Goal: Task Accomplishment & Management: Manage account settings

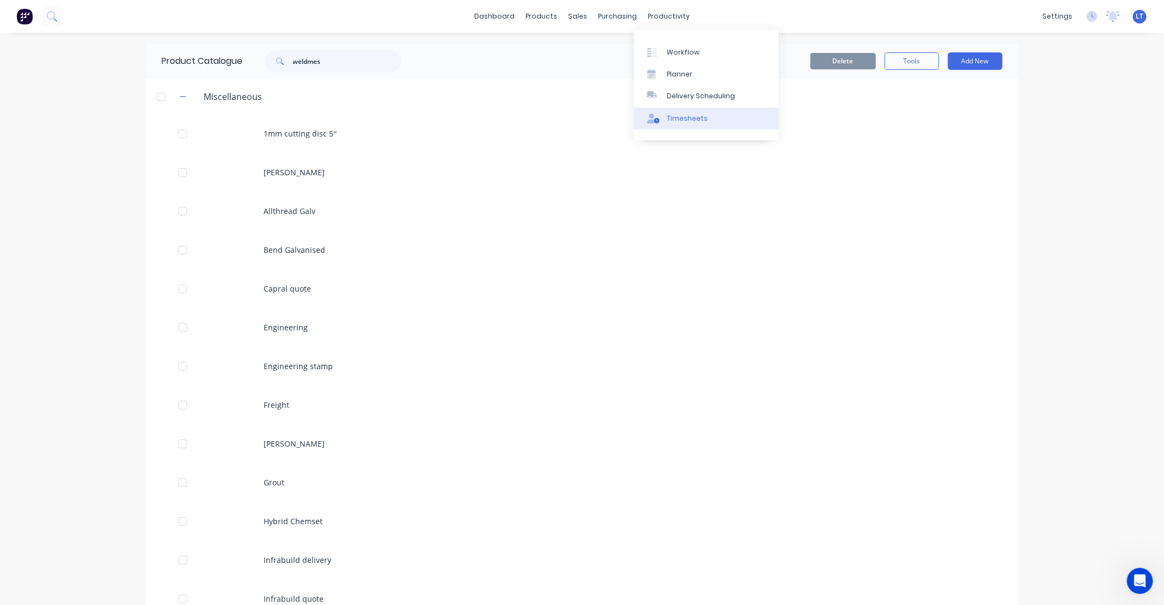
click at [678, 119] on div "Timesheets" at bounding box center [687, 119] width 41 height 10
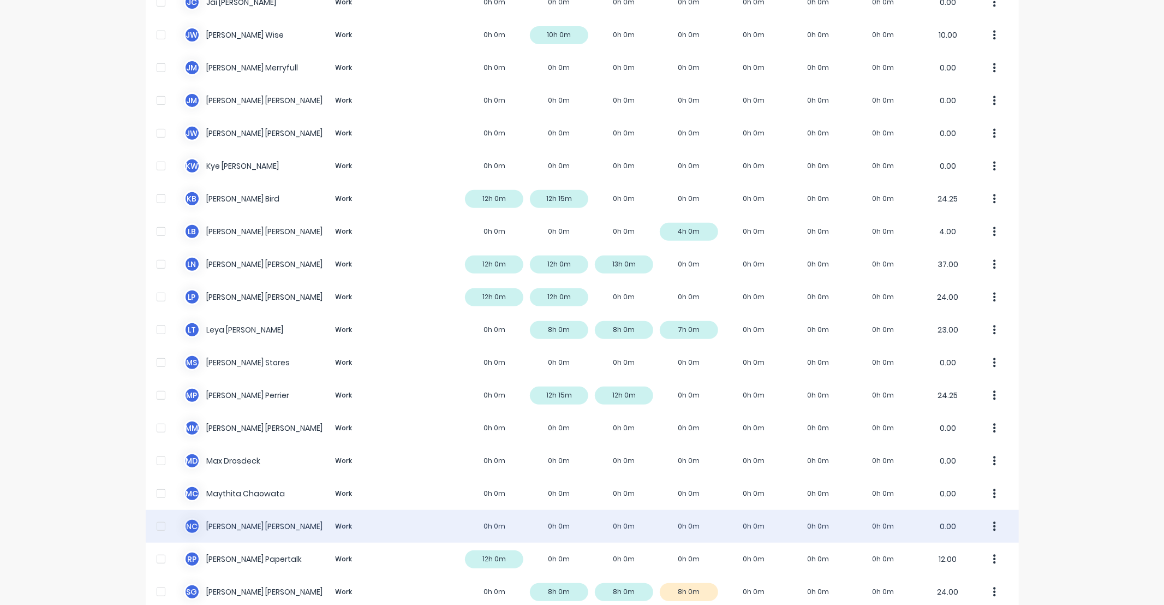
scroll to position [606, 0]
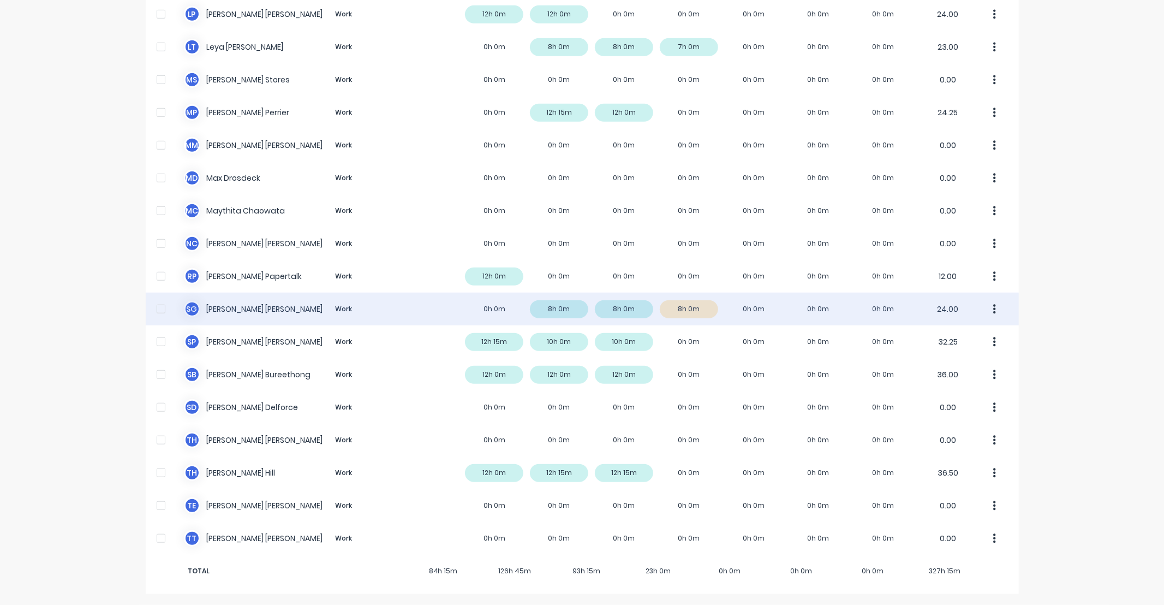
click at [994, 319] on button "button" at bounding box center [995, 309] width 23 height 22
click at [970, 343] on div "Approve" at bounding box center [953, 339] width 84 height 16
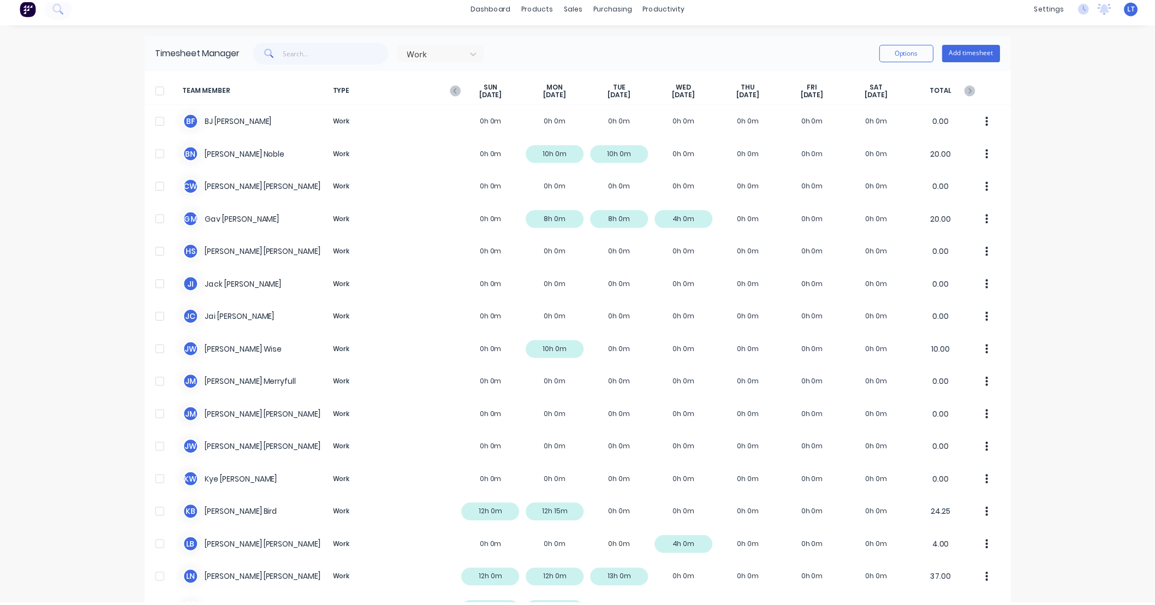
scroll to position [0, 0]
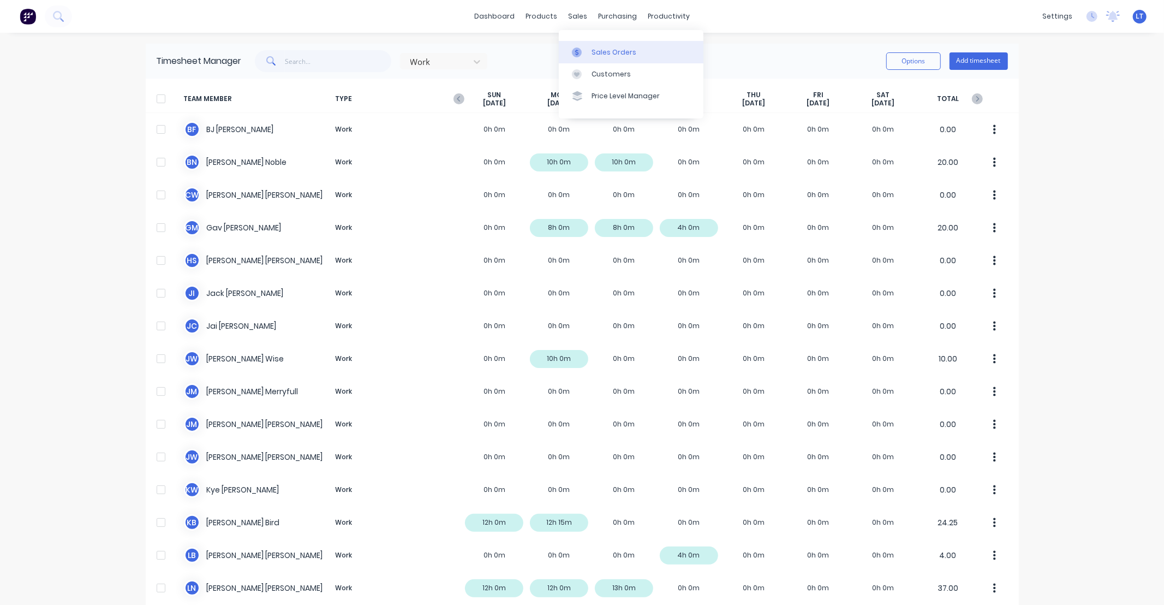
click at [574, 45] on link "Sales Orders" at bounding box center [631, 52] width 145 height 22
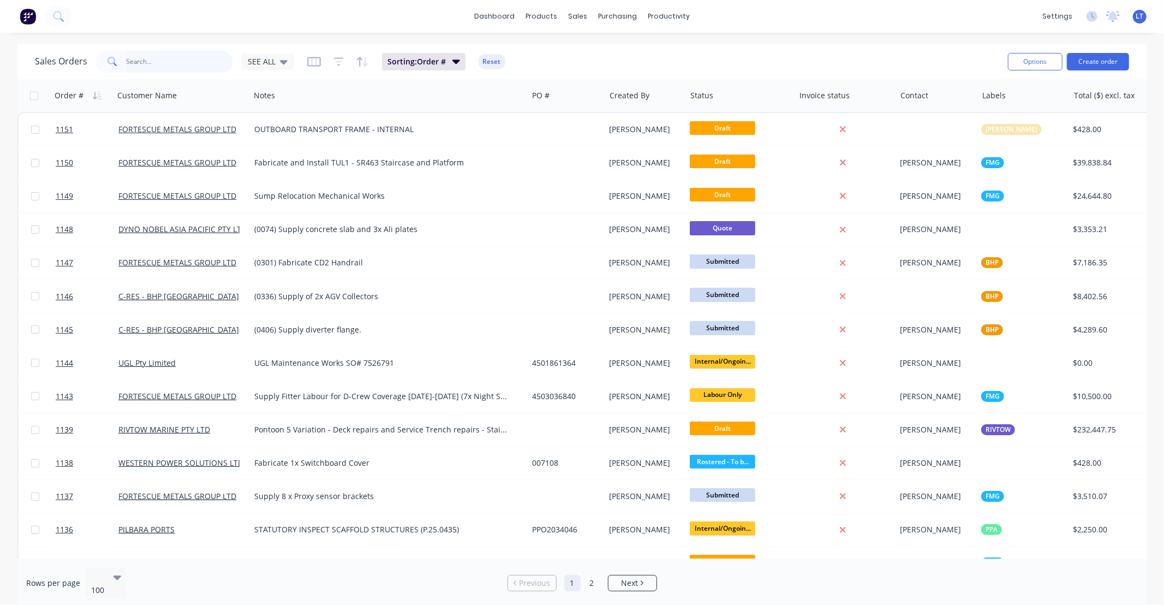
click at [172, 65] on input "text" at bounding box center [180, 62] width 106 height 22
type input "603"
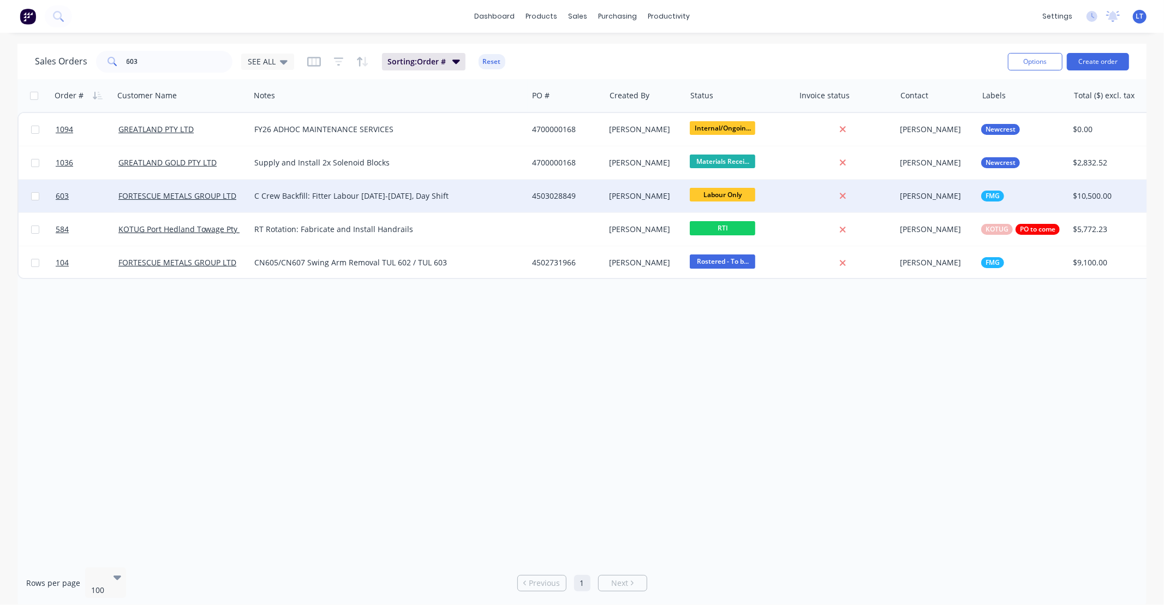
click at [599, 204] on div "4503028849" at bounding box center [567, 196] width 78 height 33
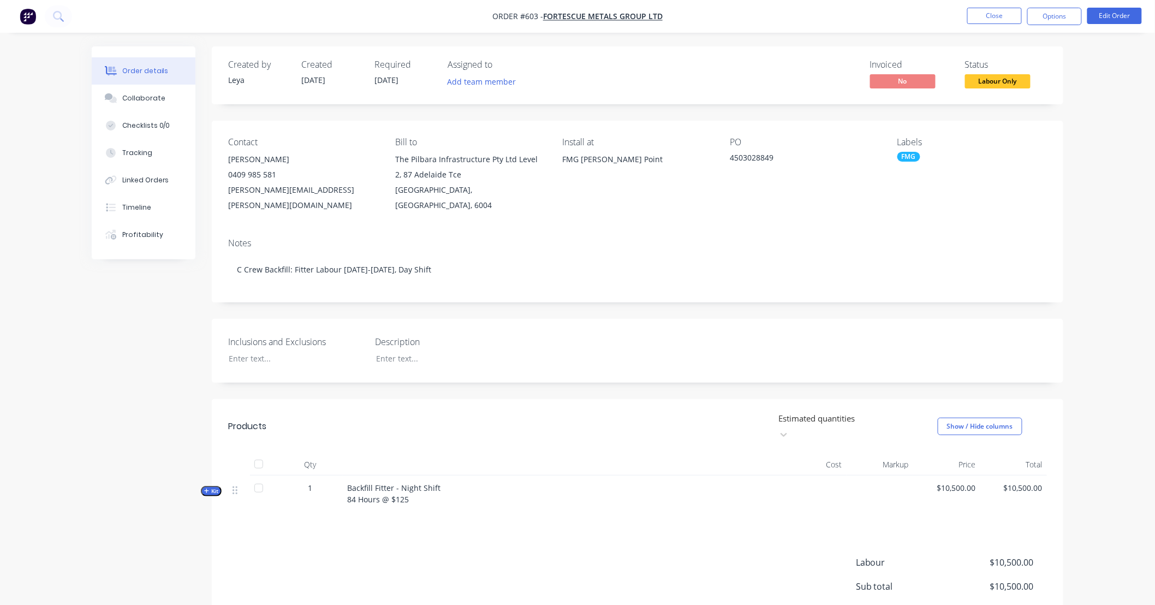
scroll to position [20, 0]
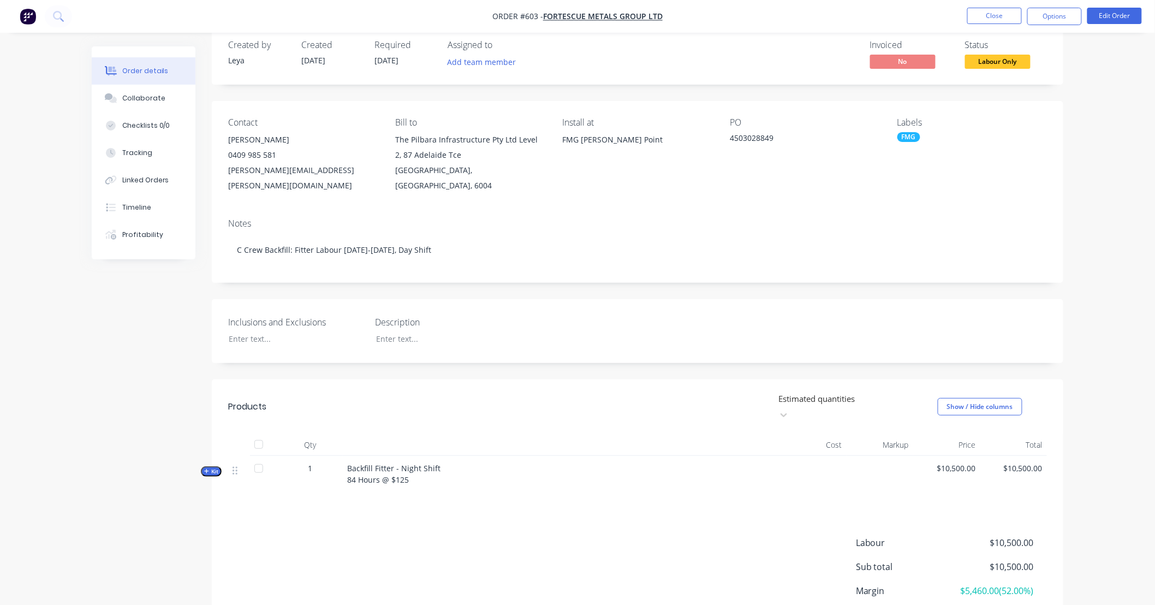
click at [216, 467] on span "Kit" at bounding box center [211, 471] width 14 height 8
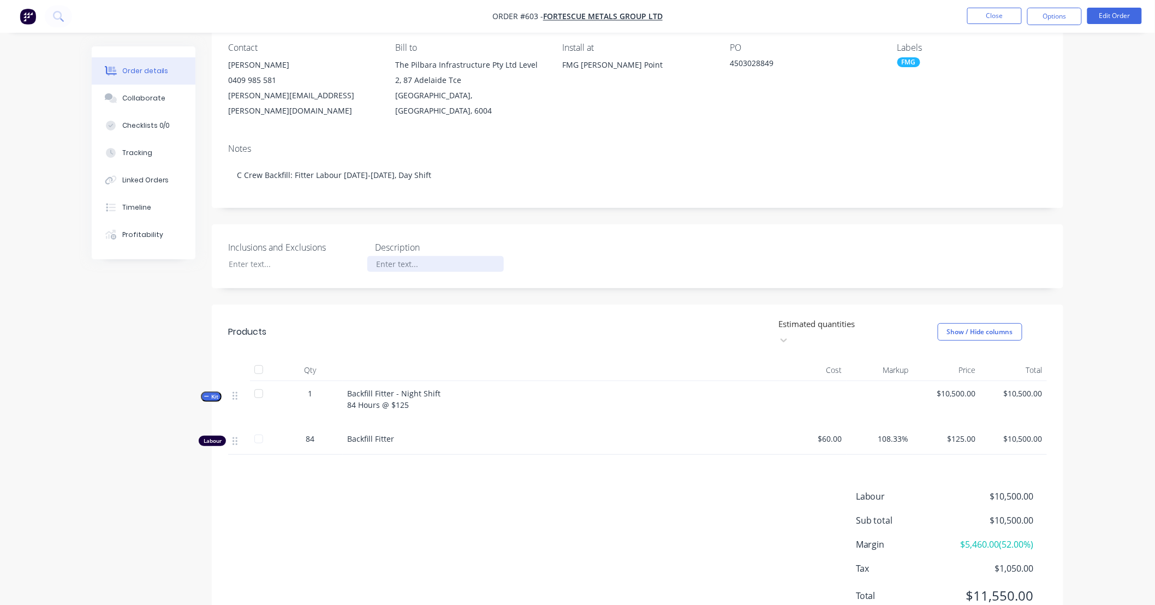
scroll to position [109, 0]
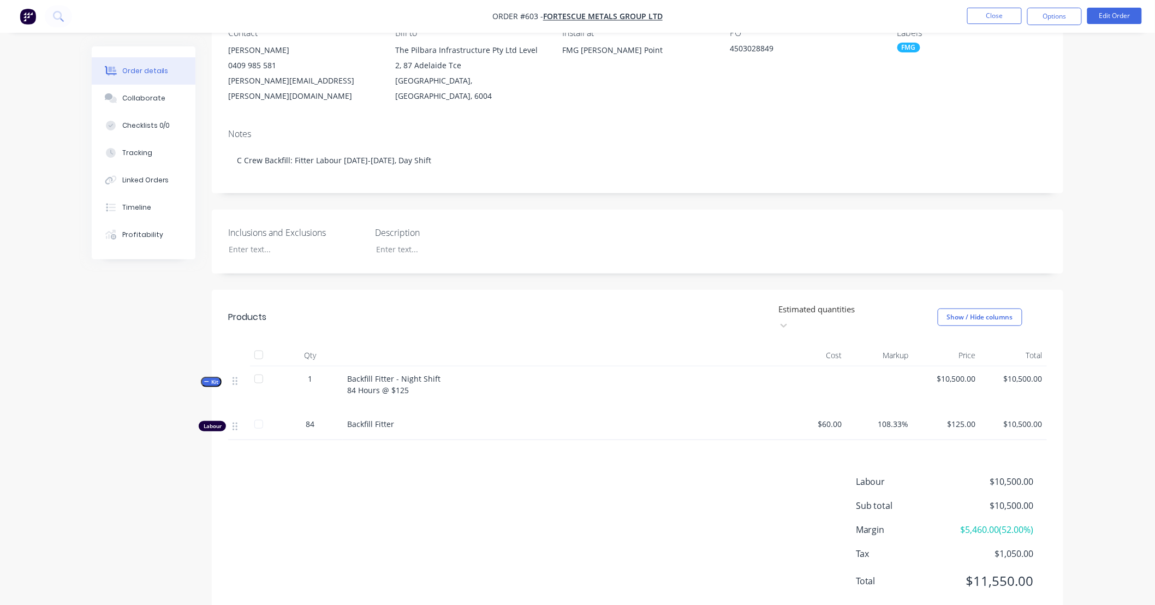
click at [460, 266] on div "Created by [PERSON_NAME] Created [DATE] Required [DATE] Assigned to Add team me…" at bounding box center [637, 277] width 851 height 681
click at [422, 266] on div "Created by [PERSON_NAME] Created [DATE] Required [DATE] Assigned to Add team me…" at bounding box center [637, 277] width 851 height 681
drag, startPoint x: 419, startPoint y: 265, endPoint x: 389, endPoint y: 264, distance: 30.0
click at [389, 264] on div "Created by [PERSON_NAME] Created [DATE] Required [DATE] Assigned to Add team me…" at bounding box center [637, 277] width 851 height 681
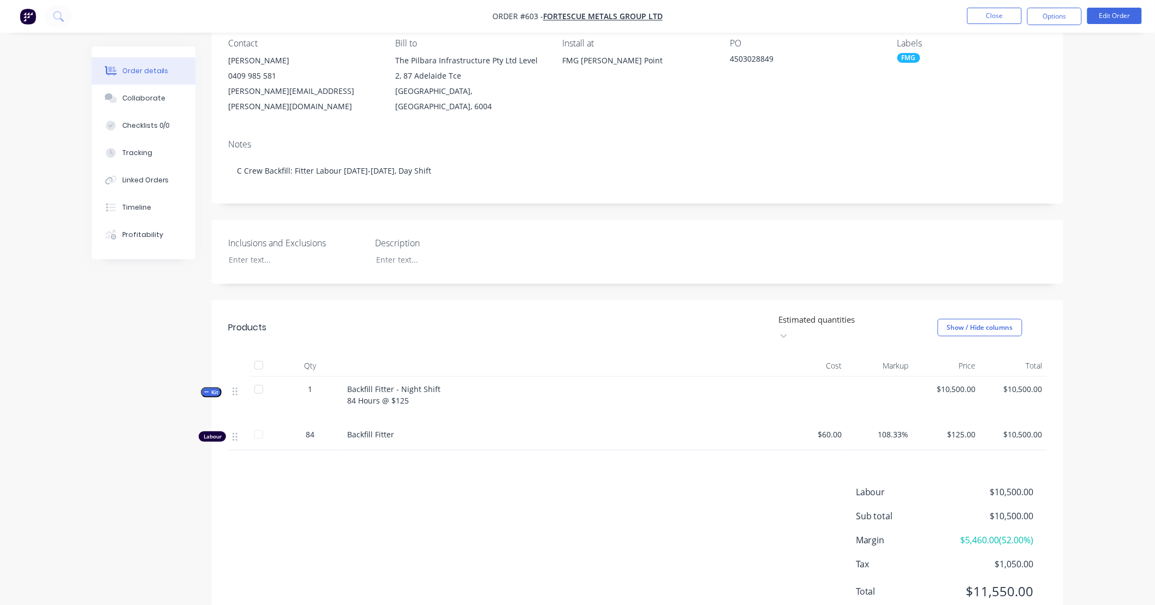
scroll to position [89, 0]
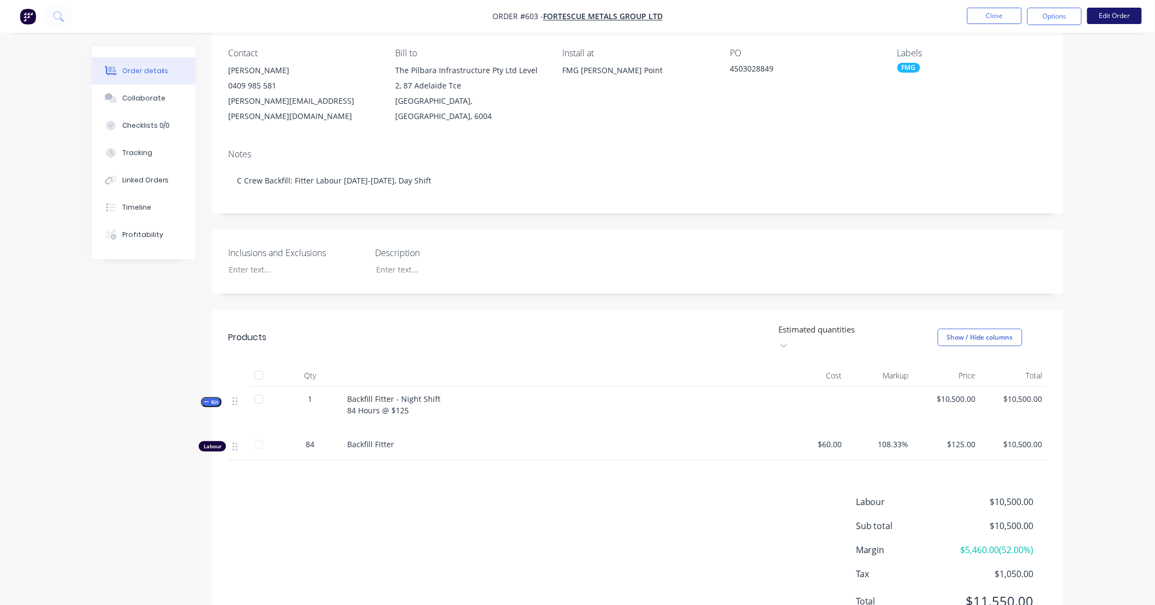
click at [1115, 20] on button "Edit Order" at bounding box center [1114, 16] width 55 height 16
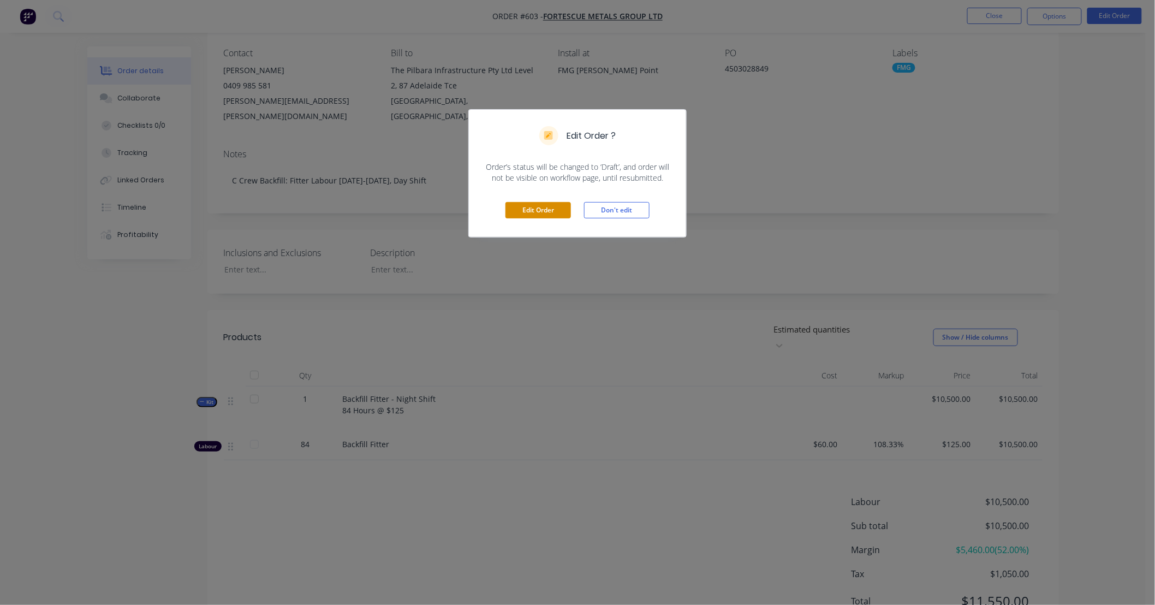
click at [537, 215] on button "Edit Order" at bounding box center [537, 210] width 65 height 16
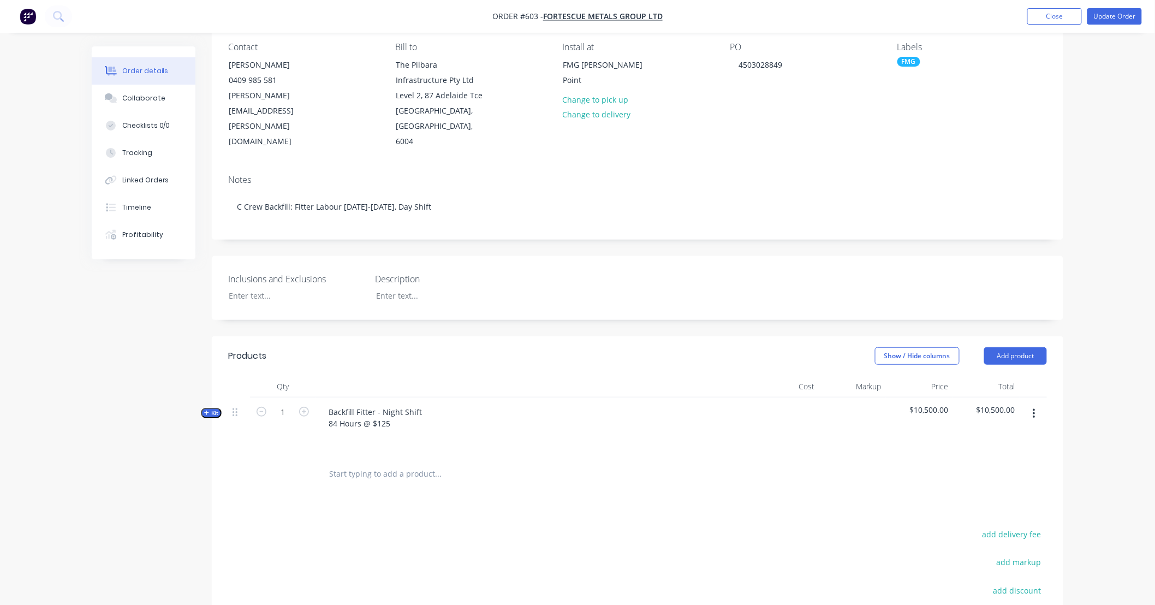
scroll to position [141, 0]
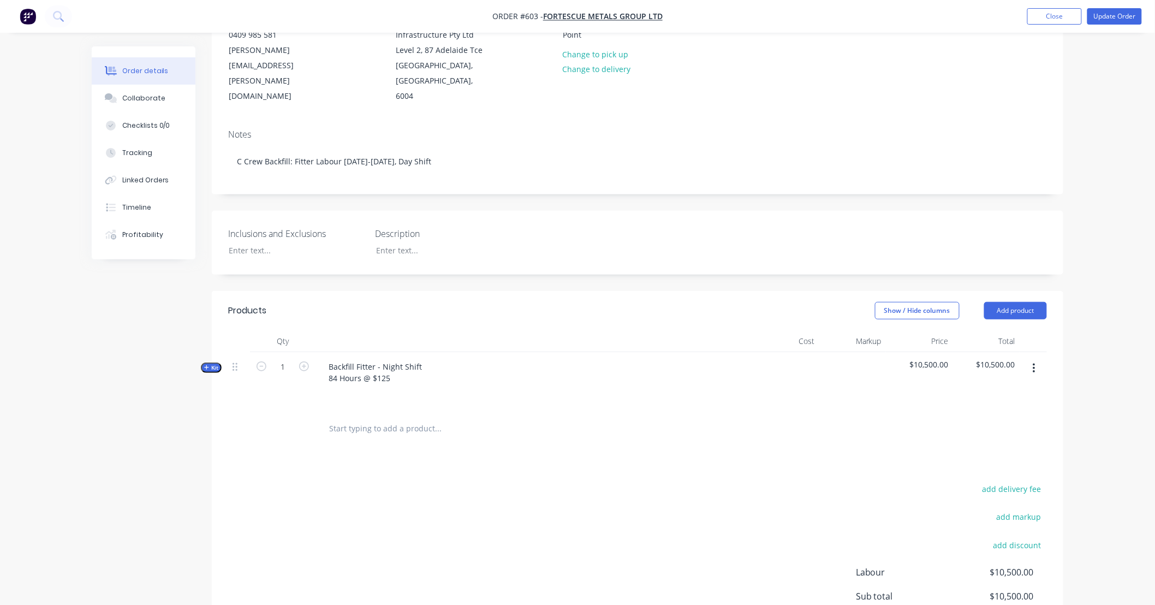
click at [410, 418] on input "text" at bounding box center [438, 429] width 218 height 22
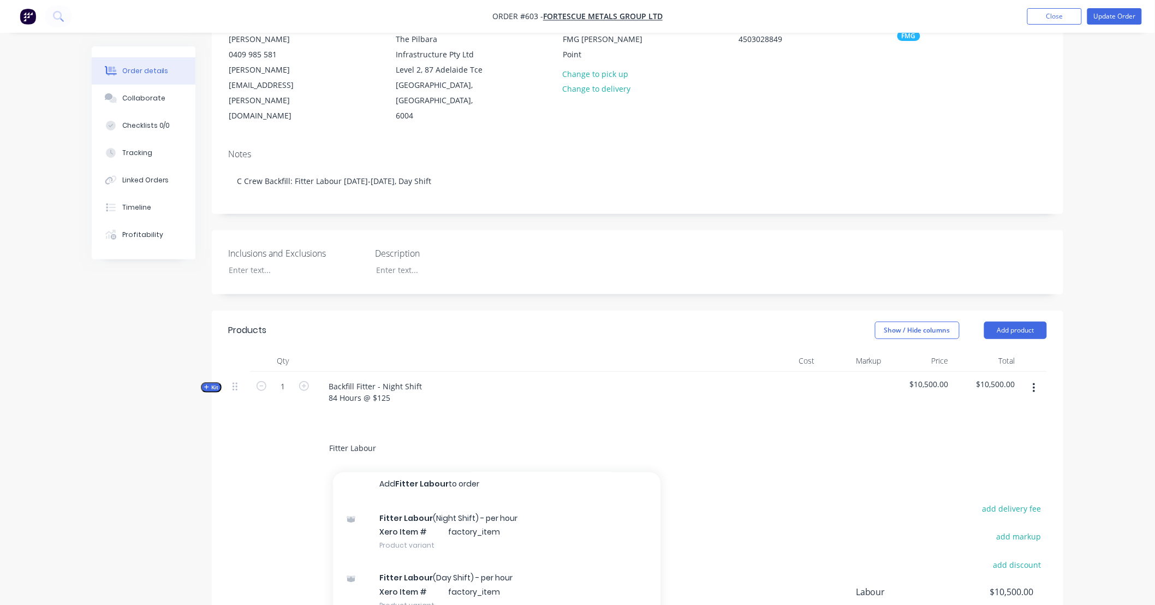
scroll to position [0, 0]
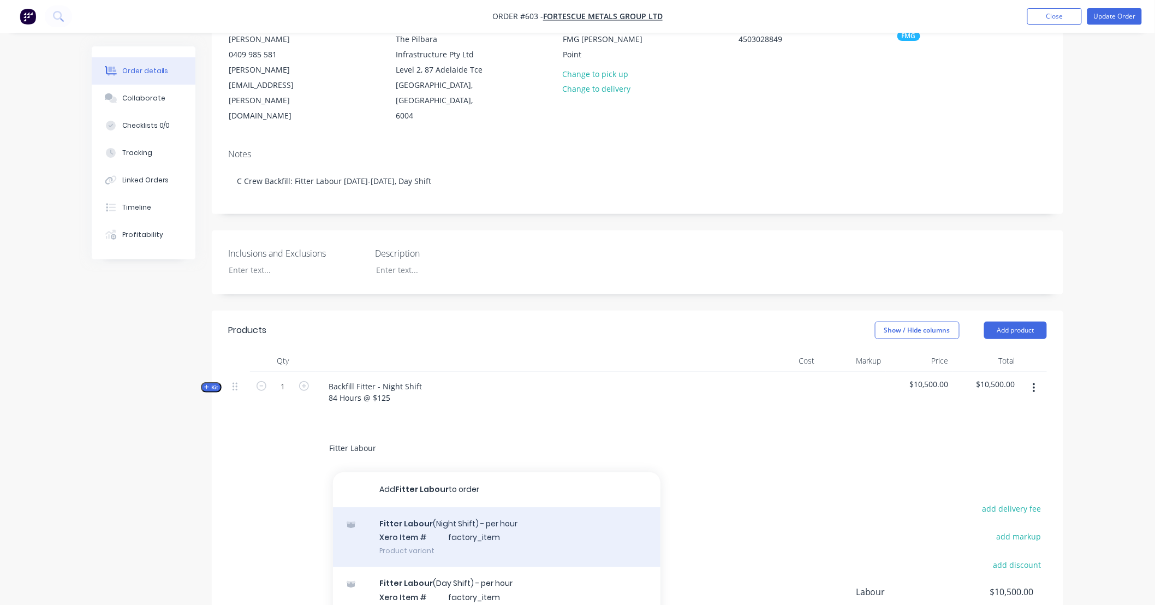
type input "Fitter Labour"
click at [504, 514] on div "Fitter Labour (Night Shift) - per hour Xero Item # factory_item Product variant" at bounding box center [496, 537] width 327 height 60
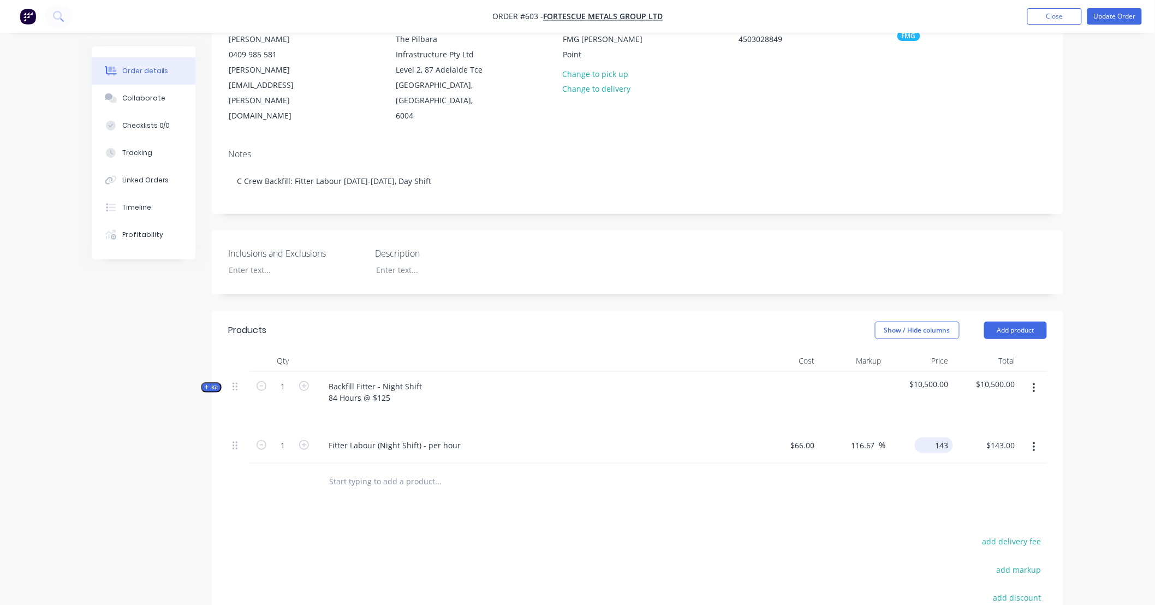
click at [926, 431] on div "143 $143.00" at bounding box center [919, 447] width 67 height 33
type input "125"
type input "89.39"
type input "$125.00"
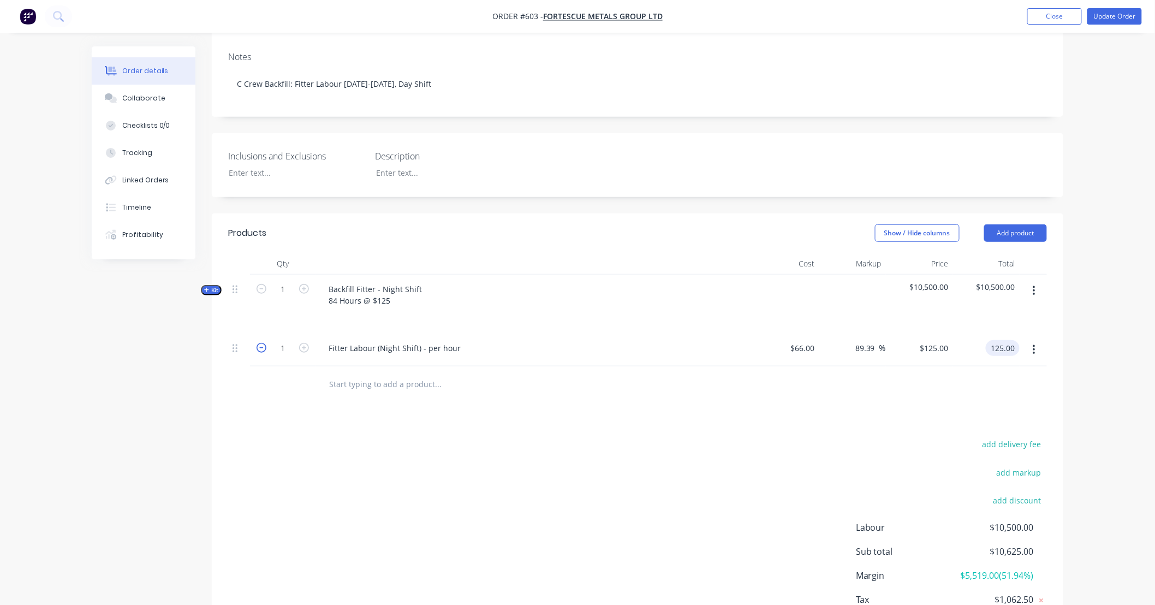
scroll to position [222, 0]
type input "$125.00"
click at [276, 336] on input "1" at bounding box center [283, 344] width 28 height 16
type input "12"
type input "$1,500.00"
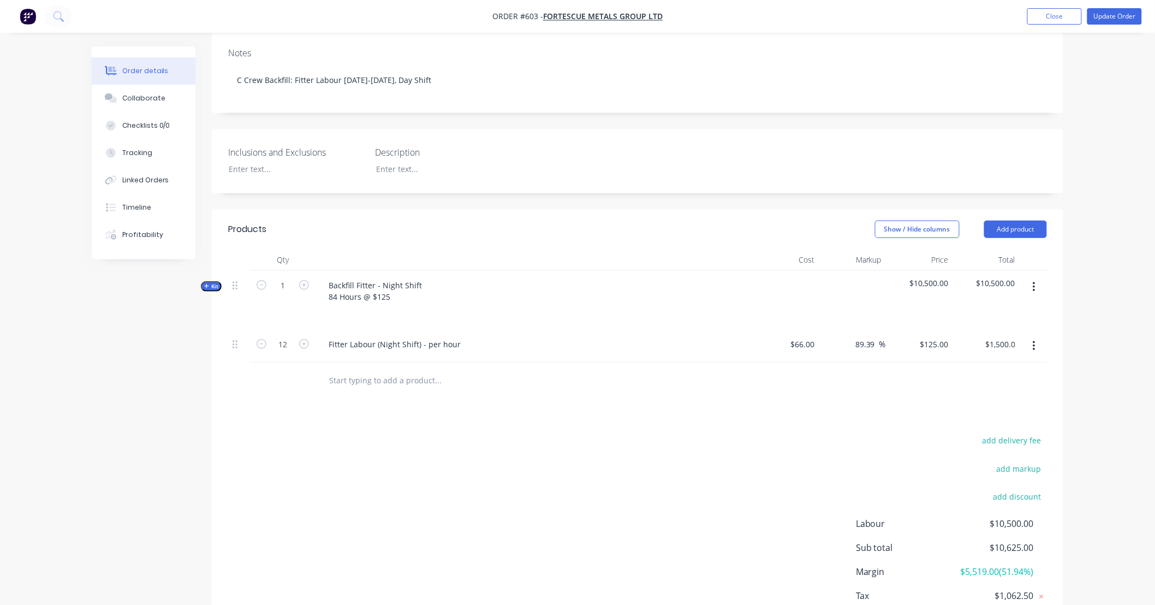
click at [315, 383] on div "Products Show / Hide columns Add product Qty Cost Markup Price Total Kit 1 Back…" at bounding box center [637, 435] width 851 height 451
click at [329, 336] on div "Fitter Labour (Night Shift) - per hour" at bounding box center [395, 344] width 150 height 16
click at [1038, 336] on button "button" at bounding box center [1034, 346] width 26 height 20
click at [1023, 389] on div "Duplicate" at bounding box center [995, 397] width 84 height 16
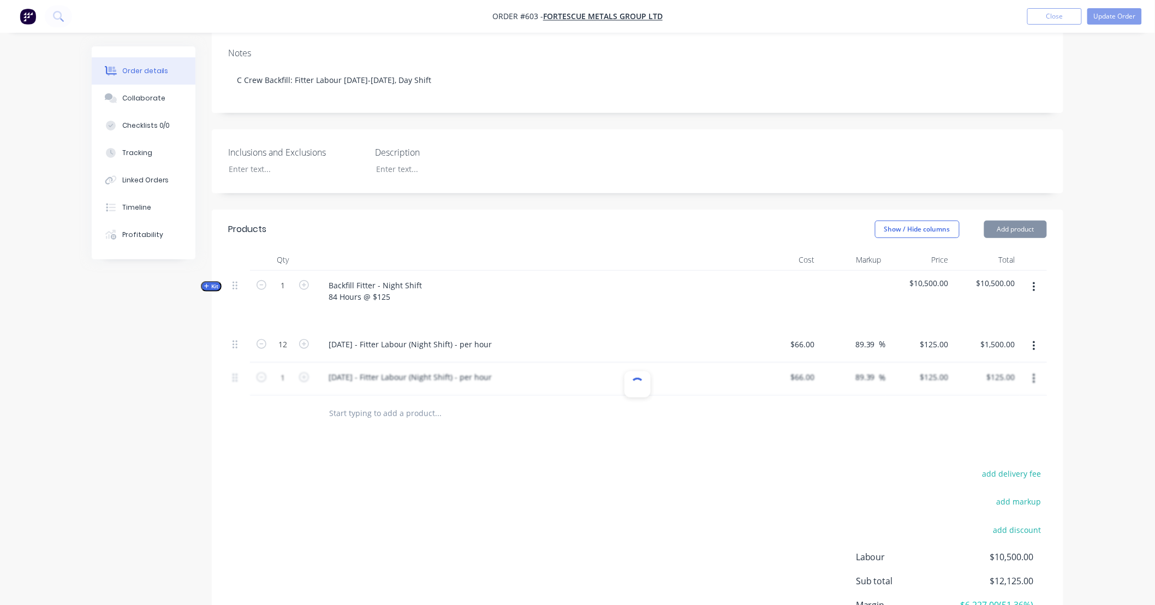
click at [1081, 363] on div "Order details Collaborate Checklists 0/0 Tracking Linked Orders Timeline Profit…" at bounding box center [577, 244] width 1155 height 932
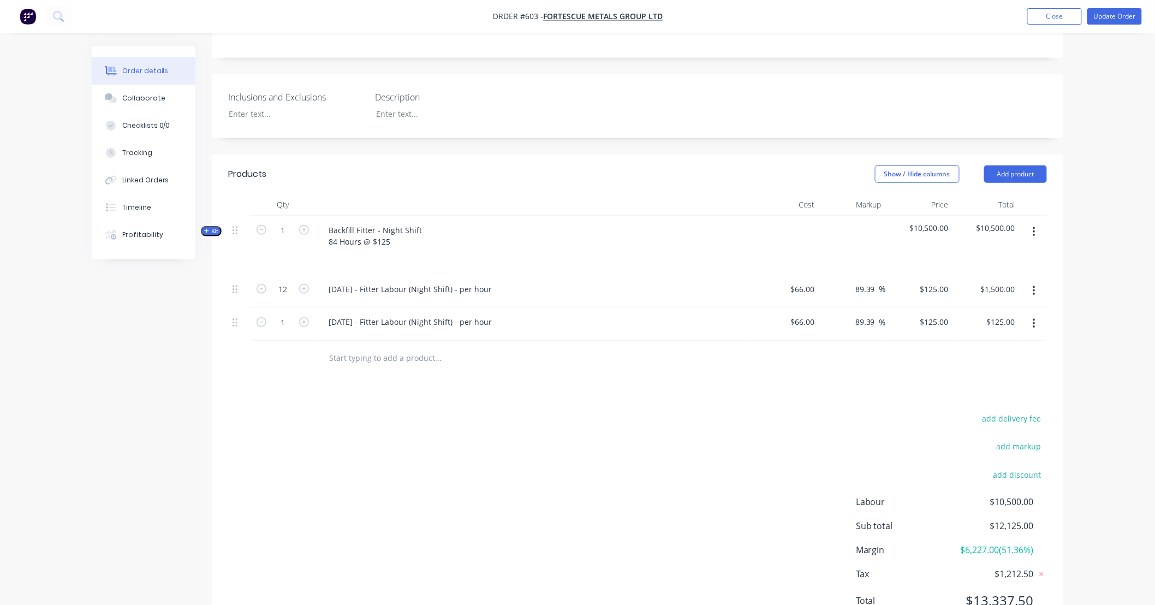
scroll to position [312, 0]
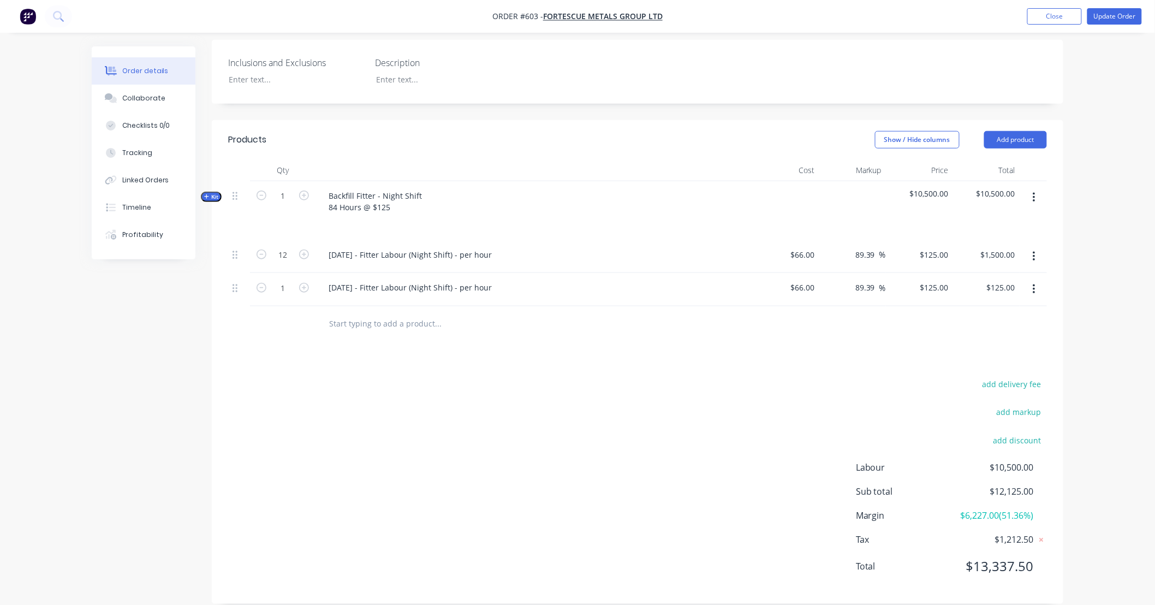
click at [1033, 283] on icon "button" at bounding box center [1034, 289] width 3 height 12
click at [1027, 332] on div "Duplicate" at bounding box center [995, 340] width 84 height 16
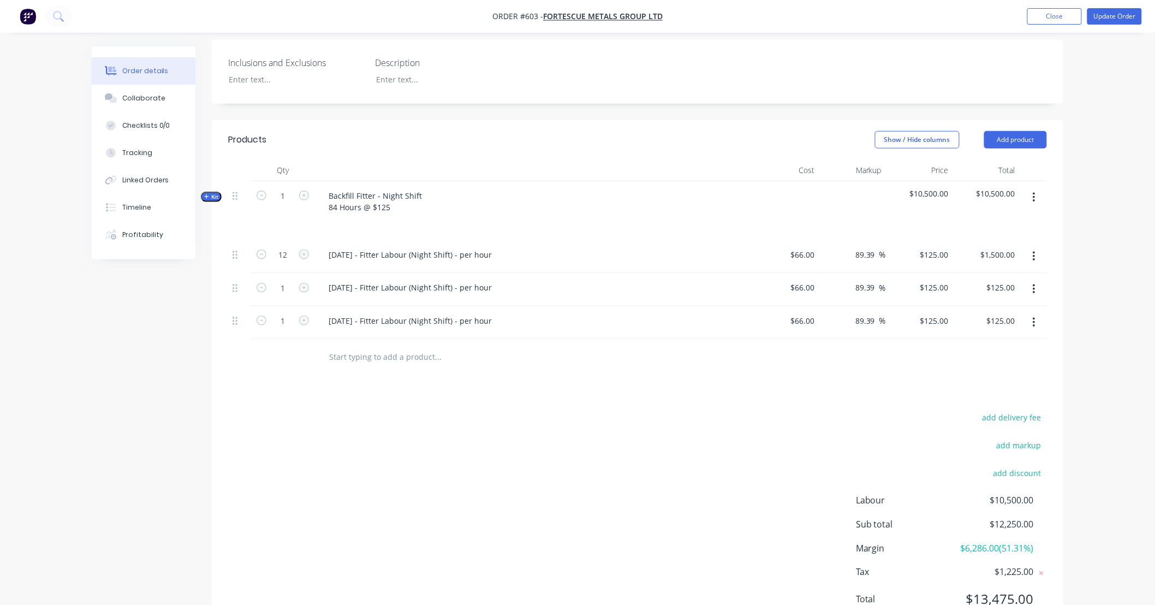
click at [1034, 317] on icon "button" at bounding box center [1034, 323] width 3 height 12
click at [1026, 365] on div "Duplicate" at bounding box center [995, 373] width 84 height 16
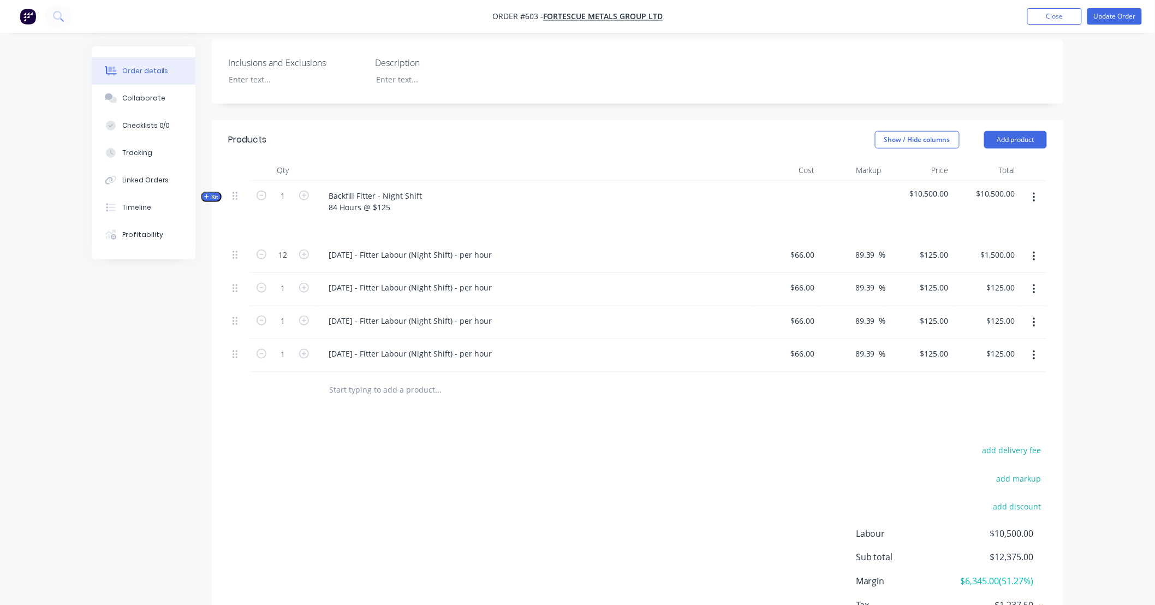
click at [1035, 346] on button "button" at bounding box center [1034, 355] width 26 height 20
click at [1027, 398] on div "Duplicate" at bounding box center [995, 406] width 84 height 16
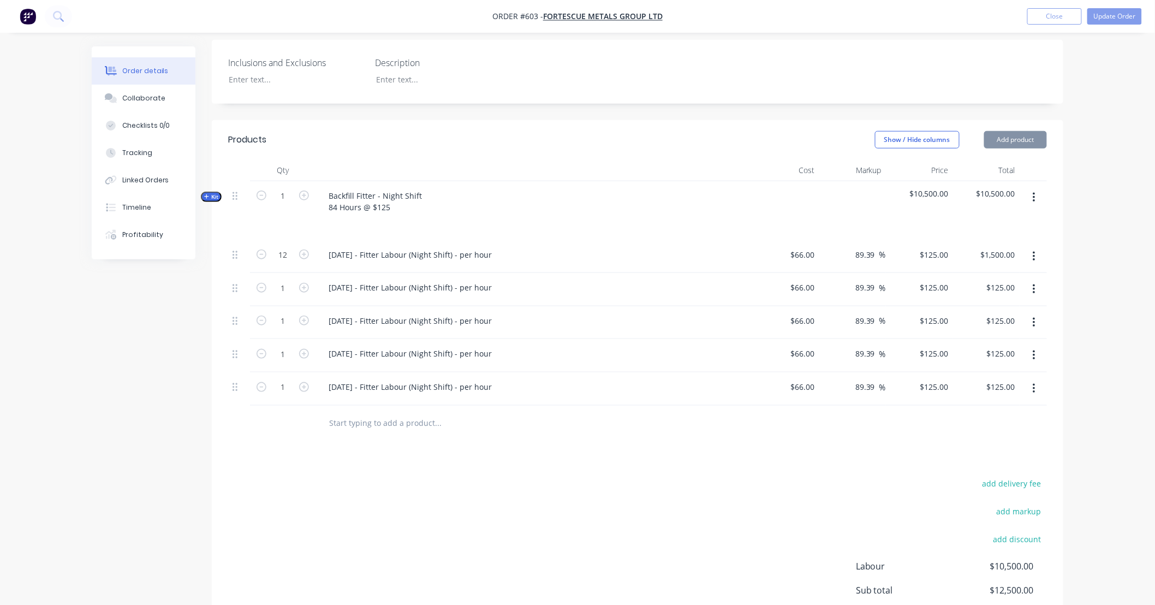
click at [1034, 383] on icon "button" at bounding box center [1034, 389] width 3 height 12
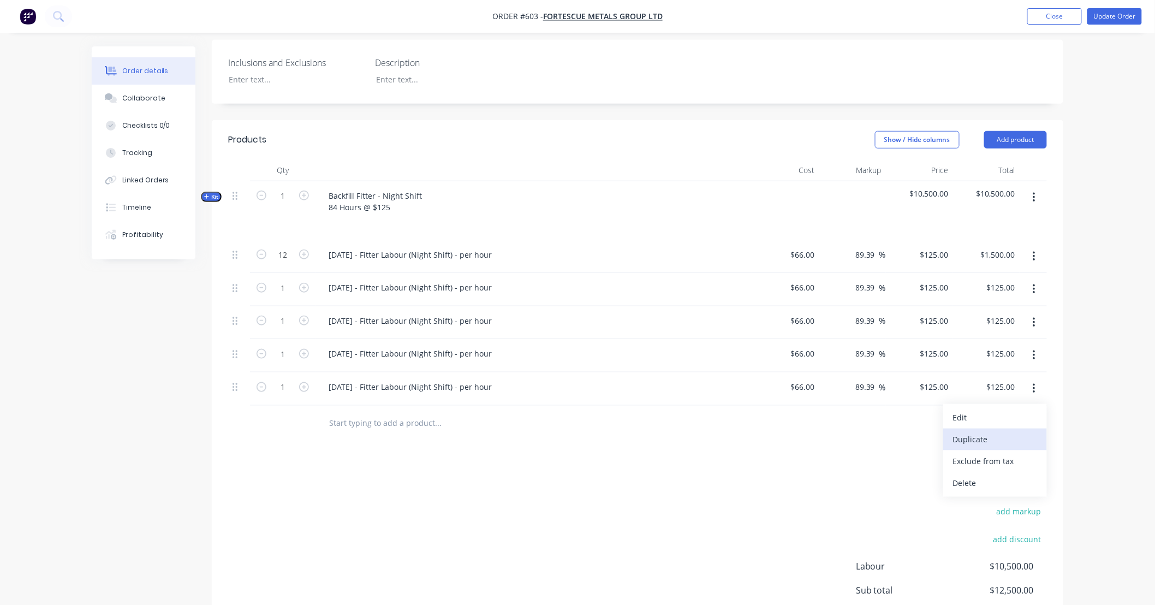
click at [1027, 431] on div "Duplicate" at bounding box center [995, 439] width 84 height 16
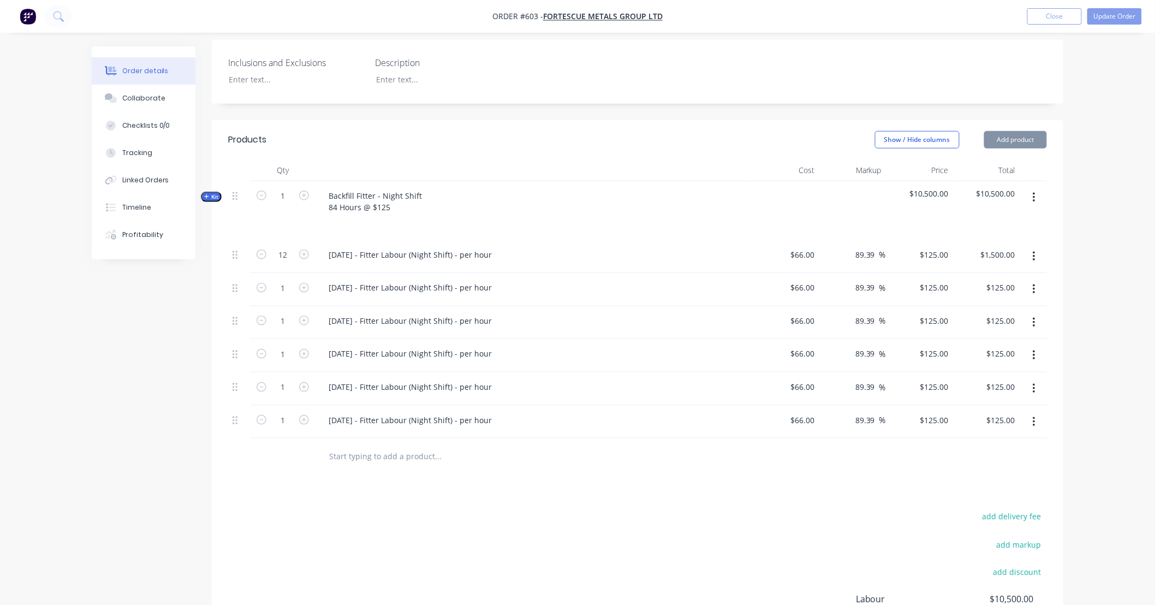
click at [1033, 416] on icon "button" at bounding box center [1034, 422] width 3 height 12
click at [1024, 464] on div "Duplicate" at bounding box center [995, 472] width 84 height 16
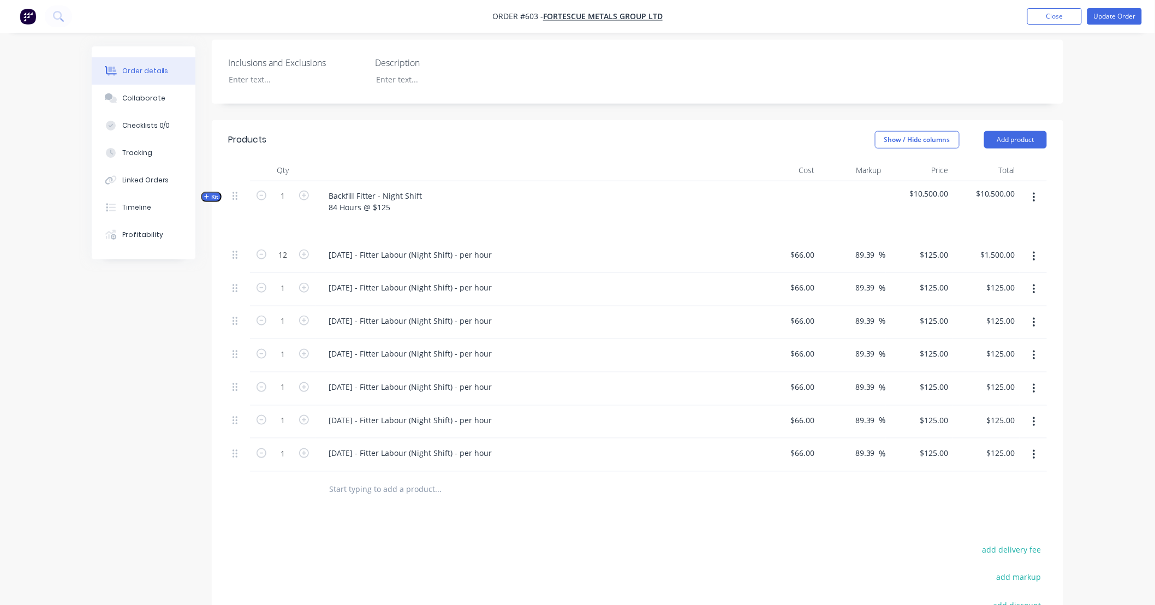
click at [1037, 189] on button "button" at bounding box center [1034, 198] width 26 height 20
click at [1011, 306] on div "Delete" at bounding box center [995, 314] width 84 height 16
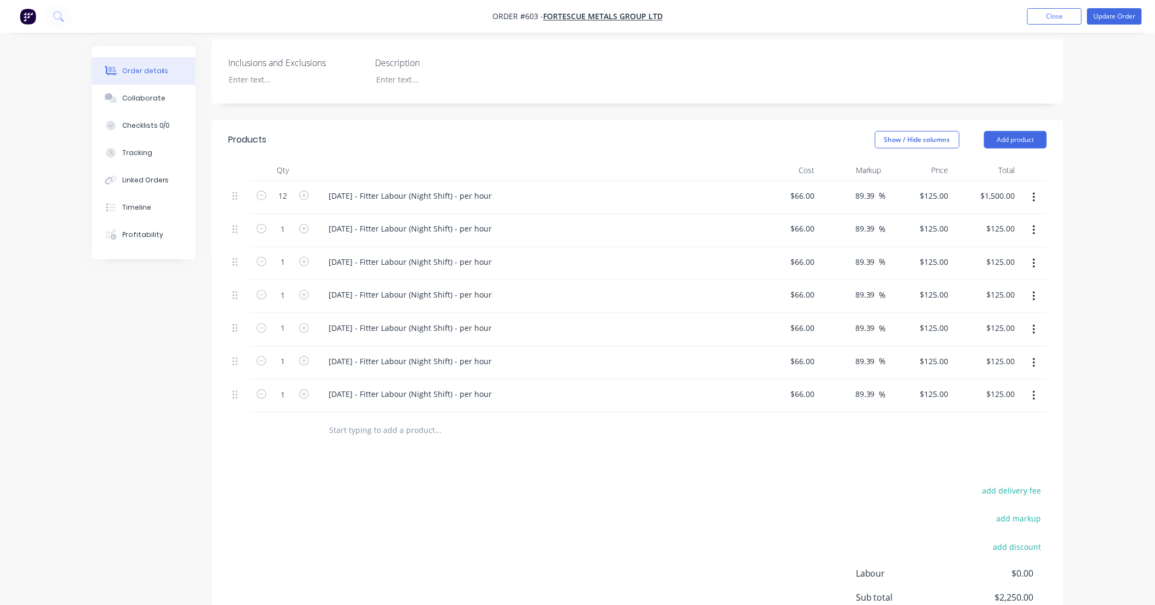
click at [339, 214] on div "[DATE] - Fitter Labour (Night Shift) - per hour" at bounding box center [533, 230] width 437 height 33
click at [335, 221] on div "[DATE] - Fitter Labour (Night Shift) - per hour" at bounding box center [410, 229] width 181 height 16
drag, startPoint x: 340, startPoint y: 213, endPoint x: 334, endPoint y: 213, distance: 6.0
click at [334, 221] on div "[DATE] - Fitter Labour (Night Shift) - per hour" at bounding box center [410, 229] width 181 height 16
click at [364, 254] on div "[DATE] - Fitter Labour (Night Shift) - per hour" at bounding box center [410, 262] width 181 height 16
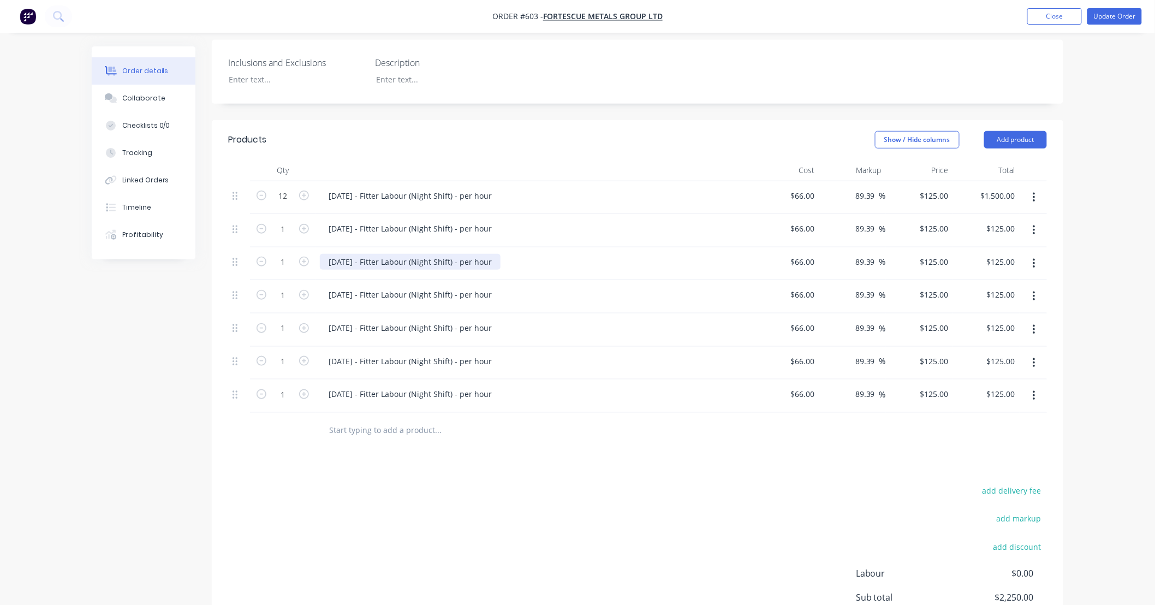
click at [331, 254] on div "[DATE] - Fitter Labour (Night Shift) - per hour" at bounding box center [410, 262] width 181 height 16
click at [335, 254] on div "[DATE] - Fitter Labour (Night Shift) - per hour" at bounding box center [410, 262] width 181 height 16
click at [333, 254] on div "[DATE] - Fitter Labour (Night Shift) - per hour" at bounding box center [410, 262] width 181 height 16
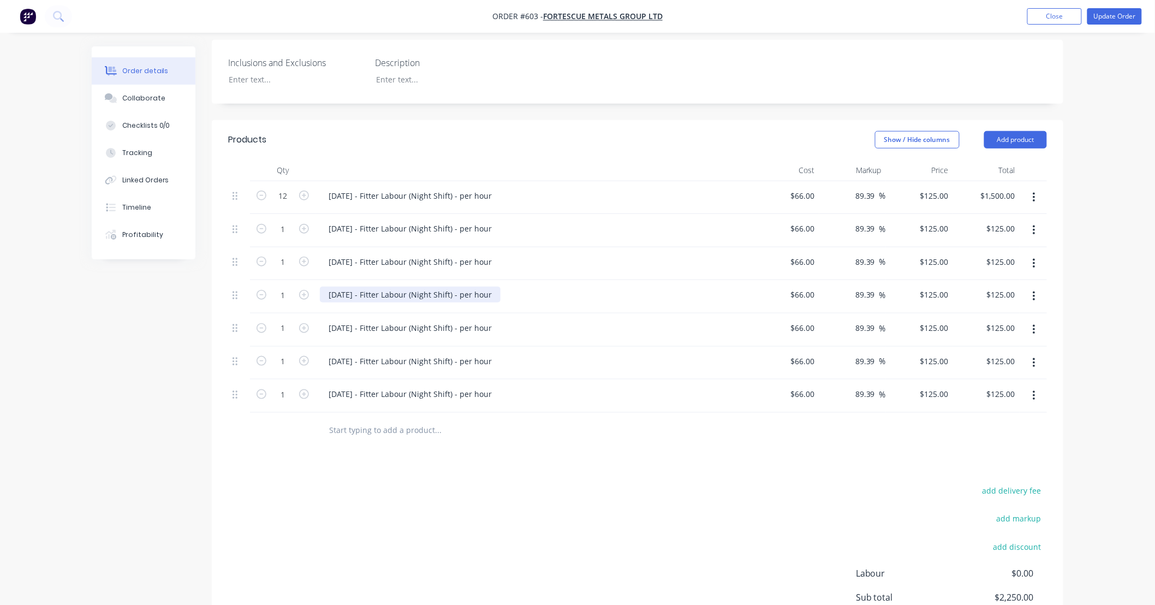
click at [366, 287] on div "[DATE] - Fitter Labour (Night Shift) - per hour" at bounding box center [410, 295] width 181 height 16
click at [341, 287] on div "[DATE] - Fitter Labour (Night Shift) - per hour" at bounding box center [410, 295] width 181 height 16
click at [337, 287] on div "[DATE] - Fitter Labour (Night Shift) - per hour" at bounding box center [410, 295] width 181 height 16
drag, startPoint x: 362, startPoint y: 317, endPoint x: 356, endPoint y: 314, distance: 7.1
click at [362, 320] on div "[DATE] - Fitter Labour (Night Shift) - per hour" at bounding box center [410, 328] width 181 height 16
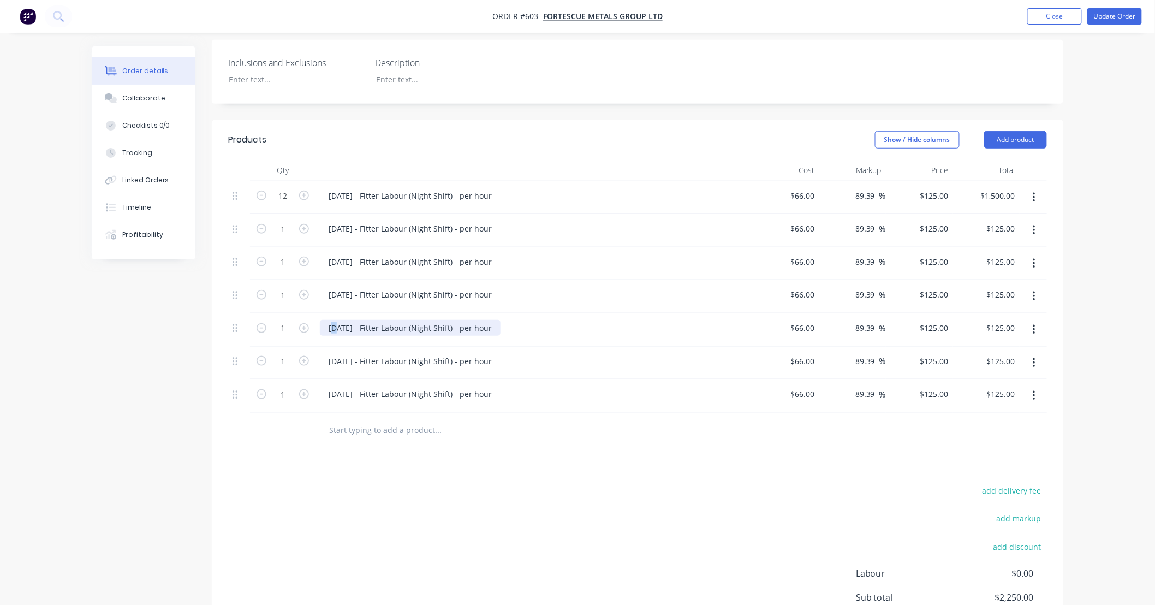
click at [337, 320] on div "[DATE] - Fitter Labour (Night Shift) - per hour" at bounding box center [410, 328] width 181 height 16
click at [354, 353] on div "[DATE] - Fitter Labour (Night Shift) - per hour" at bounding box center [410, 361] width 181 height 16
click at [336, 353] on div "[DATE] - Fitter Labour (Night Shift) - per hour" at bounding box center [410, 361] width 181 height 16
click at [355, 386] on div "[DATE] - Fitter Labour (Night Shift) - per hour" at bounding box center [410, 394] width 181 height 16
drag, startPoint x: 325, startPoint y: 376, endPoint x: 314, endPoint y: 376, distance: 11.5
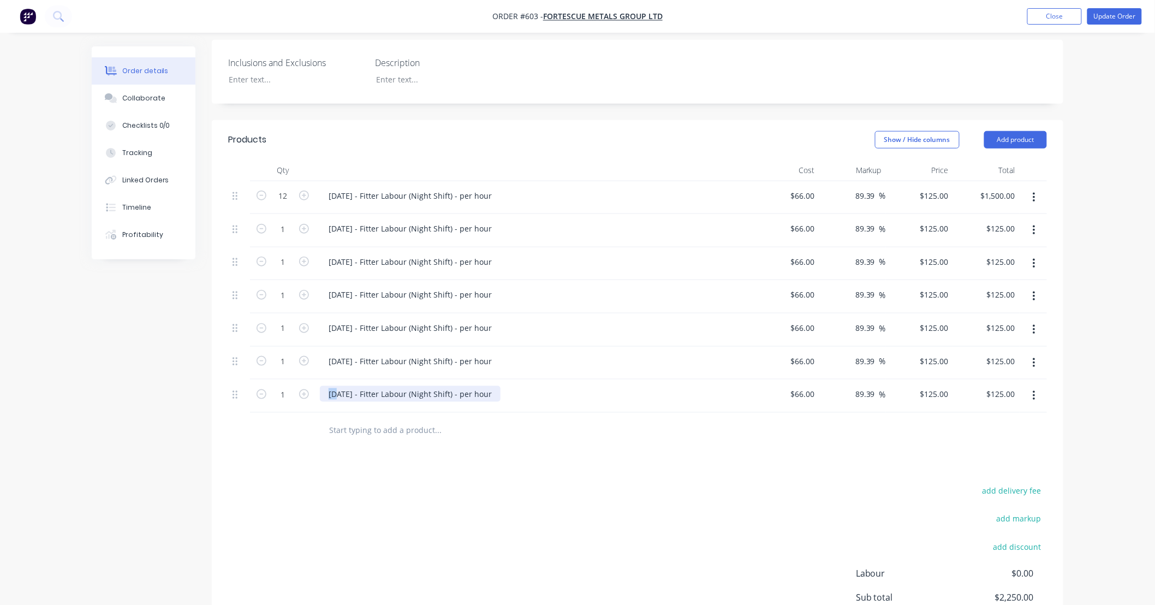
click at [314, 379] on div "1 [DATE] - Fitter Labour (Night Shift) - per hour $66.00 $66.00 89.39 89.39 % $…" at bounding box center [637, 395] width 819 height 33
click at [293, 221] on input "1" at bounding box center [283, 229] width 28 height 16
type input "12"
type input "$1,500.00"
click at [287, 254] on input "1" at bounding box center [283, 262] width 28 height 16
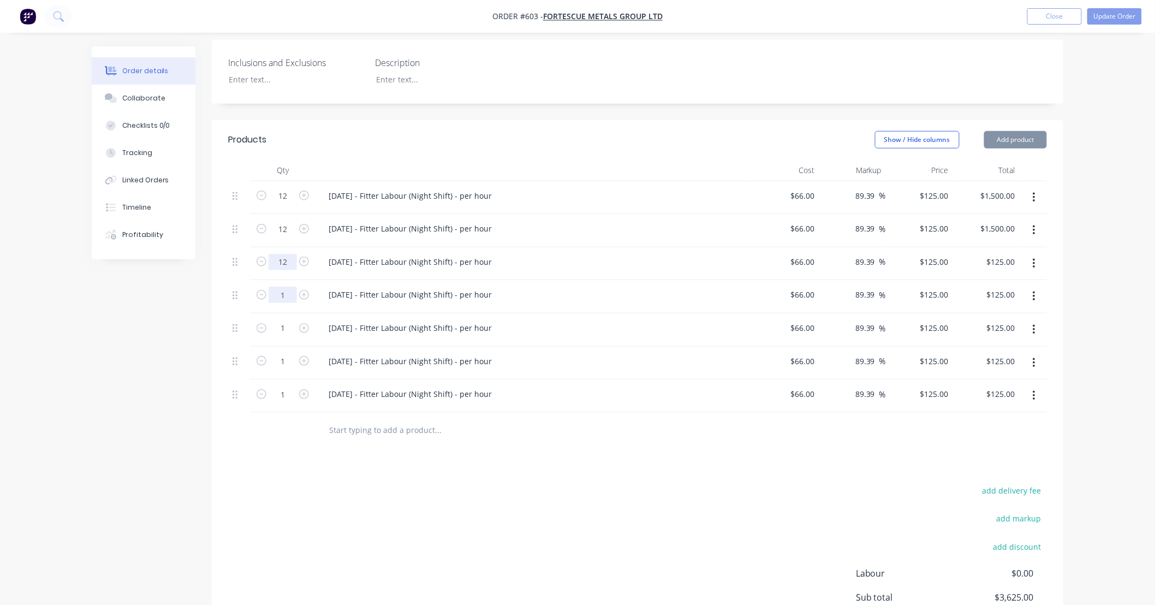
type input "12"
type input "$1,500.00"
click at [290, 287] on input "1" at bounding box center [283, 295] width 28 height 16
type input "12"
type input "$1,500.00"
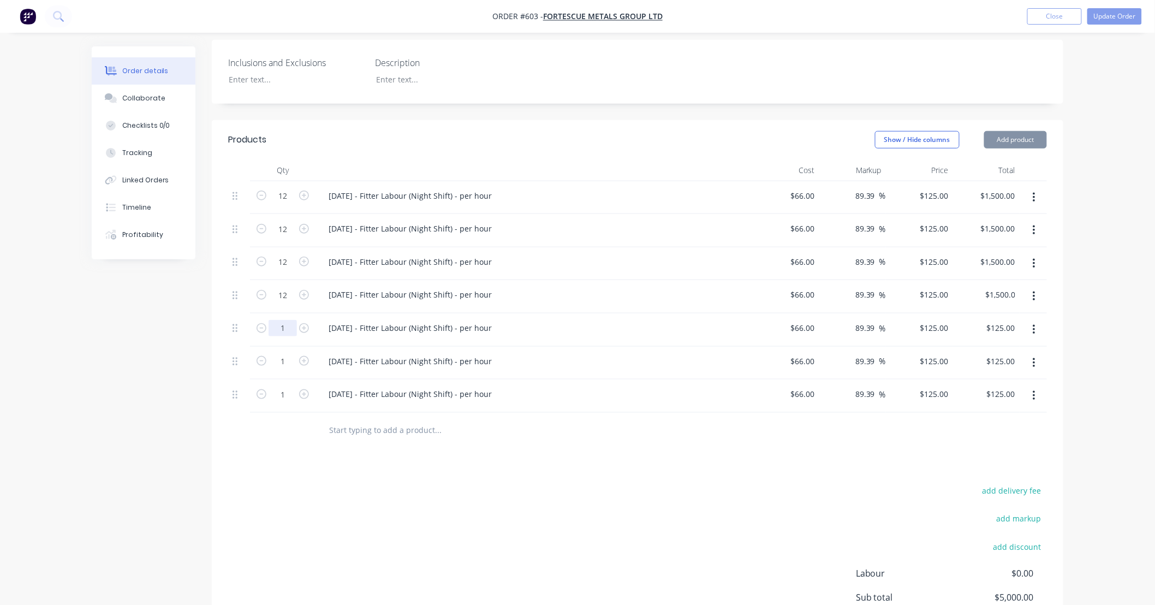
click at [287, 320] on input "1" at bounding box center [283, 328] width 28 height 16
type input "12"
type input "$1,500.00"
click at [289, 353] on input "1" at bounding box center [283, 361] width 28 height 16
type input "12"
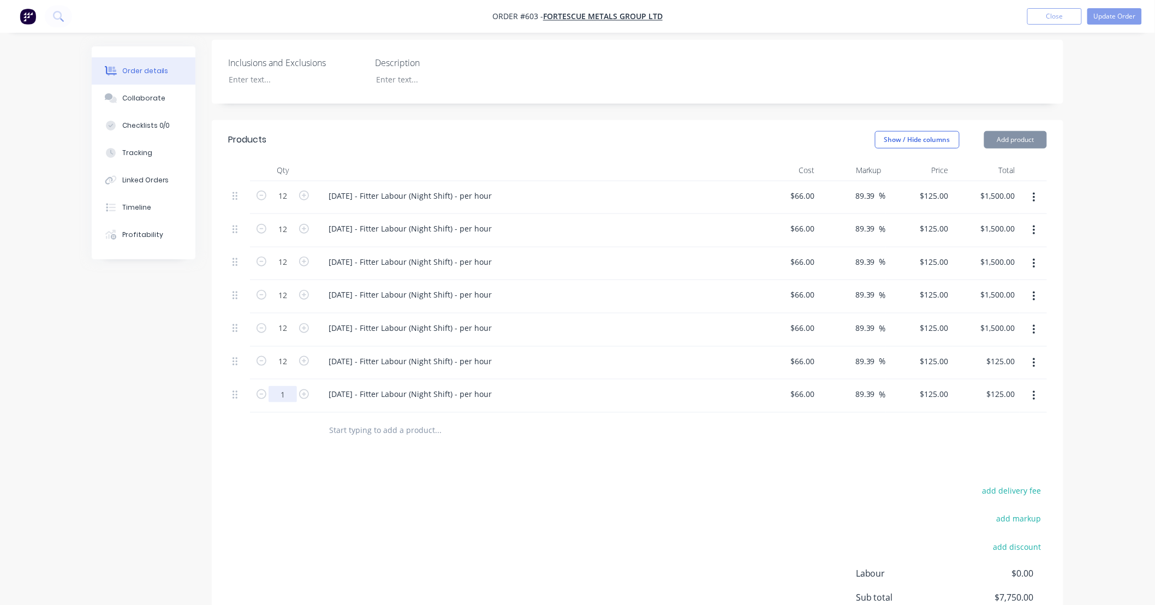
type input "$1,500.00"
click at [288, 386] on input "1" at bounding box center [283, 394] width 28 height 16
type input "12"
type input "$1,500.00"
click at [280, 443] on div "Products Show / Hide columns Add product Qty Cost Markup Price Total 12 [DATE] …" at bounding box center [637, 415] width 851 height 590
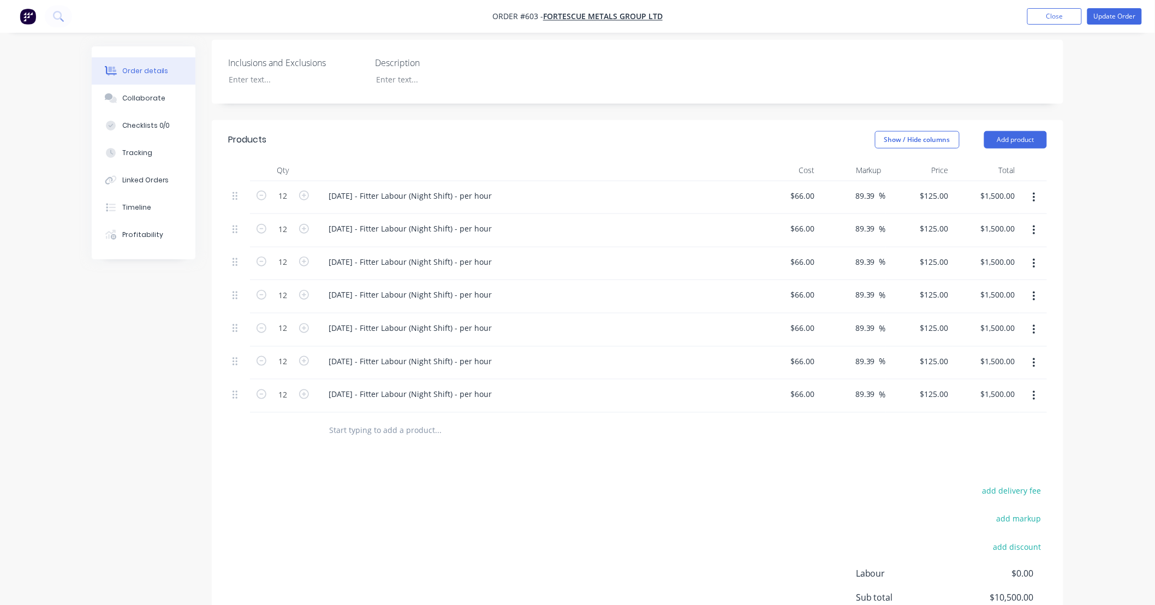
drag, startPoint x: 528, startPoint y: 481, endPoint x: 463, endPoint y: 480, distance: 65.0
click at [460, 484] on div "add delivery fee add markup add discount Labour $0.00 Sub total $10,500.00 Marg…" at bounding box center [637, 588] width 819 height 211
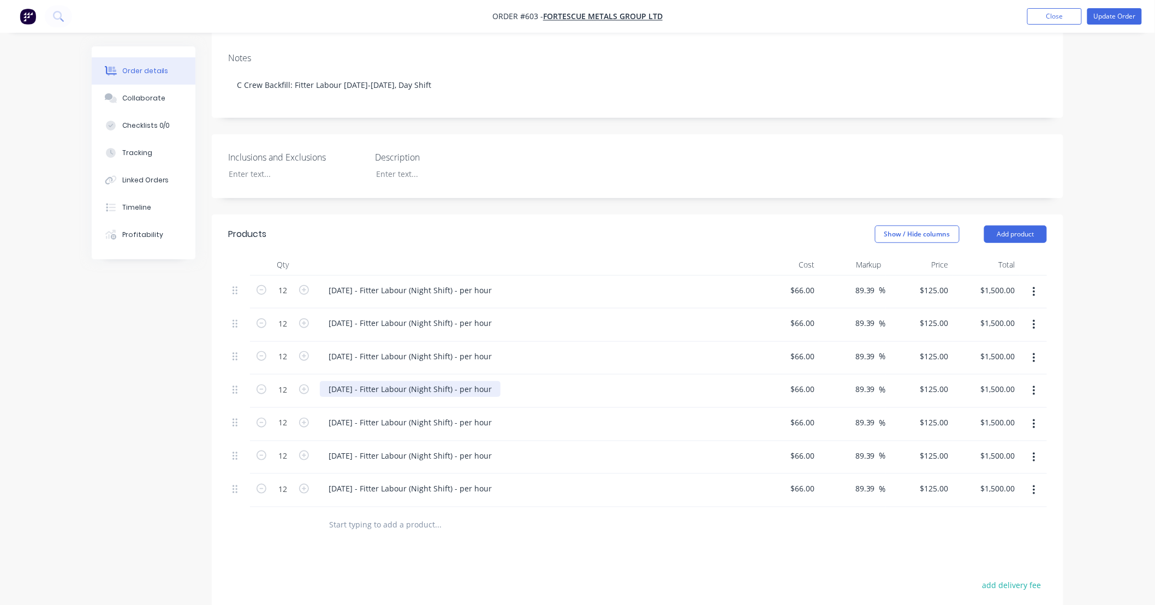
scroll to position [217, 0]
click at [429, 283] on div "[DATE] - Fitter Labour (Night Shift) - per hour" at bounding box center [410, 291] width 181 height 16
click at [368, 283] on div "[DATE] - Fitter Labour (Night Shift) - per hour" at bounding box center [410, 291] width 181 height 16
click at [1110, 14] on button "Update Order" at bounding box center [1114, 16] width 55 height 16
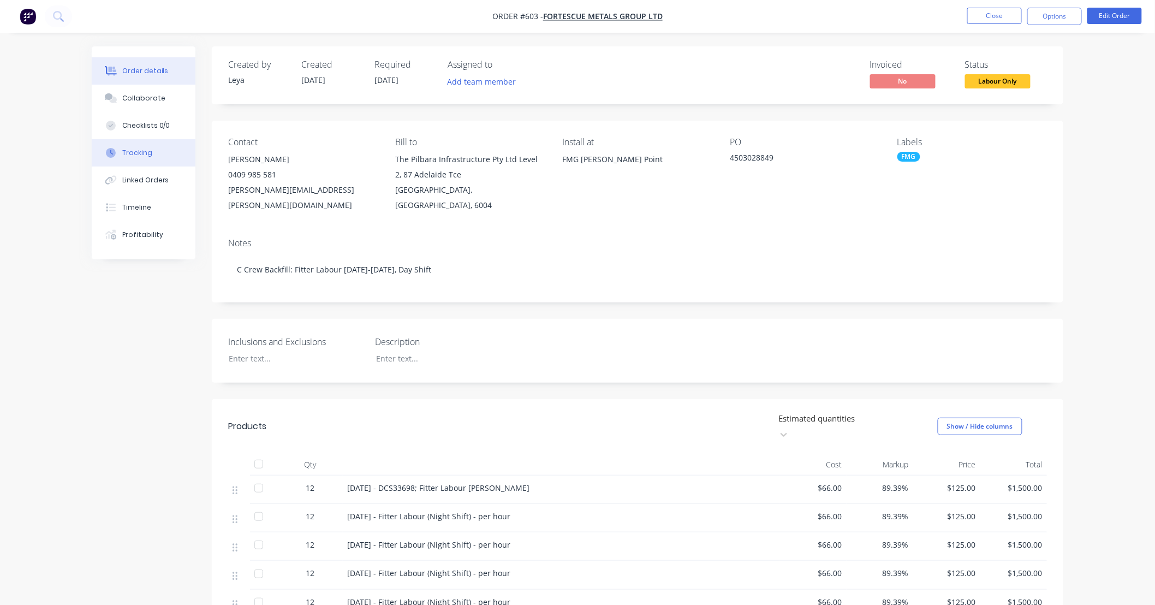
click at [162, 156] on button "Tracking" at bounding box center [144, 152] width 104 height 27
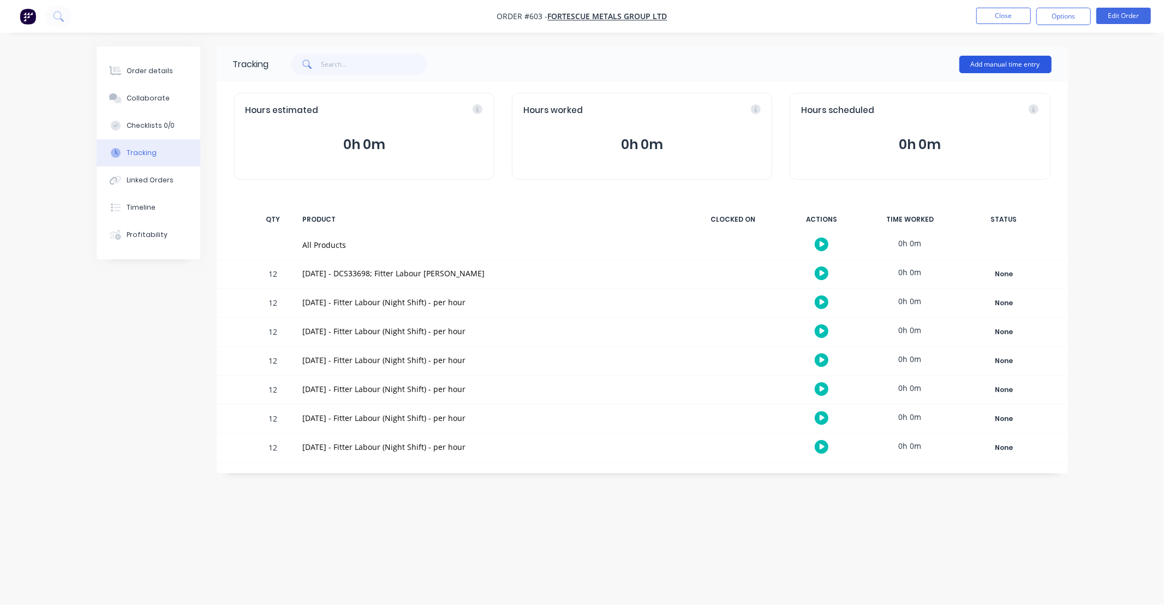
click at [984, 62] on button "Add manual time entry" at bounding box center [1006, 64] width 92 height 17
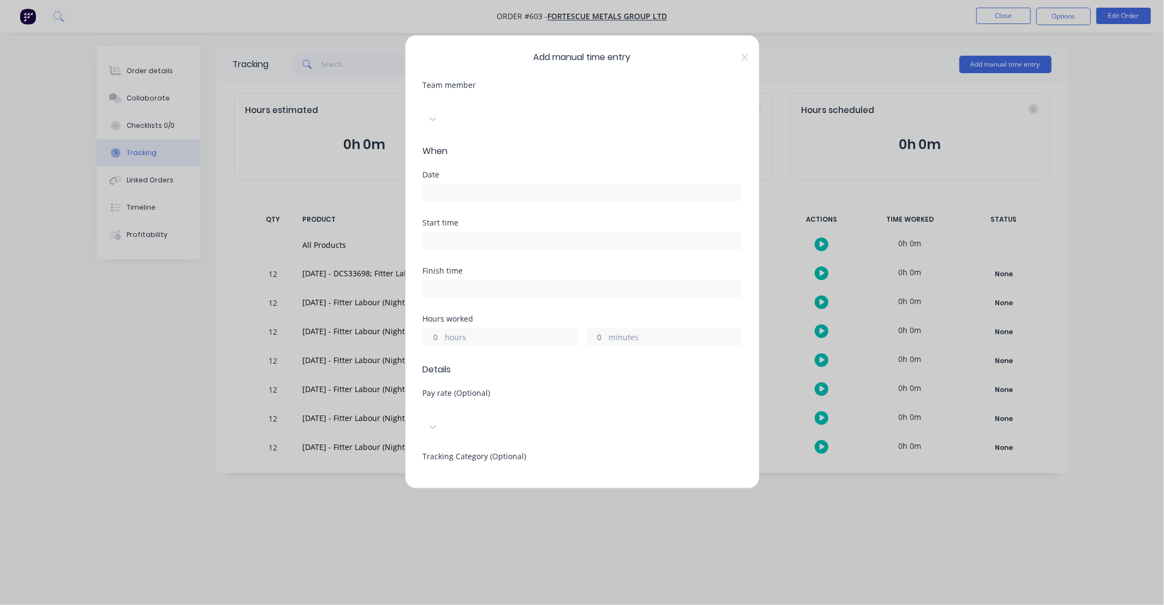
click at [468, 106] on div at bounding box center [504, 101] width 157 height 14
type input "[PERSON_NAME]"
click at [471, 604] on div "[PERSON_NAME]" at bounding box center [582, 610] width 1164 height 11
click at [469, 181] on div at bounding box center [582, 191] width 319 height 20
drag, startPoint x: 472, startPoint y: 171, endPoint x: 464, endPoint y: 173, distance: 8.3
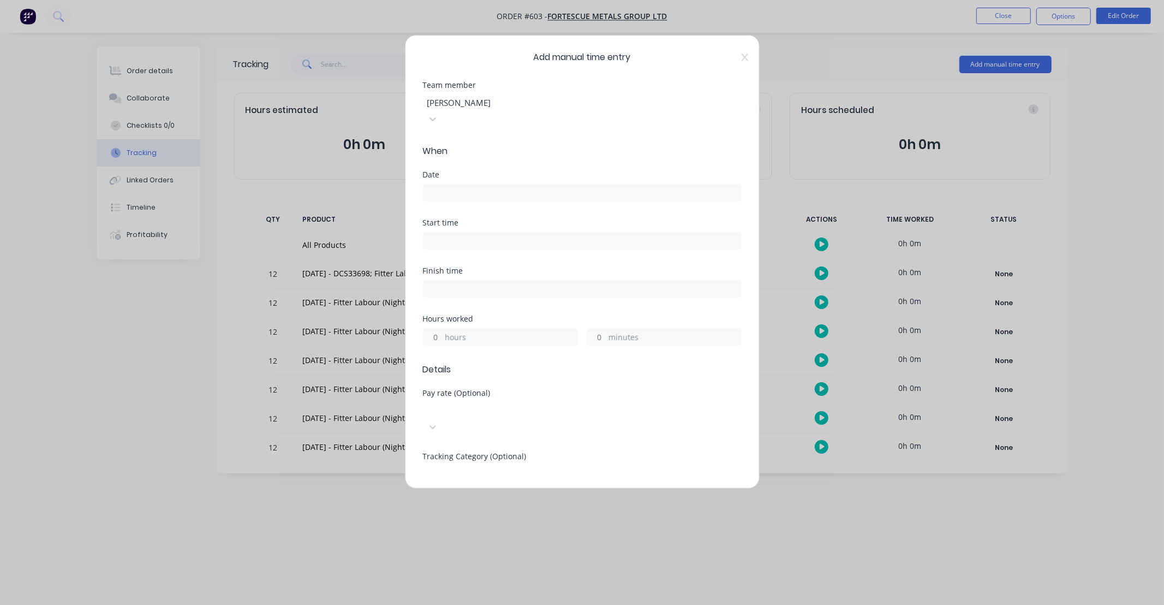
click at [472, 184] on input at bounding box center [583, 192] width 318 height 16
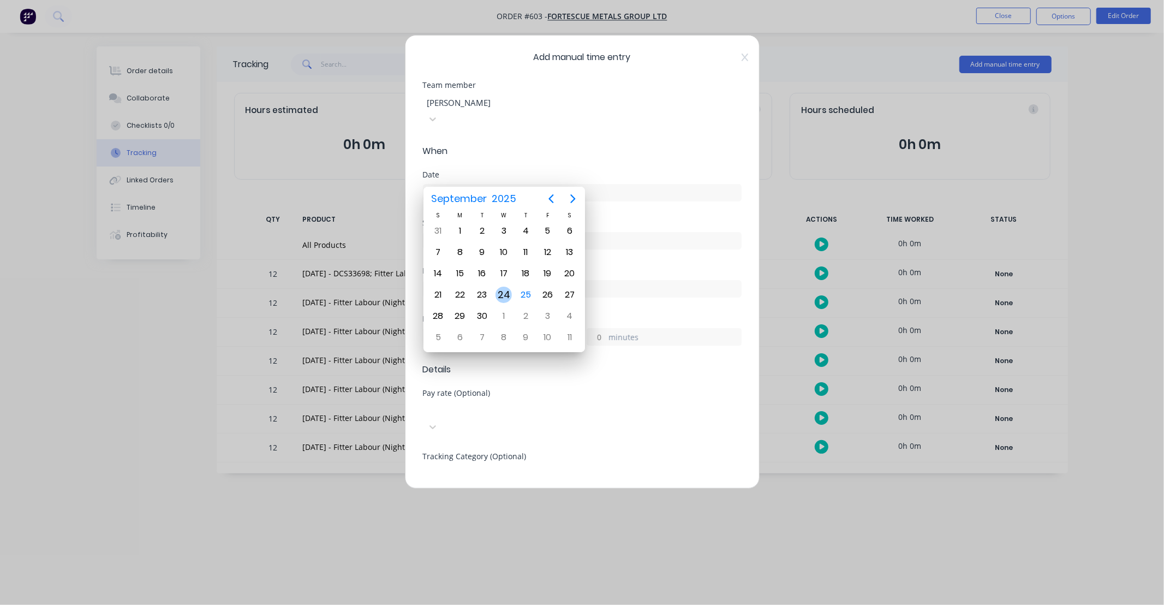
click at [506, 293] on div "24" at bounding box center [504, 295] width 16 height 16
type input "[DATE]"
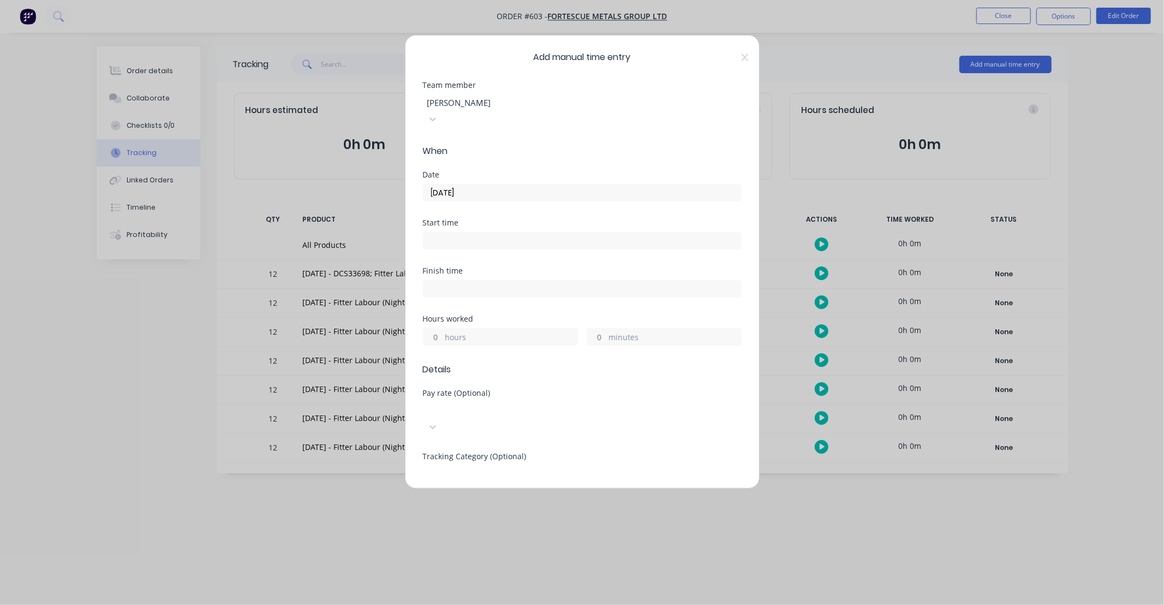
click at [436, 329] on input "hours" at bounding box center [433, 337] width 19 height 16
type input "12"
click at [469, 315] on div "Hours worked" at bounding box center [582, 319] width 319 height 8
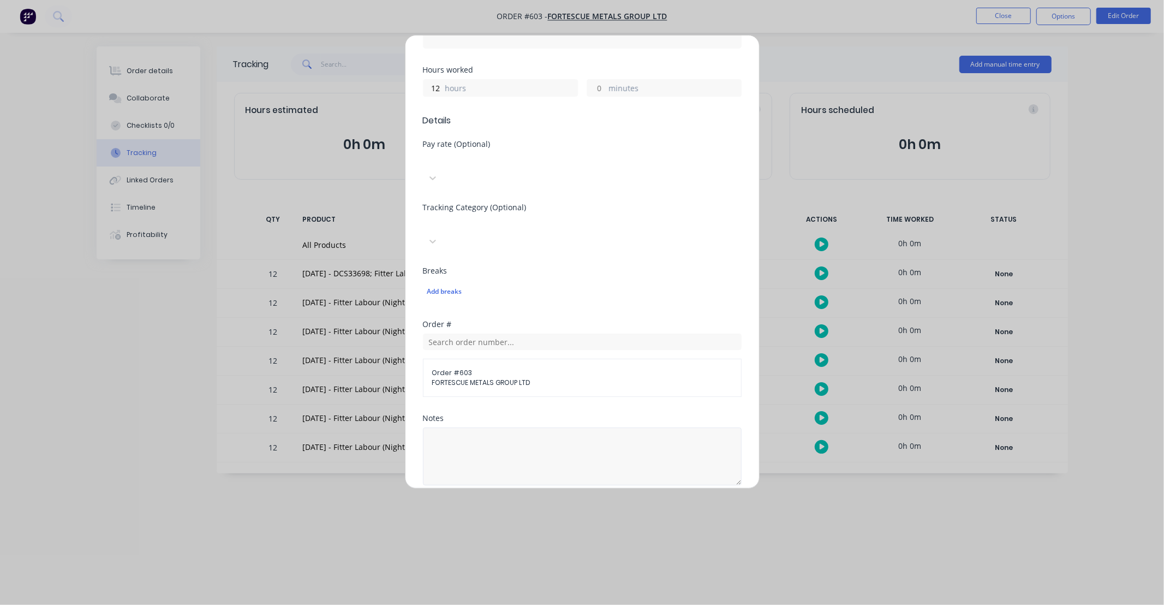
scroll to position [283, 0]
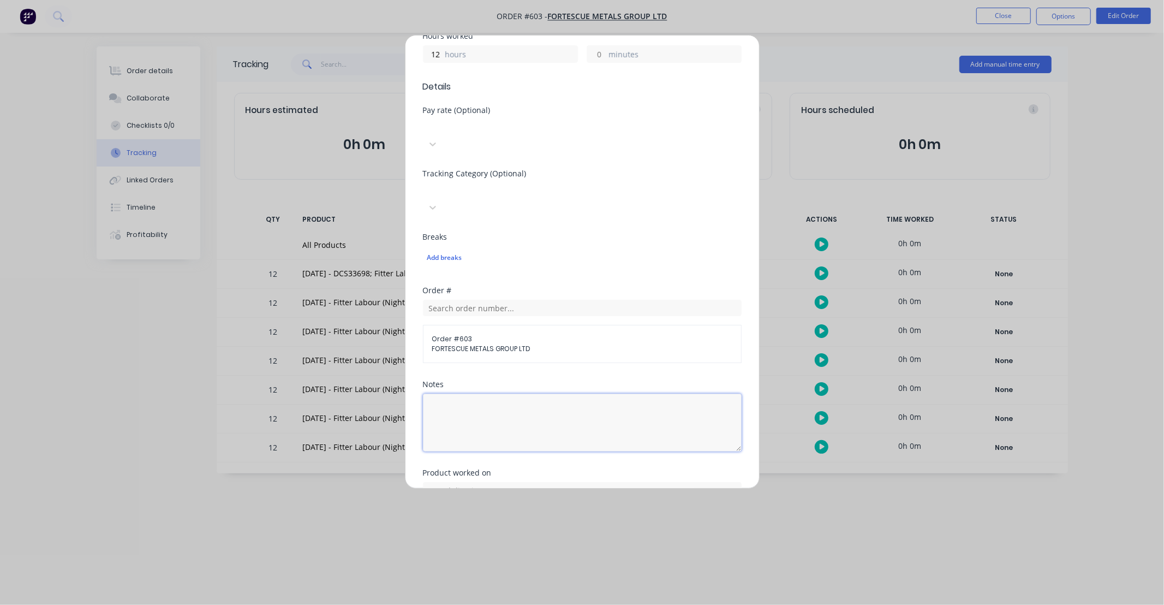
click at [511, 394] on textarea at bounding box center [582, 423] width 319 height 58
type textarea "DCS33698"
click at [612, 380] on div "Notes" at bounding box center [582, 384] width 319 height 8
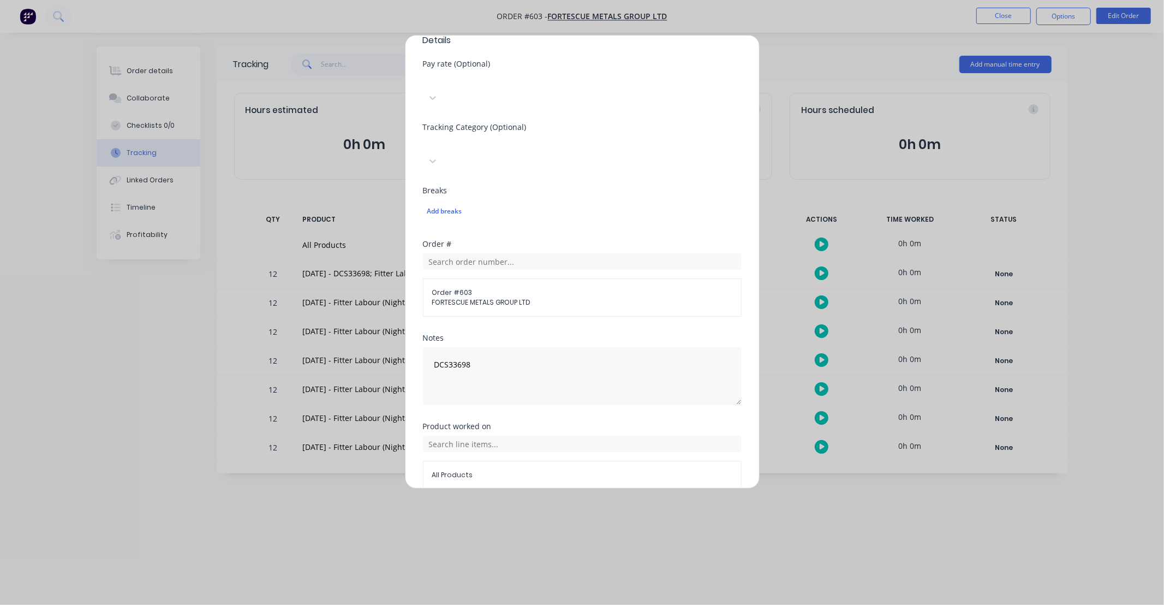
scroll to position [331, 0]
click at [554, 433] on input "text" at bounding box center [582, 441] width 319 height 16
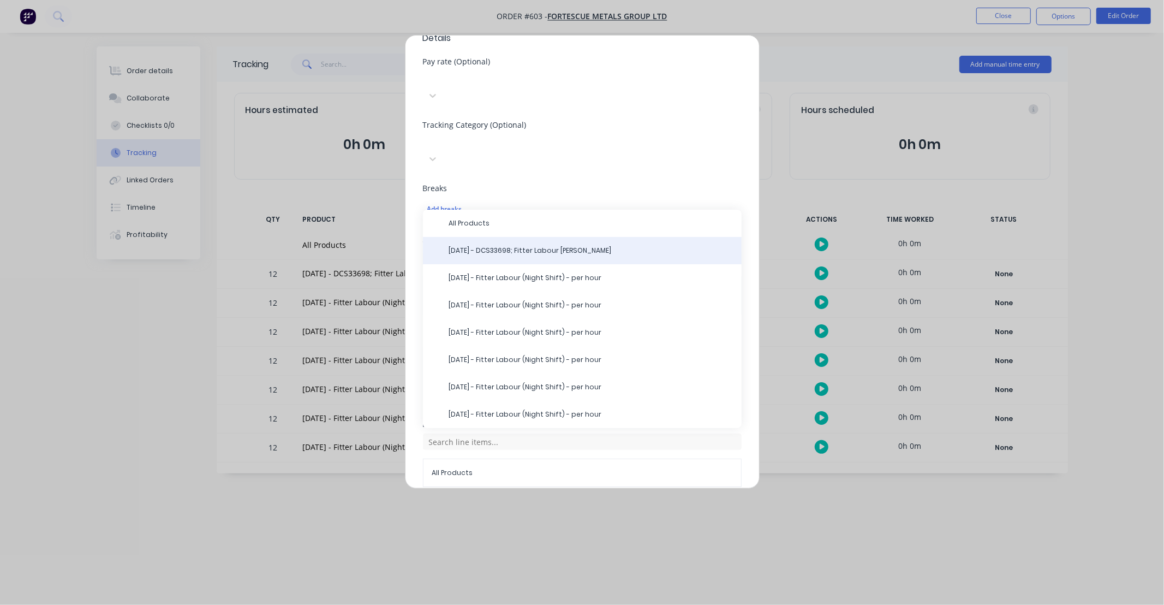
click at [524, 237] on div "[DATE] - DCS33698; Fitter Labour [PERSON_NAME]" at bounding box center [582, 250] width 319 height 27
click at [522, 237] on div "[DATE] - DCS33698; Fitter Labour [PERSON_NAME]" at bounding box center [582, 250] width 319 height 27
click at [558, 246] on span "[DATE] - DCS33698; Fitter Labour [PERSON_NAME]" at bounding box center [591, 251] width 284 height 10
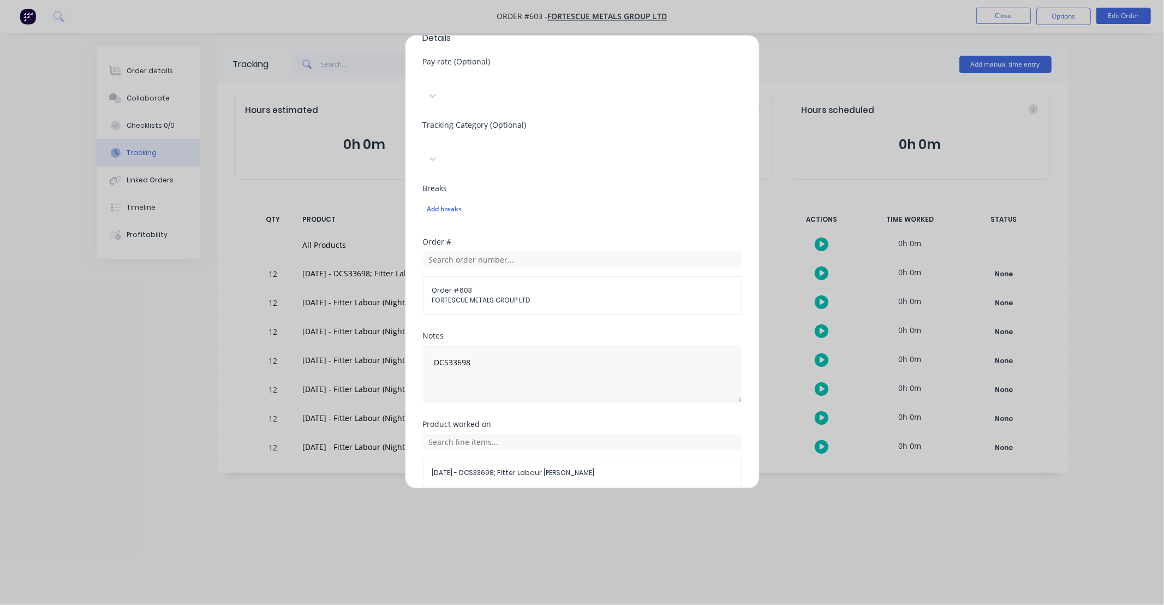
click at [555, 504] on button "Add manual time entry" at bounding box center [556, 512] width 92 height 17
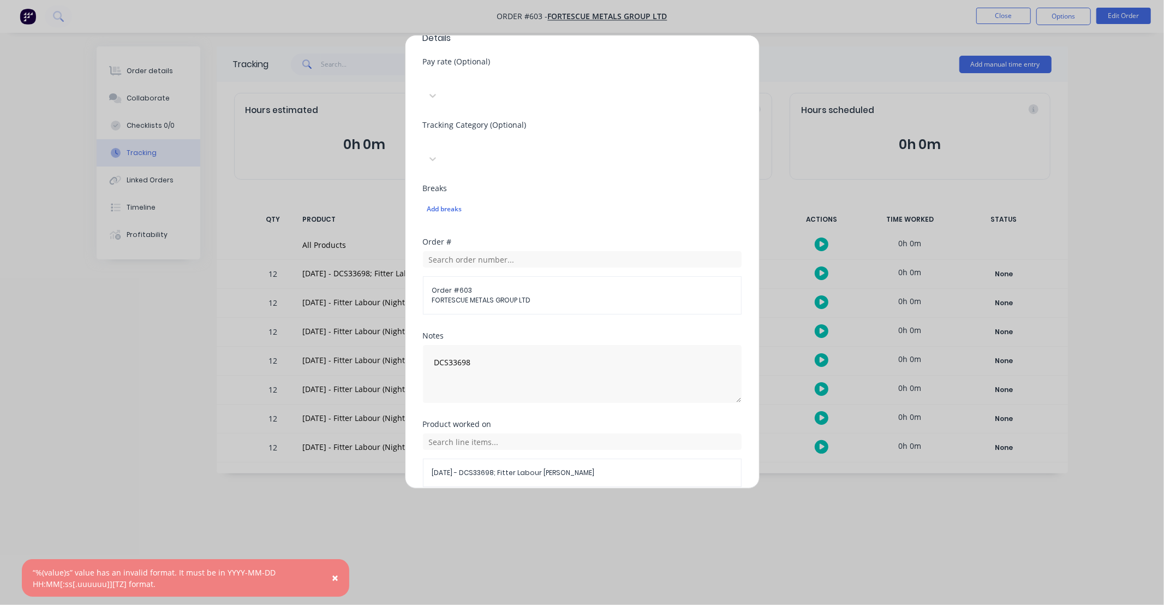
click at [628, 504] on button "Cancel" at bounding box center [633, 512] width 44 height 17
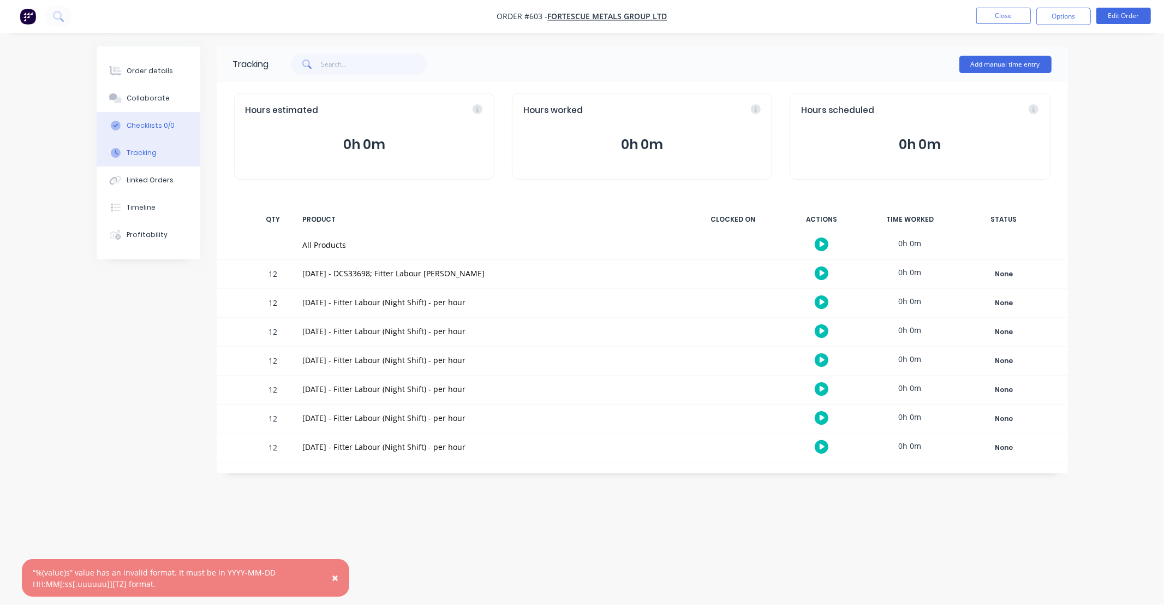
click at [166, 128] on div "Checklists 0/0" at bounding box center [151, 126] width 48 height 10
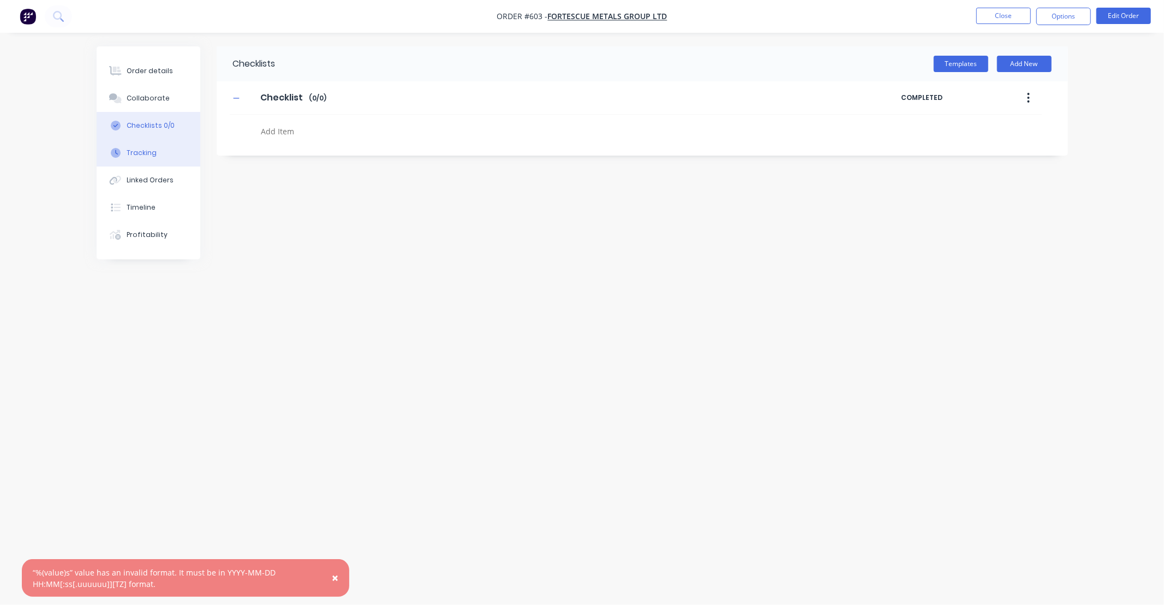
click at [152, 150] on div "Tracking" at bounding box center [142, 153] width 30 height 10
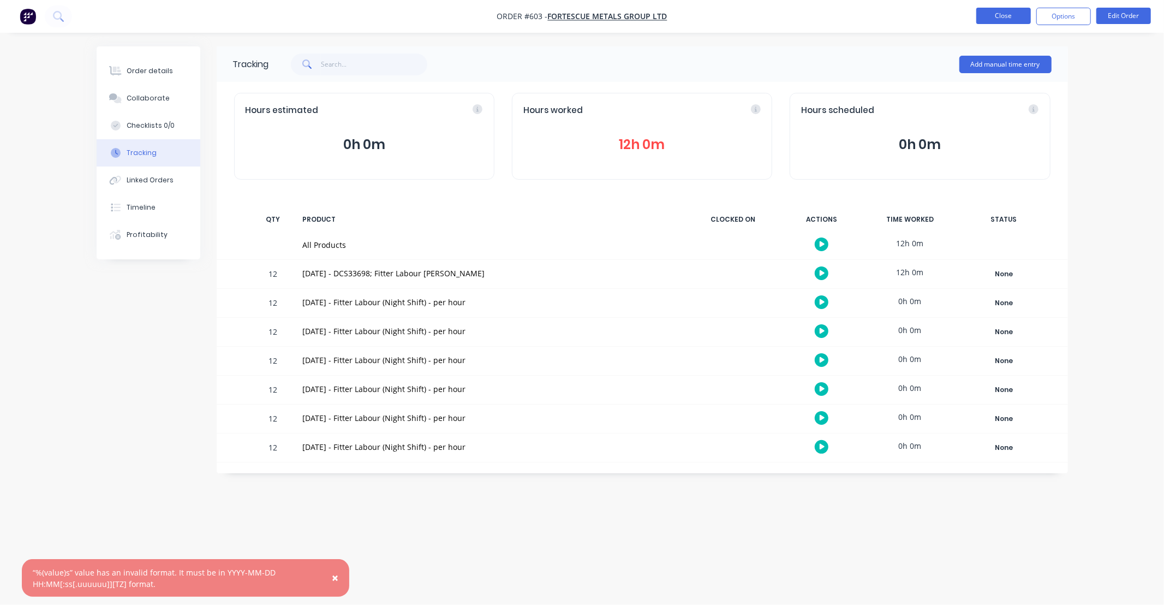
click at [999, 17] on button "Close" at bounding box center [1003, 16] width 55 height 16
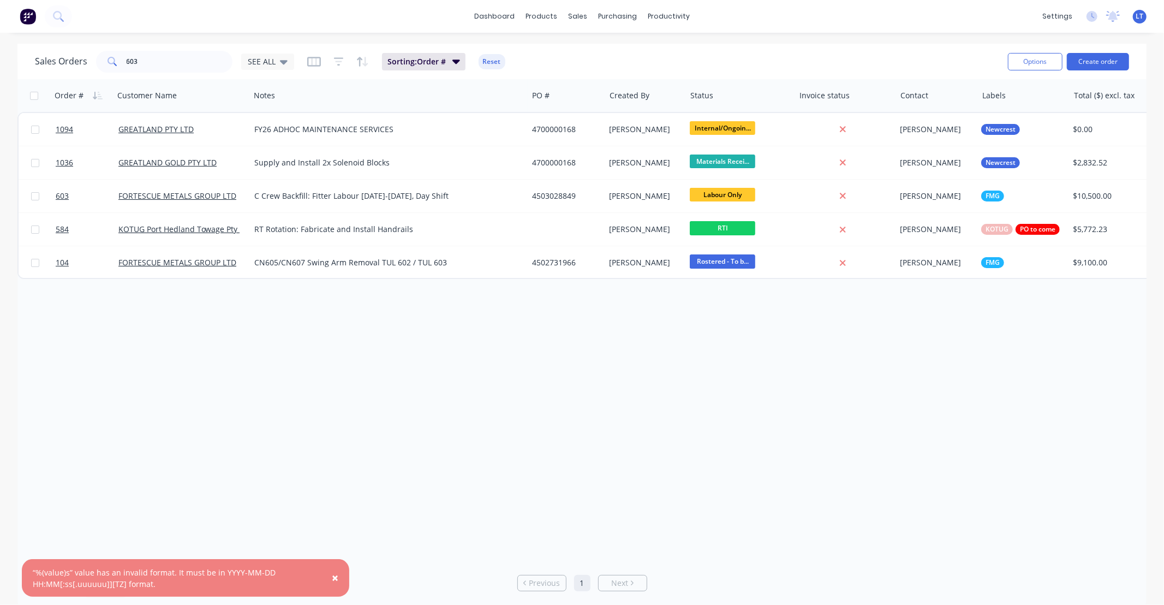
drag, startPoint x: 599, startPoint y: 362, endPoint x: 439, endPoint y: 347, distance: 160.7
click at [492, 345] on div "Order # Customer Name Notes PO # Created By Status Invoice status Contact Label…" at bounding box center [581, 318] width 1129 height 479
drag, startPoint x: 364, startPoint y: 359, endPoint x: 307, endPoint y: 356, distance: 56.8
click at [307, 356] on div "Order # Customer Name Notes PO # Created By Status Invoice status Contact Label…" at bounding box center [581, 318] width 1129 height 479
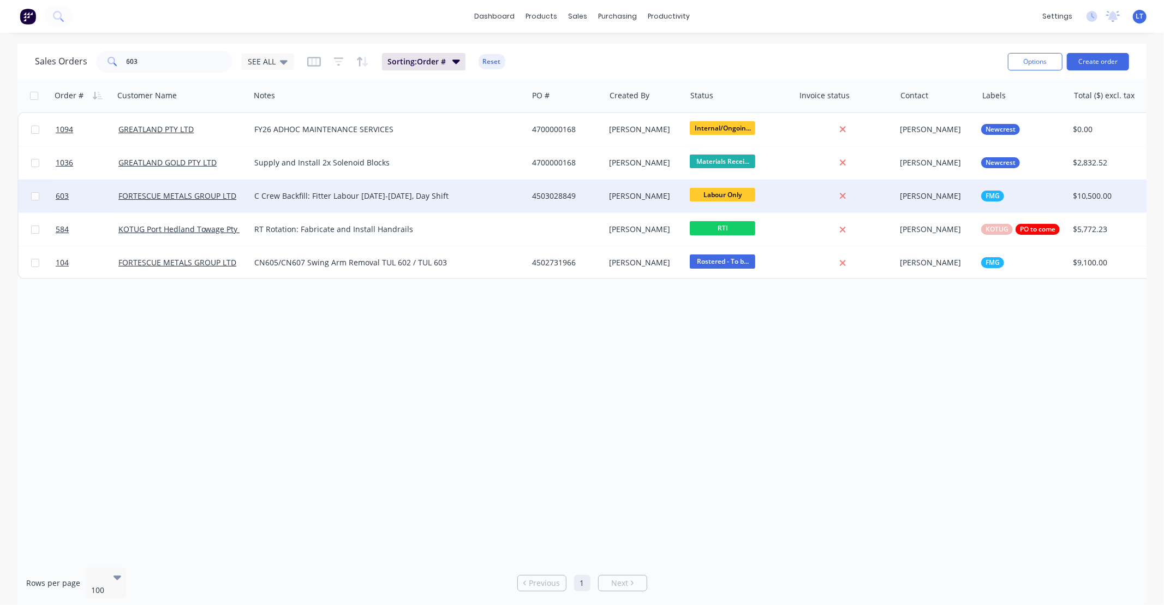
click at [618, 196] on div "[PERSON_NAME]" at bounding box center [644, 195] width 68 height 11
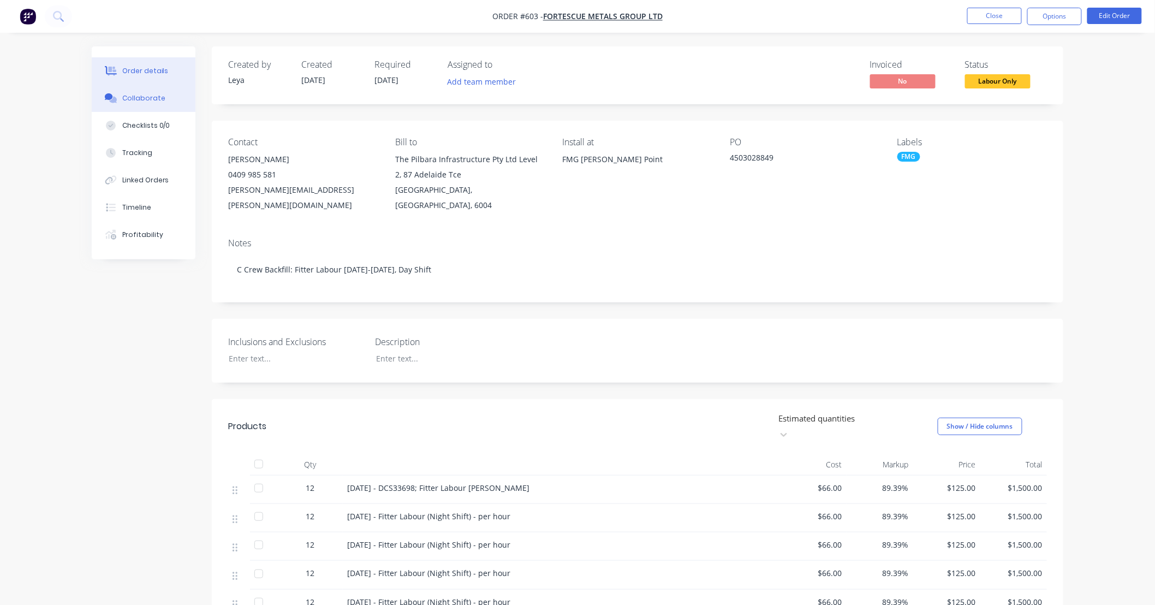
click at [146, 103] on div "Collaborate" at bounding box center [143, 98] width 43 height 10
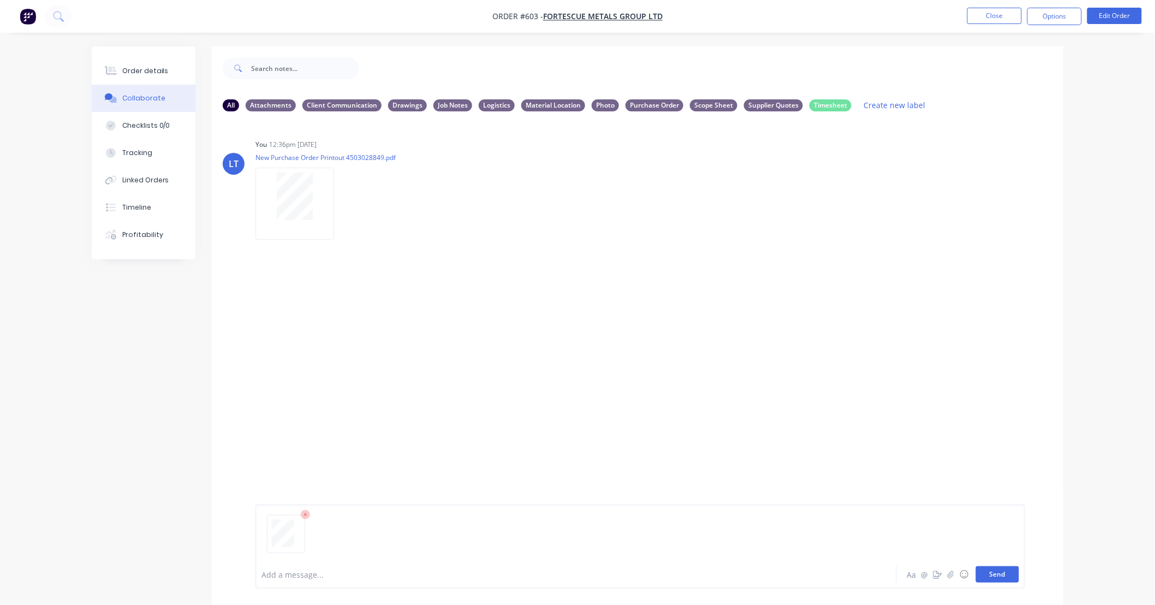
click at [1008, 575] on button "Send" at bounding box center [997, 574] width 43 height 16
click at [734, 471] on div "LT You 12:36pm [DATE] New Purchase Order Printout 4503028849.pdf Labels Downloa…" at bounding box center [637, 340] width 851 height 440
drag, startPoint x: 734, startPoint y: 471, endPoint x: 663, endPoint y: 466, distance: 71.7
drag, startPoint x: 663, startPoint y: 466, endPoint x: 558, endPoint y: 455, distance: 104.8
click at [558, 455] on div "LT You 12:36pm [DATE] New Purchase Order Printout 4503028849.pdf Labels Downloa…" at bounding box center [637, 340] width 851 height 440
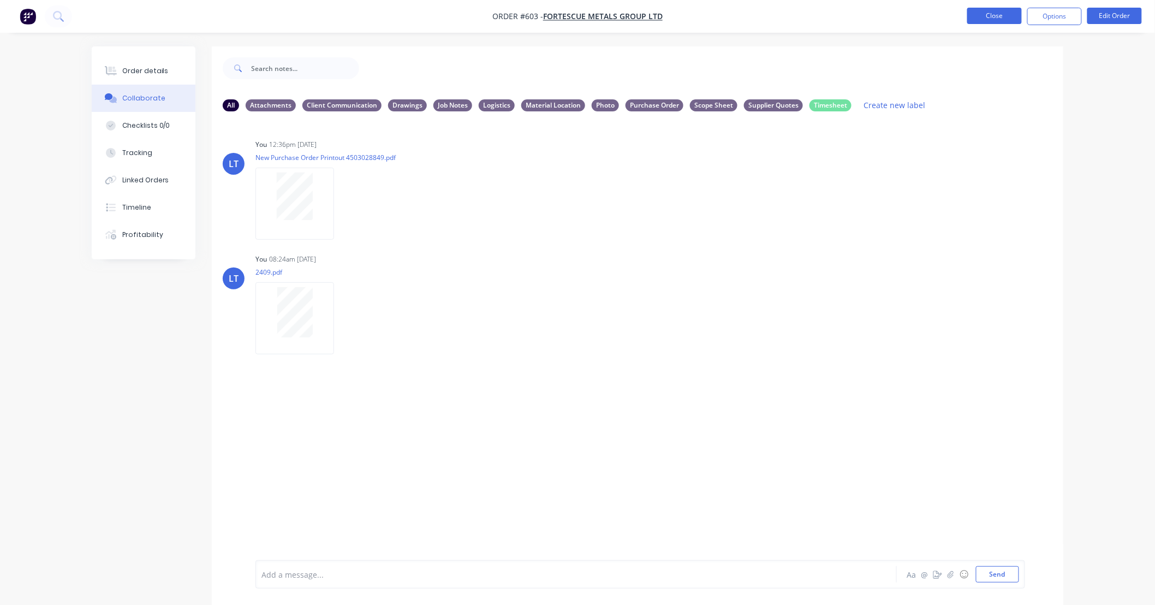
click at [996, 18] on button "Close" at bounding box center [994, 16] width 55 height 16
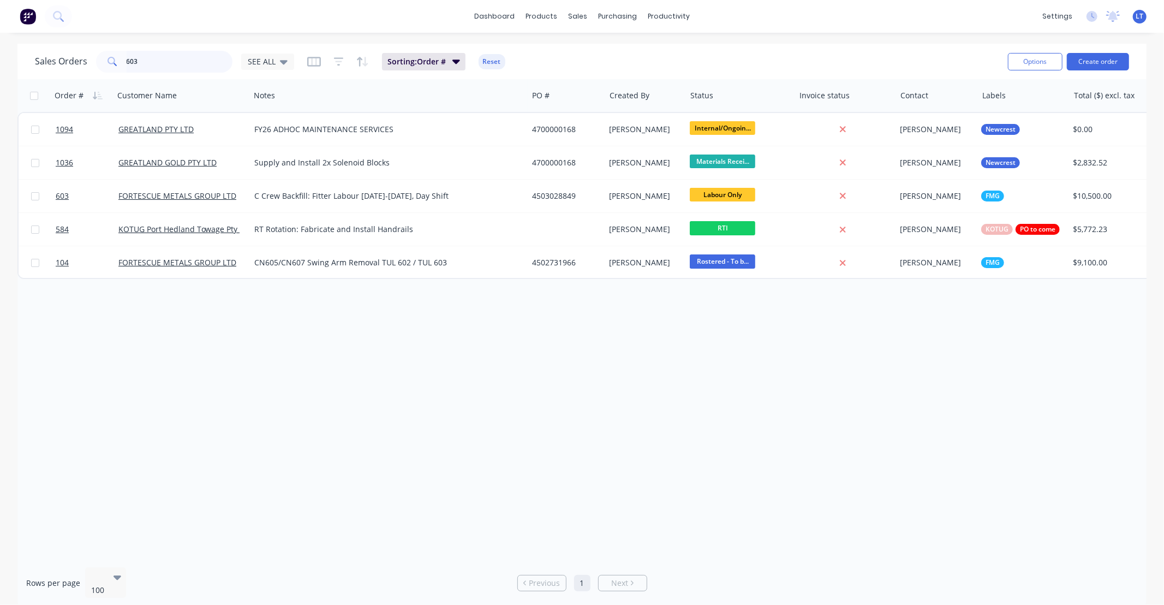
drag, startPoint x: 199, startPoint y: 63, endPoint x: 22, endPoint y: 69, distance: 176.9
click at [22, 69] on div "Sales Orders 603 SEE ALL Sorting: Order # Reset Options Create order" at bounding box center [581, 61] width 1129 height 35
type input "6"
type input "554"
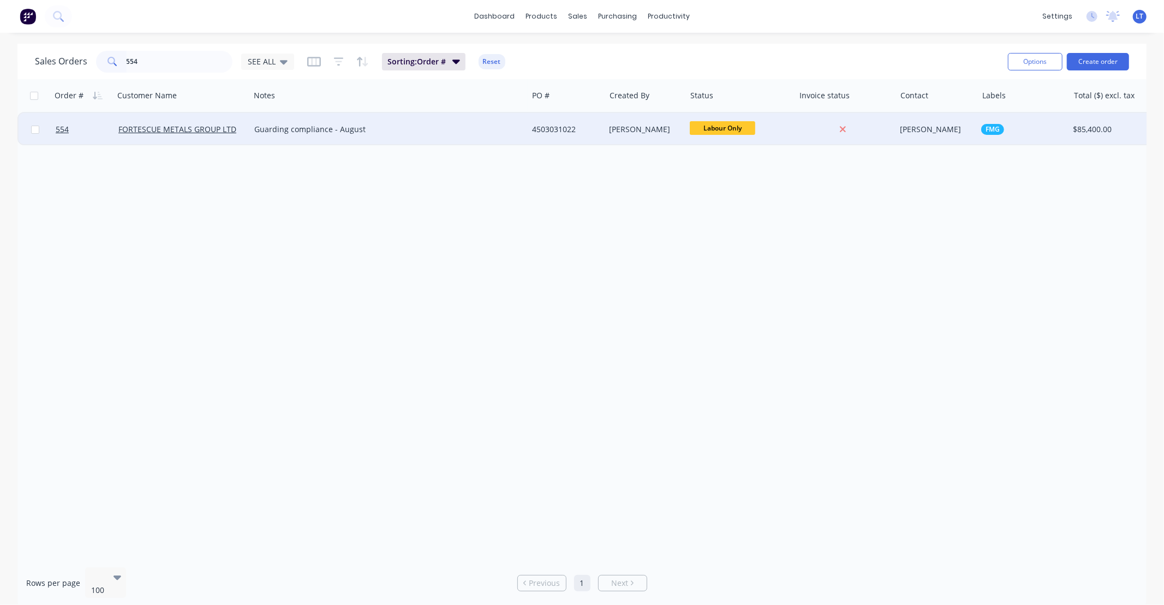
click at [570, 132] on div "4503031022" at bounding box center [564, 129] width 65 height 11
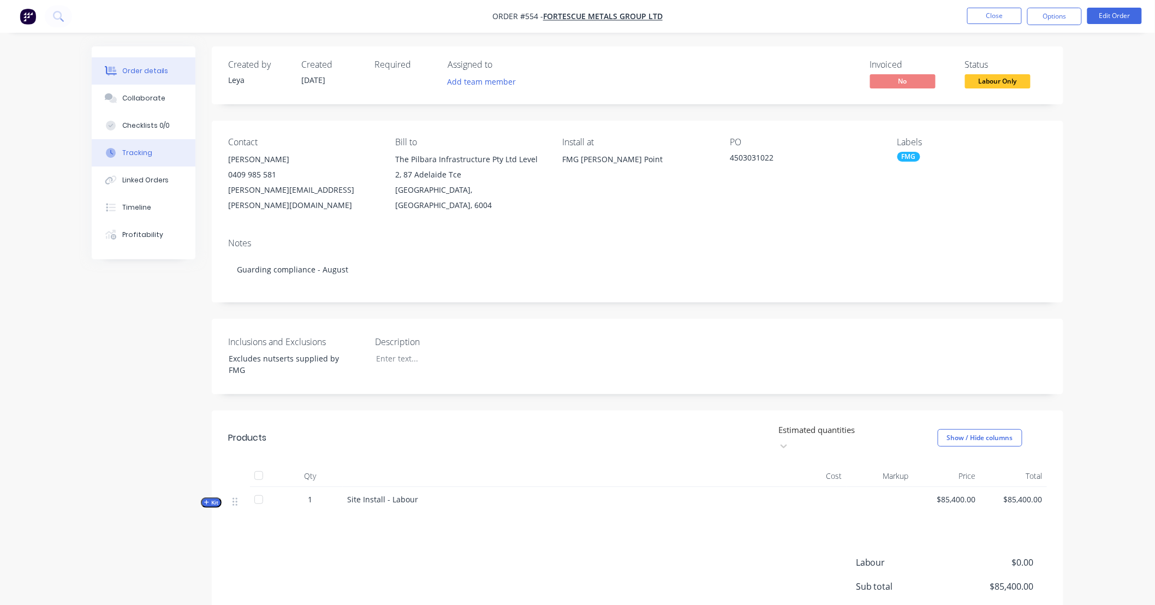
click at [128, 151] on div "Tracking" at bounding box center [137, 153] width 30 height 10
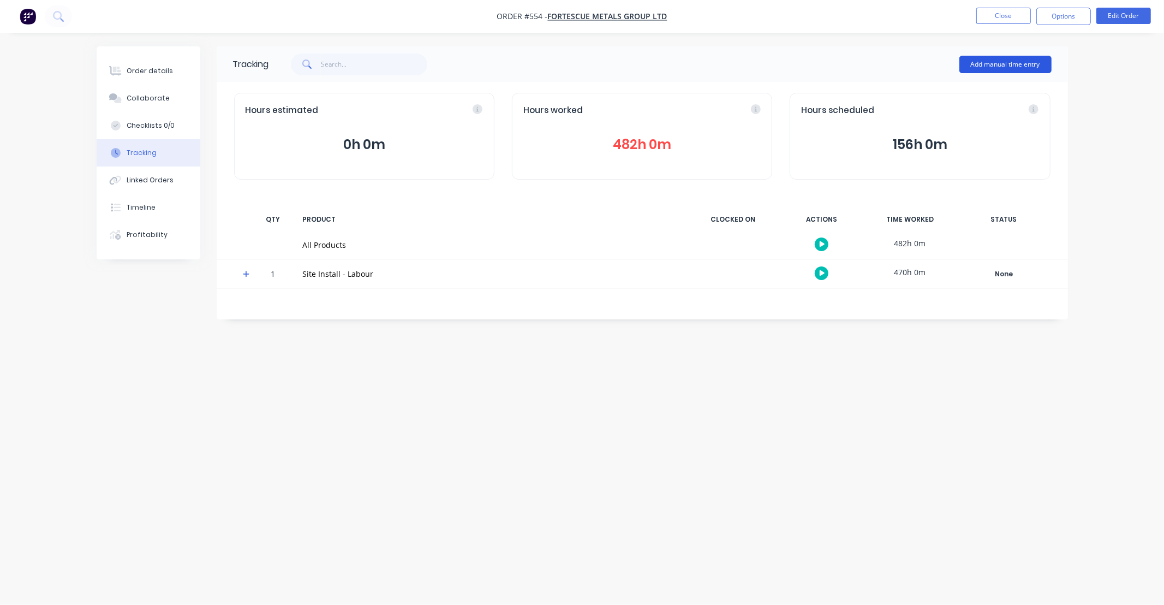
click at [994, 62] on button "Add manual time entry" at bounding box center [1006, 64] width 92 height 17
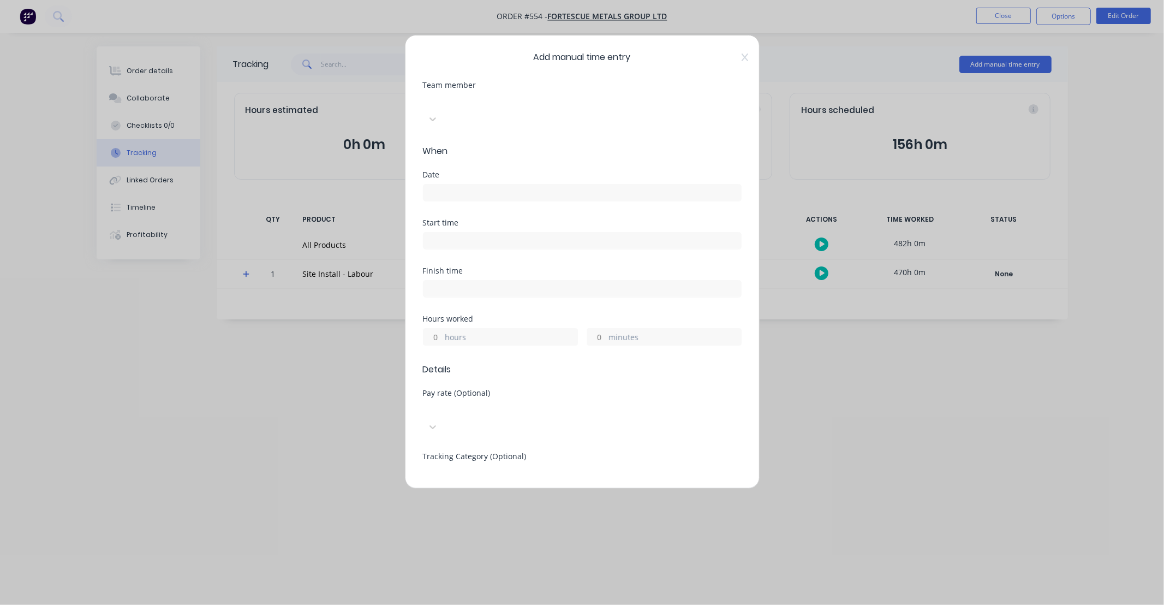
click at [485, 101] on div at bounding box center [504, 101] width 157 height 14
type input "[PERSON_NAME]"
click at [473, 604] on div "[PERSON_NAME]" at bounding box center [582, 610] width 1164 height 11
click at [472, 184] on input at bounding box center [583, 192] width 318 height 16
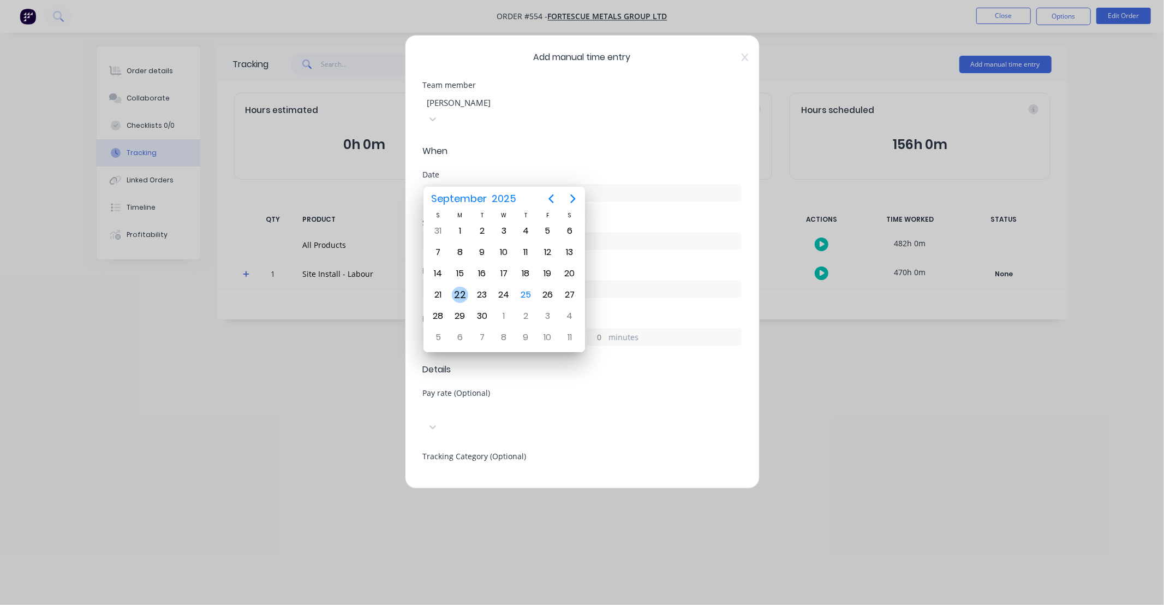
click at [460, 289] on div "22" at bounding box center [460, 295] width 16 height 16
type input "[DATE]"
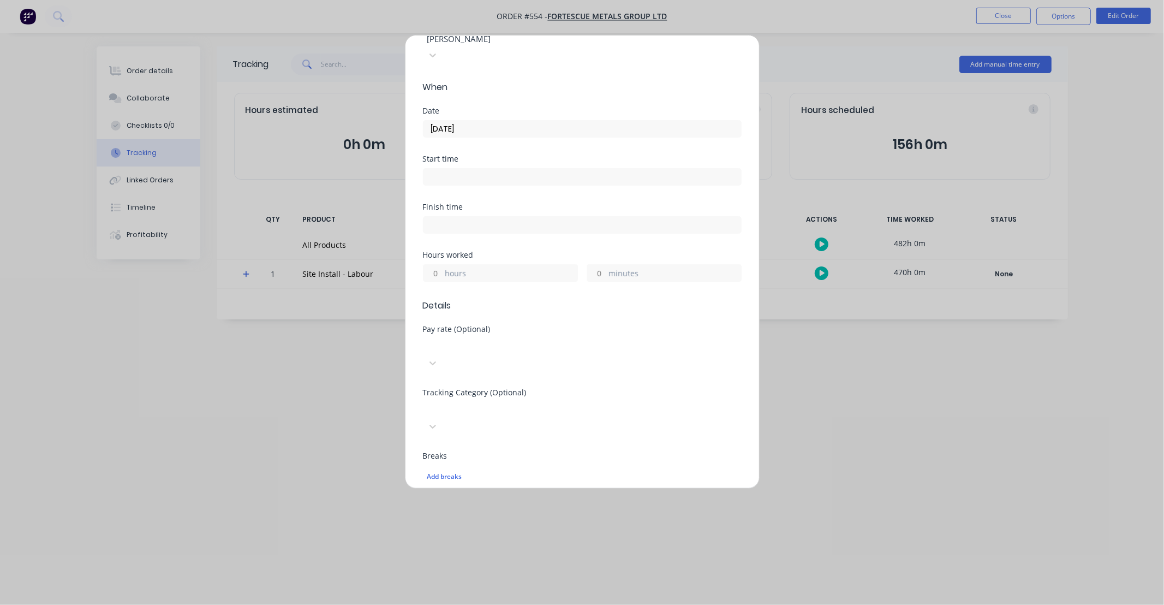
scroll to position [101, 0]
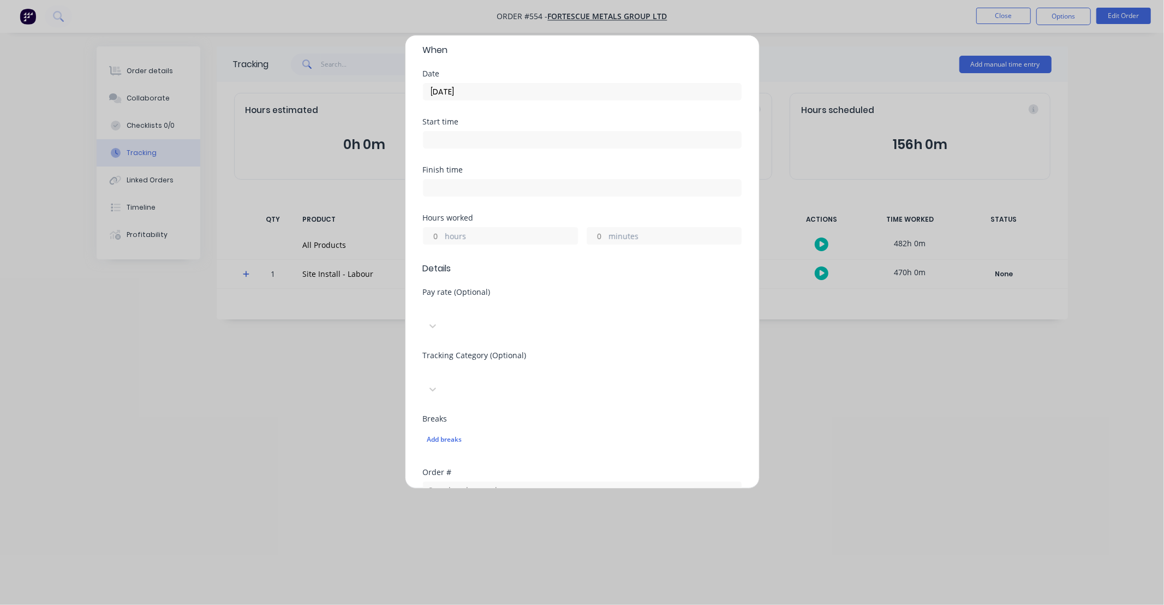
click at [437, 228] on input "hours" at bounding box center [433, 236] width 19 height 16
type input "12"
click at [654, 262] on span "Details" at bounding box center [582, 268] width 319 height 13
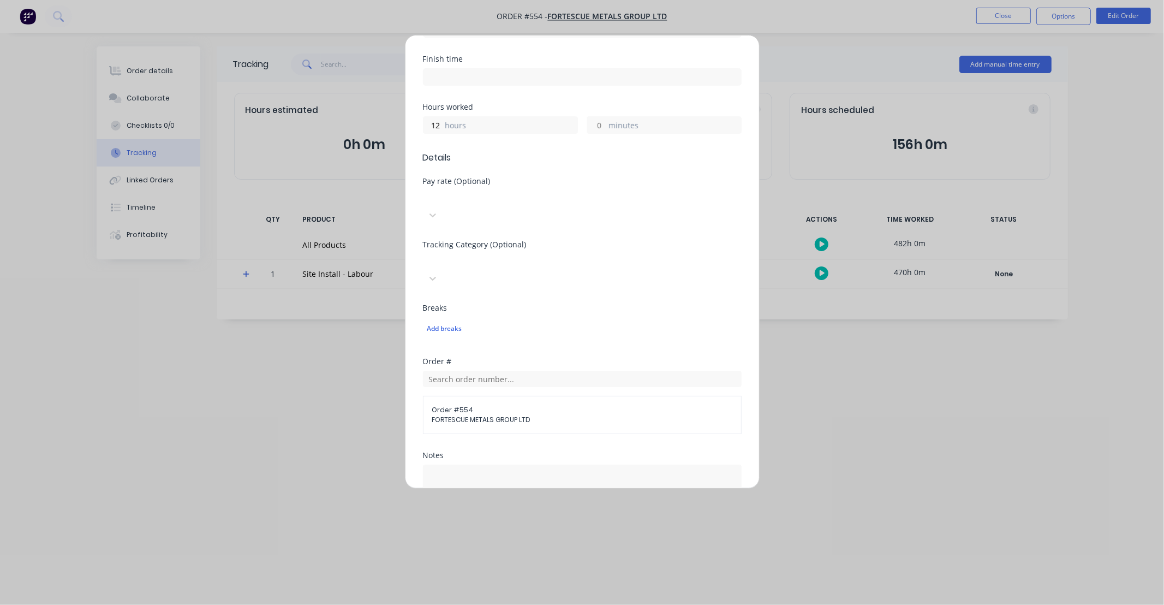
scroll to position [242, 0]
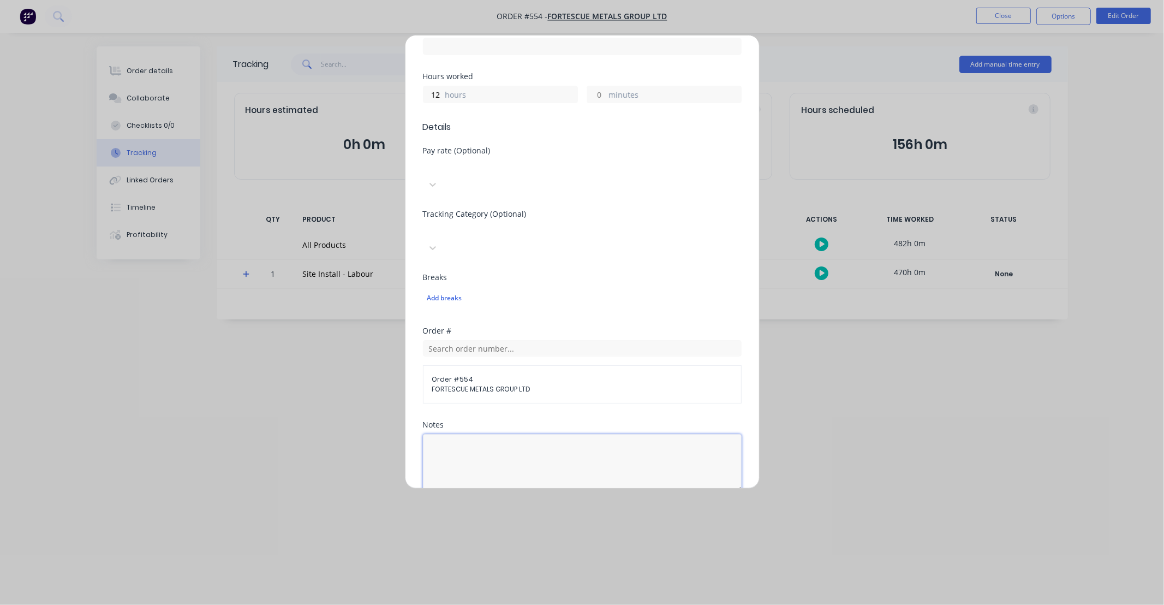
click at [552, 434] on textarea at bounding box center [582, 463] width 319 height 58
type textarea "DCS33647"
click at [645, 359] on div "Order # Order # 554 FORTESCUE METALS GROUP LTD" at bounding box center [582, 374] width 319 height 94
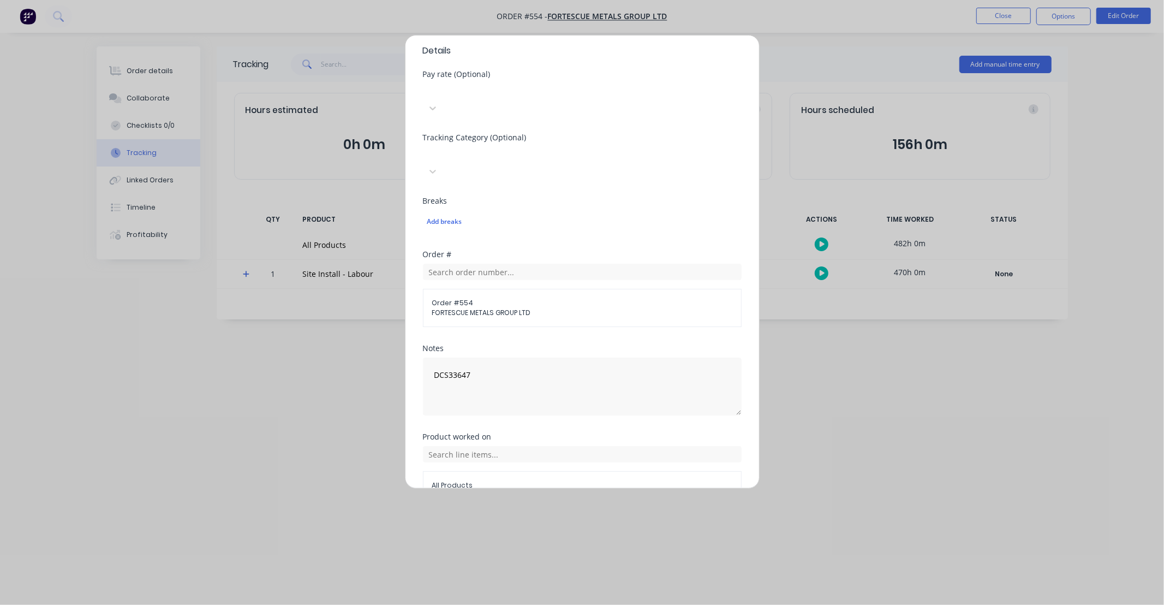
scroll to position [331, 0]
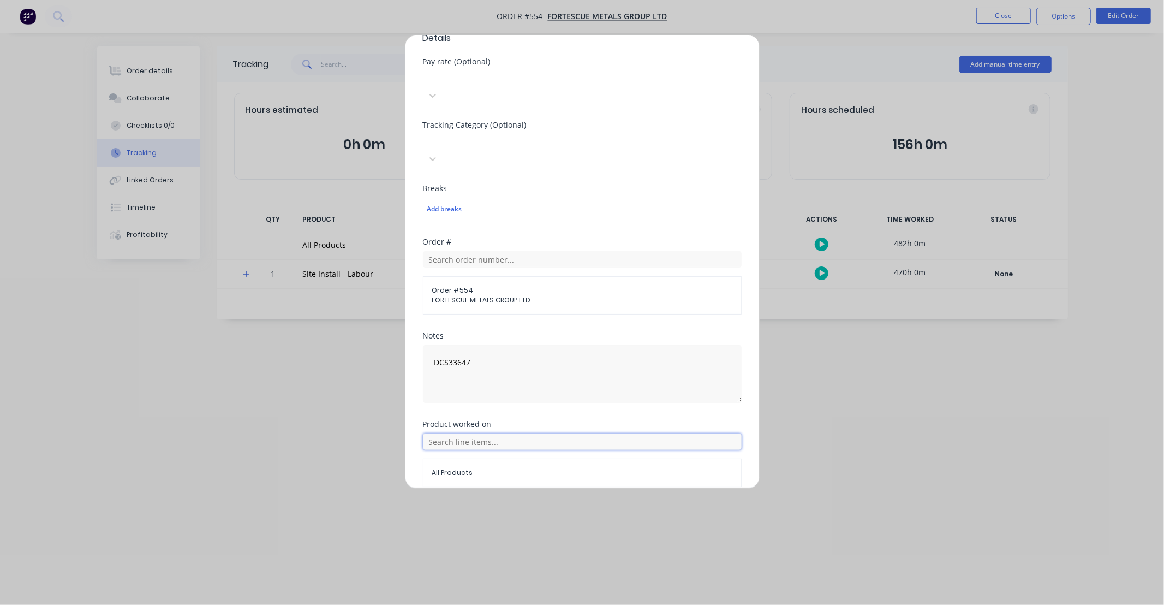
click at [503, 433] on input "text" at bounding box center [582, 441] width 319 height 16
click at [511, 464] on span "All Products" at bounding box center [591, 469] width 284 height 10
click at [511, 458] on div "All Products" at bounding box center [582, 472] width 319 height 28
drag, startPoint x: 511, startPoint y: 415, endPoint x: 498, endPoint y: 391, distance: 27.8
click at [515, 433] on input "text" at bounding box center [582, 441] width 319 height 16
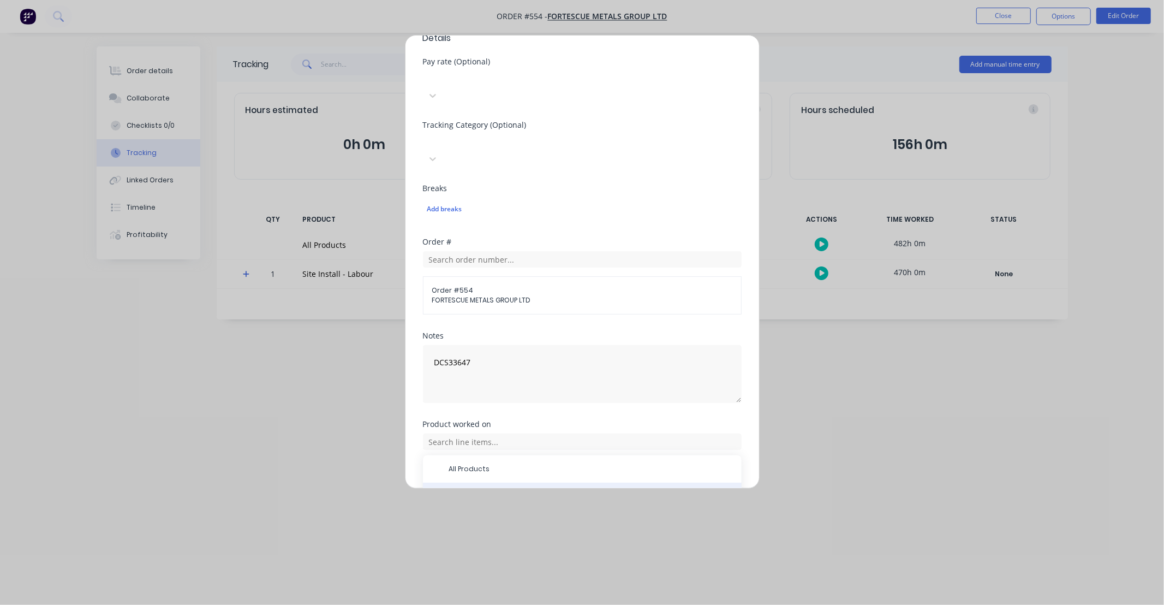
click at [519, 482] on div "Site Install - Labour" at bounding box center [582, 495] width 319 height 27
click at [537, 504] on button "Add manual time entry" at bounding box center [556, 512] width 92 height 17
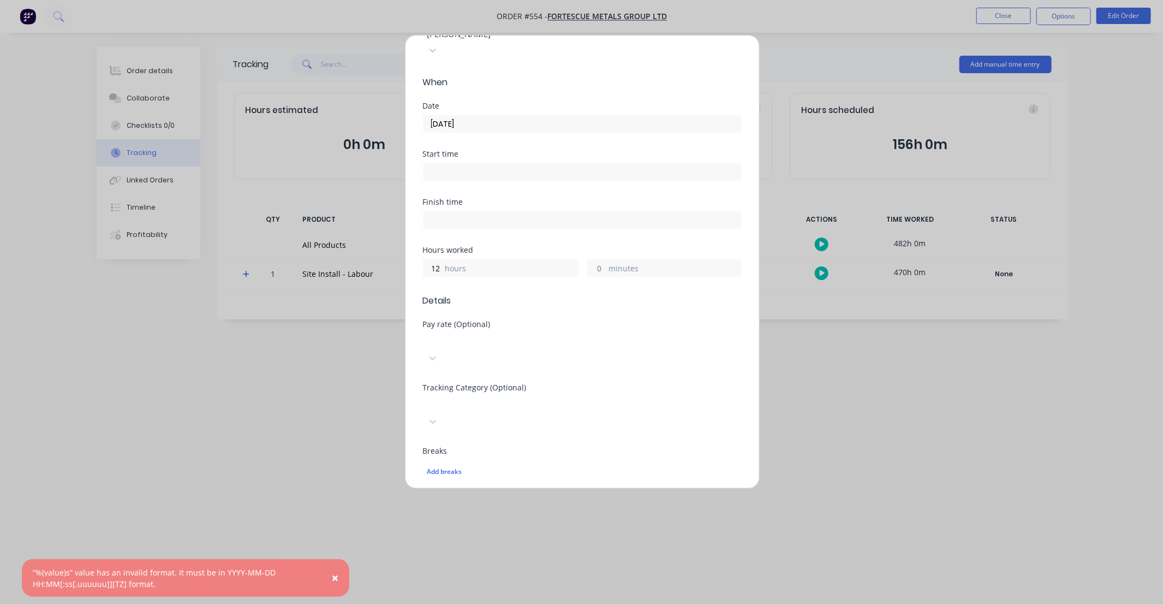
scroll to position [0, 0]
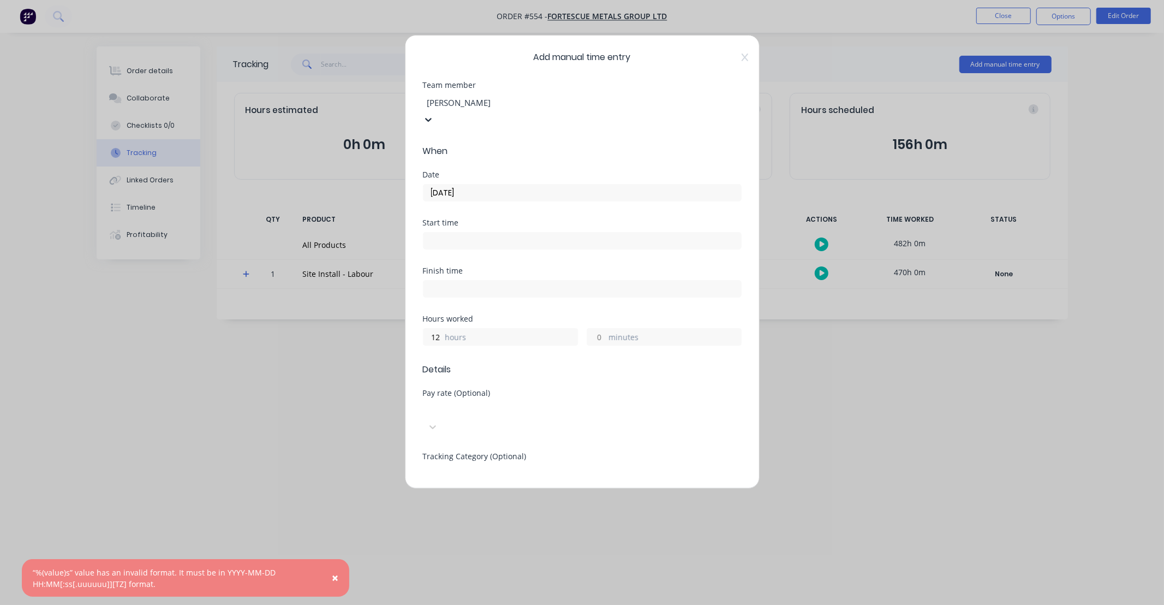
click at [472, 99] on div at bounding box center [504, 103] width 157 height 14
type input "MAX"
click at [478, 604] on div "[PERSON_NAME]" at bounding box center [582, 610] width 1164 height 11
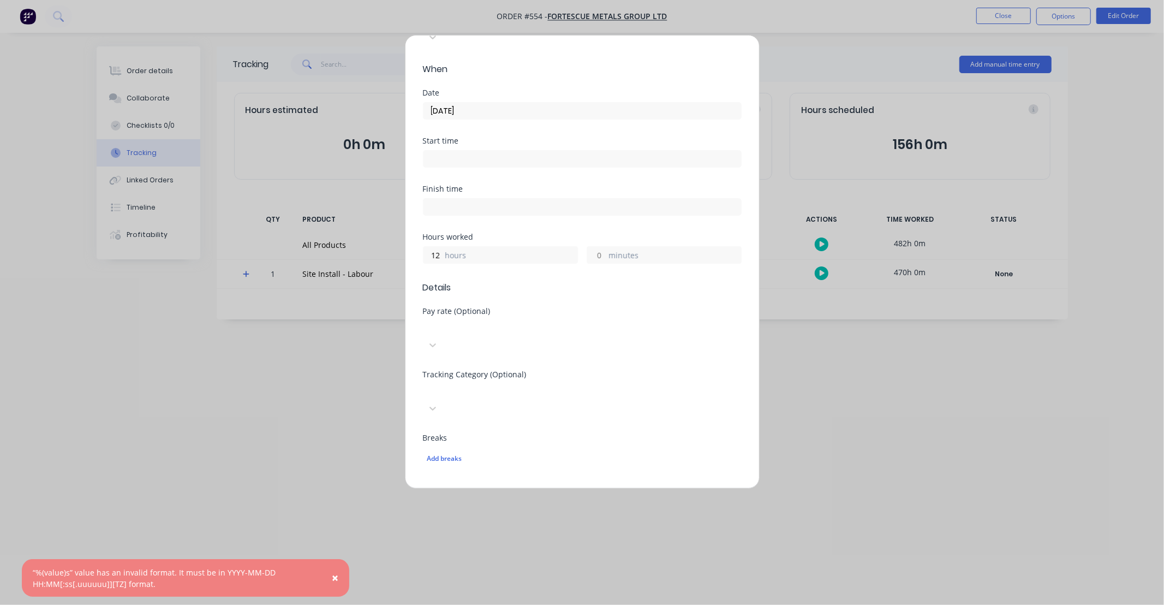
scroll to position [331, 0]
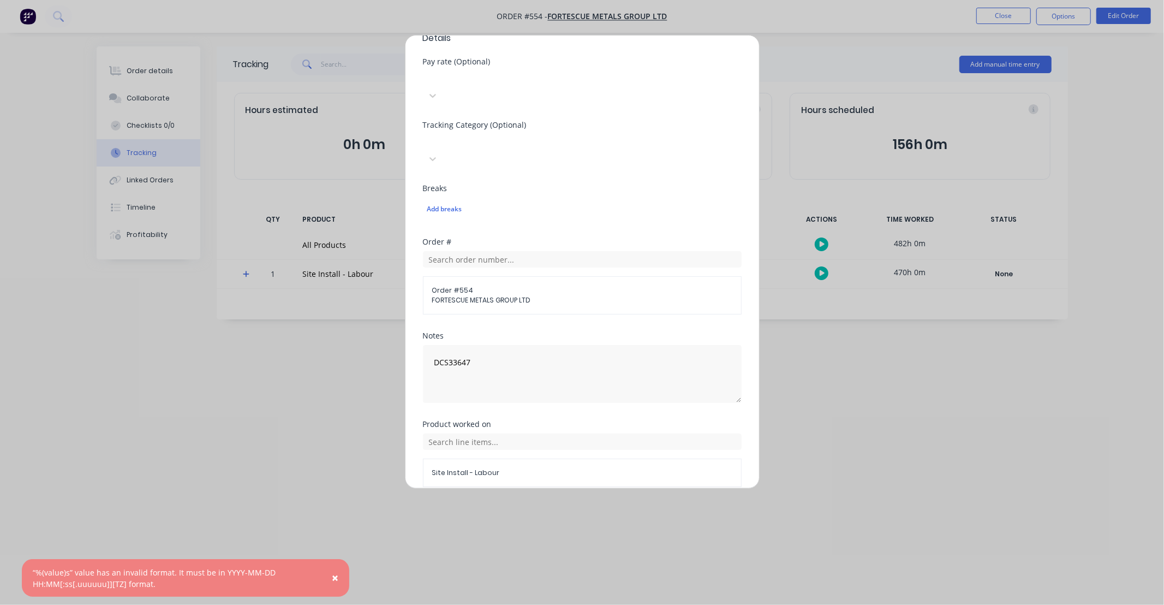
click at [569, 504] on button "Add manual time entry" at bounding box center [556, 512] width 92 height 17
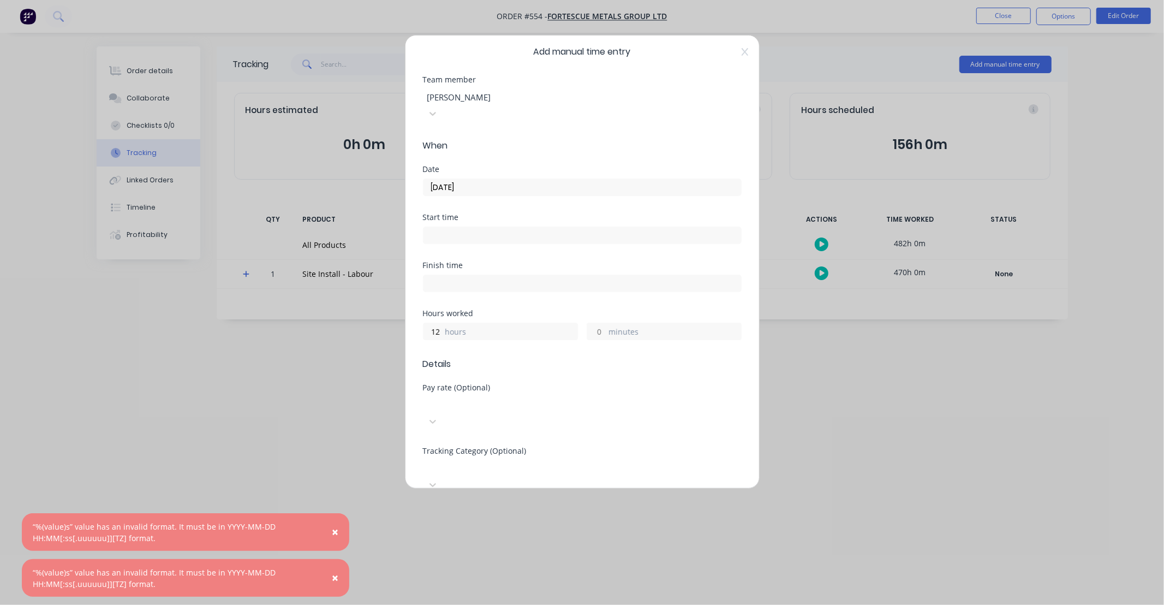
scroll to position [0, 0]
click at [492, 104] on div at bounding box center [504, 103] width 157 height 14
type input "JACK"
click at [492, 604] on div "[PERSON_NAME]" at bounding box center [582, 610] width 1164 height 11
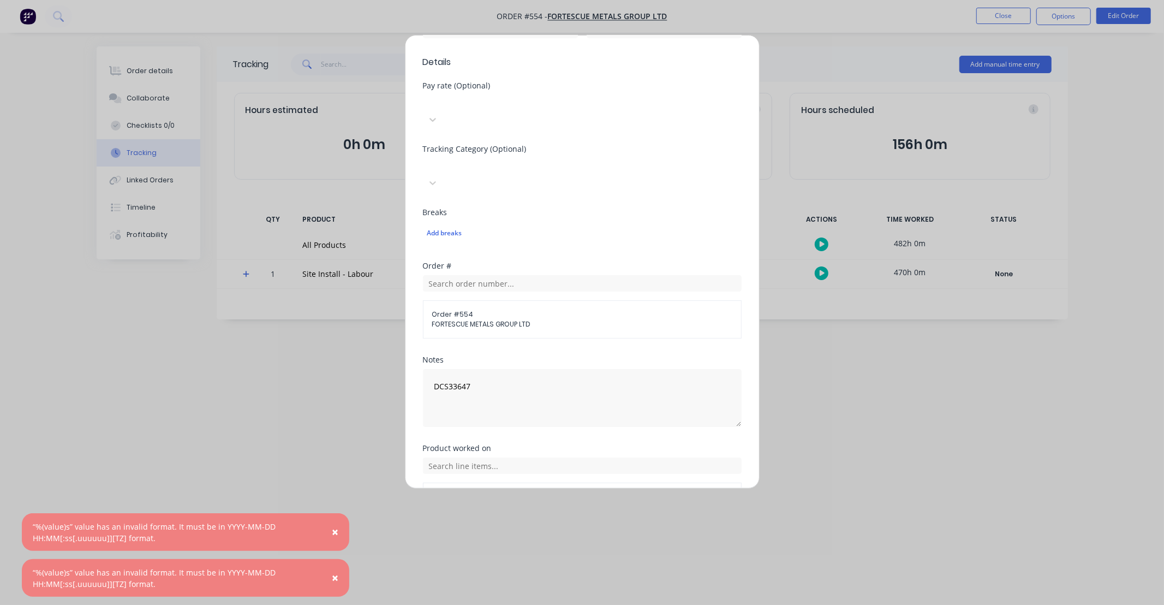
scroll to position [331, 0]
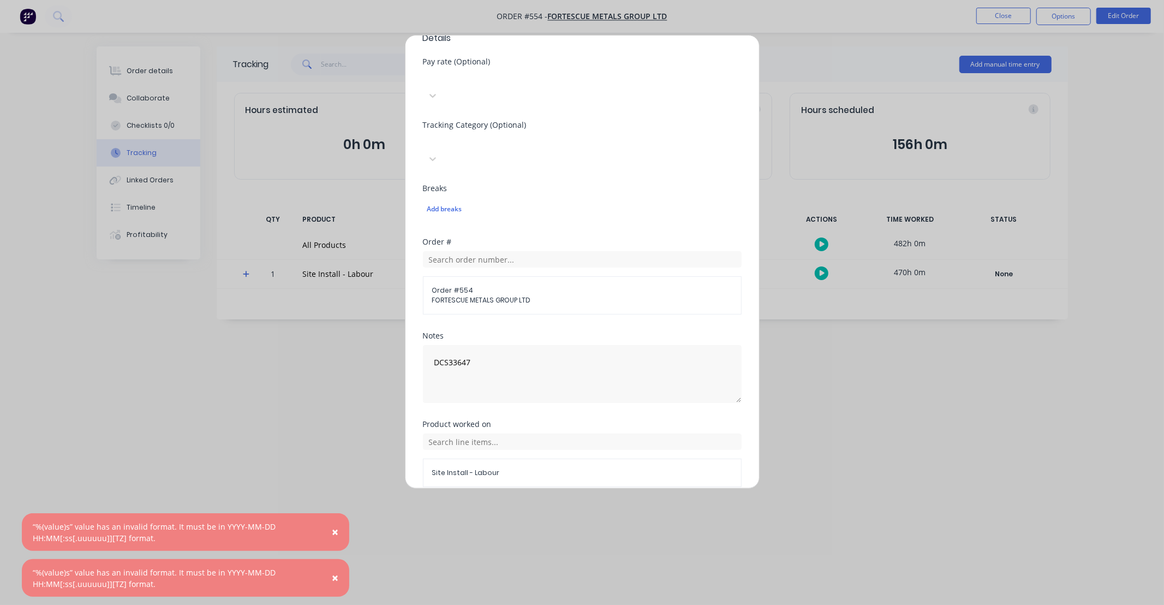
click at [567, 504] on button "Add manual time entry" at bounding box center [556, 512] width 92 height 17
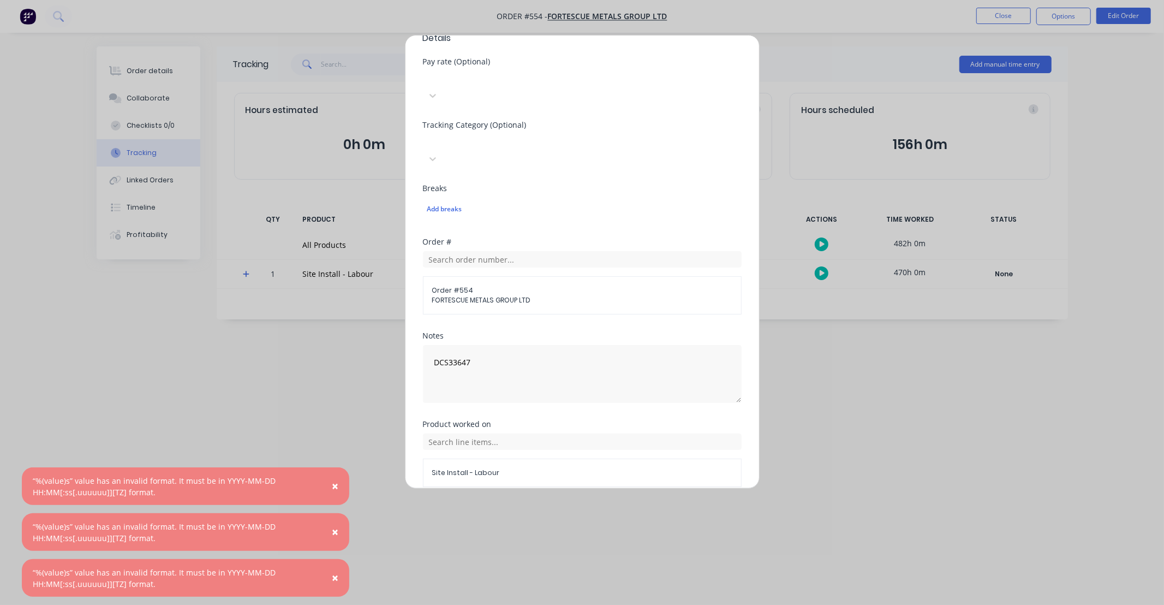
click at [640, 504] on button "Cancel" at bounding box center [633, 512] width 44 height 17
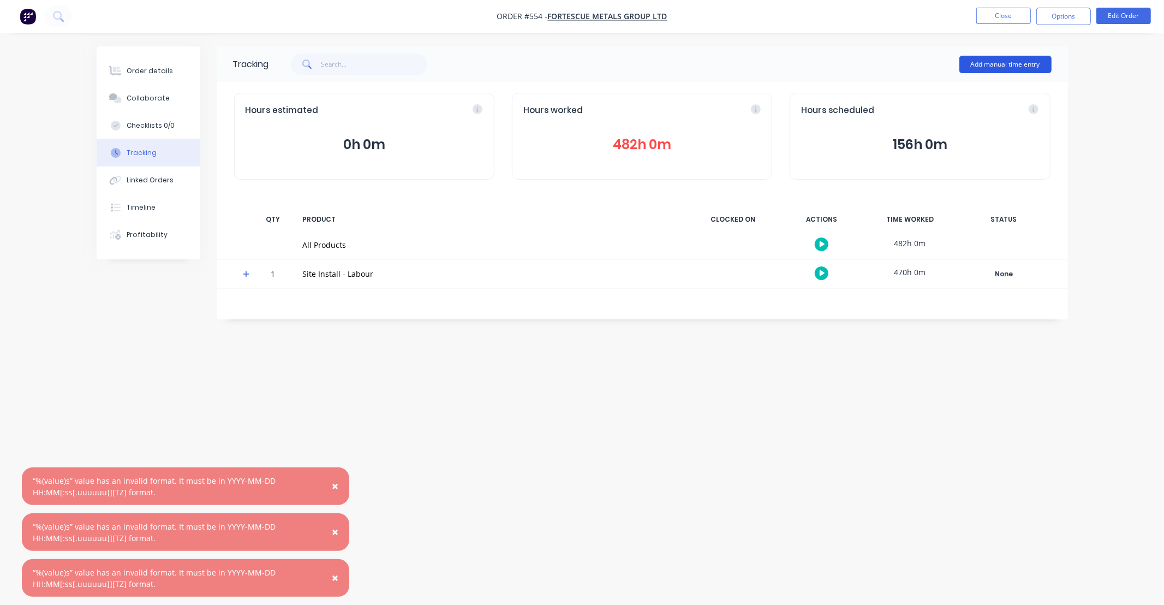
click at [978, 60] on button "Add manual time entry" at bounding box center [1006, 64] width 92 height 17
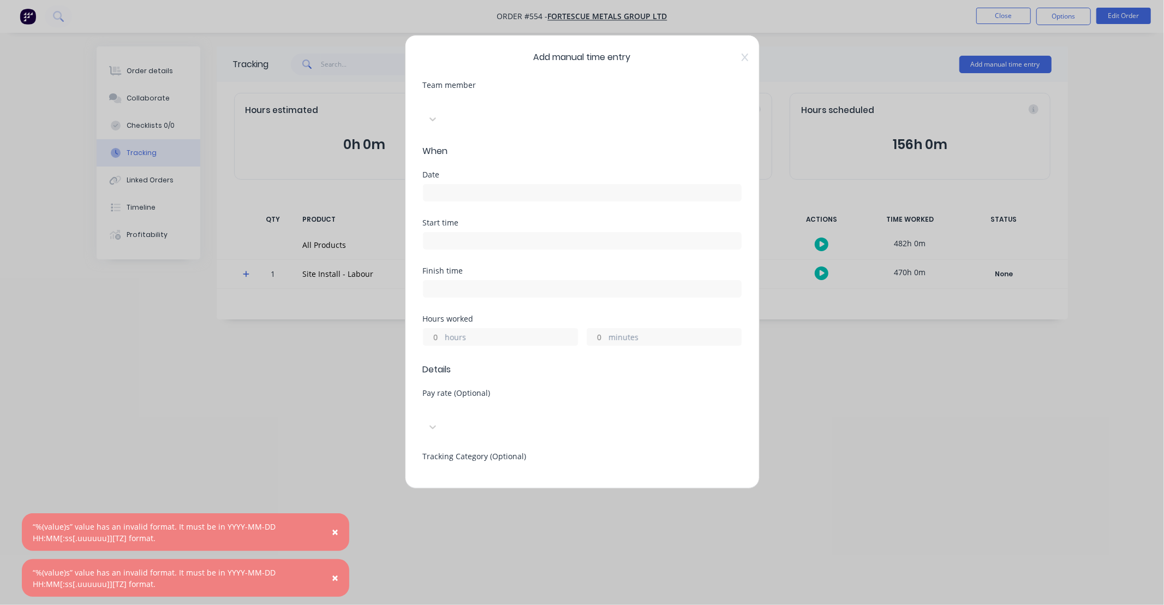
click at [484, 102] on div at bounding box center [504, 101] width 157 height 14
type input "[PERSON_NAME]"
click at [472, 604] on div "[PERSON_NAME]" at bounding box center [582, 610] width 1164 height 11
click at [470, 184] on input at bounding box center [583, 192] width 318 height 16
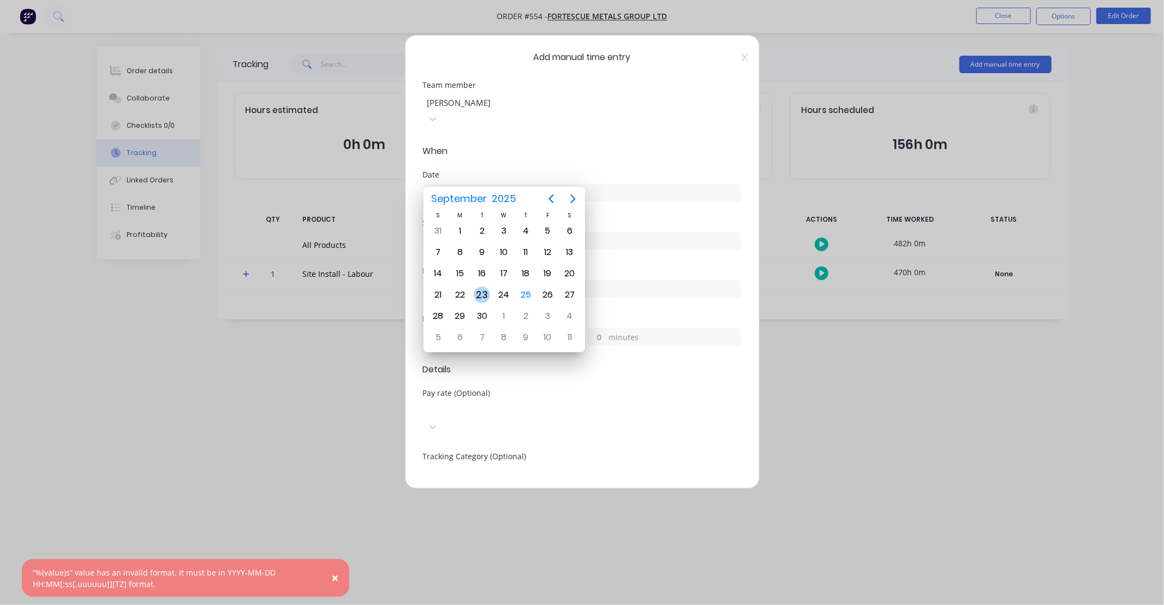
click at [488, 297] on div "23" at bounding box center [482, 294] width 22 height 21
type input "[DATE]"
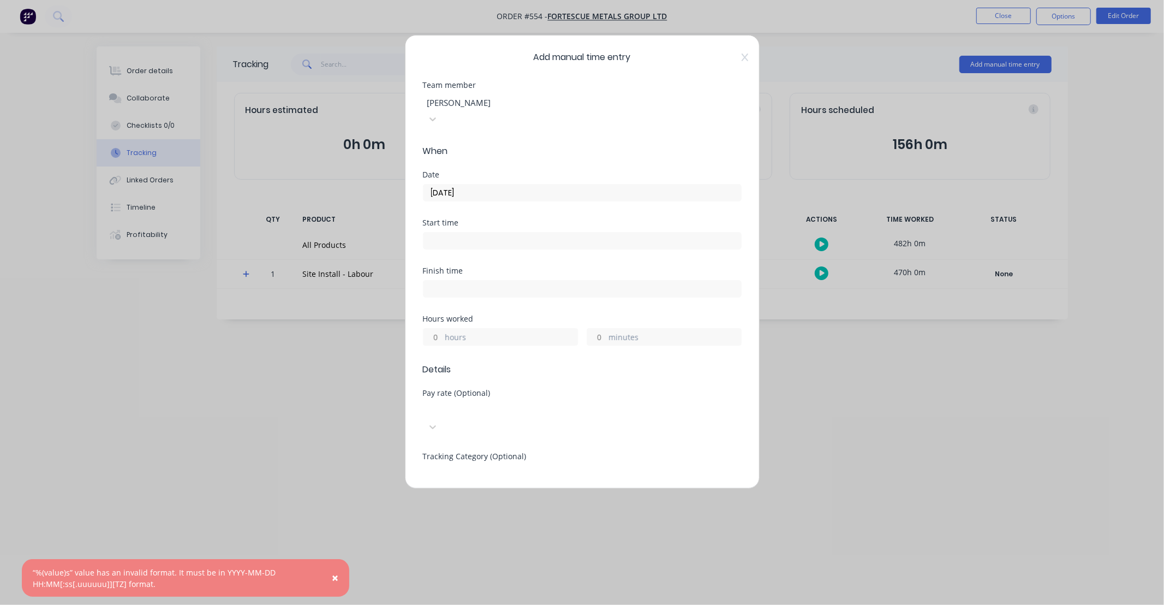
click at [438, 329] on input "hours" at bounding box center [433, 337] width 19 height 16
type input "12"
click at [482, 297] on div "Finish time" at bounding box center [582, 291] width 319 height 48
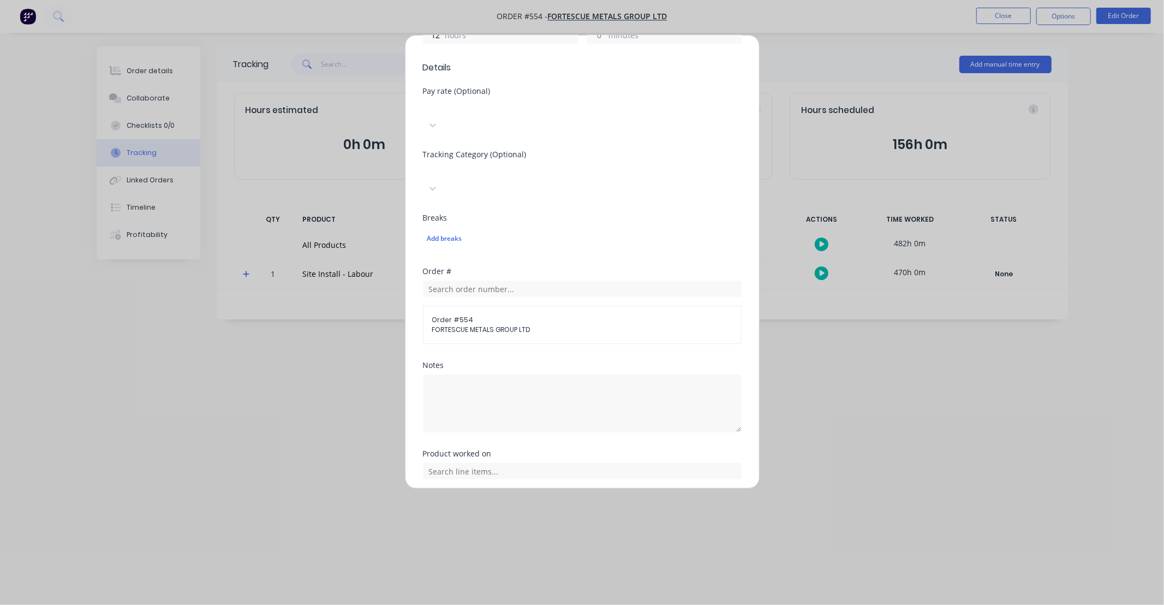
scroll to position [303, 0]
click at [520, 373] on textarea at bounding box center [582, 402] width 319 height 58
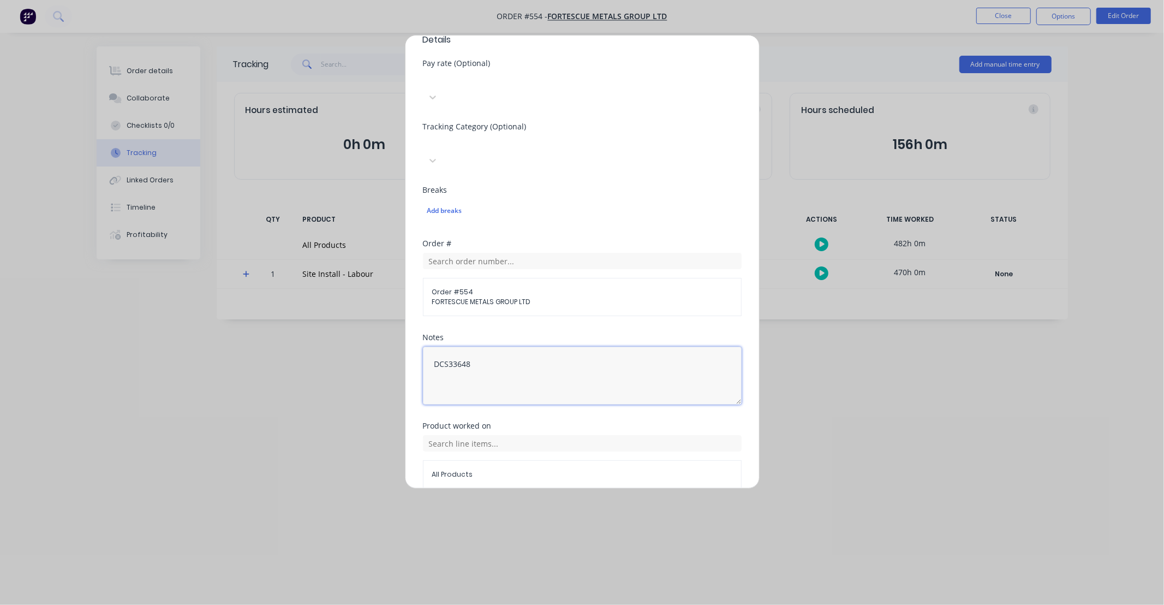
scroll to position [331, 0]
type textarea "DCS33648"
click at [713, 420] on div "Product worked on" at bounding box center [582, 424] width 319 height 8
click at [706, 433] on input "text" at bounding box center [582, 441] width 319 height 16
click at [514, 482] on div "Site Install - Labour" at bounding box center [582, 495] width 319 height 27
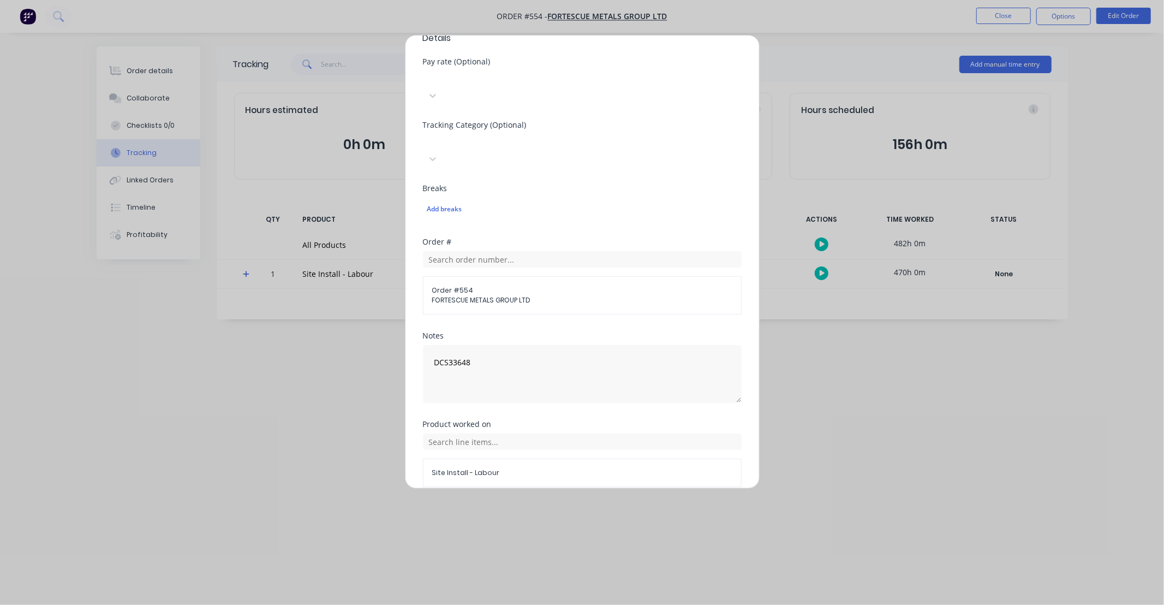
click at [545, 504] on button "Add manual time entry" at bounding box center [556, 512] width 92 height 17
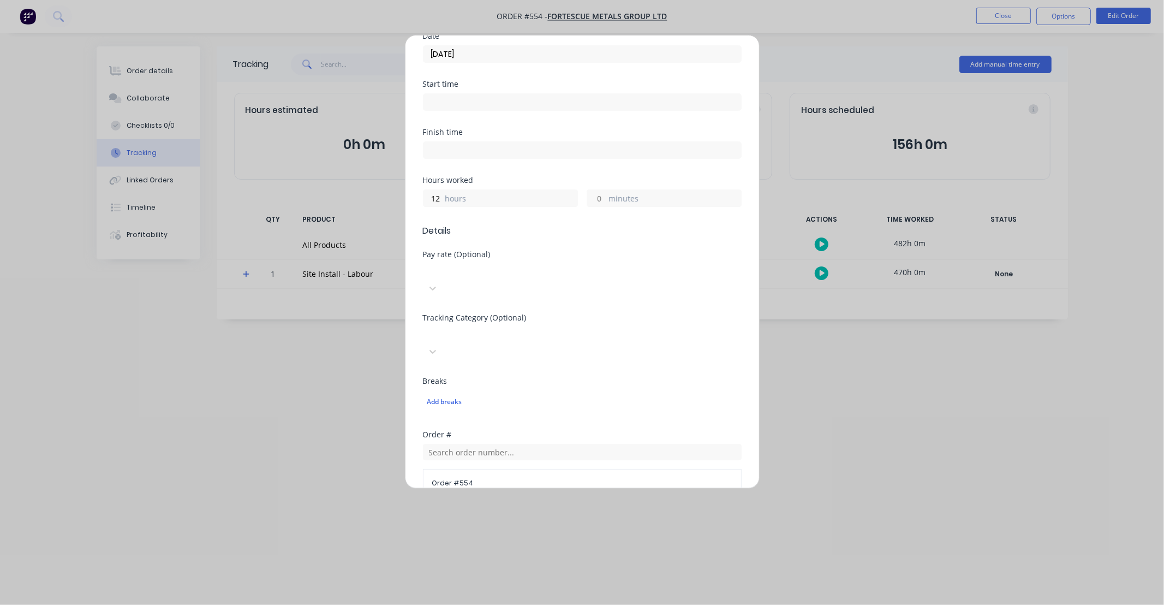
scroll to position [0, 0]
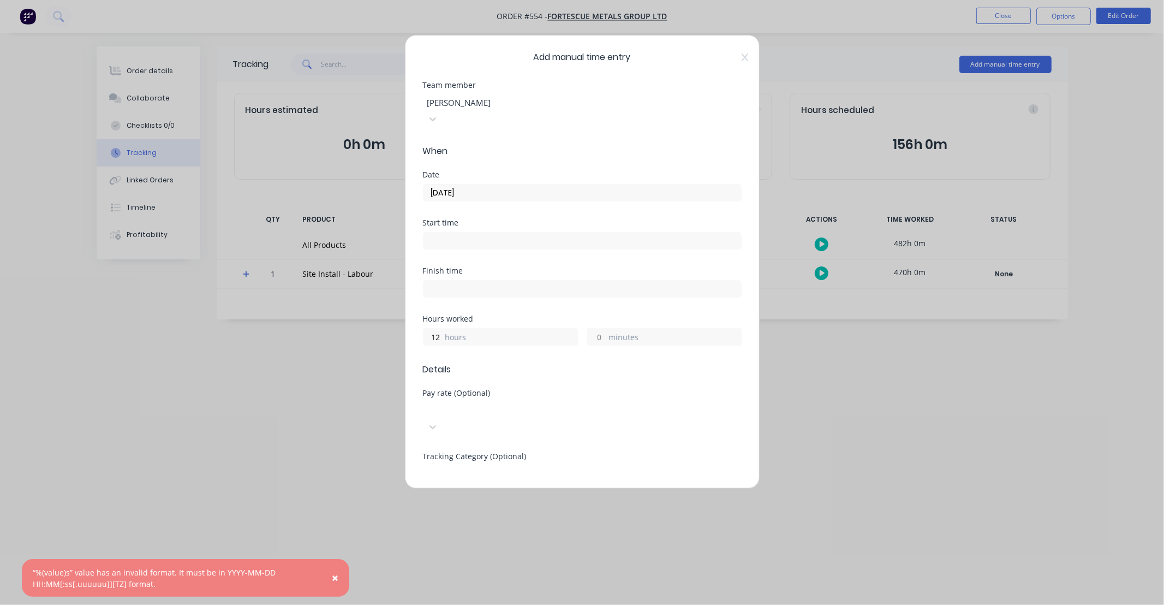
click at [473, 110] on div "[PERSON_NAME]" at bounding box center [505, 102] width 164 height 16
type input "MUN"
click at [480, 604] on div "[PERSON_NAME]" at bounding box center [582, 610] width 1164 height 11
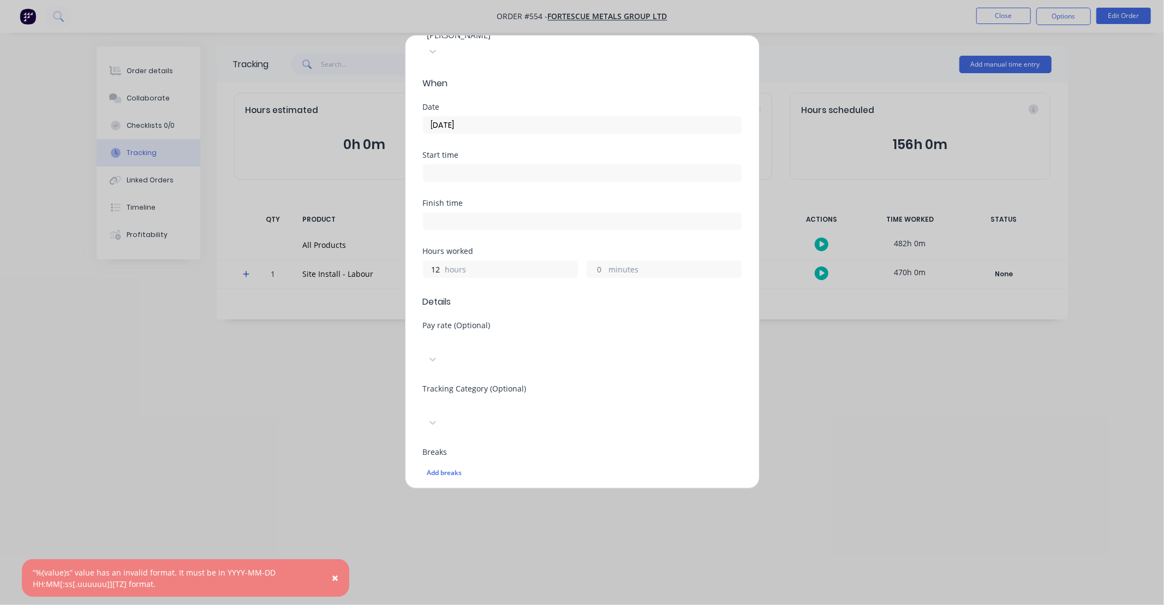
scroll to position [331, 0]
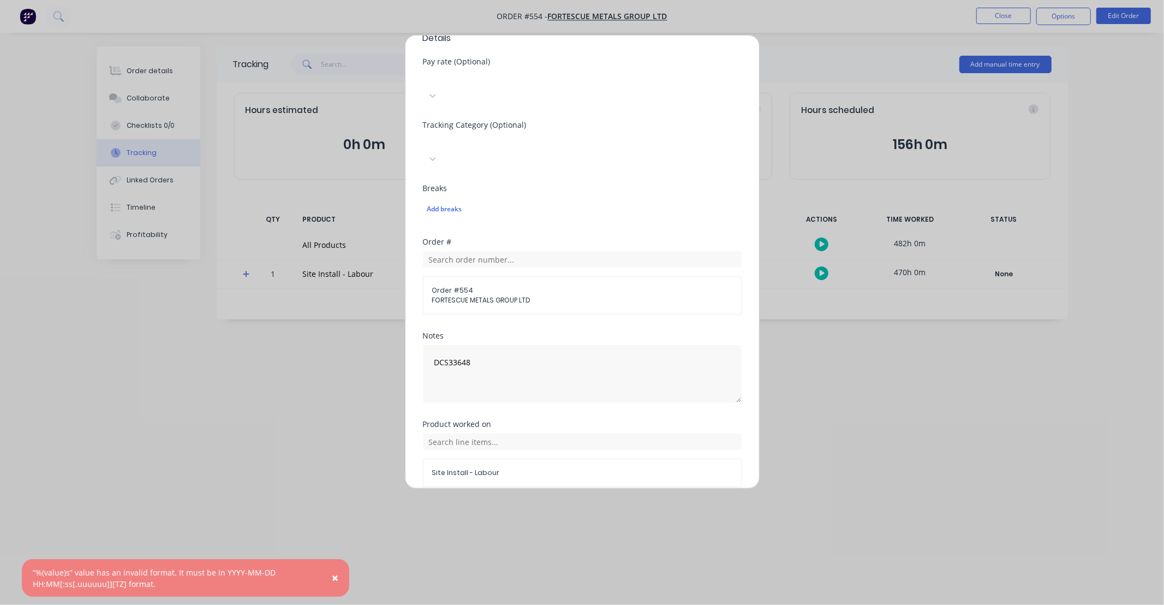
click at [546, 504] on button "Add manual time entry" at bounding box center [556, 512] width 92 height 17
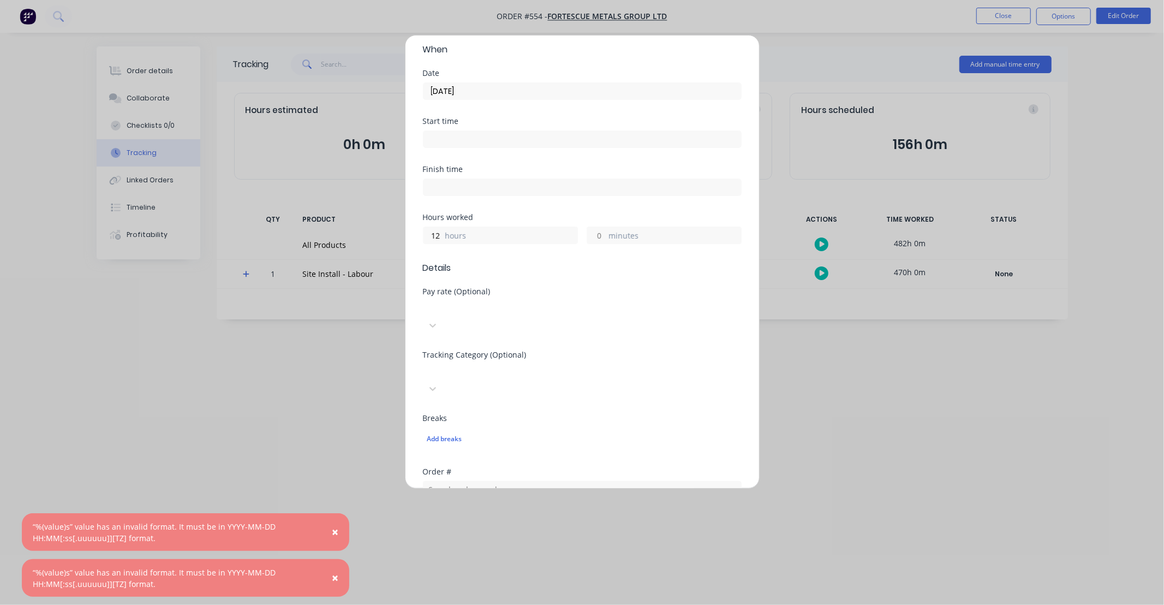
scroll to position [0, 0]
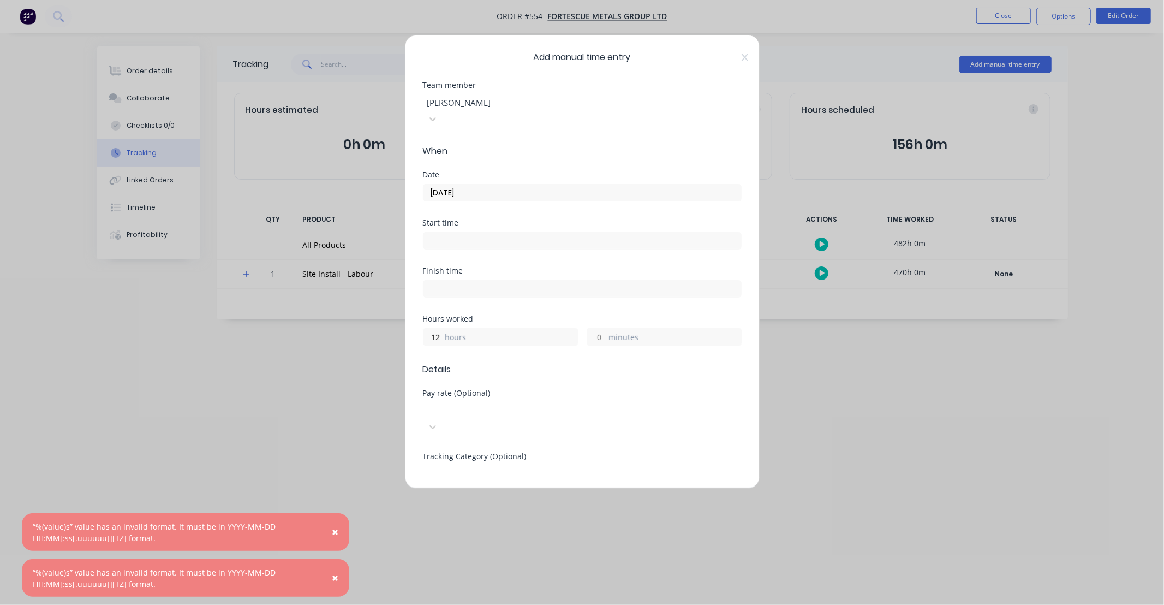
click at [487, 113] on div "Team member [PERSON_NAME]" at bounding box center [582, 112] width 319 height 63
click at [487, 107] on div at bounding box center [504, 103] width 157 height 14
type input "MAX"
click at [486, 604] on div "[PERSON_NAME]" at bounding box center [582, 610] width 1164 height 11
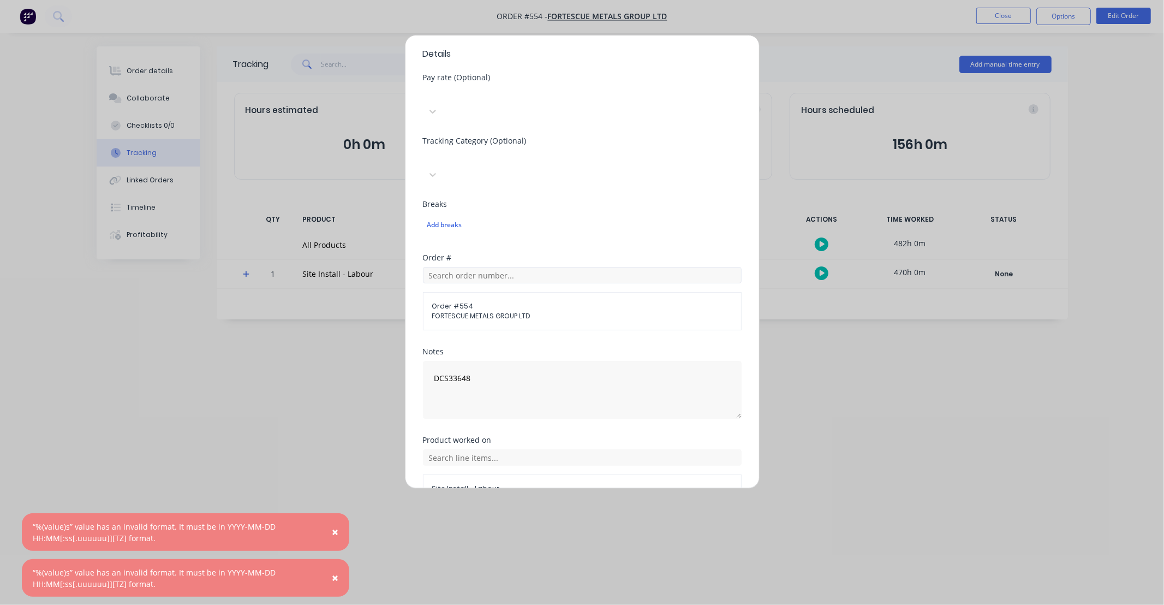
scroll to position [331, 0]
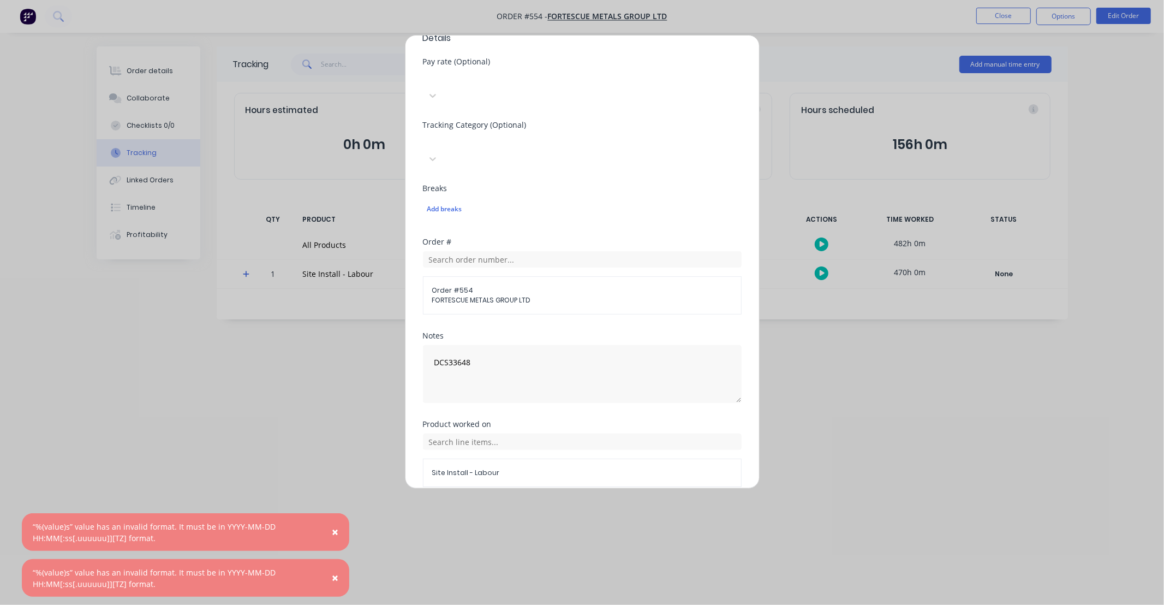
click at [567, 504] on button "Add manual time entry" at bounding box center [556, 512] width 92 height 17
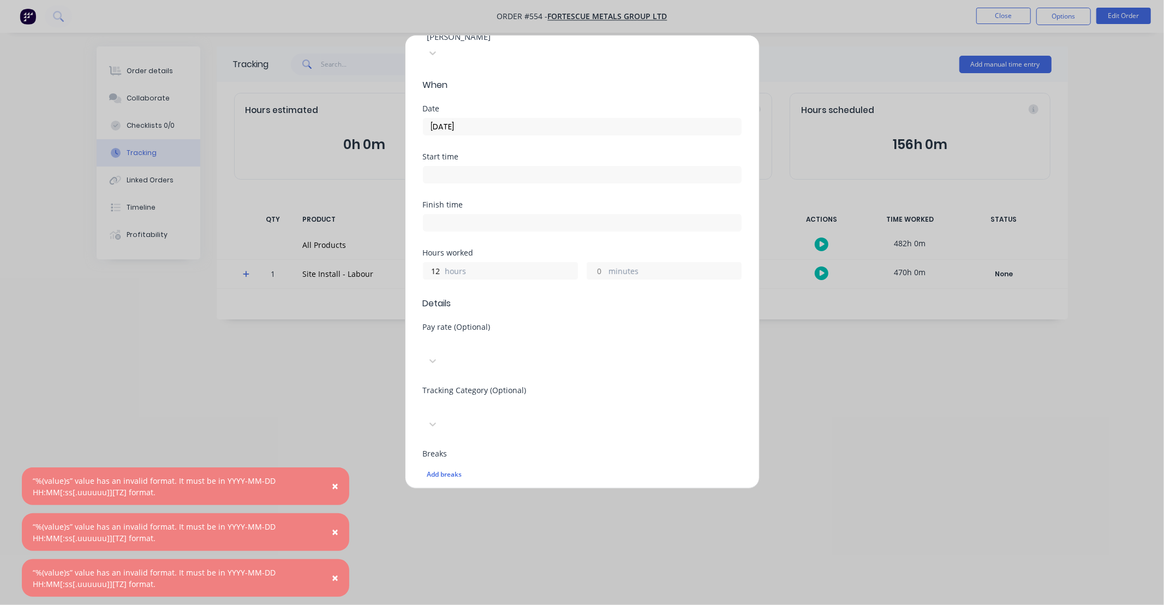
scroll to position [0, 0]
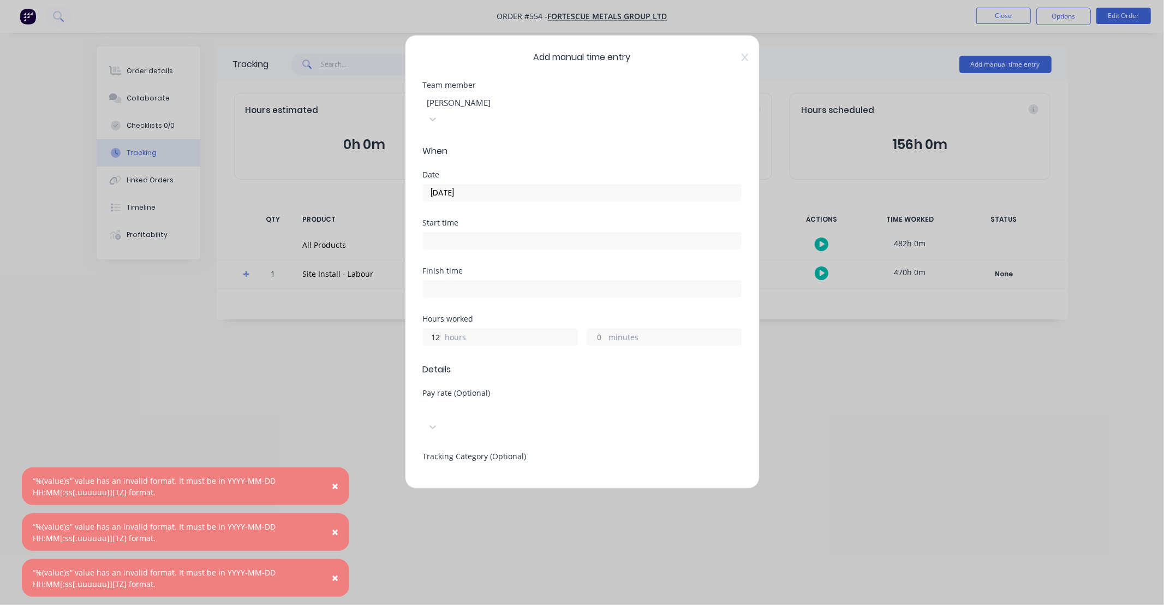
click at [479, 108] on div at bounding box center [504, 103] width 157 height 14
type input "TA"
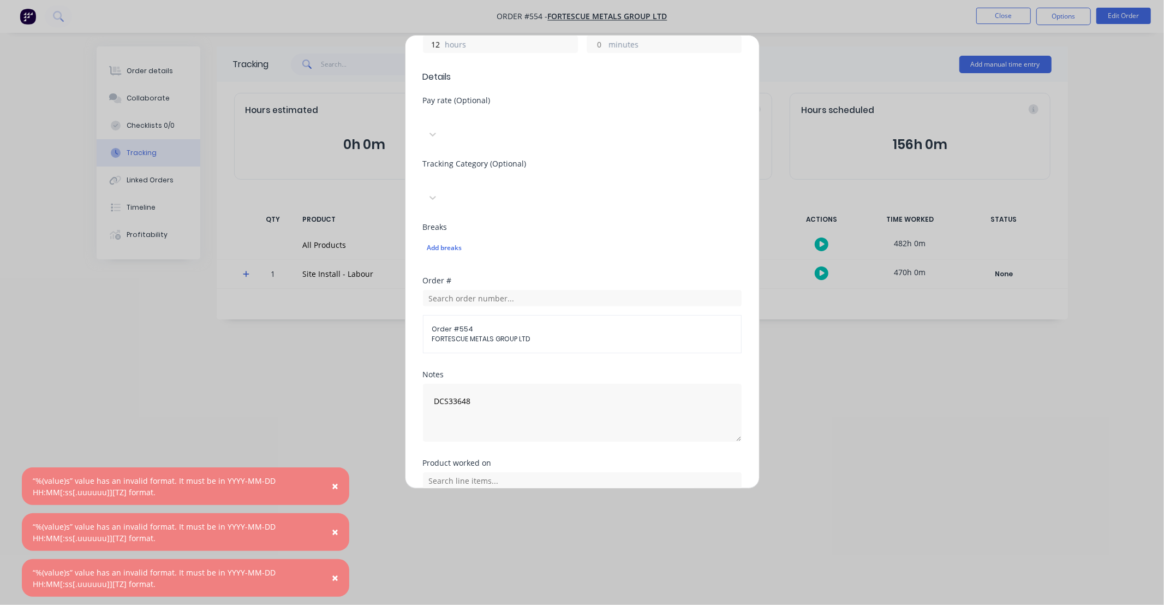
scroll to position [331, 0]
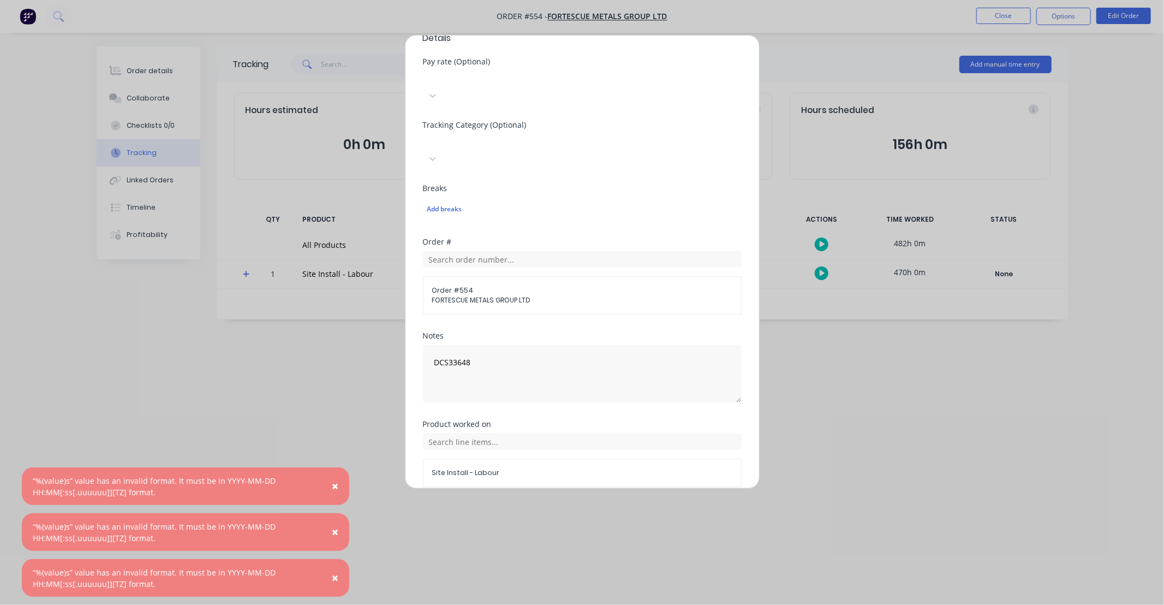
click at [570, 504] on button "Add manual time entry" at bounding box center [556, 512] width 92 height 17
click at [636, 504] on button "Cancel" at bounding box center [633, 512] width 44 height 17
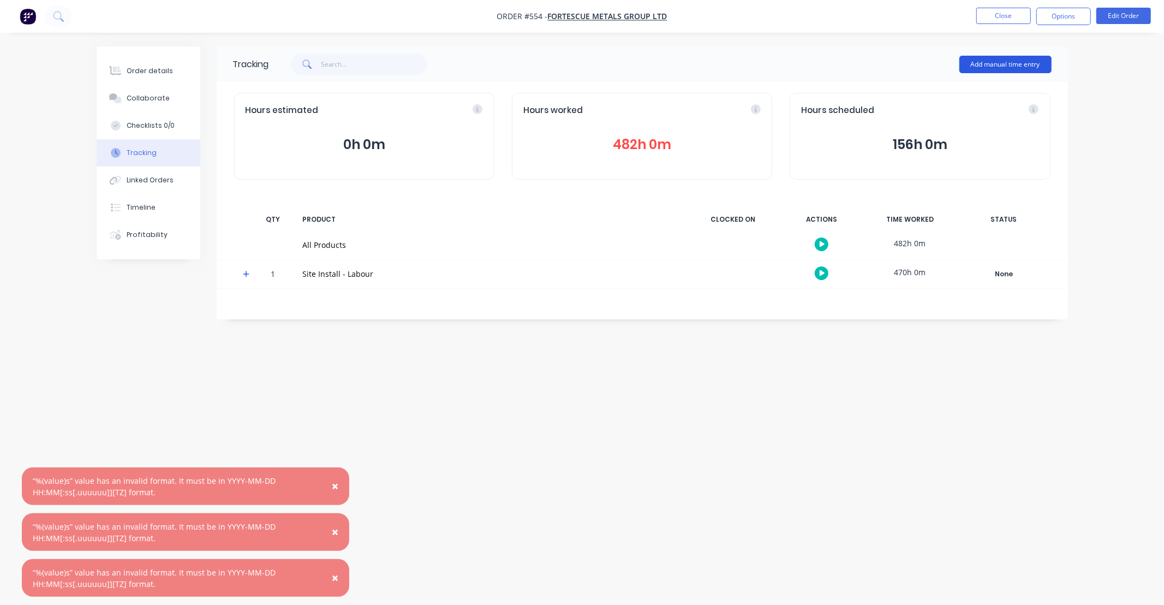
click at [1002, 69] on button "Add manual time entry" at bounding box center [1006, 64] width 92 height 17
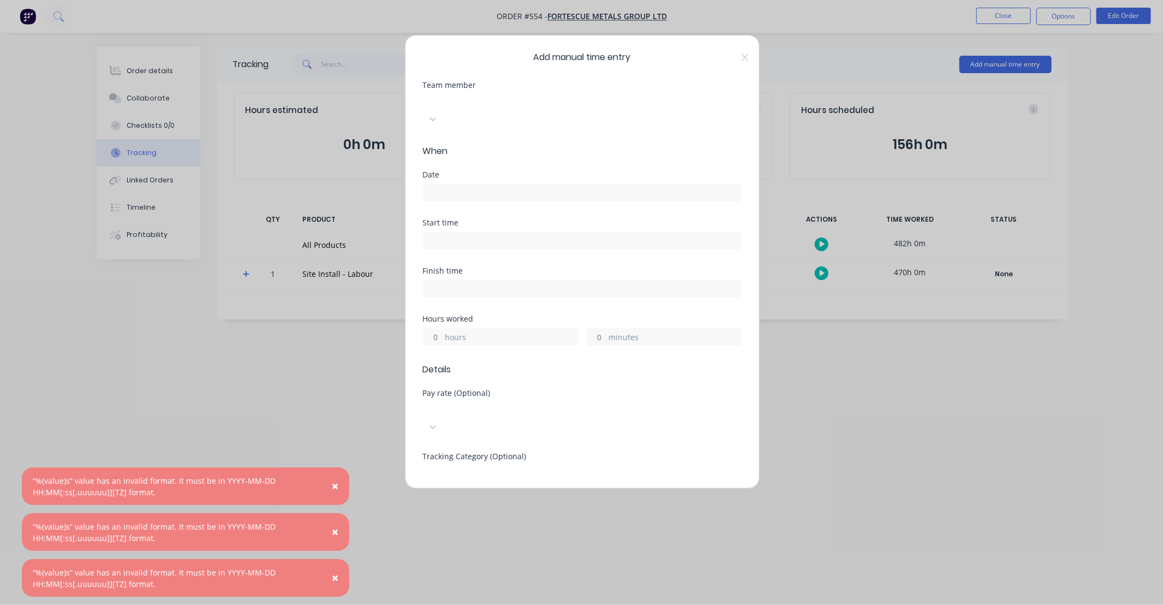
click at [478, 96] on div at bounding box center [504, 101] width 157 height 14
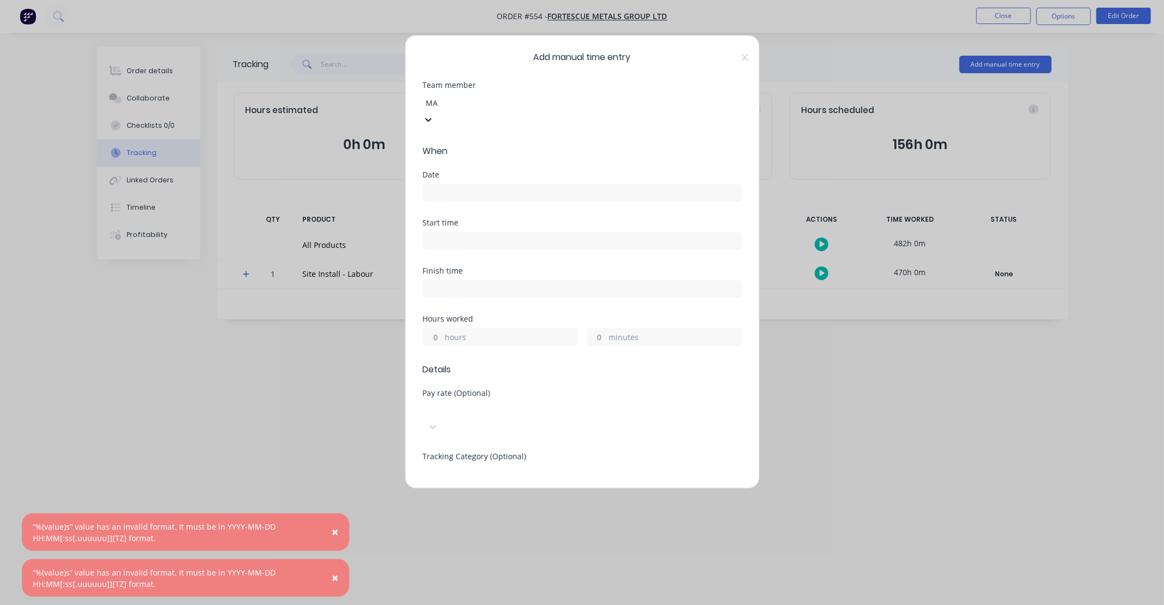
type input "MAX"
click at [473, 604] on div "[PERSON_NAME]" at bounding box center [582, 610] width 1164 height 11
click at [476, 184] on label at bounding box center [582, 192] width 319 height 17
click at [476, 184] on input at bounding box center [583, 192] width 318 height 16
click at [478, 184] on input at bounding box center [583, 192] width 318 height 16
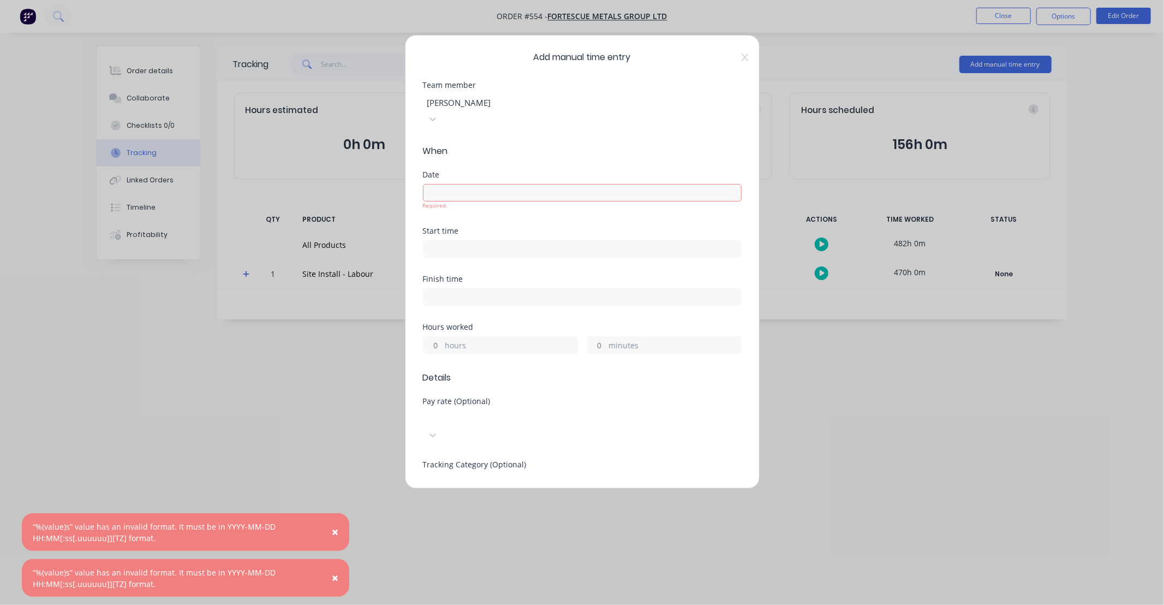
click at [476, 184] on input at bounding box center [583, 192] width 318 height 16
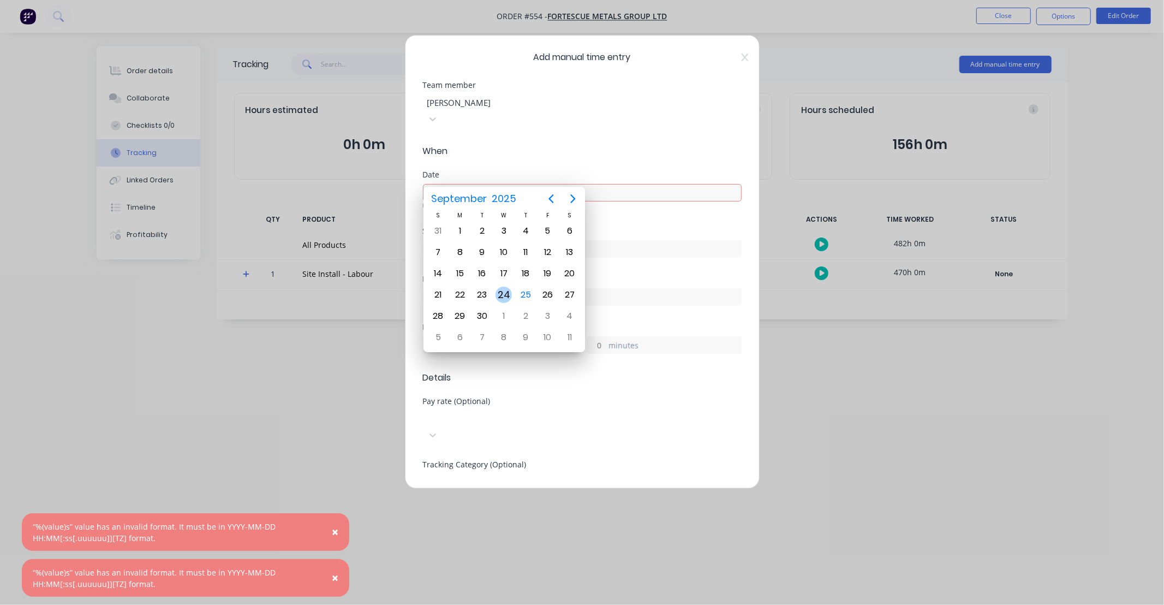
click at [500, 291] on div "24" at bounding box center [504, 295] width 16 height 16
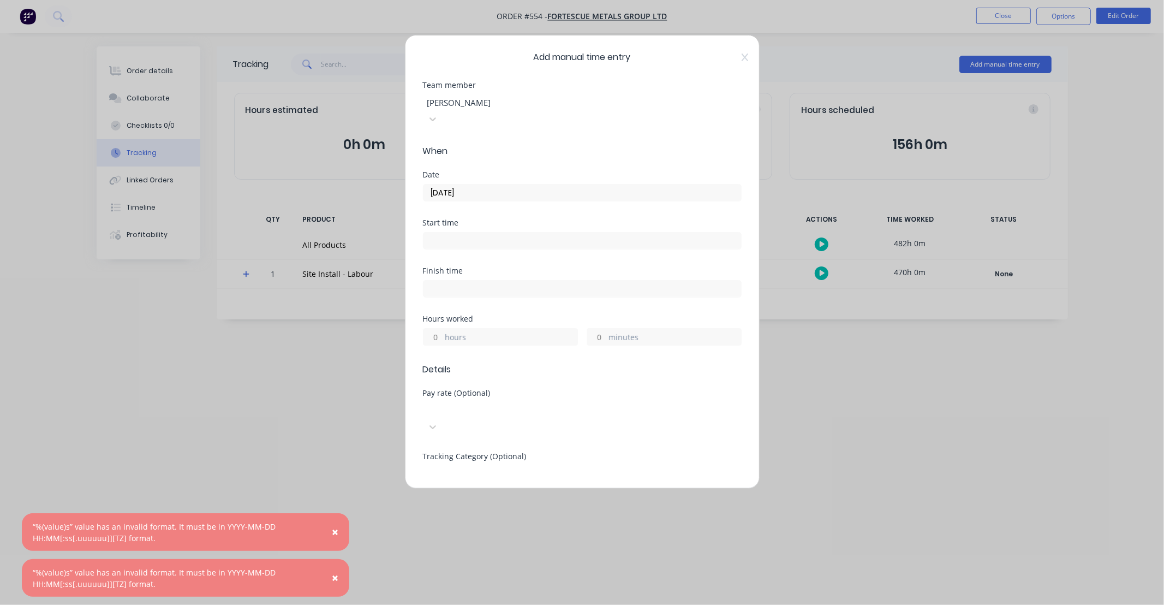
type input "[DATE]"
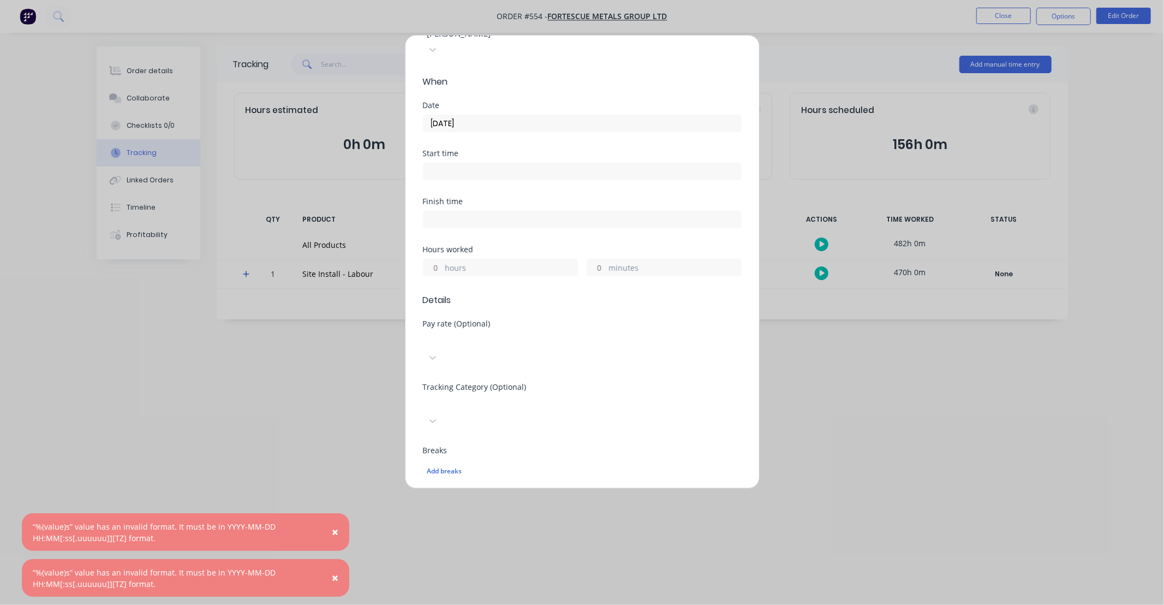
scroll to position [101, 0]
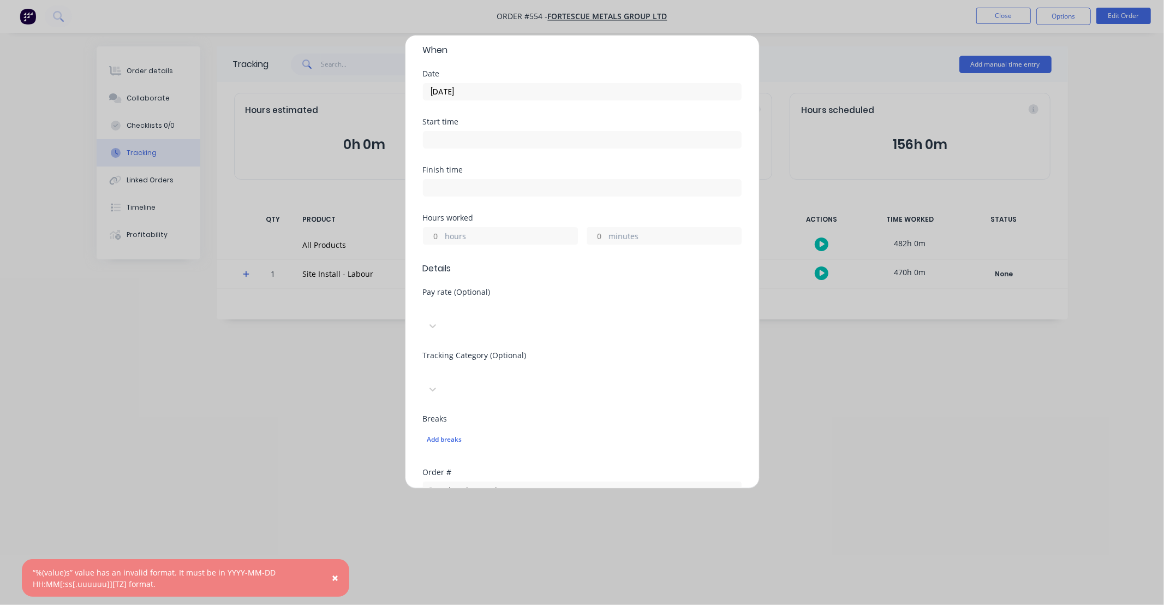
click at [438, 228] on input "hours" at bounding box center [433, 236] width 19 height 16
type input "12"
click at [625, 237] on div "Hours worked 12 hours minutes" at bounding box center [582, 238] width 319 height 48
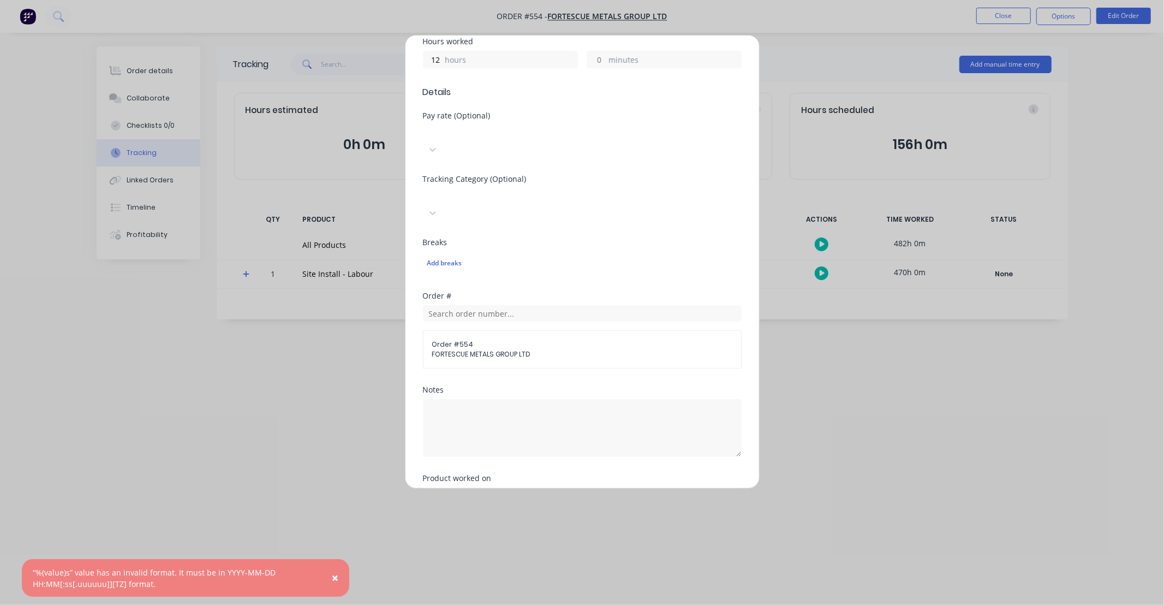
scroll to position [283, 0]
click at [580, 394] on textarea at bounding box center [582, 423] width 319 height 58
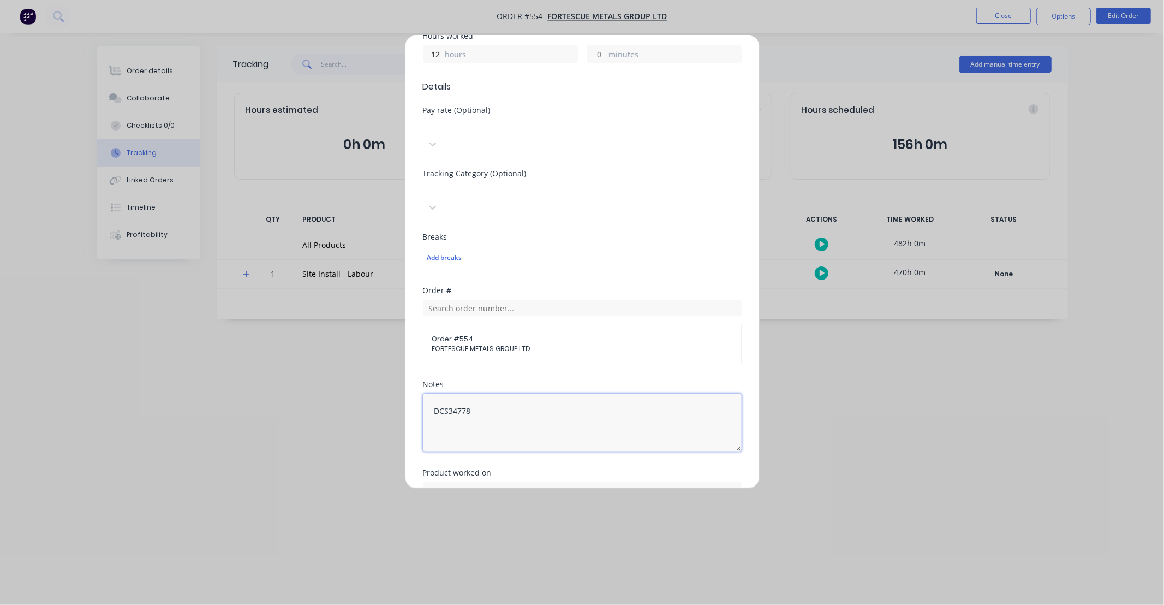
type textarea "DCS34778"
click at [617, 324] on div "Order # Order # 554 FORTESCUE METALS GROUP LTD" at bounding box center [582, 334] width 319 height 94
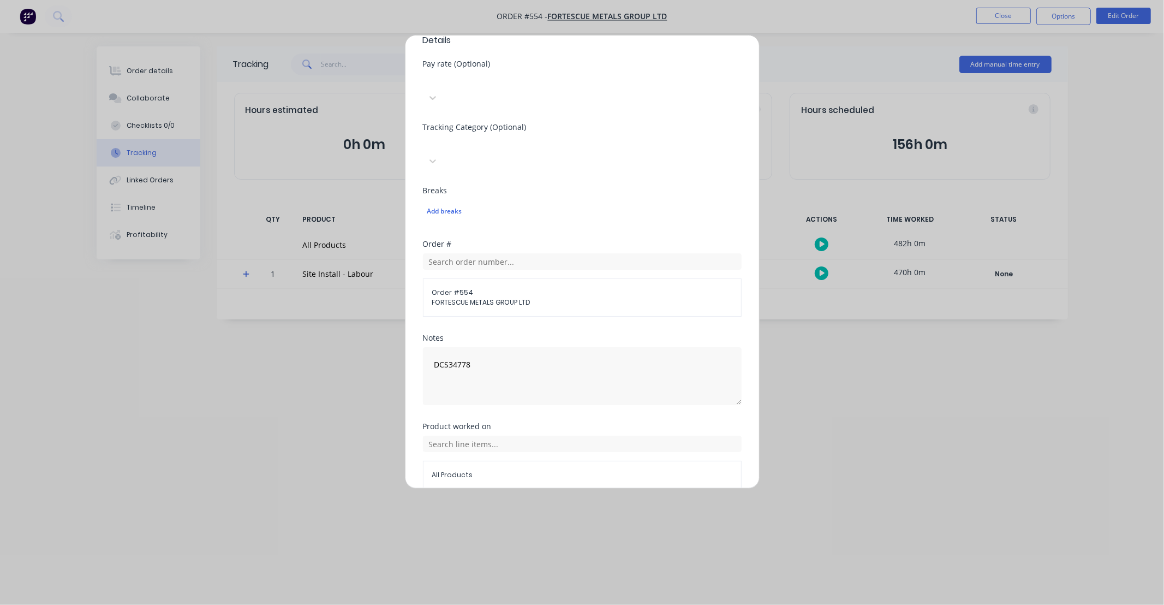
scroll to position [331, 0]
click at [552, 433] on div "All Products" at bounding box center [582, 459] width 319 height 53
click at [552, 433] on input "text" at bounding box center [582, 441] width 319 height 16
click at [479, 482] on div "Site Install - Labour" at bounding box center [582, 495] width 319 height 27
click at [533, 504] on button "Add manual time entry" at bounding box center [556, 512] width 92 height 17
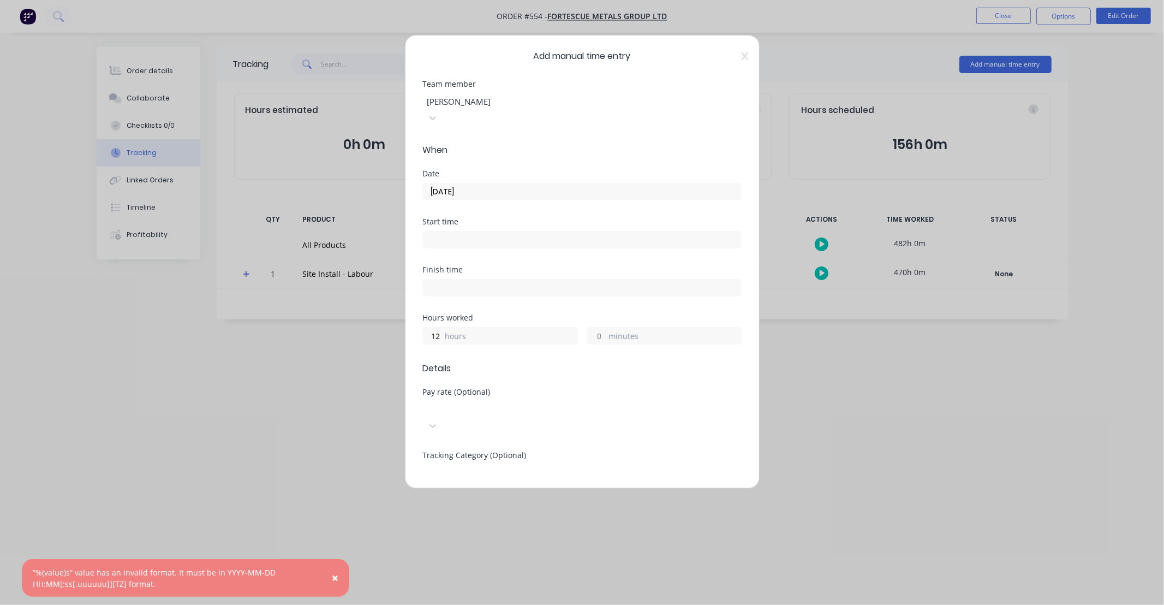
scroll to position [0, 0]
click at [489, 103] on div at bounding box center [504, 103] width 157 height 14
type input "SEB"
click at [488, 604] on div "[PERSON_NAME]" at bounding box center [582, 610] width 1164 height 11
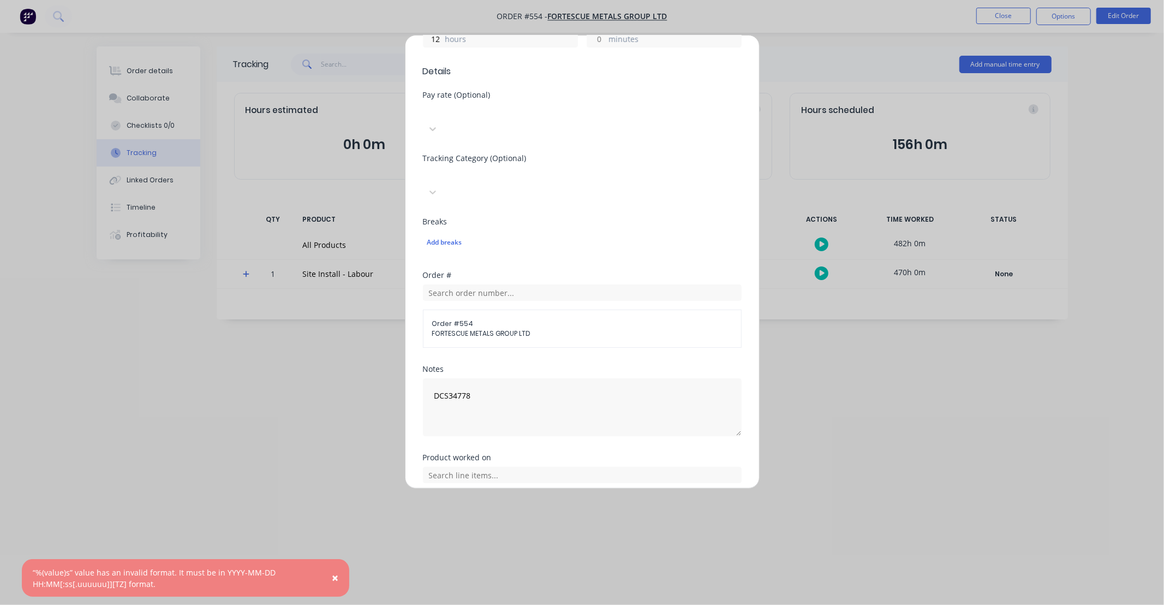
scroll to position [331, 0]
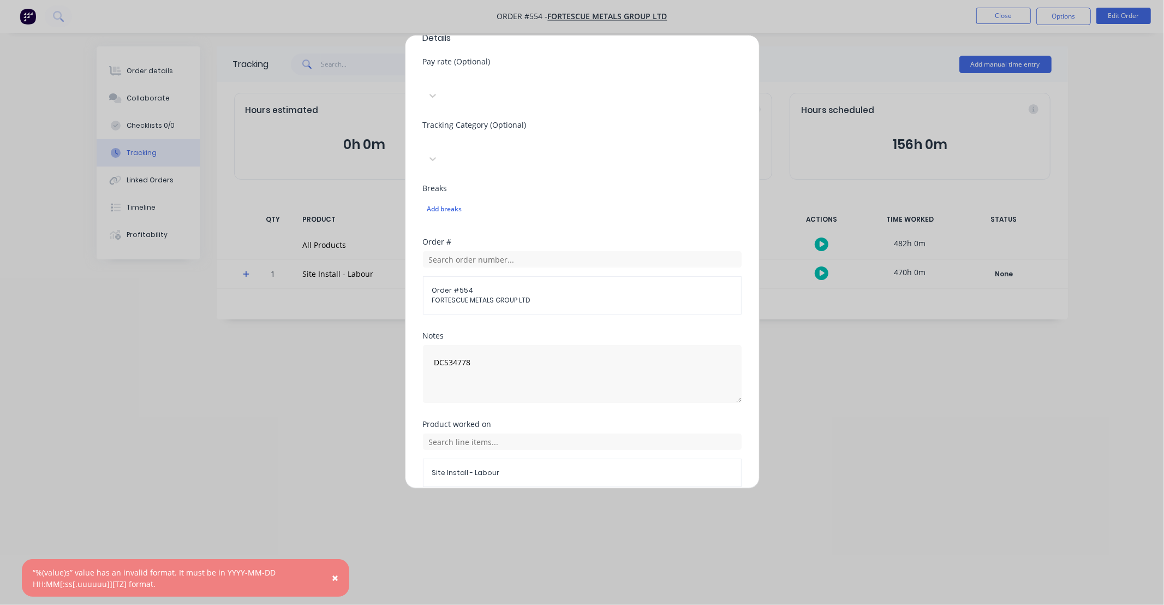
click at [568, 504] on button "Add manual time entry" at bounding box center [556, 512] width 92 height 17
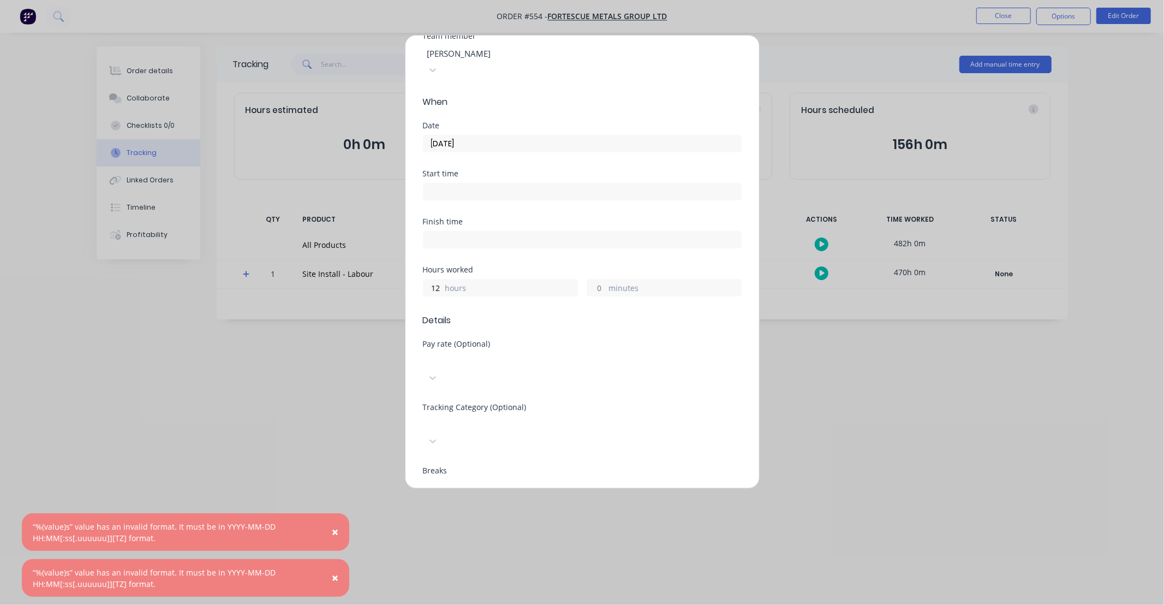
scroll to position [0, 0]
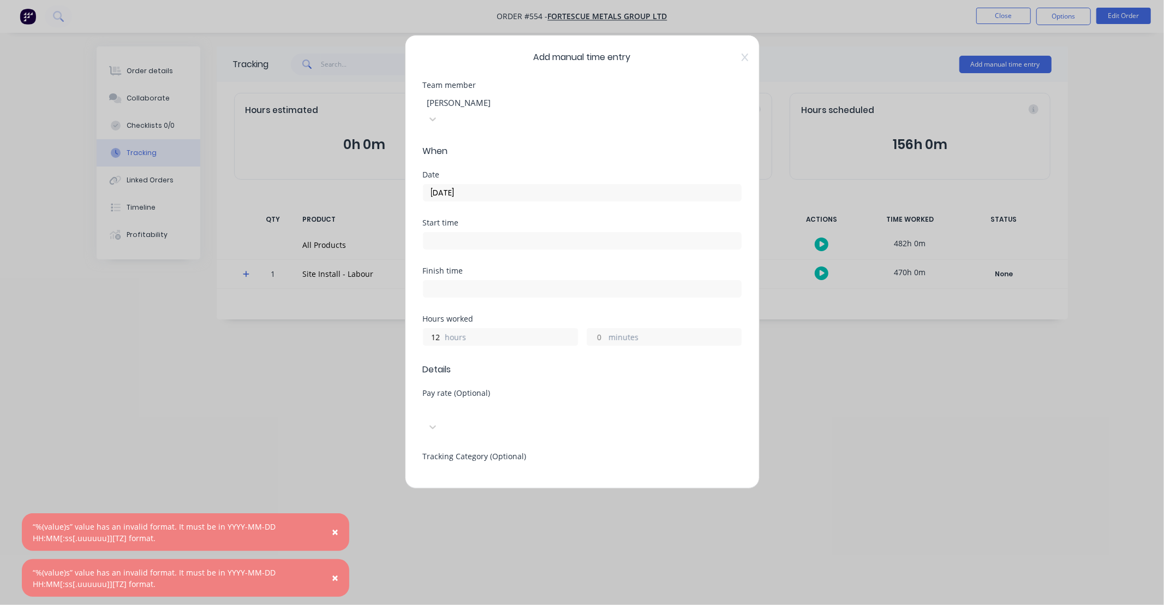
click at [480, 103] on div at bounding box center [504, 103] width 157 height 14
type input "TAMA"
click at [486, 604] on div "[PERSON_NAME]" at bounding box center [582, 610] width 1164 height 11
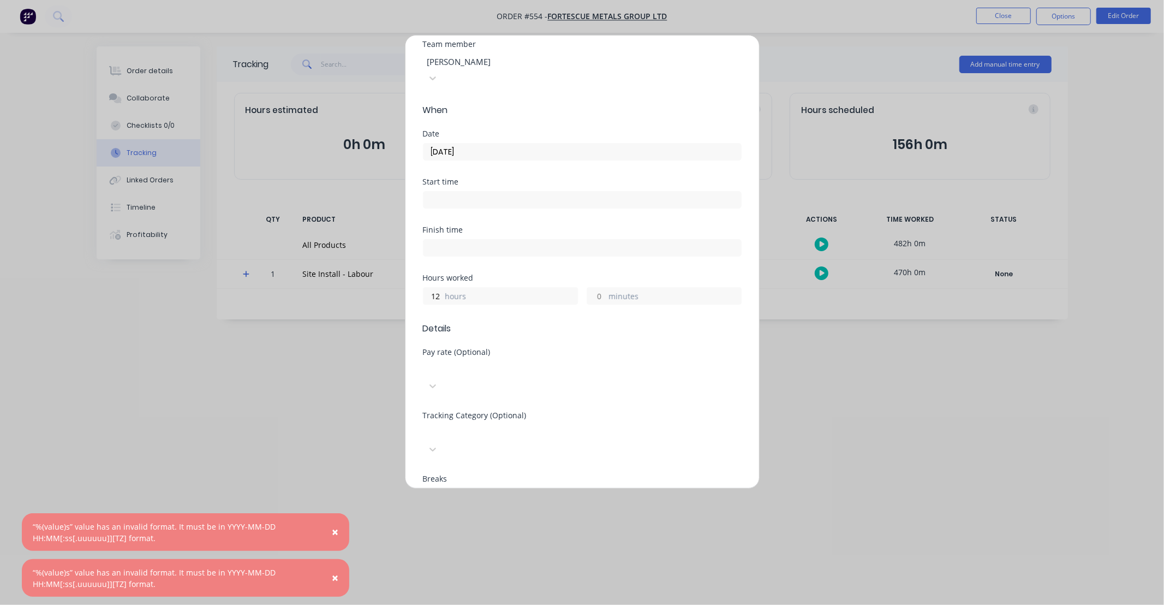
scroll to position [331, 0]
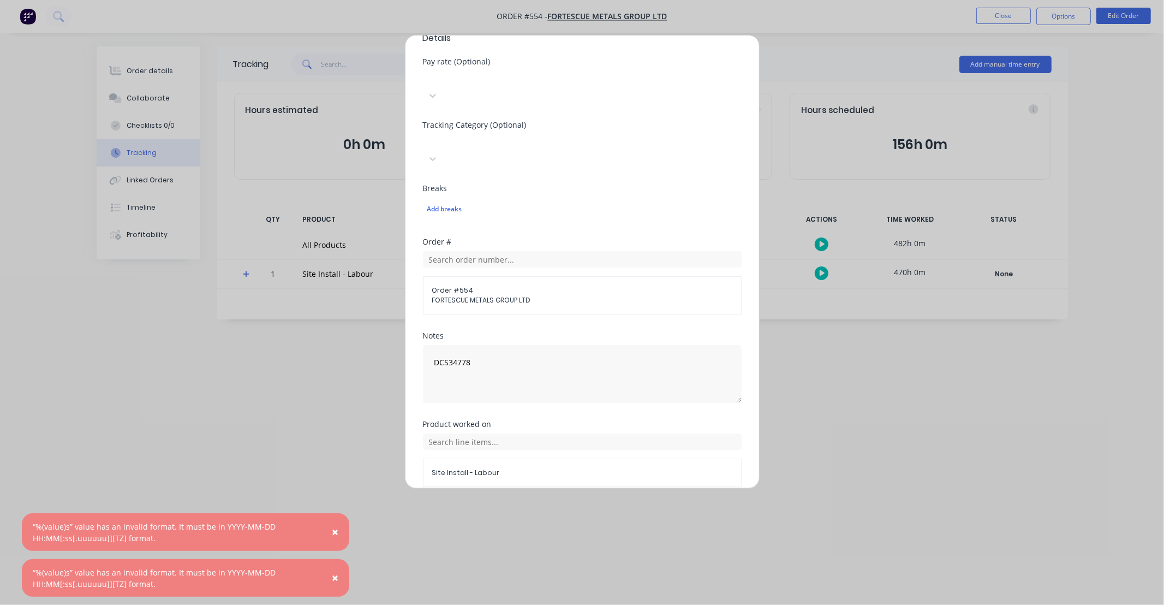
click at [565, 504] on button "Add manual time entry" at bounding box center [556, 512] width 92 height 17
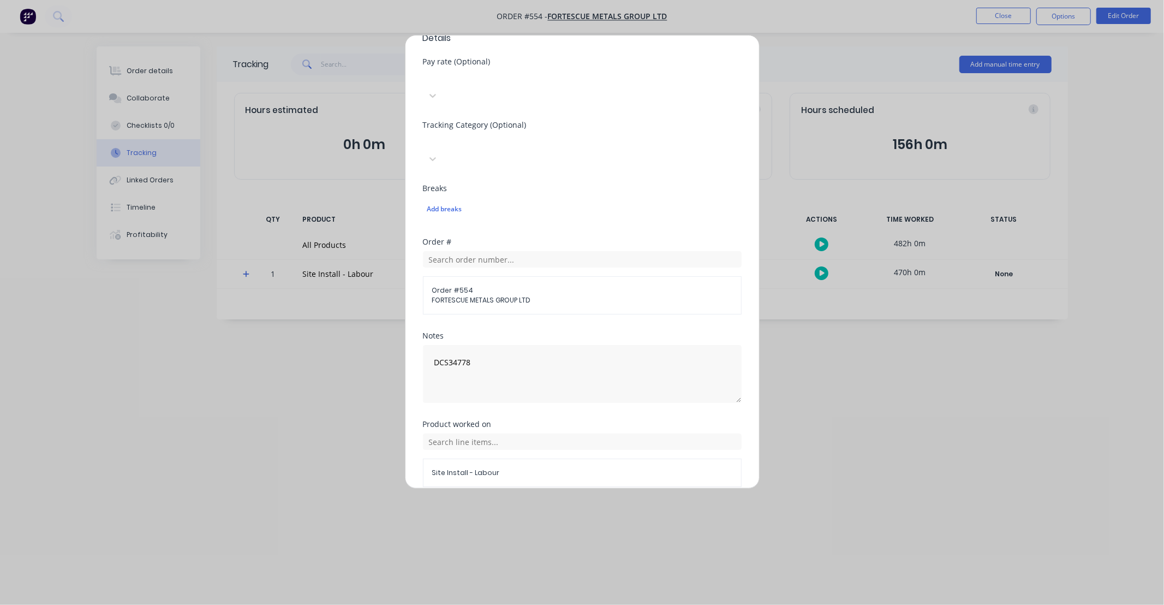
click at [630, 504] on button "Cancel" at bounding box center [633, 512] width 44 height 17
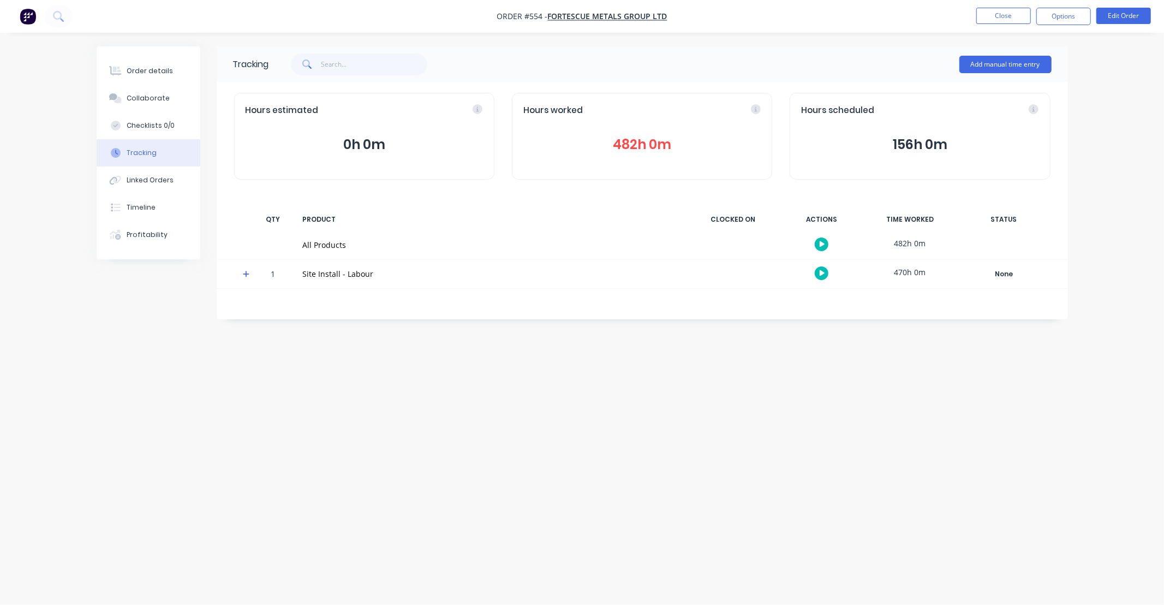
drag, startPoint x: 557, startPoint y: 442, endPoint x: 551, endPoint y: 439, distance: 6.8
drag, startPoint x: 551, startPoint y: 439, endPoint x: 428, endPoint y: 419, distance: 124.4
drag, startPoint x: 428, startPoint y: 419, endPoint x: 532, endPoint y: 369, distance: 115.2
click at [404, 415] on div "Tracking Add manual time entry Hours estimated 0h 0m Hours worked 482h 0m Hours…" at bounding box center [583, 281] width 972 height 470
click at [1006, 20] on button "Close" at bounding box center [1003, 16] width 55 height 16
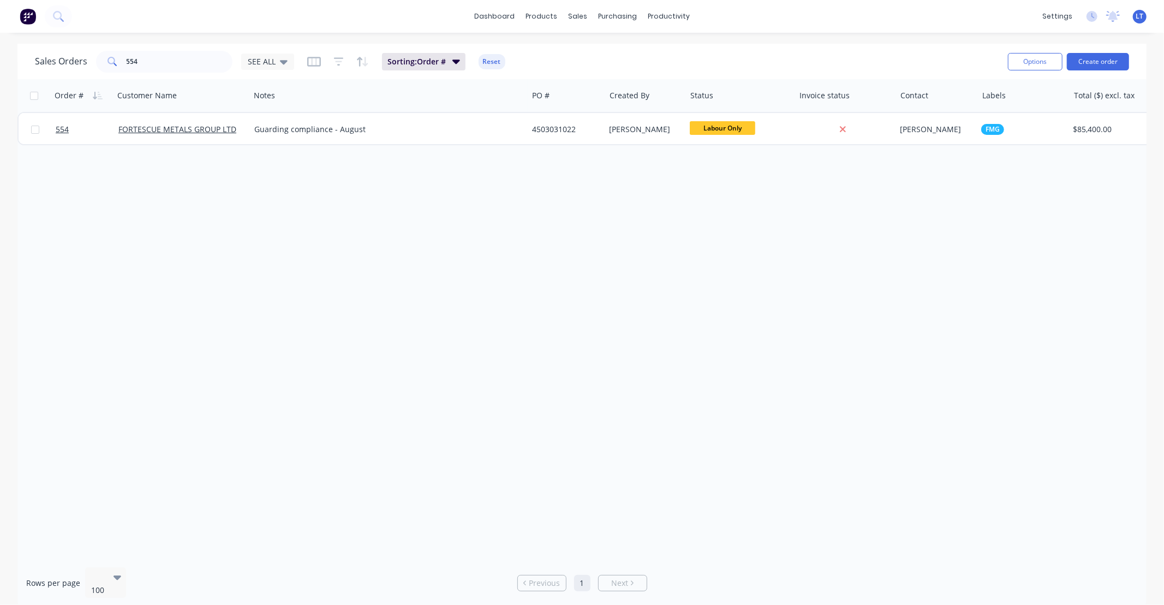
drag, startPoint x: 571, startPoint y: 184, endPoint x: 575, endPoint y: 177, distance: 8.3
click at [571, 183] on div "Order # Customer Name Notes PO # Created By Status Invoice status Contact Label…" at bounding box center [581, 318] width 1129 height 479
click at [692, 117] on div "Timesheets" at bounding box center [692, 119] width 41 height 10
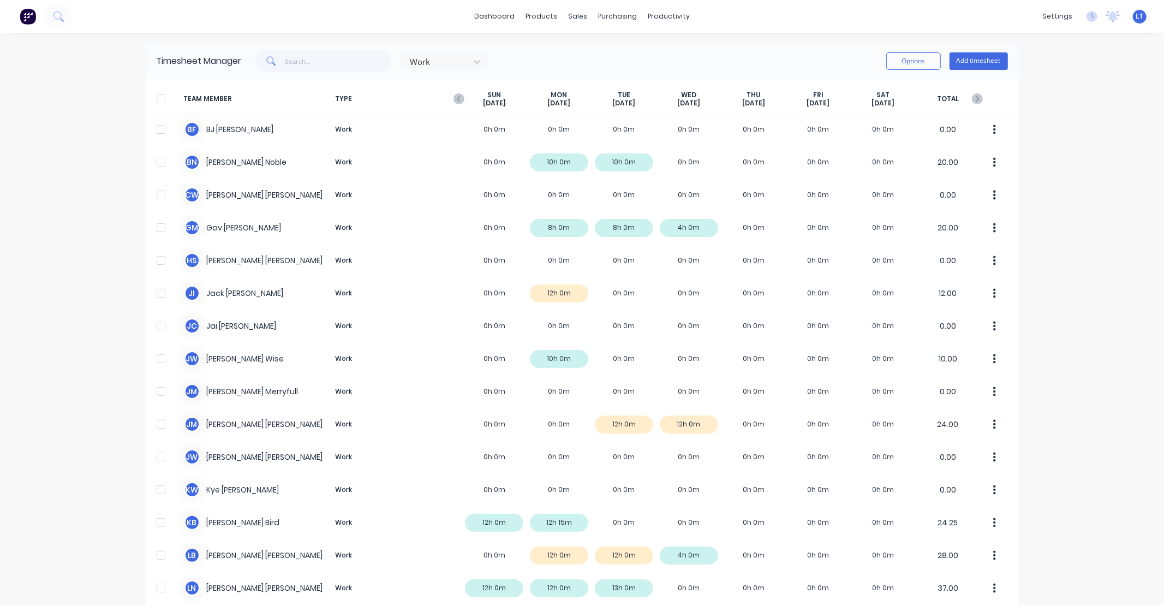
click at [158, 96] on div at bounding box center [161, 99] width 22 height 22
click at [913, 61] on button "Options" at bounding box center [913, 60] width 55 height 17
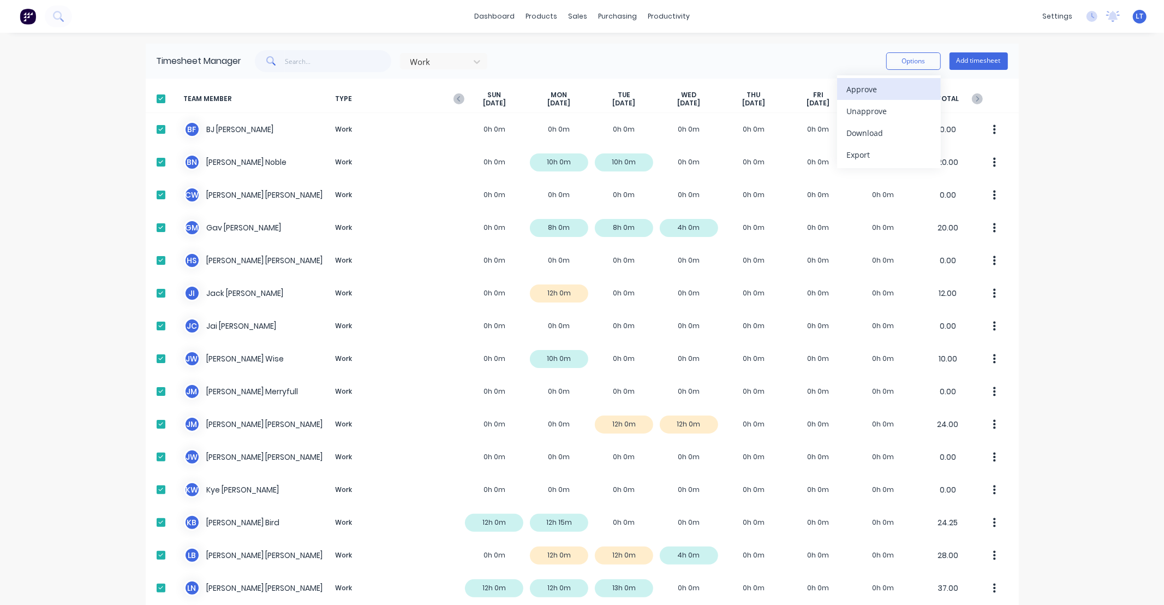
click at [903, 85] on div "Approve" at bounding box center [889, 89] width 84 height 16
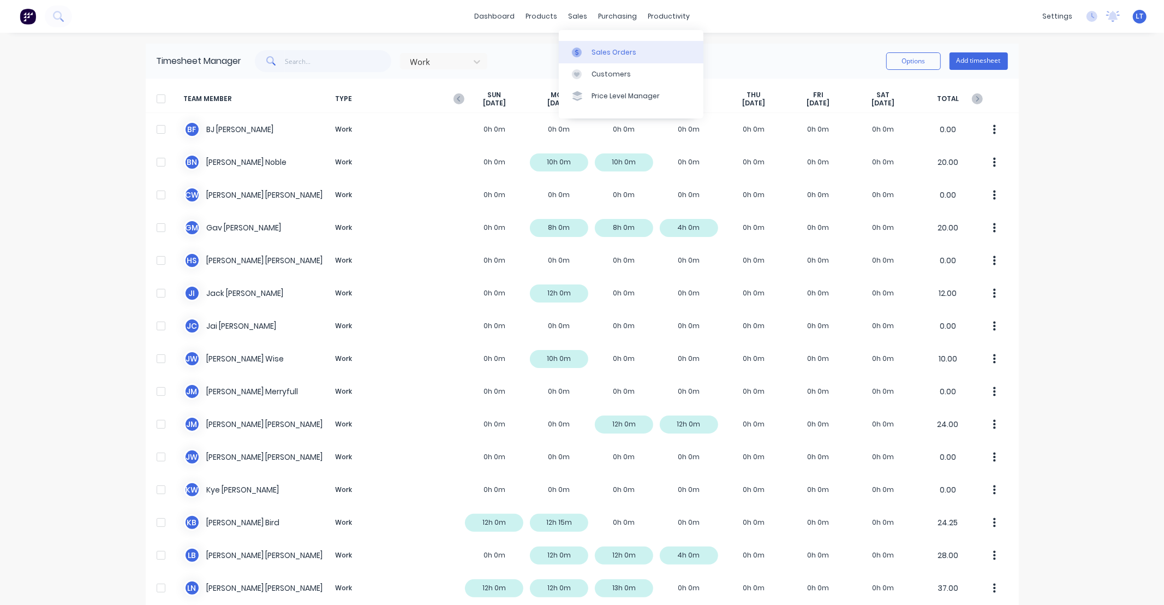
click at [586, 56] on div at bounding box center [580, 52] width 16 height 10
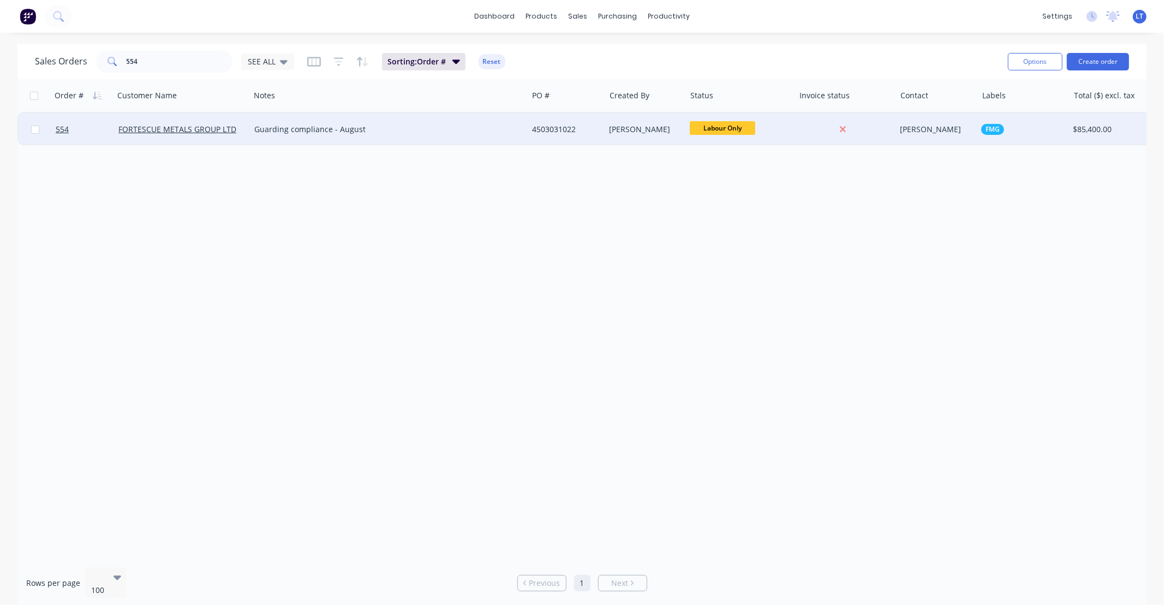
click at [439, 127] on div "Guarding compliance - August" at bounding box center [381, 129] width 255 height 11
click at [528, 132] on div "4503031022" at bounding box center [567, 129] width 78 height 33
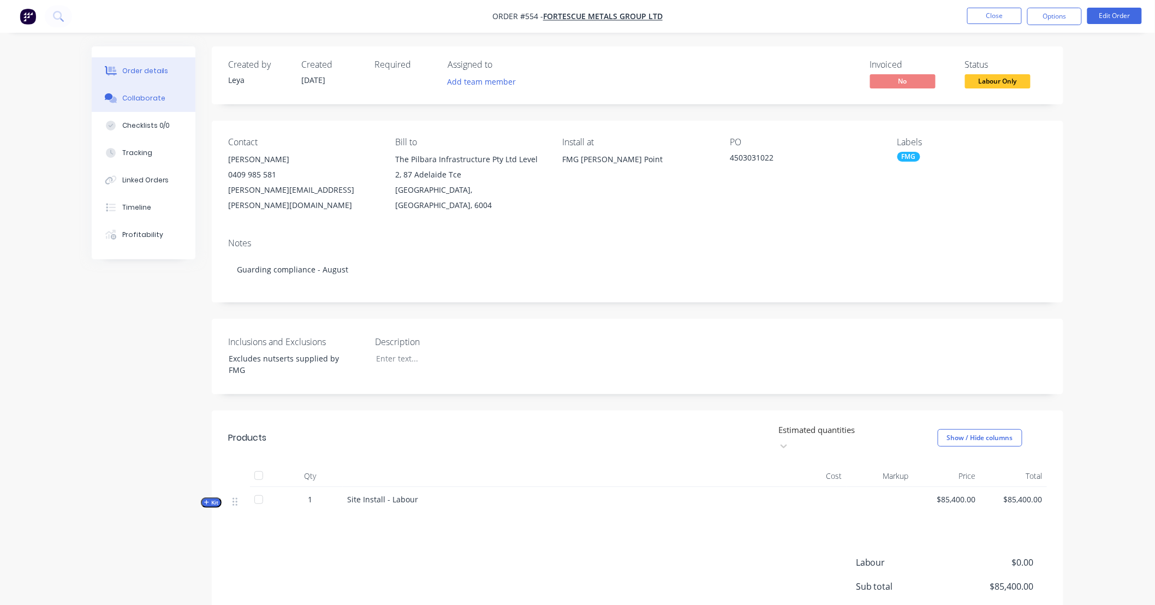
click at [133, 98] on div "Collaborate" at bounding box center [143, 98] width 43 height 10
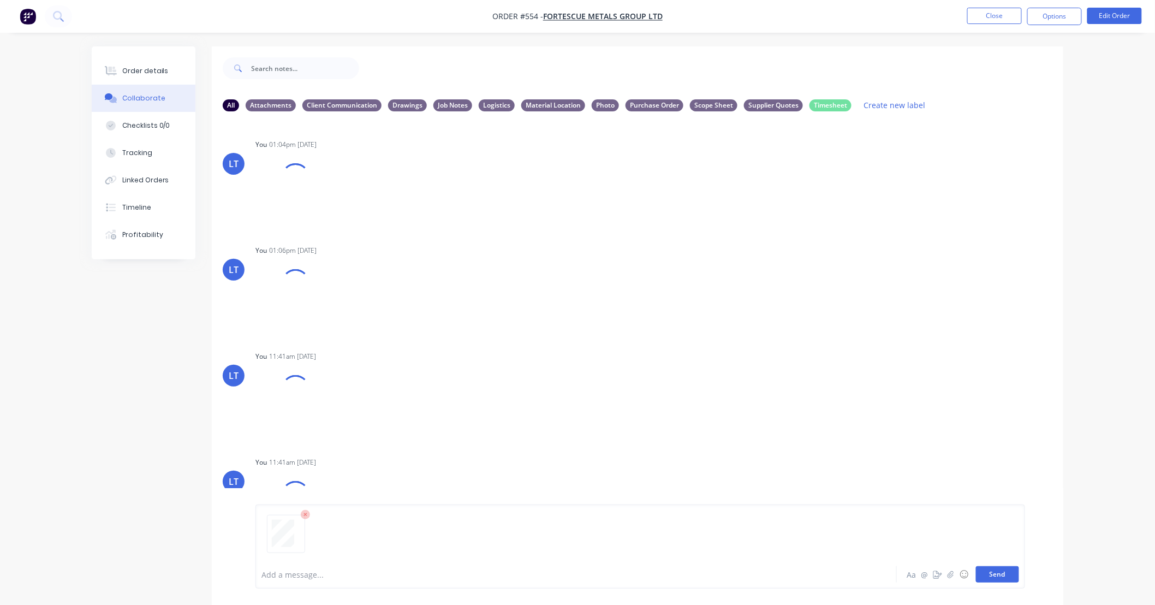
click at [1005, 575] on button "Send" at bounding box center [997, 574] width 43 height 16
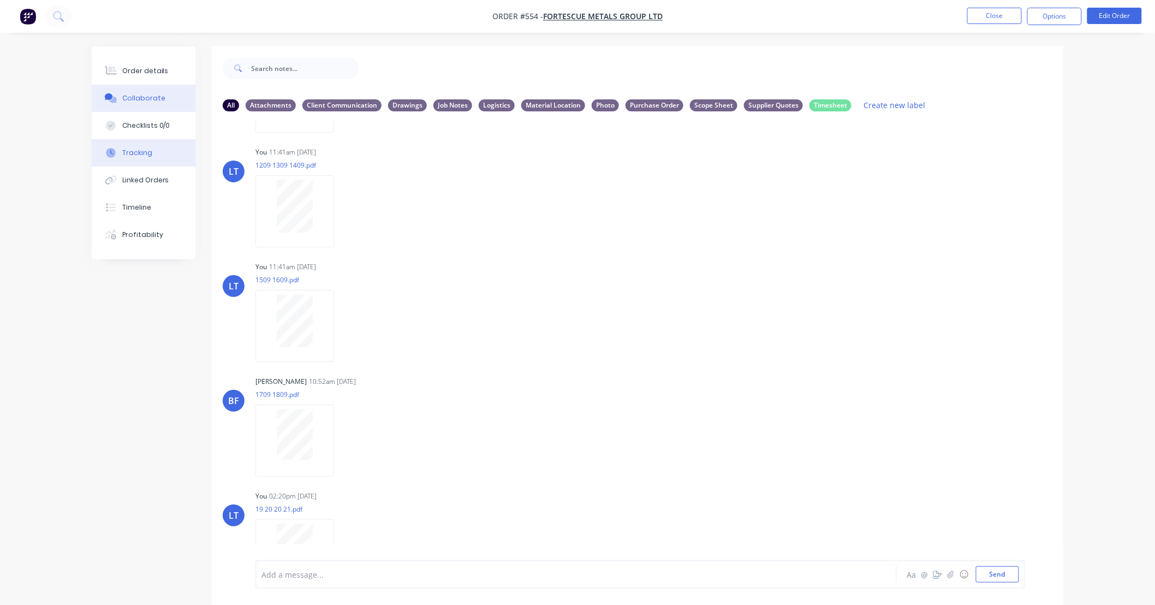
click at [124, 148] on div "Tracking" at bounding box center [137, 153] width 30 height 10
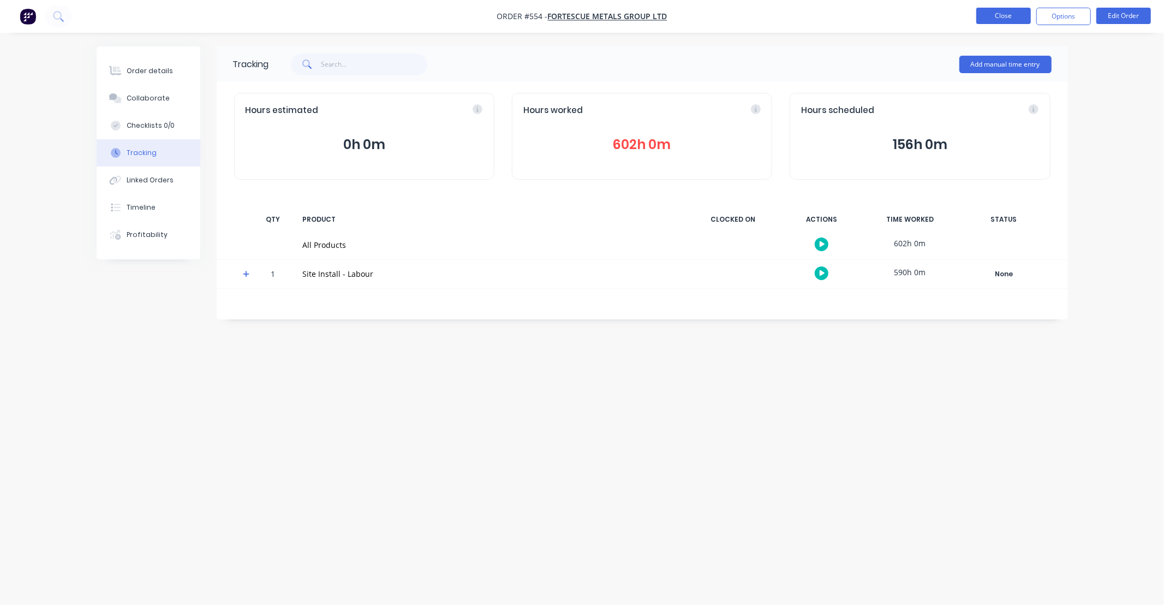
click at [998, 12] on button "Close" at bounding box center [1003, 16] width 55 height 16
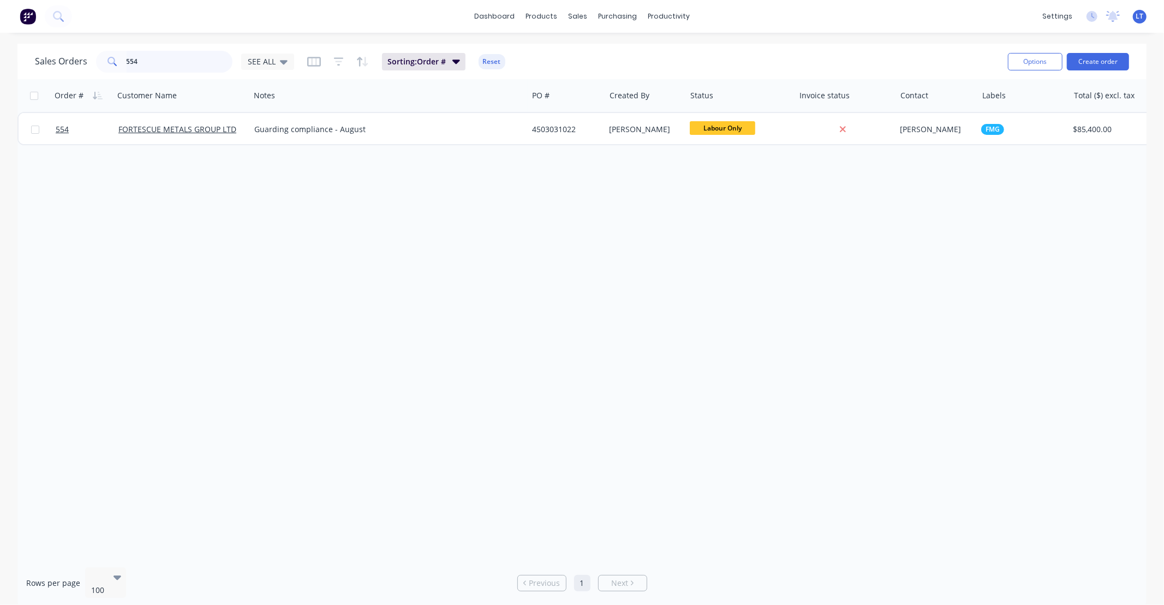
drag, startPoint x: 151, startPoint y: 63, endPoint x: 0, endPoint y: 46, distance: 151.5
click at [0, 46] on div "Sales Orders 554 SEE ALL Sorting: Order # Reset Options Create order Order # Cu…" at bounding box center [582, 326] width 1164 height 564
type input "1100"
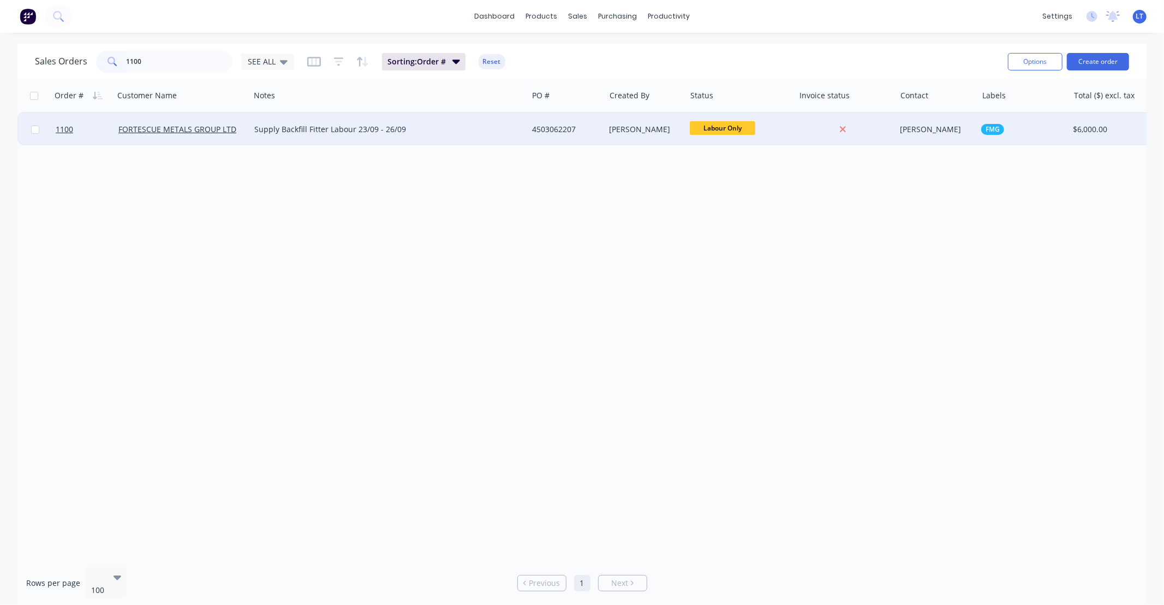
click at [631, 131] on div "[PERSON_NAME]" at bounding box center [644, 129] width 68 height 11
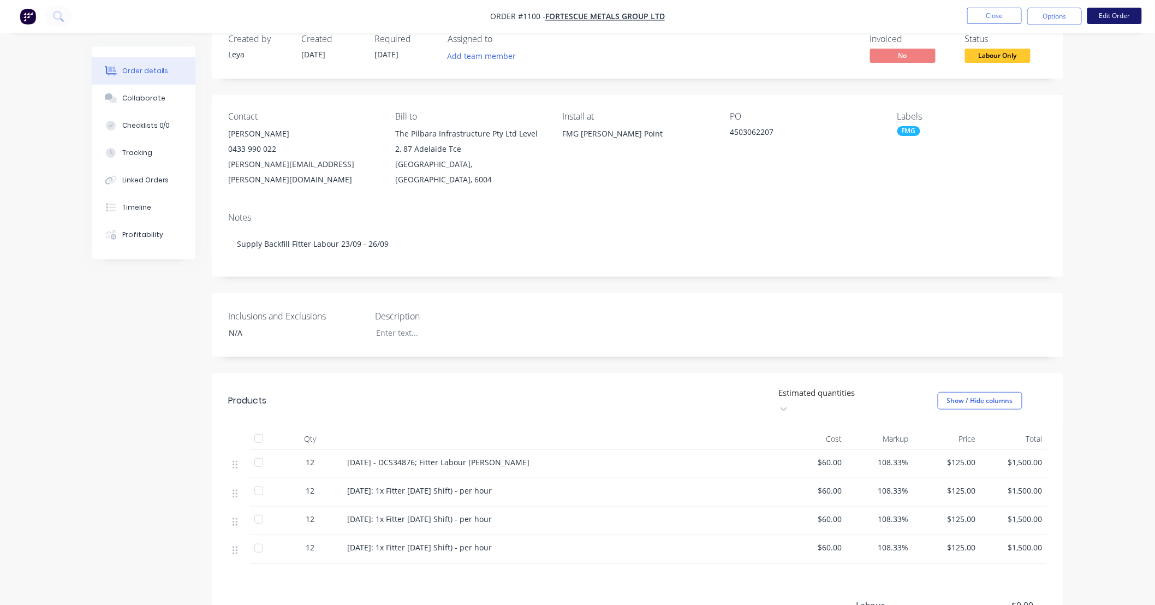
scroll to position [20, 0]
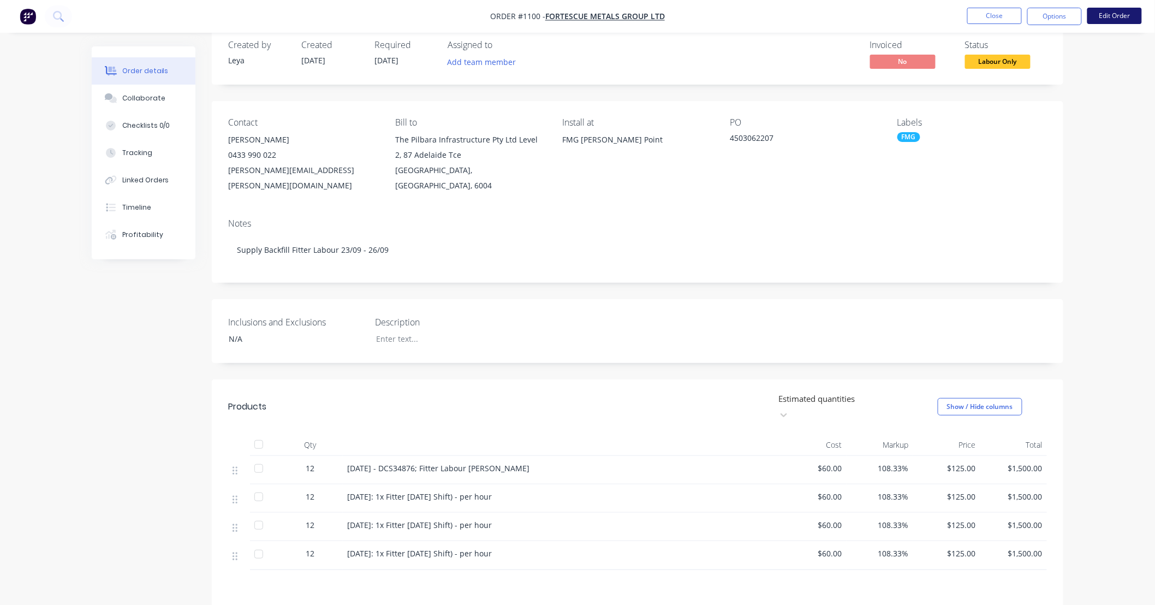
click at [1099, 17] on button "Edit Order" at bounding box center [1114, 16] width 55 height 16
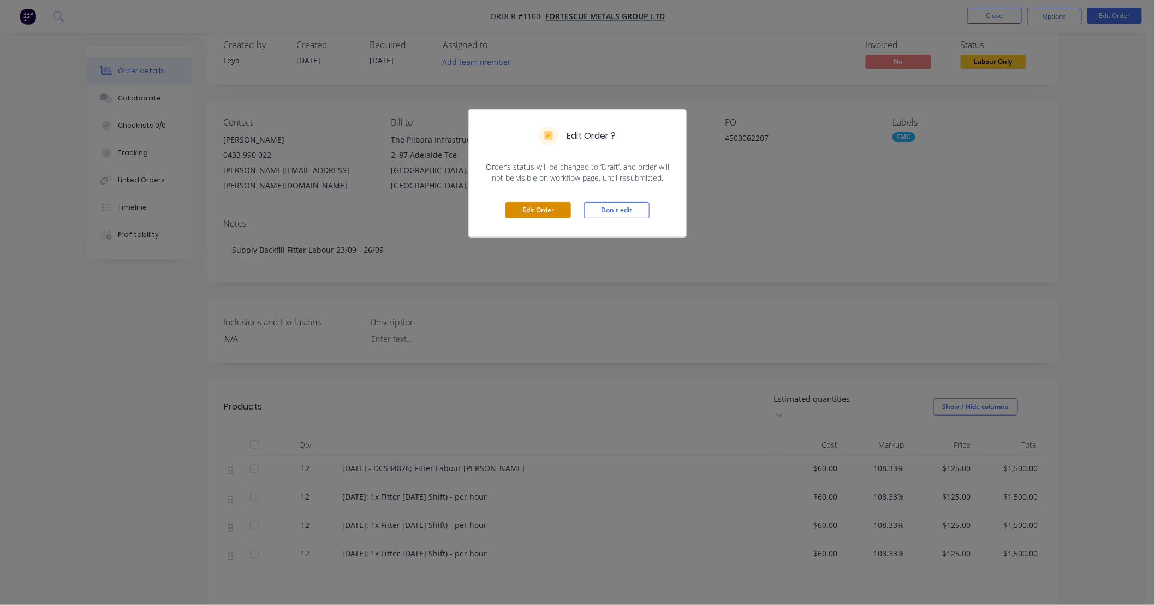
click at [528, 214] on button "Edit Order" at bounding box center [537, 210] width 65 height 16
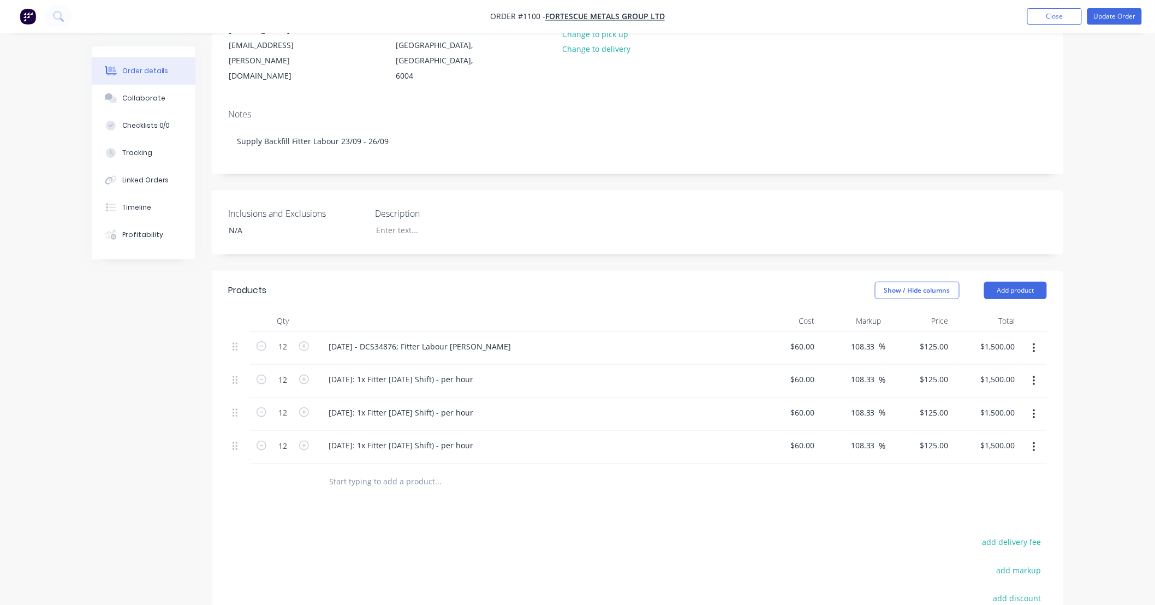
scroll to position [182, 0]
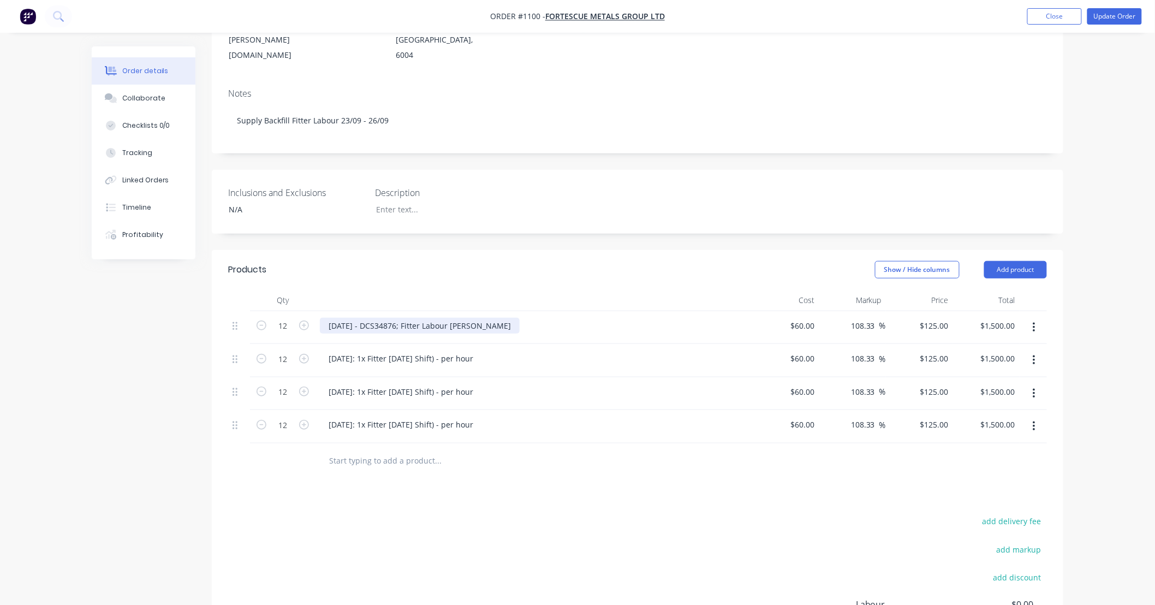
click at [431, 318] on div "[DATE] - DCS34876; Fitter Labour [PERSON_NAME]" at bounding box center [420, 326] width 200 height 16
drag, startPoint x: 498, startPoint y: 308, endPoint x: 144, endPoint y: 307, distance: 353.7
click at [142, 308] on div "Created by [PERSON_NAME] Created [DATE] Required [DATE] Assigned to Add team me…" at bounding box center [578, 311] width 972 height 892
copy div "[DATE] - DCS34876; Fitter Labour [PERSON_NAME]"
click at [359, 350] on div "[DATE]: 1x Fitter [DATE] Shift) - per hour" at bounding box center [401, 358] width 162 height 16
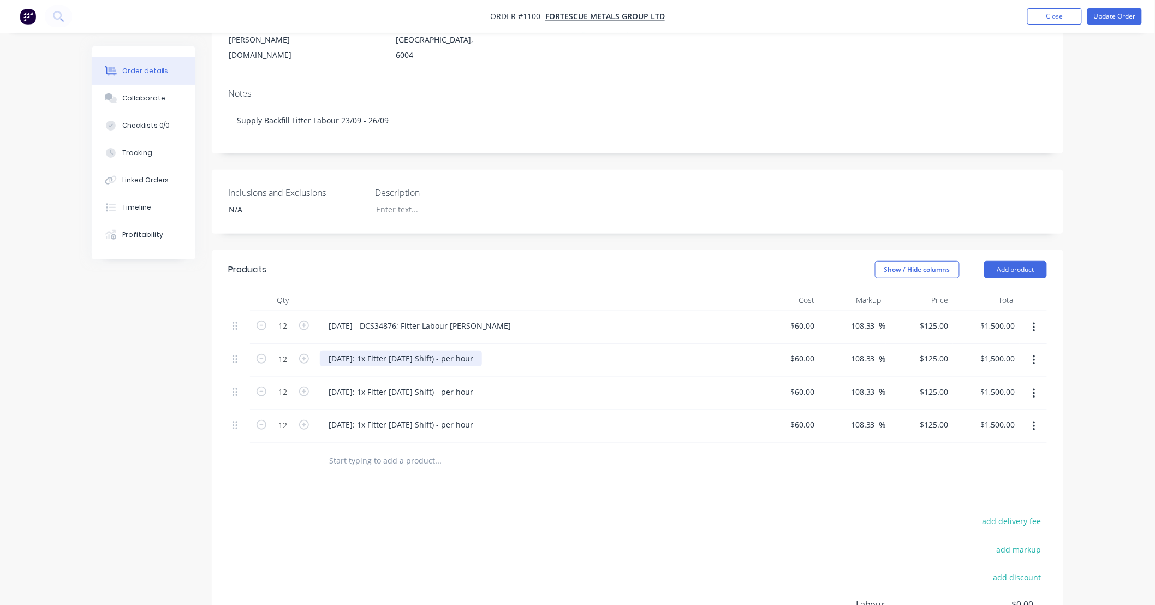
drag, startPoint x: 499, startPoint y: 341, endPoint x: 296, endPoint y: 330, distance: 203.8
click at [269, 344] on div "12 [DATE]: 1x Fitter [DATE] Shift) - per hour $60.00 $60.00 108.33 108.33 % $12…" at bounding box center [637, 360] width 819 height 33
paste div
click at [334, 350] on div "[DATE] - DCS34876; Fitter Labour [PERSON_NAME]" at bounding box center [420, 358] width 200 height 16
click at [402, 350] on div "[DATE] - DCS34876; Fitter Labour [PERSON_NAME]" at bounding box center [420, 358] width 200 height 16
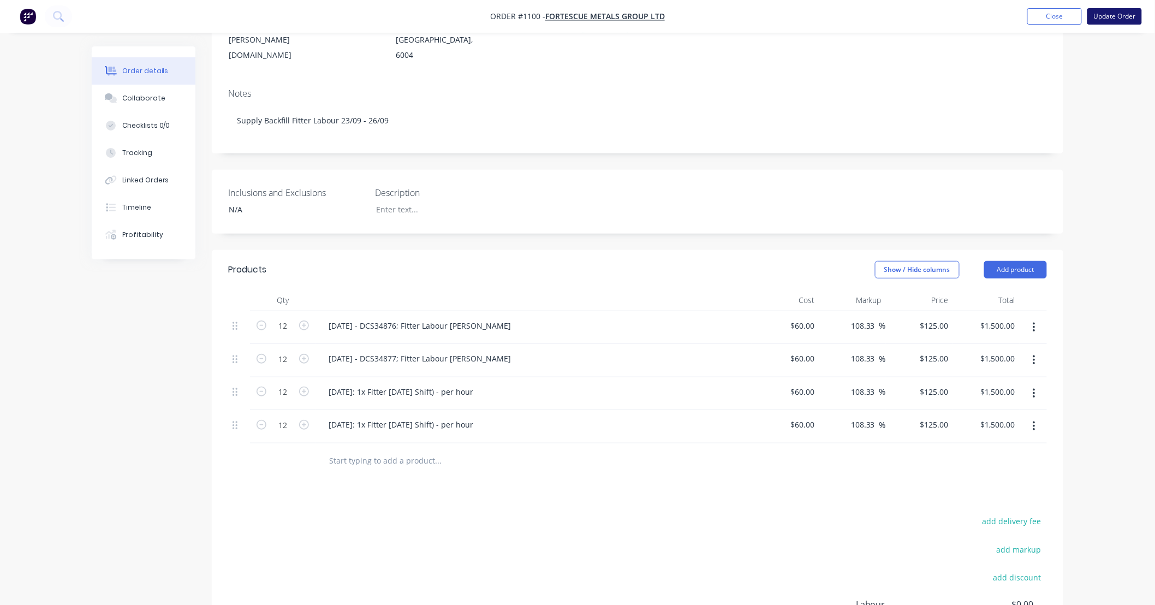
click at [1106, 12] on button "Update Order" at bounding box center [1114, 16] width 55 height 16
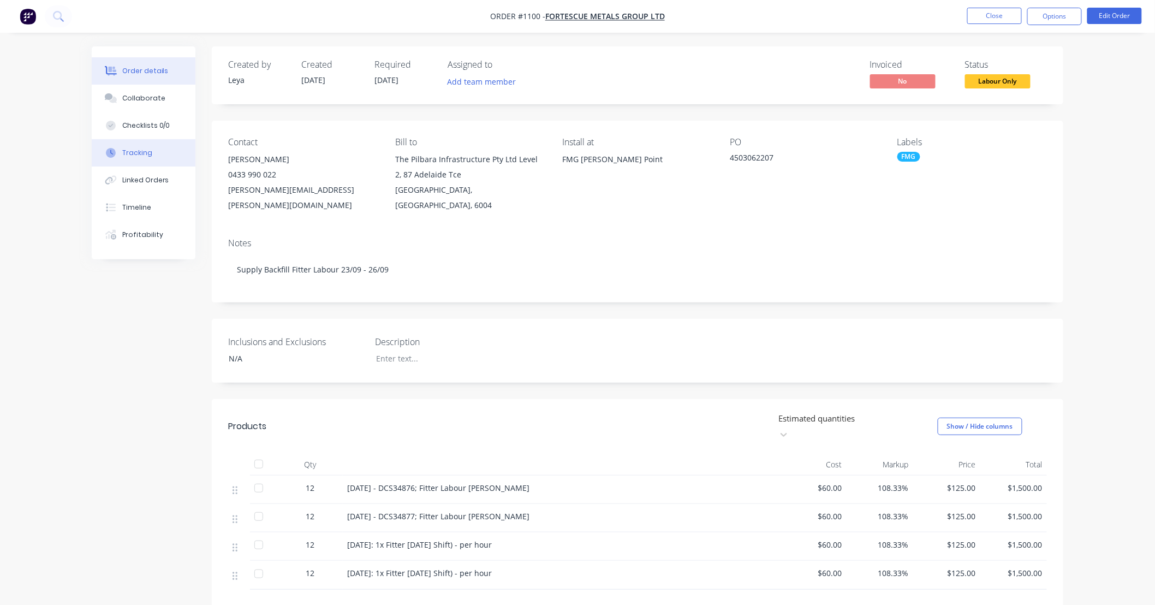
click at [143, 146] on button "Tracking" at bounding box center [144, 152] width 104 height 27
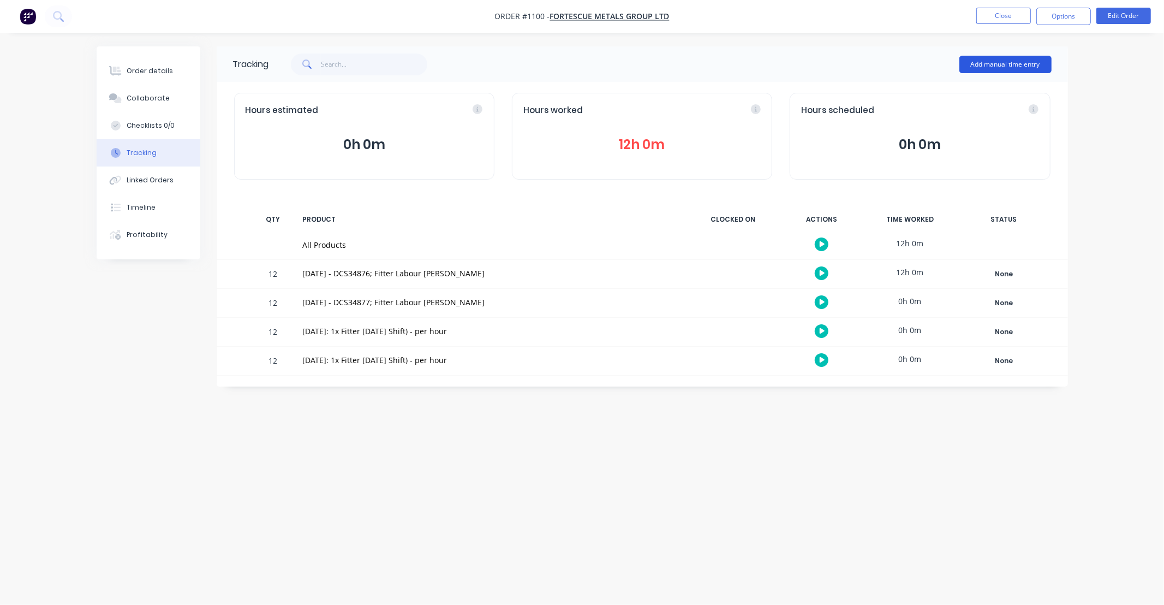
click at [976, 63] on button "Add manual time entry" at bounding box center [1006, 64] width 92 height 17
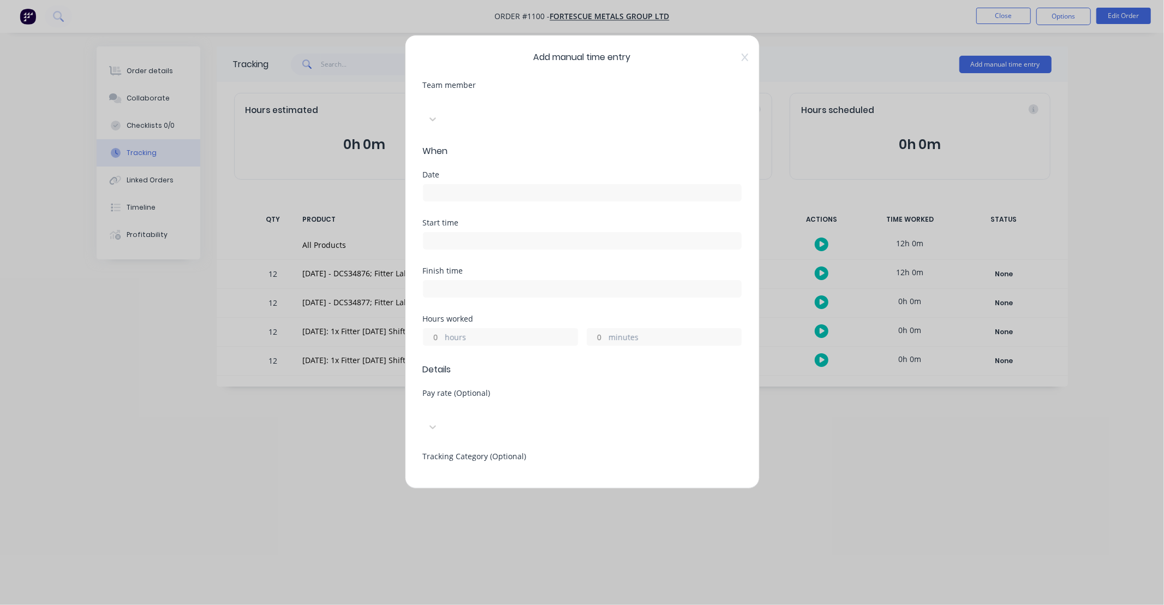
click at [494, 105] on div at bounding box center [504, 101] width 157 height 14
type input "MARET"
drag, startPoint x: 486, startPoint y: 101, endPoint x: 454, endPoint y: 106, distance: 33.2
click at [486, 101] on div at bounding box center [504, 101] width 157 height 14
type input "MART"
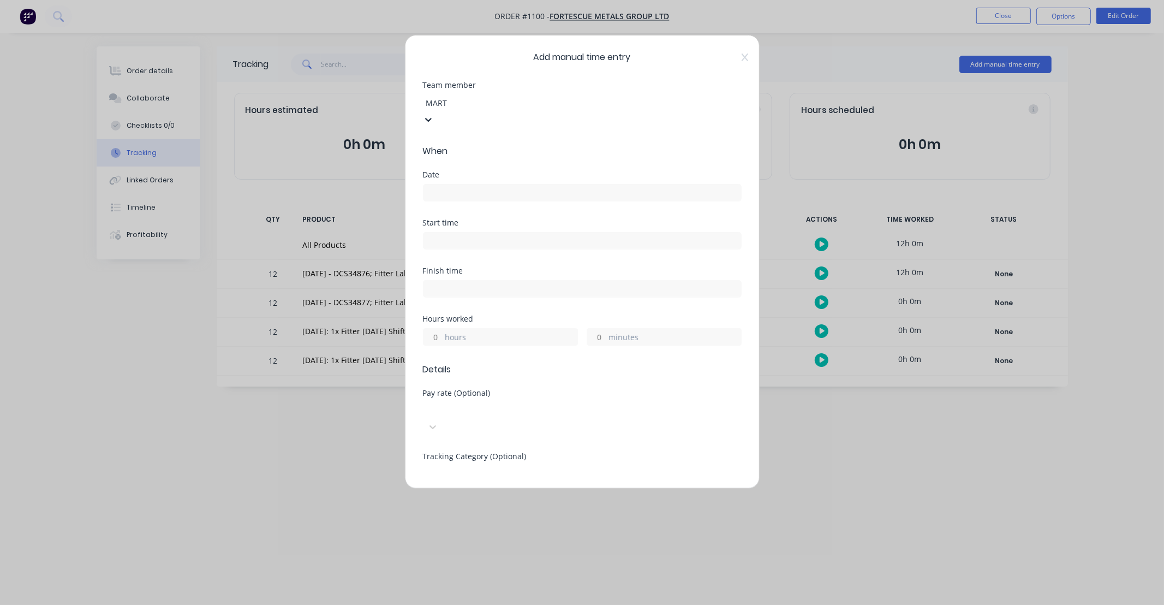
click at [451, 604] on div "[PERSON_NAME]" at bounding box center [582, 610] width 1164 height 11
click at [457, 184] on input at bounding box center [583, 192] width 318 height 16
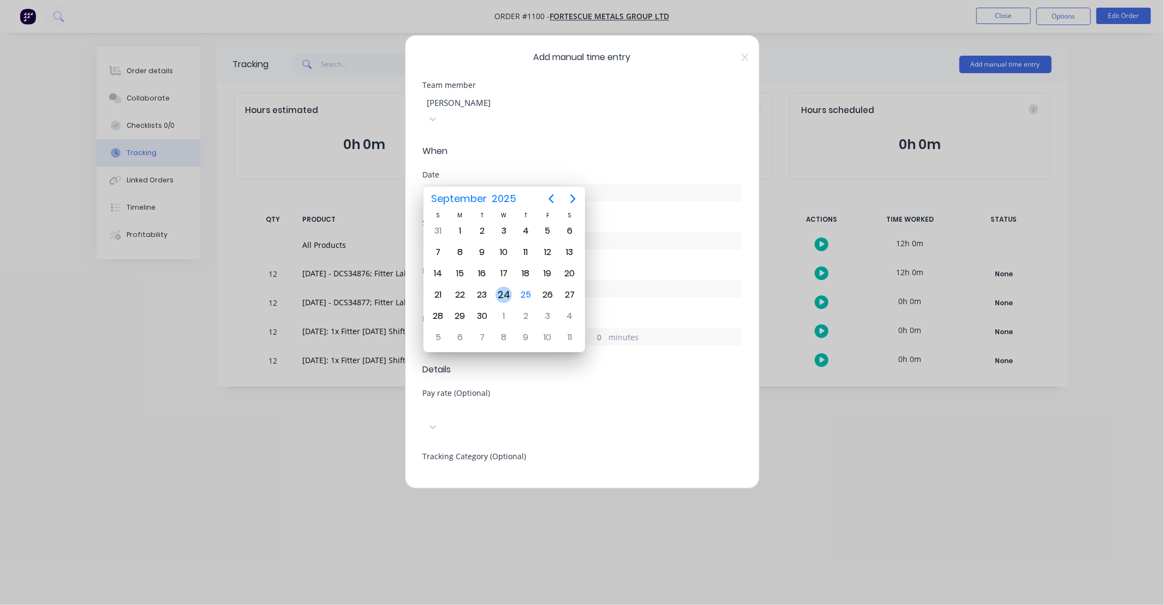
click at [504, 288] on div "24" at bounding box center [504, 295] width 16 height 16
type input "[DATE]"
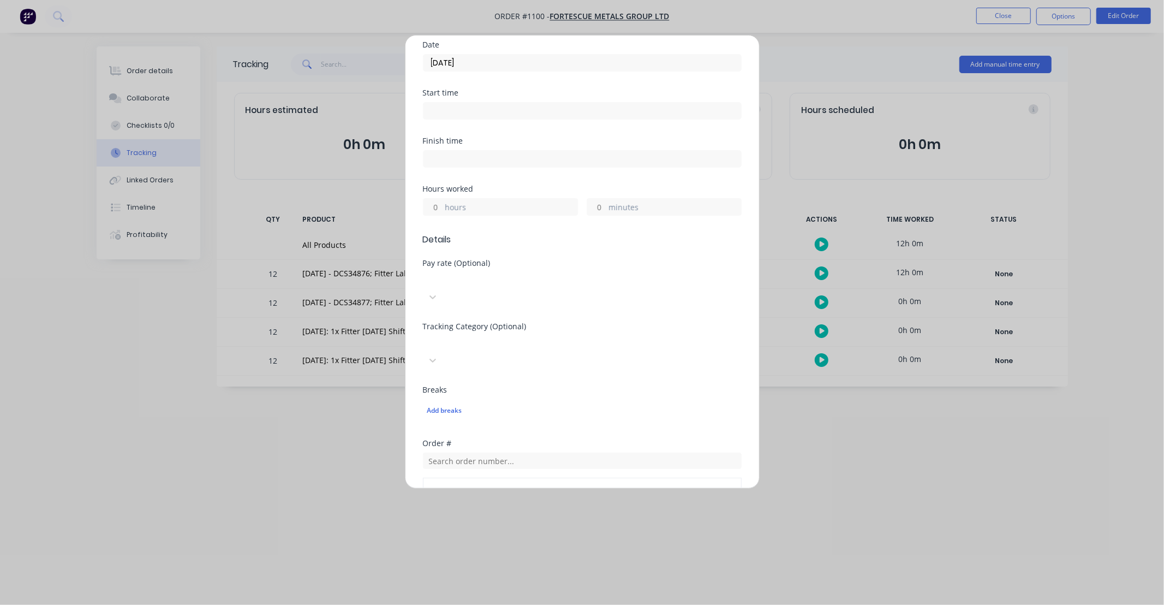
scroll to position [141, 0]
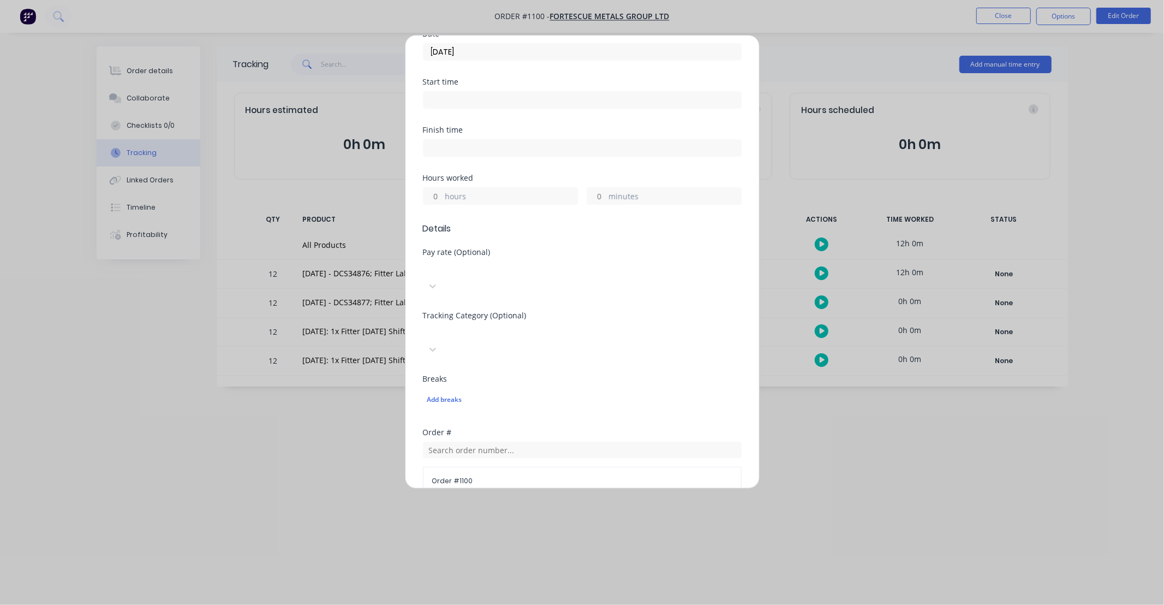
click at [435, 188] on input "hours" at bounding box center [433, 196] width 19 height 16
type input "12"
click at [656, 221] on form "Team member [PERSON_NAME] When Date [DATE] Start time Finish time Hours worked …" at bounding box center [582, 327] width 319 height 772
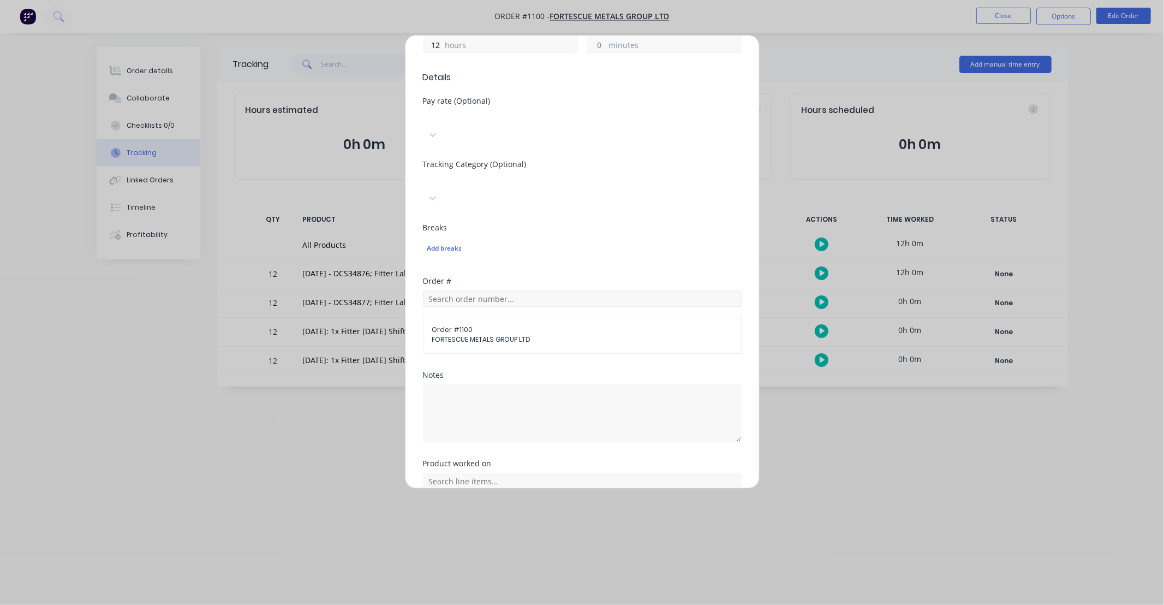
scroll to position [303, 0]
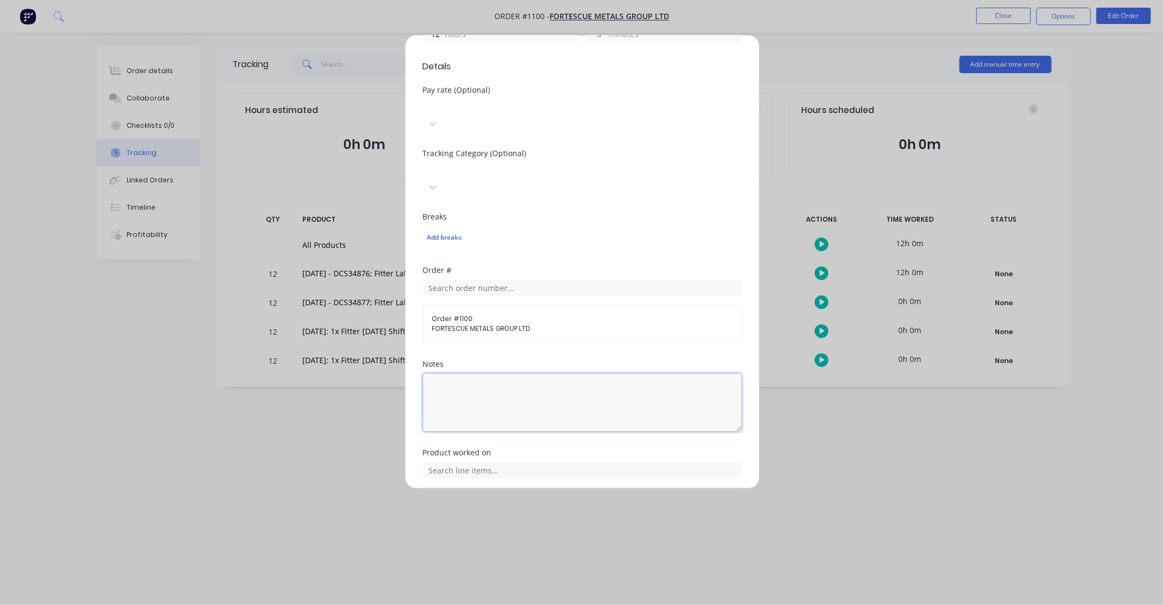
click at [527, 373] on textarea at bounding box center [582, 402] width 319 height 58
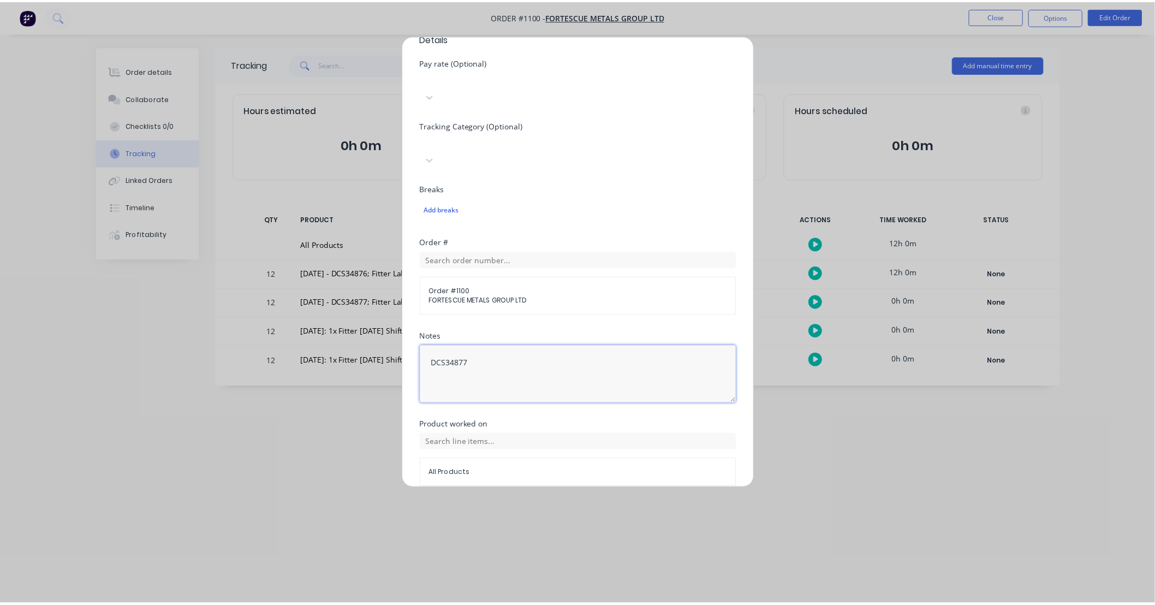
scroll to position [331, 0]
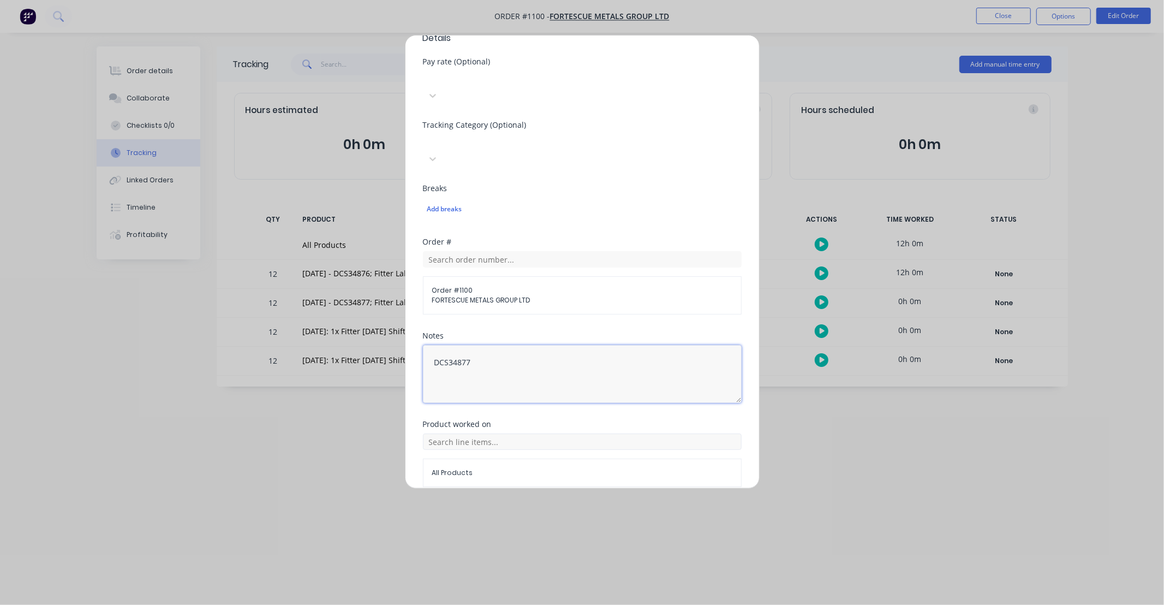
type textarea "DCS34877"
click at [577, 433] on input "text" at bounding box center [582, 441] width 319 height 16
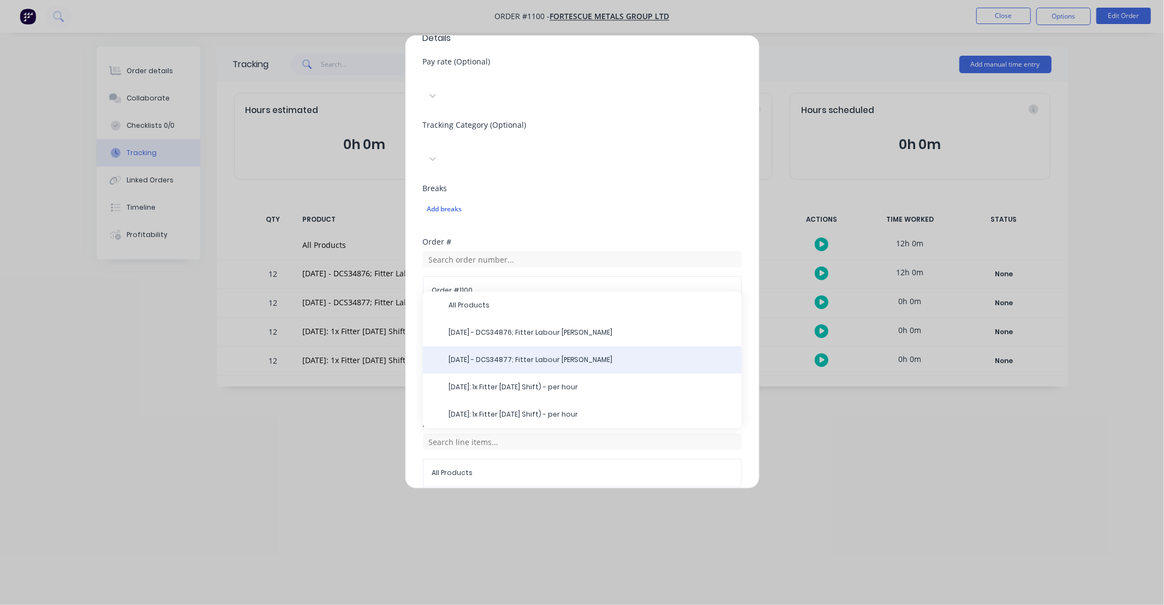
click at [519, 355] on span "[DATE] - DCS34877; Fitter Labour [PERSON_NAME]" at bounding box center [591, 360] width 284 height 10
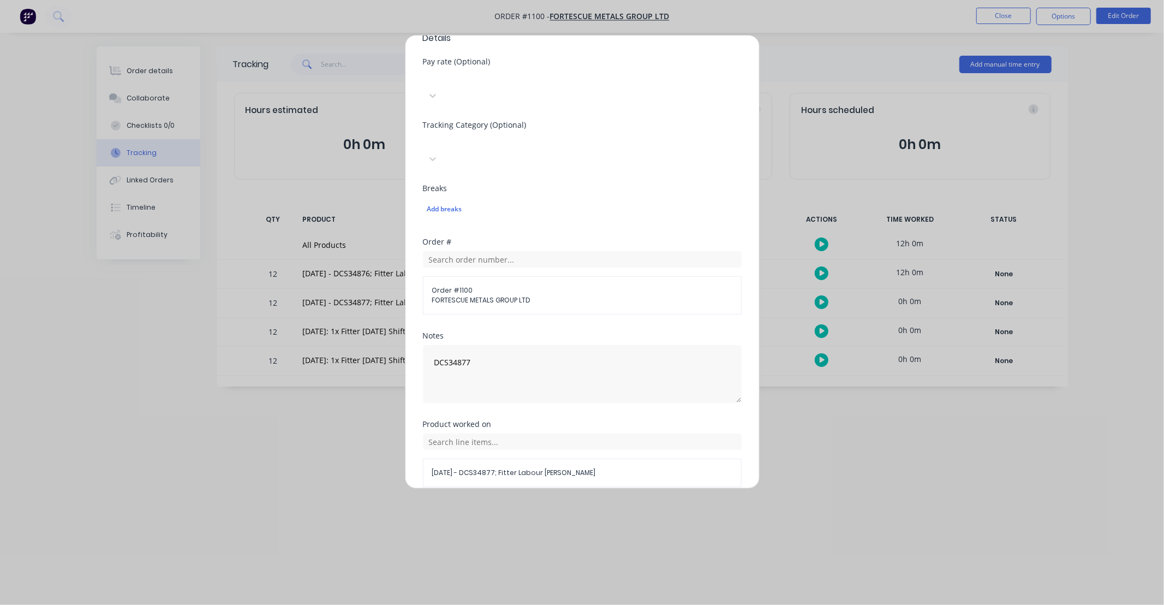
click at [565, 504] on button "Add manual time entry" at bounding box center [556, 512] width 92 height 17
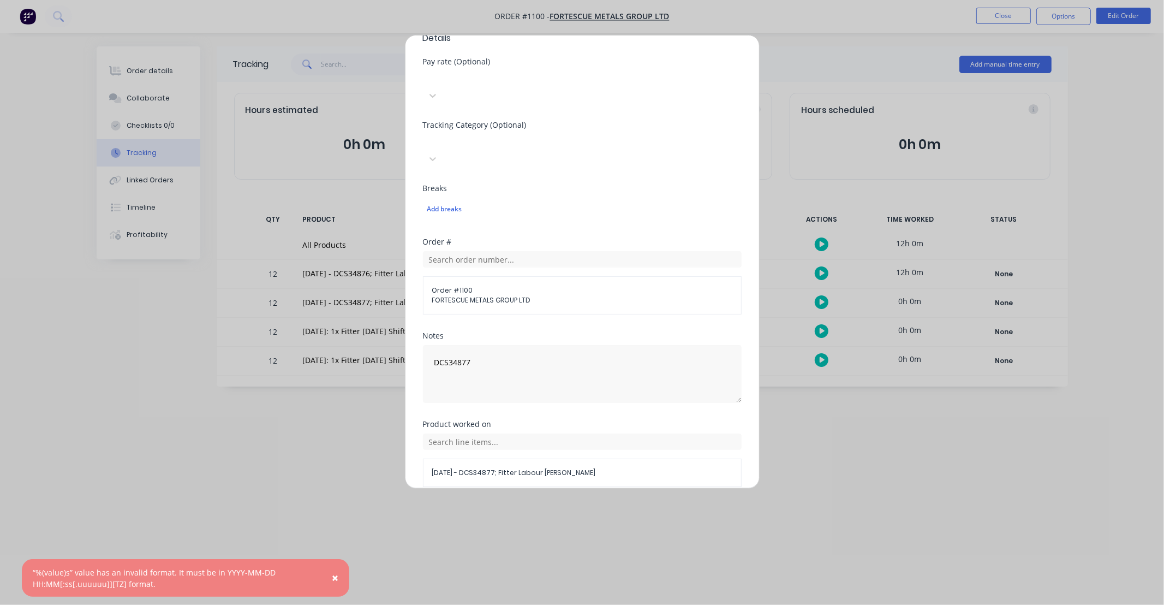
click at [642, 504] on button "Cancel" at bounding box center [633, 512] width 44 height 17
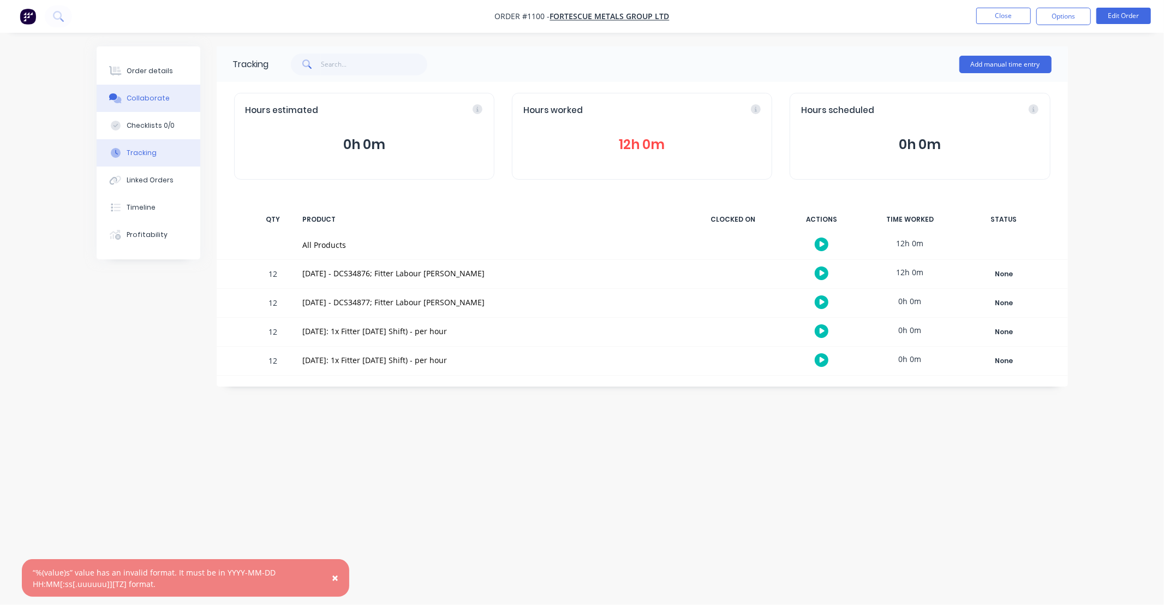
click at [157, 99] on div "Collaborate" at bounding box center [148, 98] width 43 height 10
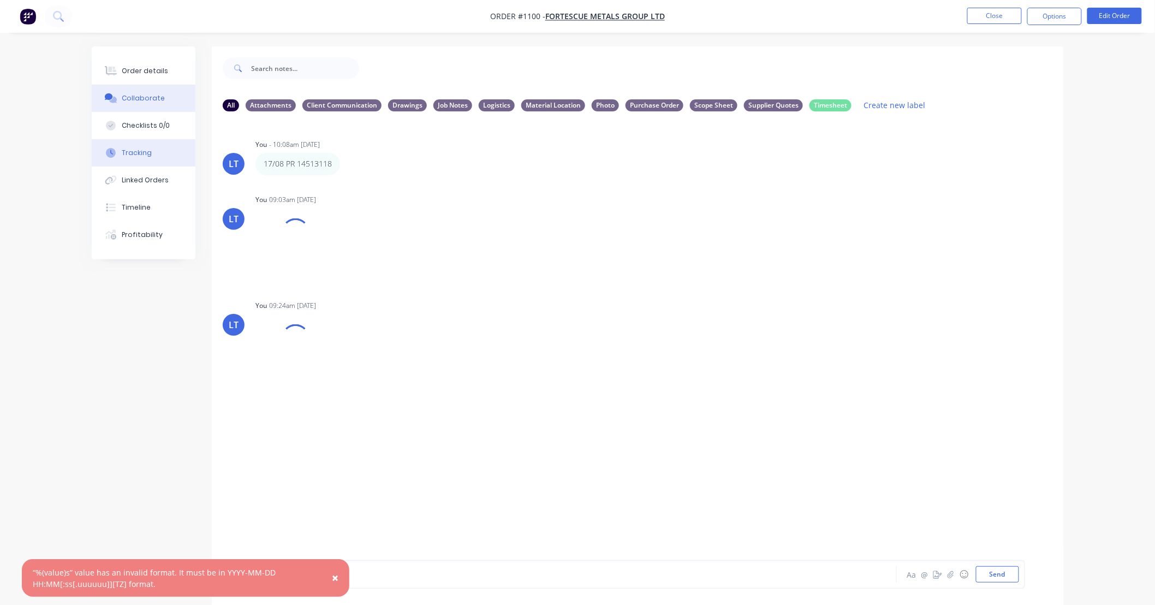
click at [147, 151] on div "Tracking" at bounding box center [137, 153] width 30 height 10
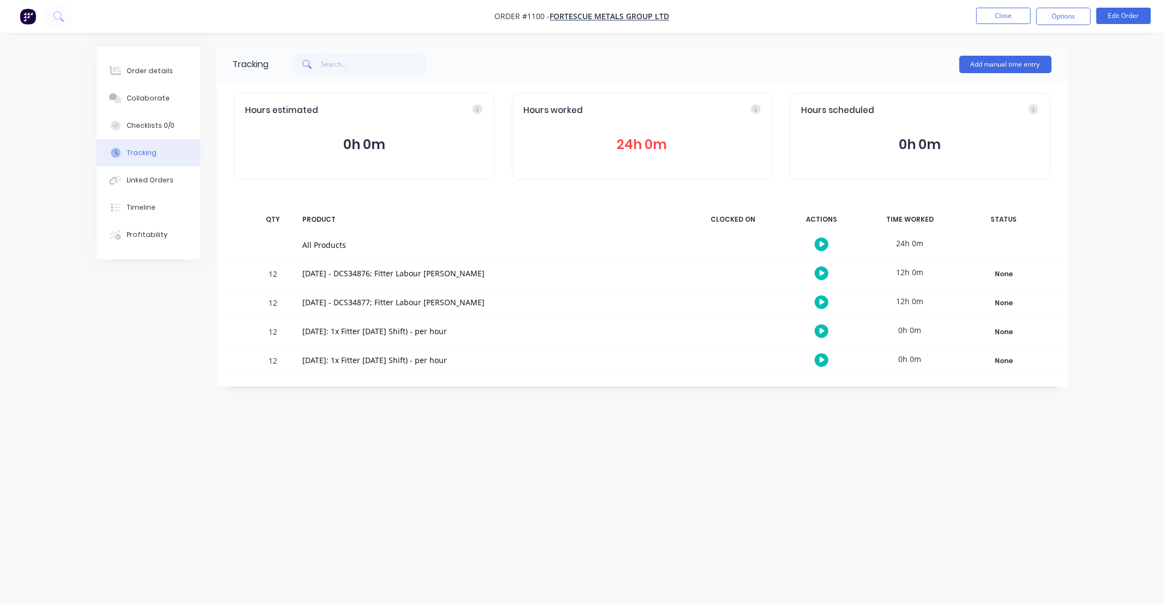
click at [1021, 460] on div "Tracking Add manual time entry Hours estimated 0h 0m Hours worked 24h 0m Hours …" at bounding box center [583, 281] width 972 height 470
drag, startPoint x: 1021, startPoint y: 460, endPoint x: 904, endPoint y: 458, distance: 116.8
click at [904, 458] on div "Tracking Add manual time entry Hours estimated 0h 0m Hours worked 24h 0m Hours …" at bounding box center [583, 281] width 972 height 470
click at [148, 104] on button "Collaborate" at bounding box center [149, 98] width 104 height 27
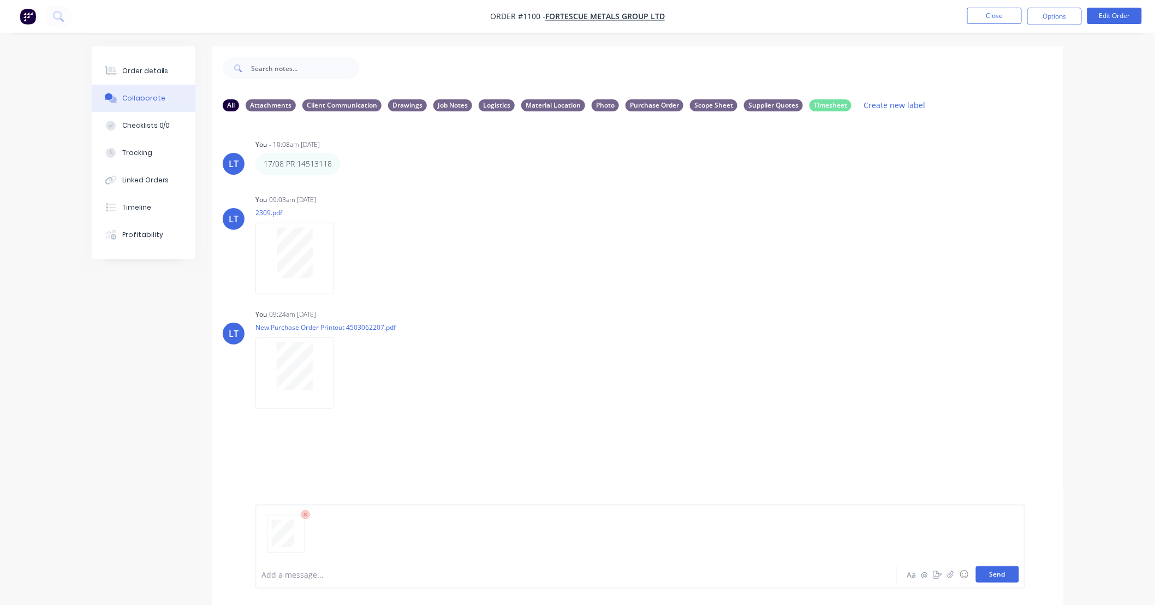
click at [1002, 576] on button "Send" at bounding box center [997, 574] width 43 height 16
click at [348, 490] on div "Labels Download Delete" at bounding box center [399, 488] width 123 height 16
click at [345, 489] on button "button" at bounding box center [343, 488] width 4 height 16
click at [361, 488] on button "Labels" at bounding box center [415, 492] width 123 height 25
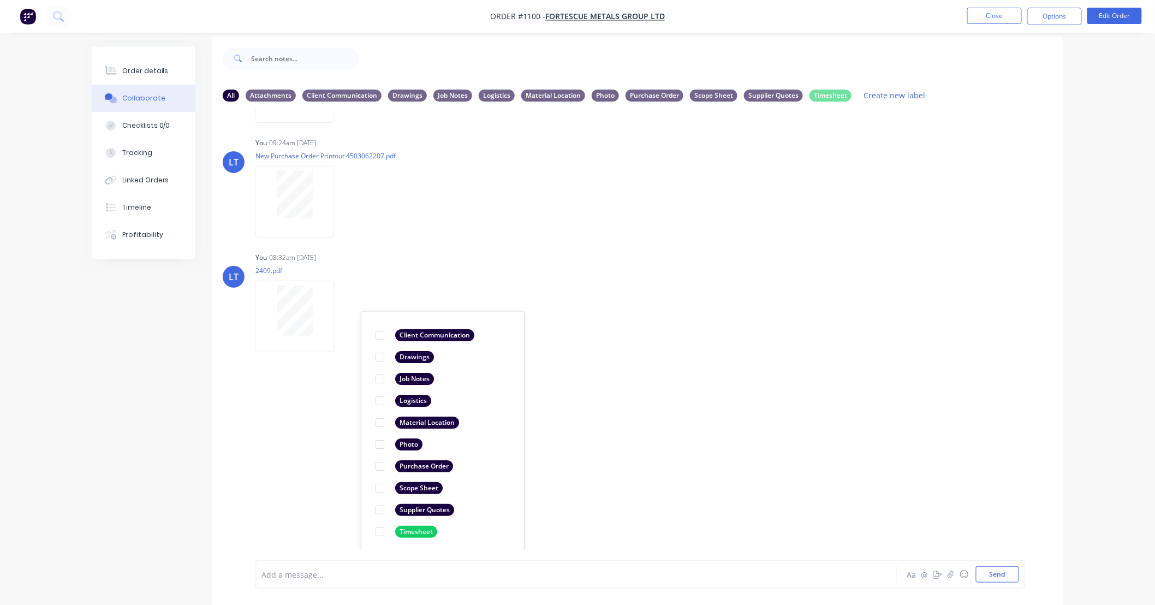
scroll to position [17, 0]
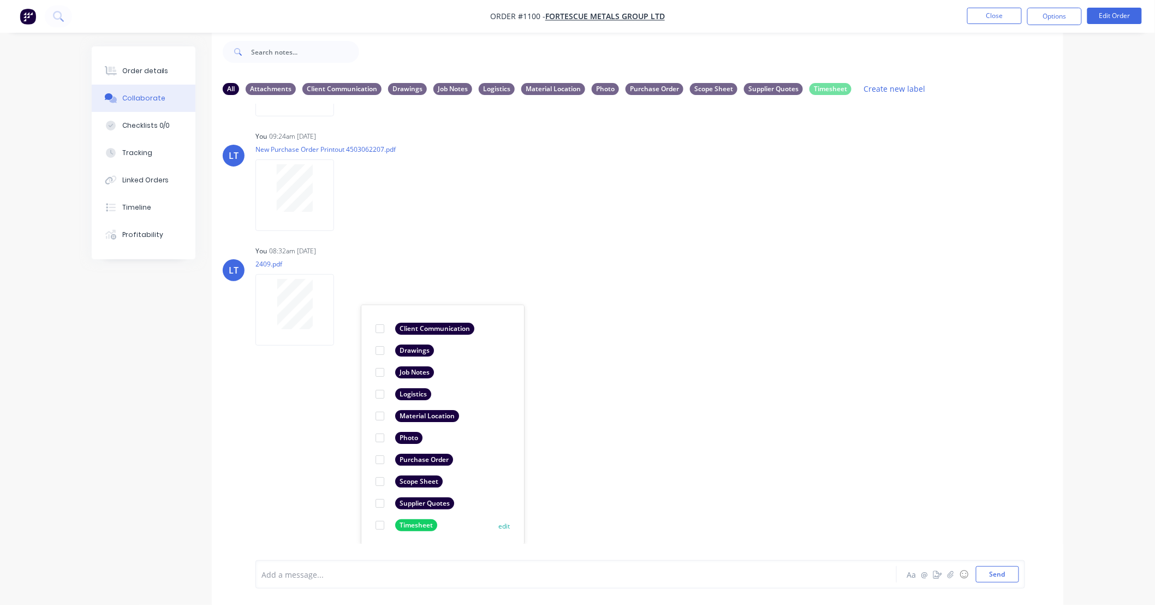
click at [379, 525] on div at bounding box center [380, 525] width 22 height 22
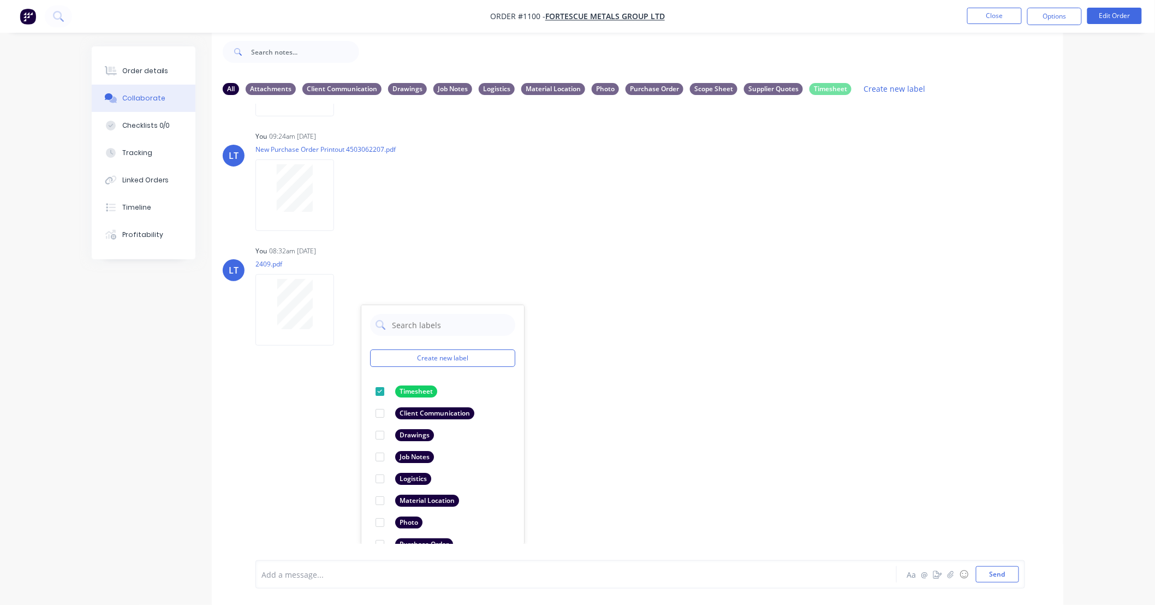
scroll to position [0, 0]
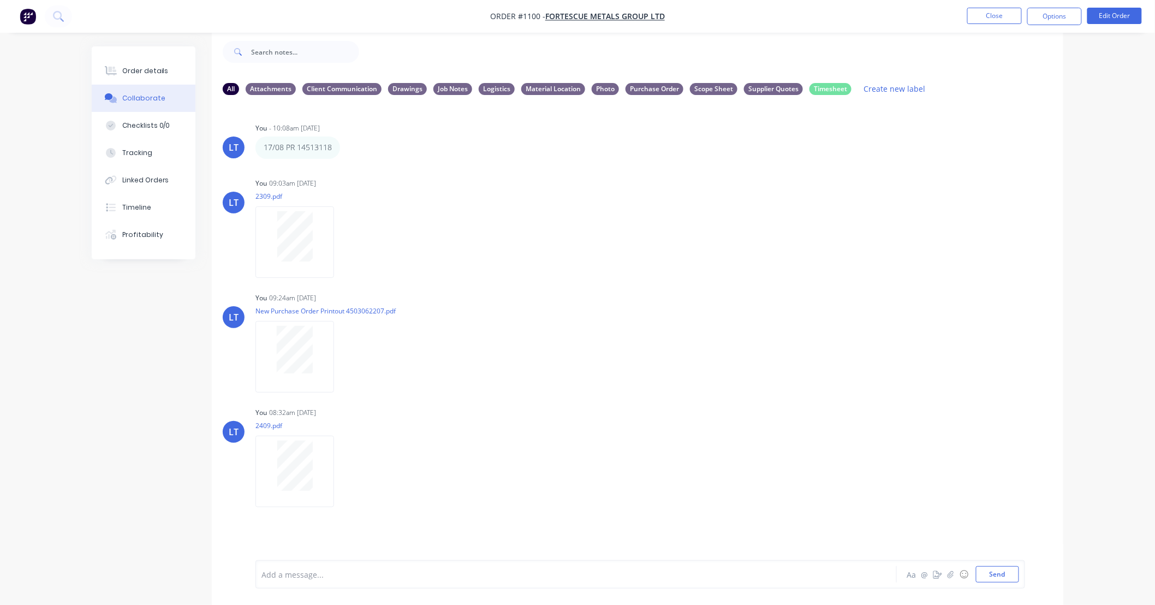
drag, startPoint x: 153, startPoint y: 339, endPoint x: 105, endPoint y: 317, distance: 53.3
click at [105, 317] on div "All Attachments Client Communication Drawings Job Notes Logistics Material Loca…" at bounding box center [578, 317] width 972 height 575
click at [147, 74] on div "Order details" at bounding box center [145, 71] width 46 height 10
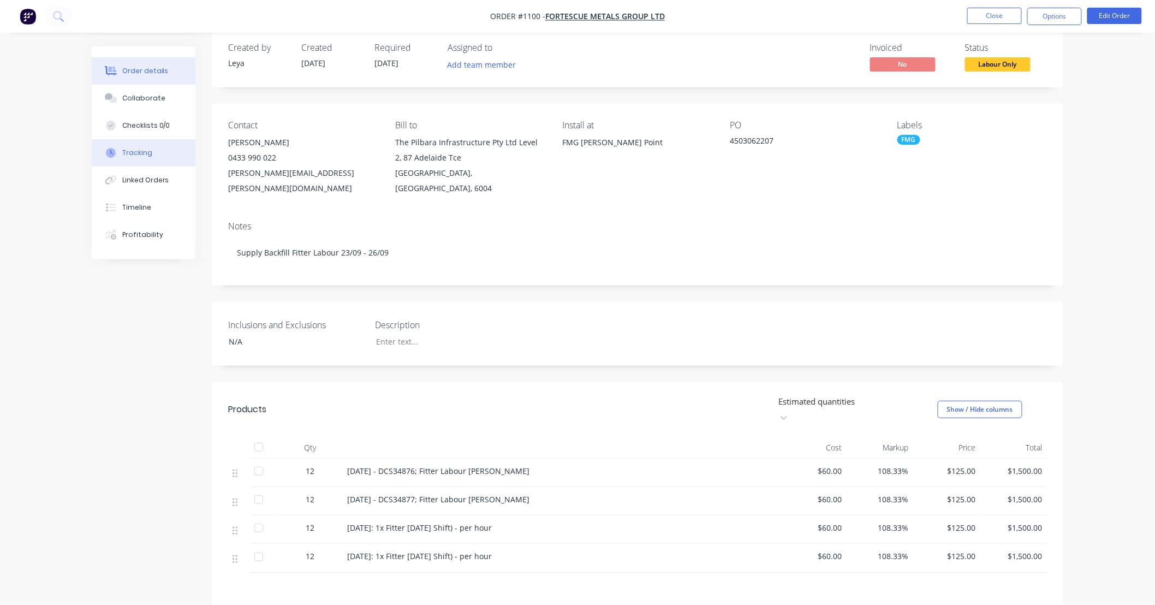
click at [147, 149] on div "Tracking" at bounding box center [137, 153] width 30 height 10
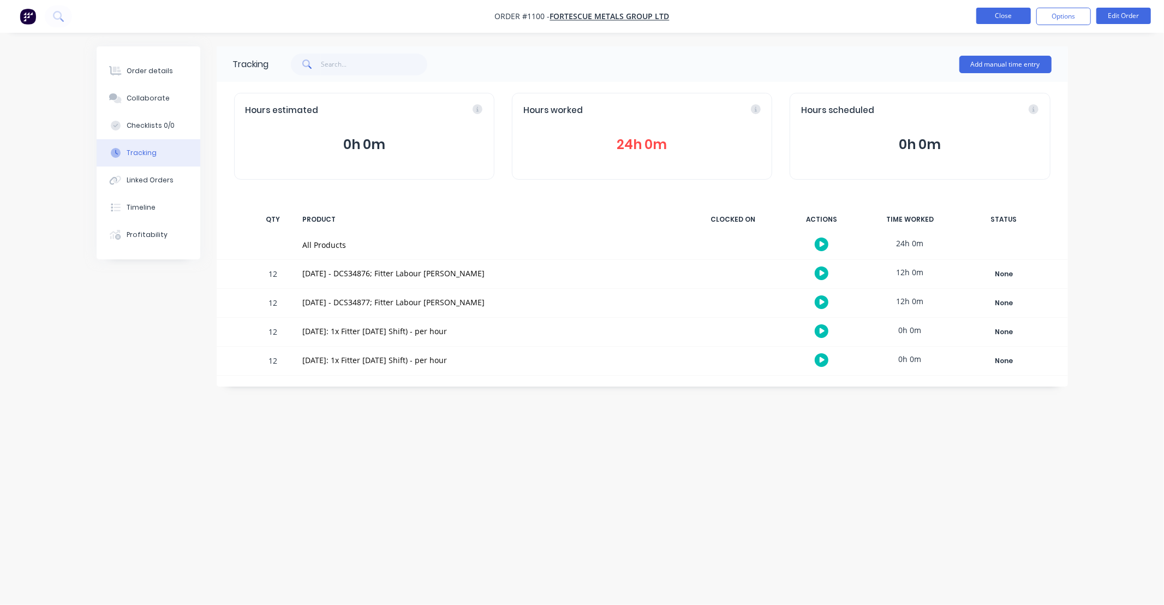
click at [998, 15] on button "Close" at bounding box center [1003, 16] width 55 height 16
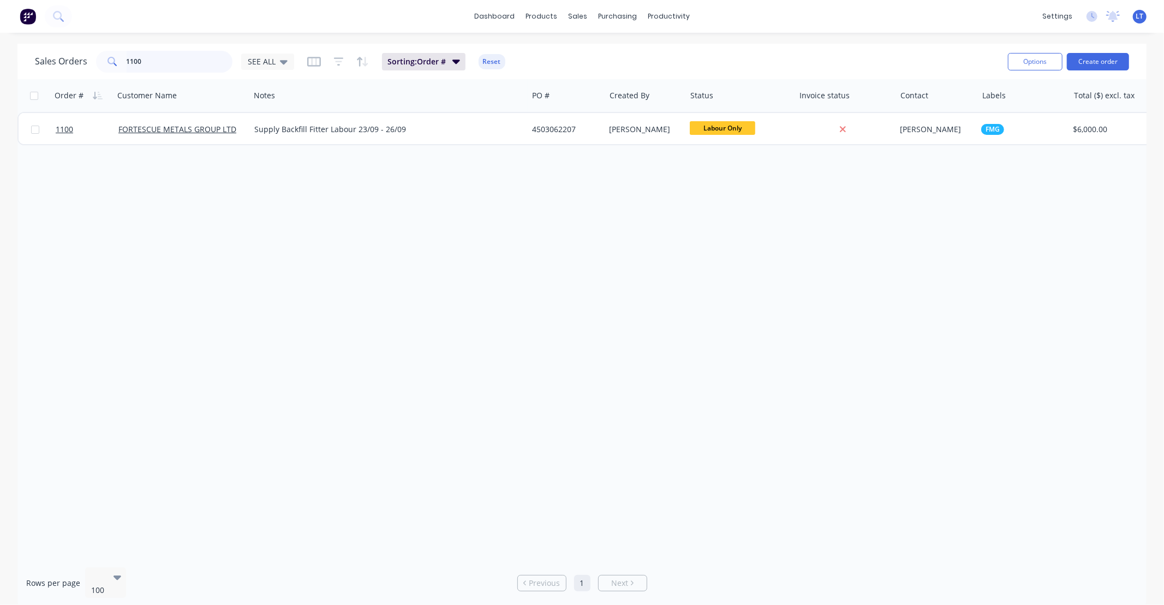
drag, startPoint x: 181, startPoint y: 62, endPoint x: 0, endPoint y: 57, distance: 181.3
click at [0, 58] on div "Sales Orders 1100 SEE ALL Sorting: Order # Reset Options Create order Order # C…" at bounding box center [582, 326] width 1164 height 564
type input "616"
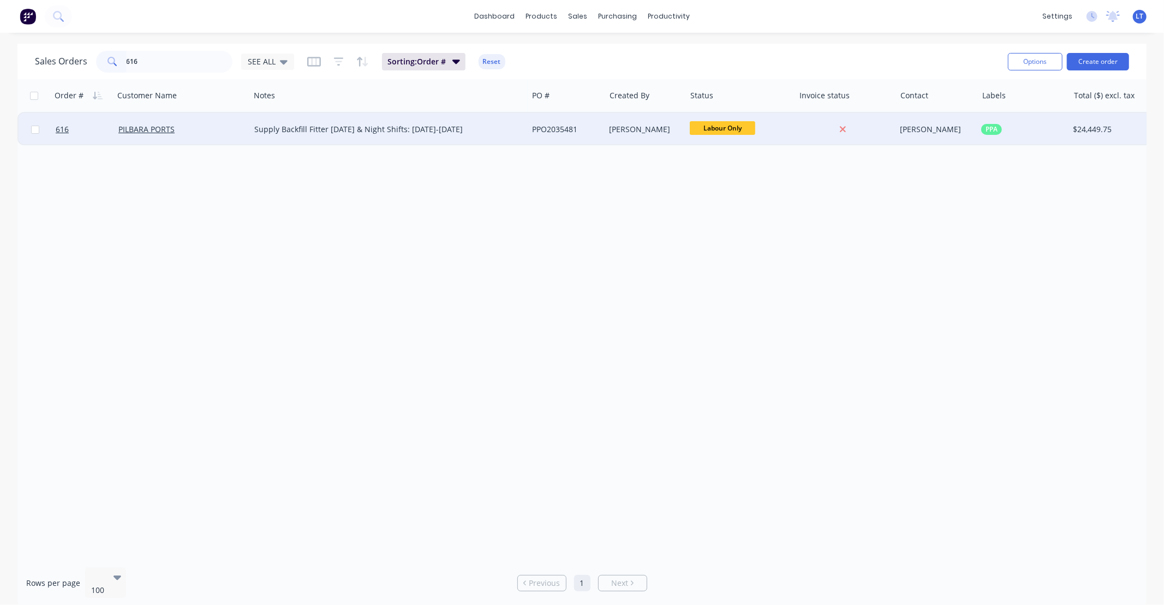
click at [800, 133] on div at bounding box center [843, 129] width 88 height 10
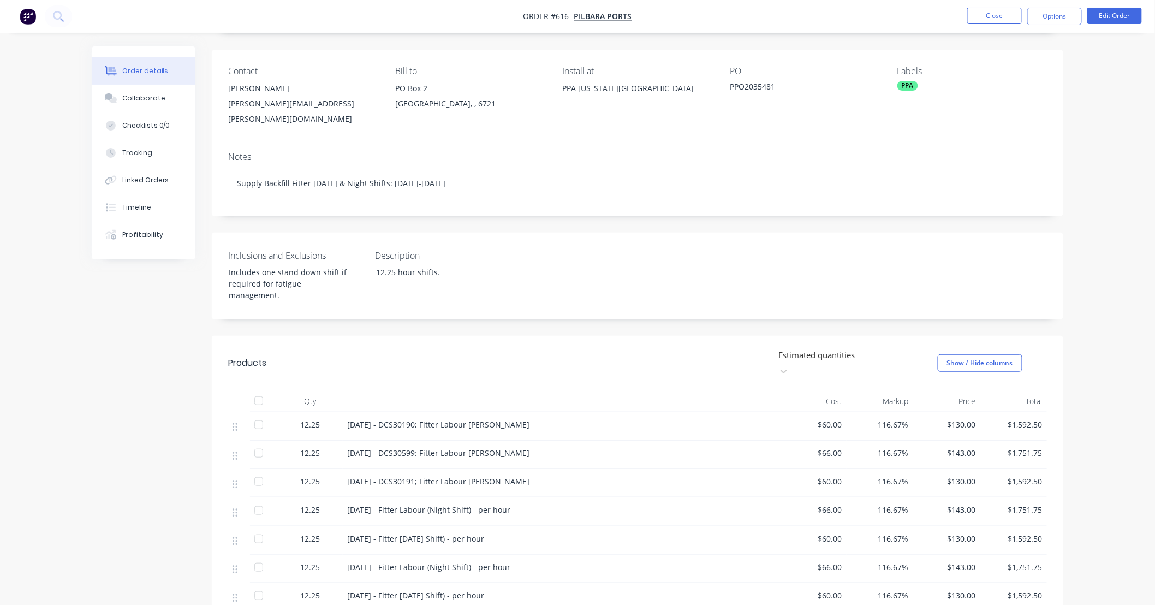
scroll to position [101, 0]
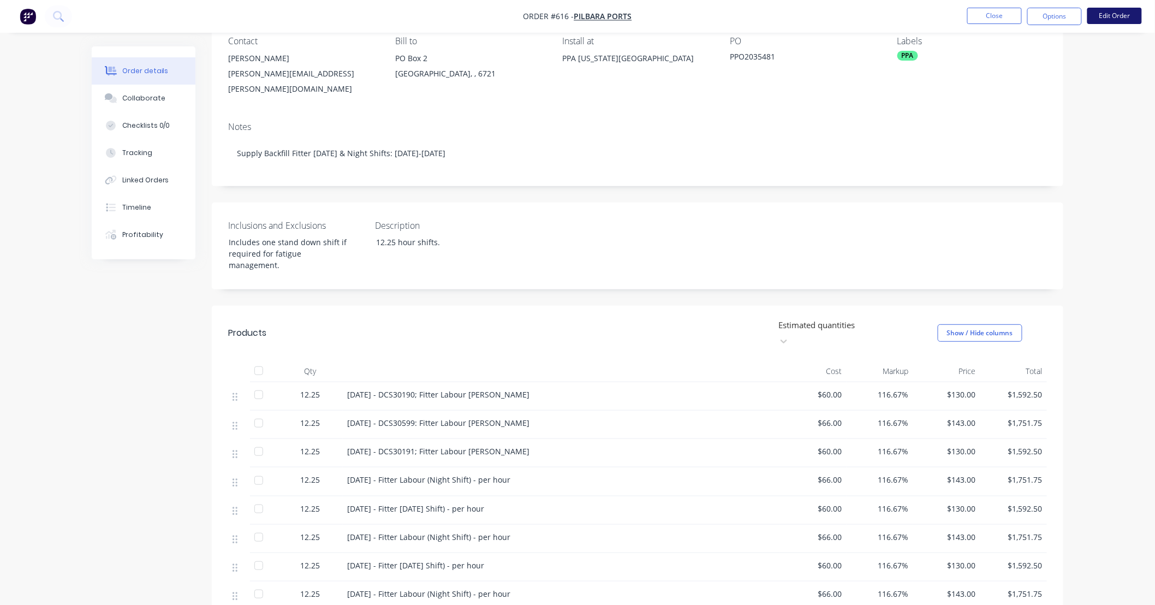
click at [1105, 17] on button "Edit Order" at bounding box center [1114, 16] width 55 height 16
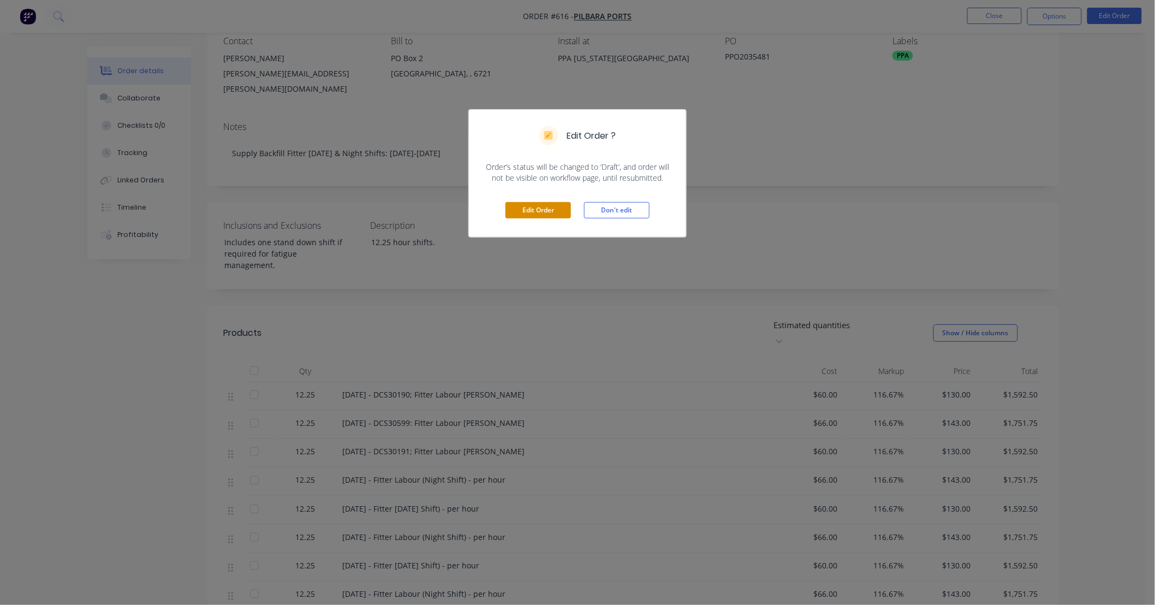
click at [558, 212] on button "Edit Order" at bounding box center [537, 210] width 65 height 16
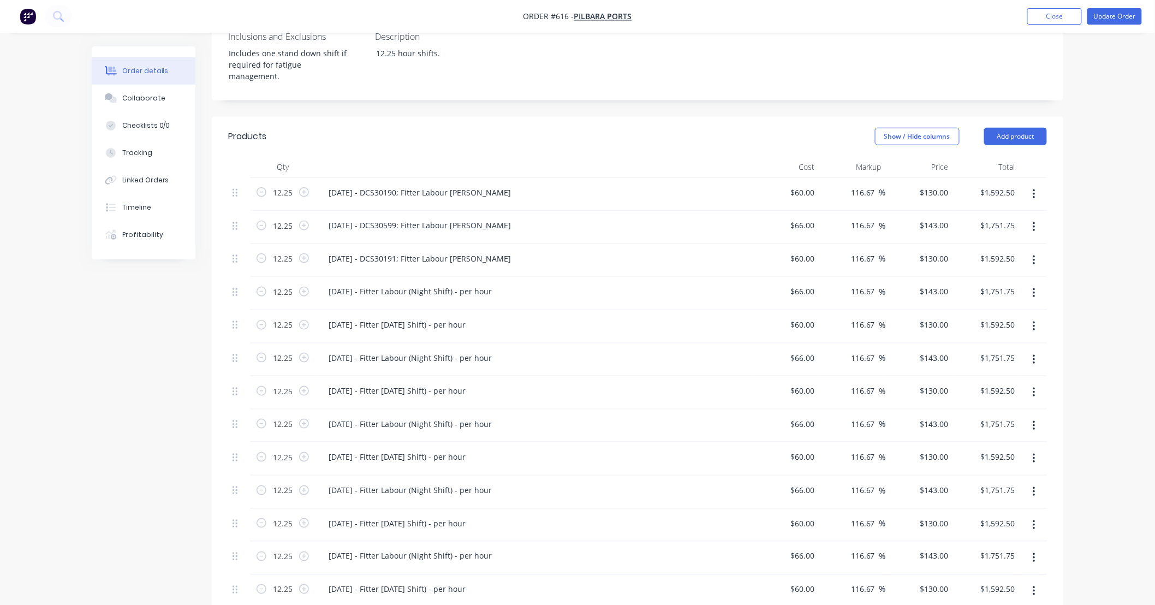
scroll to position [323, 0]
drag, startPoint x: 486, startPoint y: 184, endPoint x: 282, endPoint y: 188, distance: 203.6
click at [282, 210] on div "12.25 [DATE] - DCS30599: Fitter Labour [PERSON_NAME] $66.00 $66.00 116.67 116.6…" at bounding box center [637, 226] width 819 height 33
copy div "[DATE] - DCS30599: Fitter Labour [PERSON_NAME]"
click at [403, 283] on div "[DATE] - Fitter Labour (Night Shift) - per hour" at bounding box center [410, 291] width 181 height 16
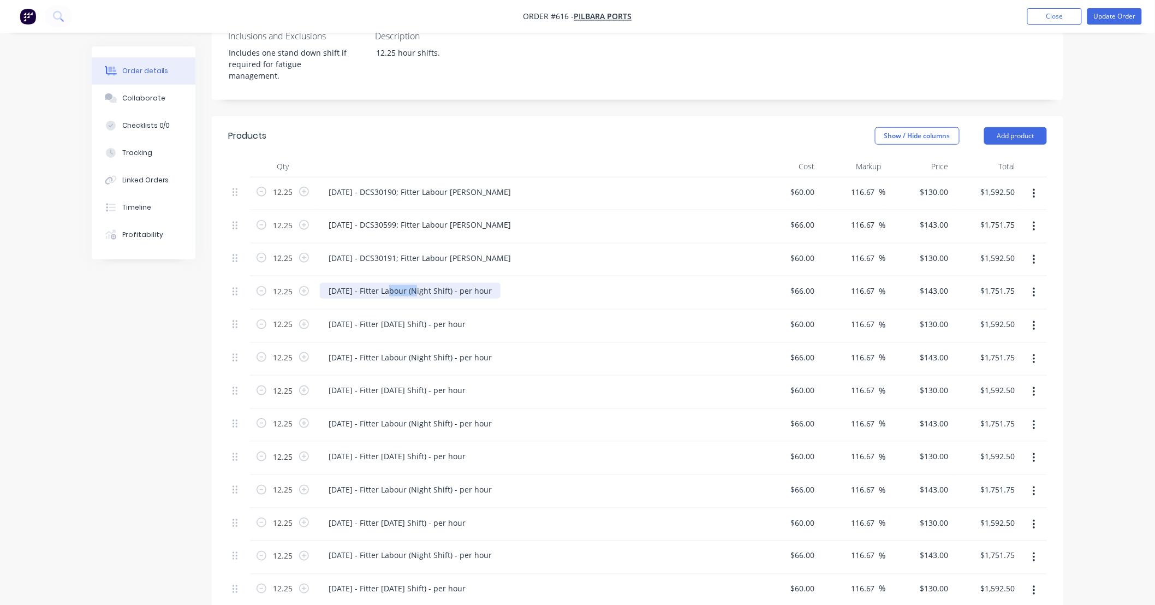
click at [403, 283] on div "[DATE] - Fitter Labour (Night Shift) - per hour" at bounding box center [410, 291] width 181 height 16
paste div
click at [333, 283] on div "[DATE] - DCS30599: Fitter Labour [PERSON_NAME]" at bounding box center [420, 291] width 200 height 16
drag, startPoint x: 389, startPoint y: 248, endPoint x: 405, endPoint y: 248, distance: 15.8
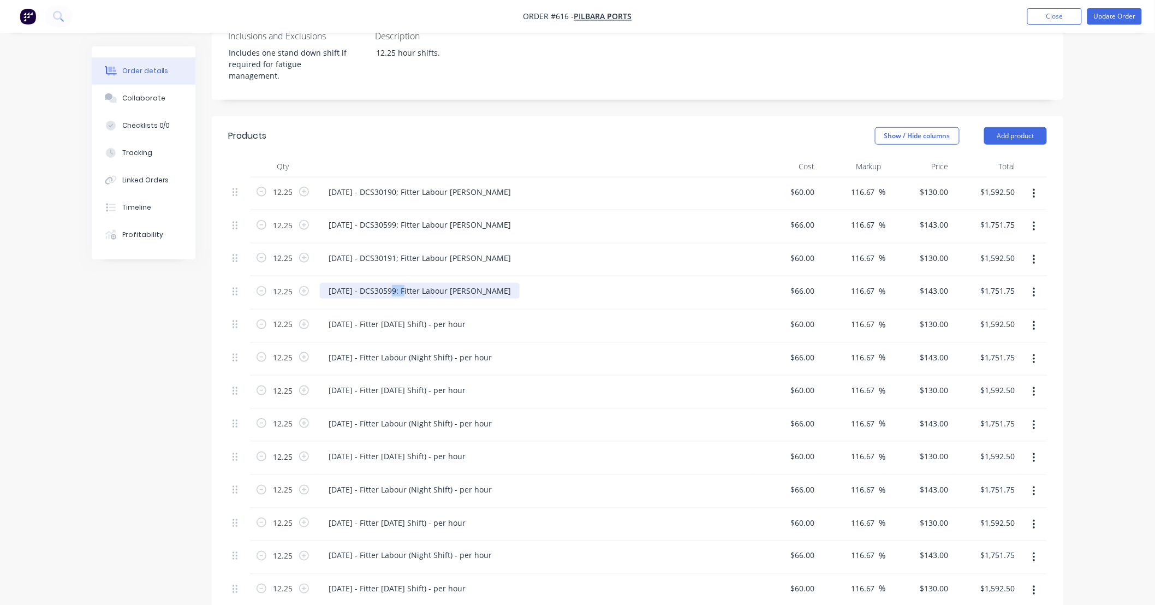
click at [405, 283] on div "[DATE] - DCS30599: Fitter Labour [PERSON_NAME]" at bounding box center [420, 291] width 200 height 16
click at [411, 316] on div "[DATE] - Fitter [DATE] Shift) - per hour" at bounding box center [397, 324] width 154 height 16
drag, startPoint x: 368, startPoint y: 282, endPoint x: 648, endPoint y: 287, distance: 280.6
click at [648, 316] on div "[DATE] - Fitter [DATE] Shift) - per hour" at bounding box center [534, 324] width 428 height 16
click at [1081, 293] on div "Order details Collaborate Checklists 0/0 Tracking Linked Orders Timeline Profit…" at bounding box center [577, 340] width 1155 height 1327
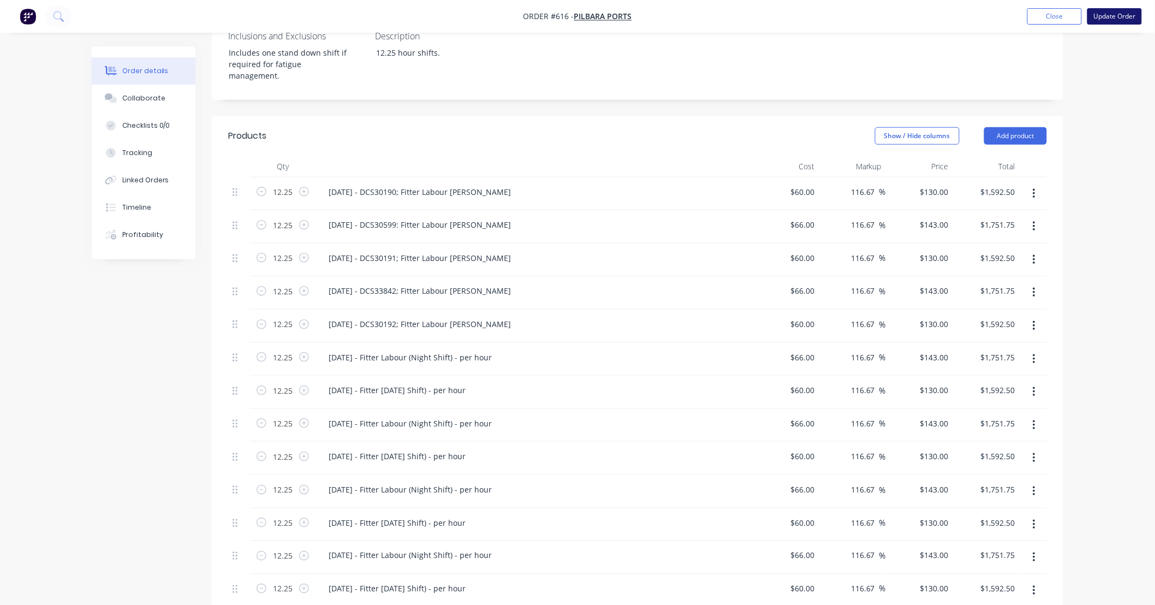
click at [1110, 14] on button "Update Order" at bounding box center [1114, 16] width 55 height 16
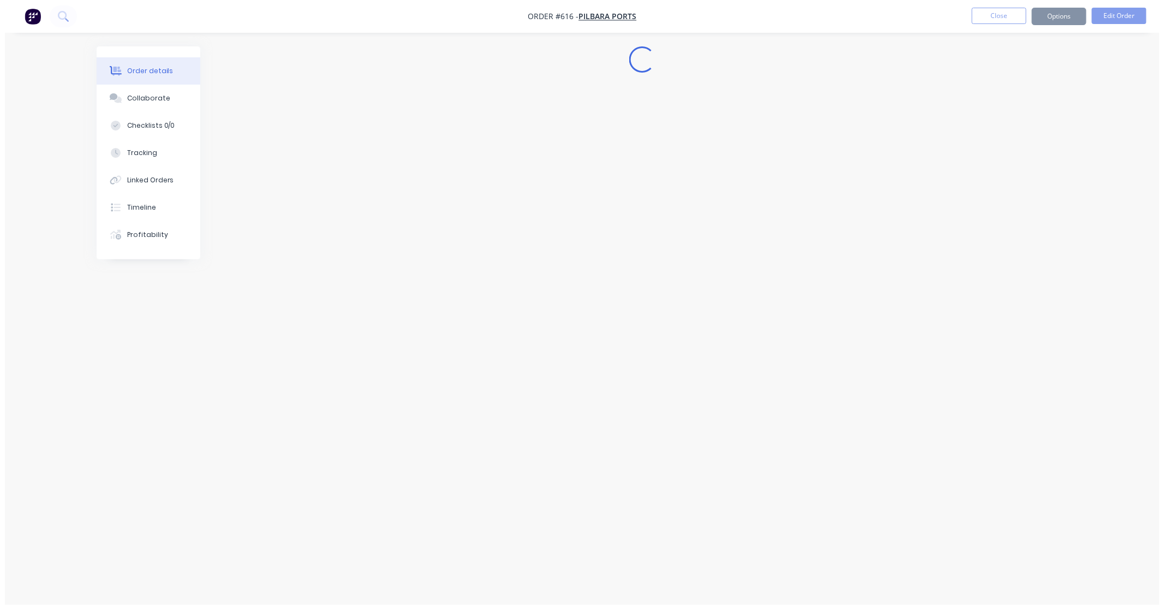
scroll to position [0, 0]
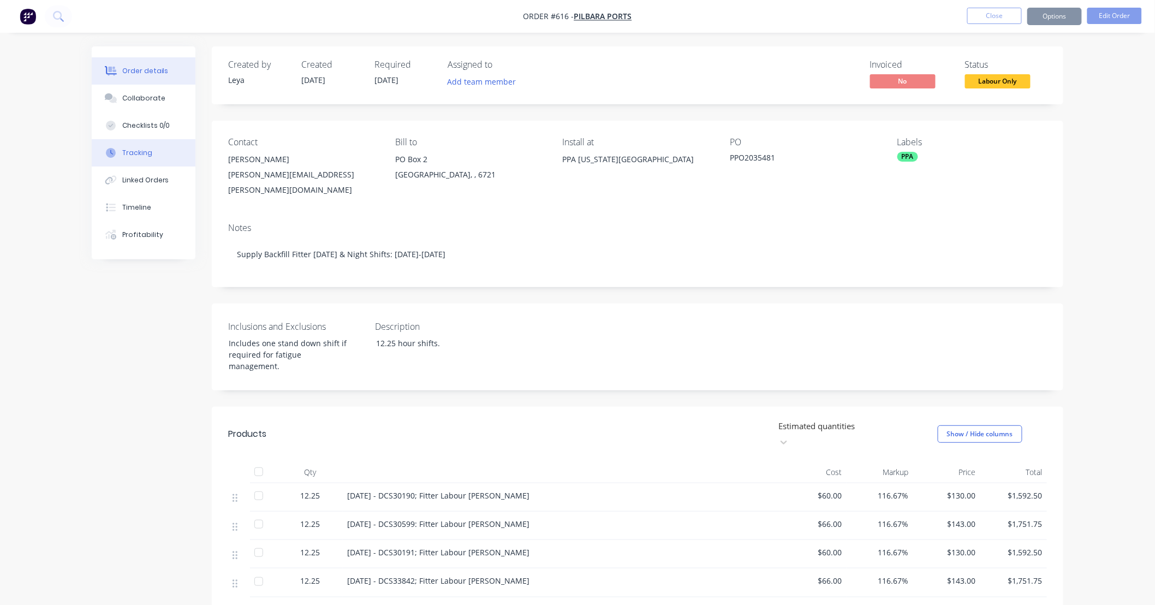
click at [176, 154] on button "Tracking" at bounding box center [144, 152] width 104 height 27
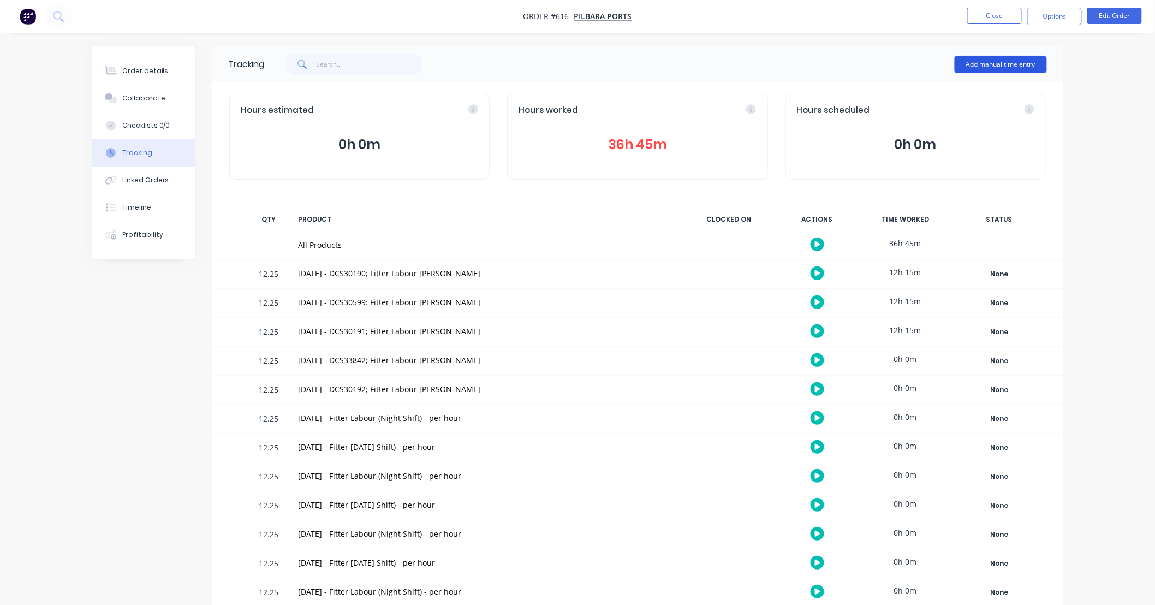
click at [985, 61] on button "Add manual time entry" at bounding box center [1001, 64] width 92 height 17
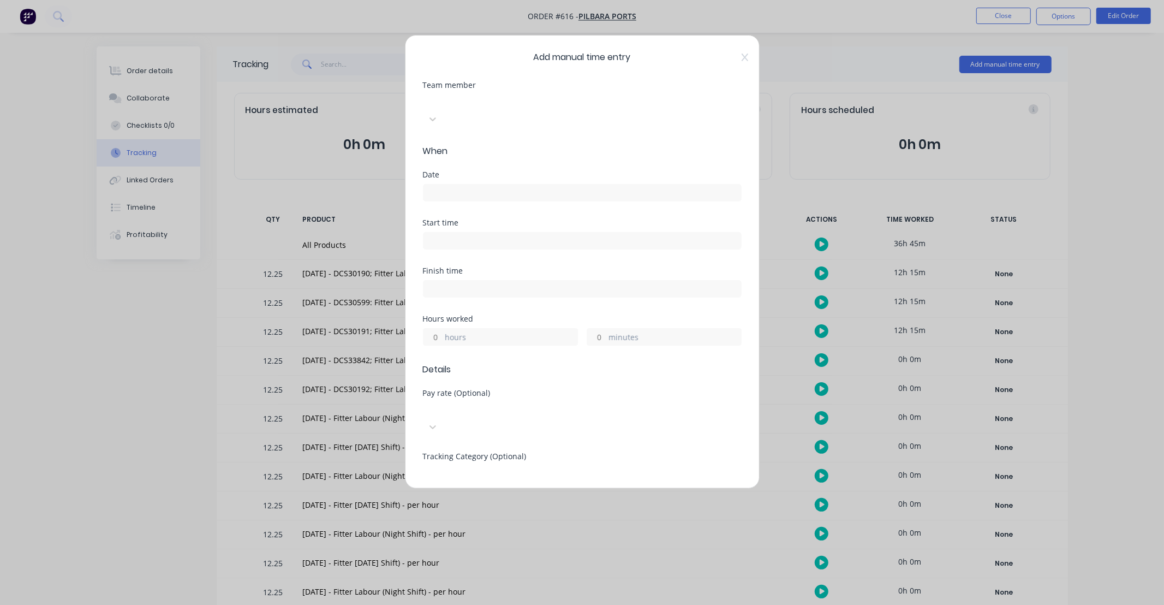
click at [485, 102] on div at bounding box center [504, 101] width 157 height 14
type input "ky"
click at [468, 184] on input at bounding box center [583, 192] width 318 height 16
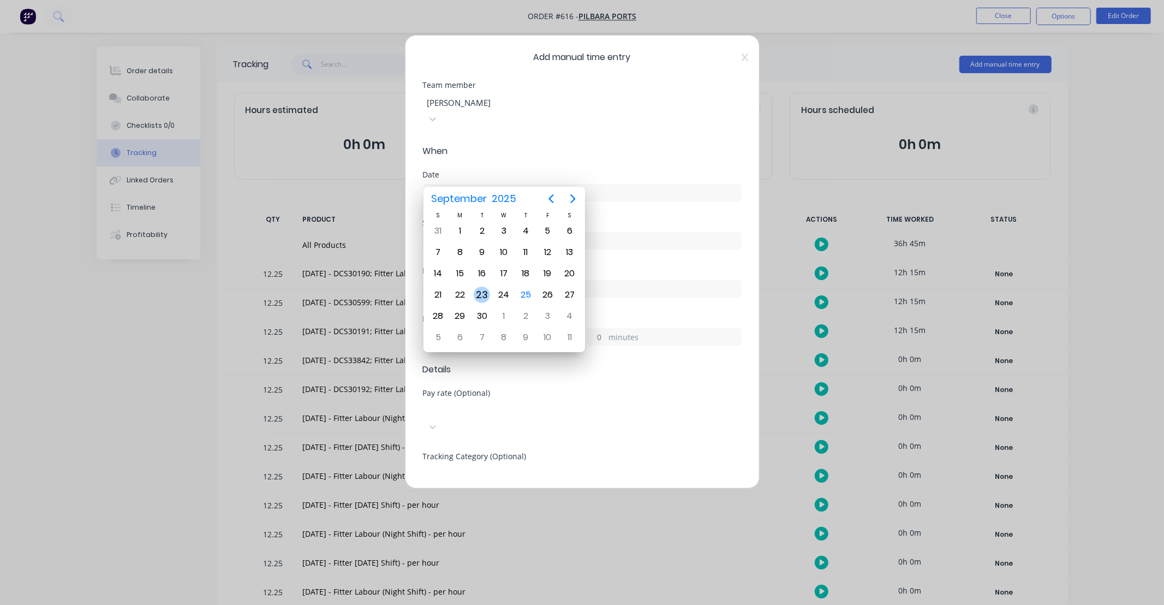
click at [482, 289] on div "23" at bounding box center [482, 295] width 16 height 16
type input "[DATE]"
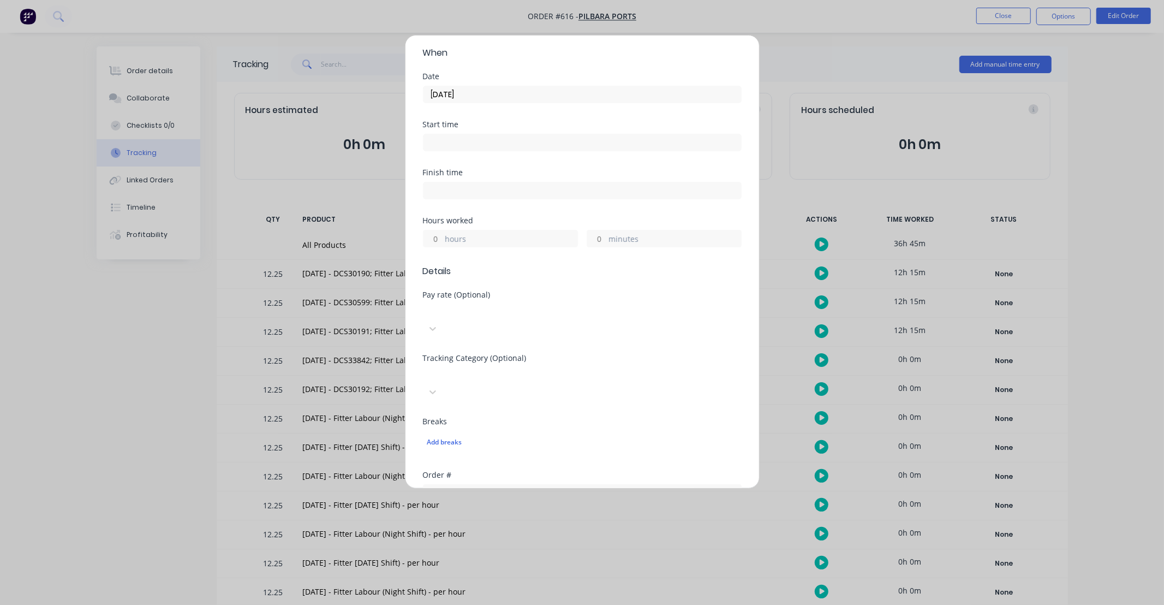
scroll to position [162, 0]
click at [437, 167] on input "hours" at bounding box center [433, 175] width 19 height 16
type input "12"
click at [595, 167] on input "minutes" at bounding box center [596, 175] width 19 height 16
type input "15"
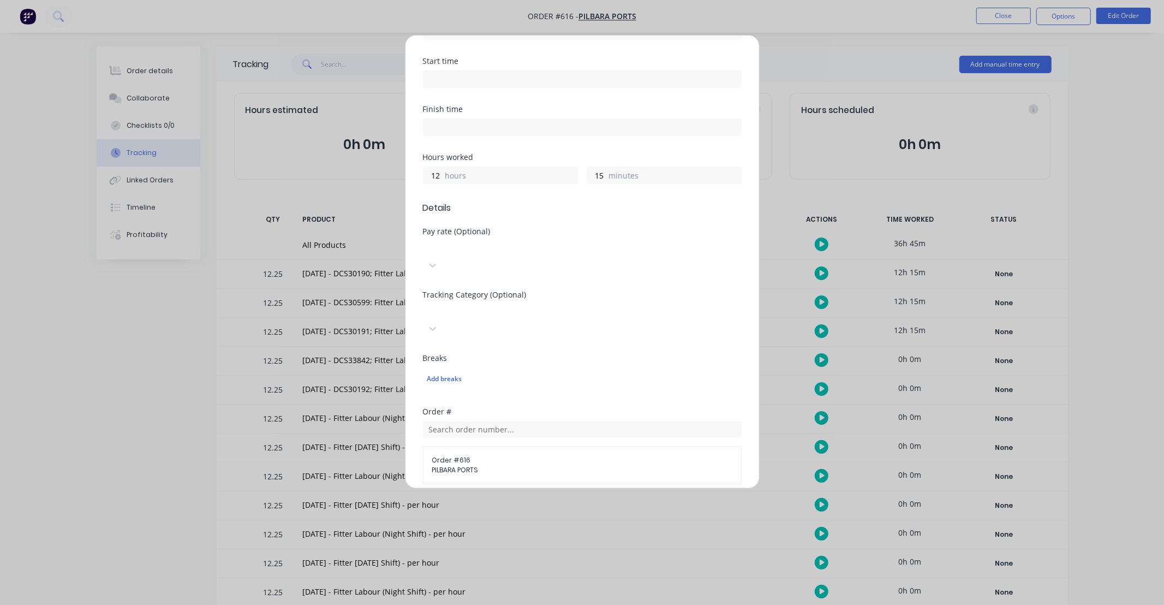
click at [540, 241] on div at bounding box center [504, 248] width 157 height 14
type input "ns"
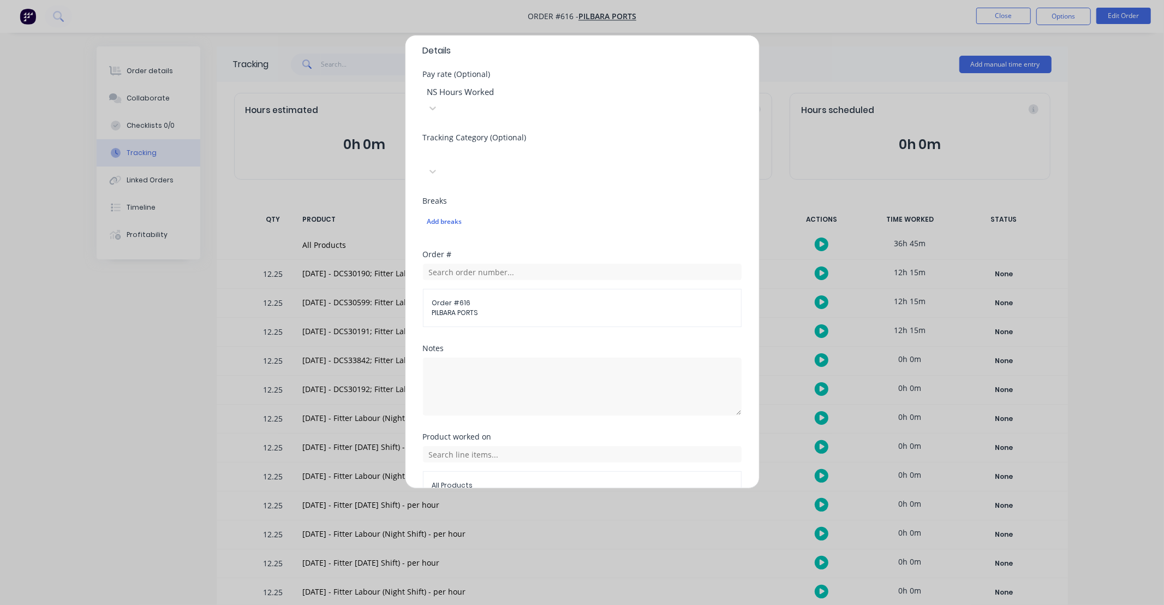
scroll to position [323, 0]
drag, startPoint x: 493, startPoint y: 341, endPoint x: 530, endPoint y: 326, distance: 39.7
click at [493, 353] on textarea at bounding box center [582, 382] width 319 height 58
type textarea "DCS33842"
click at [628, 287] on div "Order # Order # 616 PILBARA PORTS" at bounding box center [582, 293] width 319 height 94
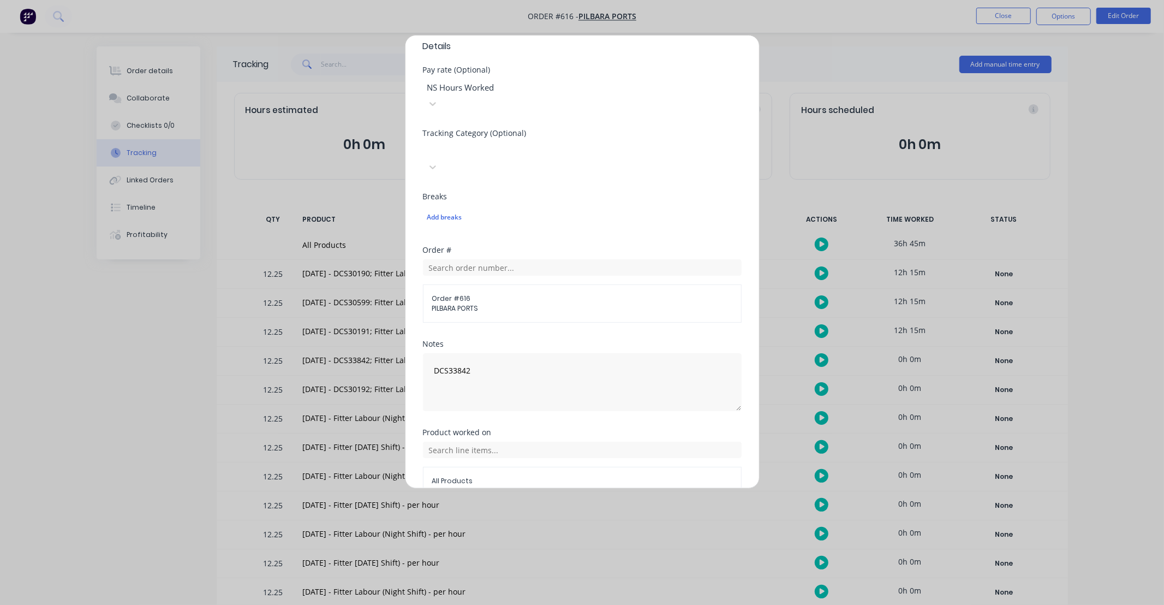
scroll to position [331, 0]
click at [566, 433] on div "All Products" at bounding box center [582, 459] width 319 height 53
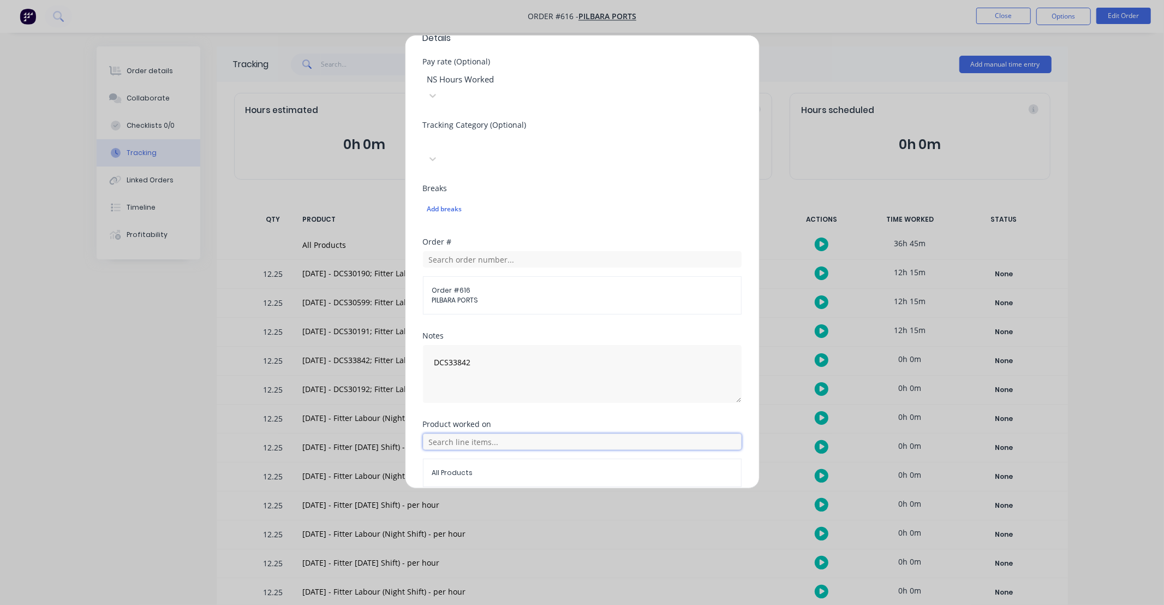
click at [567, 433] on input "text" at bounding box center [582, 441] width 319 height 16
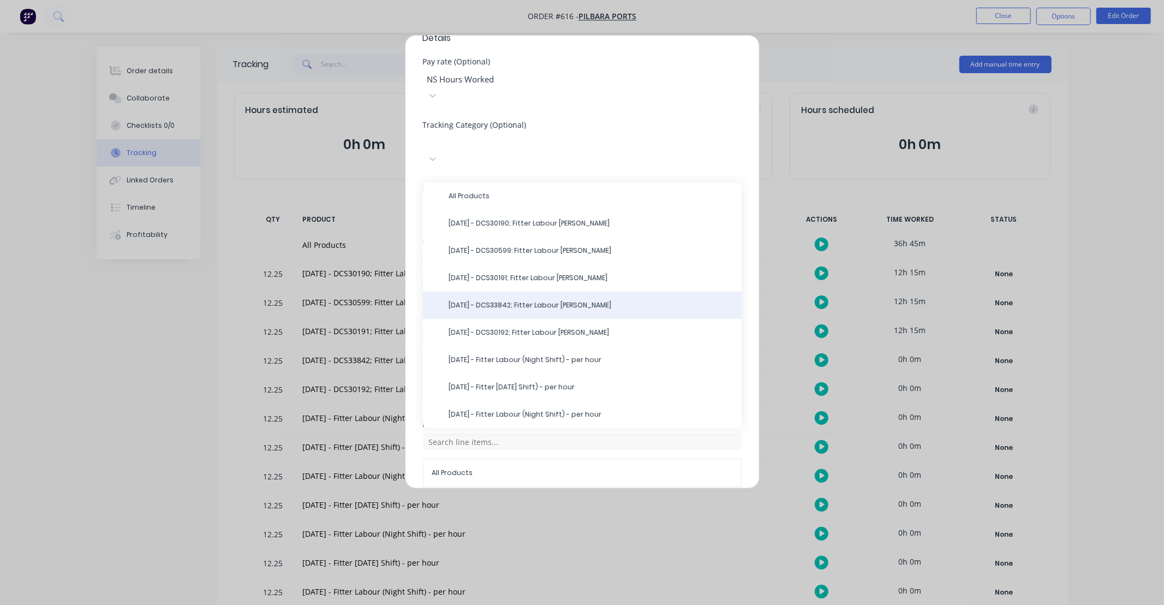
click at [524, 300] on span "[DATE] - DCS33842; Fitter Labour [PERSON_NAME]" at bounding box center [591, 305] width 284 height 10
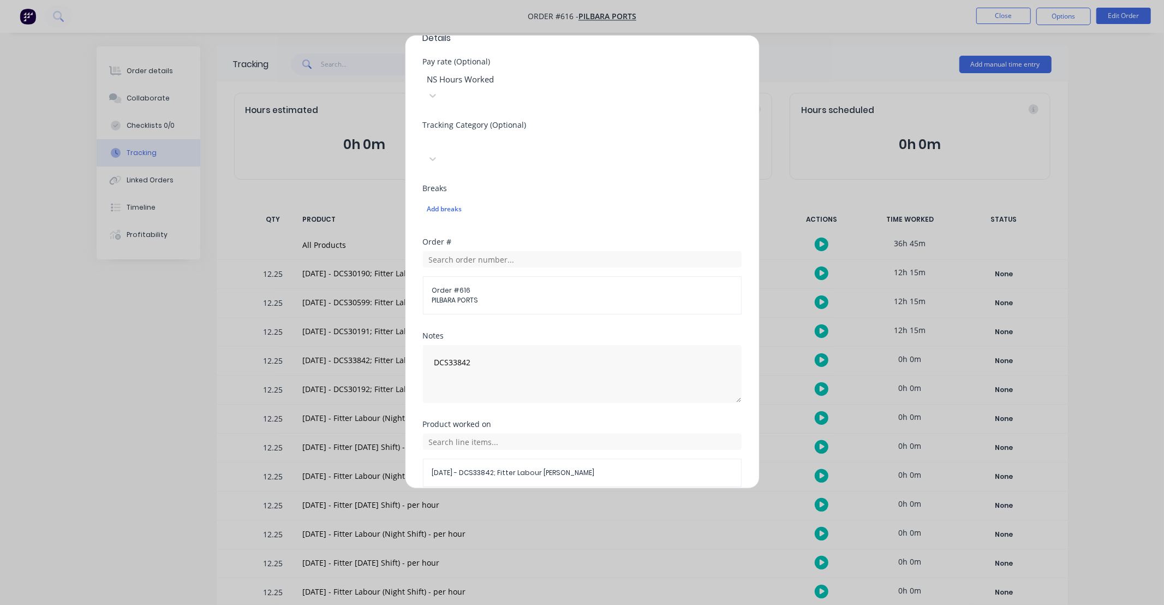
click at [561, 504] on button "Add manual time entry" at bounding box center [556, 512] width 92 height 17
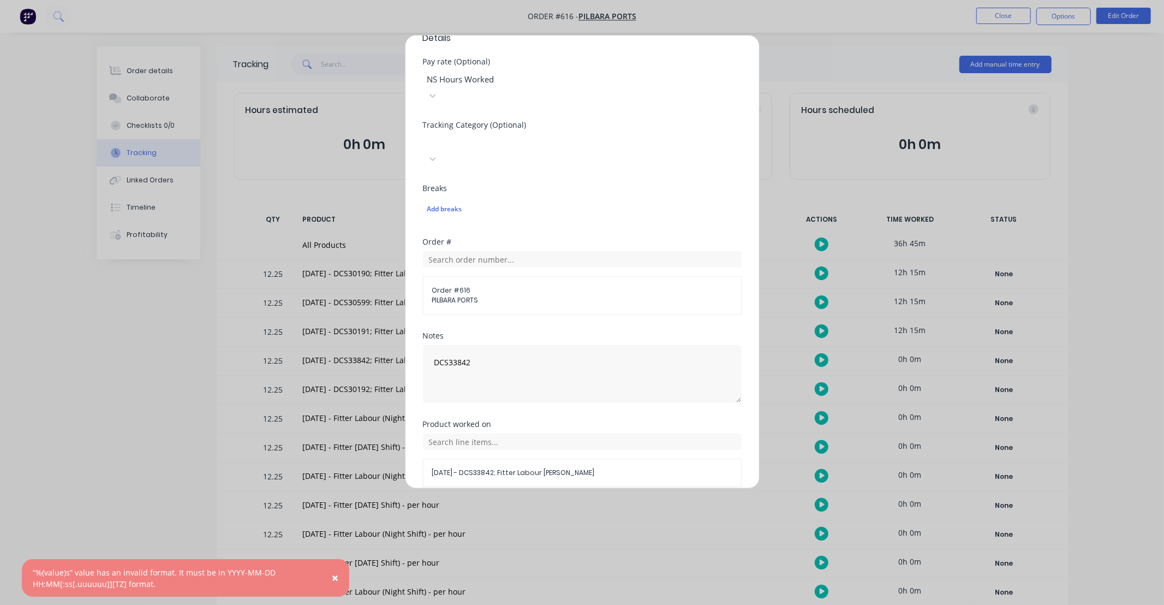
click at [615, 504] on button "Cancel" at bounding box center [633, 512] width 44 height 17
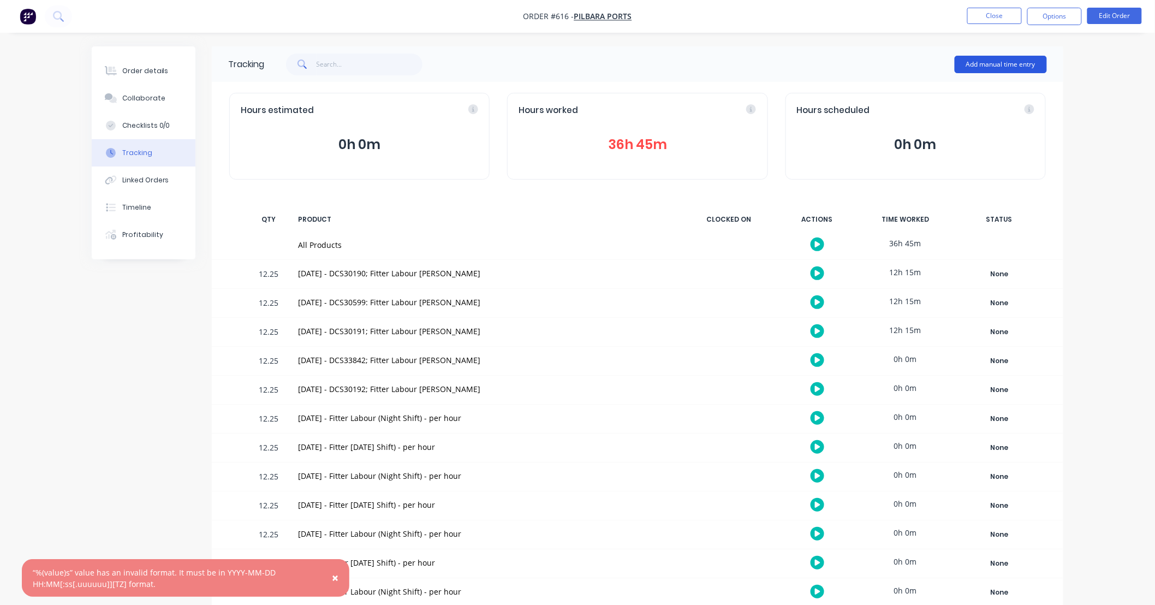
click at [1002, 63] on button "Add manual time entry" at bounding box center [1001, 64] width 92 height 17
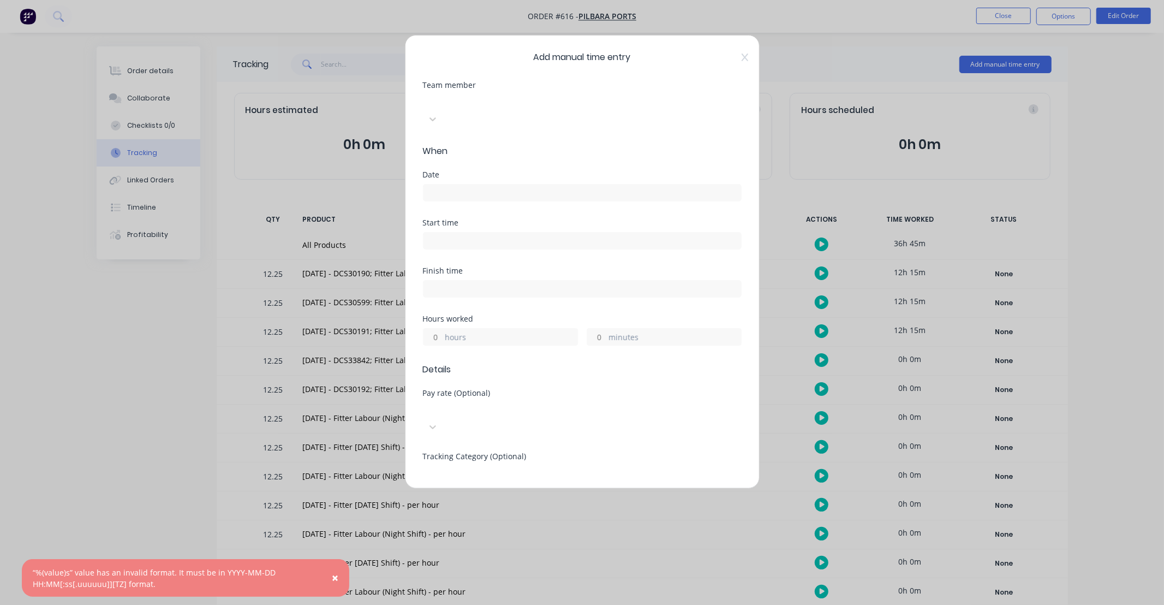
click at [492, 100] on div at bounding box center [504, 101] width 157 height 14
type input "[PERSON_NAME]"
click at [487, 184] on input at bounding box center [583, 192] width 318 height 16
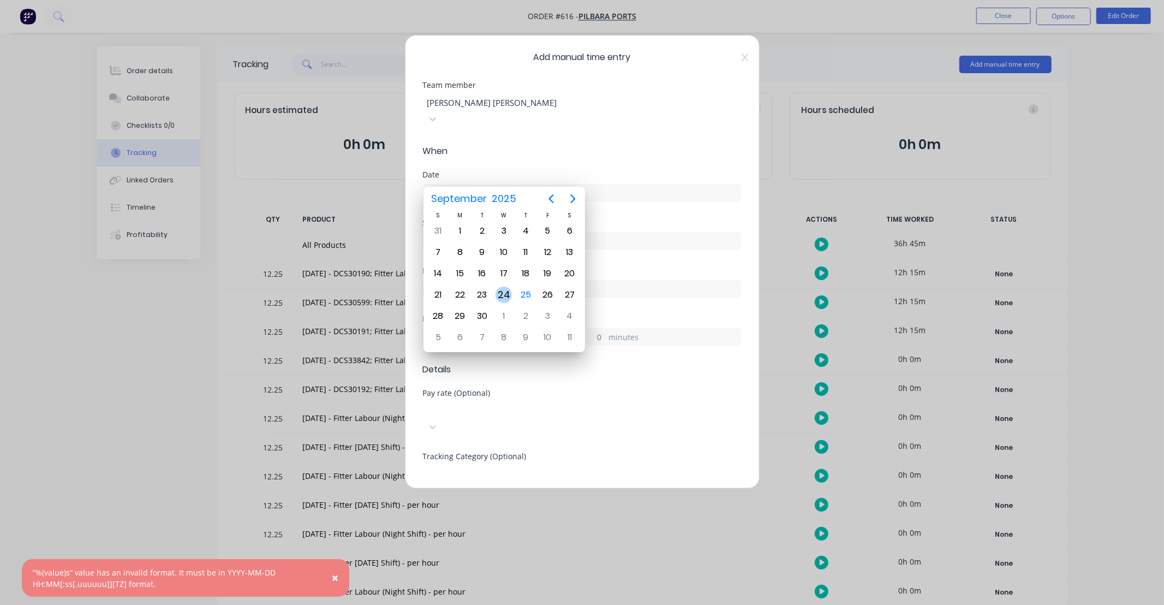
click at [502, 290] on div "24" at bounding box center [504, 295] width 16 height 16
type input "[DATE]"
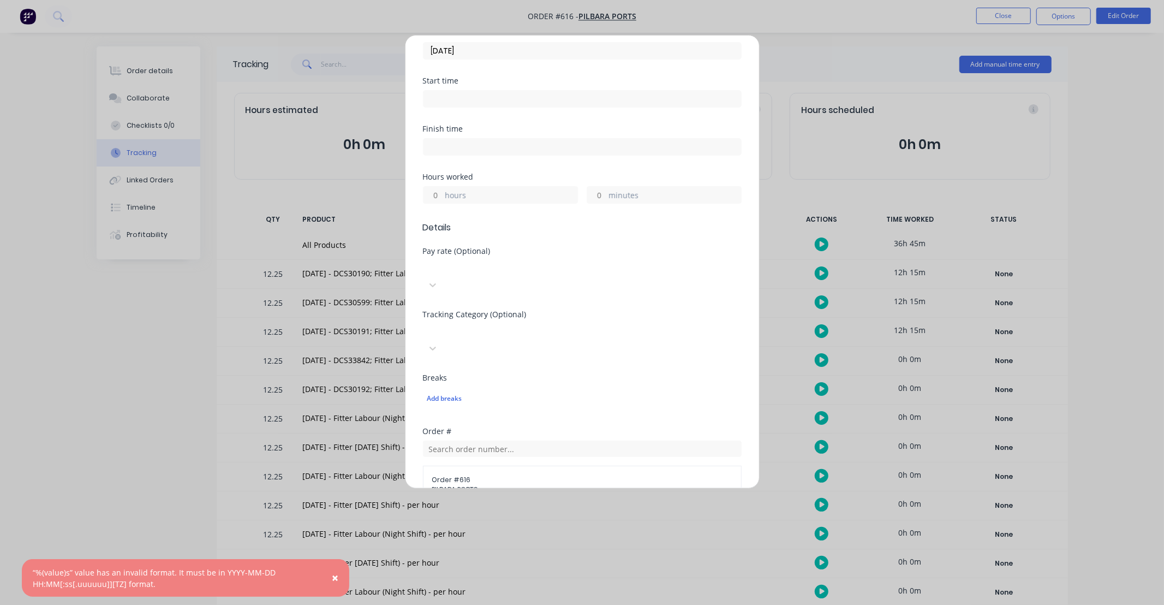
scroll to position [162, 0]
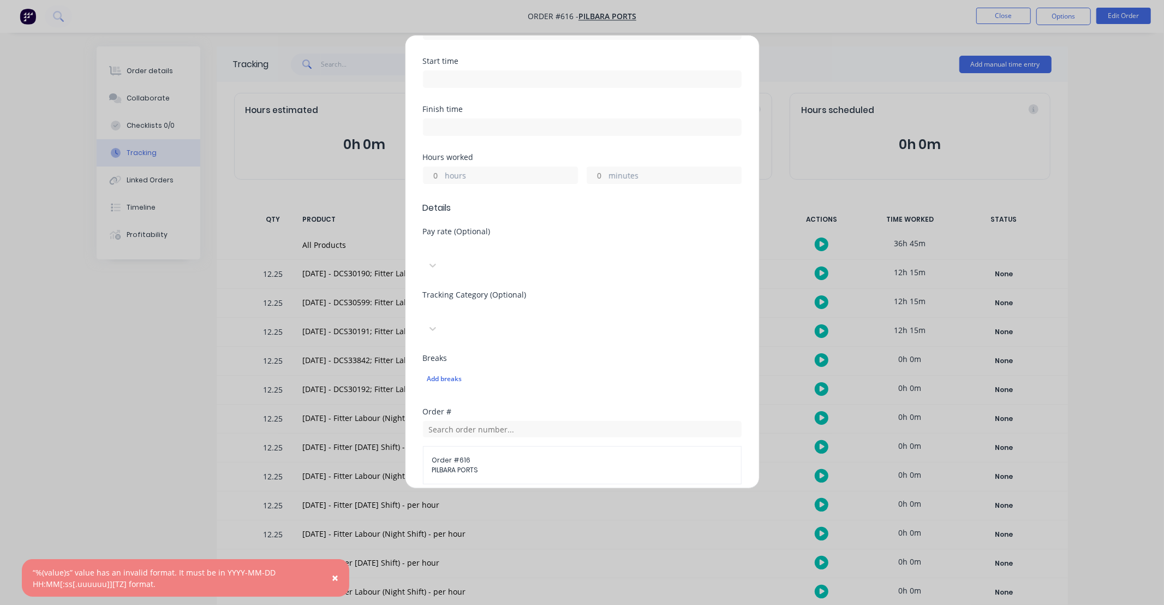
click at [438, 167] on input "hours" at bounding box center [433, 175] width 19 height 16
type input "12"
click at [593, 167] on input "minutes" at bounding box center [596, 175] width 19 height 16
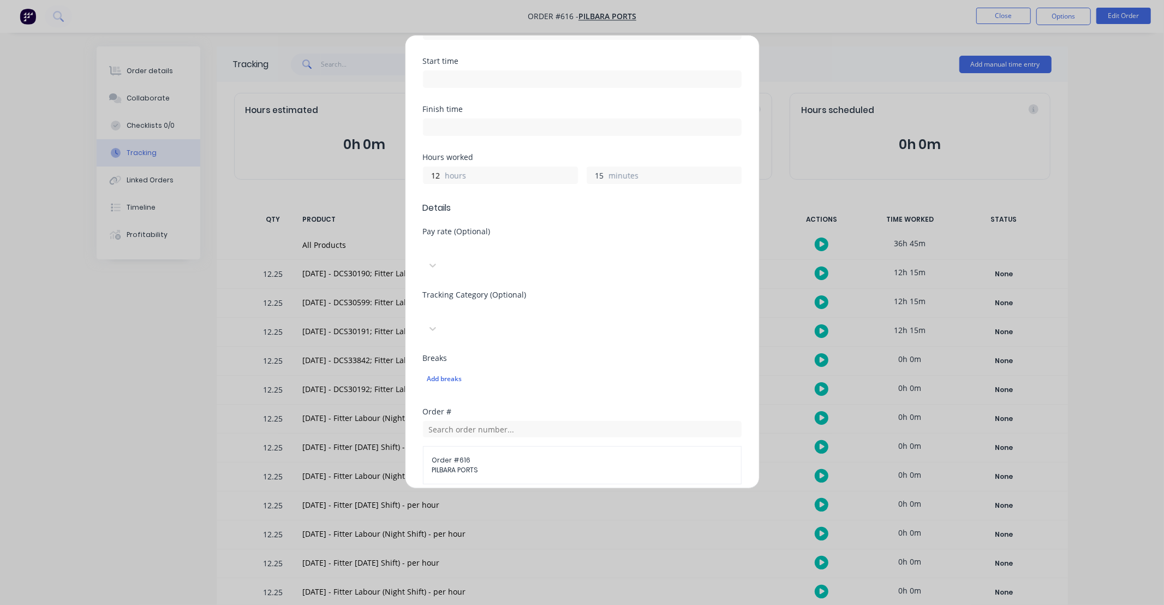
type input "15"
click at [569, 184] on div "Hours worked 12 hours 15 minutes" at bounding box center [582, 177] width 319 height 48
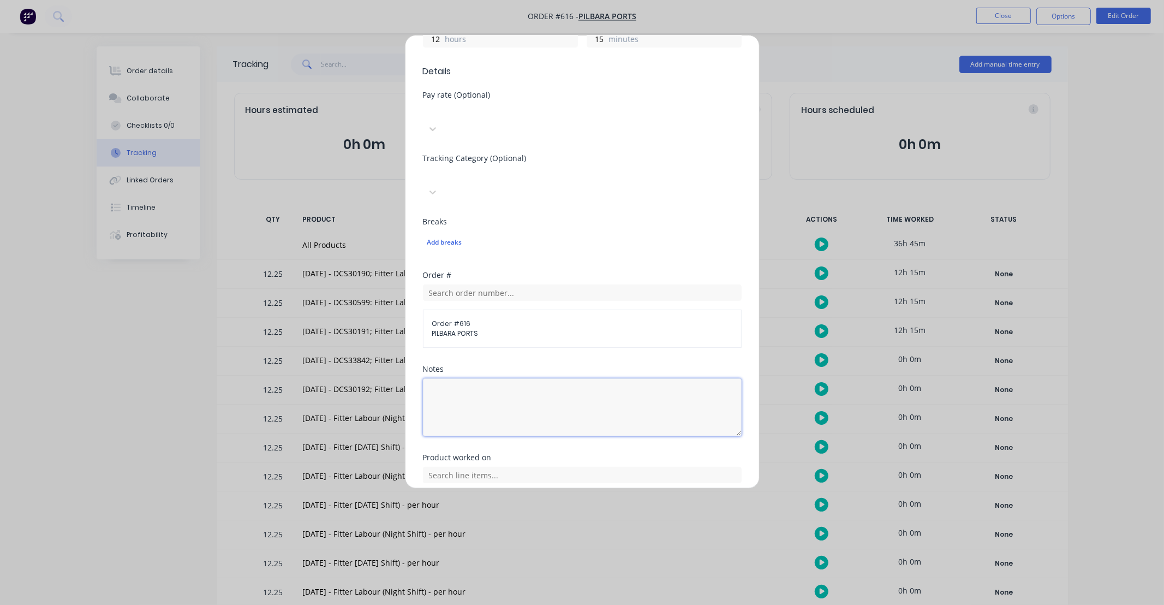
scroll to position [303, 0]
click at [541, 373] on textarea at bounding box center [582, 402] width 319 height 58
type textarea "DCS30192"
click at [645, 360] on div "Notes" at bounding box center [582, 364] width 319 height 8
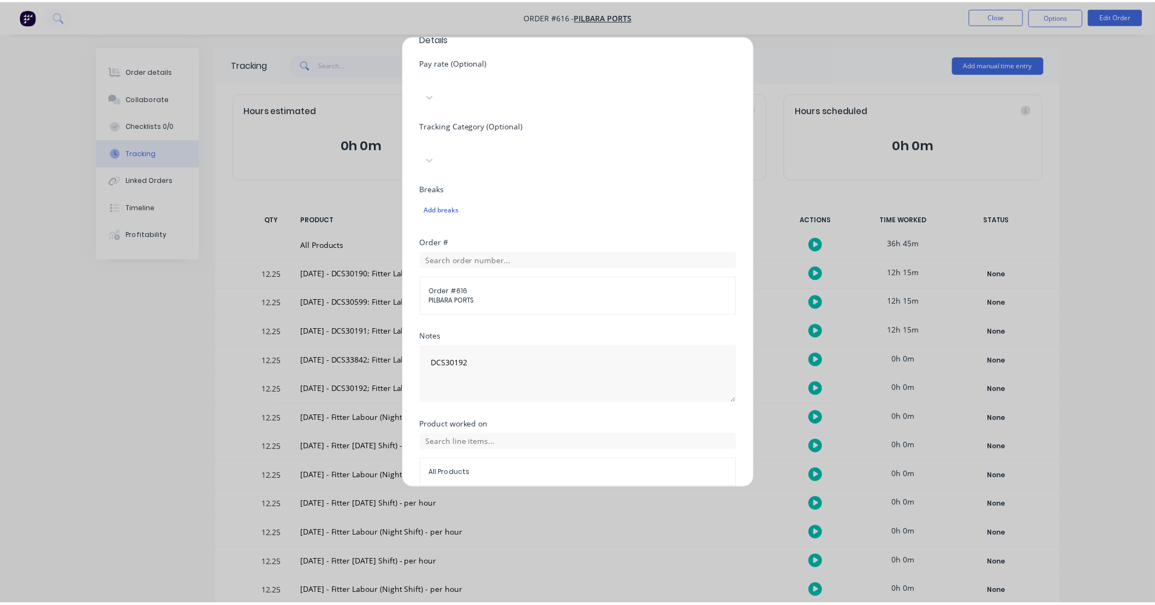
scroll to position [331, 0]
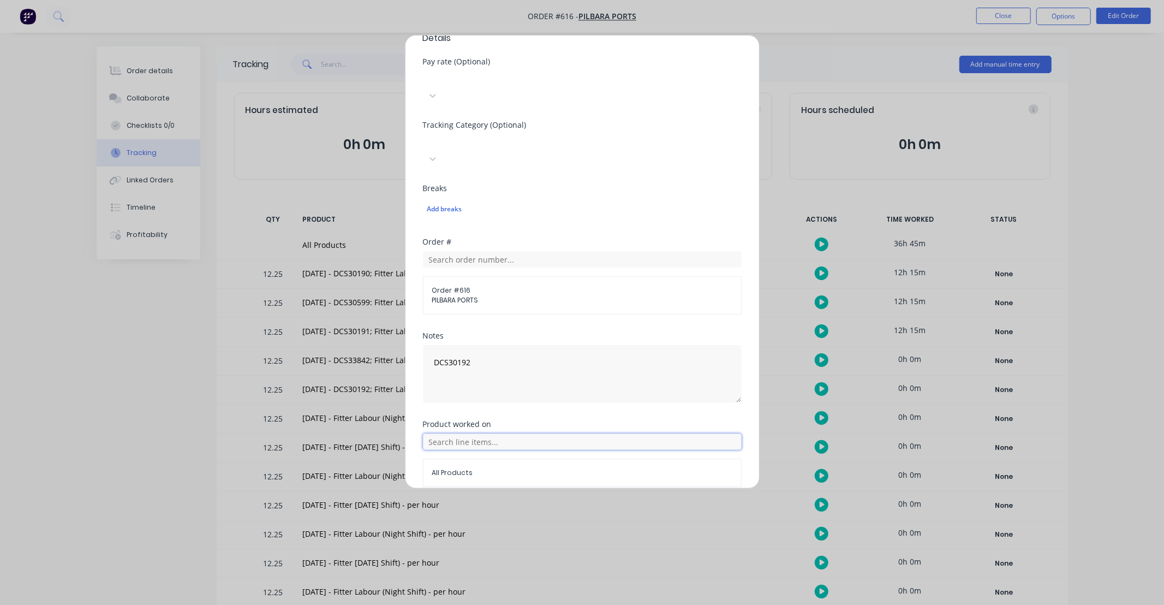
click at [595, 433] on input "text" at bounding box center [582, 441] width 319 height 16
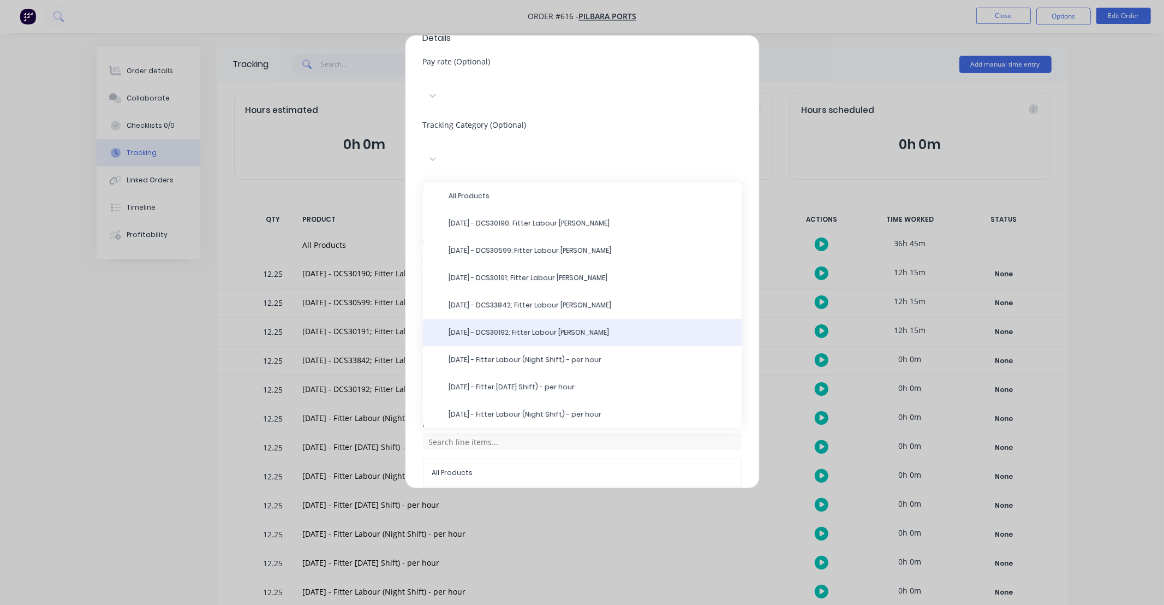
click at [525, 327] on span "[DATE] - DCS30192; Fitter Labour [PERSON_NAME]" at bounding box center [591, 332] width 284 height 10
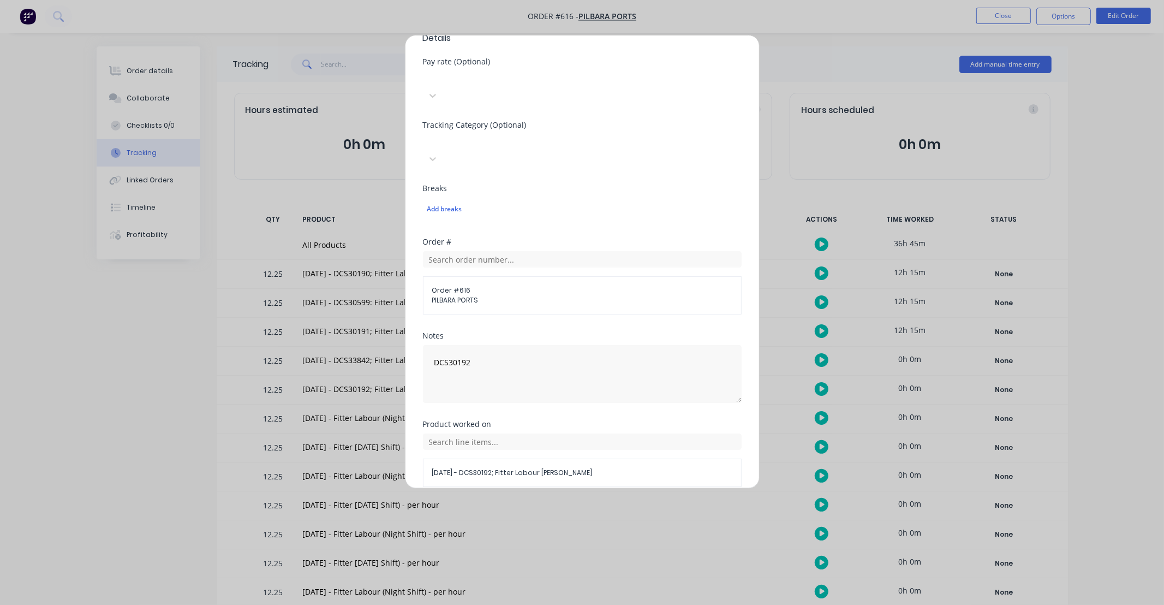
click at [557, 504] on button "Add manual time entry" at bounding box center [556, 512] width 92 height 17
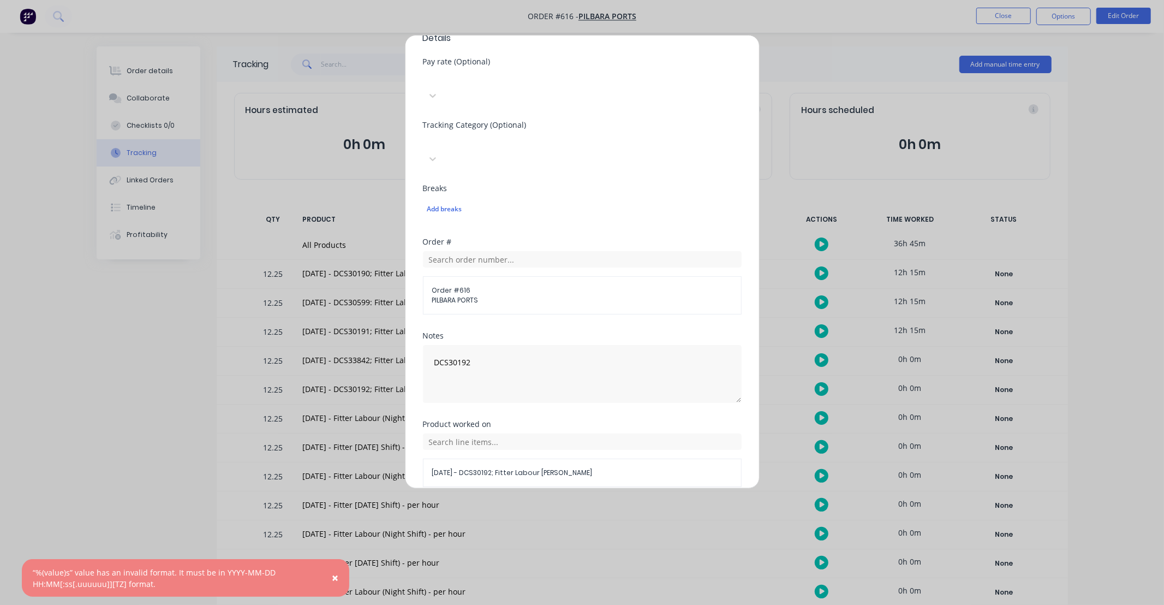
click at [623, 504] on button "Cancel" at bounding box center [633, 512] width 44 height 17
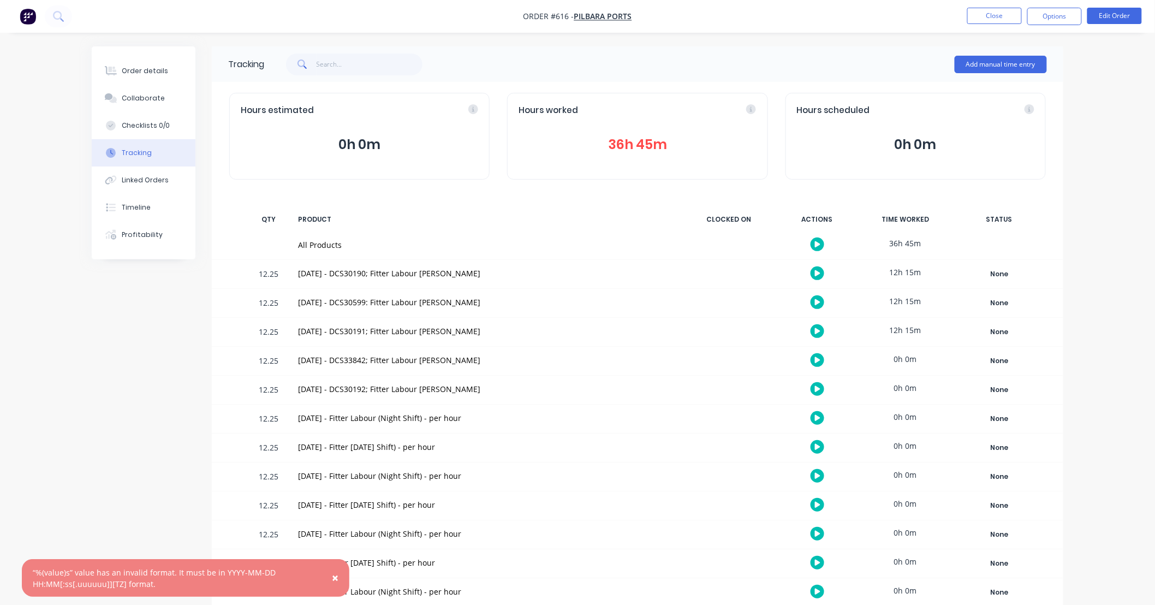
click at [164, 139] on button "Tracking" at bounding box center [144, 152] width 104 height 27
click at [157, 130] on div "Checklists 0/0" at bounding box center [146, 126] width 48 height 10
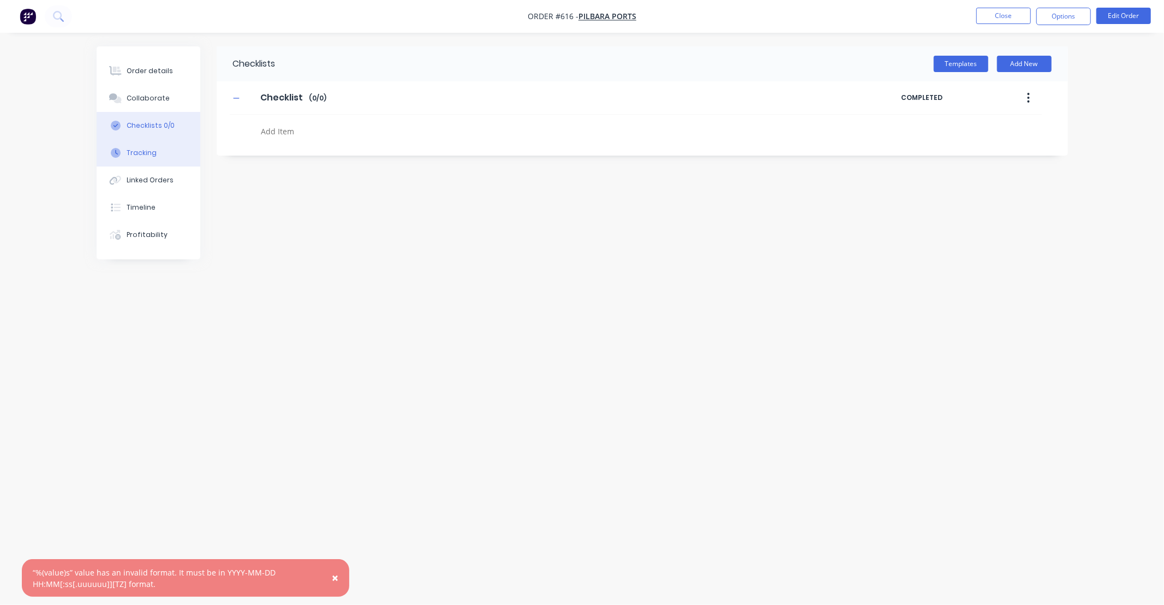
click at [150, 150] on div "Tracking" at bounding box center [142, 153] width 30 height 10
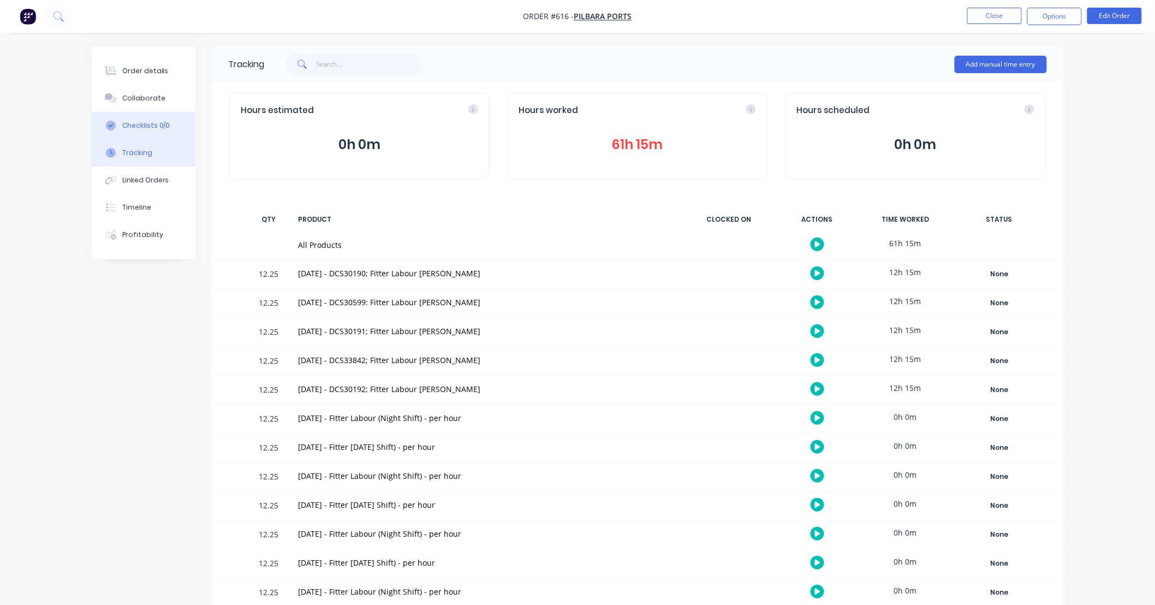
click at [161, 133] on button "Checklists 0/0" at bounding box center [144, 125] width 104 height 27
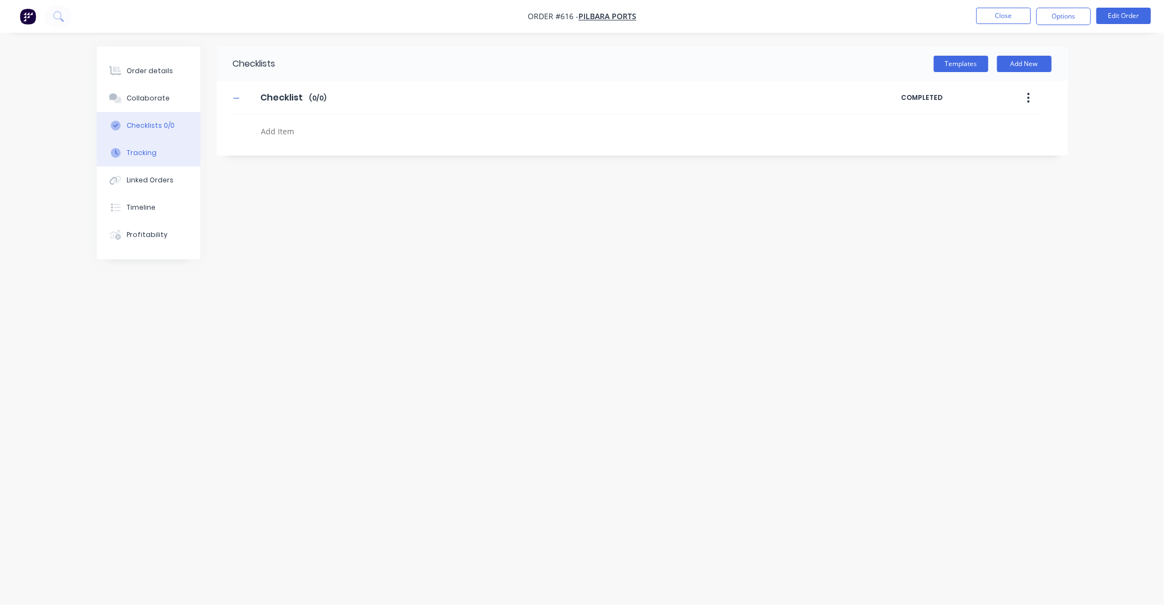
click at [136, 151] on div "Tracking" at bounding box center [142, 153] width 30 height 10
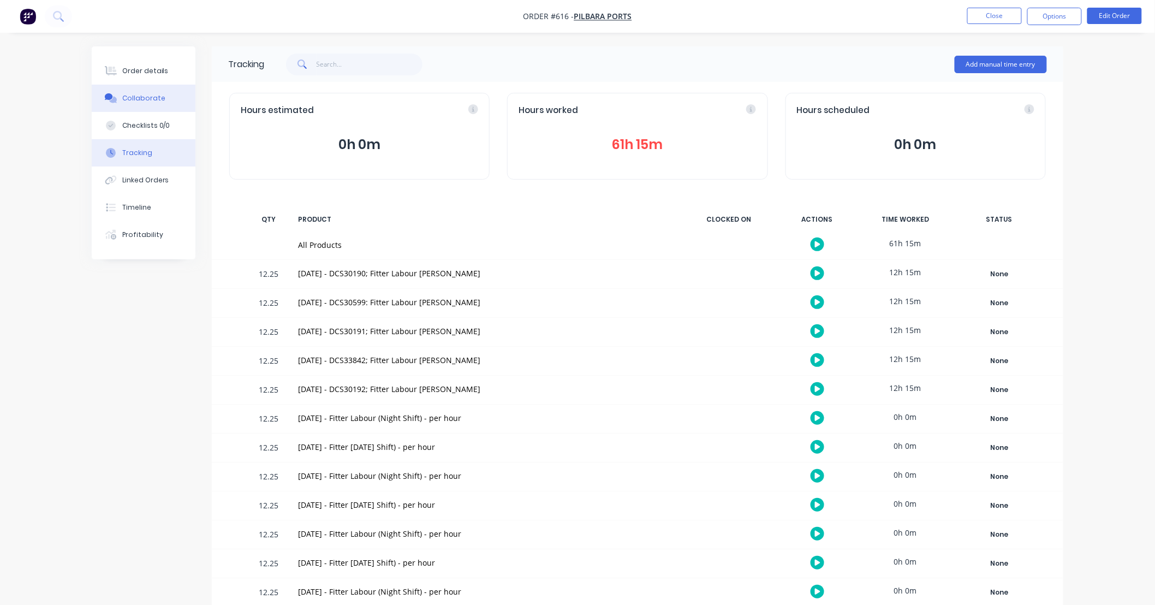
click at [148, 100] on div "Collaborate" at bounding box center [143, 98] width 43 height 10
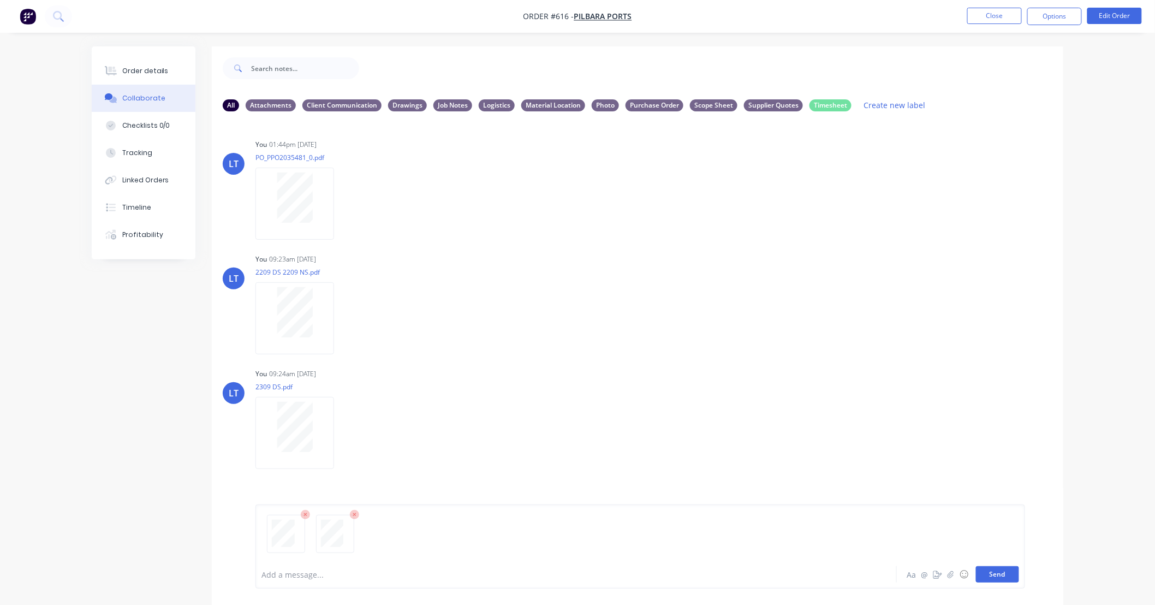
click at [1009, 571] on button "Send" at bounding box center [997, 574] width 43 height 16
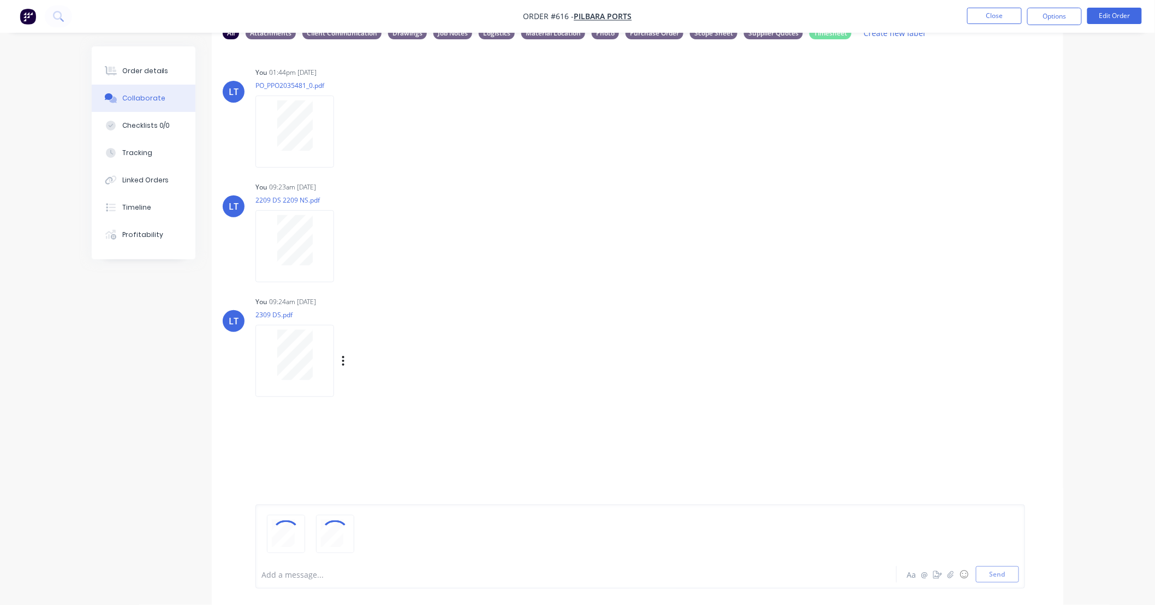
scroll to position [17, 0]
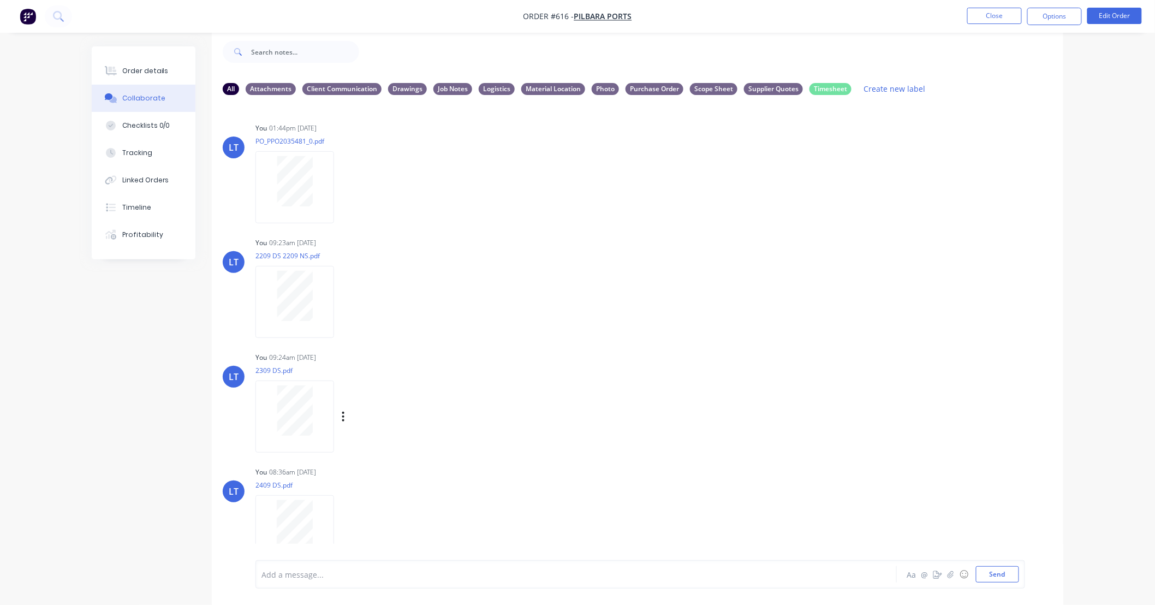
click at [340, 413] on div "Labels Download Delete" at bounding box center [399, 417] width 123 height 16
click at [344, 413] on icon "button" at bounding box center [343, 416] width 3 height 13
click at [366, 416] on button "Labels" at bounding box center [415, 421] width 123 height 25
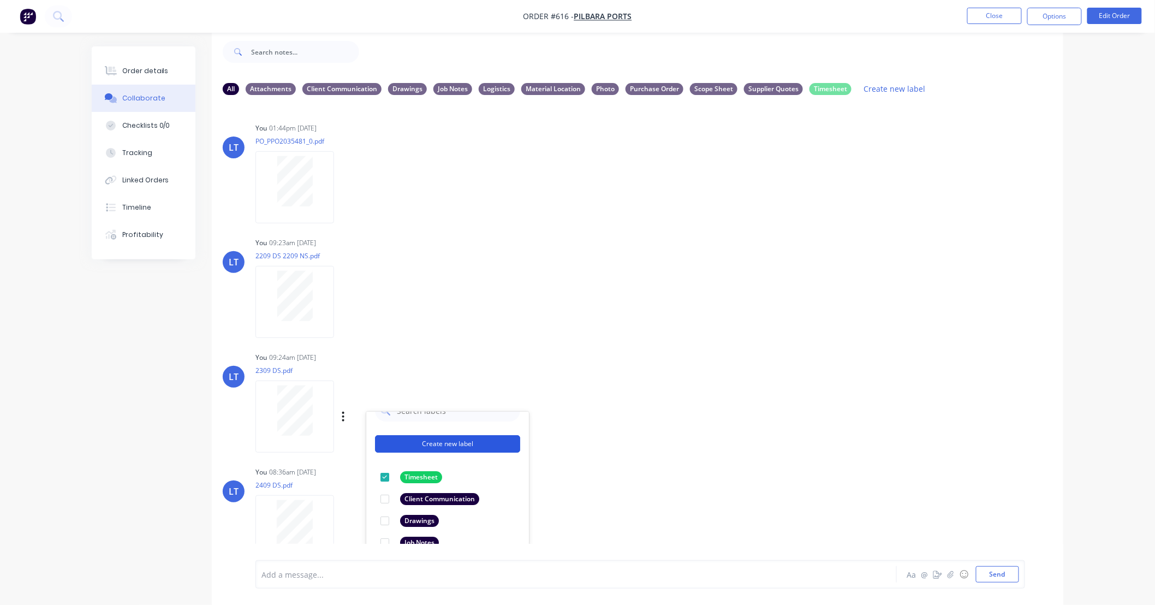
scroll to position [63, 0]
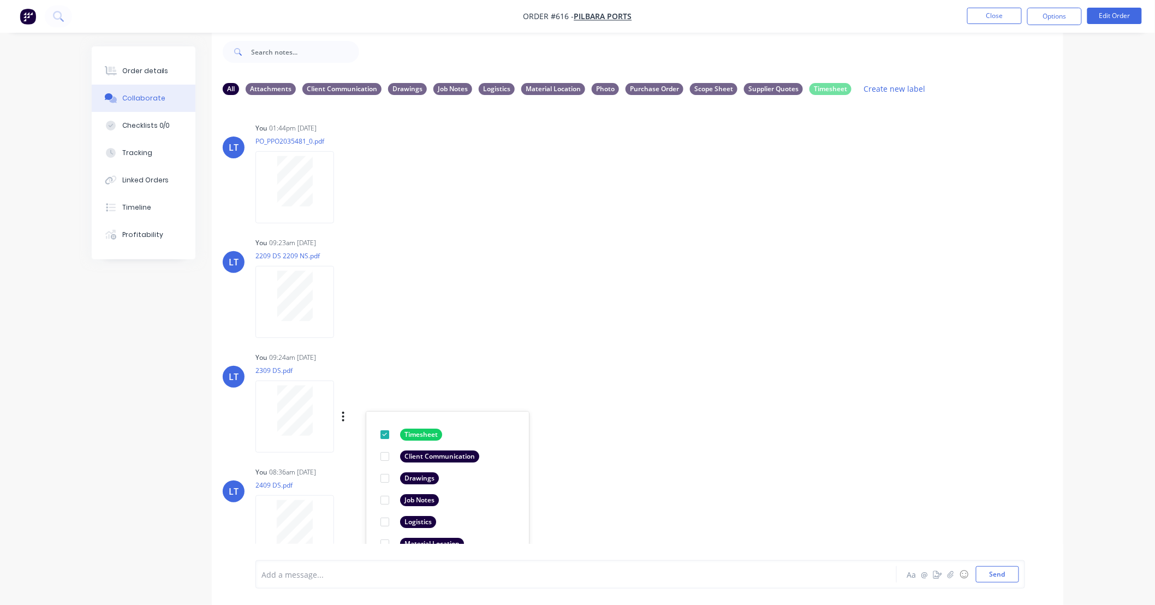
click at [585, 370] on div "You 09:24am [DATE] 2309 DS.pdf Labels Download Delete Create new label Timeshee…" at bounding box center [425, 398] width 341 height 98
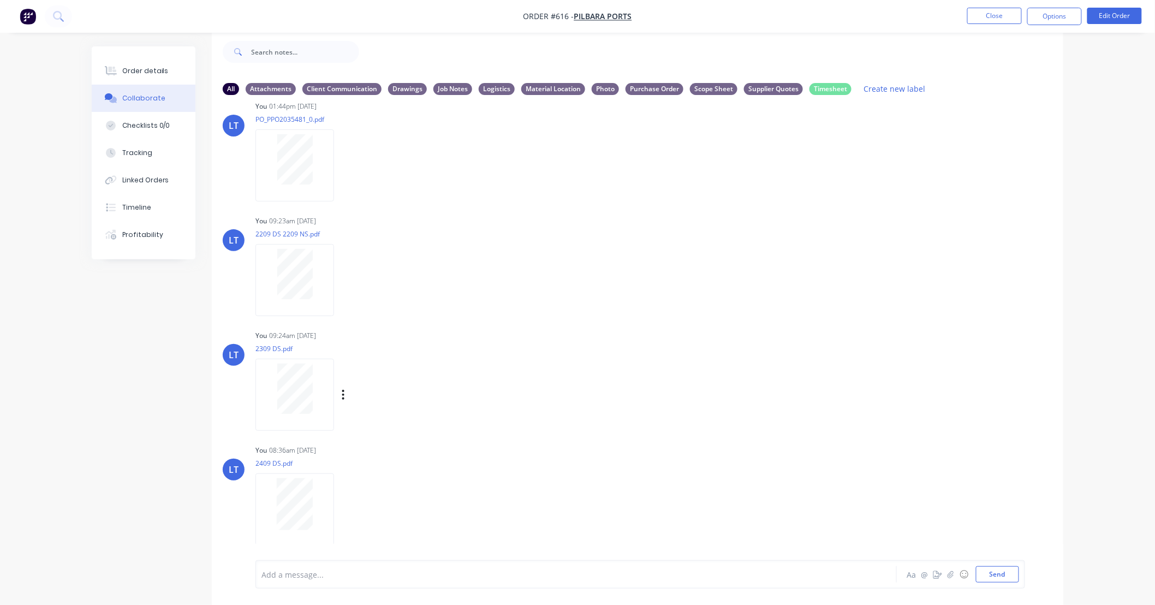
scroll to position [142, 0]
click at [339, 390] on div "Labels Download Delete" at bounding box center [399, 390] width 123 height 16
click at [346, 390] on div "Labels Download Delete" at bounding box center [399, 390] width 123 height 16
click at [342, 394] on icon "button" at bounding box center [343, 389] width 3 height 13
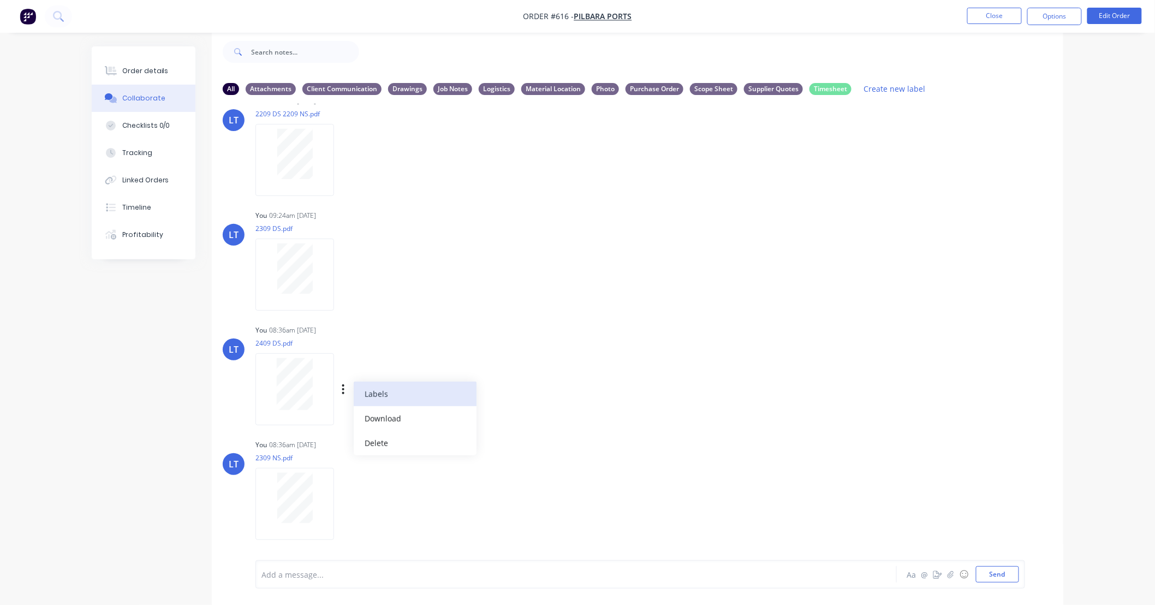
click at [368, 397] on button "Labels" at bounding box center [415, 394] width 123 height 25
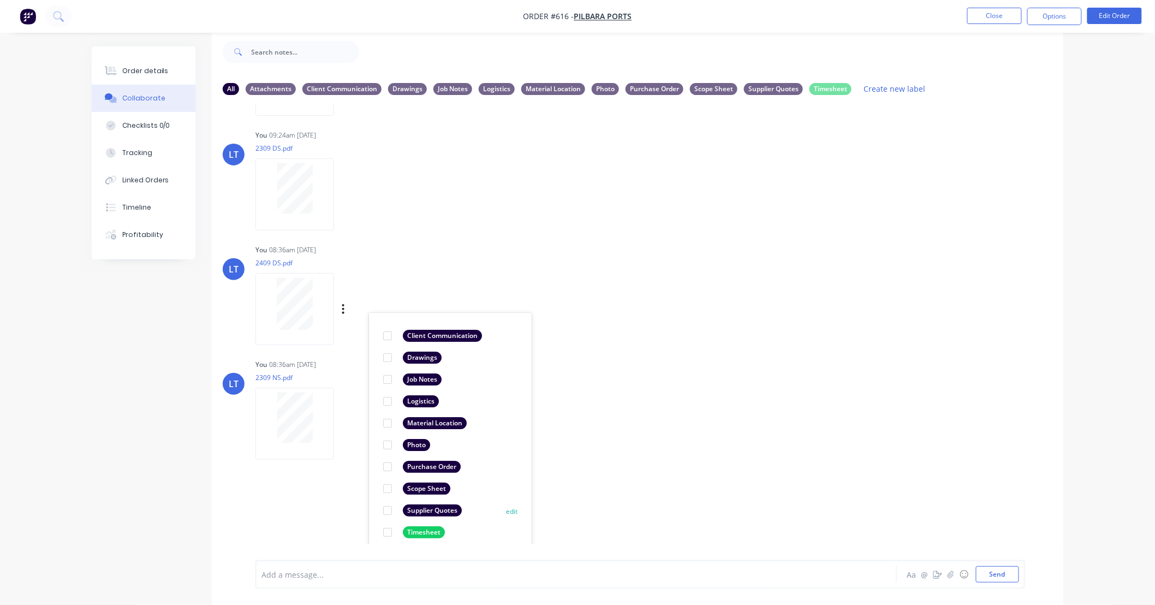
scroll to position [230, 0]
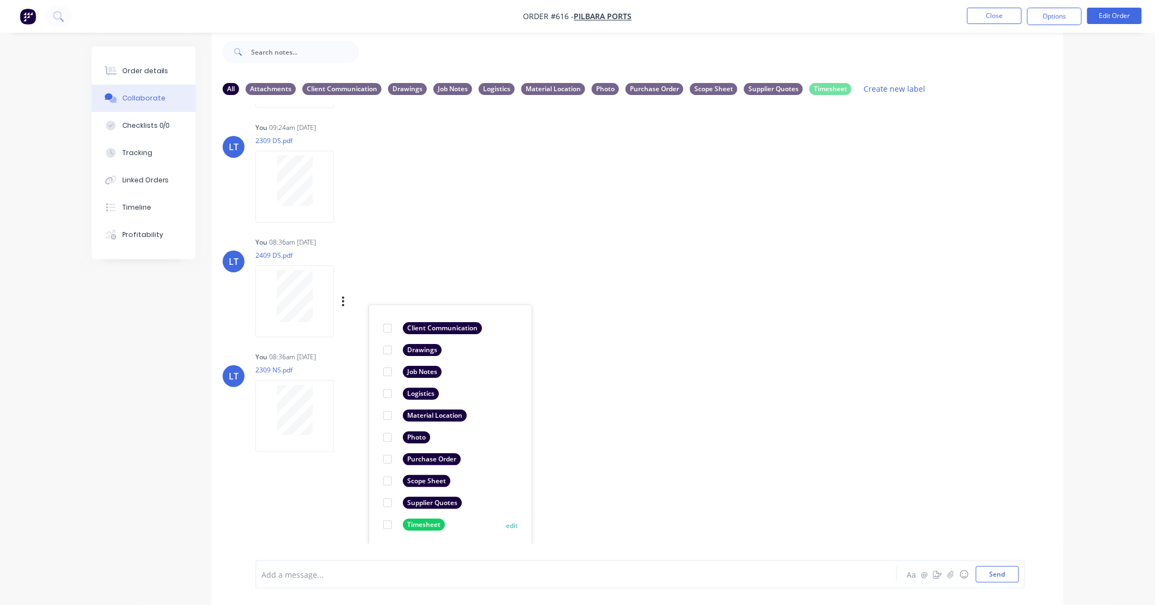
click at [386, 526] on div at bounding box center [388, 525] width 22 height 22
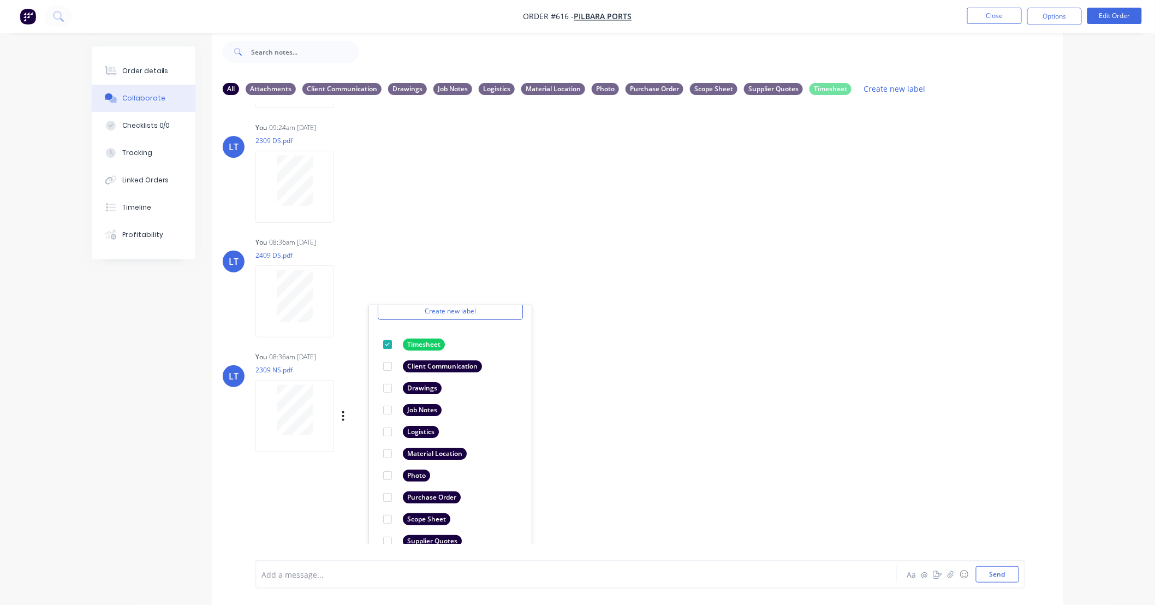
scroll to position [63, 0]
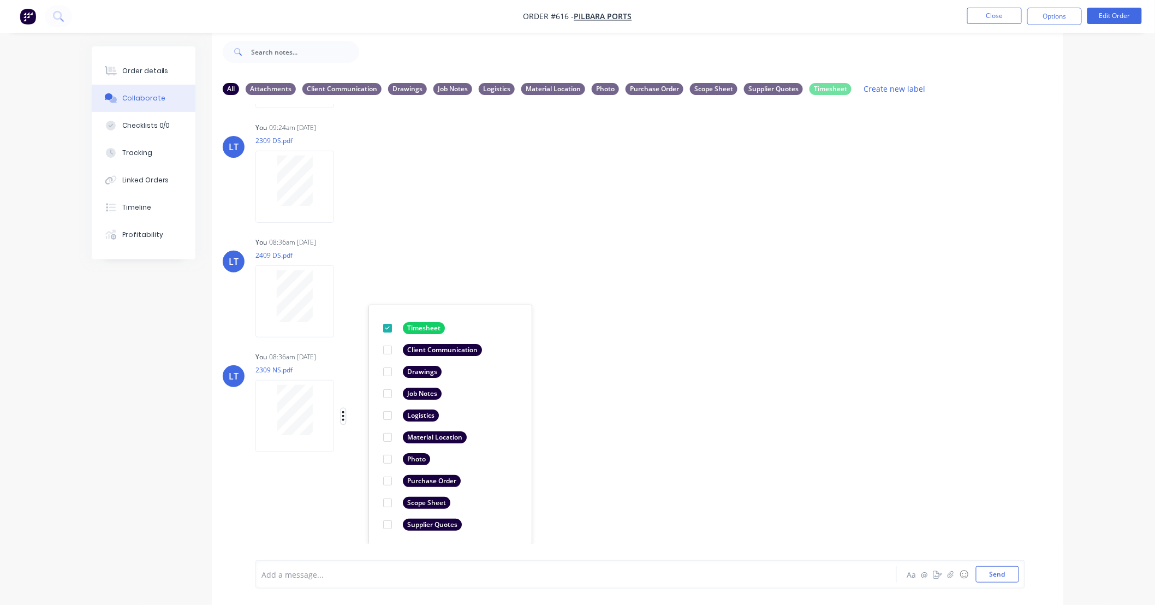
click at [344, 413] on icon "button" at bounding box center [343, 416] width 3 height 13
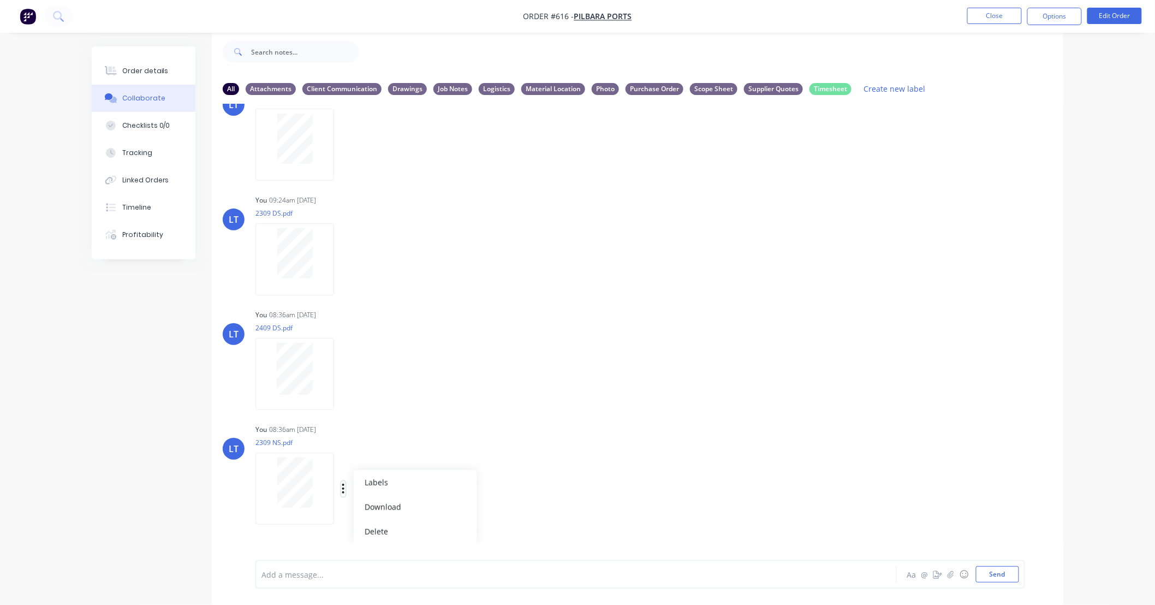
scroll to position [142, 0]
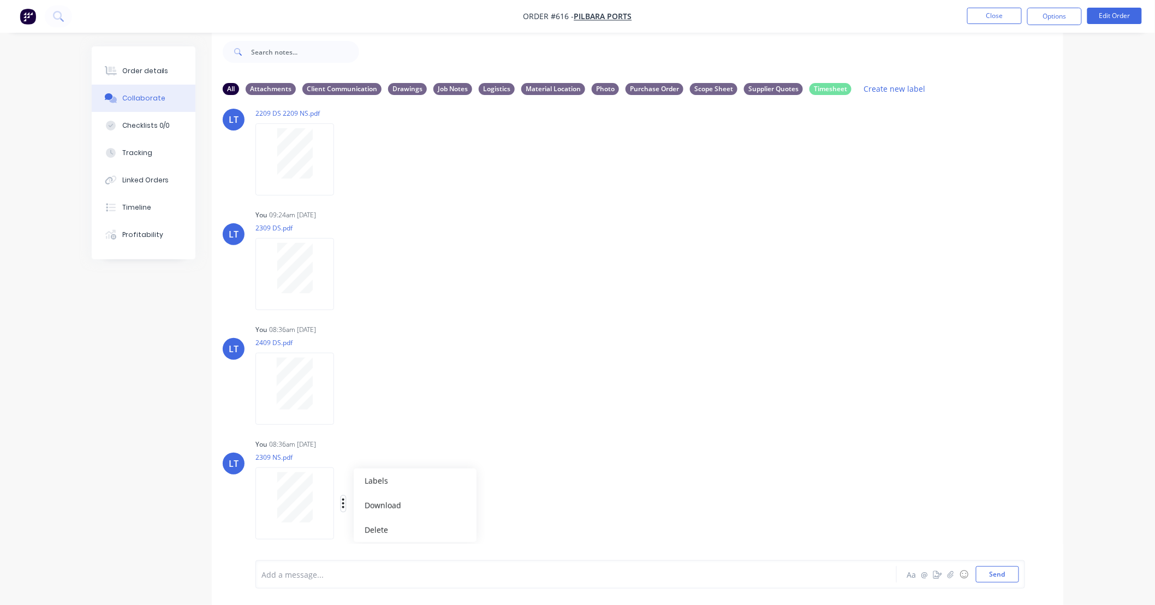
click at [344, 506] on icon "button" at bounding box center [343, 503] width 2 height 10
click at [641, 453] on div "LT You 08:36am [DATE] 2309 NS.pdf Labels Download Delete" at bounding box center [637, 485] width 851 height 98
click at [344, 503] on icon "button" at bounding box center [343, 504] width 2 height 10
click at [374, 482] on button "Labels" at bounding box center [415, 480] width 123 height 25
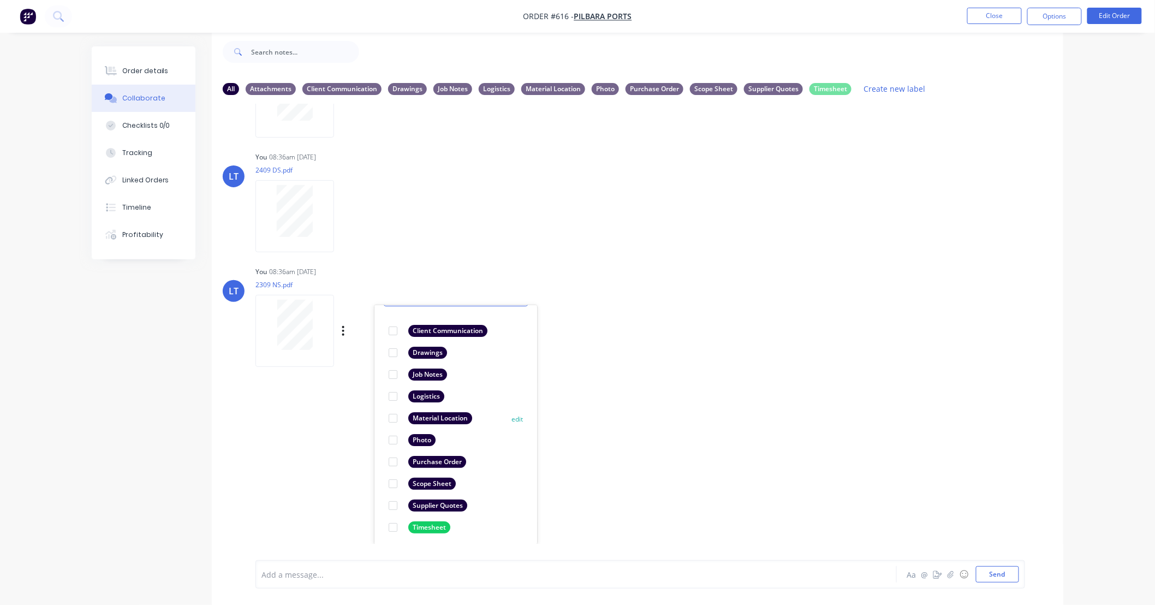
scroll to position [63, 0]
click at [392, 524] on div at bounding box center [393, 525] width 22 height 22
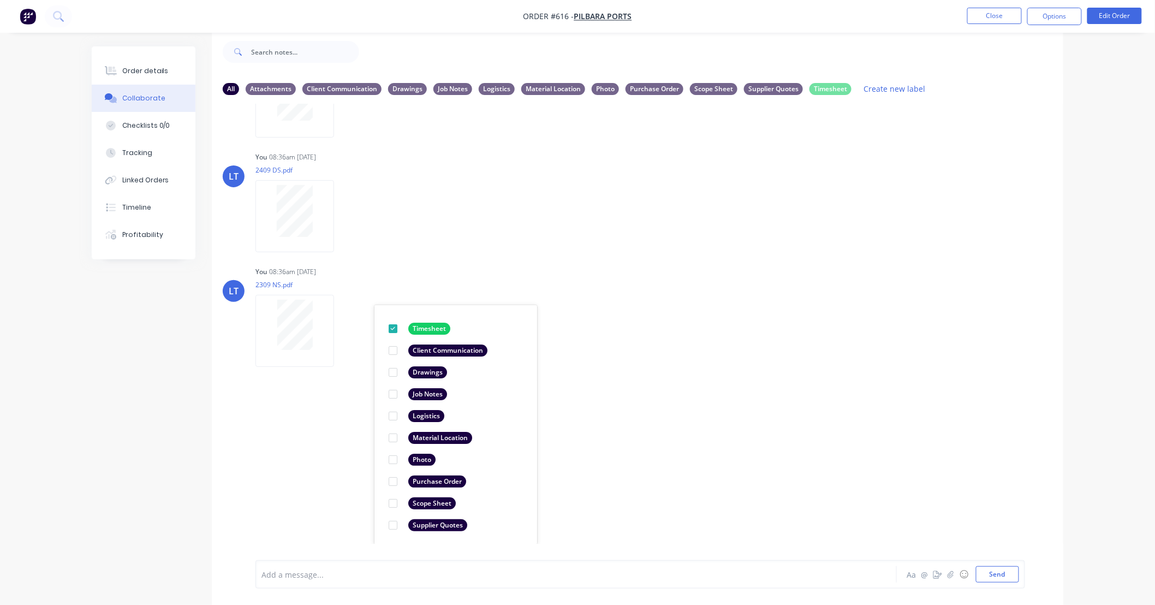
scroll to position [0, 0]
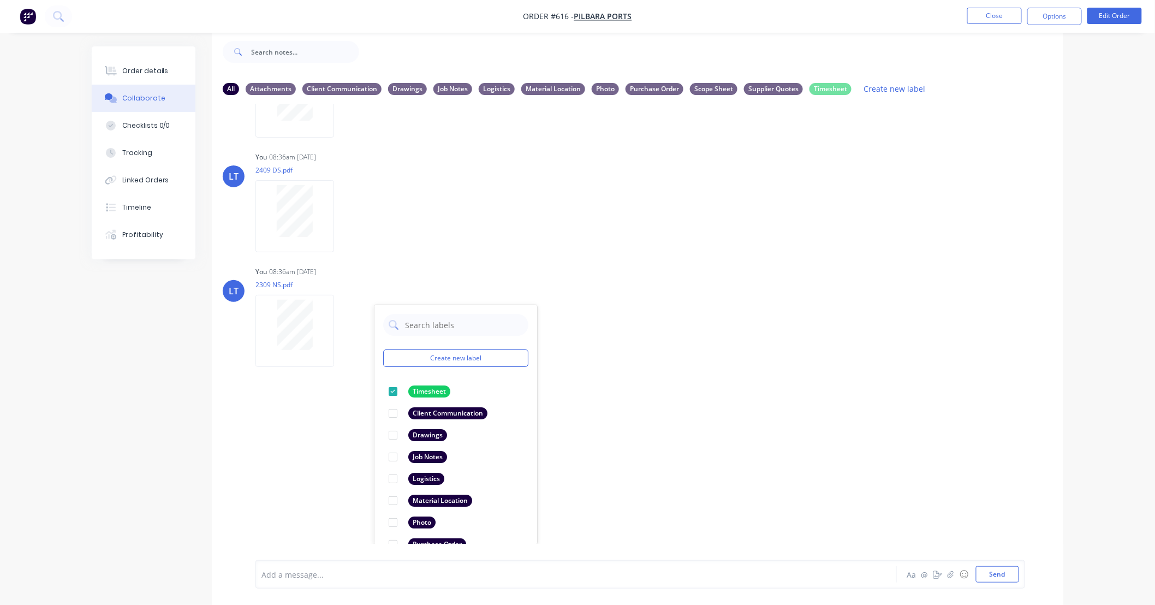
click at [595, 505] on div "LT You 01:44pm [DATE] PO_PPO2035481_0.pdf Labels Download Delete LT You 09:23am…" at bounding box center [637, 324] width 851 height 440
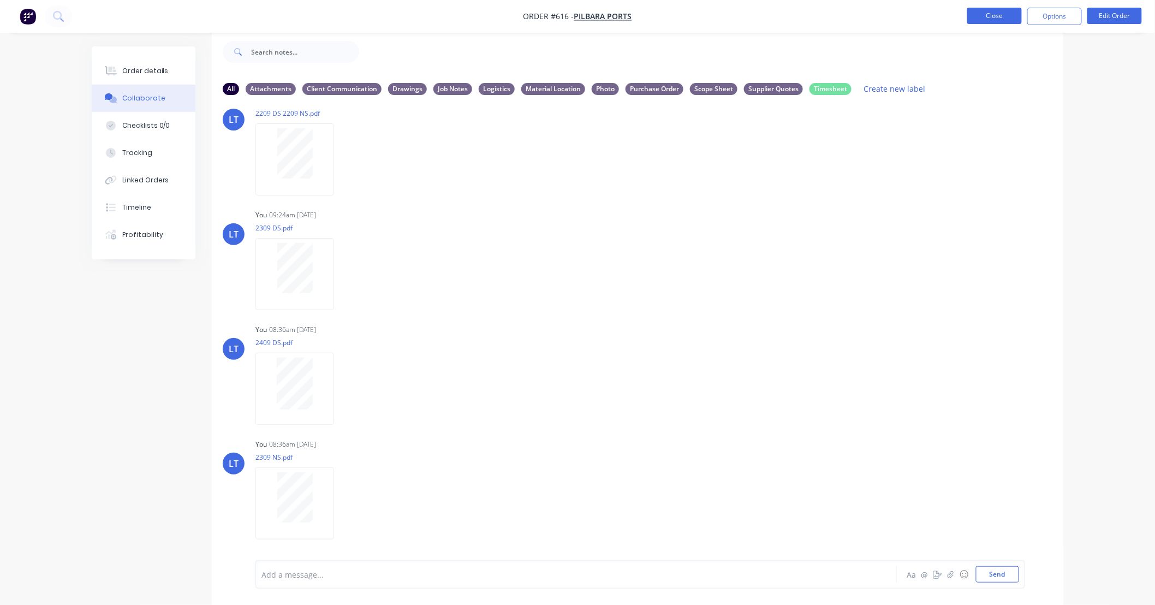
click at [1010, 16] on button "Close" at bounding box center [994, 16] width 55 height 16
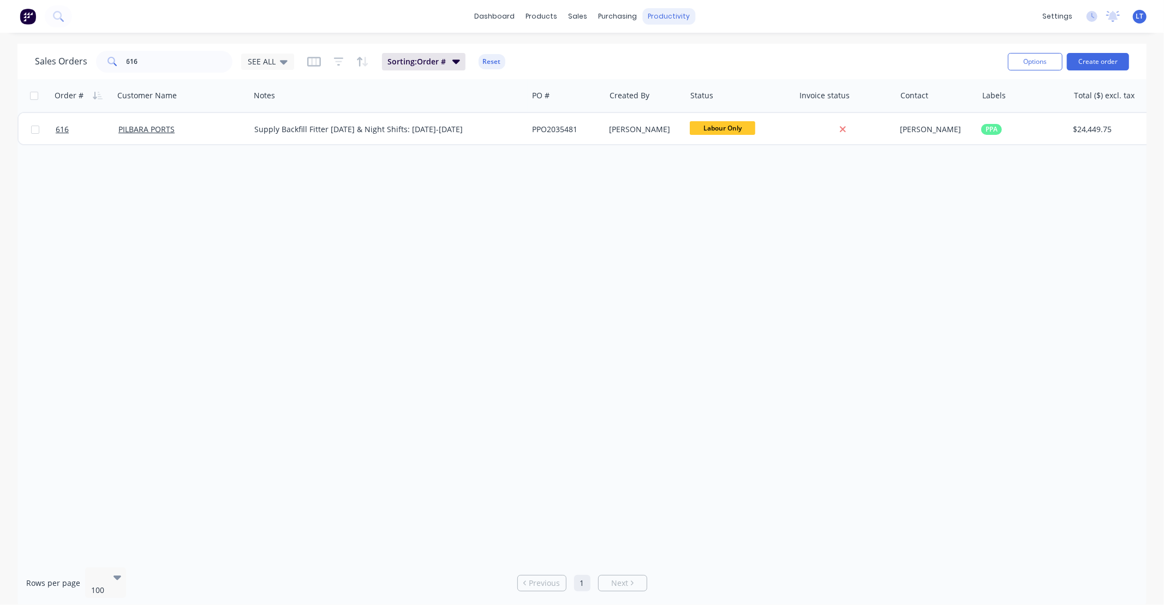
click at [668, 15] on div "productivity" at bounding box center [668, 16] width 53 height 16
click at [705, 128] on link "Timesheets" at bounding box center [711, 119] width 145 height 22
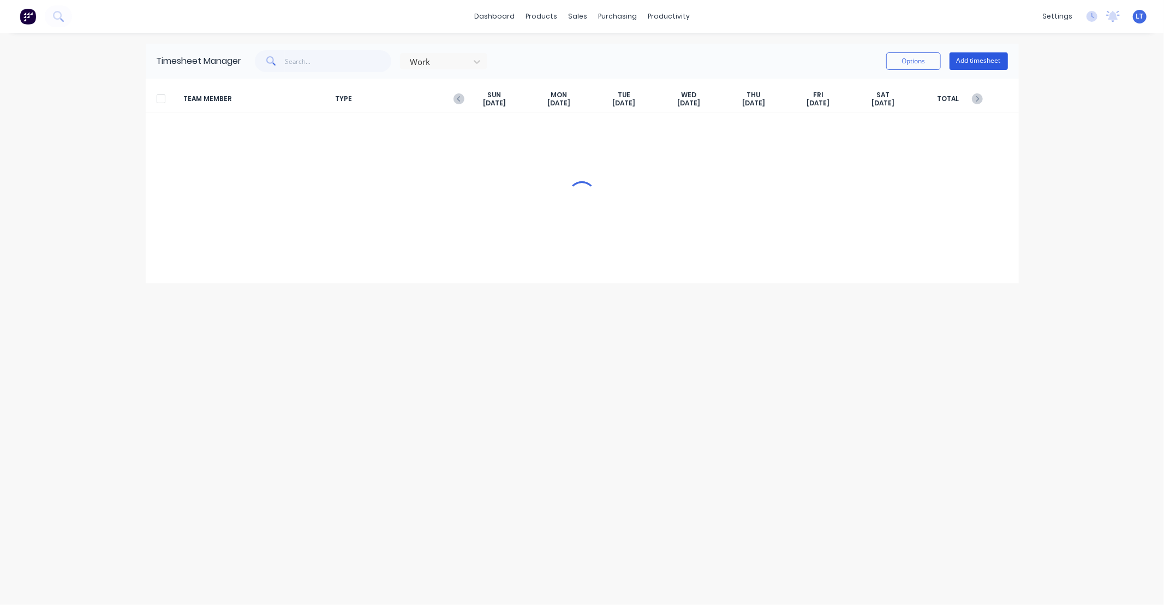
click at [974, 62] on button "Add timesheet" at bounding box center [979, 60] width 58 height 17
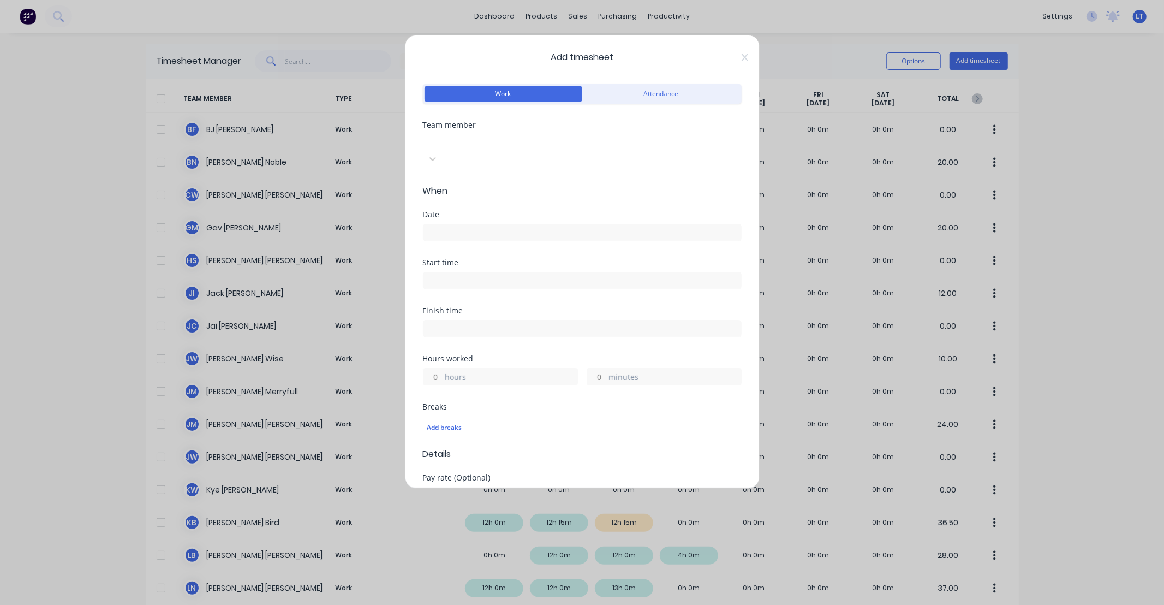
click at [487, 147] on div at bounding box center [504, 141] width 157 height 14
type input "[PERSON_NAME]"
click at [475, 604] on div "[PERSON_NAME]" at bounding box center [582, 610] width 1164 height 11
click at [471, 224] on input at bounding box center [583, 232] width 318 height 16
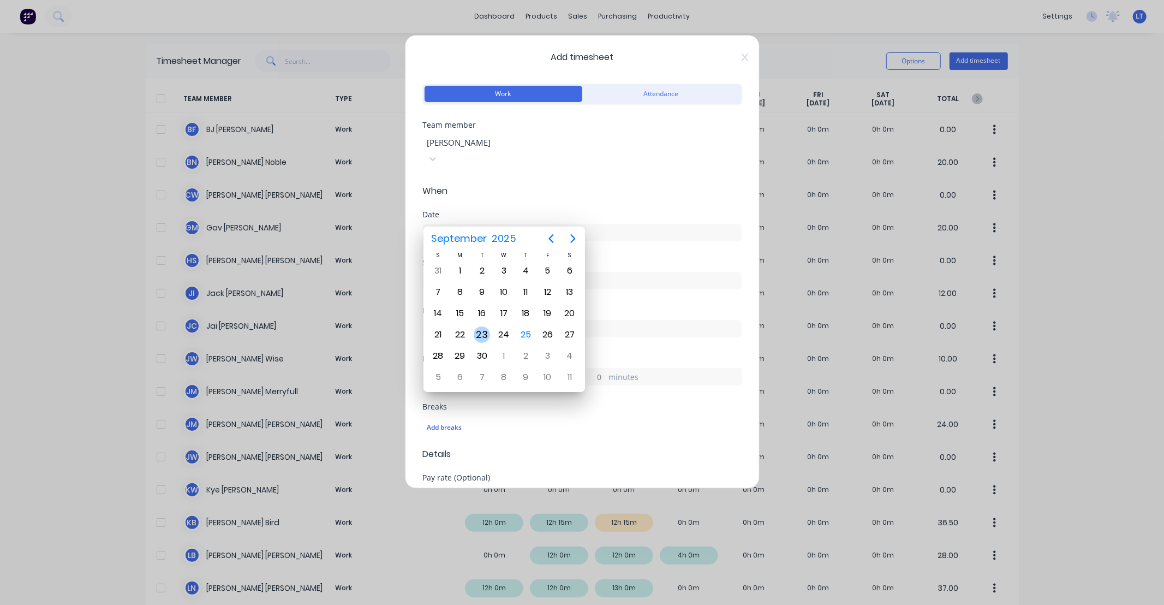
click at [482, 336] on div "23" at bounding box center [482, 334] width 16 height 16
type input "[DATE]"
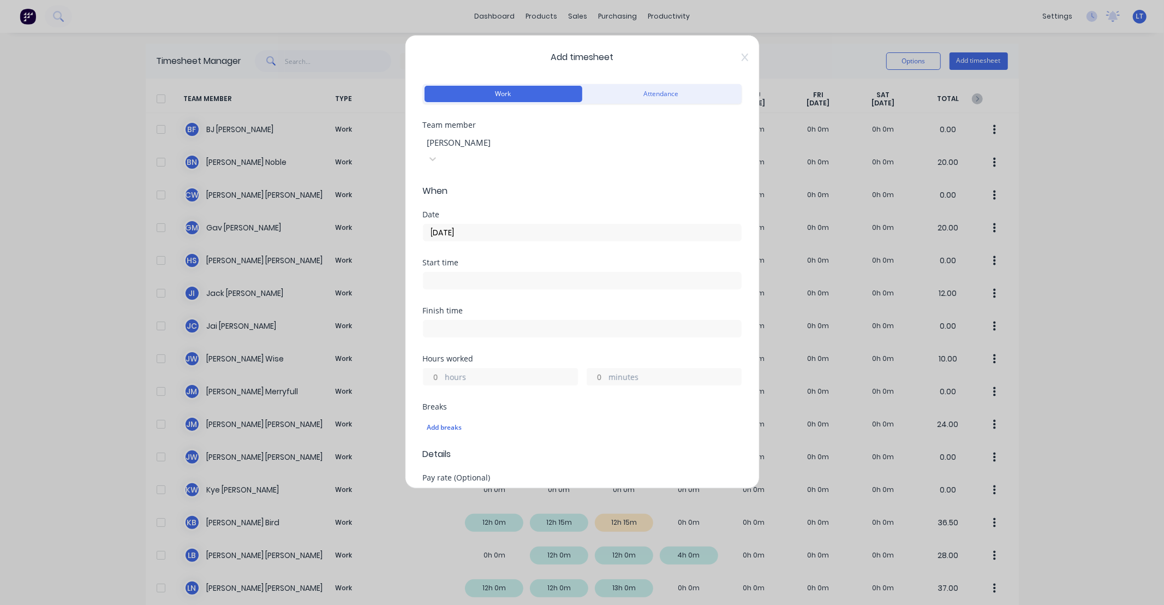
drag, startPoint x: 440, startPoint y: 357, endPoint x: 478, endPoint y: 310, distance: 59.8
click at [440, 368] on input "hours" at bounding box center [433, 376] width 19 height 16
type input "12"
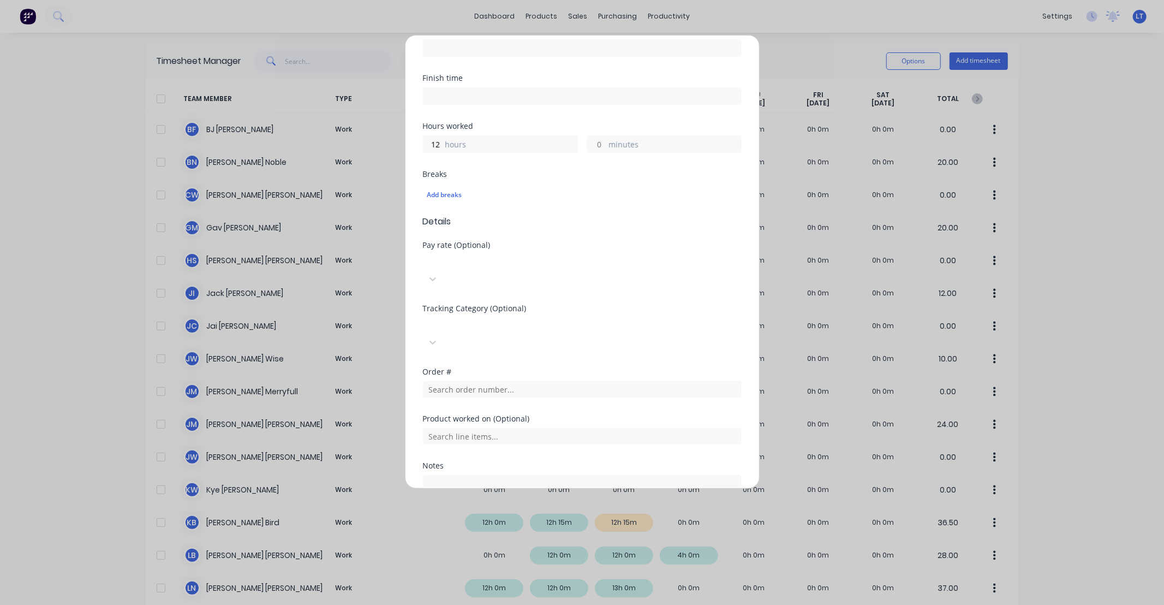
scroll to position [278, 0]
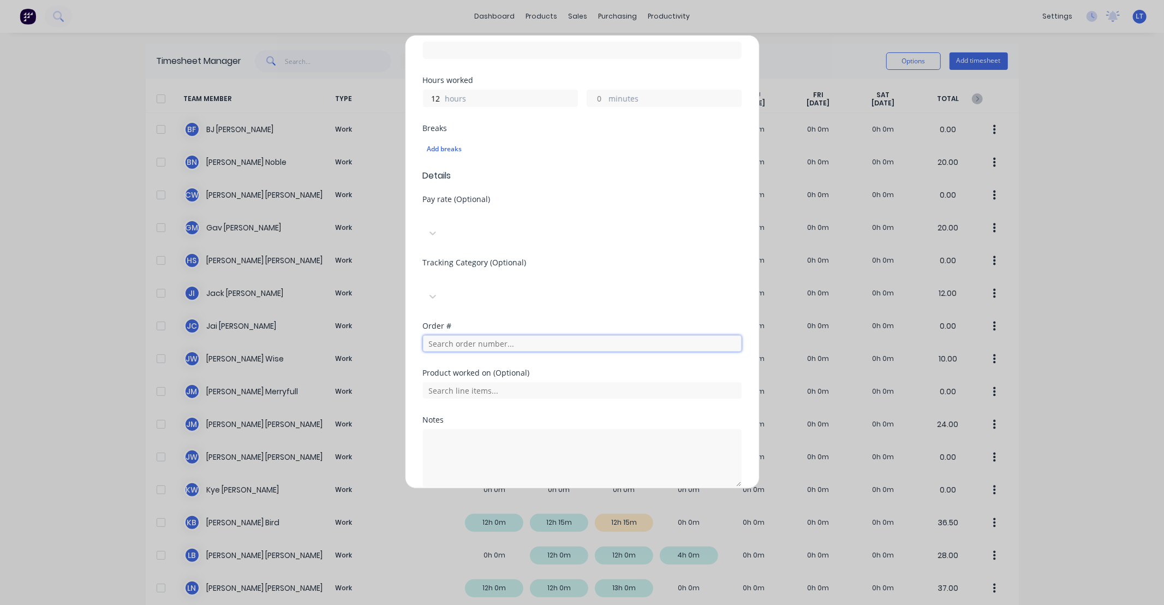
click at [534, 335] on input "text" at bounding box center [582, 343] width 319 height 16
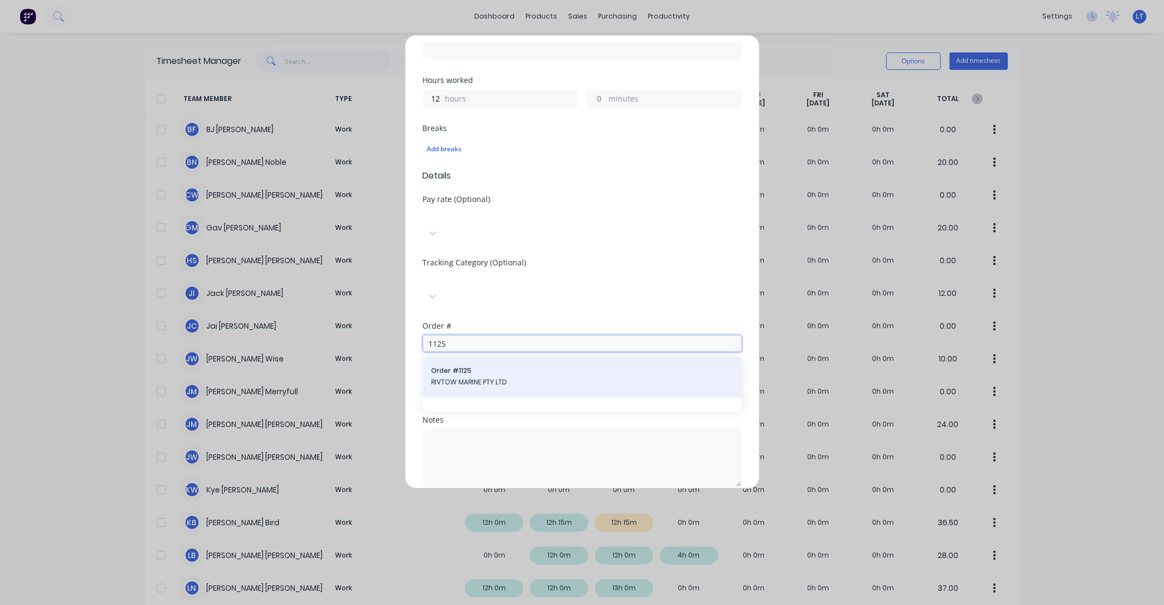
type input "1125"
click at [482, 377] on span "RIVTOW MARINE PTY LTD" at bounding box center [582, 382] width 301 height 10
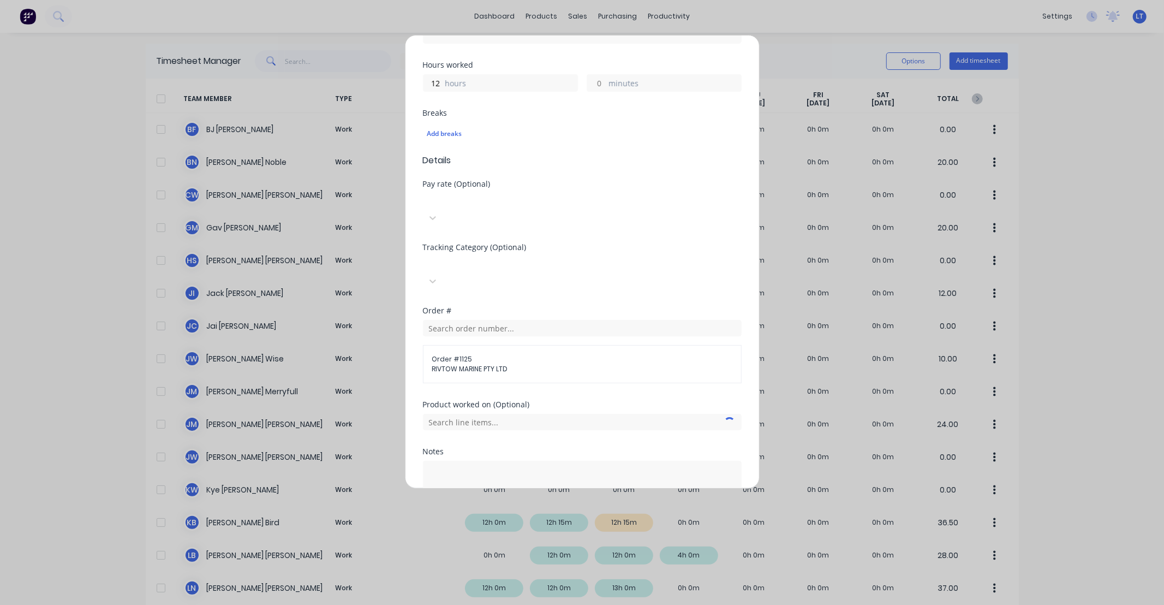
scroll to position [325, 0]
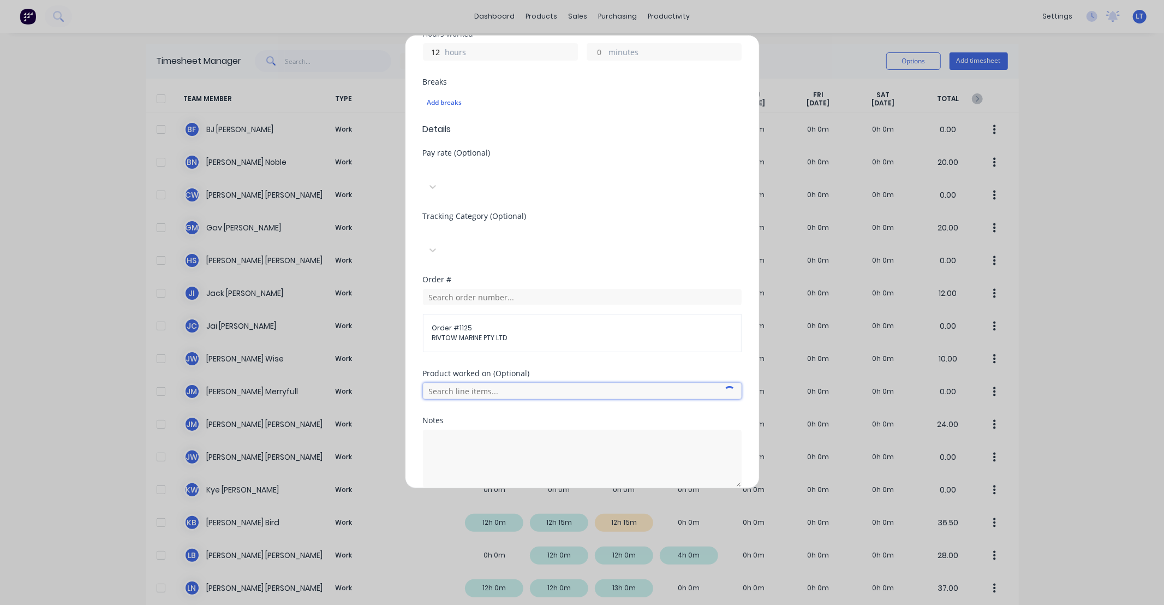
click at [509, 383] on input "text" at bounding box center [582, 391] width 319 height 16
click at [522, 370] on div "Product worked on (Optional)" at bounding box center [582, 374] width 319 height 8
click at [510, 383] on input "text" at bounding box center [582, 391] width 319 height 16
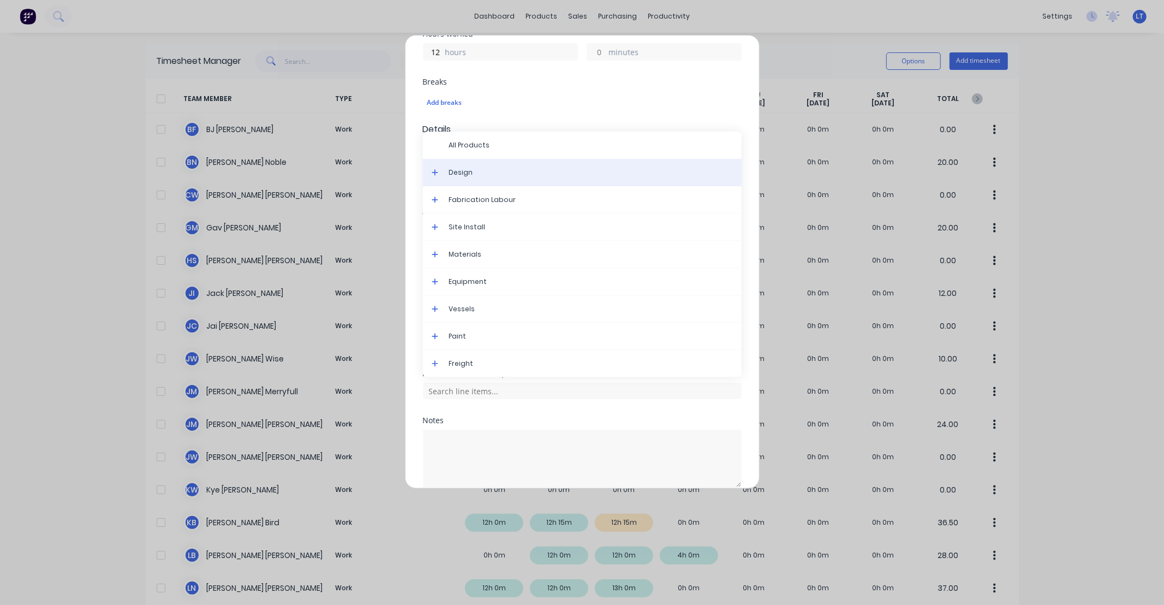
click at [468, 168] on span "Design" at bounding box center [591, 173] width 284 height 10
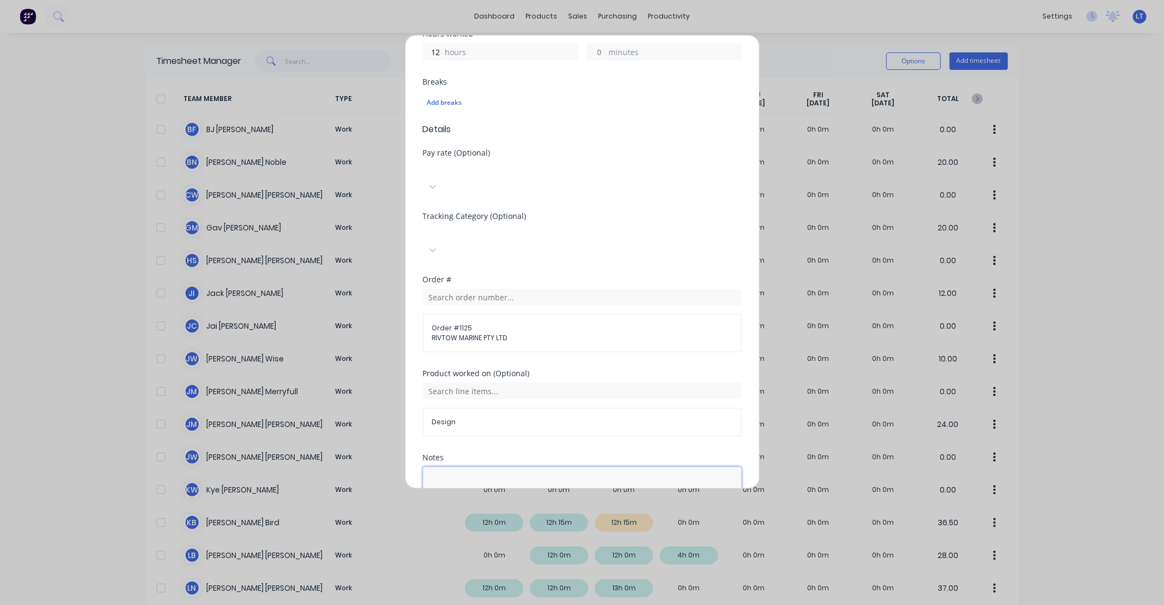
click at [495, 467] on textarea at bounding box center [582, 496] width 319 height 58
type textarea "s"
type textarea "Scope, design, punchlist, checklist etc."
click at [510, 454] on div "Notes" at bounding box center [582, 458] width 319 height 8
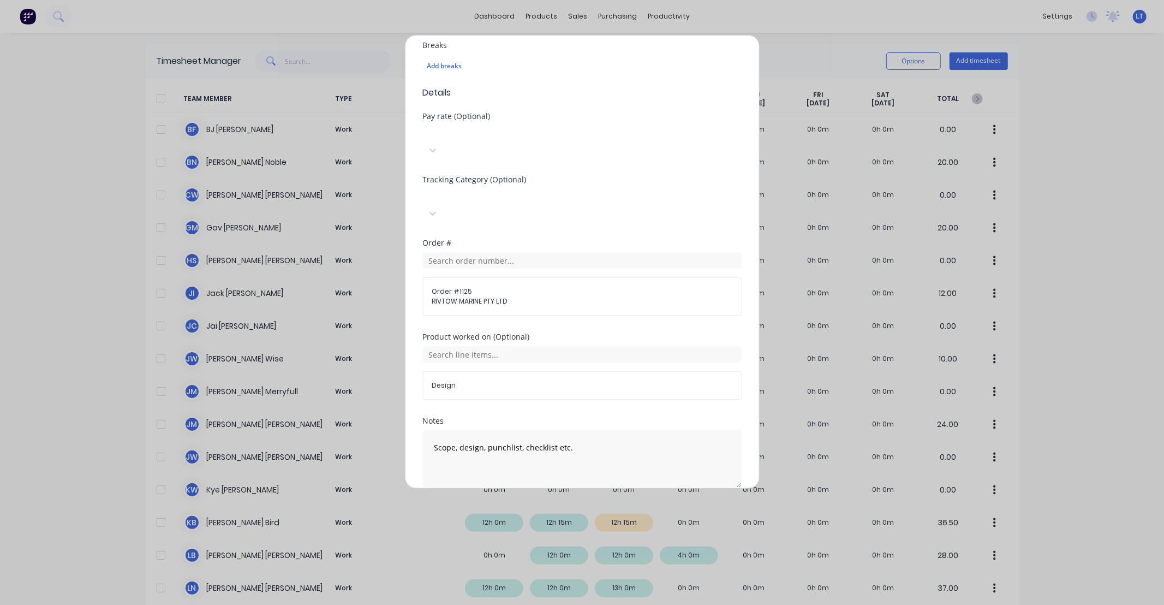
scroll to position [362, 0]
click at [541, 504] on button "Add manual time entry" at bounding box center [556, 512] width 92 height 17
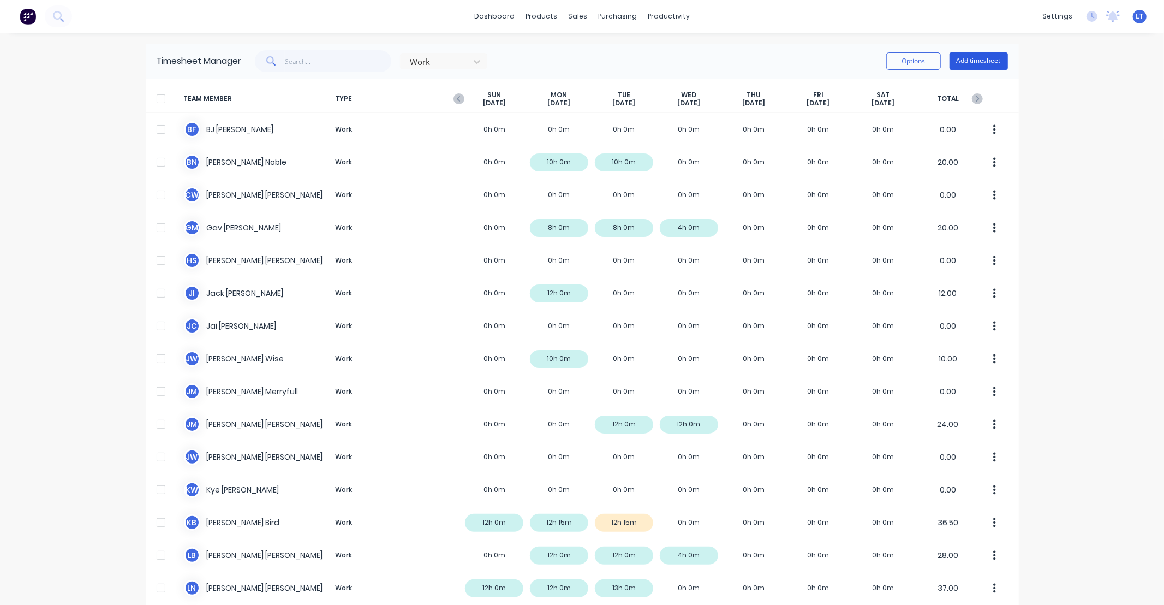
click at [963, 55] on button "Add timesheet" at bounding box center [979, 60] width 58 height 17
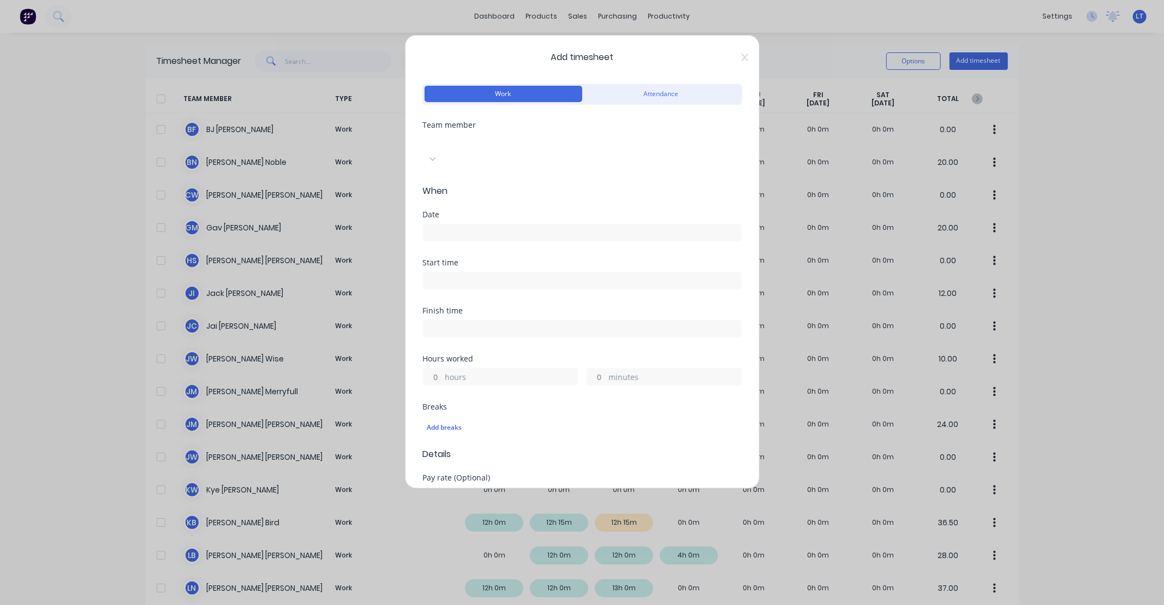
click at [504, 150] on div "Select..." at bounding box center [505, 142] width 164 height 16
type input "jam"
click at [493, 604] on div "[PERSON_NAME]" at bounding box center [582, 610] width 1164 height 11
click at [490, 224] on input at bounding box center [583, 232] width 318 height 16
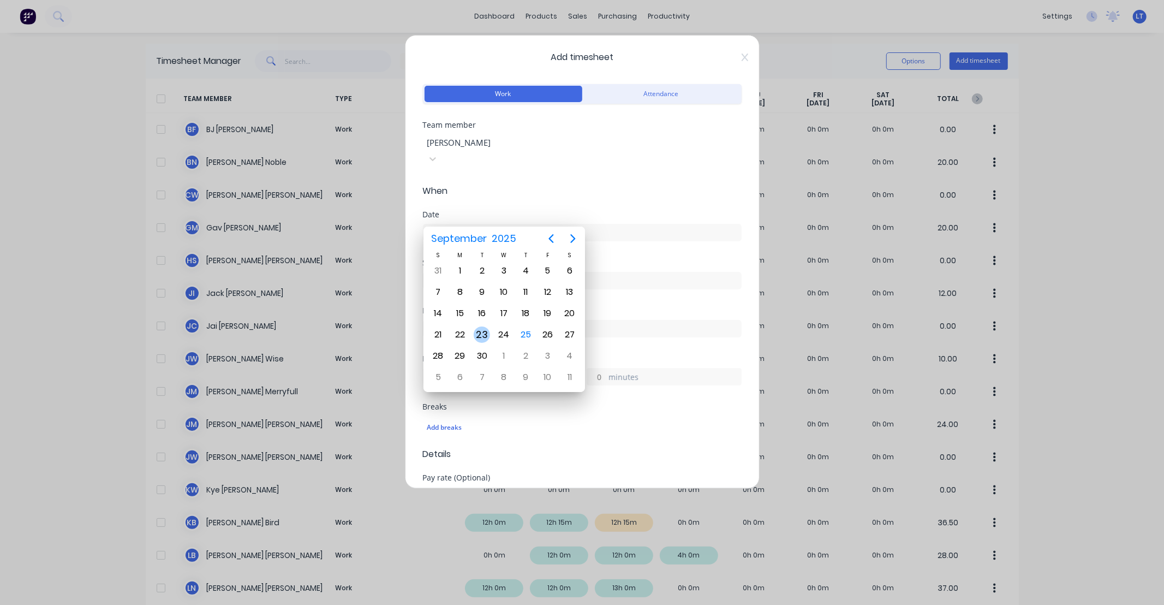
click at [481, 337] on div "23" at bounding box center [482, 334] width 16 height 16
type input "[DATE]"
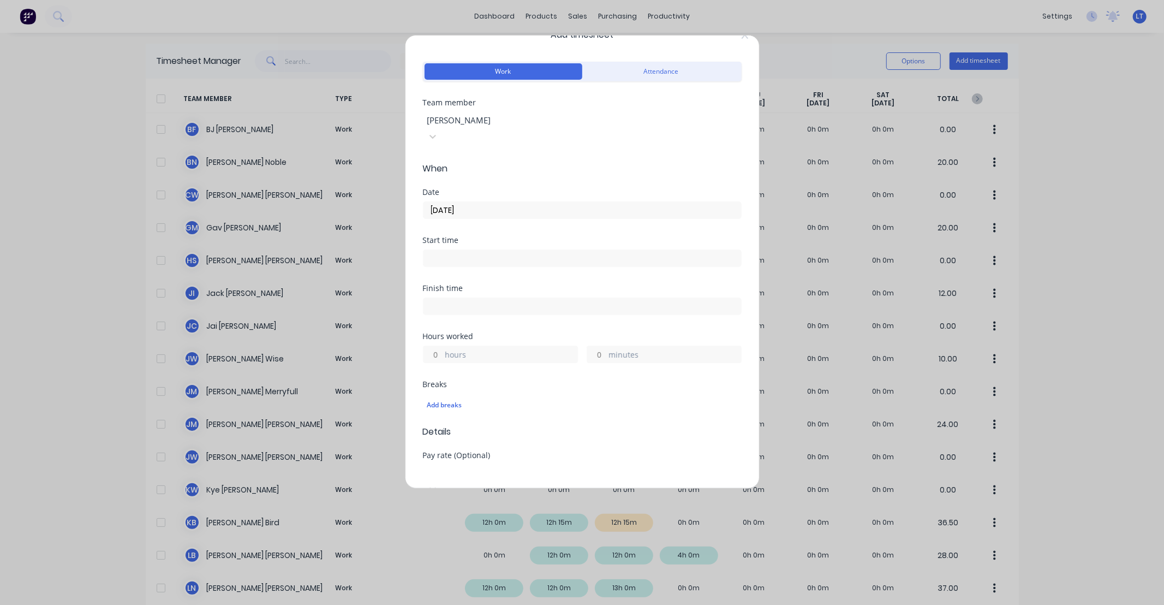
scroll to position [222, 0]
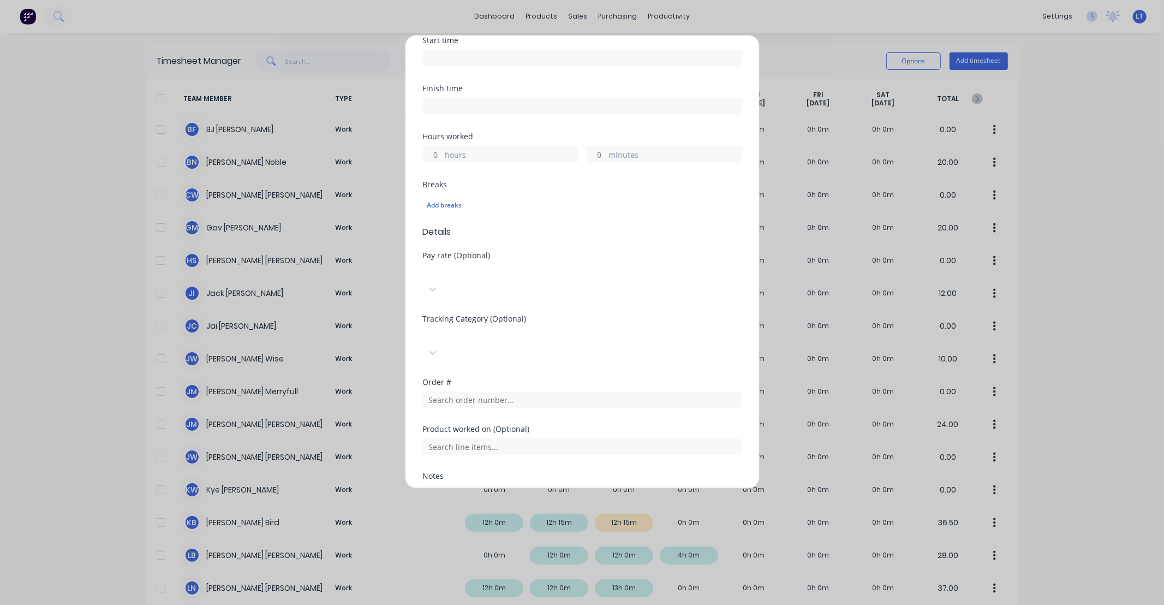
click at [433, 146] on input "hours" at bounding box center [433, 154] width 19 height 16
type input "10"
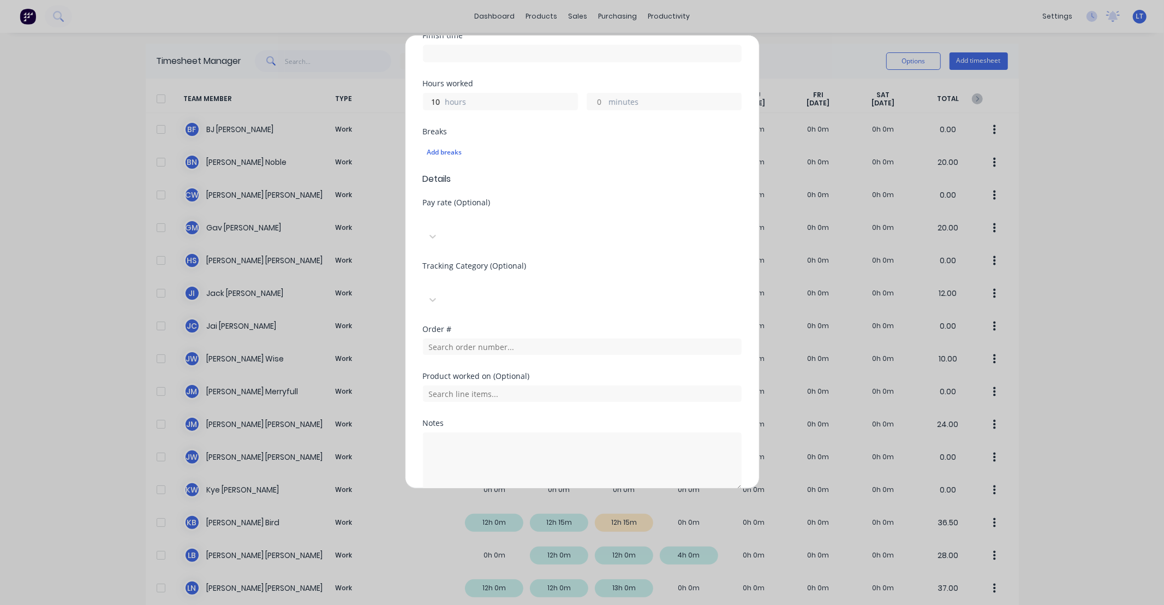
scroll to position [278, 0]
click at [504, 335] on input "text" at bounding box center [582, 343] width 319 height 16
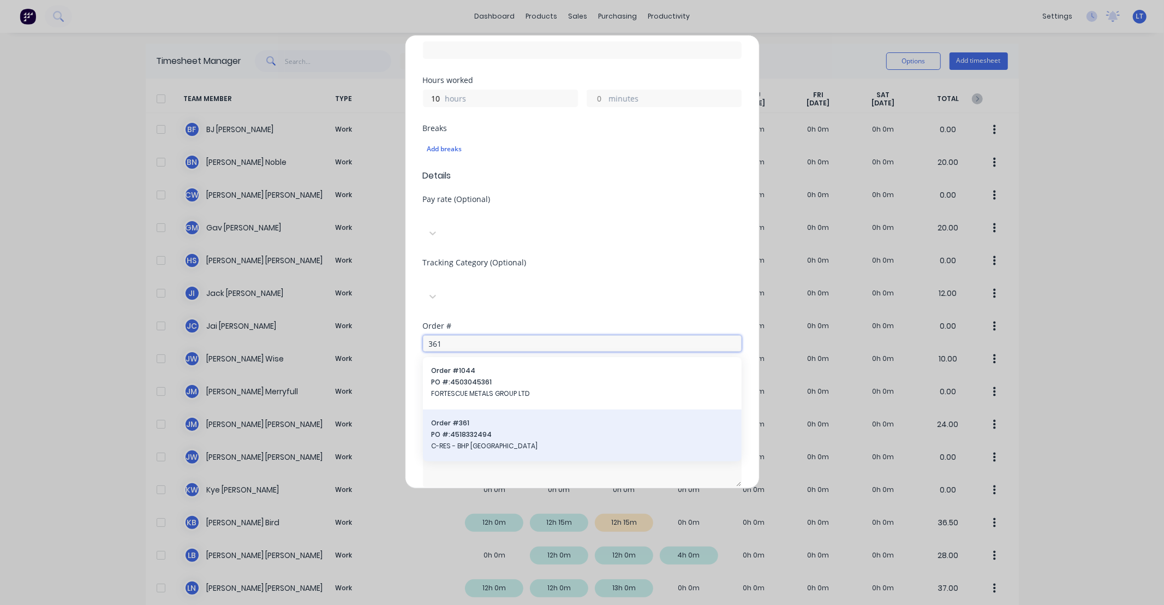
type input "361"
click at [515, 418] on span "Order # 361" at bounding box center [582, 423] width 301 height 10
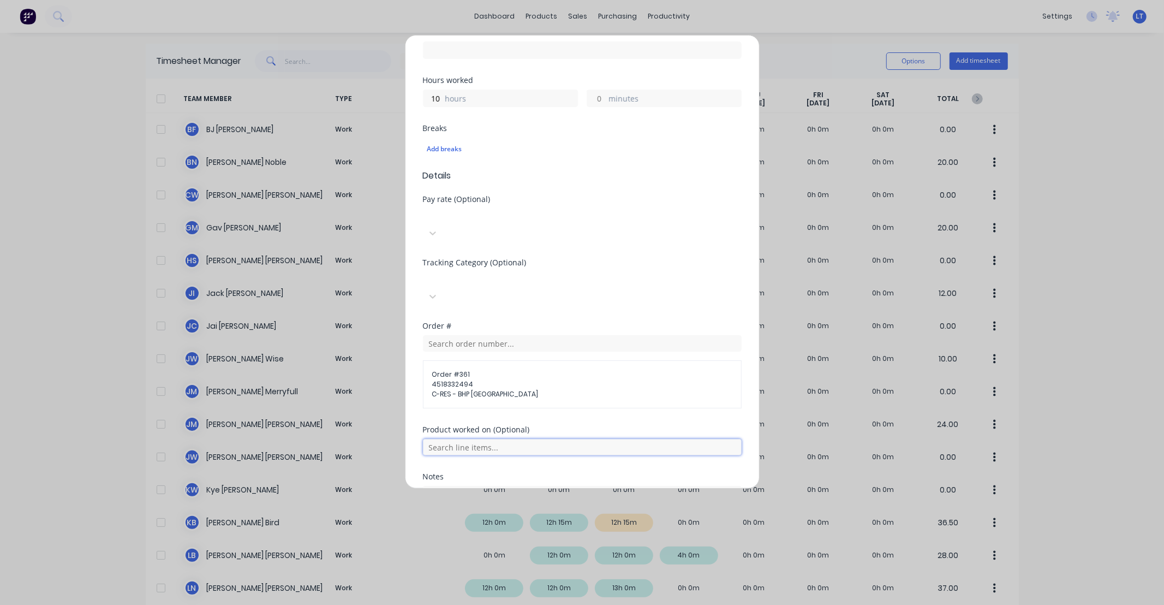
click at [517, 439] on input "text" at bounding box center [582, 447] width 319 height 16
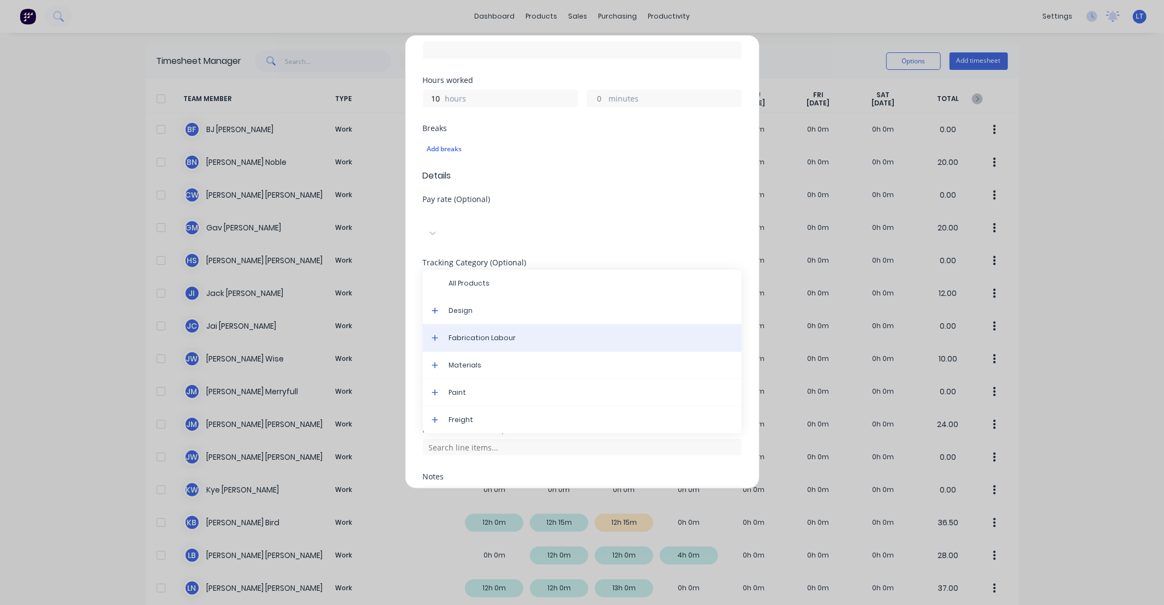
click at [488, 324] on div "Fabrication Labour" at bounding box center [582, 337] width 319 height 27
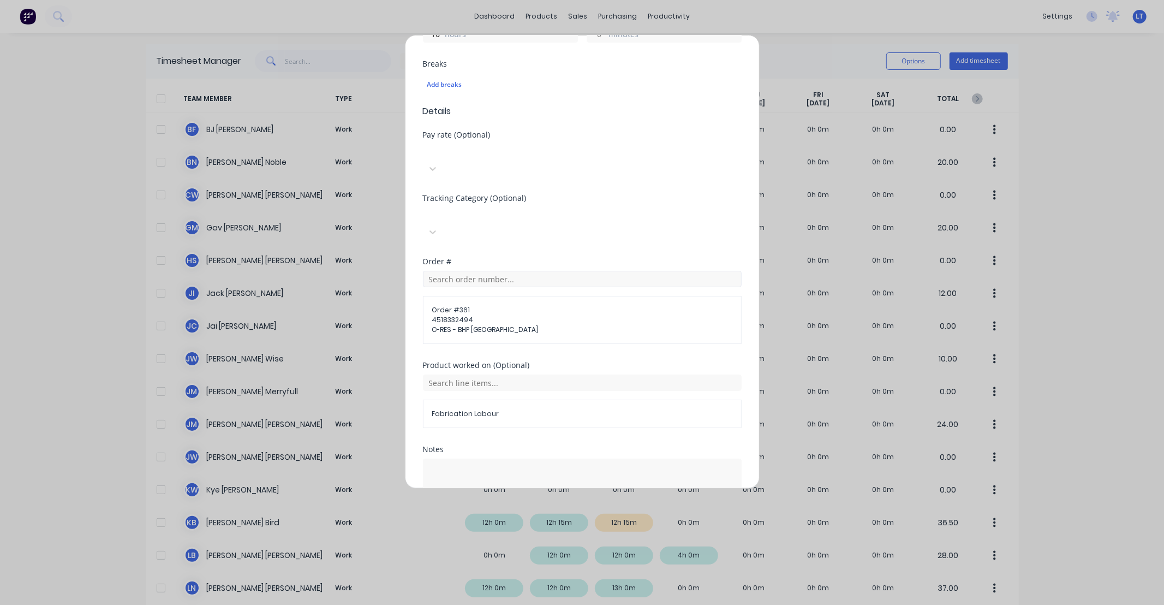
scroll to position [372, 0]
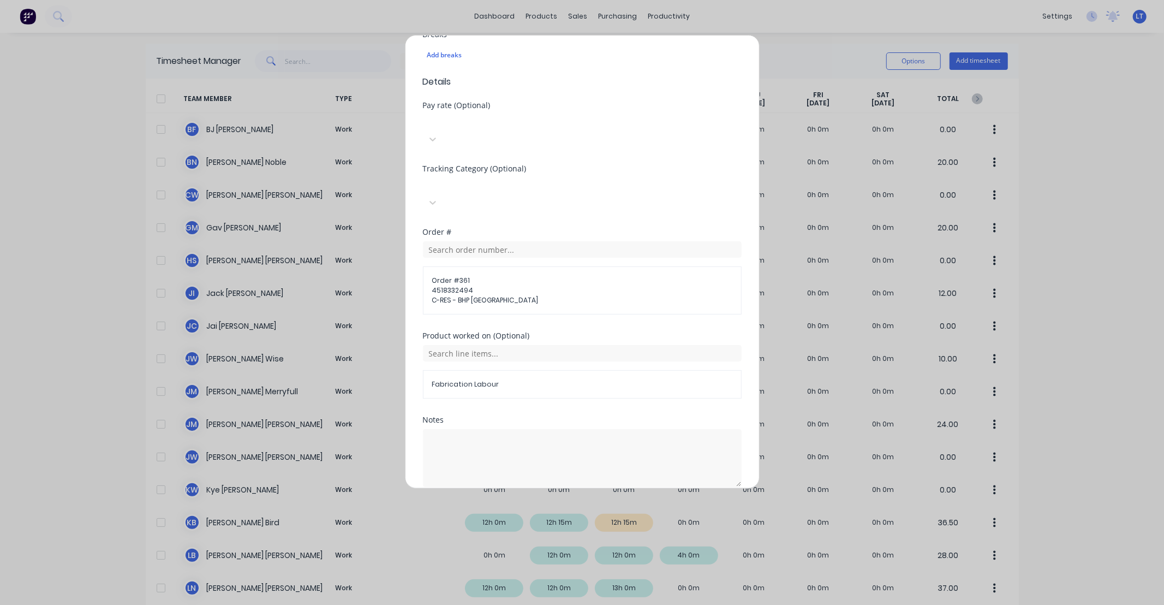
click at [572, 504] on button "Add manual time entry" at bounding box center [556, 512] width 92 height 17
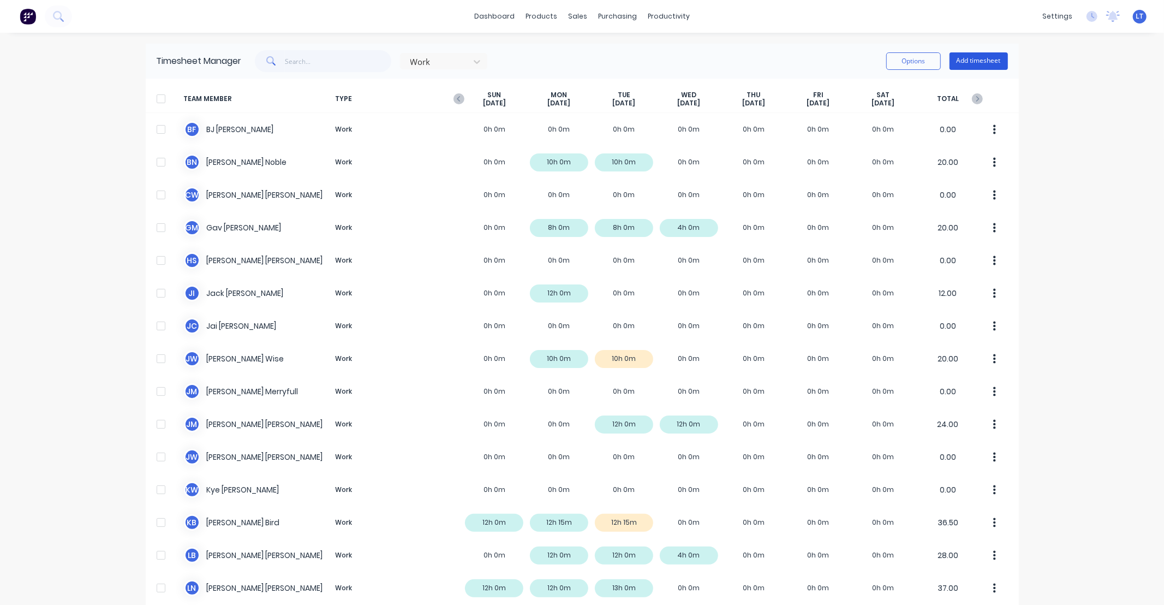
click at [964, 53] on button "Add timesheet" at bounding box center [979, 60] width 58 height 17
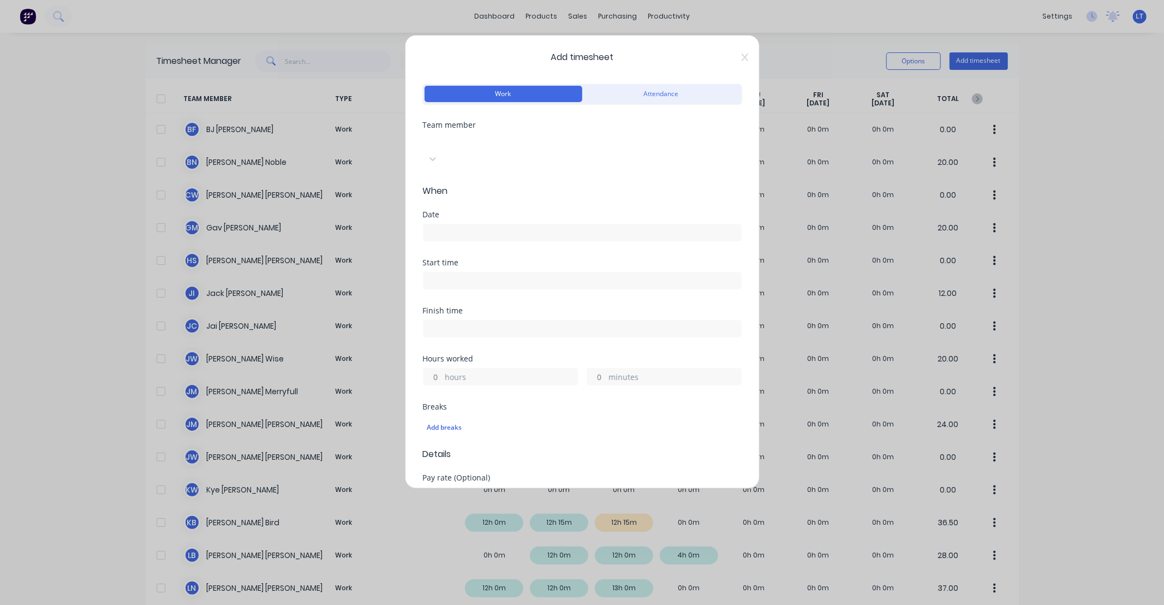
click at [488, 139] on div at bounding box center [504, 141] width 157 height 14
type input "bry"
click at [484, 604] on div "[PERSON_NAME]" at bounding box center [582, 610] width 1164 height 11
click at [495, 227] on div "Date" at bounding box center [582, 235] width 319 height 48
click at [496, 224] on input at bounding box center [583, 232] width 318 height 16
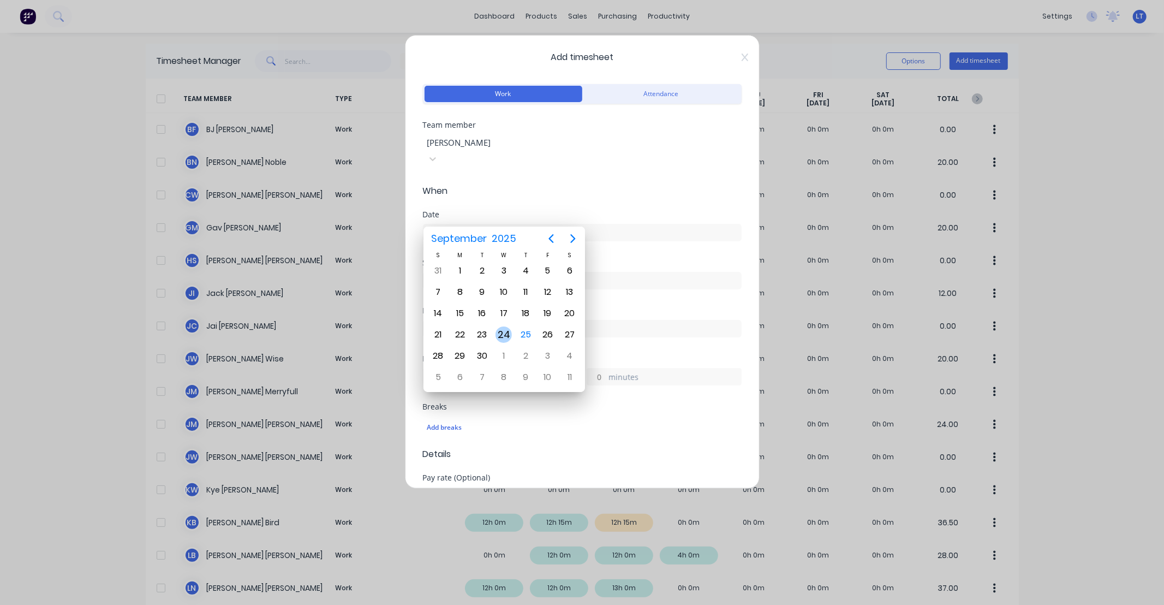
click at [500, 329] on div "24" at bounding box center [504, 334] width 16 height 16
type input "[DATE]"
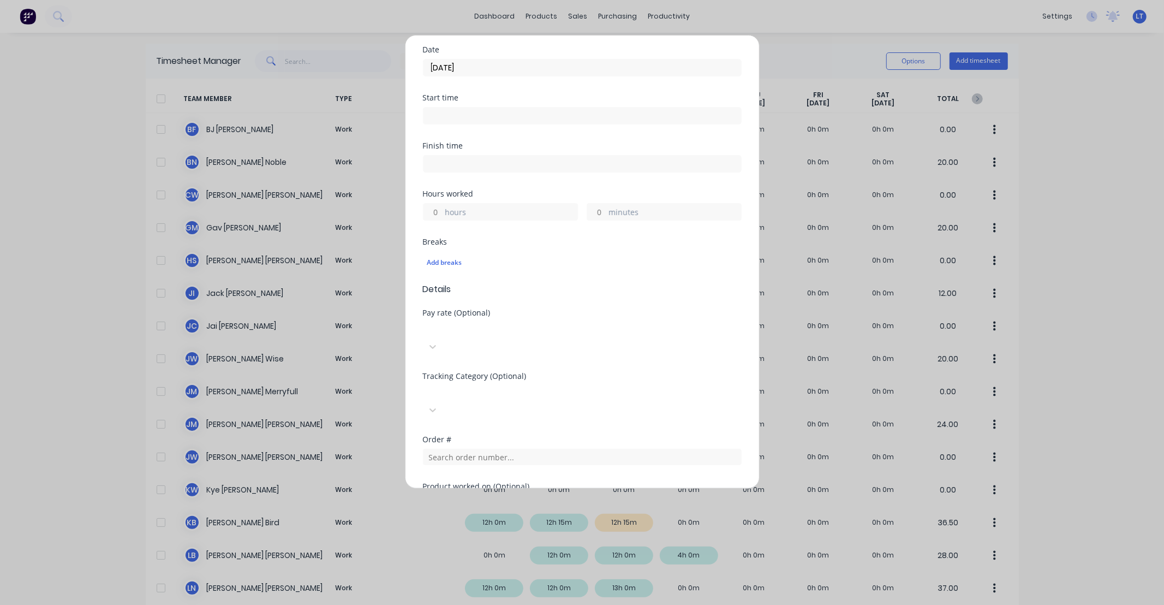
scroll to position [182, 0]
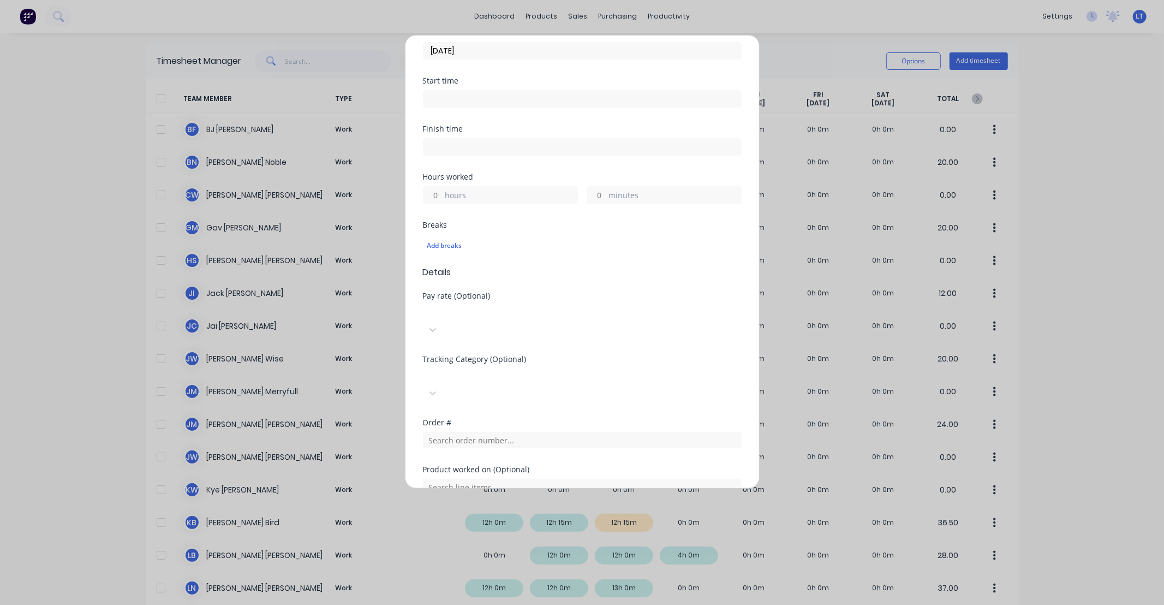
drag, startPoint x: 434, startPoint y: 174, endPoint x: 476, endPoint y: 161, distance: 44.4
click at [434, 187] on input "hours" at bounding box center [433, 195] width 19 height 16
type input "10"
type input "30"
click at [609, 173] on div "Hours worked" at bounding box center [582, 177] width 319 height 8
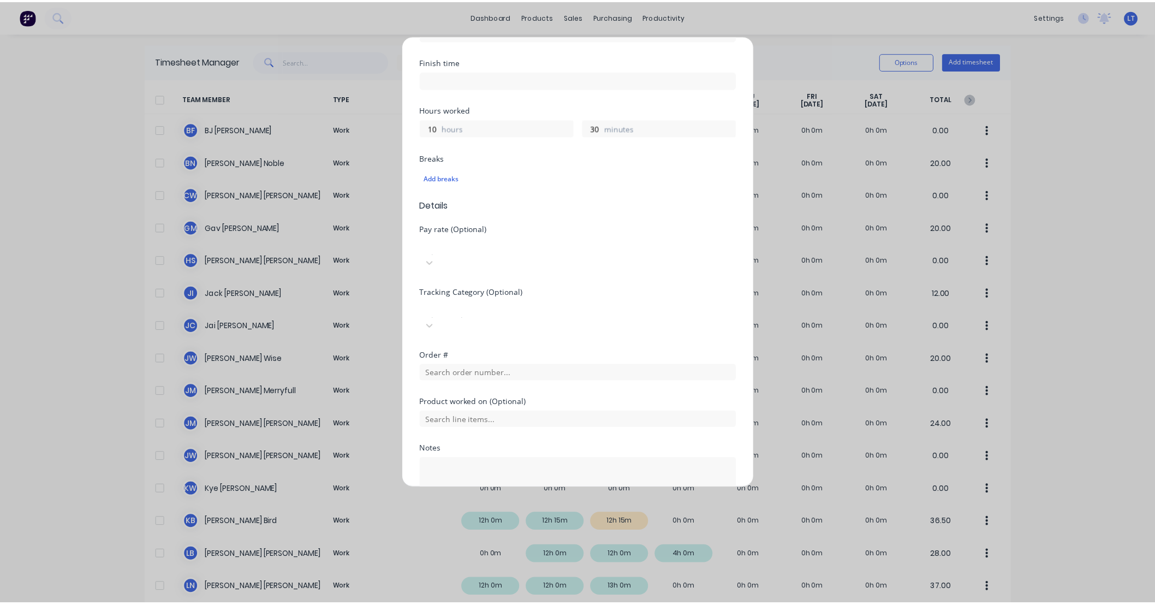
scroll to position [278, 0]
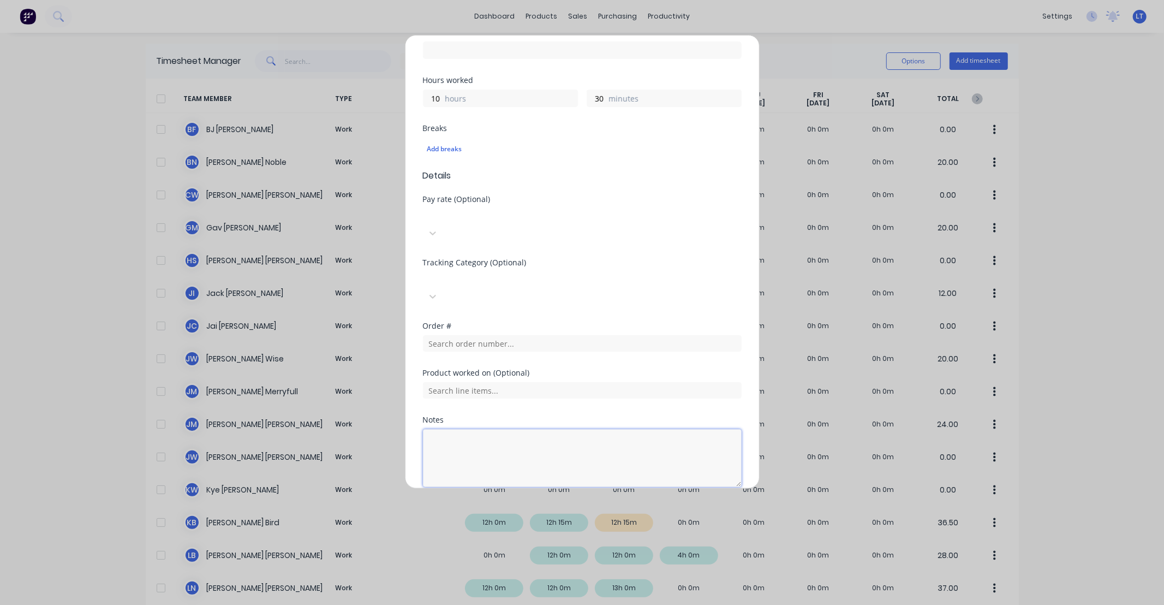
click at [527, 429] on textarea at bounding box center [582, 458] width 319 height 58
type textarea "MAD7 Tra"
click at [478, 335] on input "text" at bounding box center [582, 343] width 319 height 16
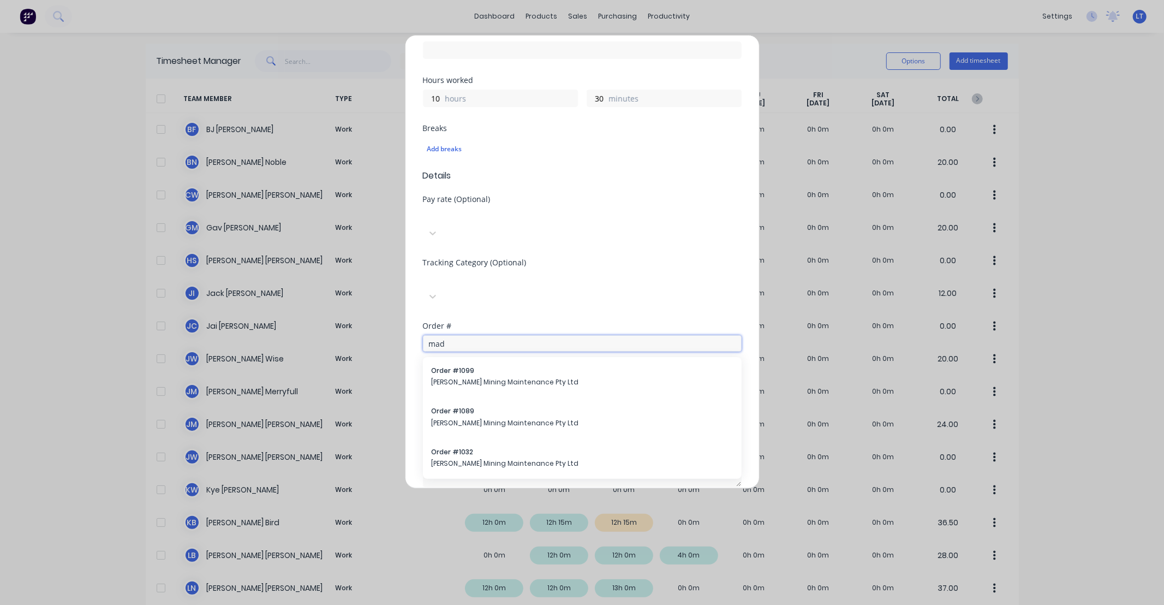
type input "mad"
click at [639, 504] on button "Cancel" at bounding box center [633, 512] width 44 height 17
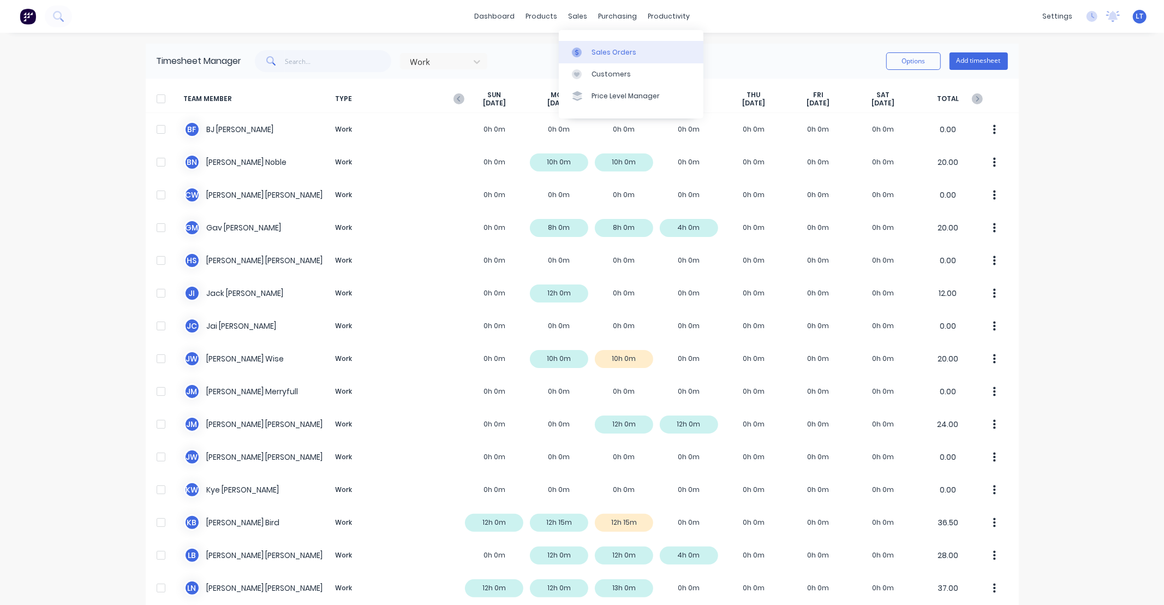
click at [597, 51] on div "Sales Orders" at bounding box center [614, 52] width 45 height 10
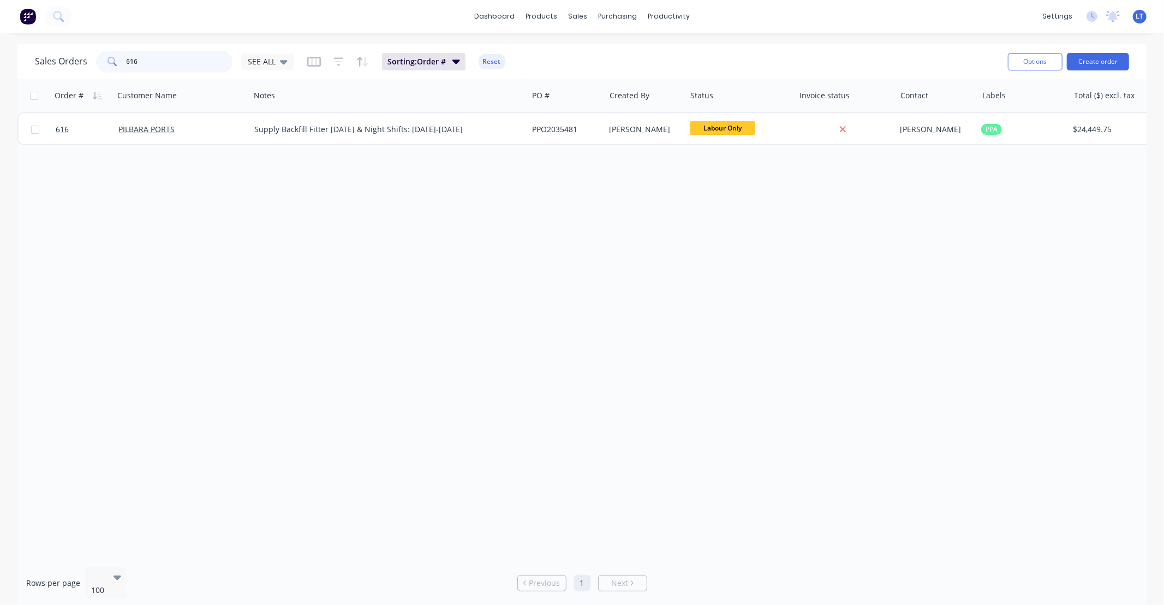
drag, startPoint x: 200, startPoint y: 60, endPoint x: 20, endPoint y: 53, distance: 180.3
click at [20, 53] on div "Sales Orders 616 SEE ALL Sorting: Order # Reset Options Create order" at bounding box center [581, 61] width 1129 height 35
type input "tray"
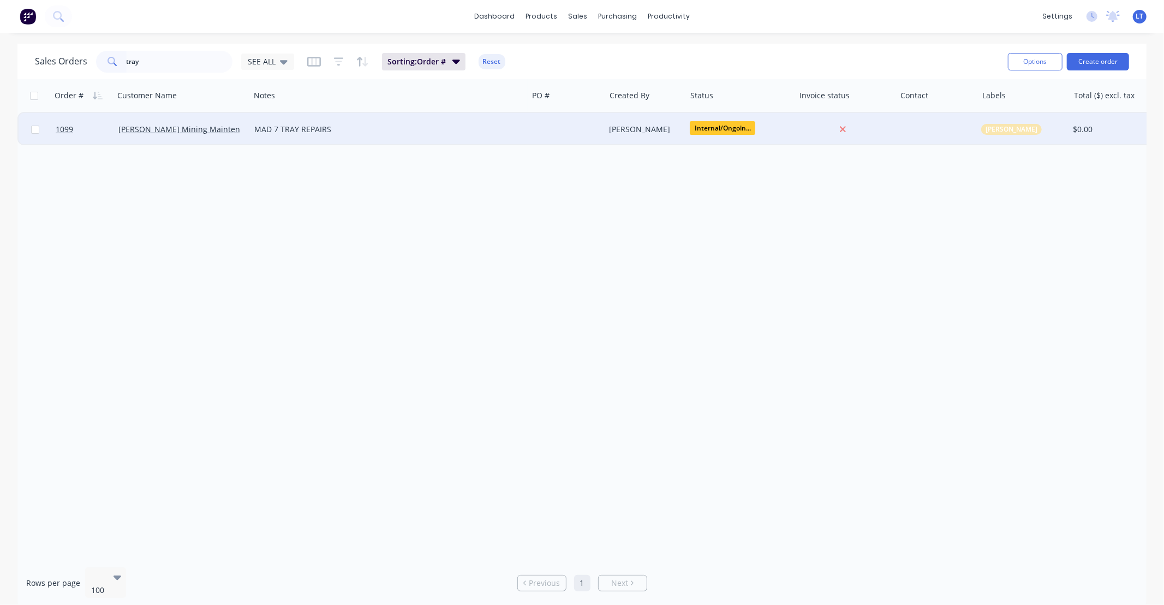
click at [626, 134] on div "[PERSON_NAME]" at bounding box center [644, 129] width 68 height 11
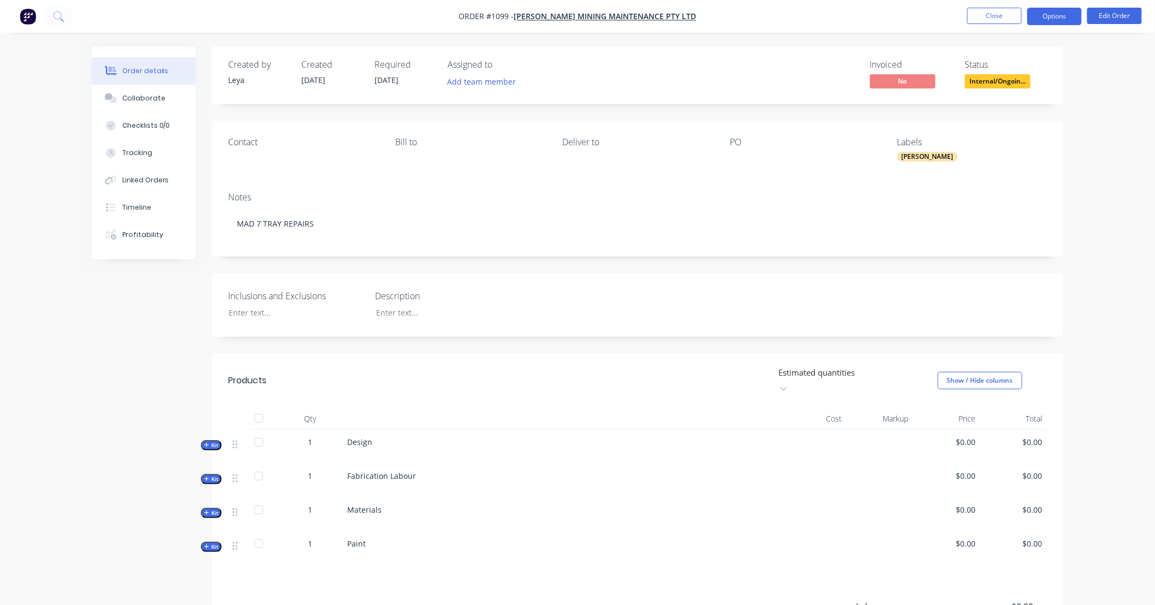
click at [1046, 17] on button "Options" at bounding box center [1054, 16] width 55 height 17
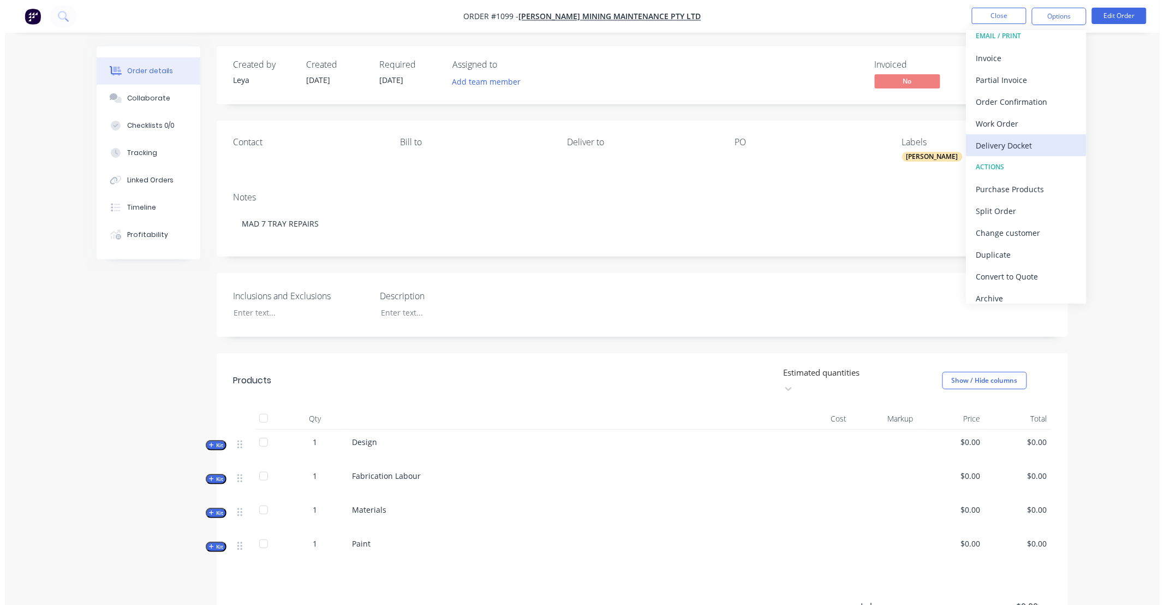
scroll to position [16, 0]
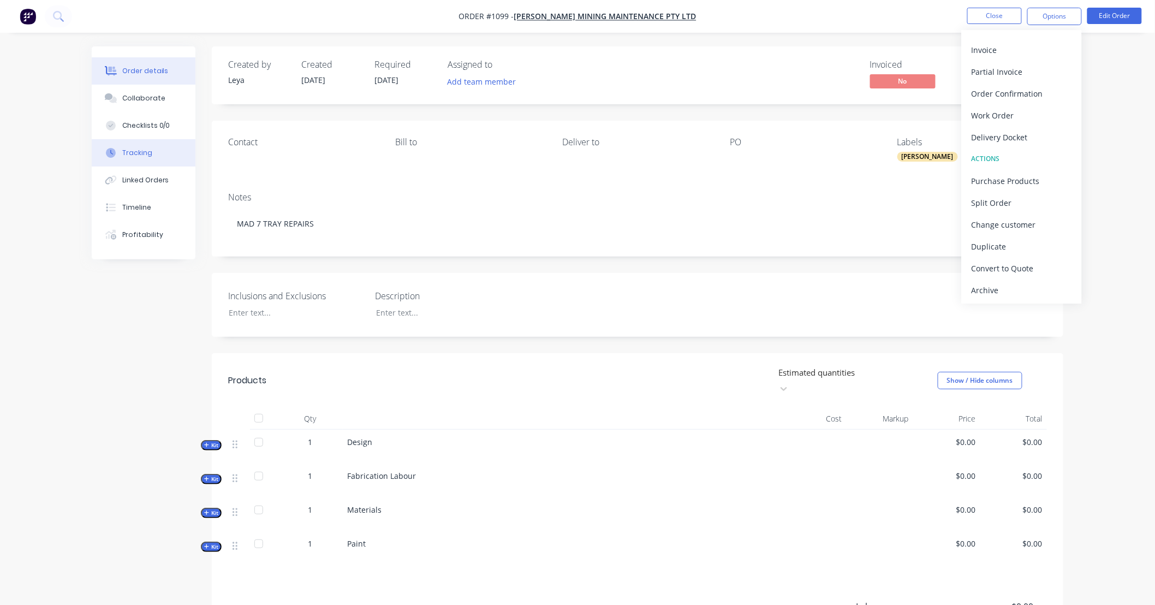
click at [144, 154] on div "Tracking" at bounding box center [137, 153] width 30 height 10
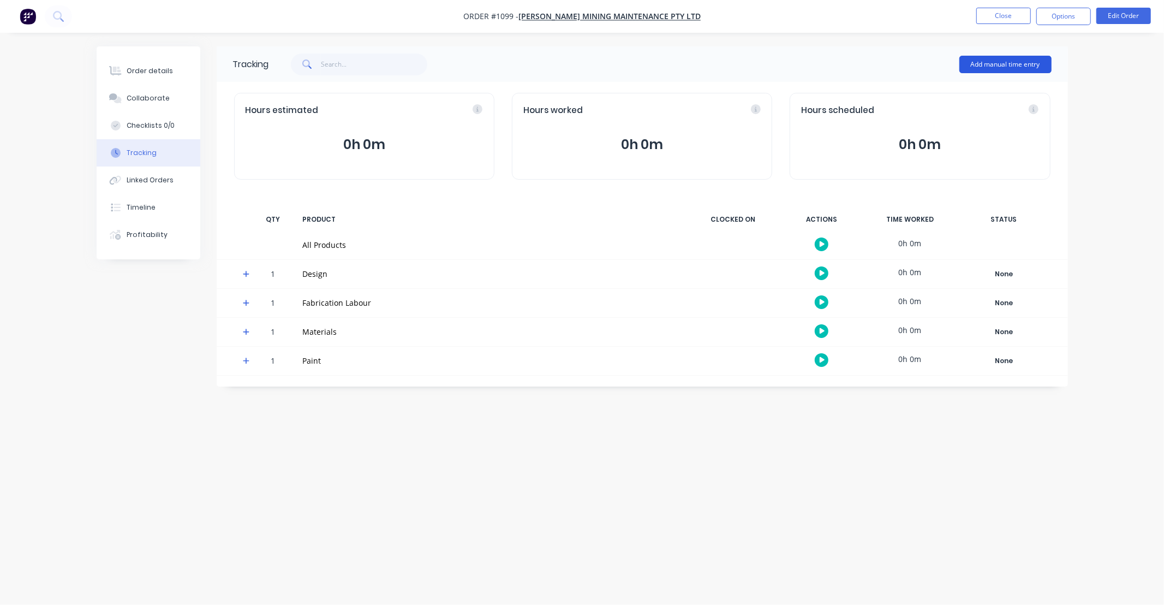
click at [994, 66] on button "Add manual time entry" at bounding box center [1006, 64] width 92 height 17
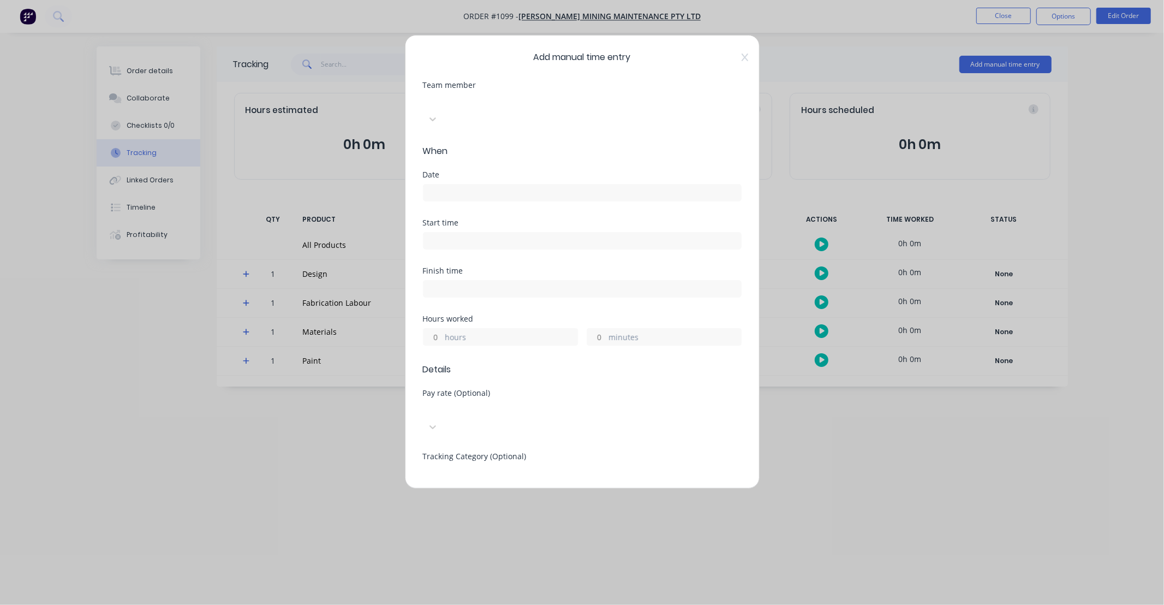
click at [462, 104] on div at bounding box center [504, 101] width 157 height 14
type input "[PERSON_NAME]"
click at [471, 604] on div "[PERSON_NAME]" at bounding box center [582, 610] width 1164 height 11
click at [472, 184] on input at bounding box center [583, 192] width 318 height 16
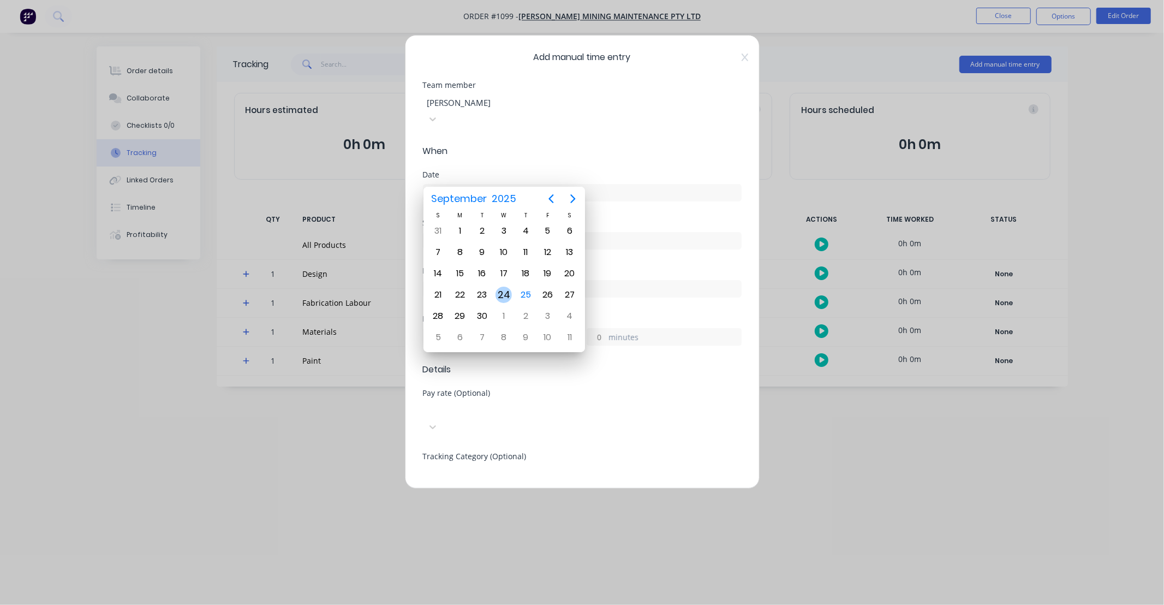
click at [503, 296] on div "24" at bounding box center [504, 295] width 16 height 16
type input "[DATE]"
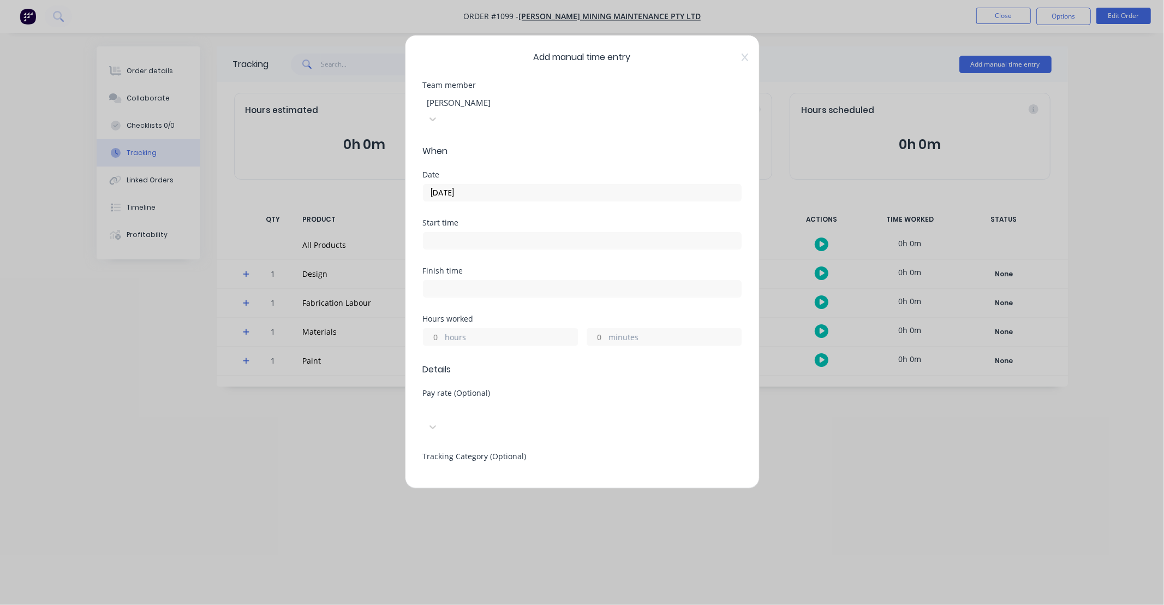
click at [462, 232] on label at bounding box center [582, 240] width 319 height 17
click at [462, 233] on input at bounding box center [583, 241] width 318 height 16
click at [464, 233] on input "08:38 AM" at bounding box center [583, 241] width 318 height 16
drag, startPoint x: 497, startPoint y: 227, endPoint x: 239, endPoint y: 202, distance: 258.8
click at [242, 202] on div "Add manual time entry Team member [PERSON_NAME] When Date [DATE] Start time 08:…" at bounding box center [582, 302] width 1164 height 605
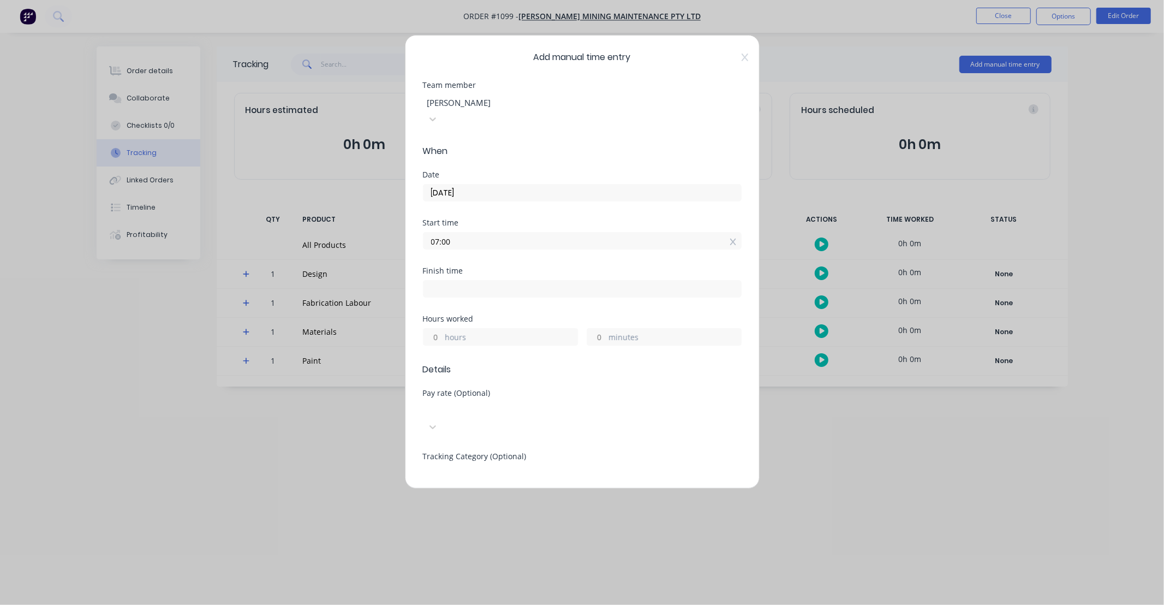
type input "07:00 AM"
type input "0"
type input "05:30 PM"
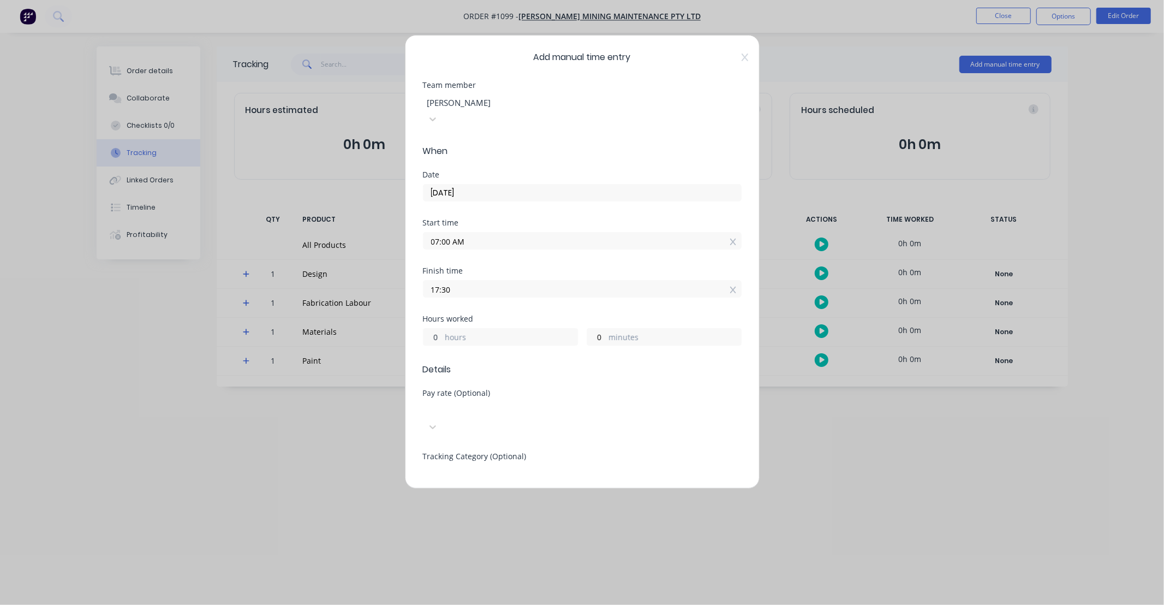
type input "10"
type input "30"
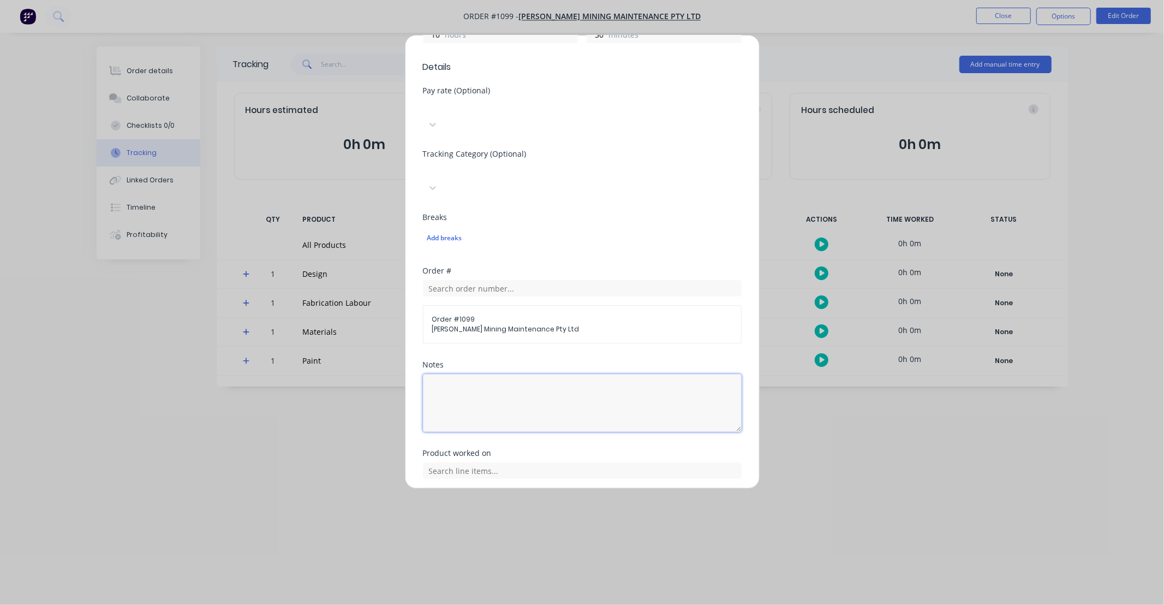
click at [582, 374] on textarea at bounding box center [582, 403] width 319 height 58
type textarea "Mad 7 tray, clean up."
click at [537, 360] on div "Notes" at bounding box center [582, 364] width 319 height 8
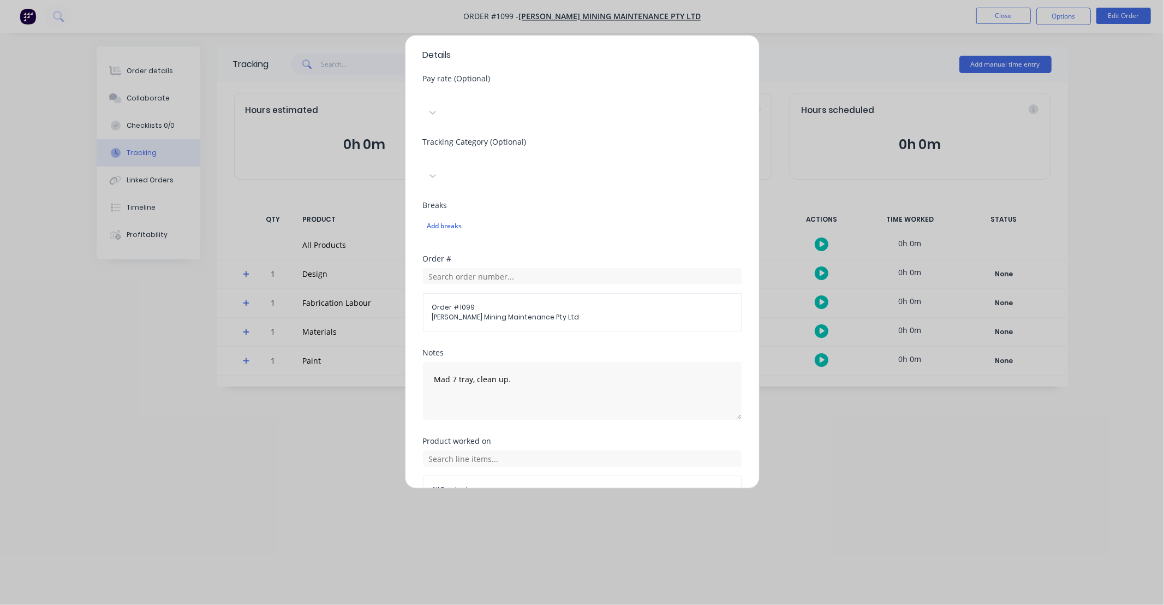
scroll to position [331, 0]
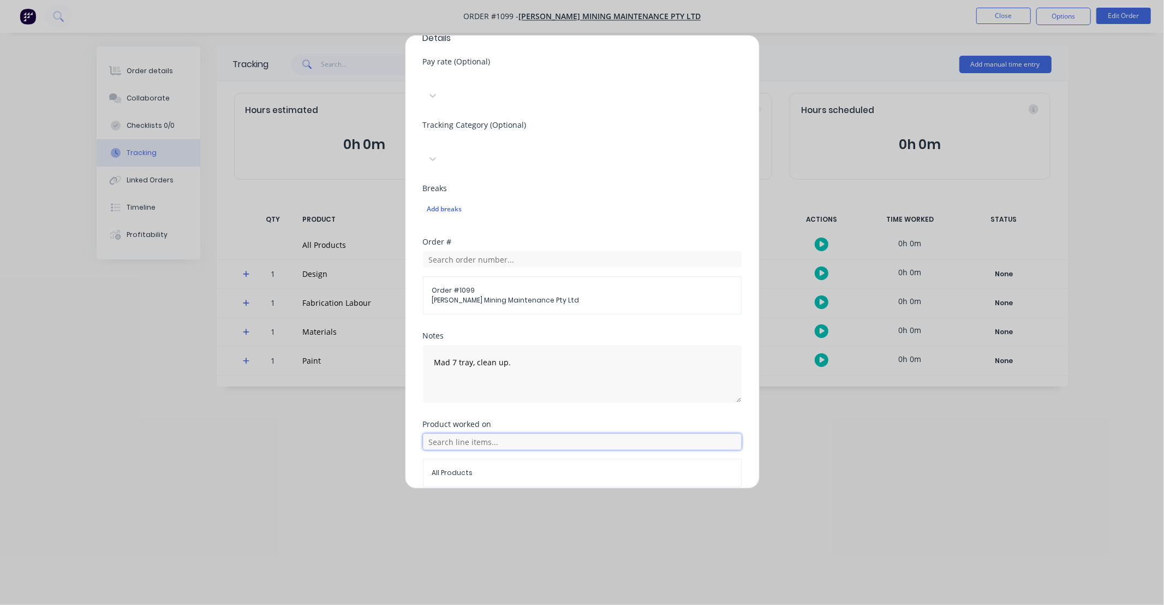
click at [520, 433] on input "text" at bounding box center [582, 441] width 319 height 16
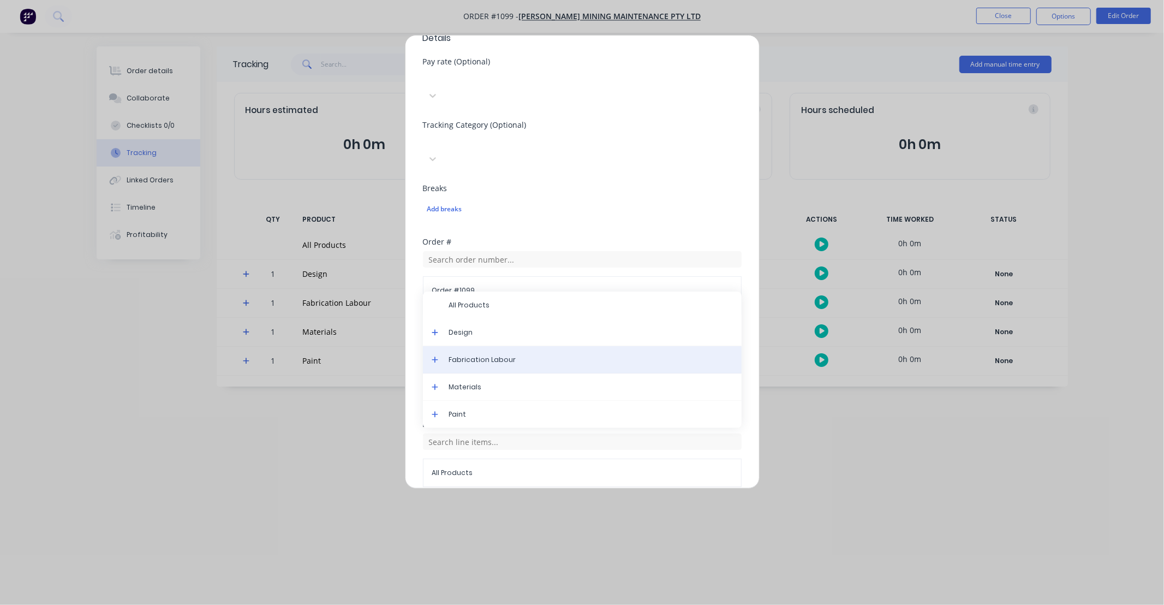
click at [482, 355] on span "Fabrication Labour" at bounding box center [591, 360] width 284 height 10
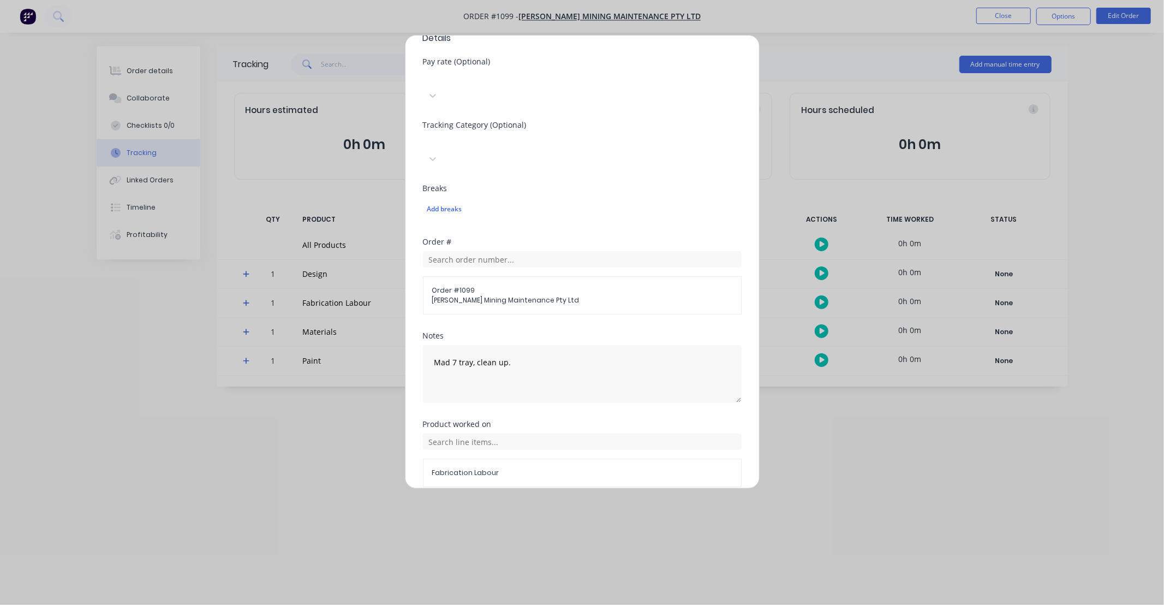
click at [540, 504] on button "Add manual time entry" at bounding box center [556, 512] width 92 height 17
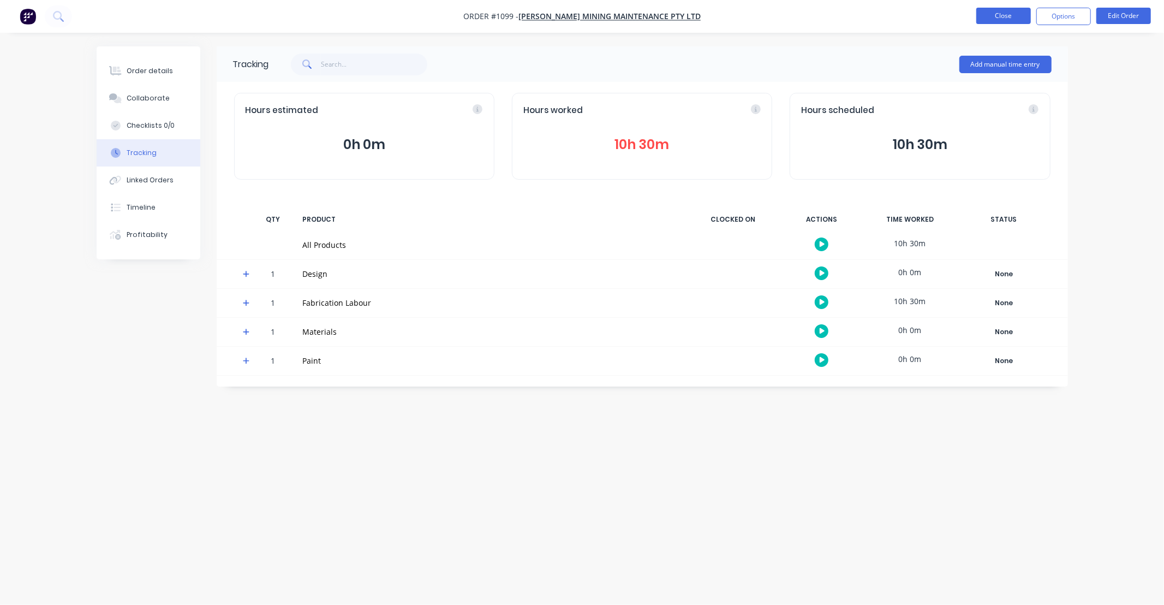
click at [1003, 15] on button "Close" at bounding box center [1003, 16] width 55 height 16
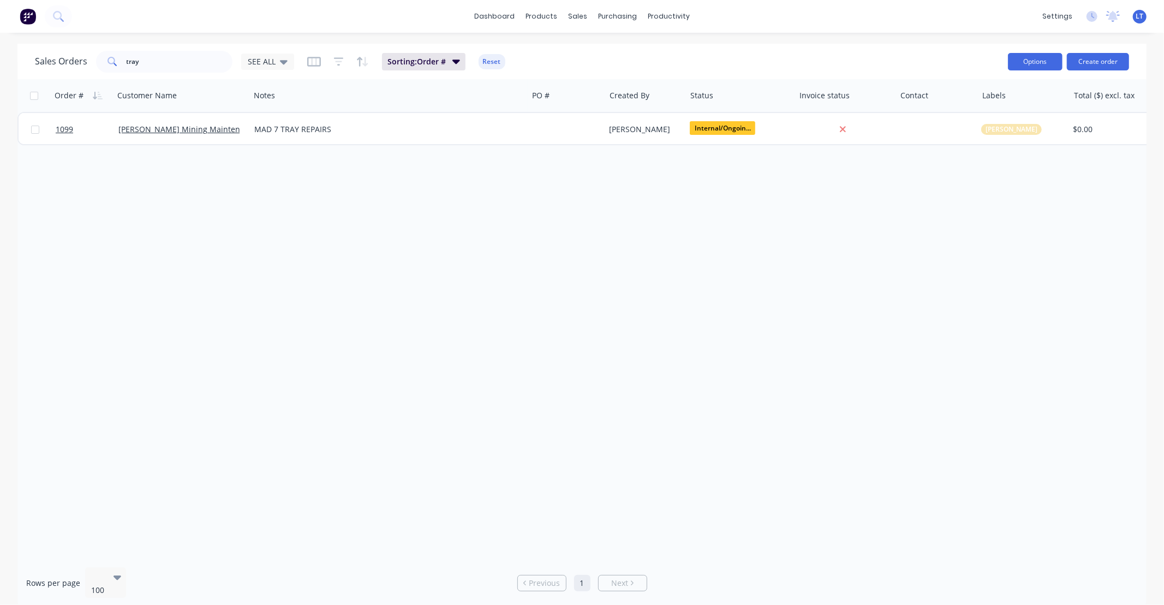
click at [1033, 64] on button "Options" at bounding box center [1035, 61] width 55 height 17
click at [658, 17] on div "productivity" at bounding box center [668, 16] width 53 height 16
click at [695, 118] on div "Timesheets" at bounding box center [692, 119] width 41 height 10
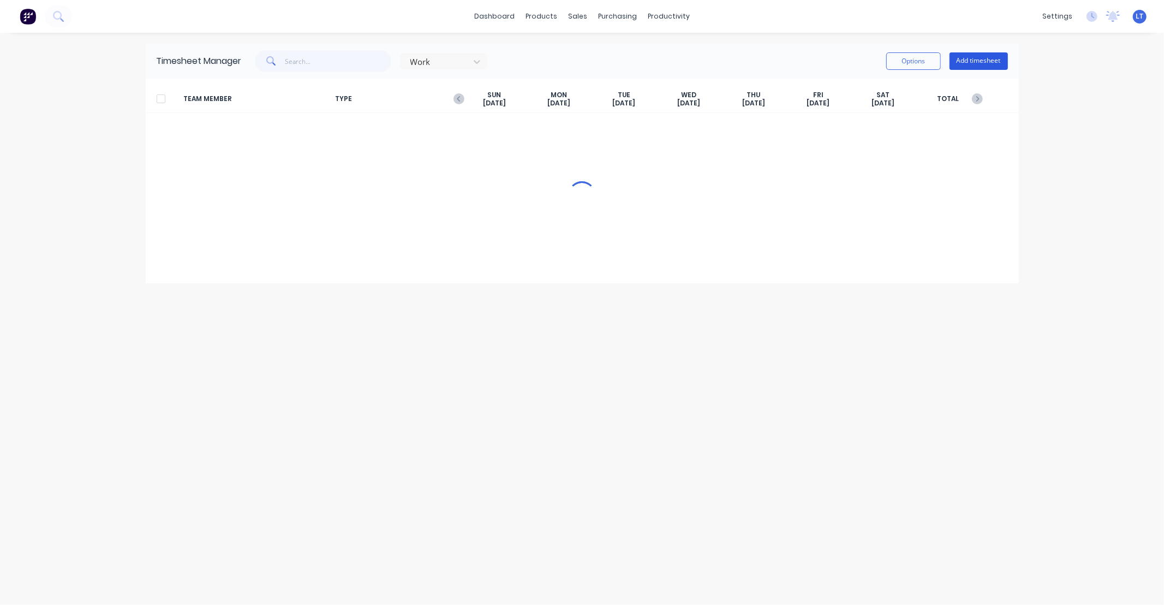
click at [979, 62] on button "Add timesheet" at bounding box center [979, 60] width 58 height 17
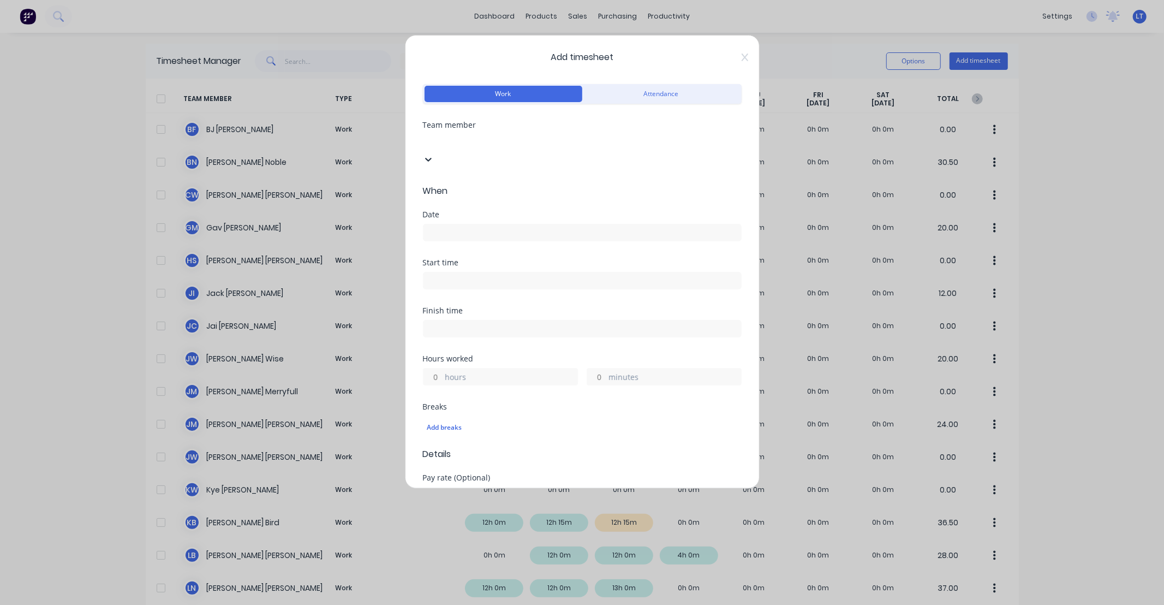
click at [485, 146] on div at bounding box center [504, 141] width 157 height 14
type input "[PERSON_NAME]"
click at [481, 604] on div "[PERSON_NAME]" at bounding box center [582, 610] width 1164 height 11
click at [497, 224] on input at bounding box center [583, 232] width 318 height 16
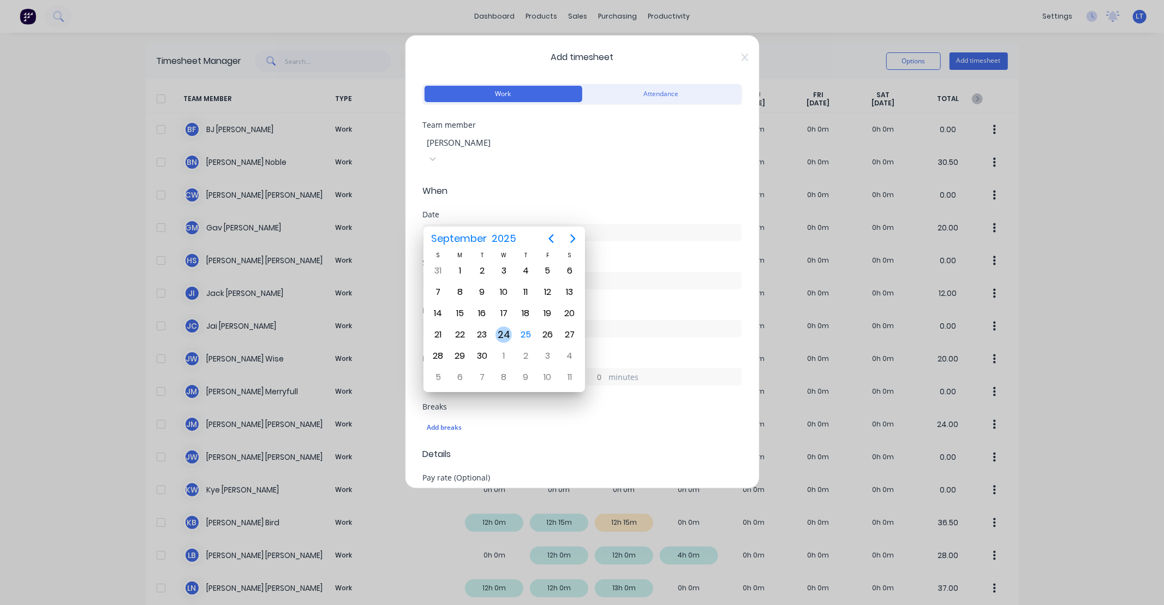
click at [501, 332] on div "24" at bounding box center [504, 334] width 16 height 16
type input "[DATE]"
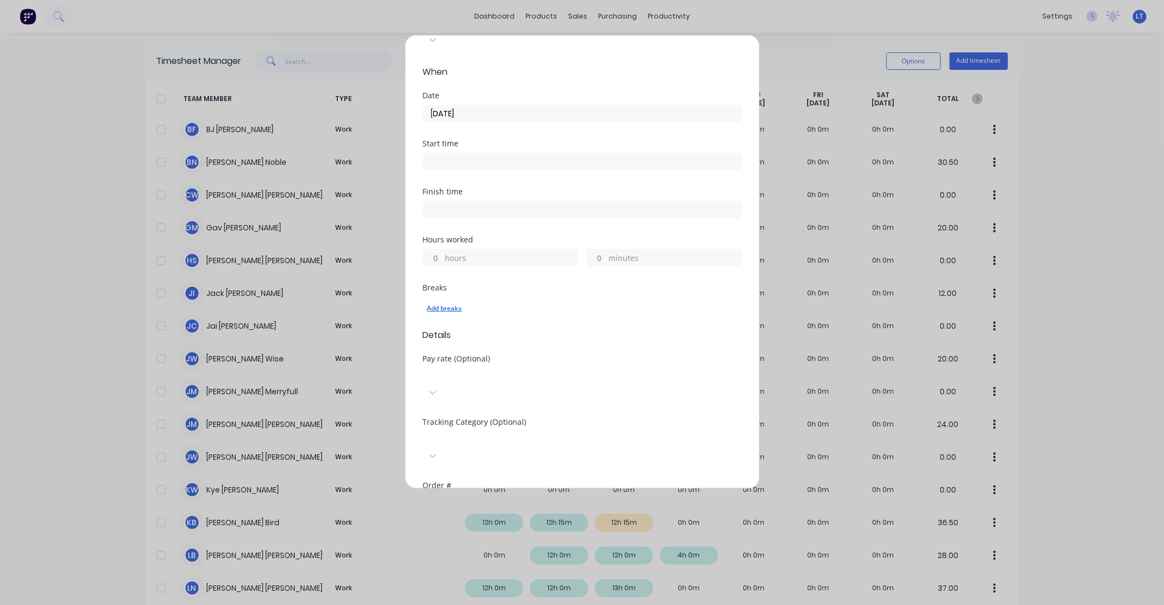
scroll to position [182, 0]
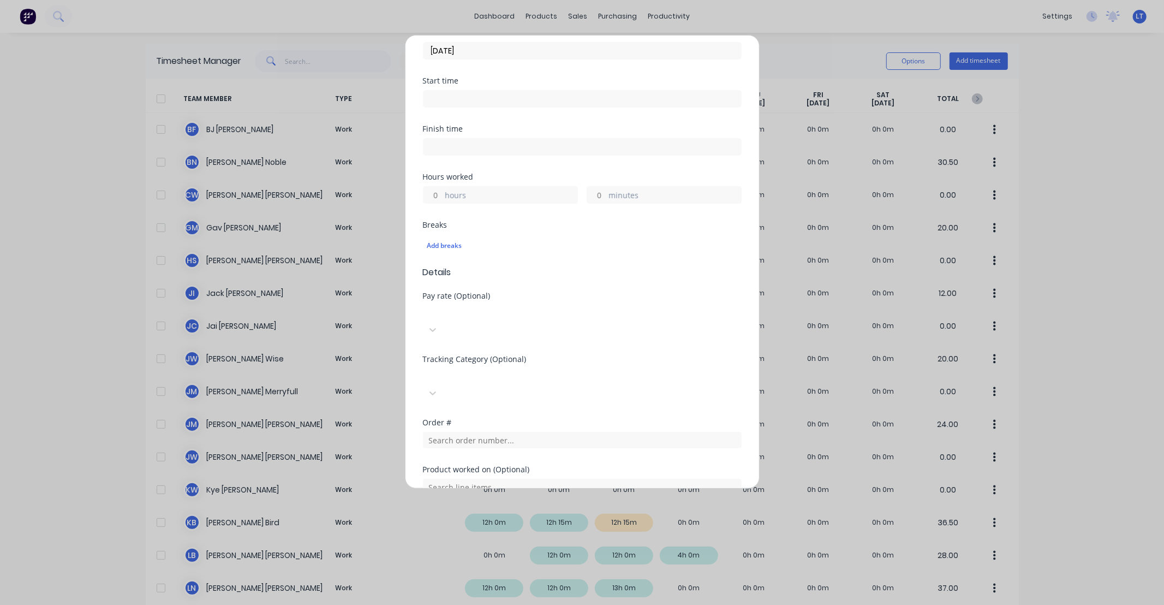
click at [433, 187] on input "hours" at bounding box center [433, 195] width 19 height 16
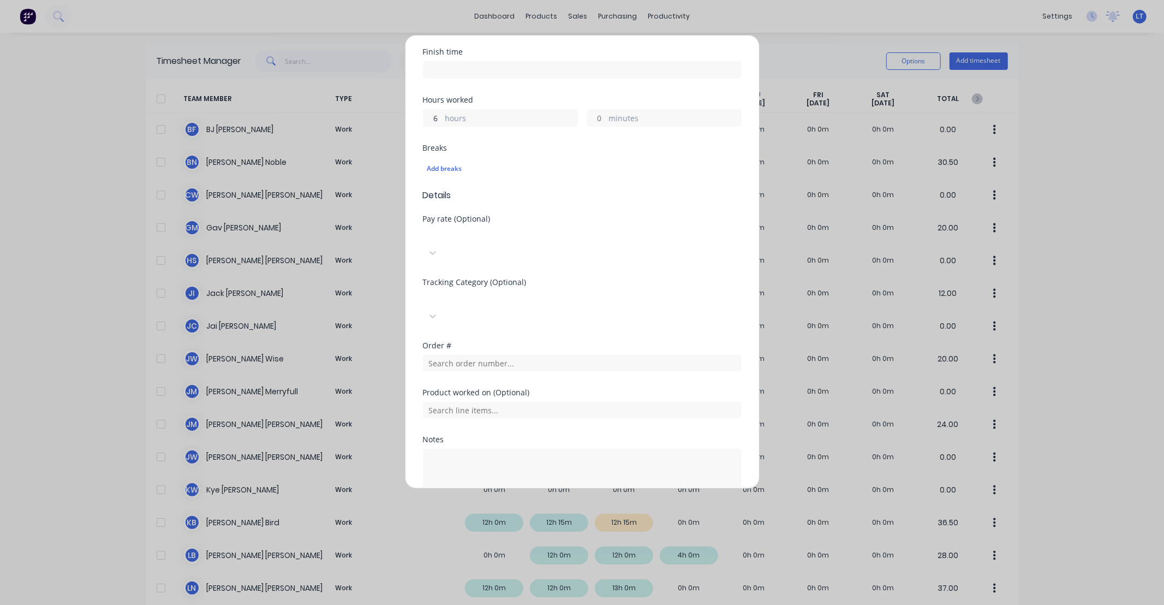
scroll to position [278, 0]
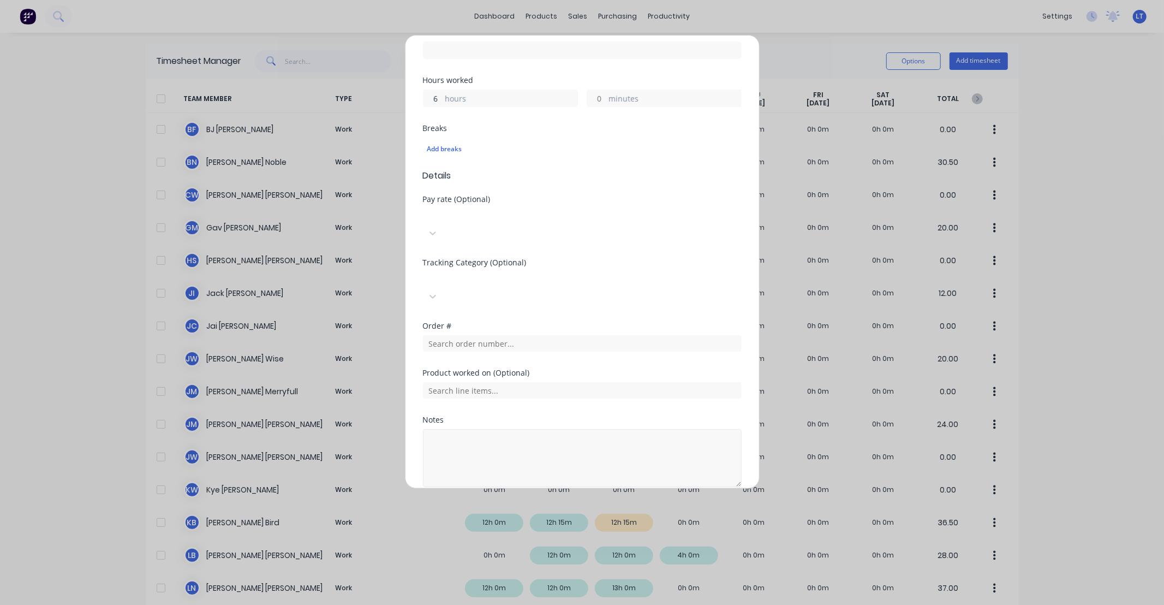
type input "6"
click at [530, 429] on textarea at bounding box center [582, 458] width 319 height 58
type textarea "Vehicle decals"
click at [528, 416] on div "Notes Vehicle decals" at bounding box center [582, 451] width 319 height 71
click at [552, 504] on button "Add manual time entry" at bounding box center [556, 512] width 92 height 17
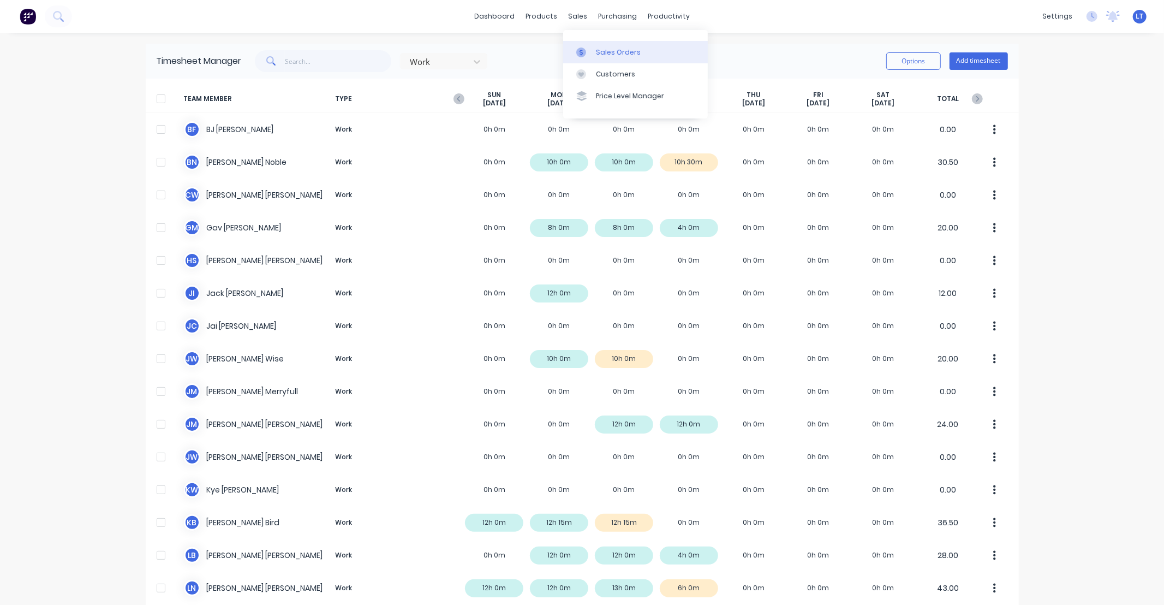
click at [598, 53] on div "Sales Orders" at bounding box center [618, 52] width 45 height 10
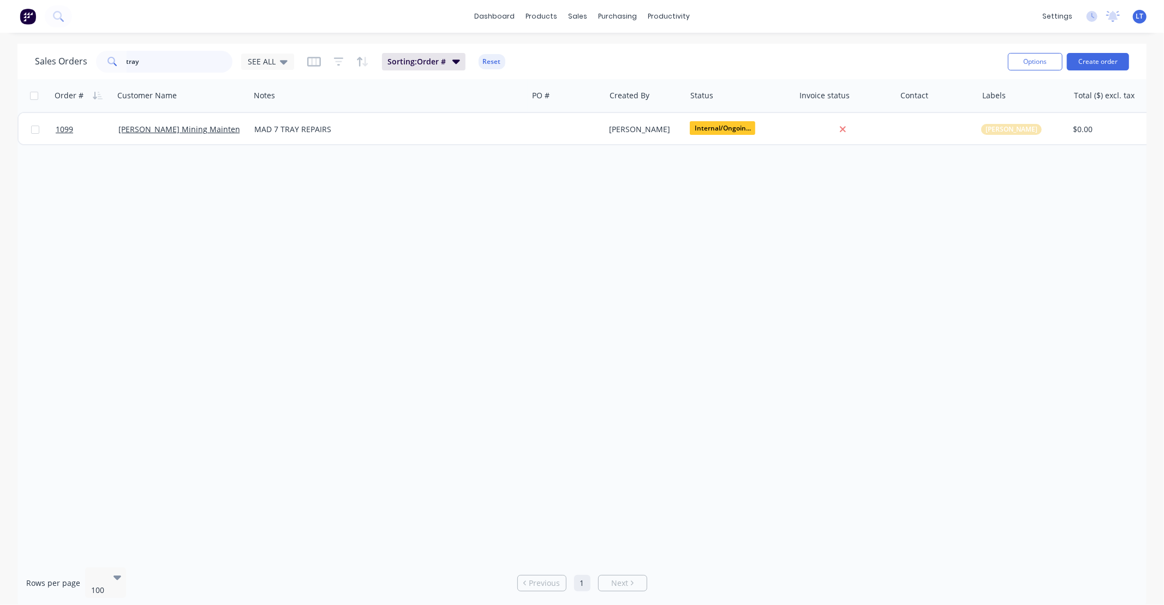
click at [176, 69] on input "tray" at bounding box center [180, 62] width 106 height 22
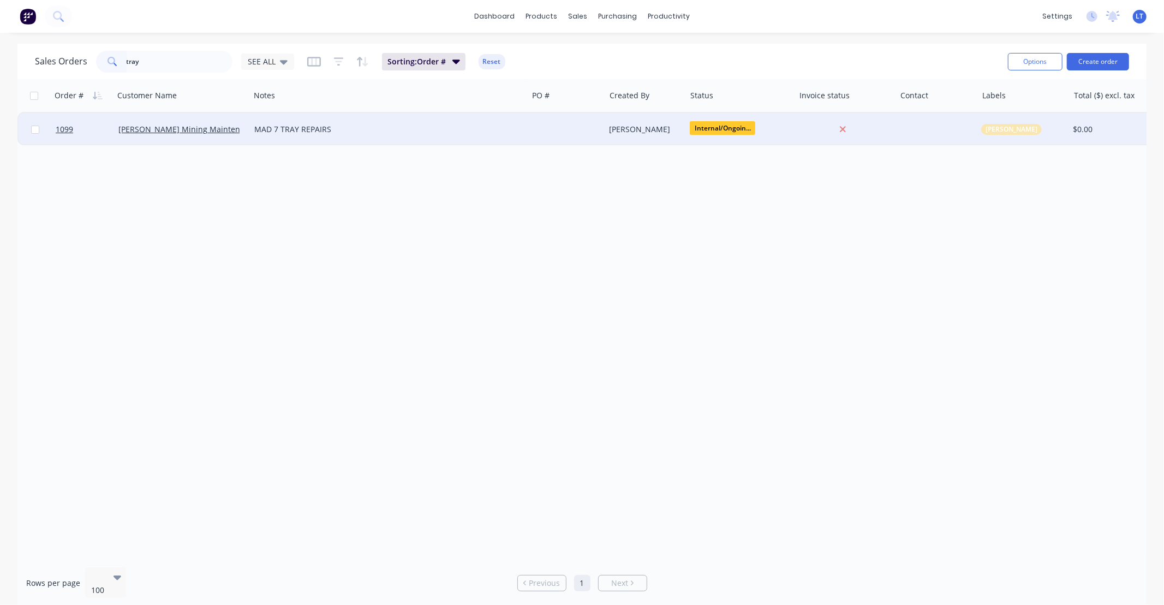
click at [668, 126] on div "[PERSON_NAME]" at bounding box center [644, 129] width 68 height 11
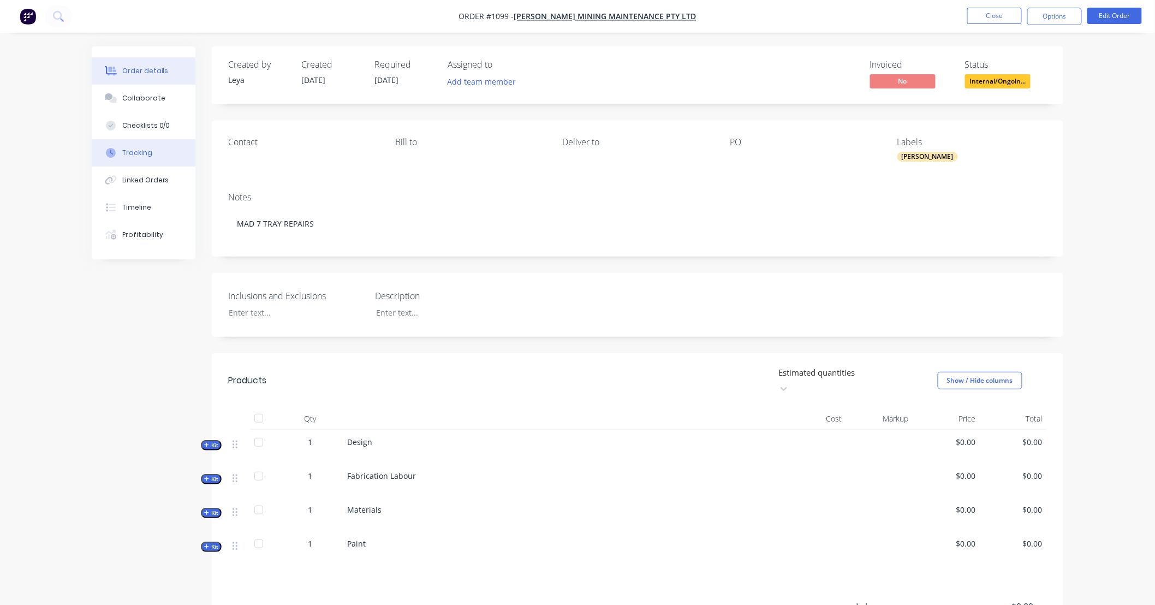
click at [151, 157] on button "Tracking" at bounding box center [144, 152] width 104 height 27
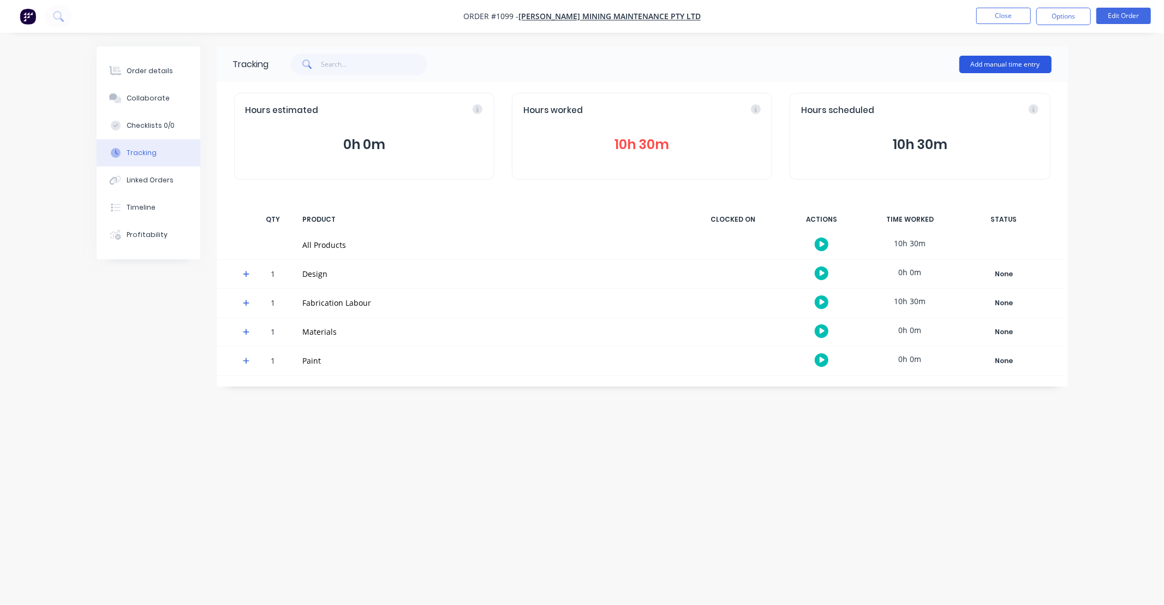
click at [986, 70] on button "Add manual time entry" at bounding box center [1006, 64] width 92 height 17
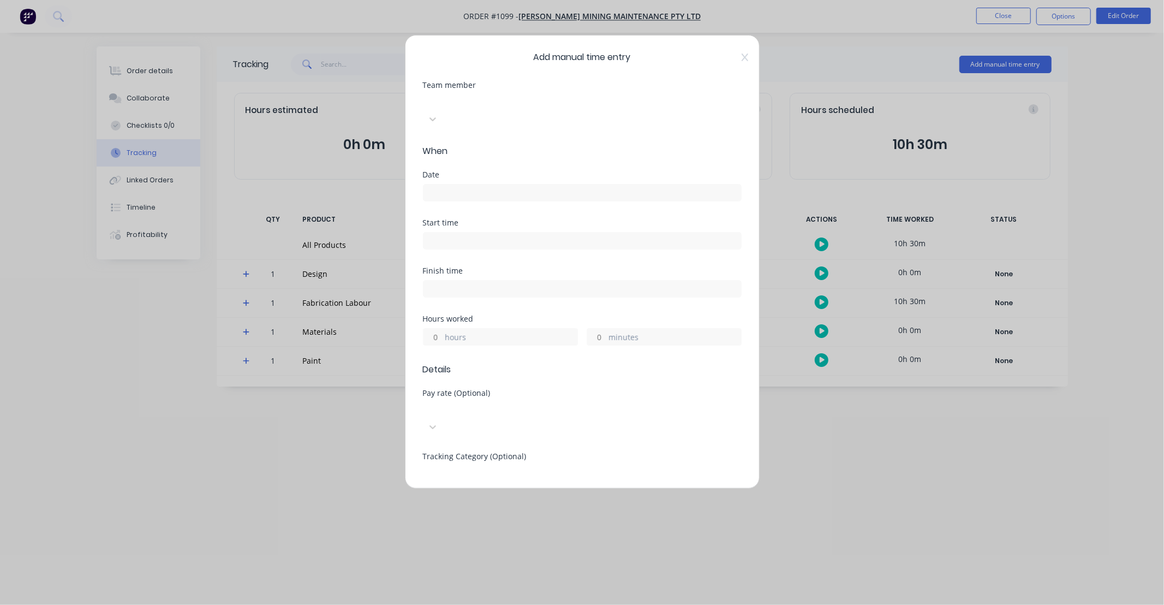
click at [500, 100] on div at bounding box center [504, 101] width 157 height 14
type input "[PERSON_NAME]"
click at [477, 604] on div "[PERSON_NAME]" at bounding box center [582, 610] width 1164 height 11
click at [473, 184] on input at bounding box center [583, 192] width 318 height 16
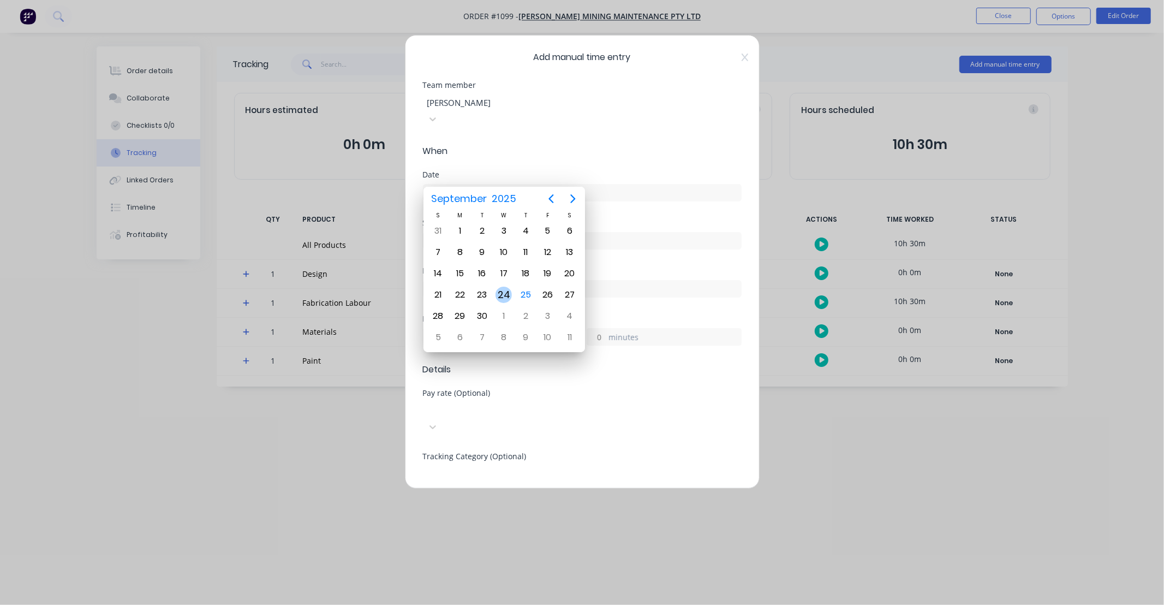
click at [501, 293] on div "24" at bounding box center [504, 295] width 16 height 16
type input "[DATE]"
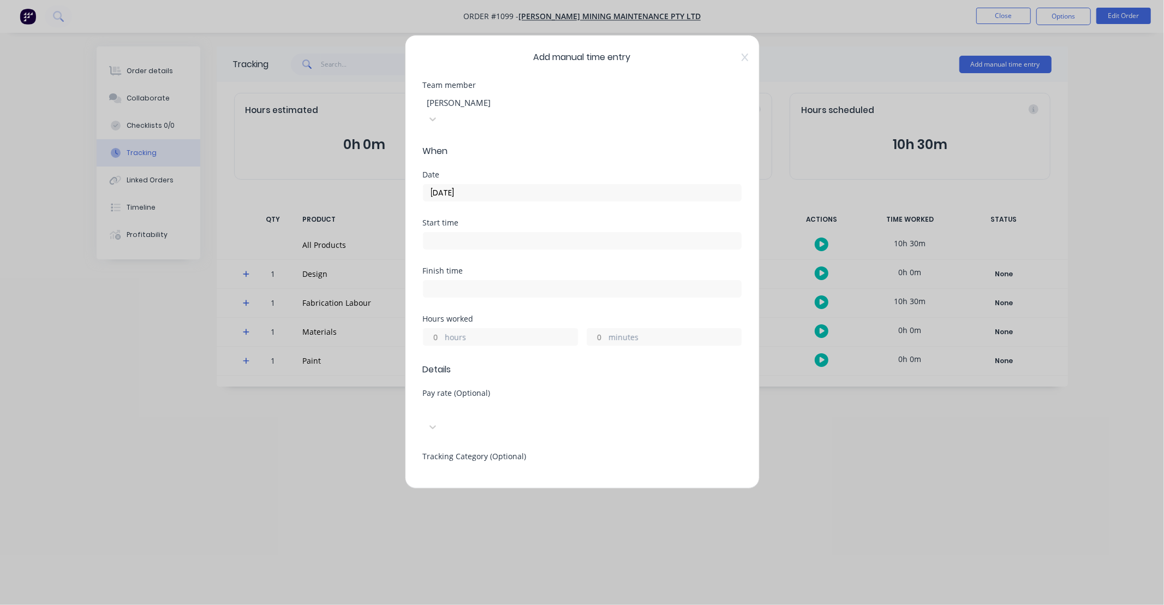
click at [434, 329] on input "hours" at bounding box center [433, 337] width 19 height 16
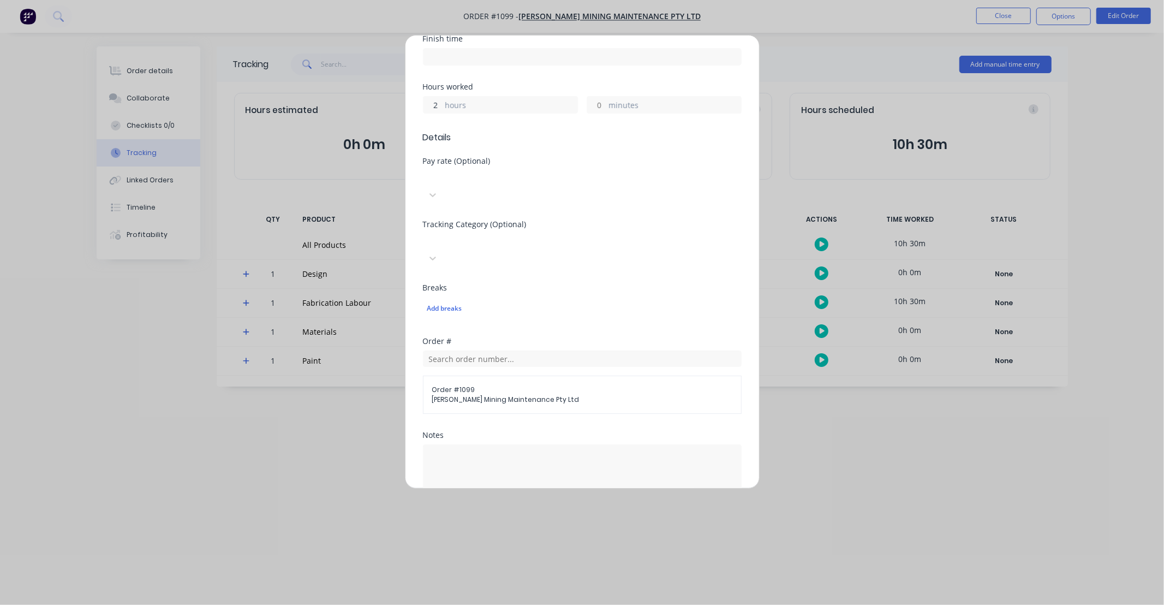
scroll to position [242, 0]
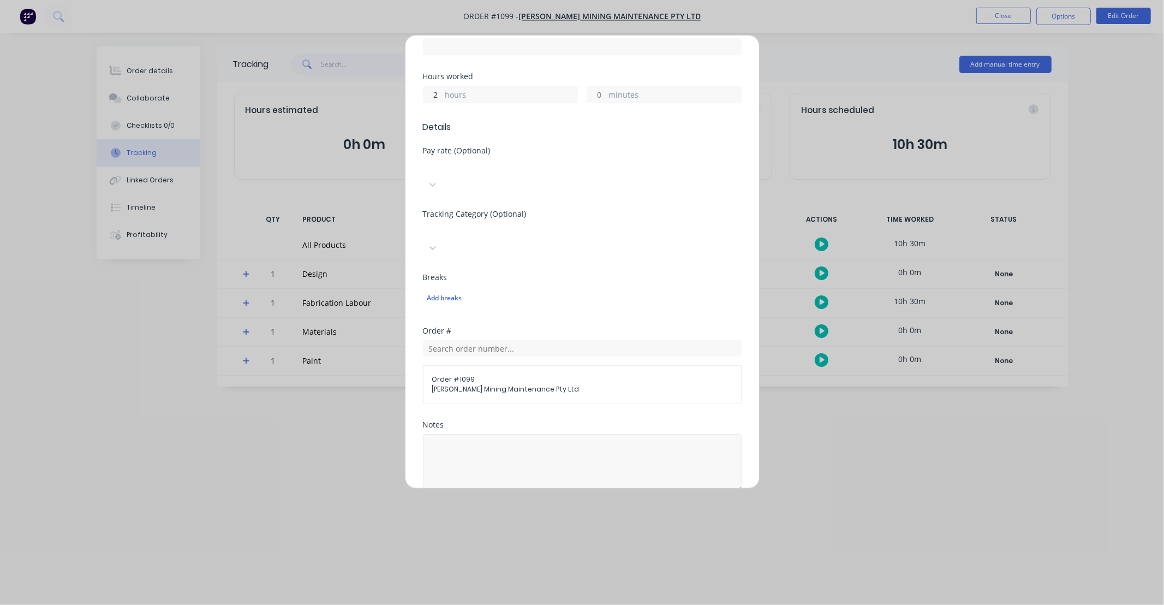
type input "2"
click at [516, 434] on textarea at bounding box center [582, 463] width 319 height 58
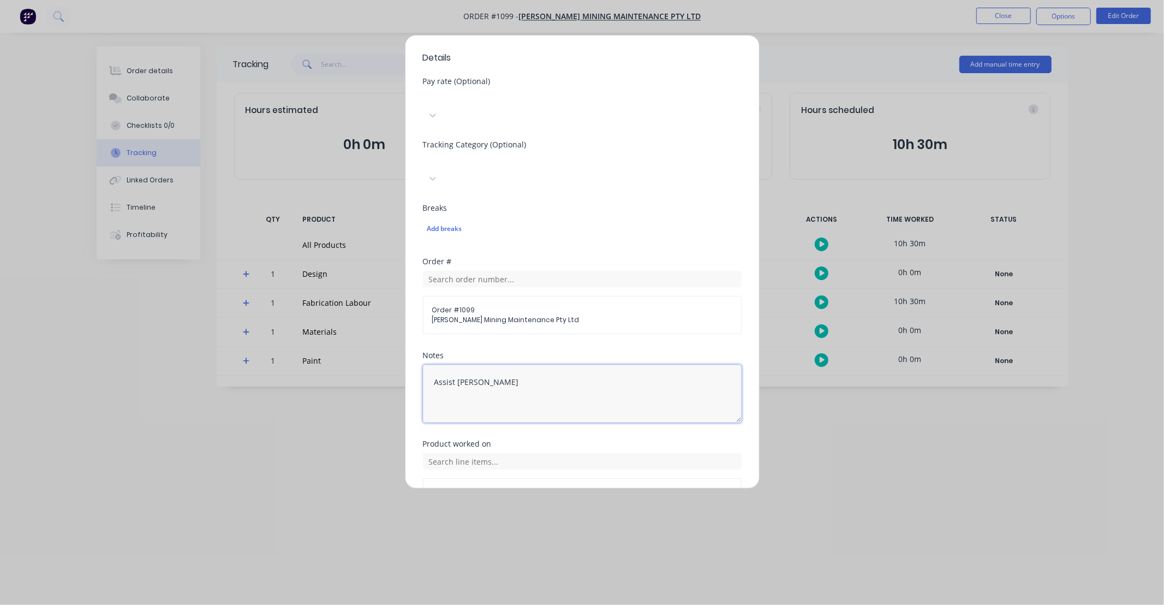
scroll to position [331, 0]
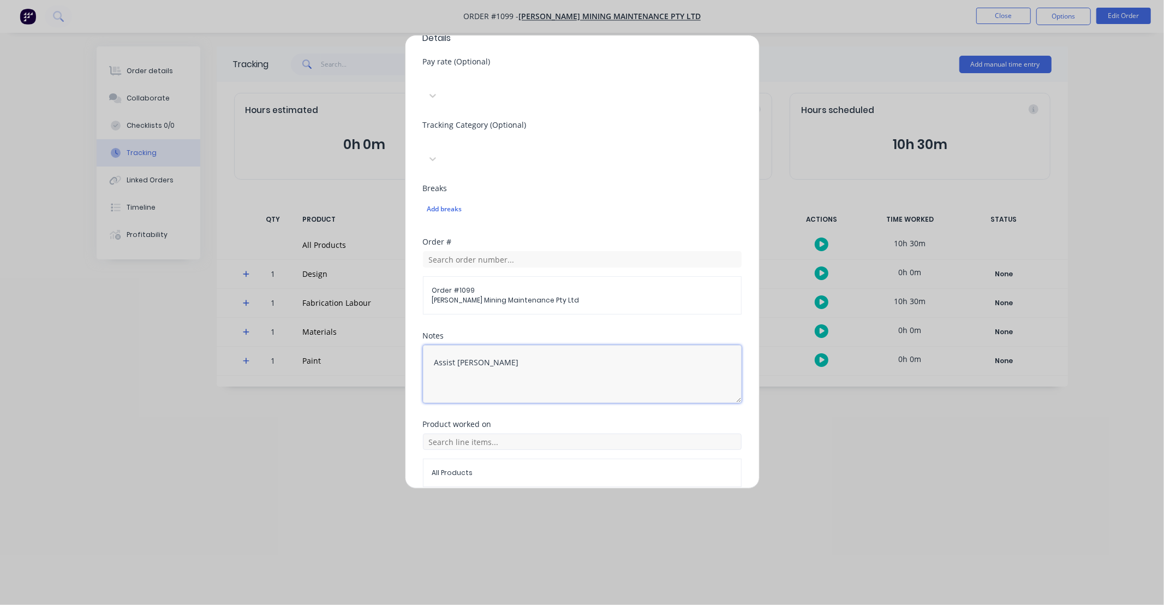
type textarea "Assist [PERSON_NAME]"
click at [506, 433] on input "text" at bounding box center [582, 441] width 319 height 16
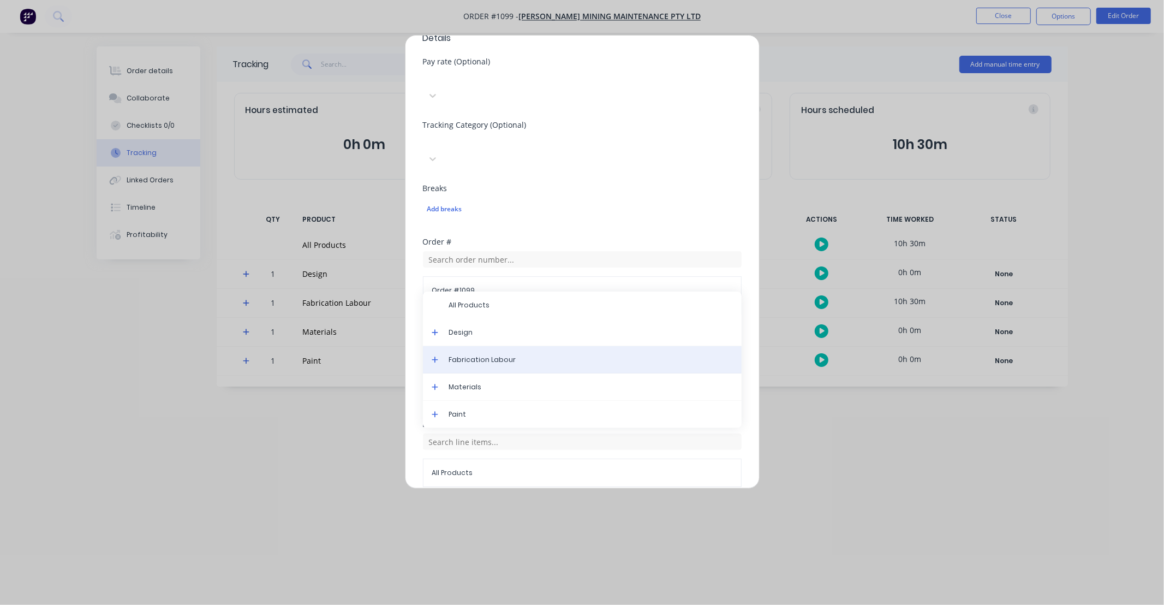
click at [488, 355] on span "Fabrication Labour" at bounding box center [591, 360] width 284 height 10
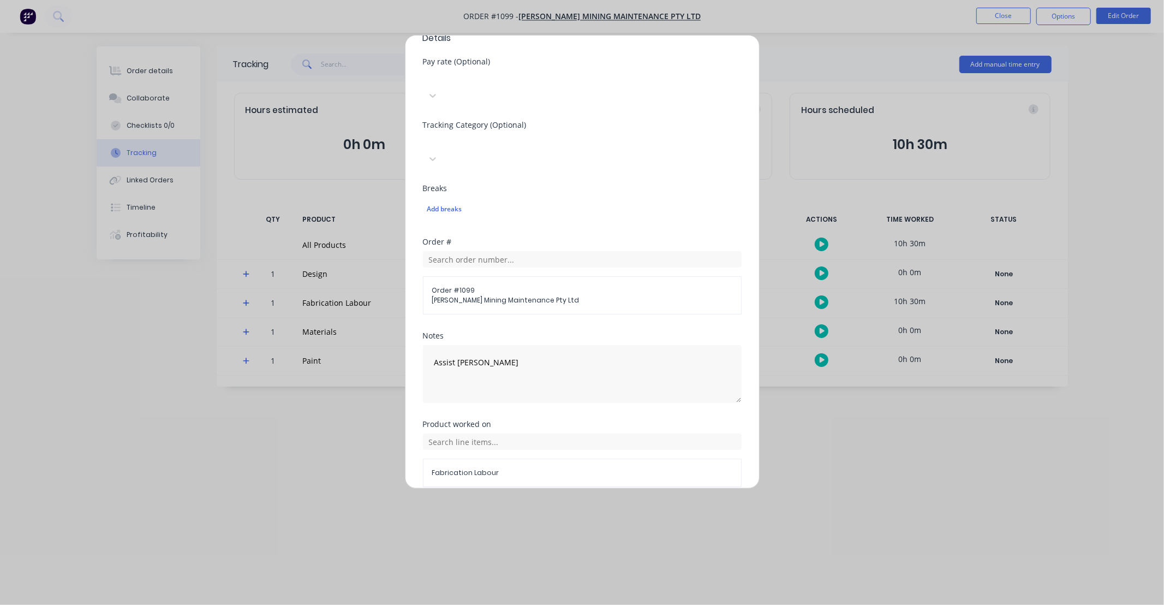
click at [553, 504] on button "Add manual time entry" at bounding box center [556, 512] width 92 height 17
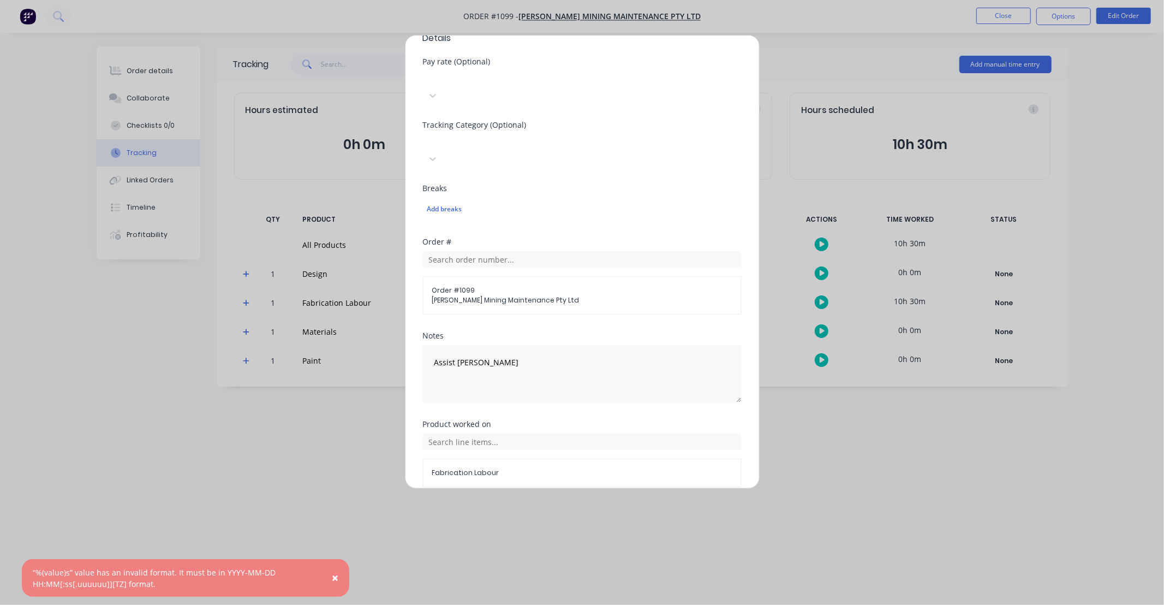
click at [631, 504] on button "Cancel" at bounding box center [633, 512] width 44 height 17
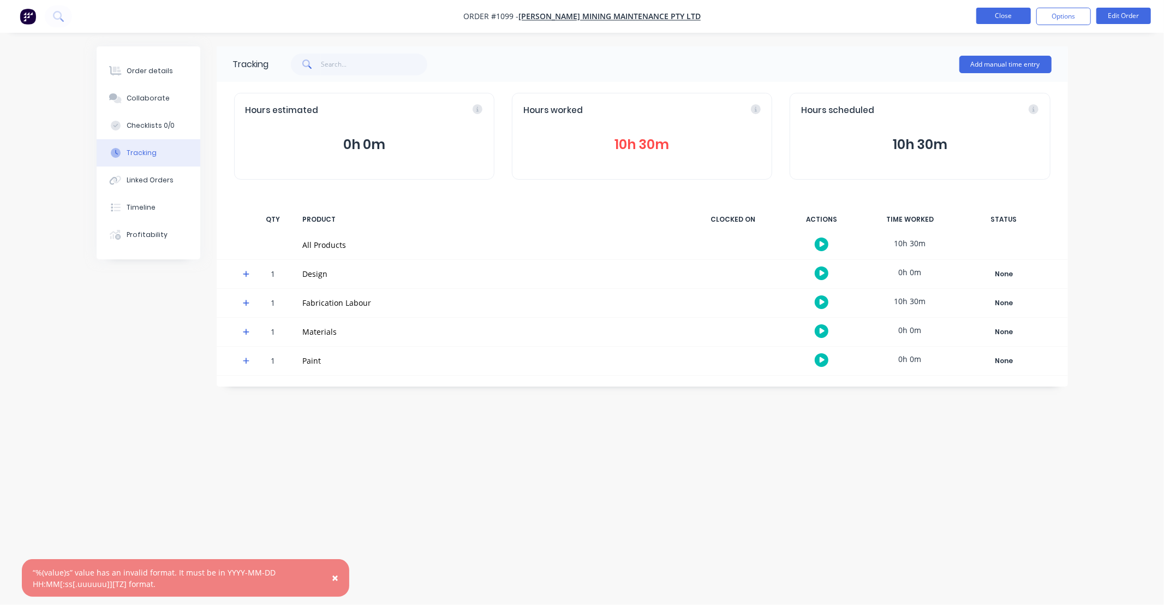
click at [1005, 13] on button "Close" at bounding box center [1003, 16] width 55 height 16
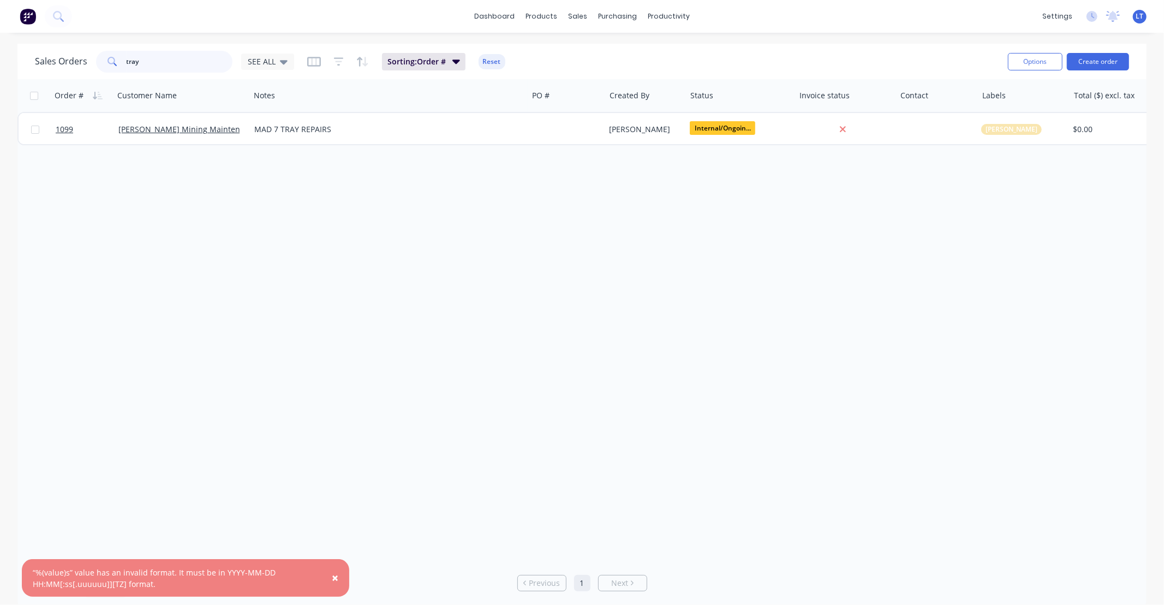
drag, startPoint x: 197, startPoint y: 56, endPoint x: 47, endPoint y: 46, distance: 150.4
click at [0, 57] on div "Sales Orders tray SEE ALL Sorting: Order # Reset Options Create order Order # C…" at bounding box center [582, 326] width 1164 height 564
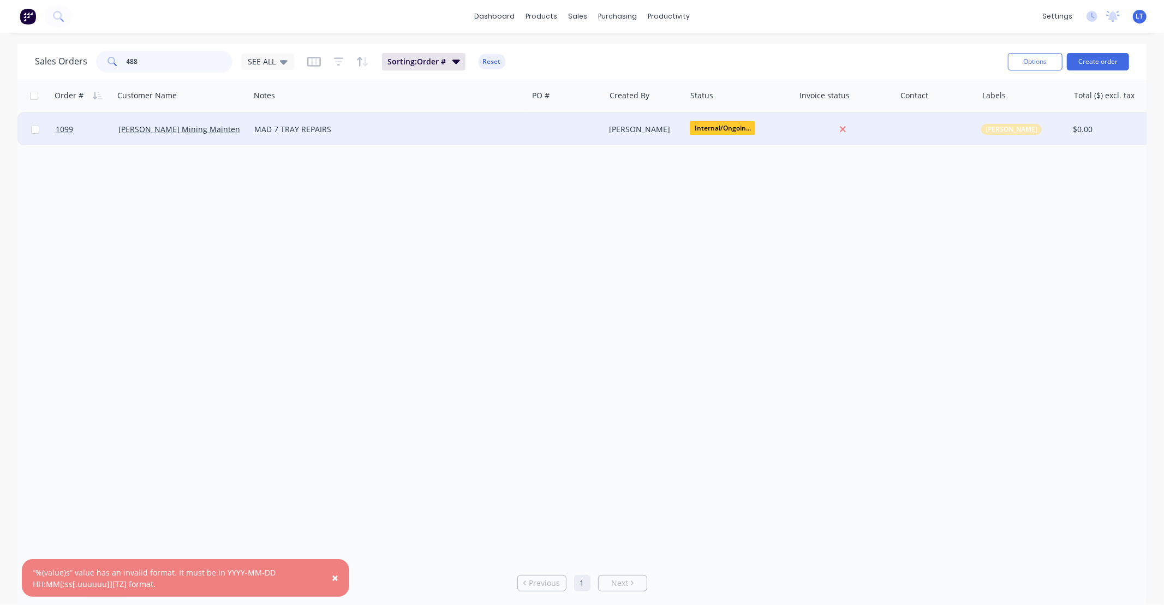
type input "488"
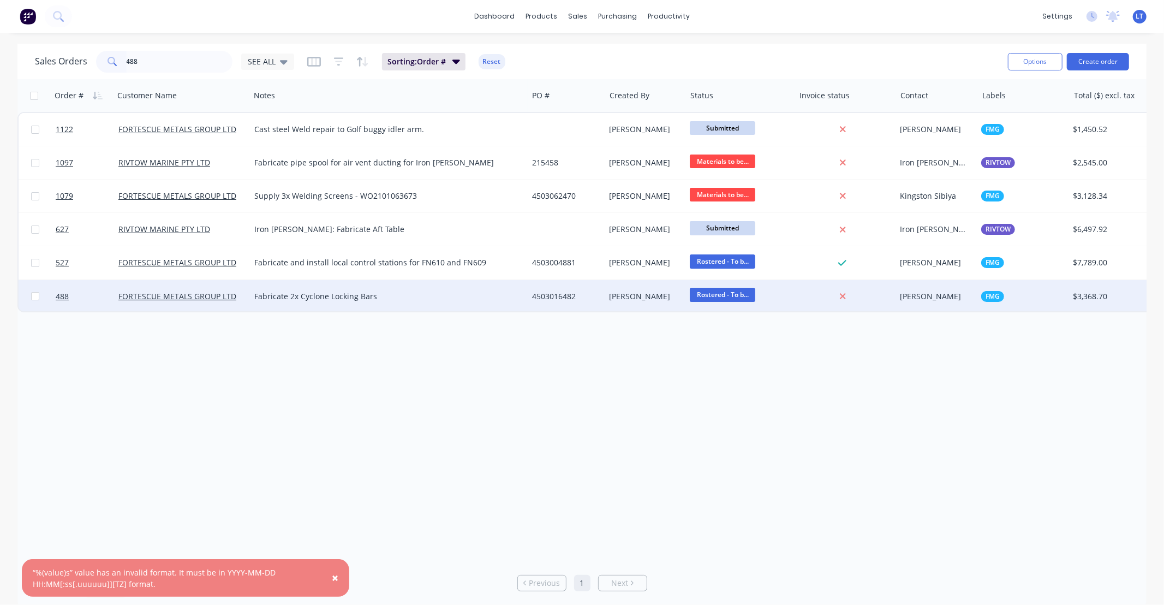
click at [649, 301] on div "[PERSON_NAME]" at bounding box center [644, 296] width 68 height 11
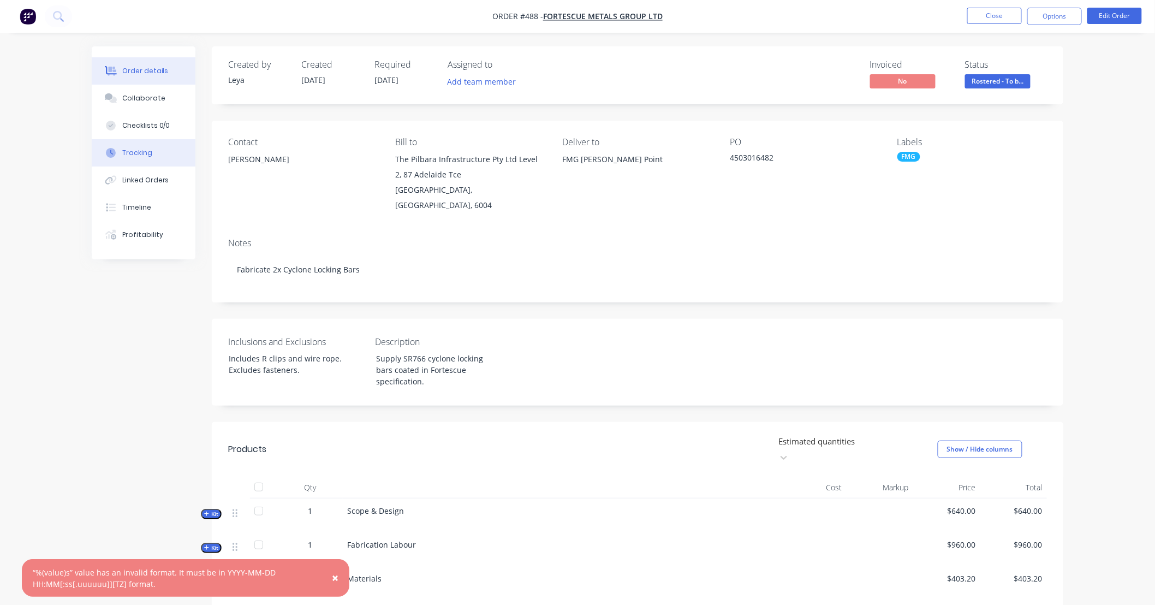
click at [155, 160] on button "Tracking" at bounding box center [144, 152] width 104 height 27
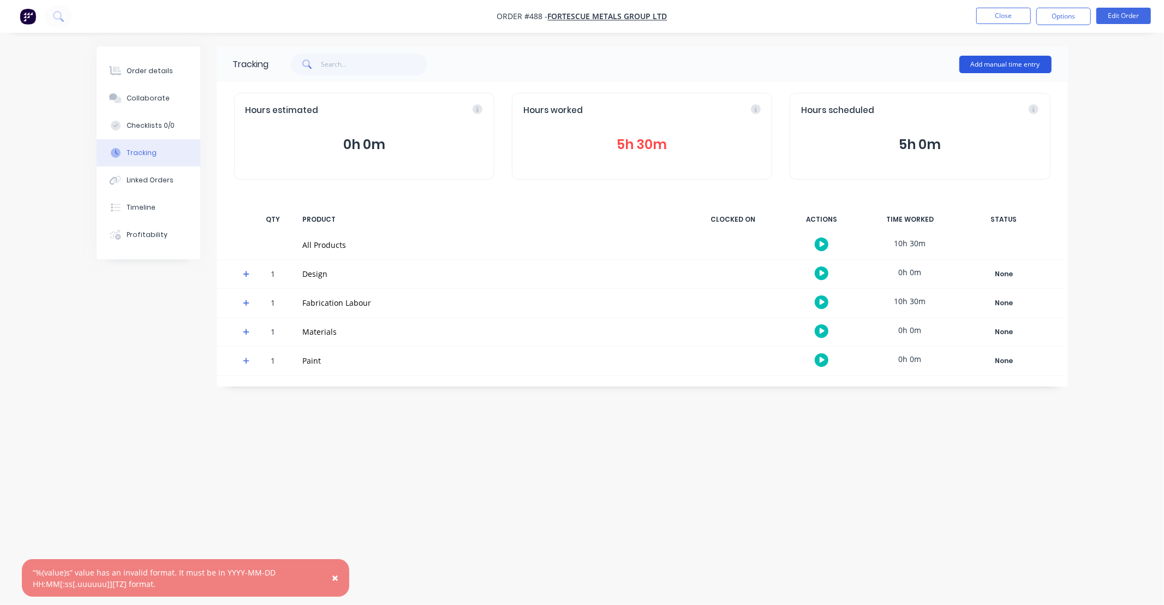
click at [979, 61] on button "Add manual time entry" at bounding box center [1006, 64] width 92 height 17
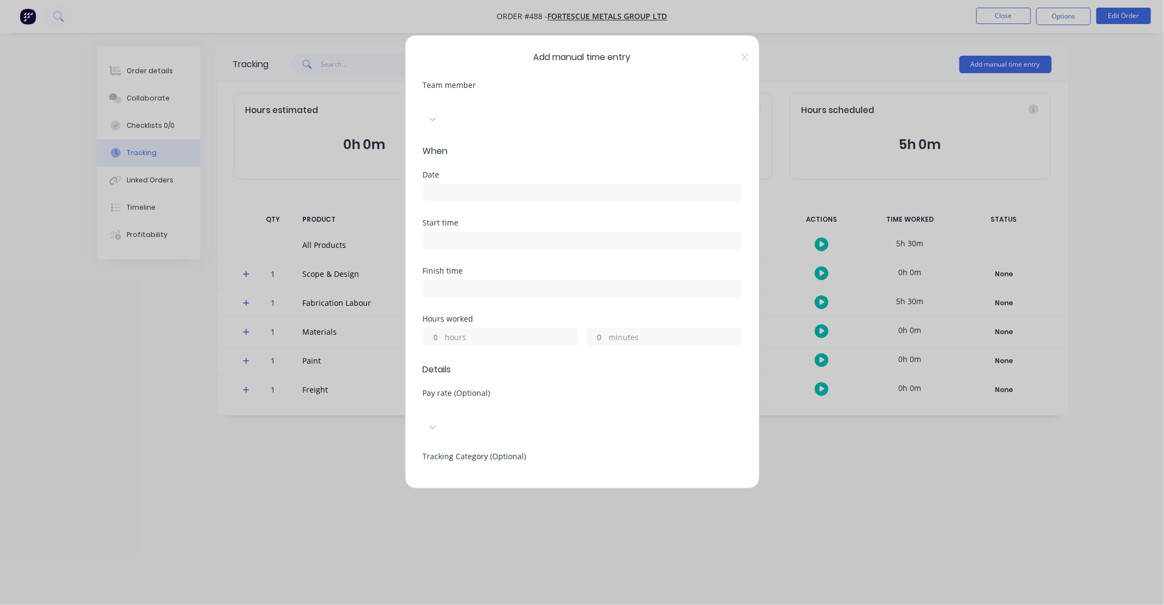
click at [517, 104] on div at bounding box center [504, 101] width 157 height 14
type input "[PERSON_NAME]"
click at [476, 604] on div "[PERSON_NAME]" at bounding box center [582, 610] width 1164 height 11
click at [476, 184] on input at bounding box center [583, 192] width 318 height 16
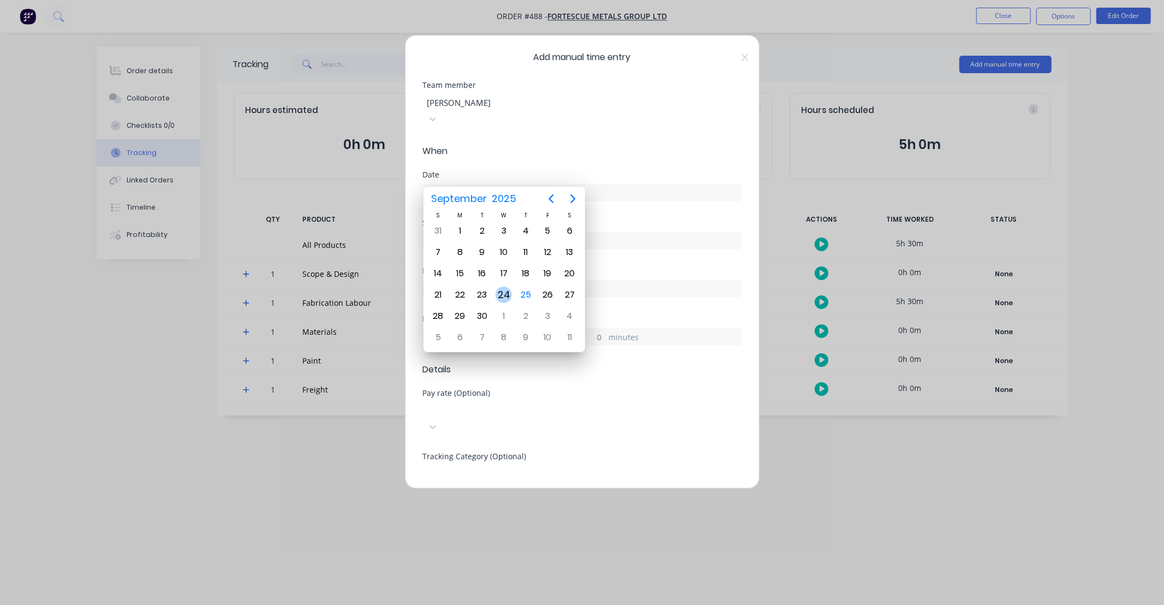
click at [508, 296] on div "24" at bounding box center [504, 295] width 16 height 16
type input "[DATE]"
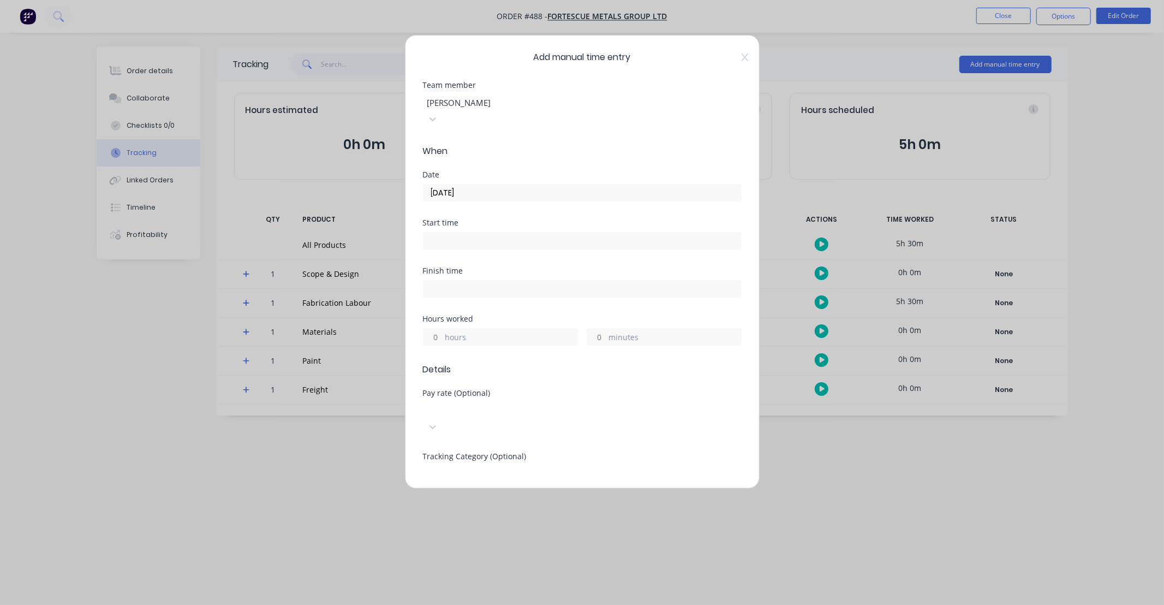
click at [437, 329] on input "hours" at bounding box center [433, 337] width 19 height 16
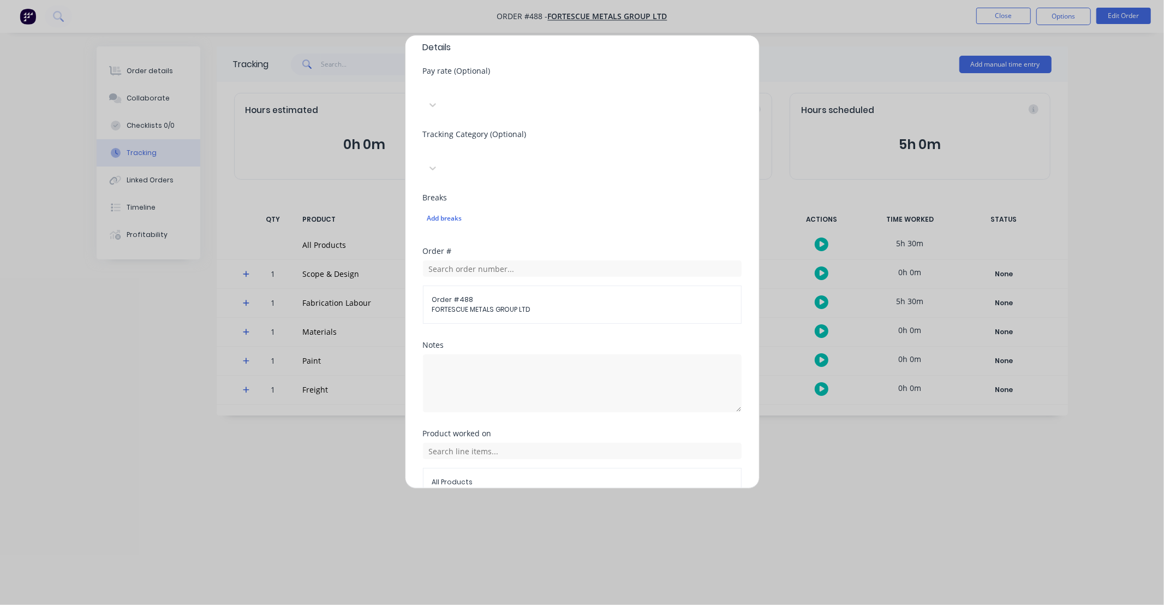
scroll to position [323, 0]
type input "3"
click at [504, 442] on input "text" at bounding box center [582, 450] width 319 height 16
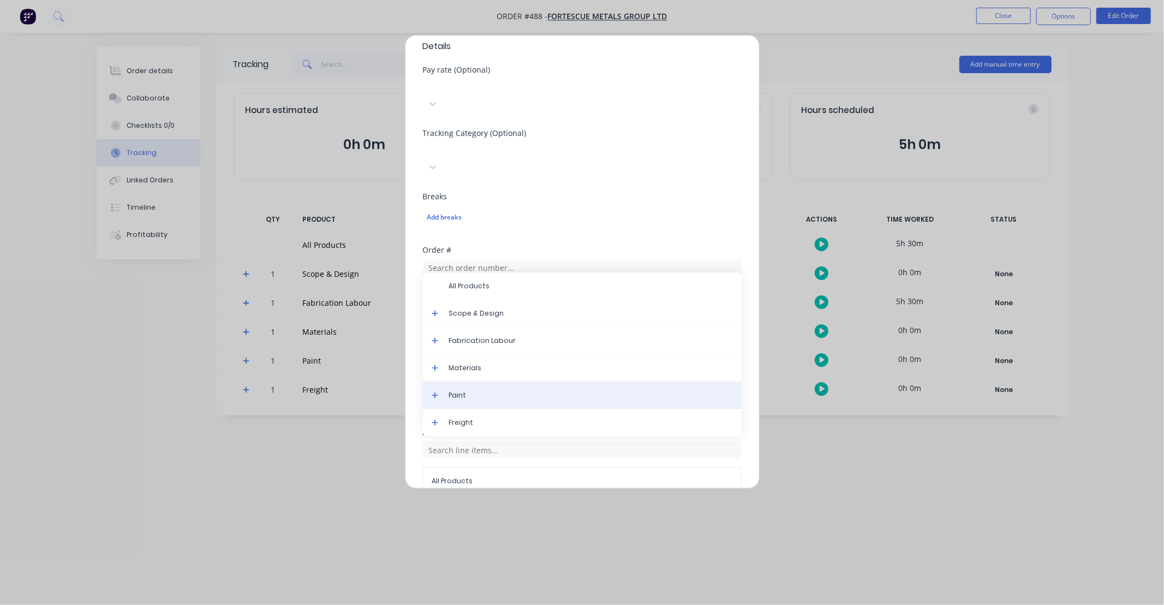
click at [482, 382] on div "Paint" at bounding box center [582, 395] width 319 height 27
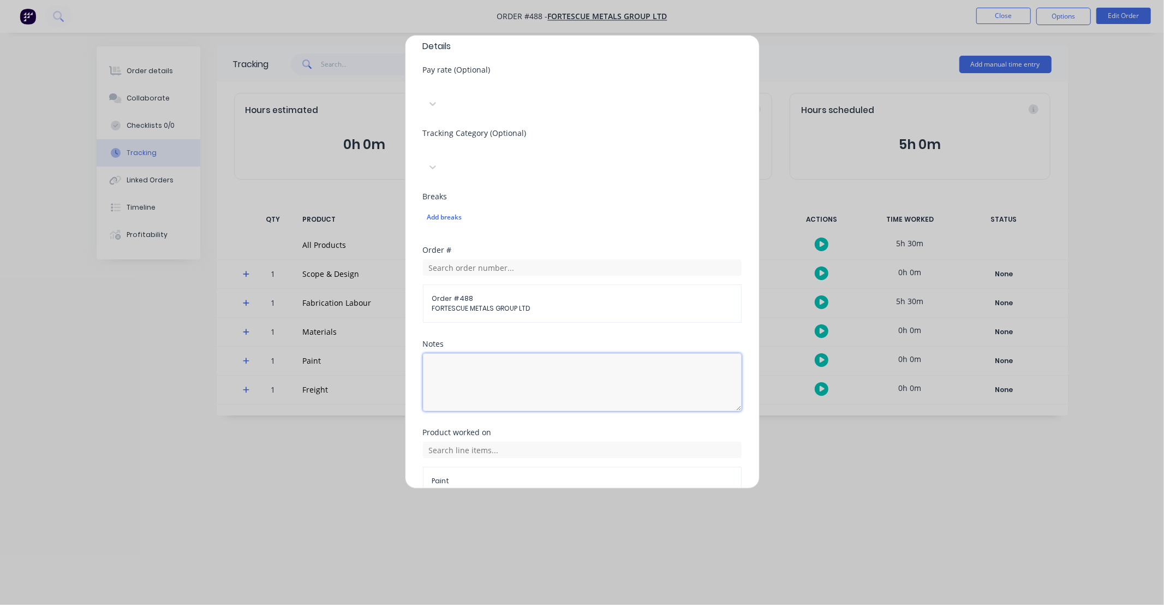
click at [483, 353] on textarea at bounding box center [582, 382] width 319 height 58
type textarea "Blast and paint"
click at [564, 513] on button "Add manual time entry" at bounding box center [556, 521] width 92 height 17
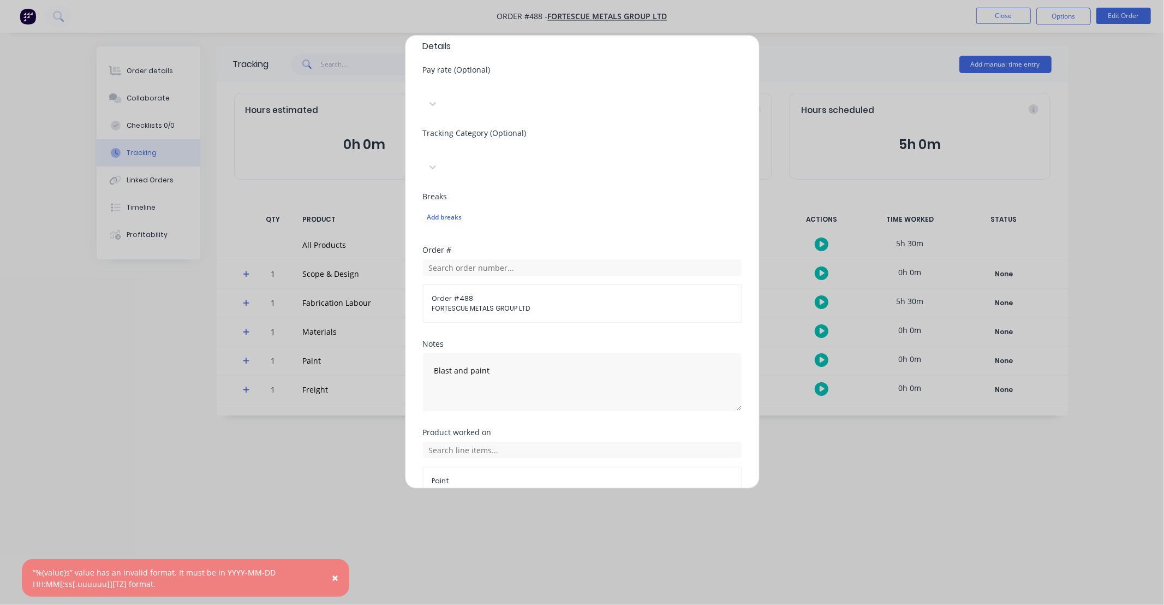
click at [629, 513] on button "Cancel" at bounding box center [633, 521] width 44 height 17
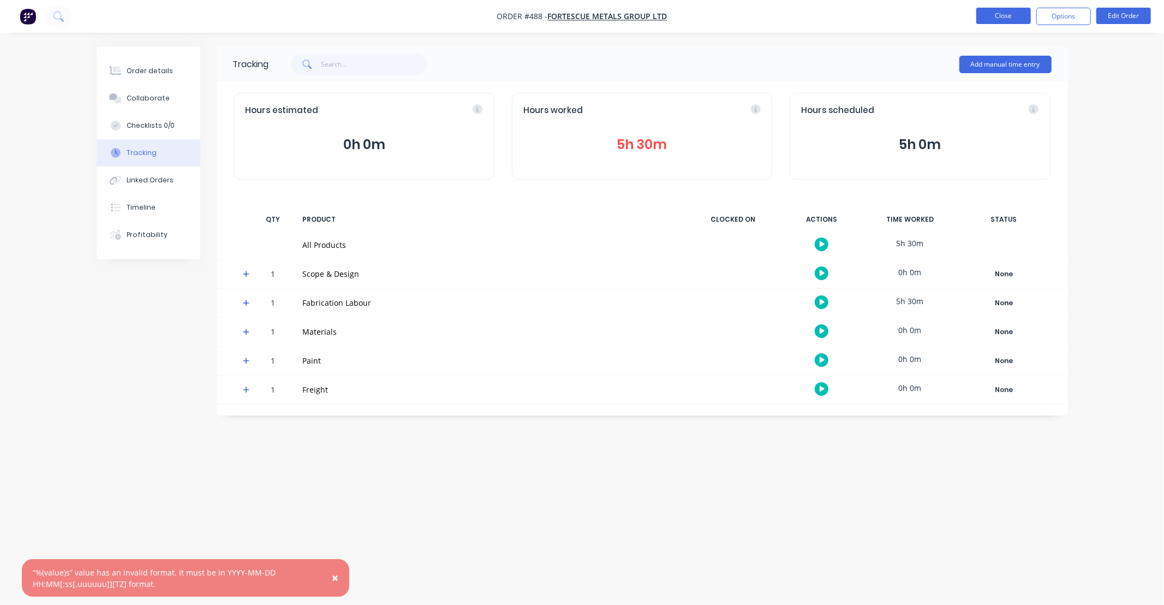
click at [993, 10] on button "Close" at bounding box center [1003, 16] width 55 height 16
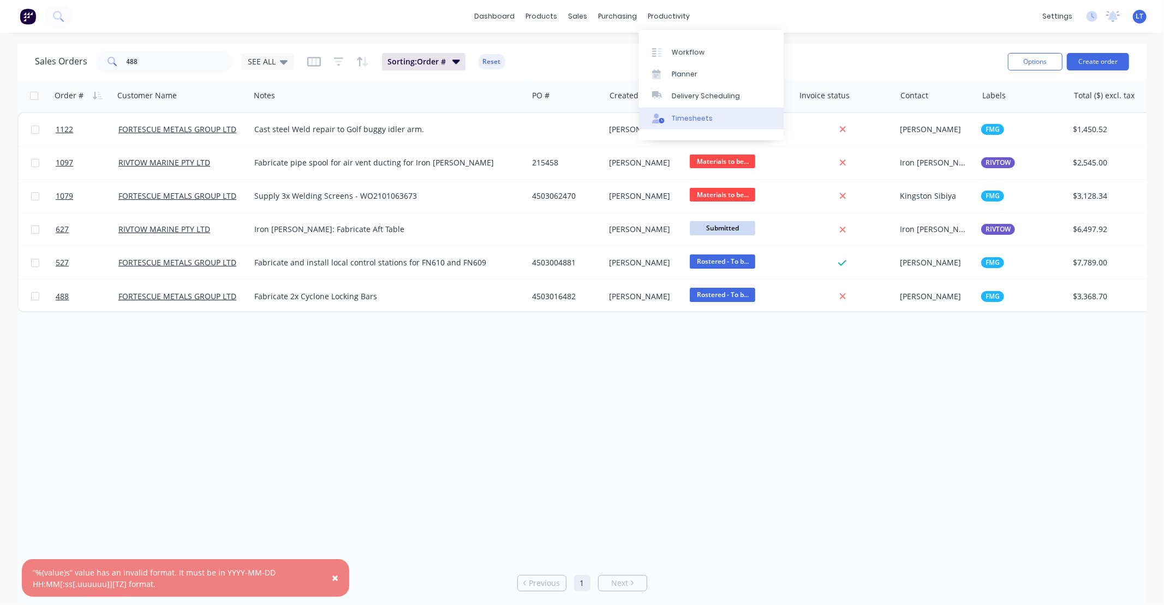
click at [689, 126] on link "Timesheets" at bounding box center [711, 119] width 145 height 22
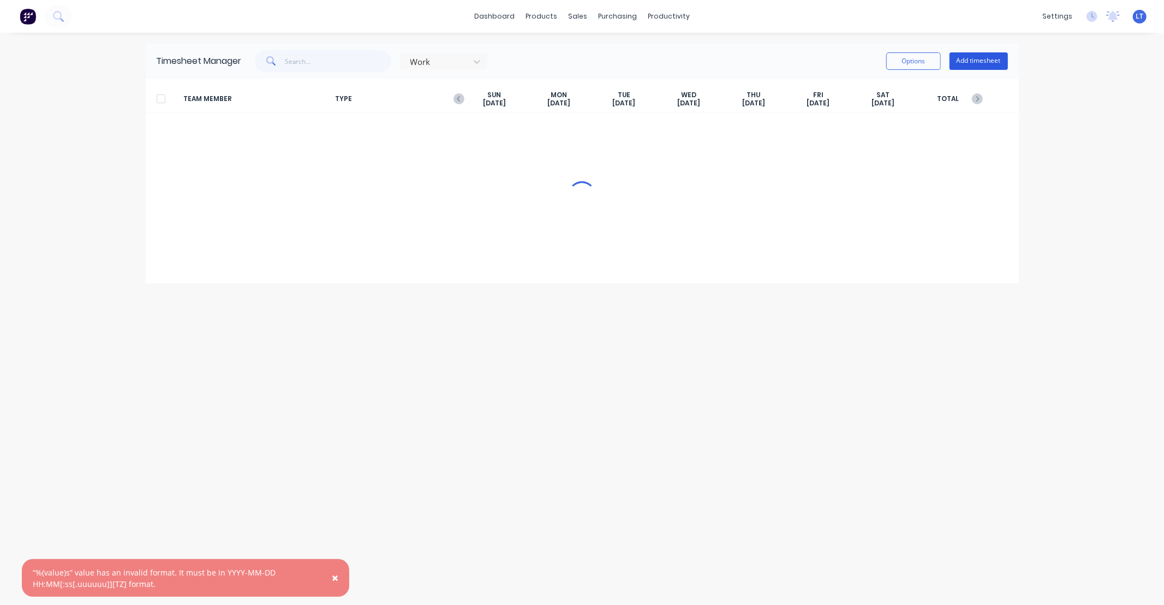
click at [975, 61] on button "Add timesheet" at bounding box center [979, 60] width 58 height 17
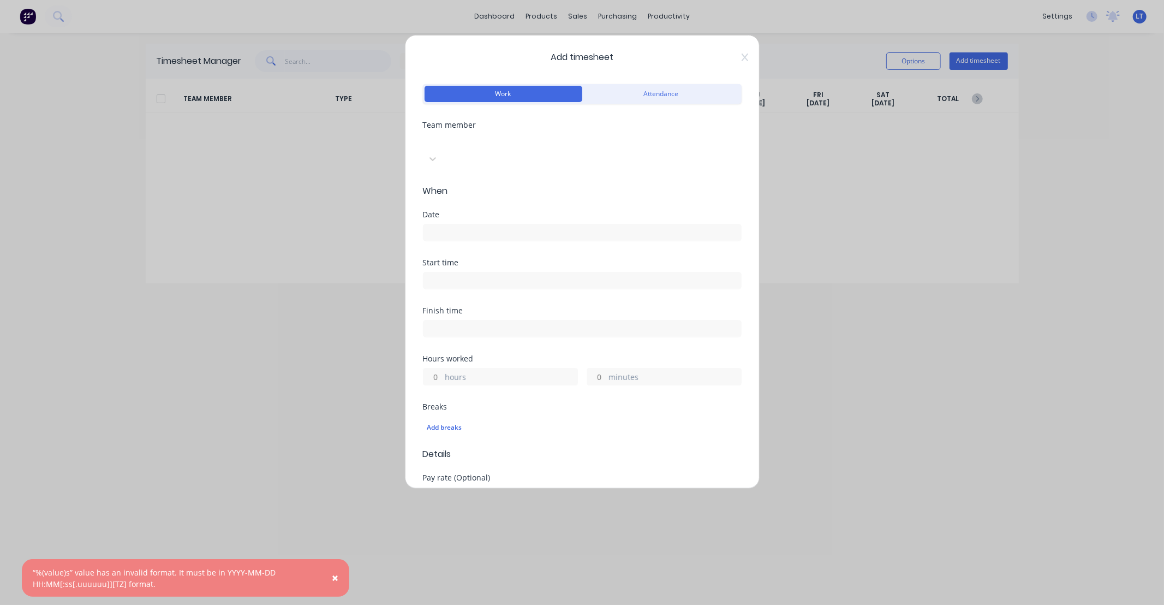
click at [481, 143] on div at bounding box center [504, 141] width 157 height 14
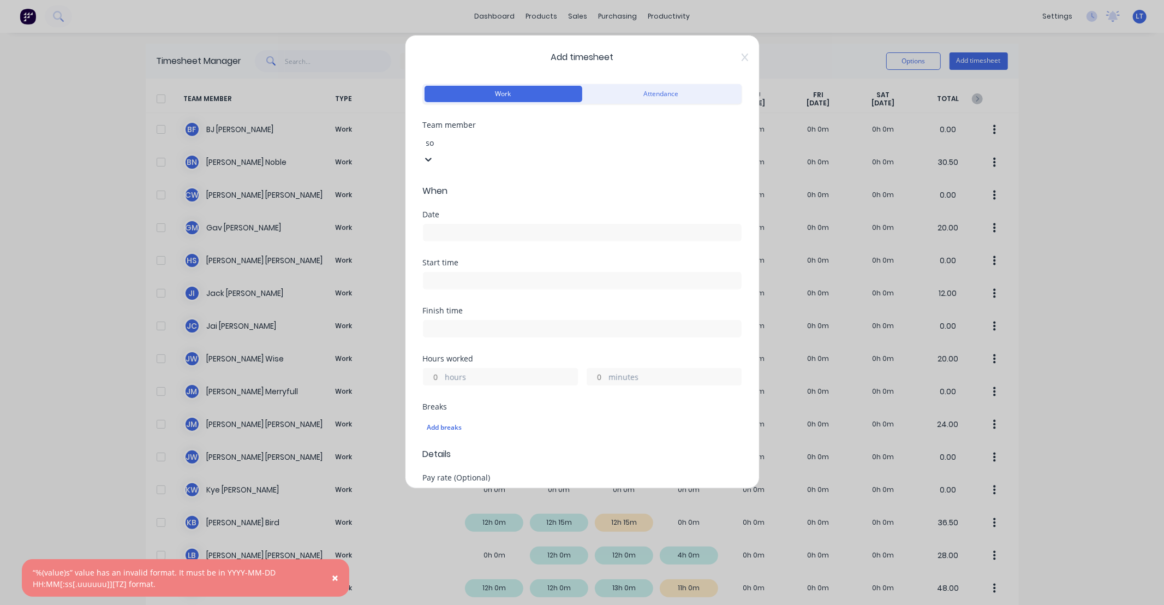
type input "som"
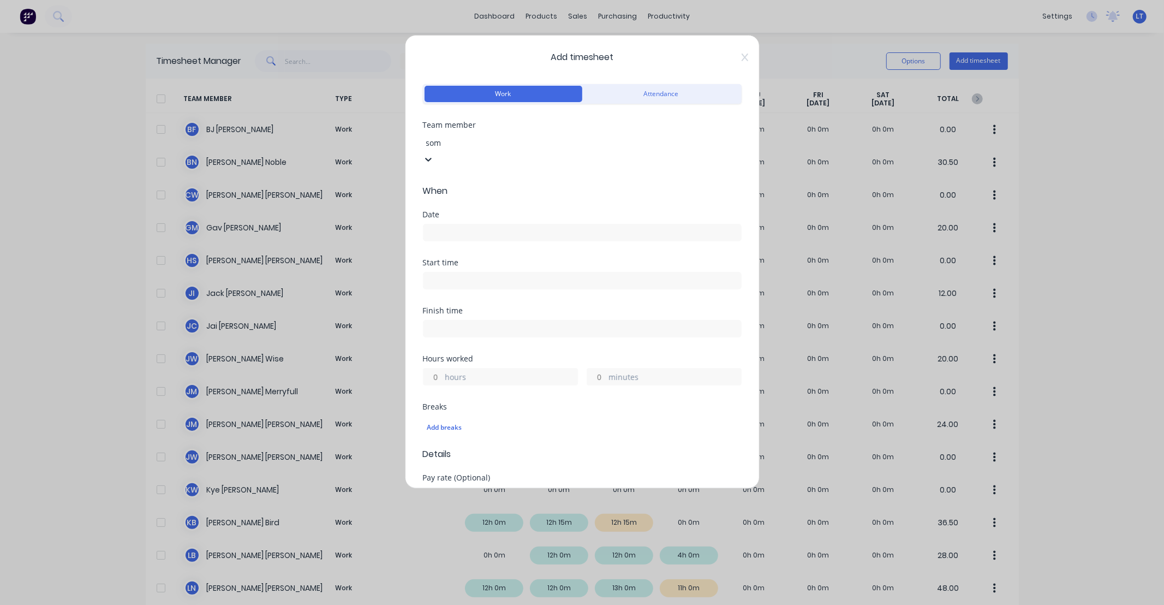
click at [481, 604] on div "[PERSON_NAME]" at bounding box center [582, 610] width 1164 height 11
click at [480, 224] on input at bounding box center [583, 232] width 318 height 16
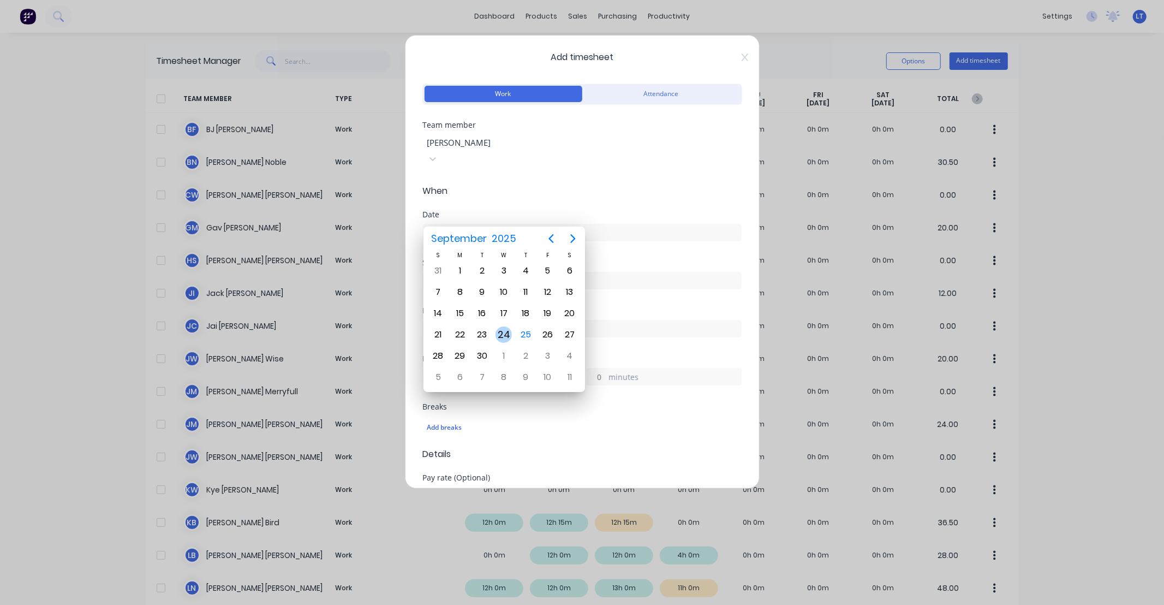
click at [506, 332] on div "24" at bounding box center [504, 334] width 16 height 16
type input "[DATE]"
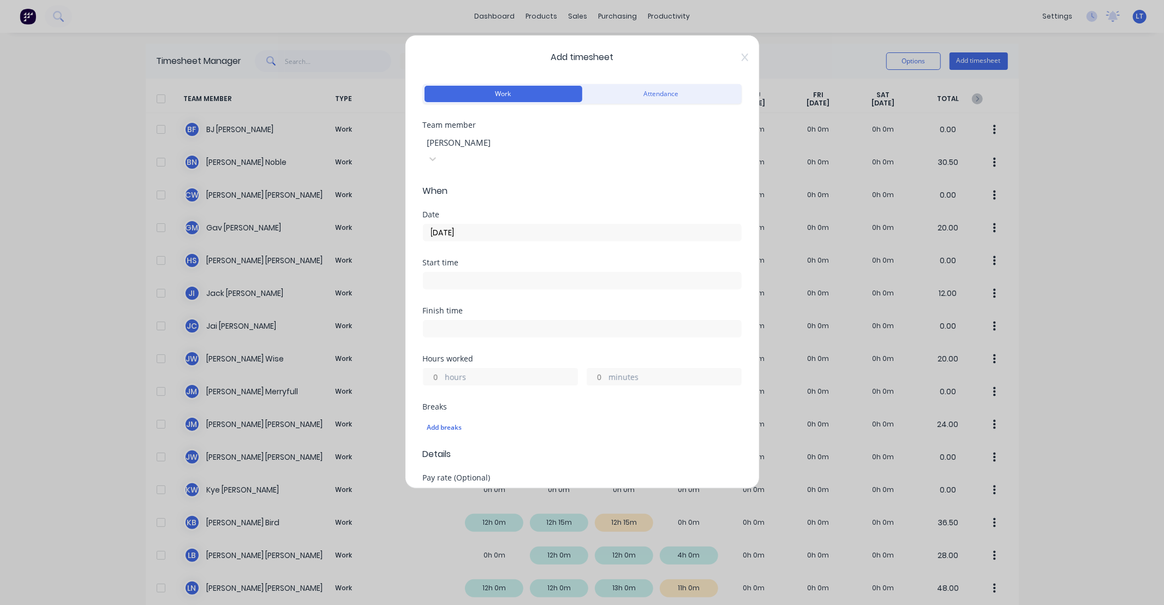
click at [435, 368] on input "hours" at bounding box center [433, 376] width 19 height 16
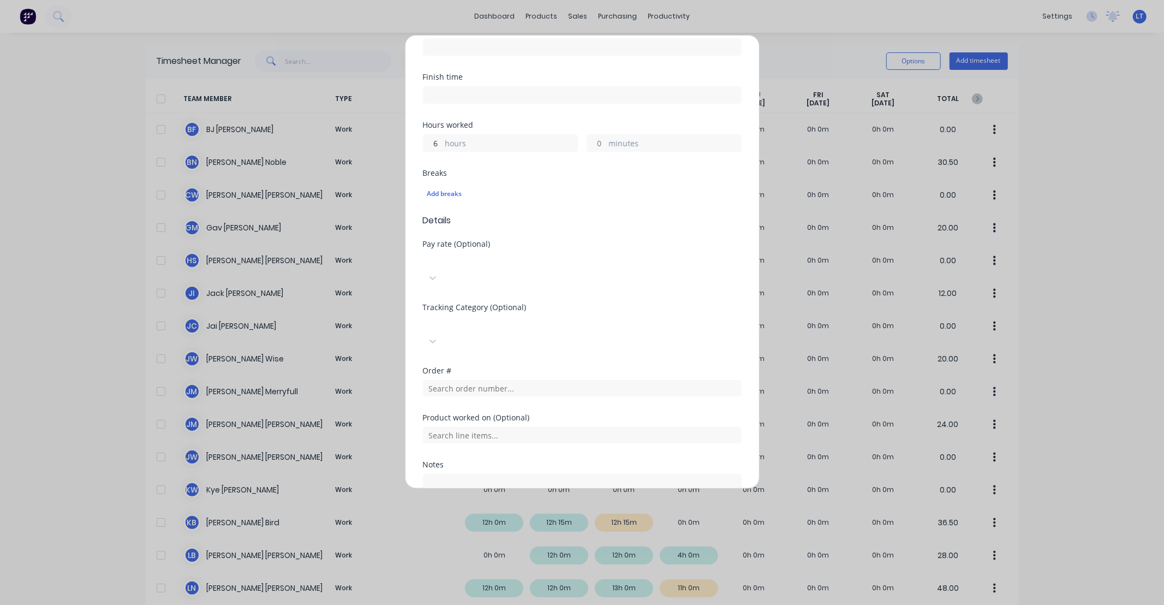
scroll to position [278, 0]
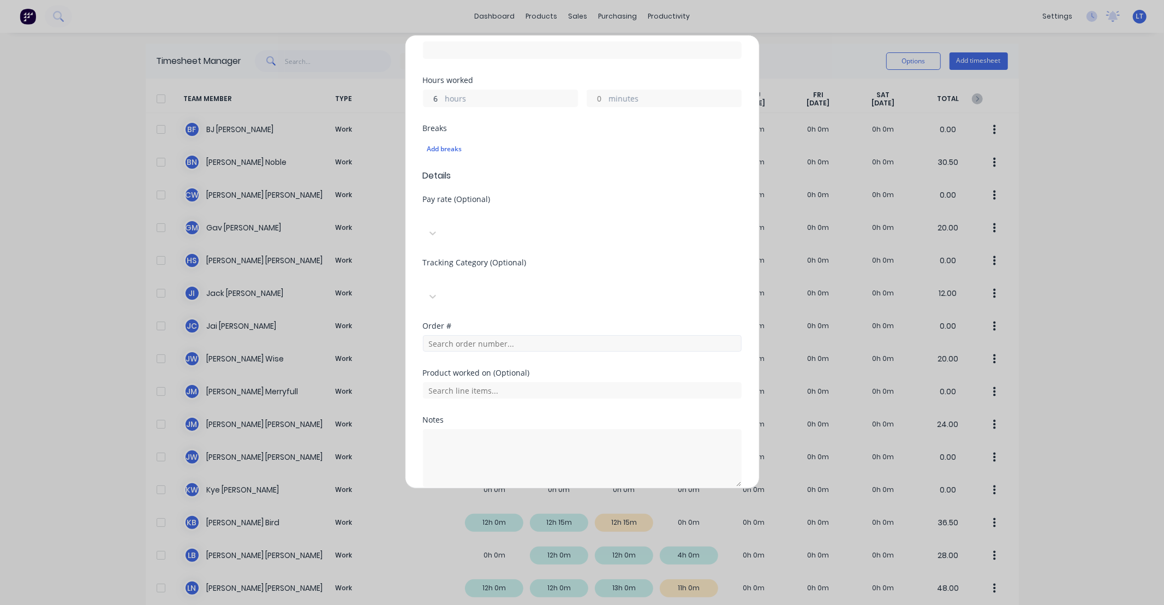
type input "6"
click at [493, 335] on input "text" at bounding box center [582, 343] width 319 height 16
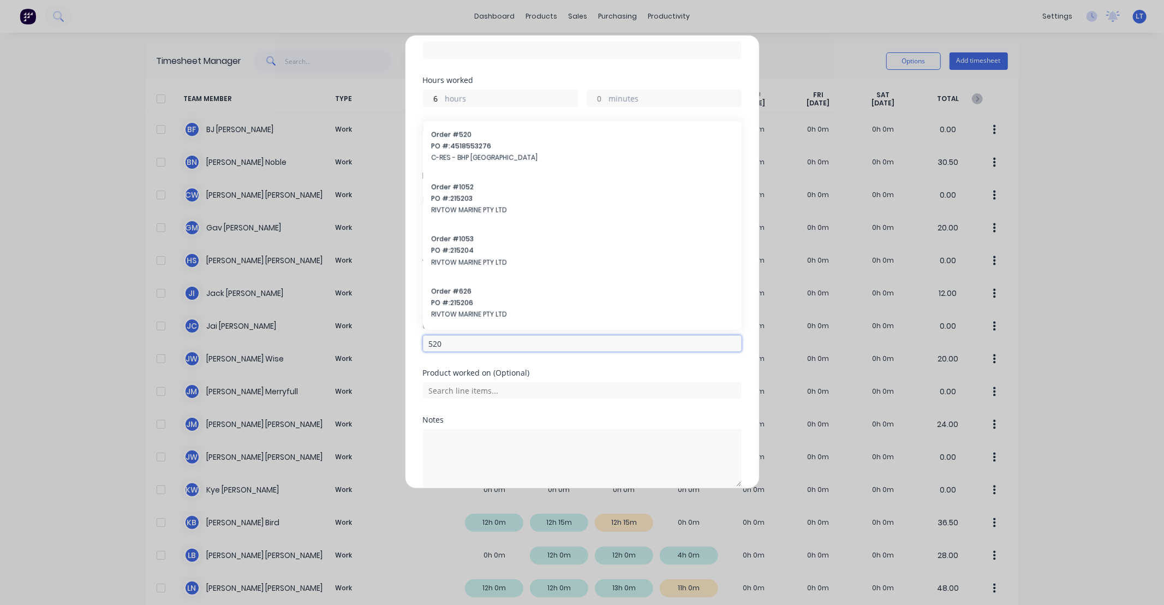
click at [486, 335] on input "520" at bounding box center [582, 343] width 319 height 16
click at [468, 335] on input "520" at bounding box center [582, 343] width 319 height 16
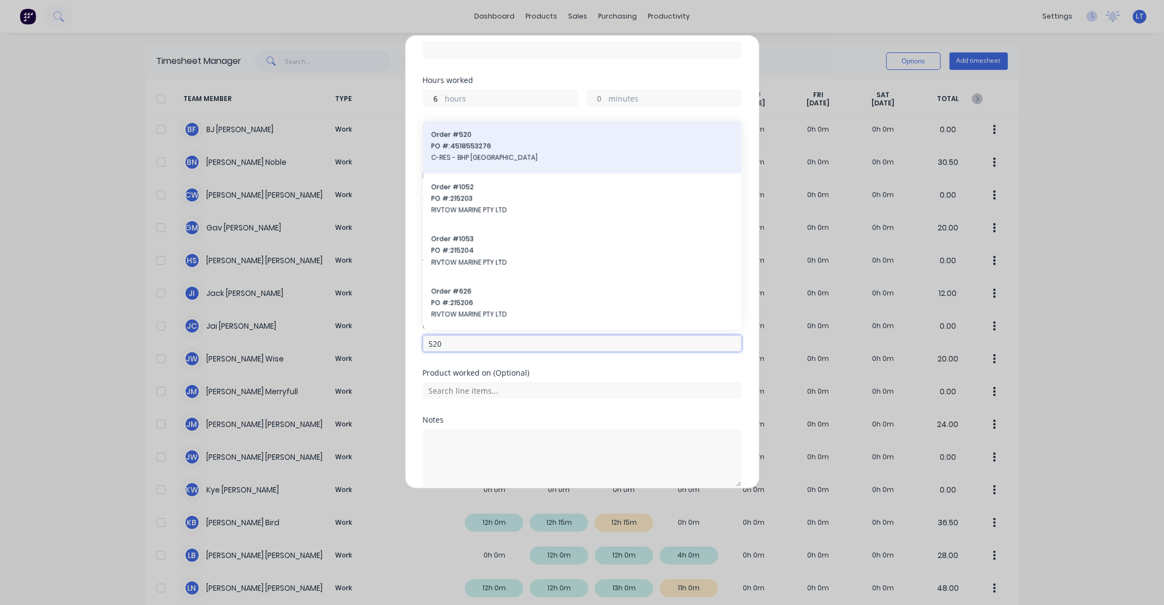
type input "520"
click at [487, 153] on span "C-RES - BHP [GEOGRAPHIC_DATA]" at bounding box center [582, 158] width 301 height 10
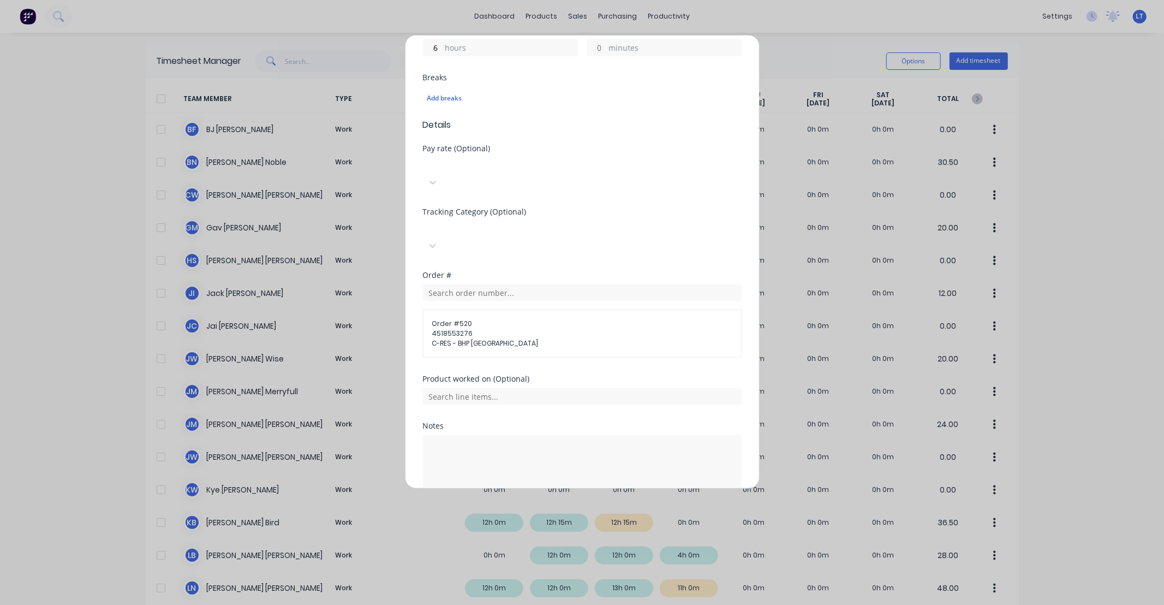
scroll to position [335, 0]
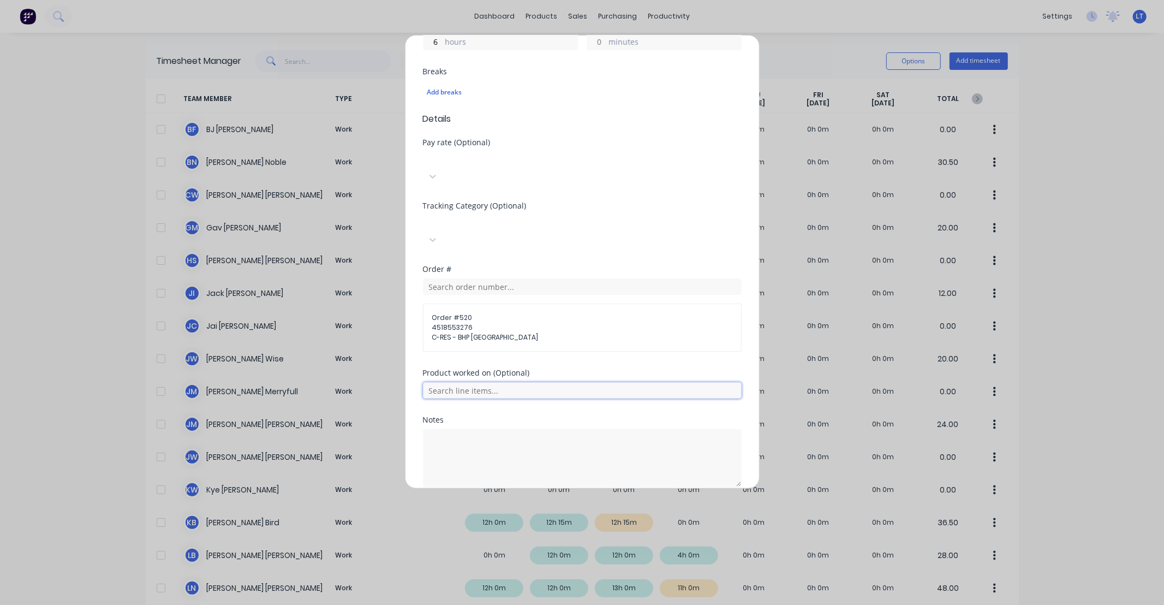
click at [551, 382] on input "text" at bounding box center [582, 390] width 319 height 16
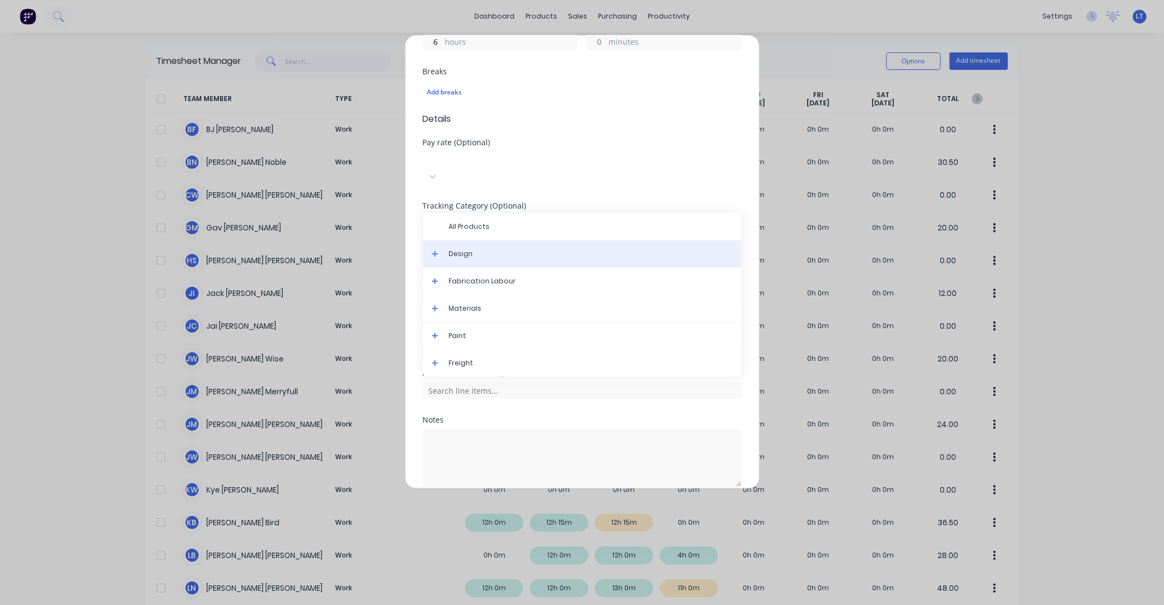
click at [502, 249] on span "Design" at bounding box center [591, 254] width 284 height 10
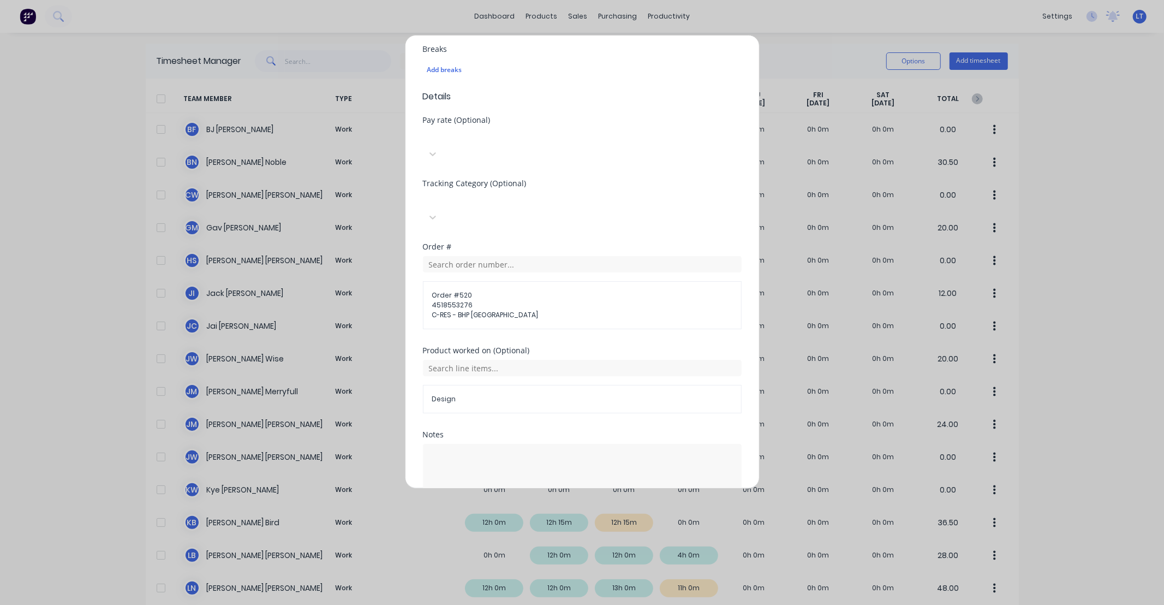
scroll to position [372, 0]
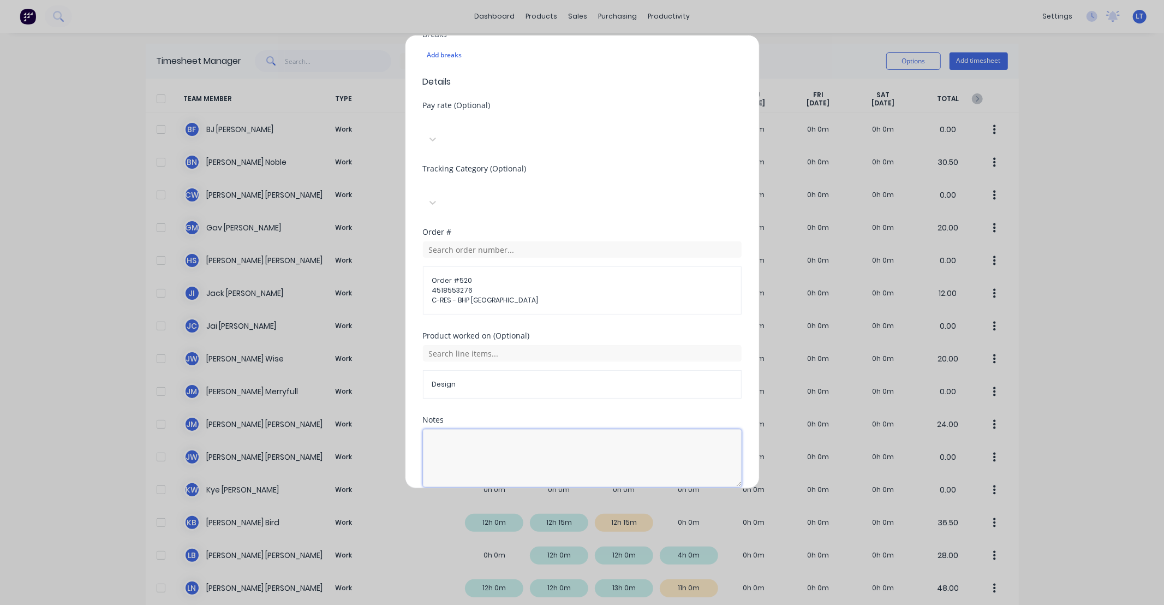
click at [569, 429] on textarea at bounding box center [582, 458] width 319 height 58
type textarea "Cross check PDF to DXF and design"
click at [555, 416] on div "Notes" at bounding box center [582, 420] width 319 height 8
click at [558, 504] on button "Add manual time entry" at bounding box center [556, 512] width 92 height 17
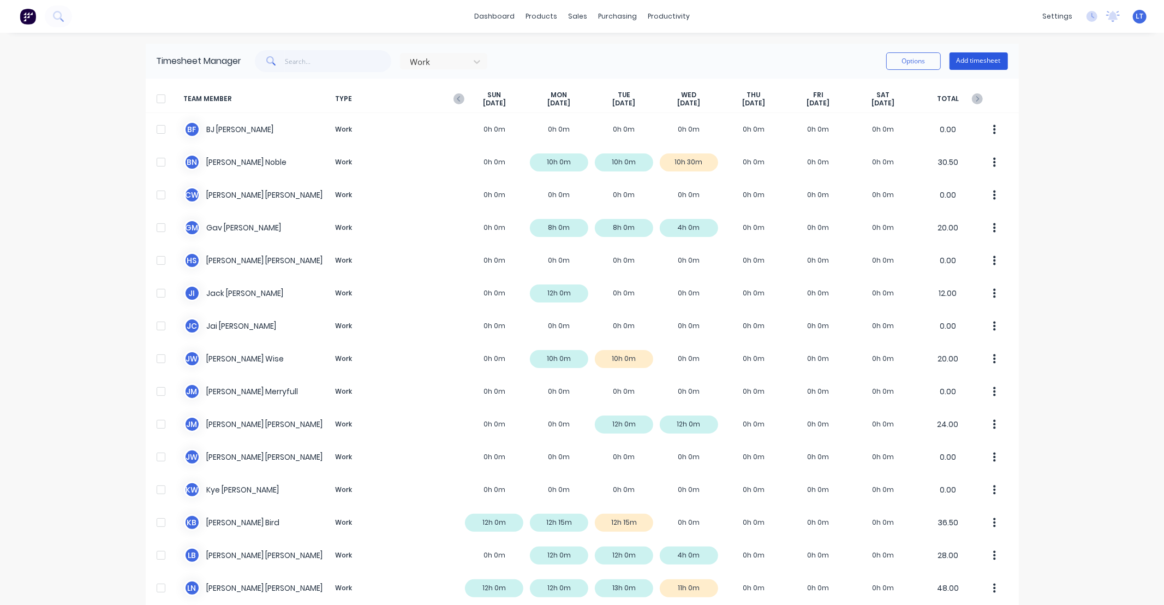
click at [968, 61] on button "Add timesheet" at bounding box center [979, 60] width 58 height 17
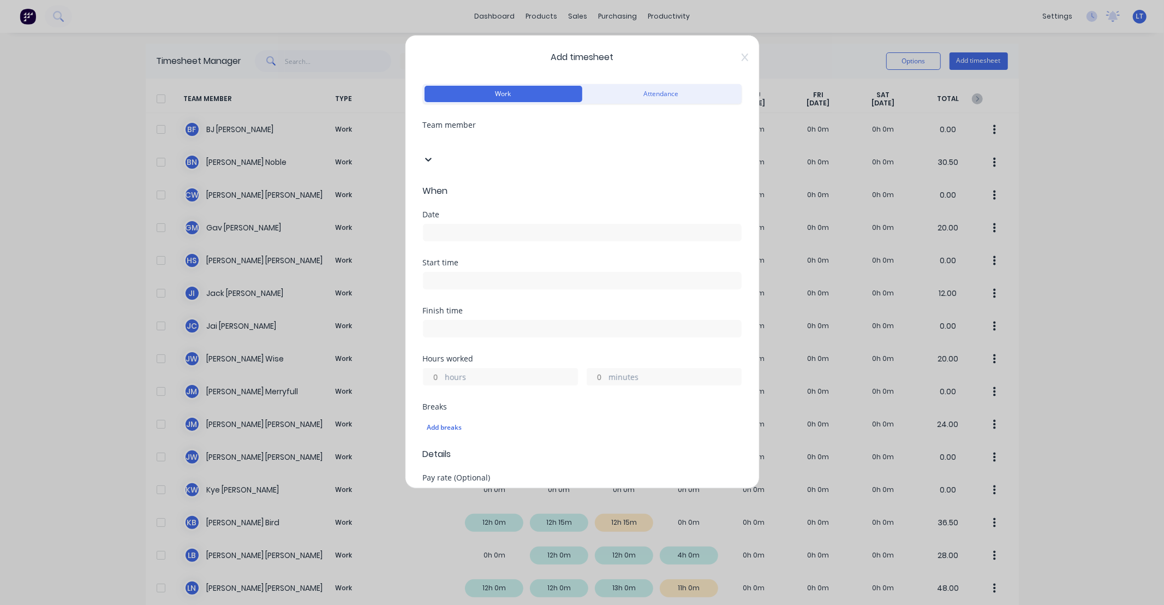
click at [480, 136] on div at bounding box center [504, 141] width 157 height 14
type input "som"
click at [478, 604] on div "[PERSON_NAME]" at bounding box center [582, 610] width 1164 height 11
click at [481, 224] on input at bounding box center [583, 232] width 318 height 16
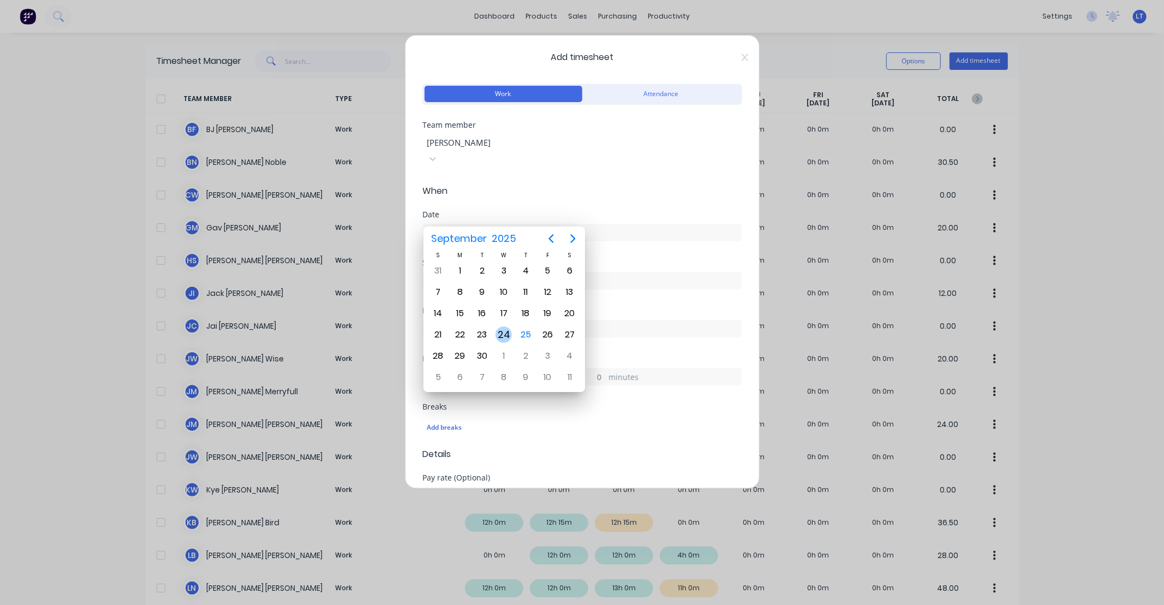
click at [503, 330] on div "24" at bounding box center [504, 334] width 16 height 16
type input "[DATE]"
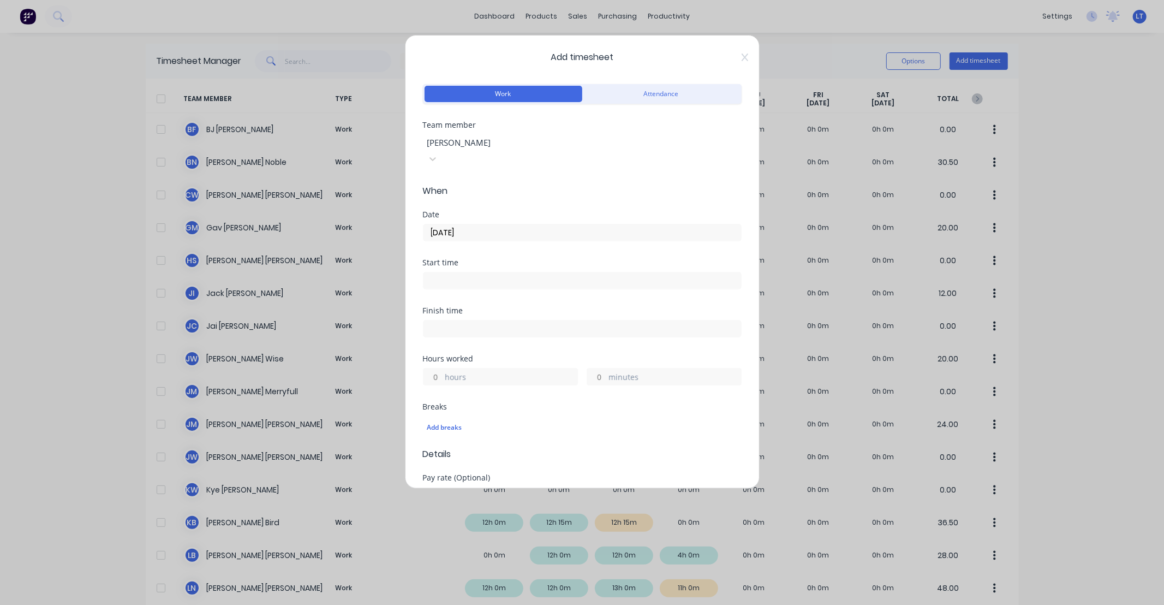
click at [435, 368] on input "hours" at bounding box center [433, 376] width 19 height 16
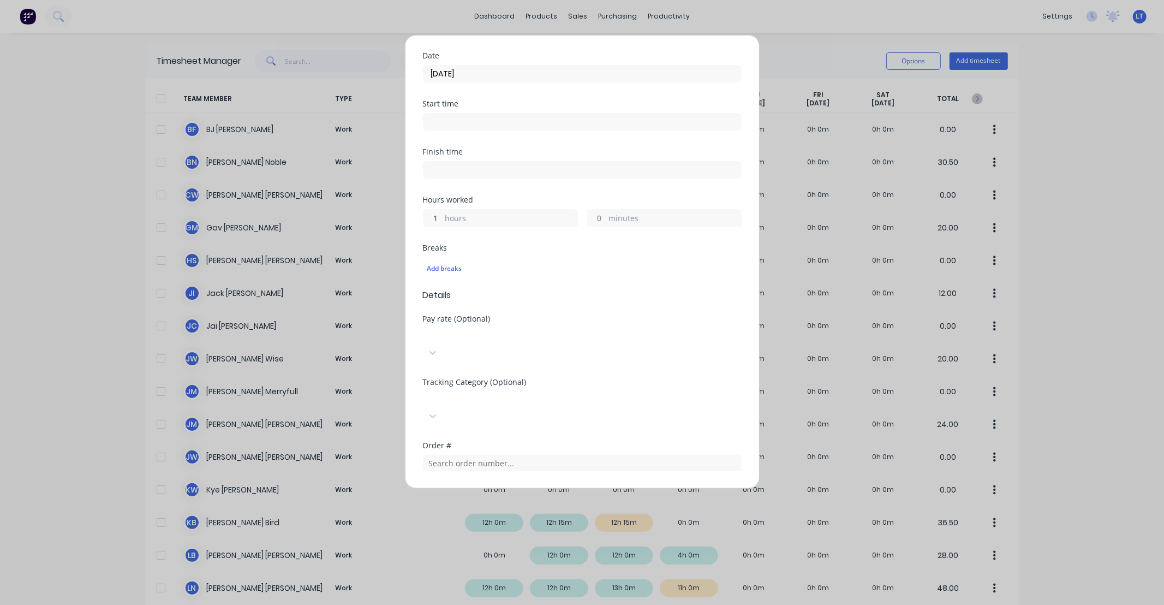
scroll to position [278, 0]
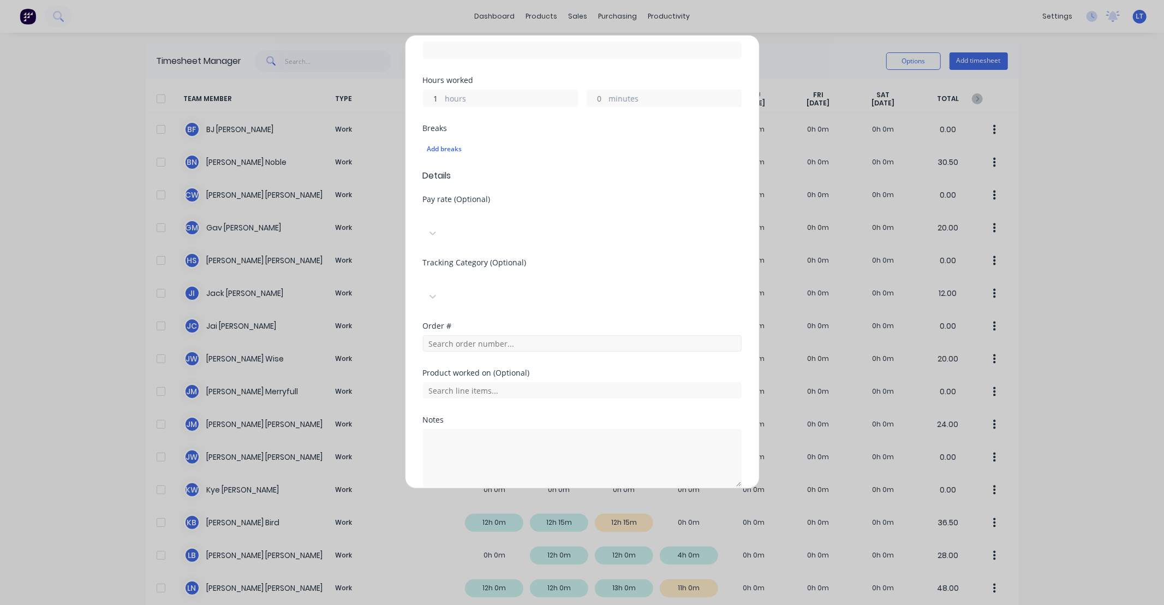
type input "1"
click at [505, 335] on input "text" at bounding box center [582, 343] width 319 height 16
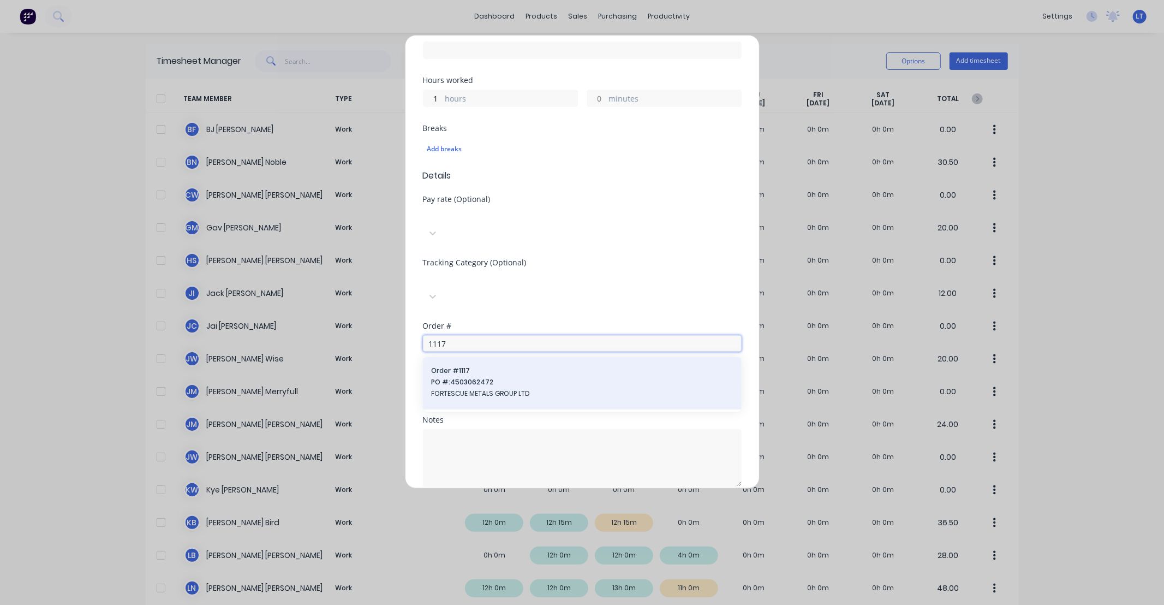
type input "1117"
click at [538, 377] on span "PO #: 4503062472" at bounding box center [582, 382] width 301 height 10
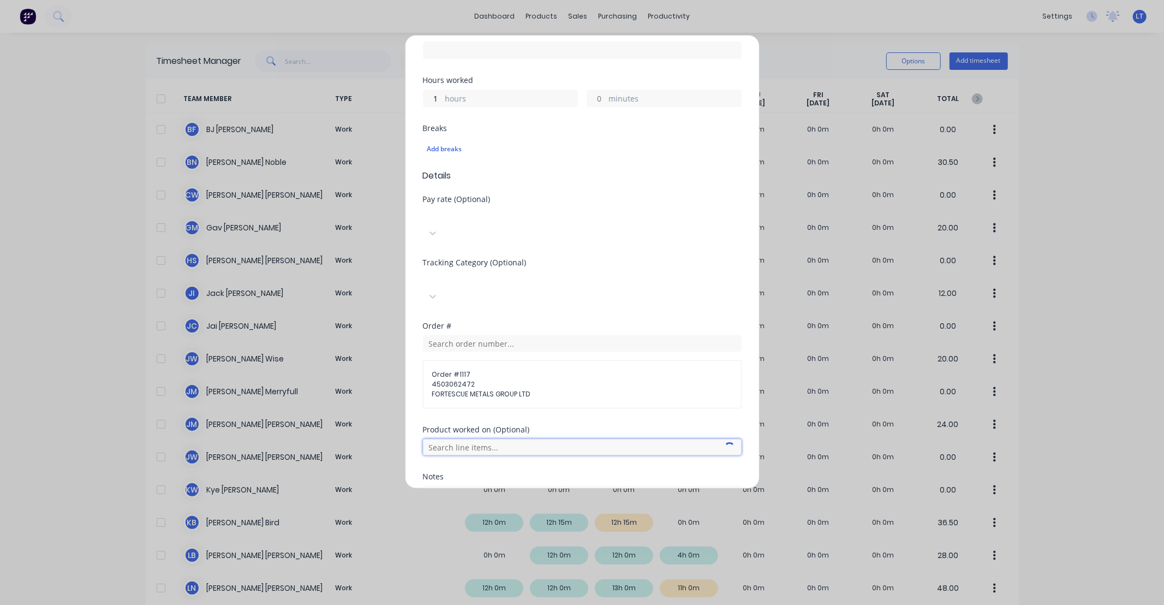
click at [514, 439] on input "text" at bounding box center [582, 447] width 319 height 16
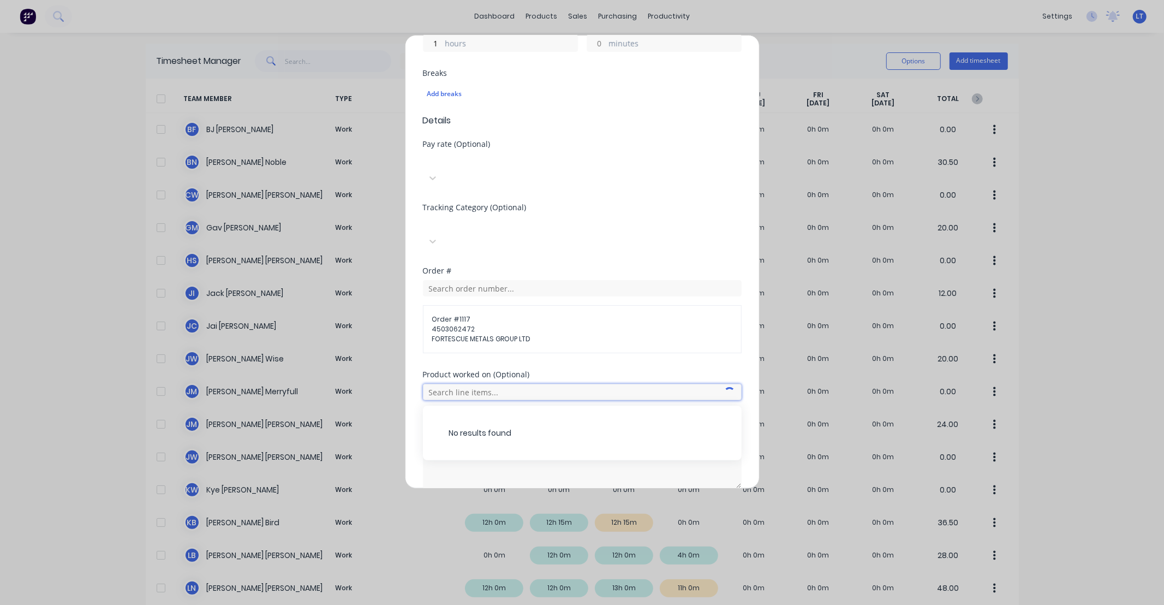
scroll to position [335, 0]
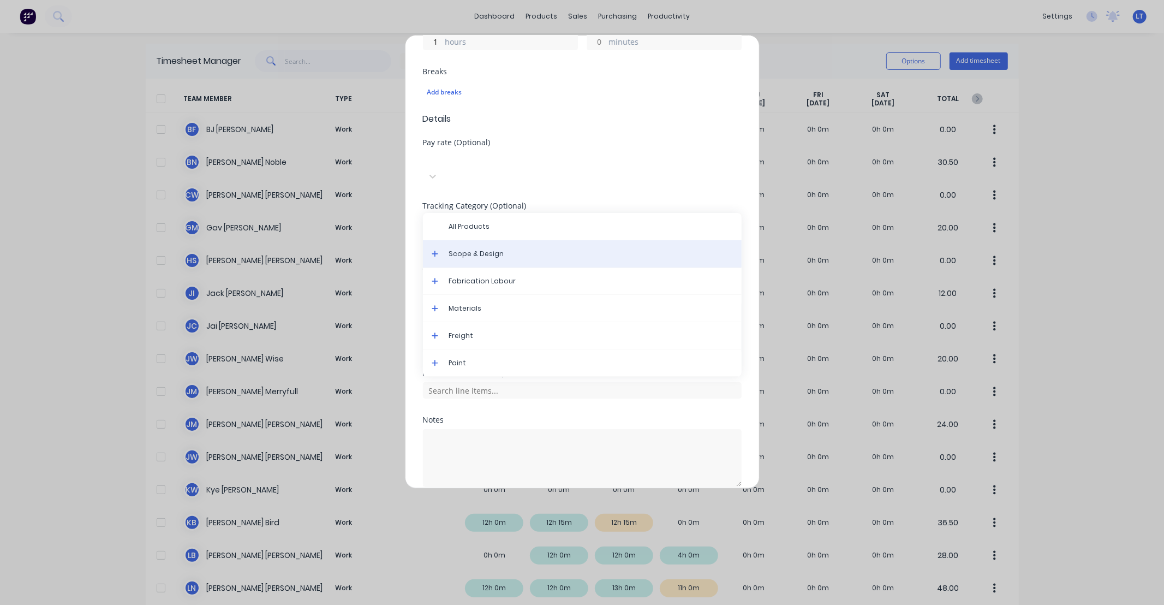
click at [482, 249] on span "Scope & Design" at bounding box center [591, 254] width 284 height 10
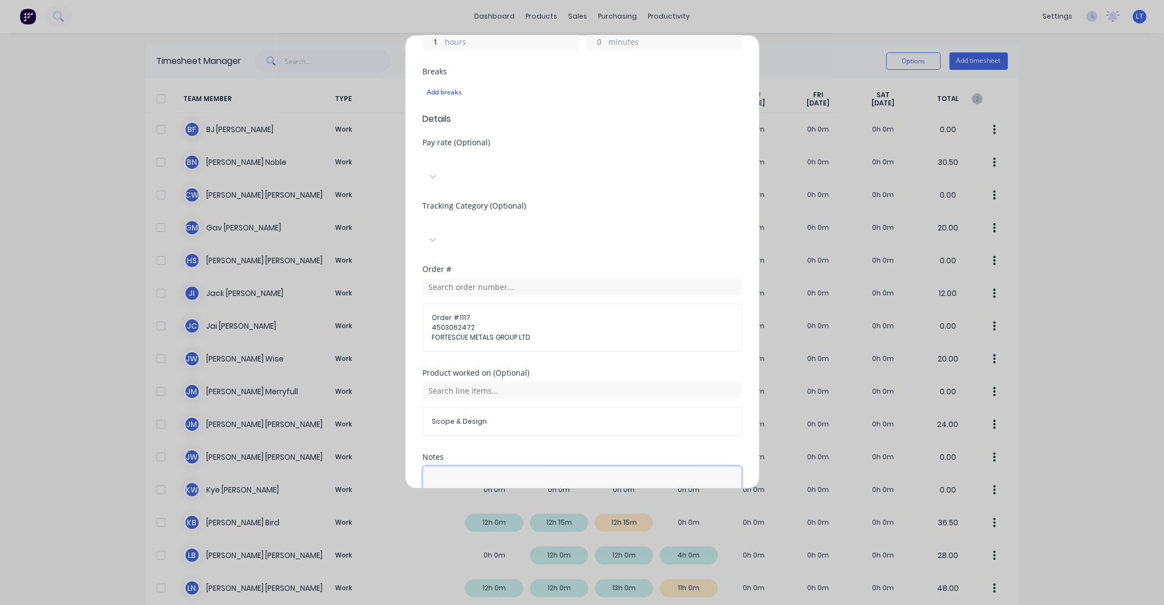
click at [500, 466] on textarea at bounding box center [582, 495] width 319 height 58
drag, startPoint x: 499, startPoint y: 457, endPoint x: 370, endPoint y: 430, distance: 132.1
click at [370, 430] on div "Add timesheet Work Attendance Team member [PERSON_NAME] When Date [DATE] Start …" at bounding box center [582, 302] width 1164 height 605
type textarea "Design"
click at [482, 399] on div "Product worked on (Optional) Scope & Design" at bounding box center [582, 411] width 319 height 84
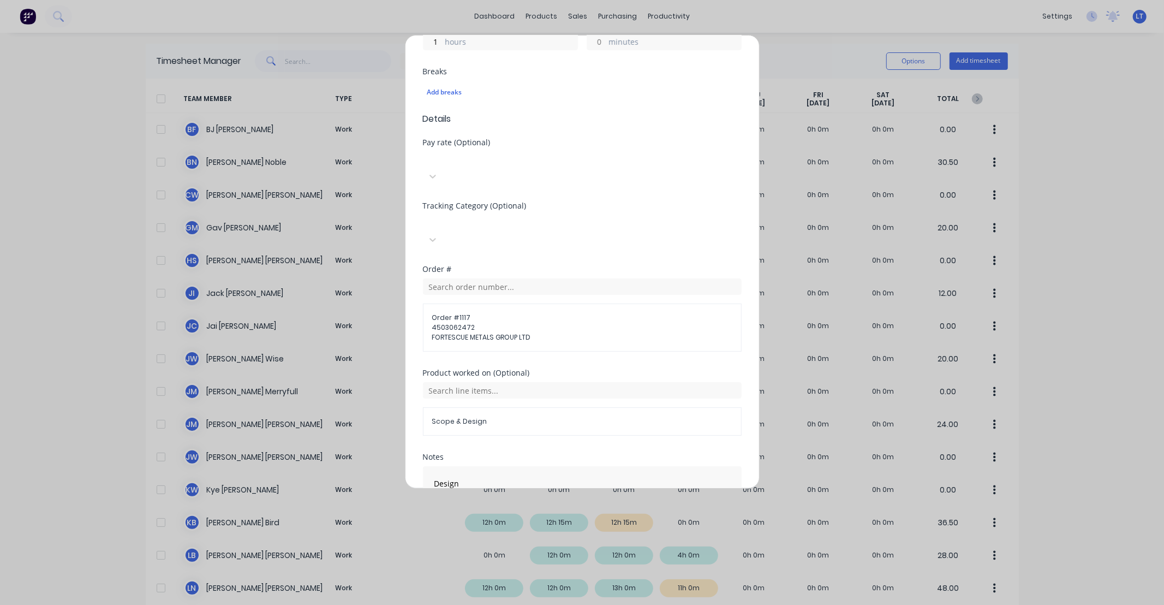
scroll to position [372, 0]
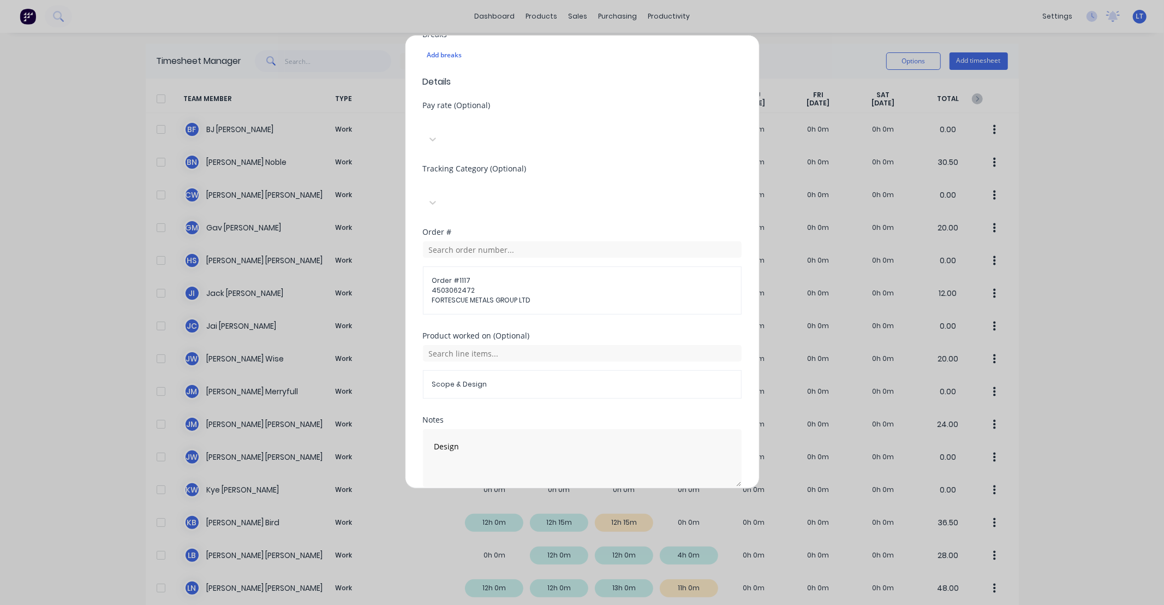
click at [543, 504] on button "Add manual time entry" at bounding box center [556, 512] width 92 height 17
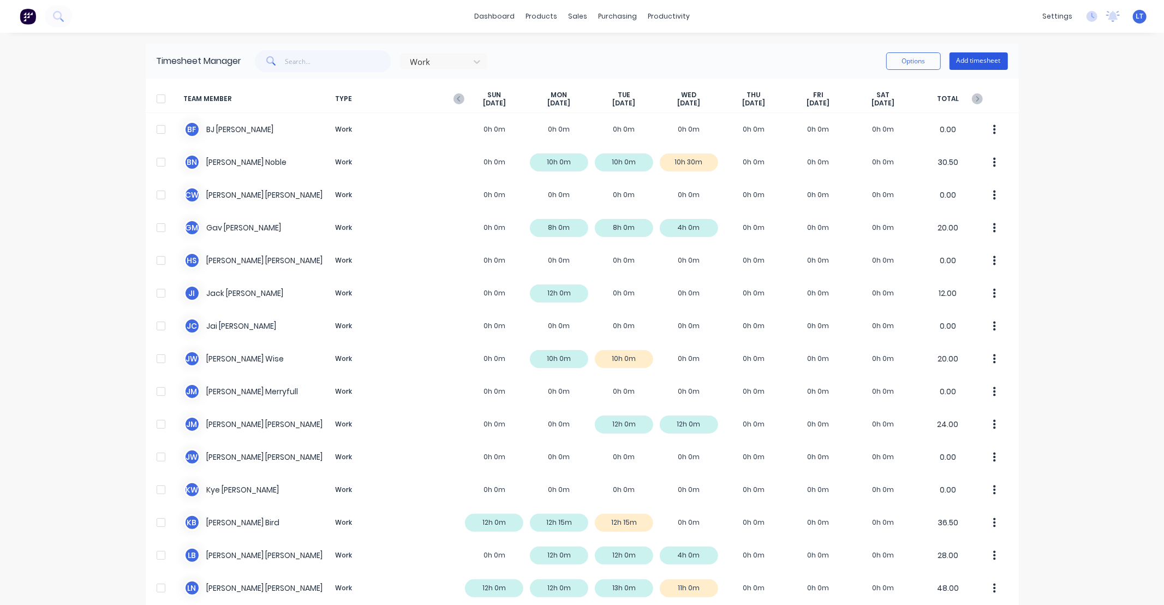
click at [964, 63] on button "Add timesheet" at bounding box center [979, 60] width 58 height 17
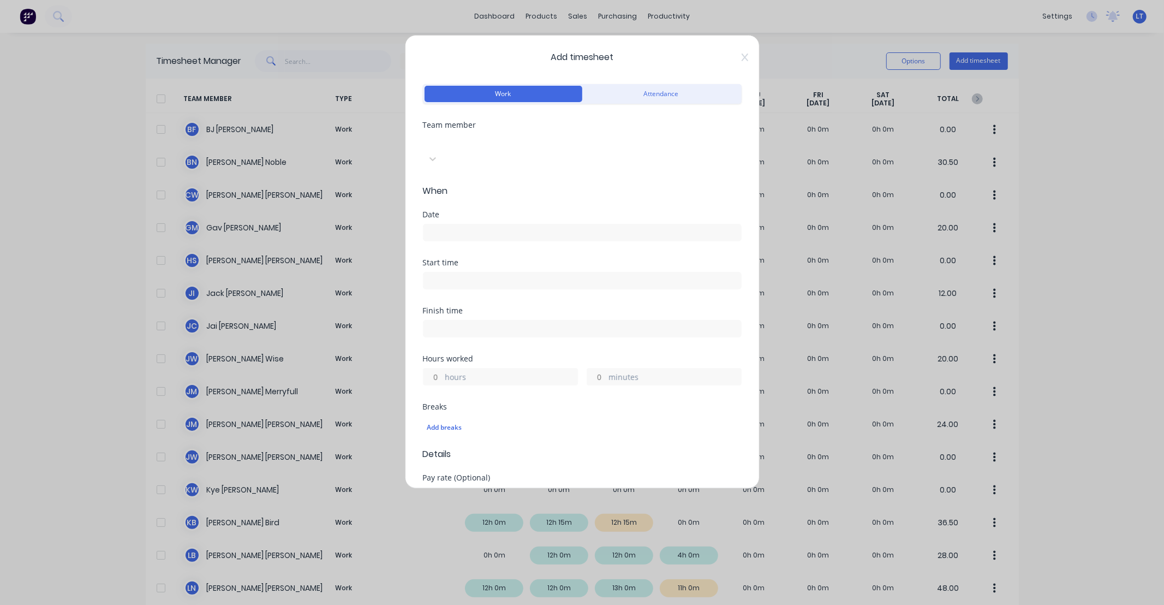
click at [476, 140] on div at bounding box center [504, 141] width 157 height 14
type input "som"
click at [472, 604] on div "[PERSON_NAME]" at bounding box center [582, 610] width 1164 height 11
click at [486, 226] on div "Date" at bounding box center [582, 235] width 319 height 48
click at [484, 224] on input at bounding box center [583, 232] width 318 height 16
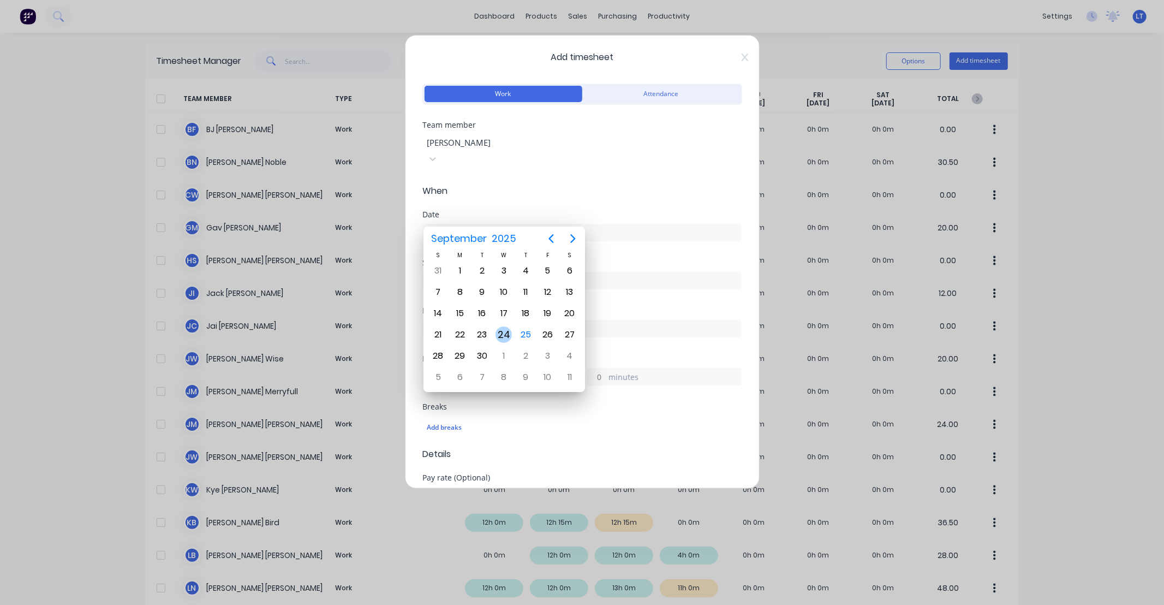
click at [501, 327] on div "24" at bounding box center [504, 334] width 16 height 16
type input "[DATE]"
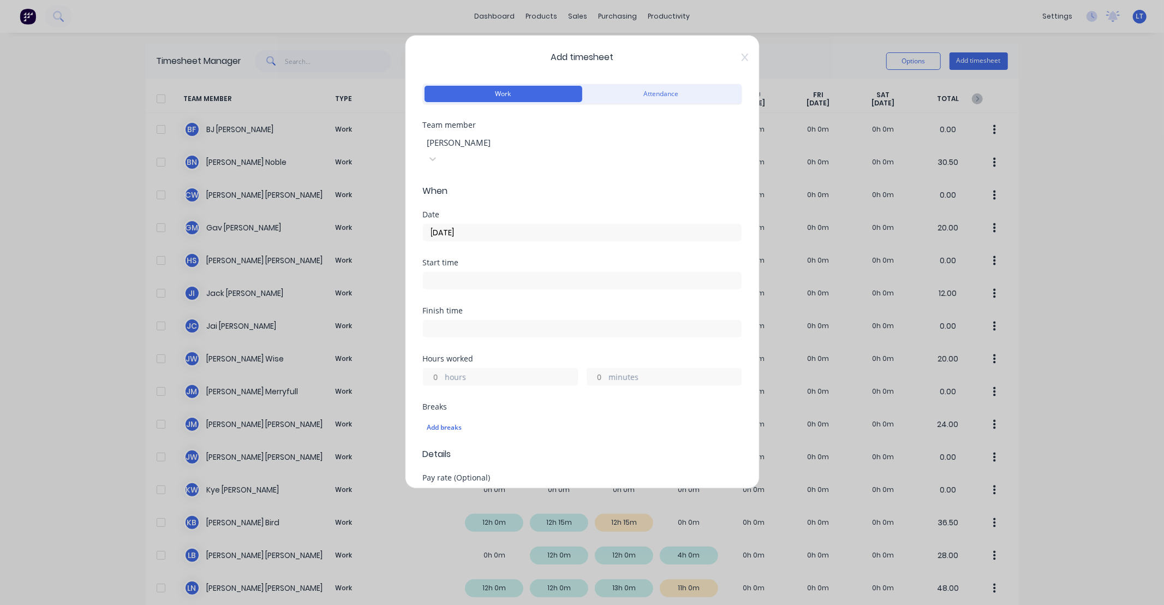
click at [432, 368] on input "hours" at bounding box center [433, 376] width 19 height 16
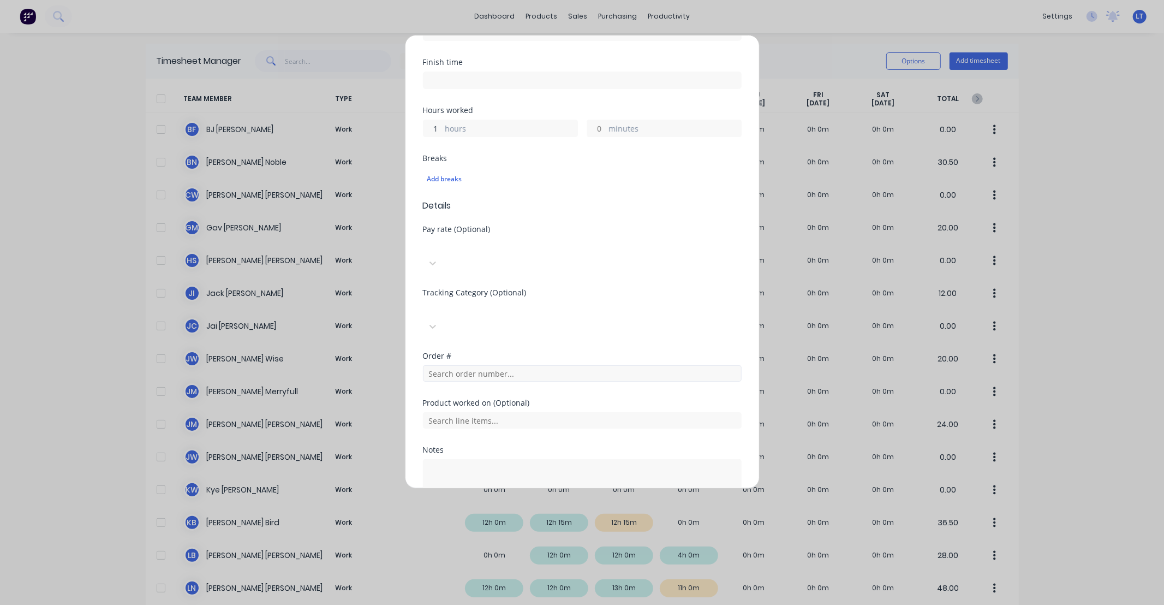
scroll to position [278, 0]
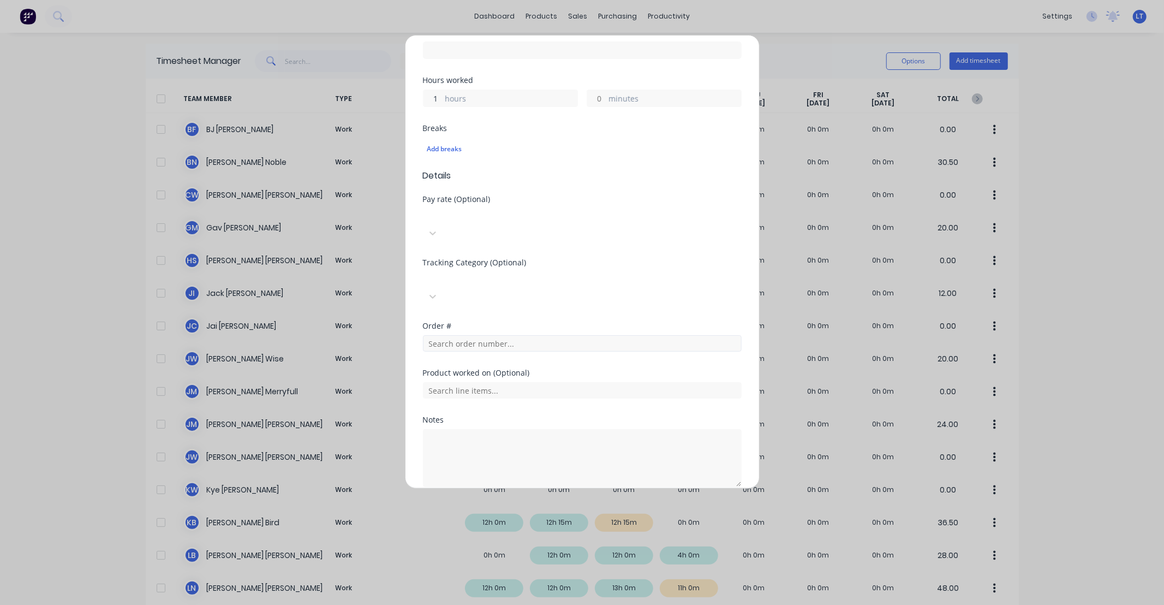
type input "1"
click at [500, 335] on input "text" at bounding box center [582, 343] width 319 height 16
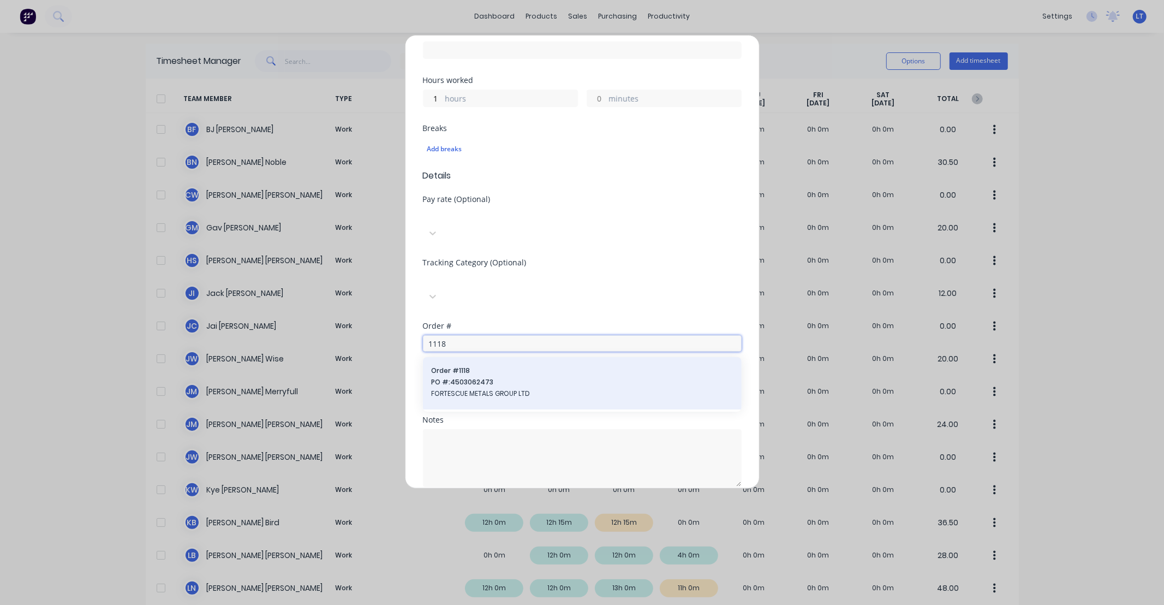
type input "1118"
click at [481, 366] on span "Order # 1118" at bounding box center [582, 371] width 301 height 10
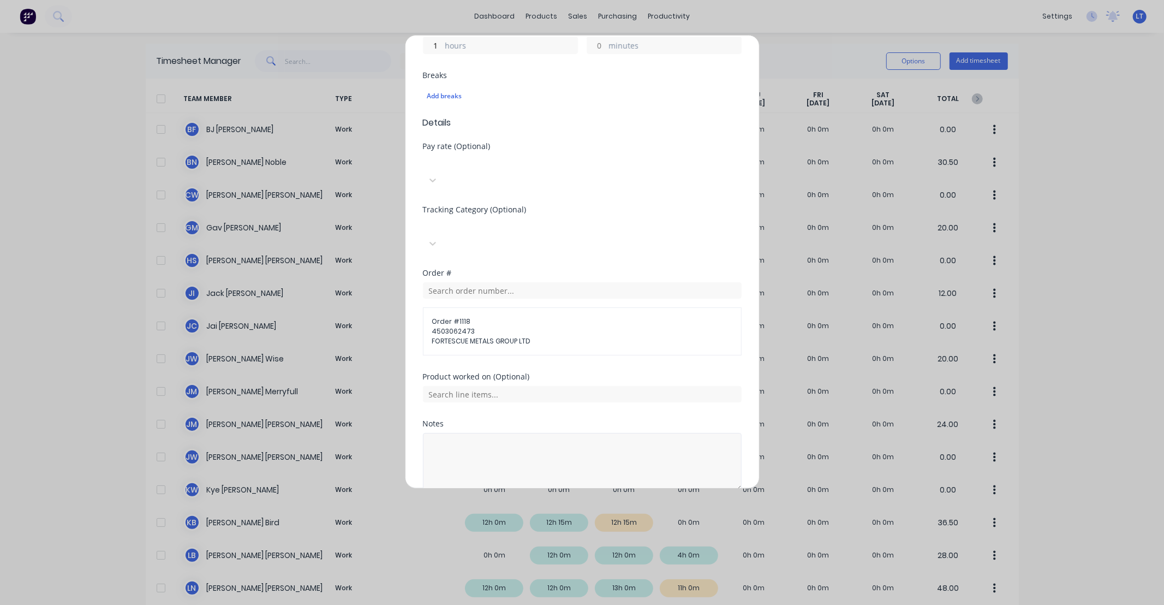
scroll to position [335, 0]
click at [532, 449] on div "Notes" at bounding box center [582, 460] width 319 height 88
click at [513, 429] on textarea at bounding box center [582, 458] width 319 height 58
paste textarea "Design"
type textarea "Design"
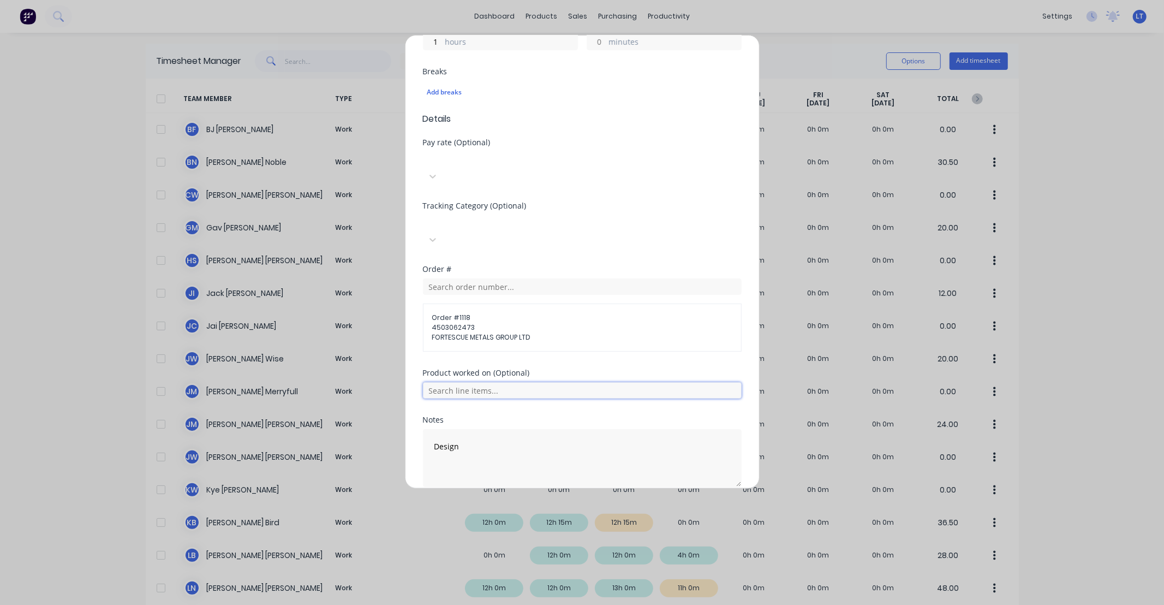
click at [475, 382] on input "text" at bounding box center [582, 390] width 319 height 16
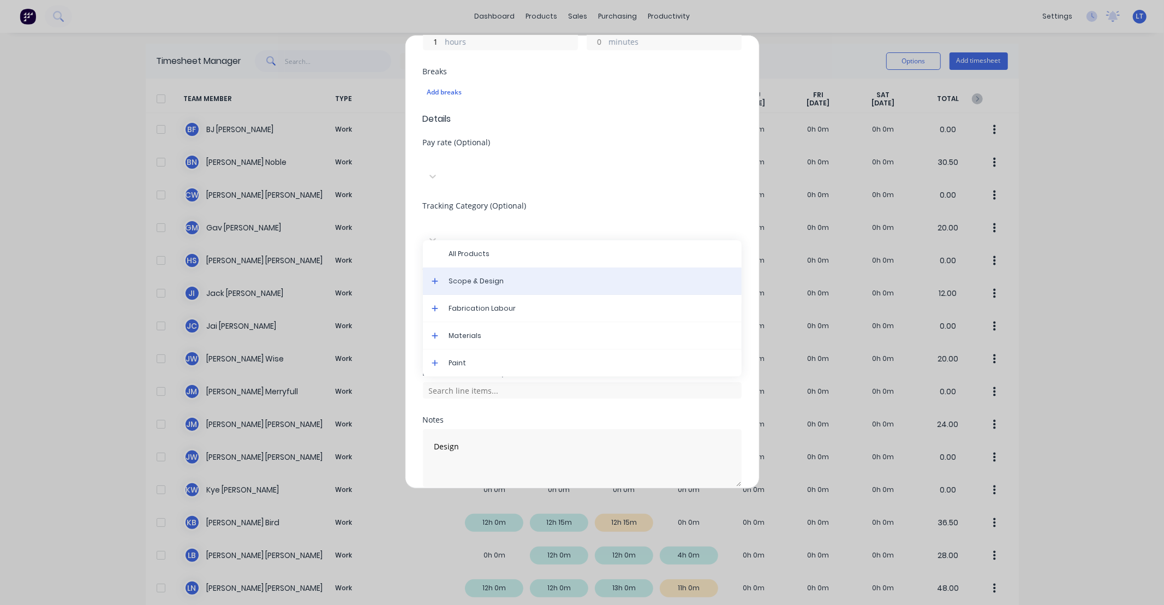
click at [466, 267] on div "Scope & Design" at bounding box center [582, 280] width 319 height 27
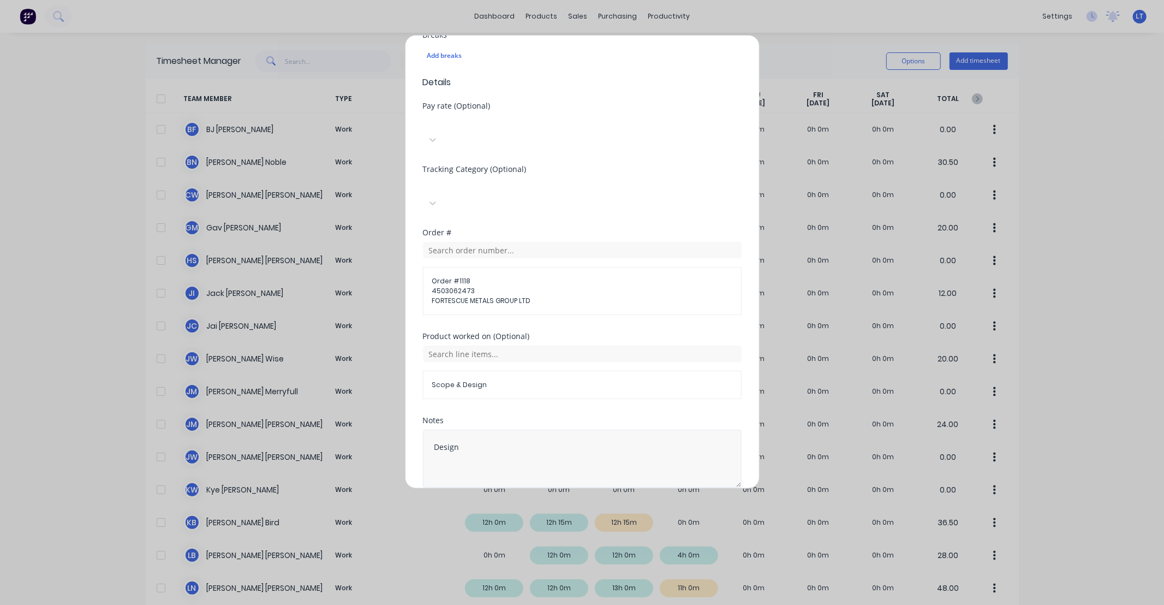
scroll to position [372, 0]
click at [559, 504] on button "Add manual time entry" at bounding box center [556, 512] width 92 height 17
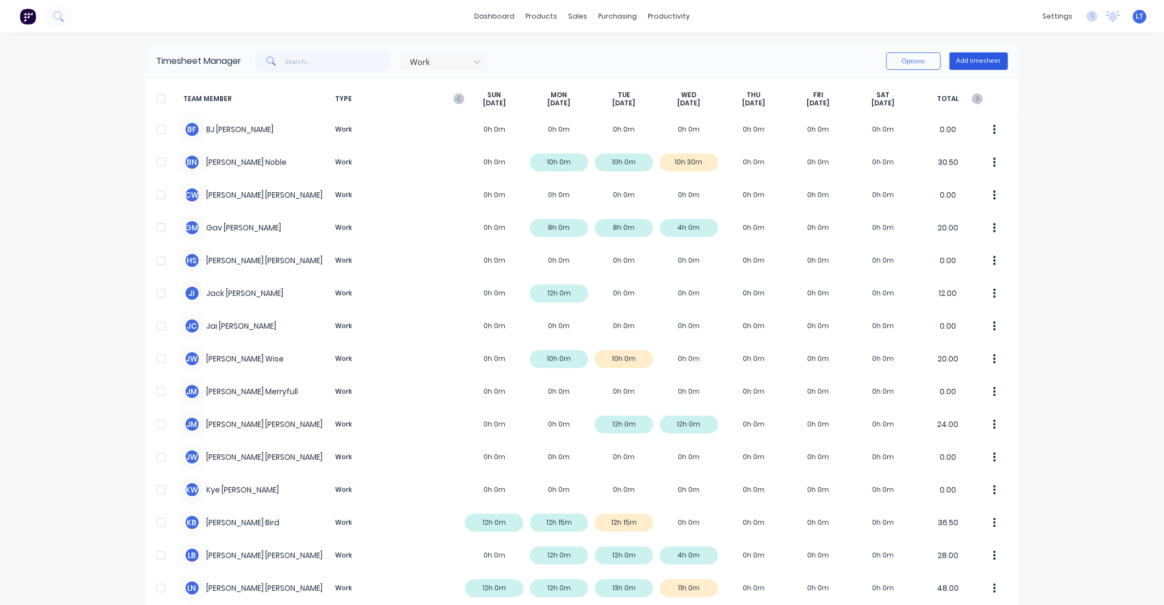
click at [973, 64] on button "Add timesheet" at bounding box center [979, 60] width 58 height 17
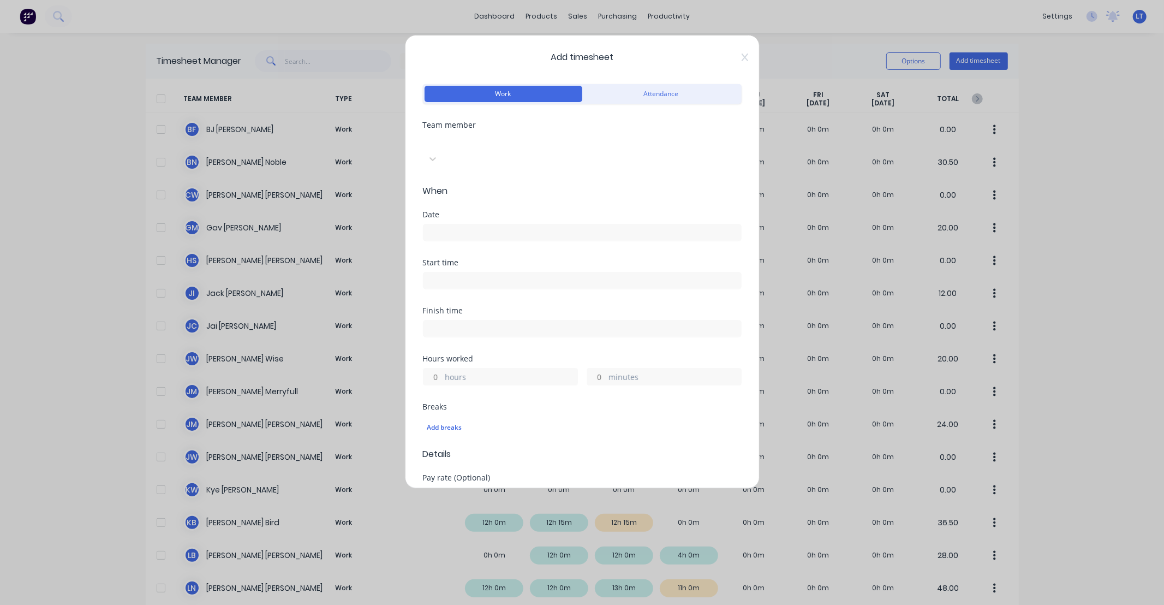
click at [498, 151] on div "Select..." at bounding box center [505, 142] width 164 height 16
type input "som"
click at [498, 604] on div "[PERSON_NAME]" at bounding box center [582, 610] width 1164 height 11
click at [487, 224] on input at bounding box center [583, 232] width 318 height 16
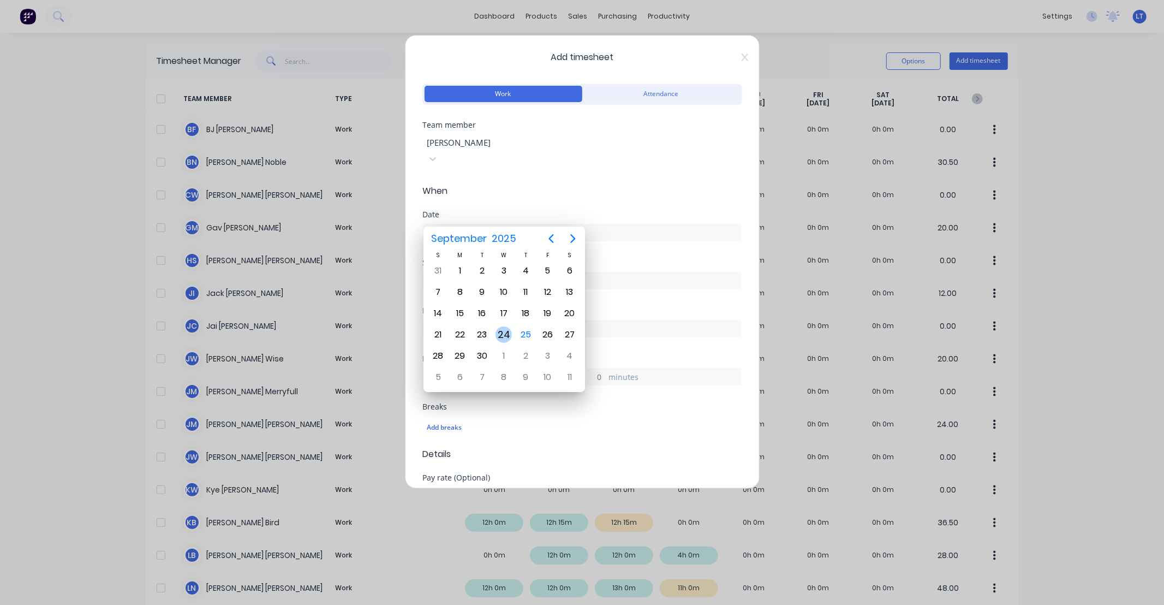
click at [503, 326] on div "24" at bounding box center [504, 334] width 16 height 16
type input "[DATE]"
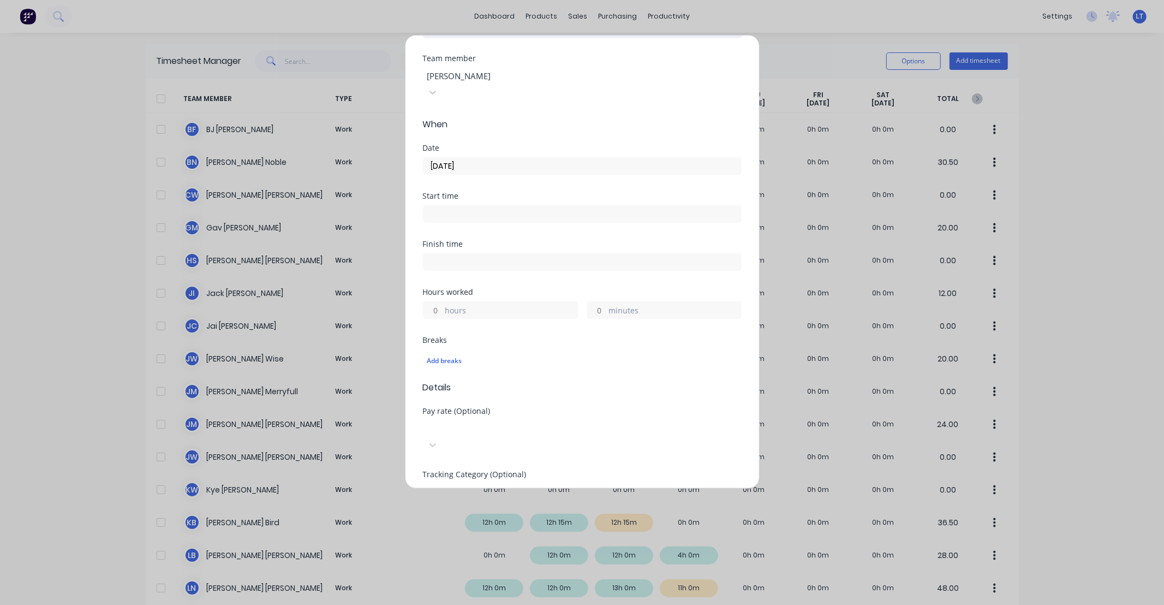
scroll to position [141, 0]
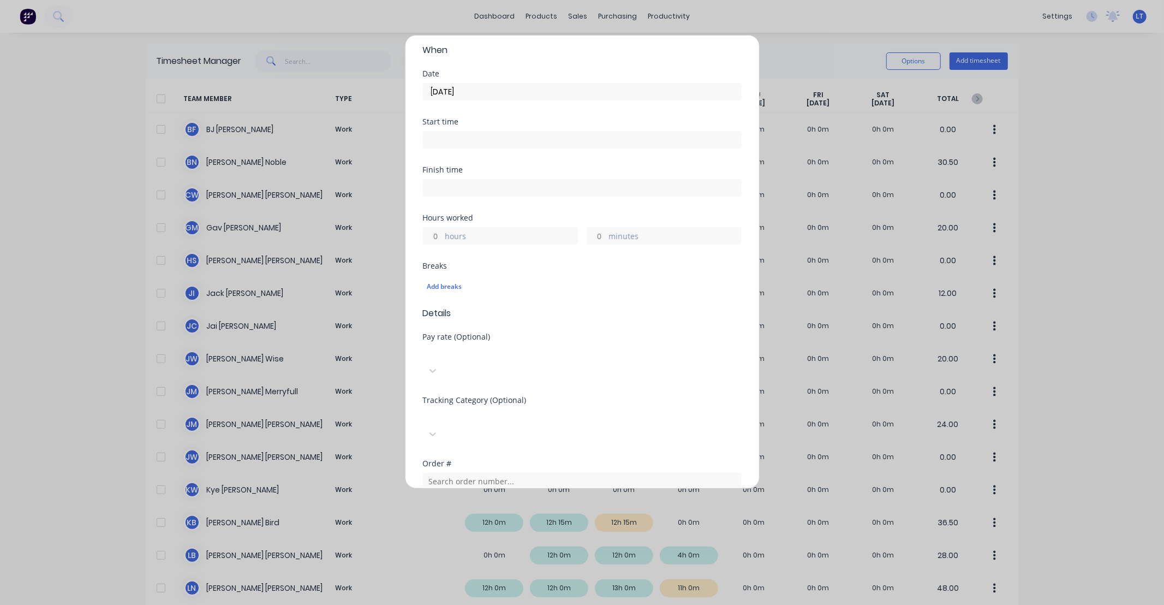
click at [441, 228] on input "hours" at bounding box center [433, 236] width 19 height 16
type input "1"
drag, startPoint x: 685, startPoint y: 299, endPoint x: 675, endPoint y: 293, distance: 11.8
click at [685, 307] on span "Details" at bounding box center [582, 313] width 319 height 13
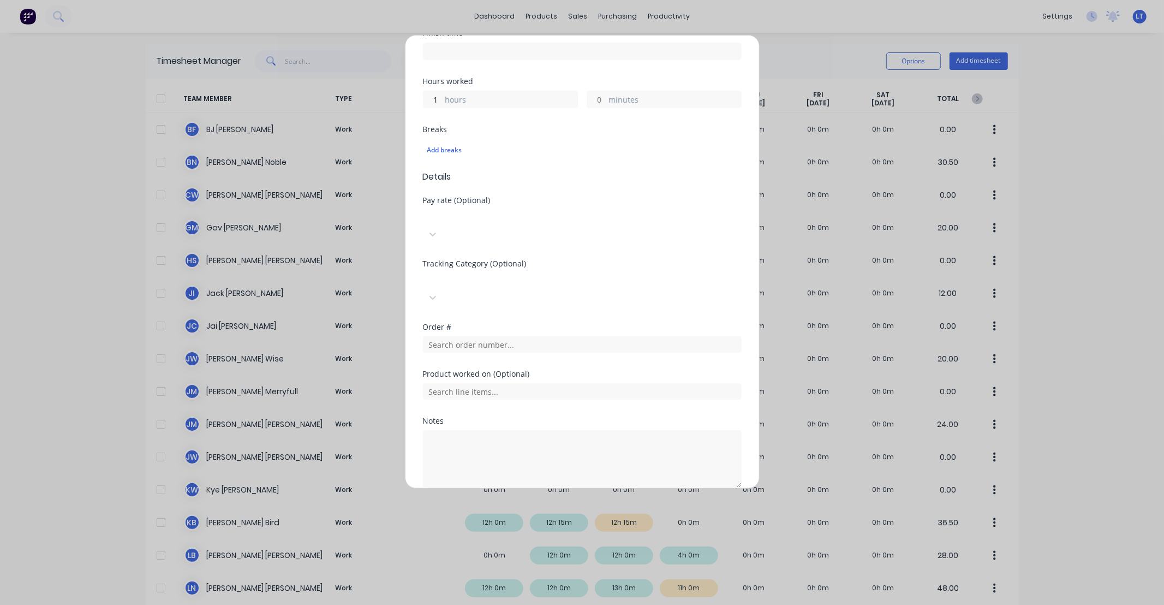
scroll to position [278, 0]
click at [500, 335] on input "text" at bounding box center [582, 343] width 319 height 16
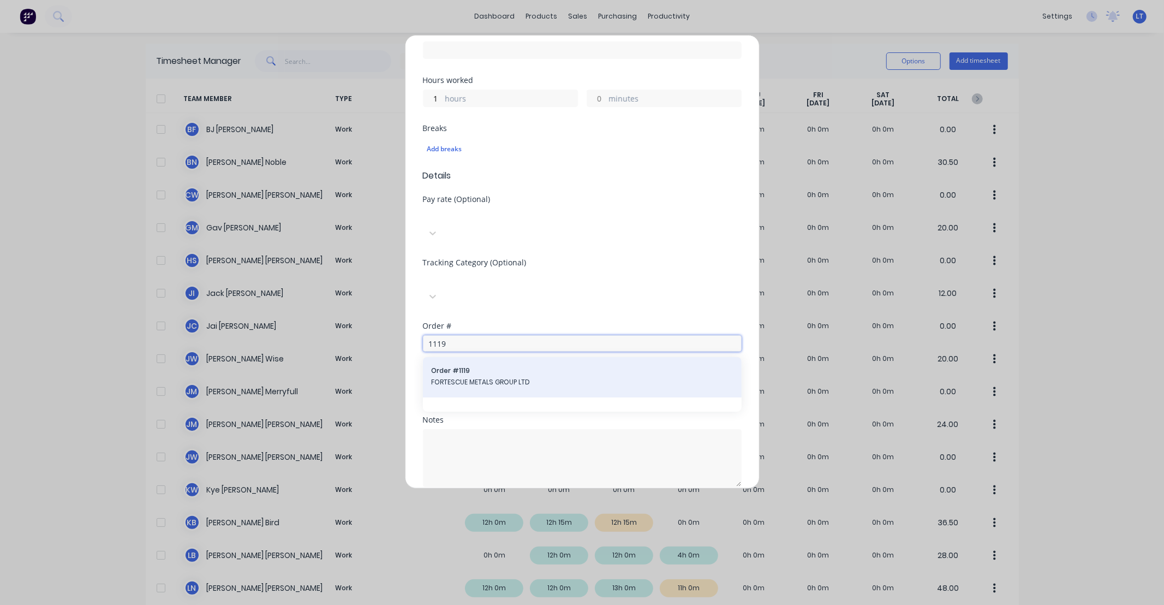
type input "1119"
click at [497, 366] on span "Order # 1119" at bounding box center [582, 371] width 301 height 10
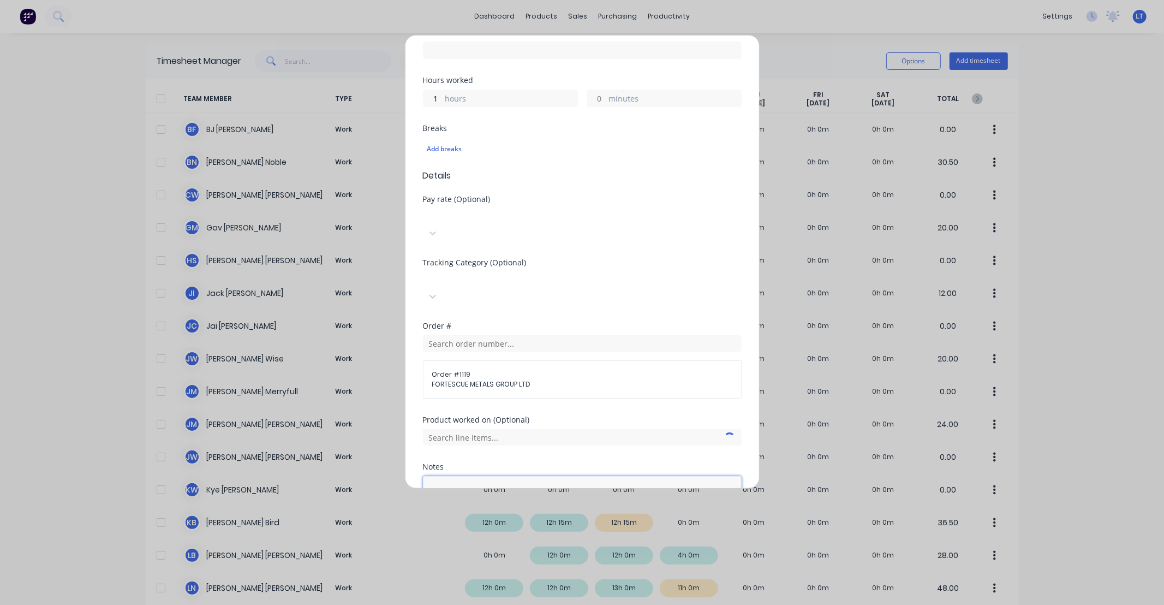
click at [510, 476] on textarea at bounding box center [582, 505] width 319 height 58
paste textarea "Design"
type textarea "Design"
click at [493, 429] on input "text" at bounding box center [582, 437] width 319 height 16
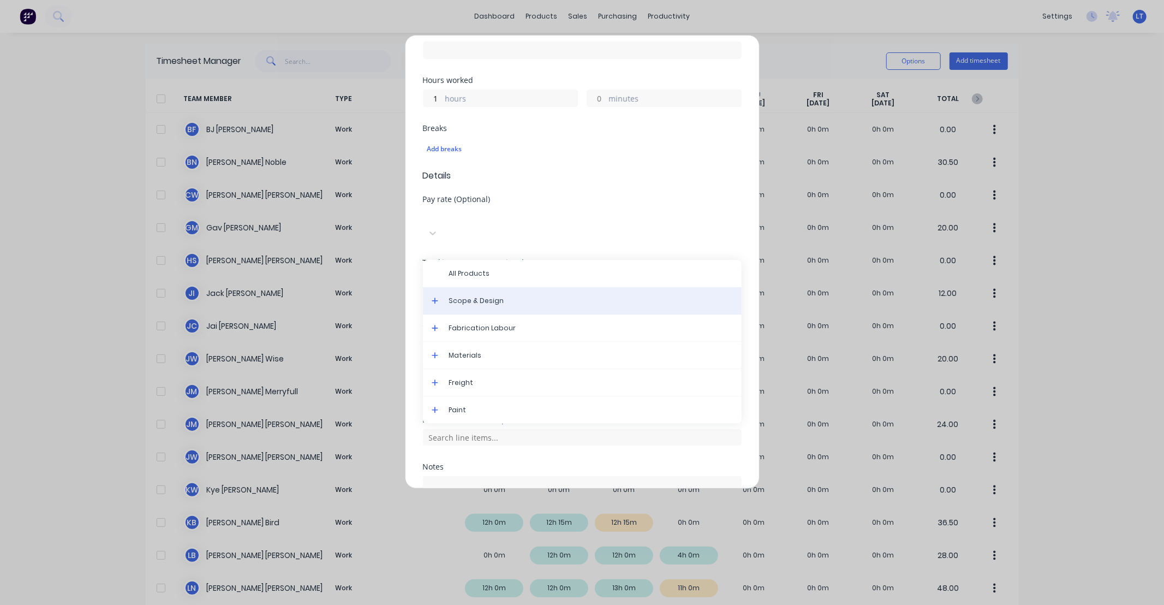
click at [473, 296] on span "Scope & Design" at bounding box center [591, 301] width 284 height 10
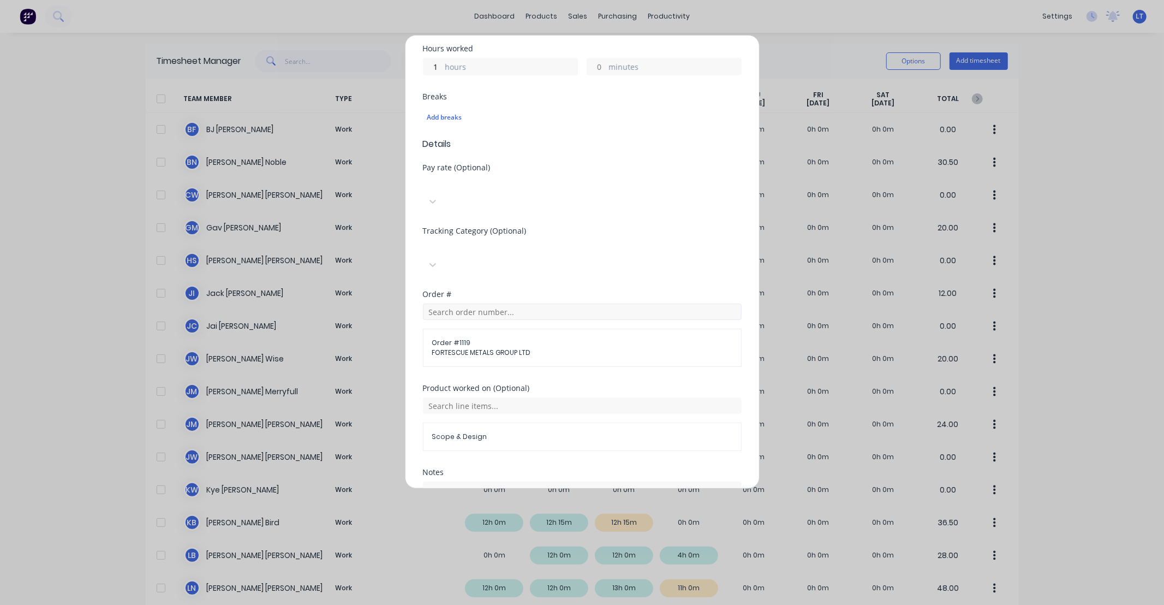
scroll to position [362, 0]
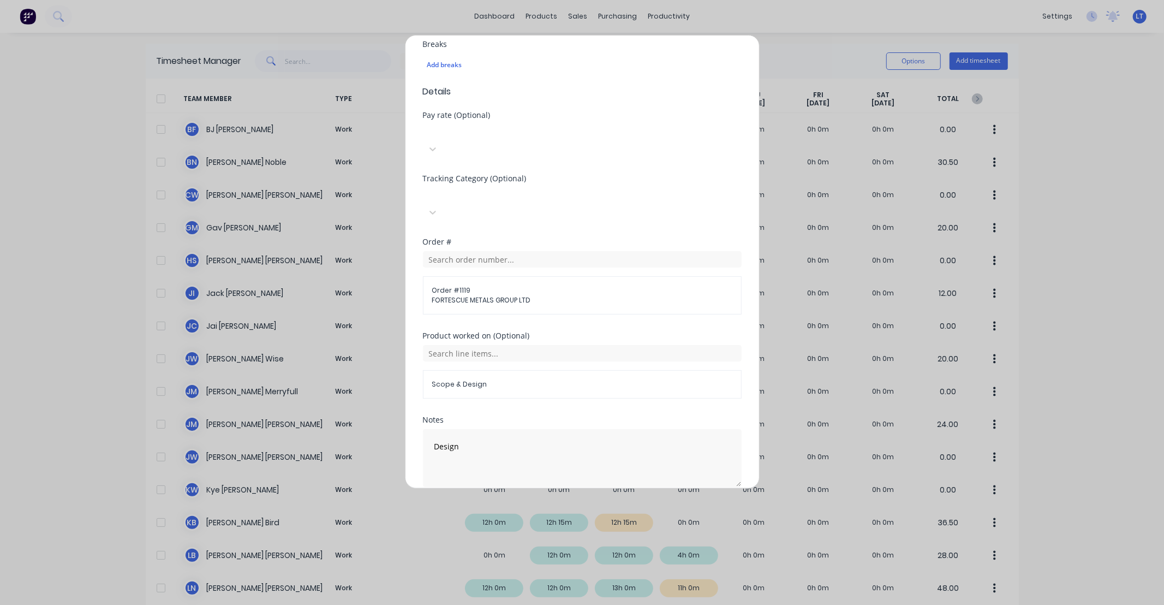
click at [553, 504] on button "Add manual time entry" at bounding box center [556, 512] width 92 height 17
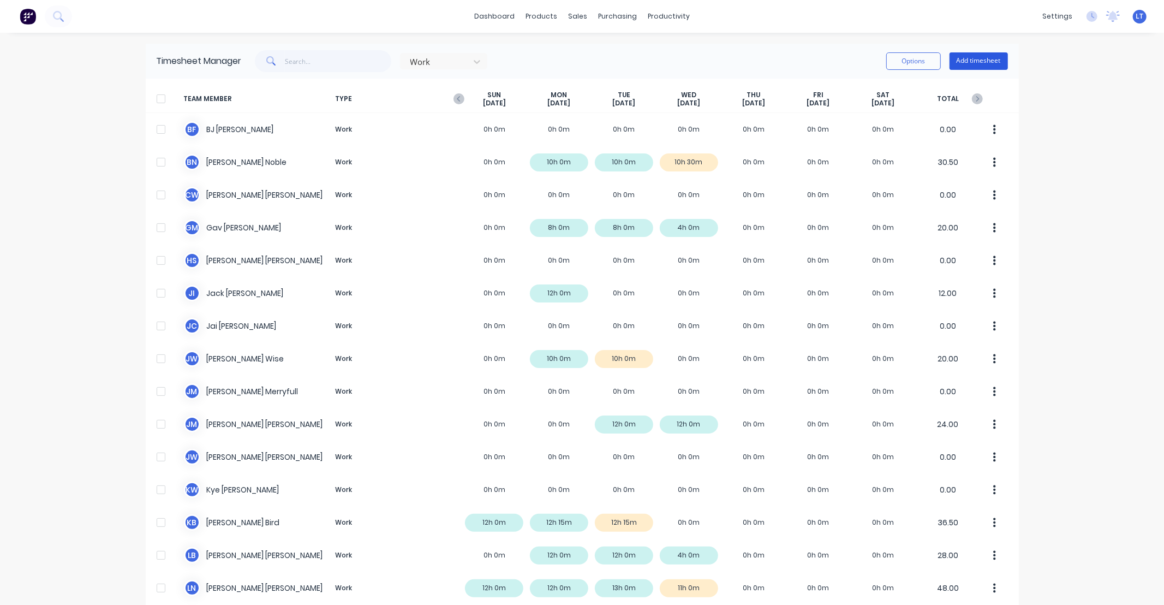
click at [963, 63] on button "Add timesheet" at bounding box center [979, 60] width 58 height 17
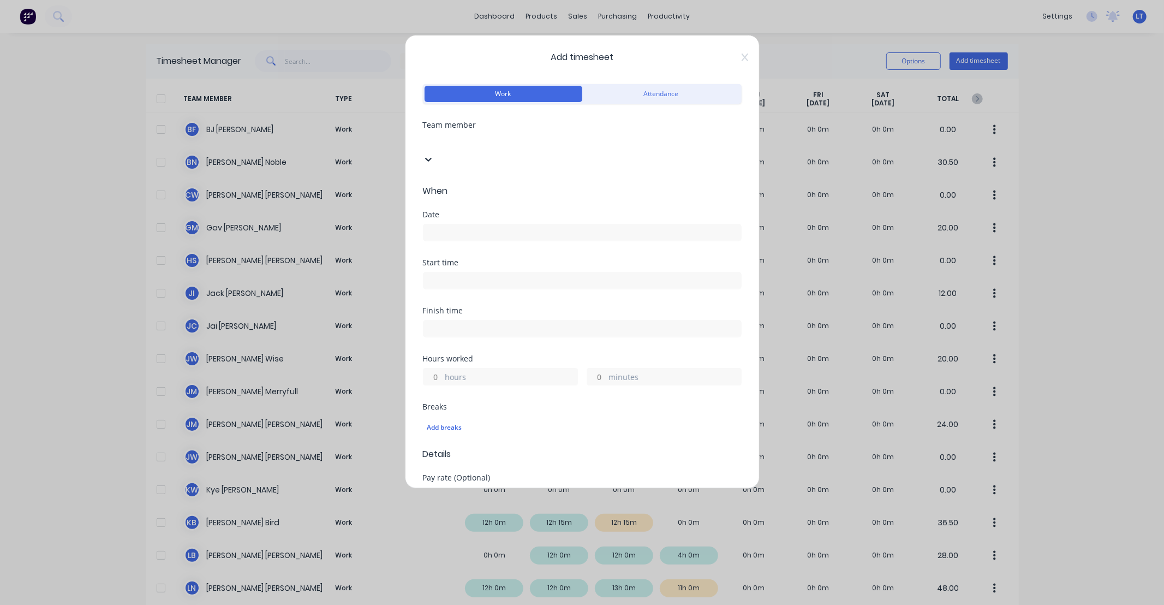
click at [490, 142] on div at bounding box center [504, 141] width 157 height 14
type input "som"
click at [486, 604] on div "[PERSON_NAME]" at bounding box center [582, 610] width 1164 height 11
click at [496, 224] on input at bounding box center [583, 232] width 318 height 16
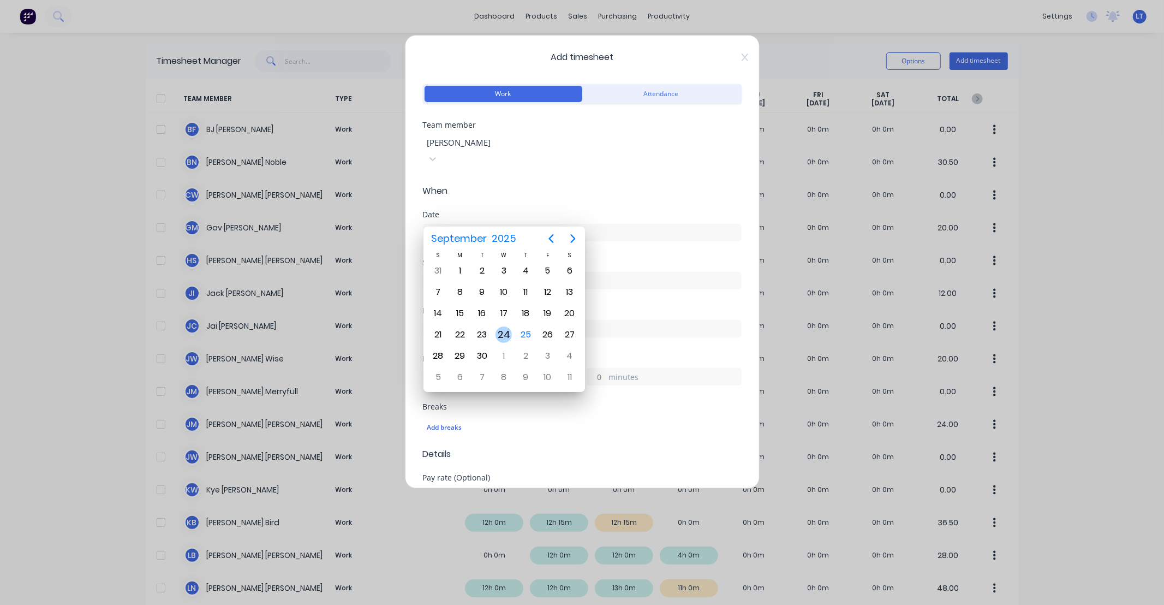
click at [505, 331] on div "24" at bounding box center [504, 334] width 16 height 16
type input "[DATE]"
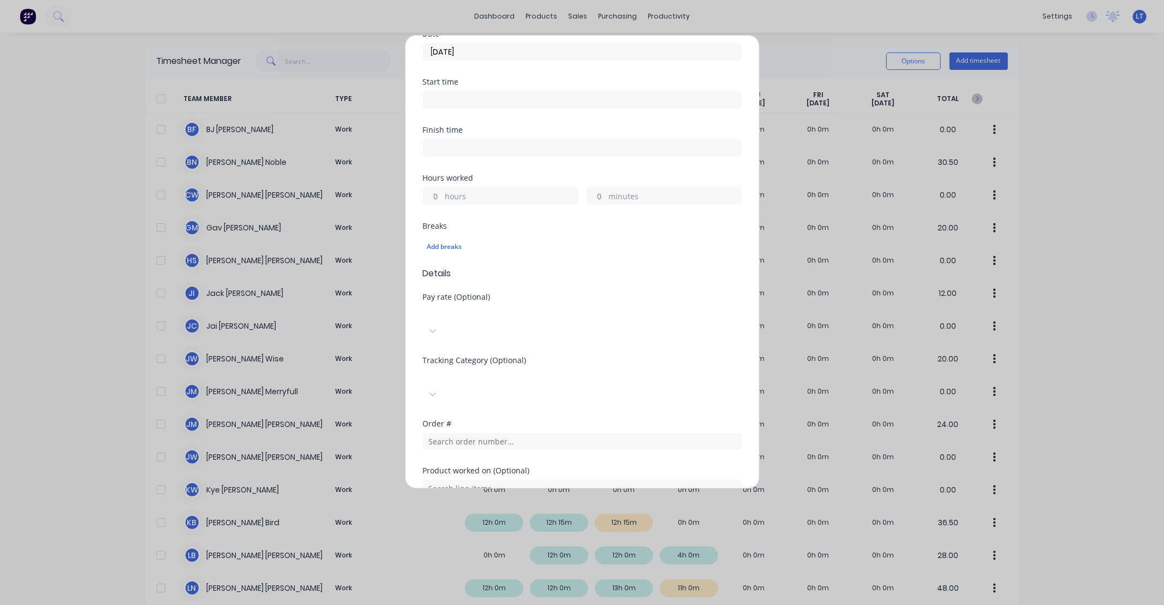
scroll to position [182, 0]
click at [437, 187] on input "hours" at bounding box center [433, 195] width 19 height 16
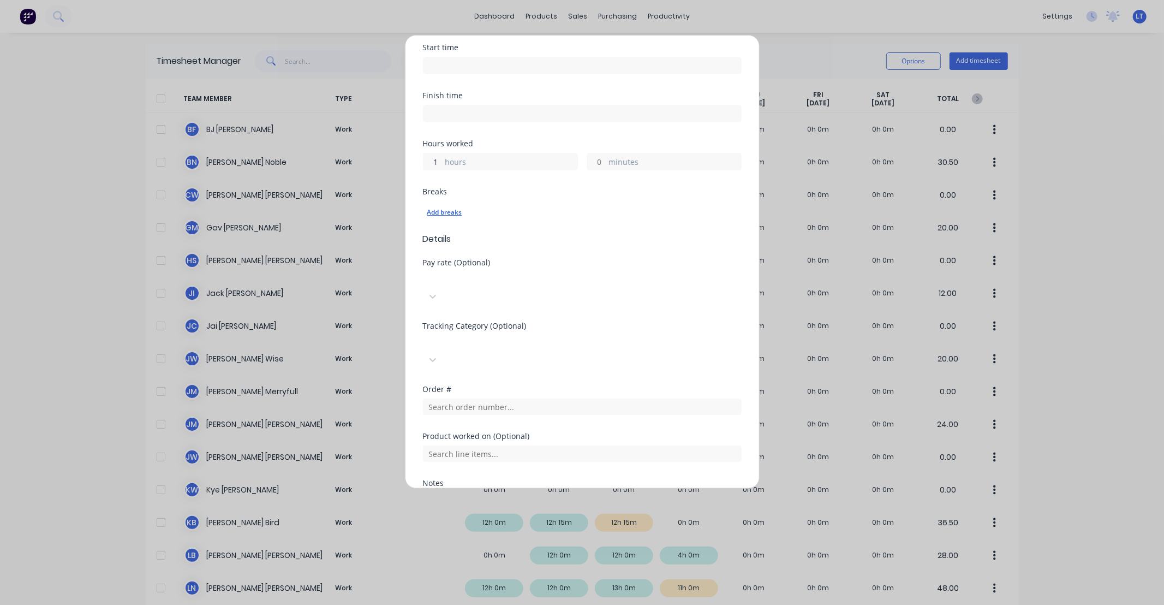
scroll to position [222, 0]
type input "1"
click at [635, 198] on div "Add breaks" at bounding box center [582, 205] width 310 height 14
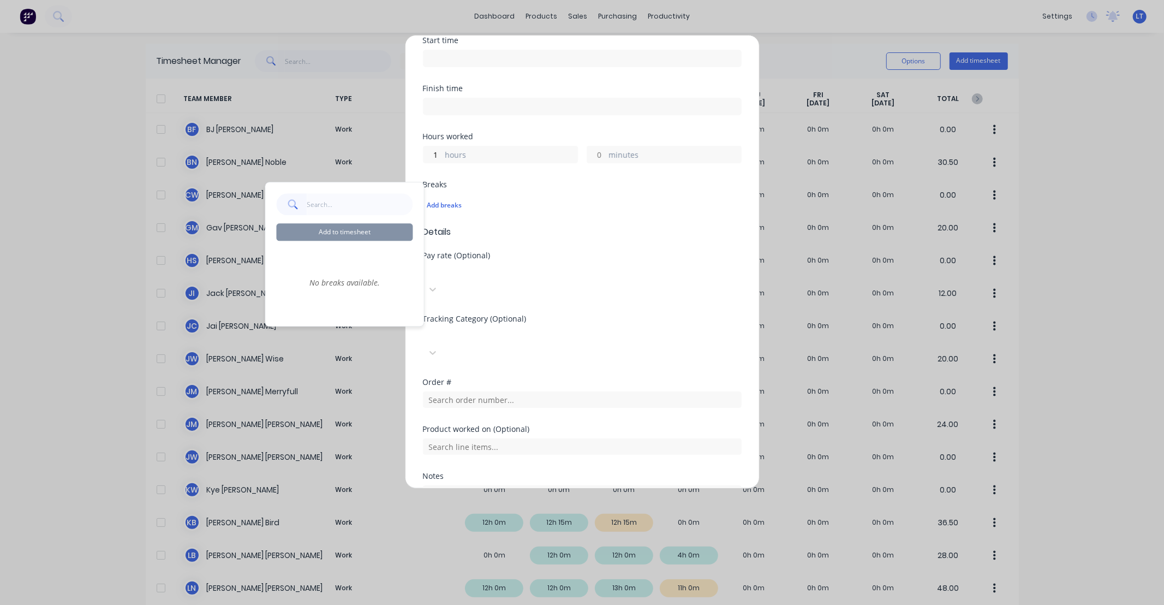
click at [519, 181] on div "Breaks" at bounding box center [582, 185] width 319 height 8
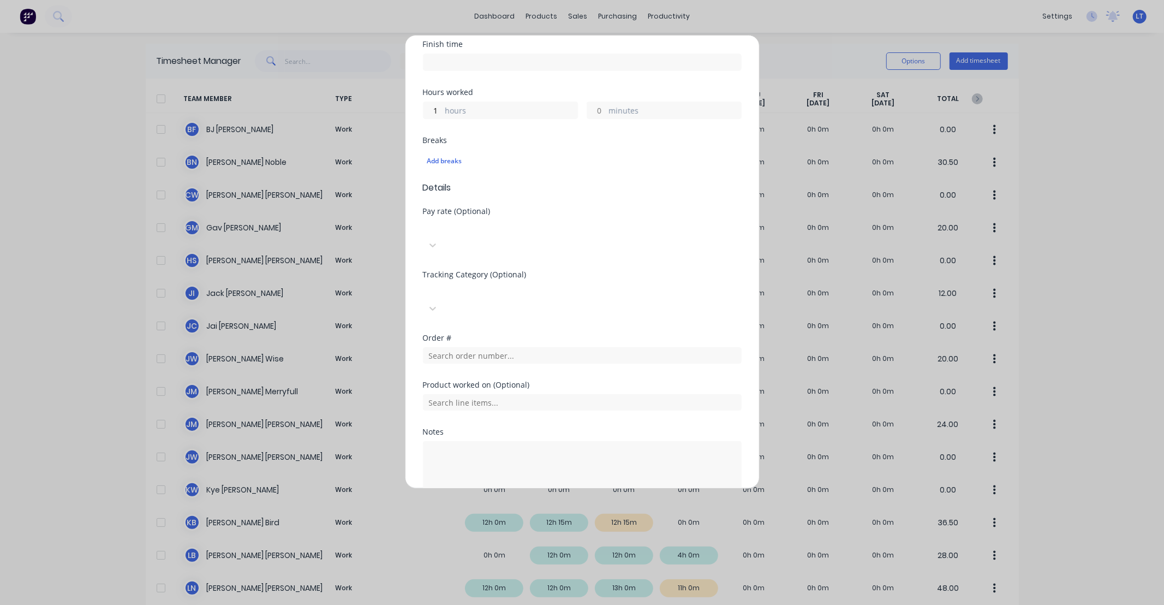
scroll to position [278, 0]
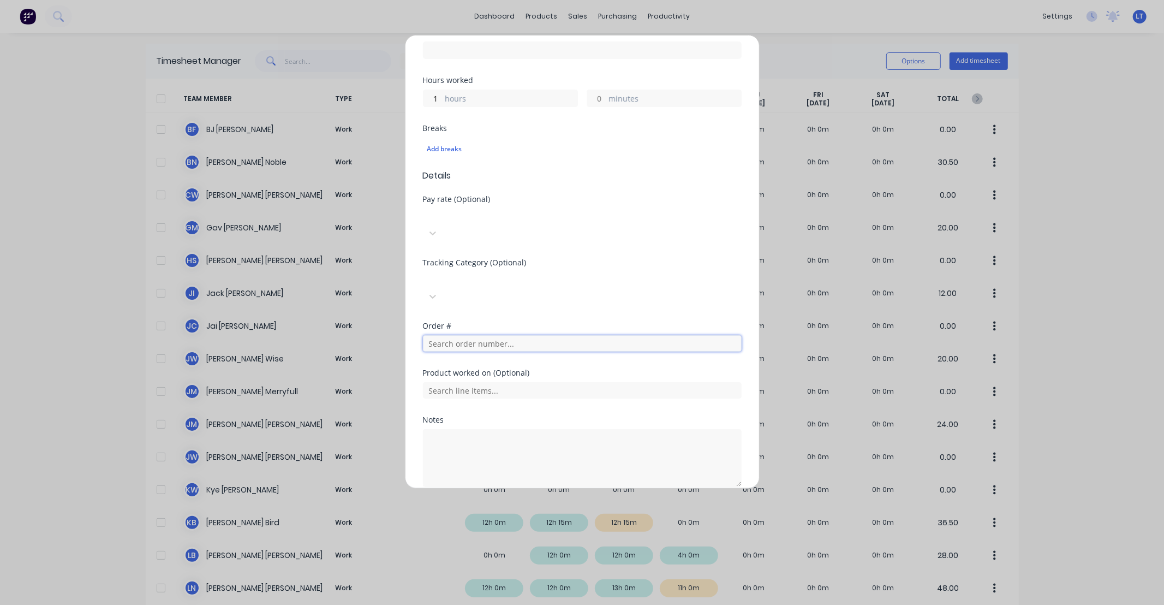
click at [494, 335] on input "text" at bounding box center [582, 343] width 319 height 16
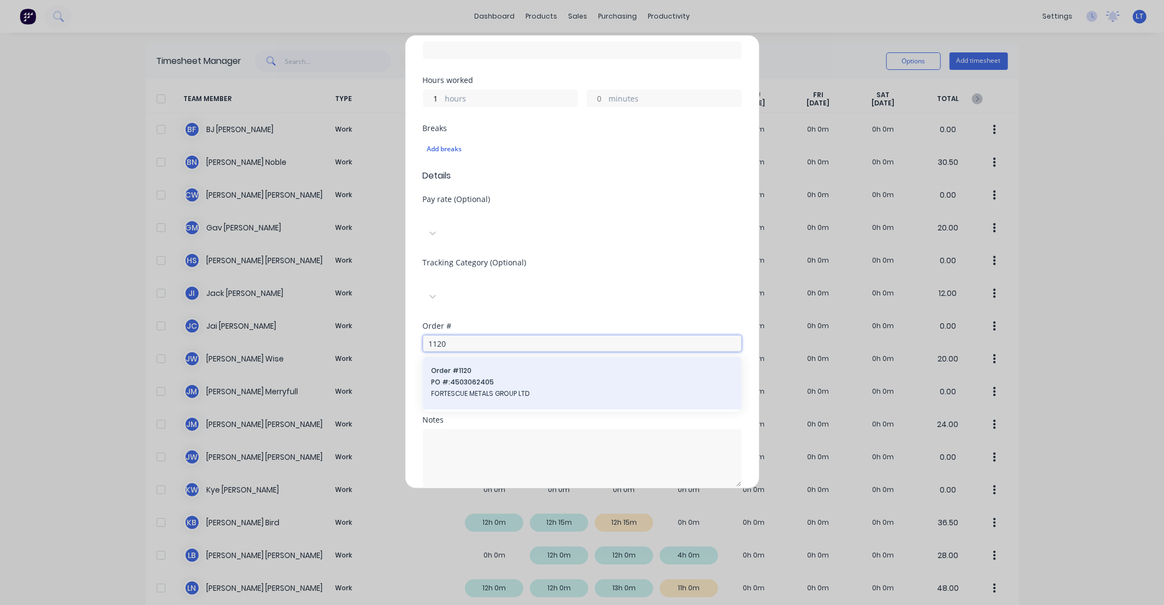
type input "1120"
click at [482, 389] on span "FORTESCUE METALS GROUP LTD" at bounding box center [582, 394] width 301 height 10
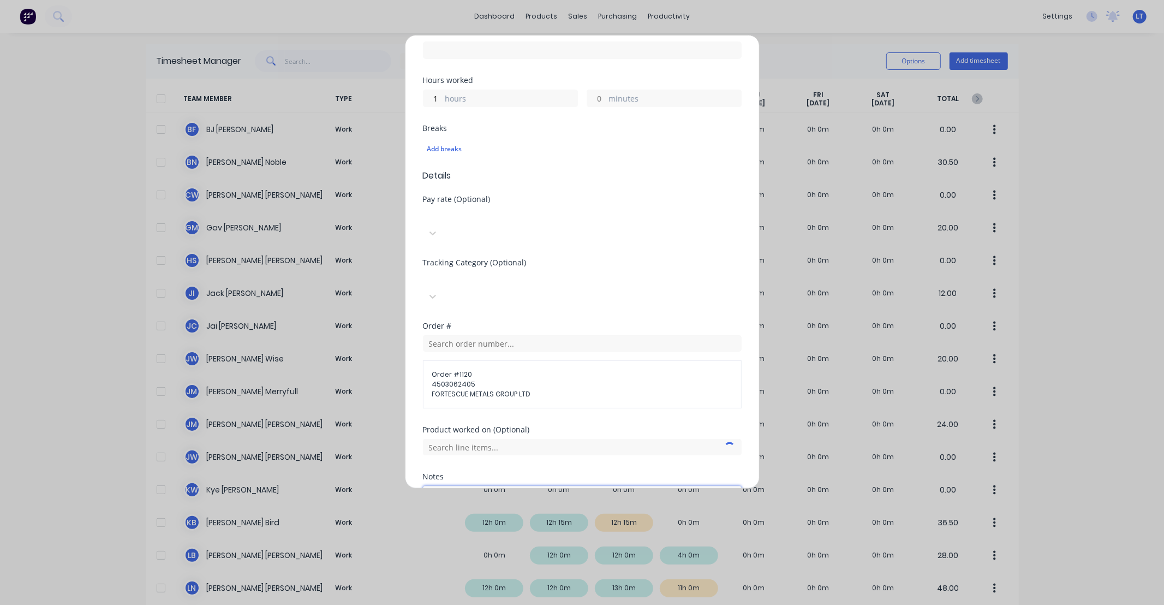
click at [517, 486] on textarea at bounding box center [582, 515] width 319 height 58
paste textarea "Design"
type textarea "Design"
click at [519, 439] on input "text" at bounding box center [582, 447] width 319 height 16
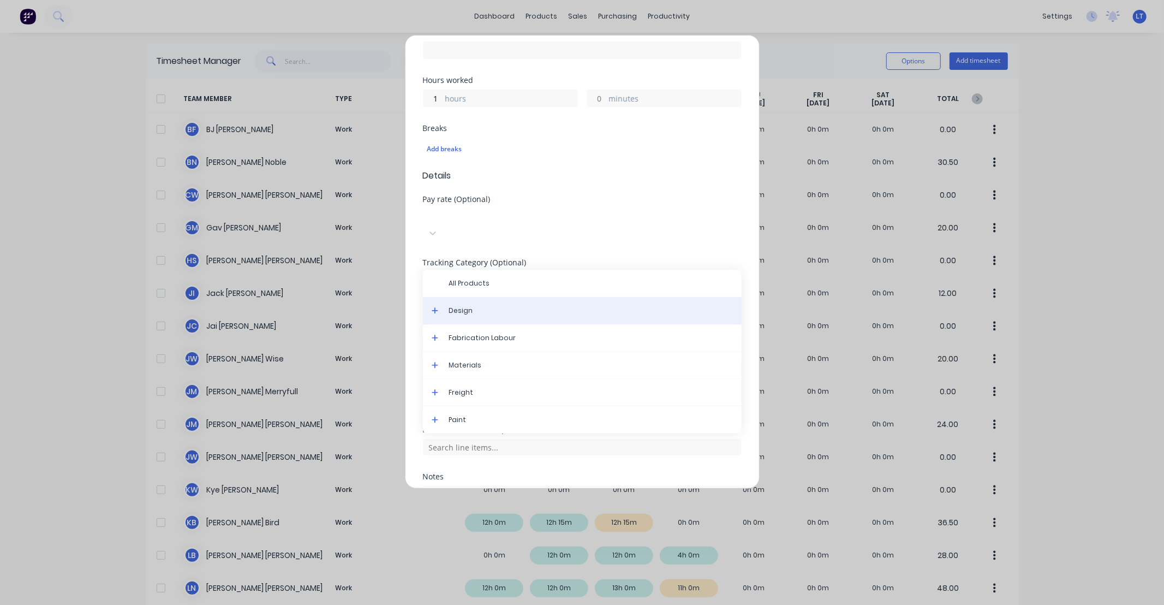
click at [464, 306] on span "Design" at bounding box center [591, 311] width 284 height 10
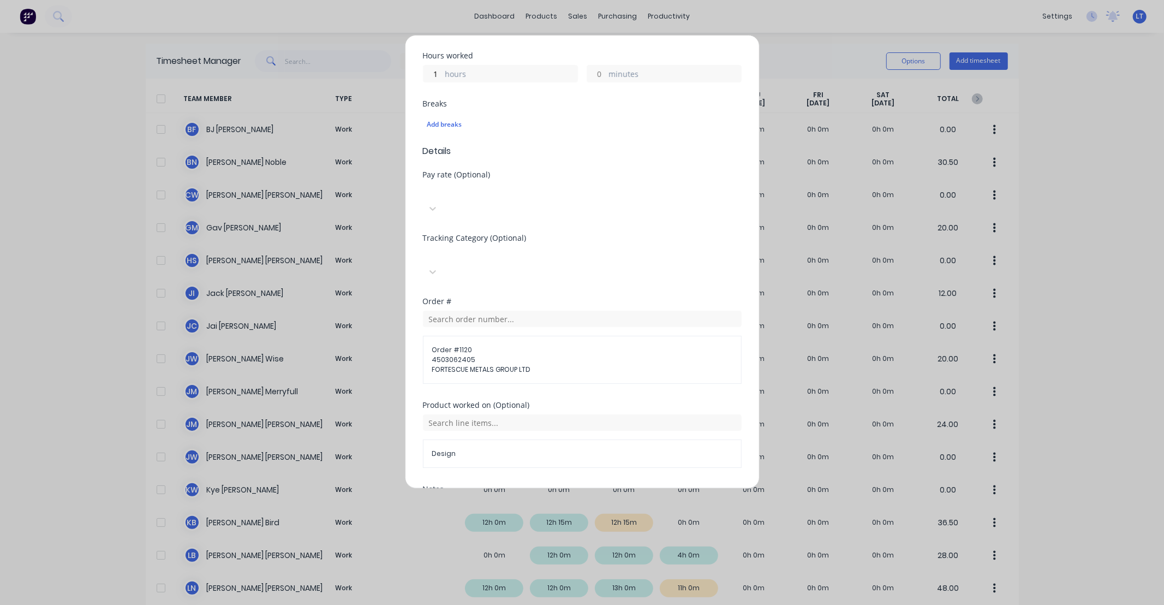
scroll to position [372, 0]
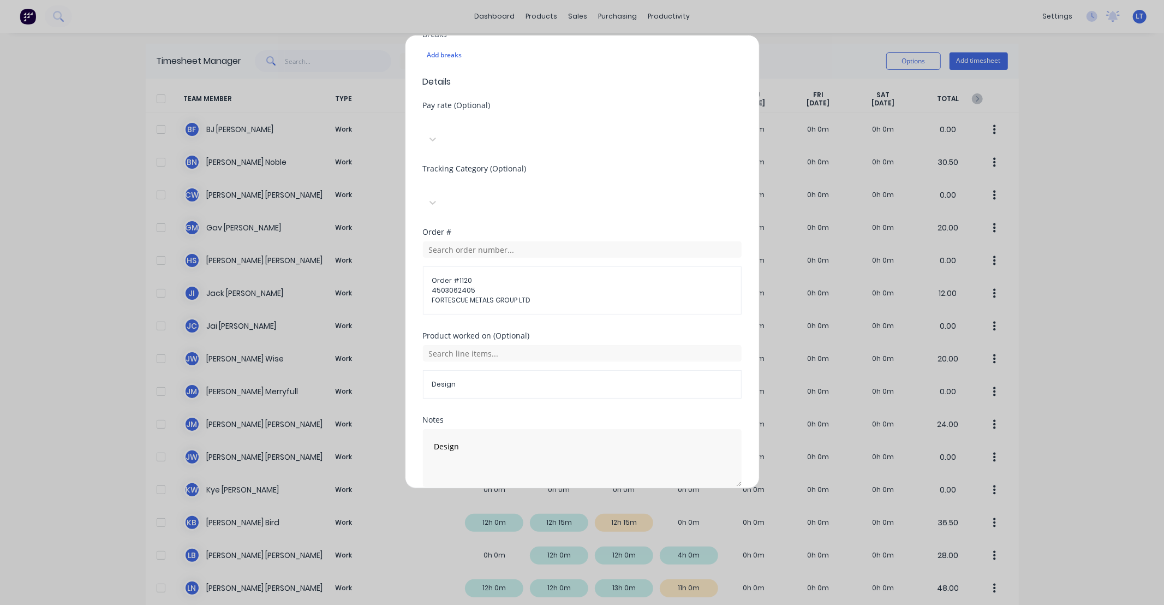
click at [565, 504] on button "Add manual time entry" at bounding box center [556, 512] width 92 height 17
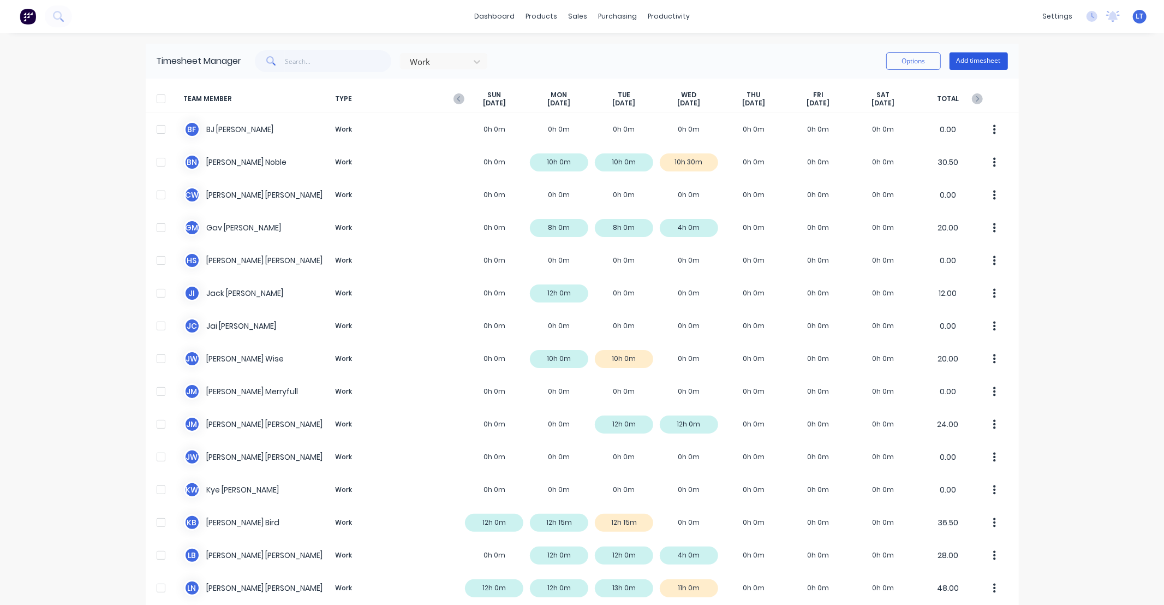
click at [958, 64] on button "Add timesheet" at bounding box center [979, 60] width 58 height 17
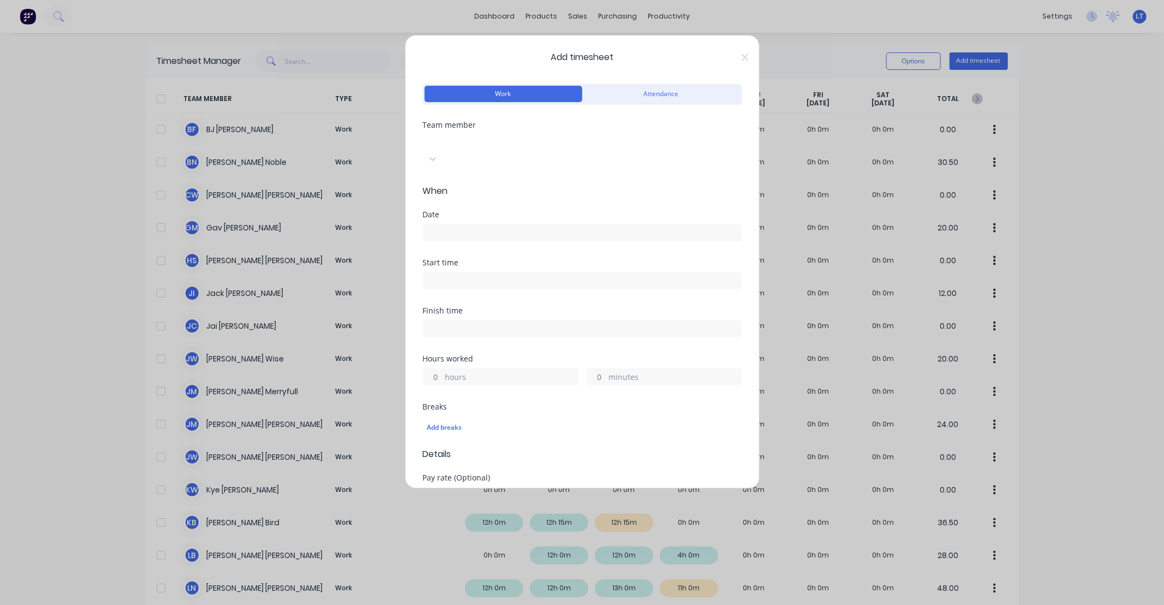
click at [466, 144] on div at bounding box center [504, 141] width 157 height 14
type input "soms"
click at [481, 604] on div "[PERSON_NAME]" at bounding box center [582, 610] width 1164 height 11
click at [476, 224] on input at bounding box center [583, 232] width 318 height 16
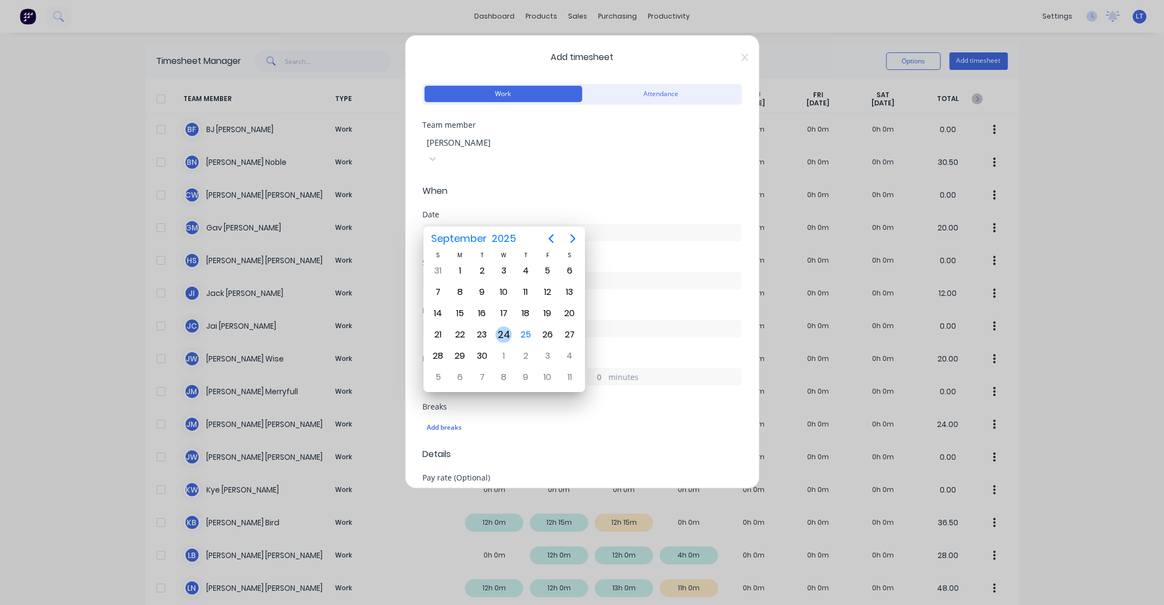
click at [501, 326] on div "24" at bounding box center [504, 334] width 16 height 16
type input "[DATE]"
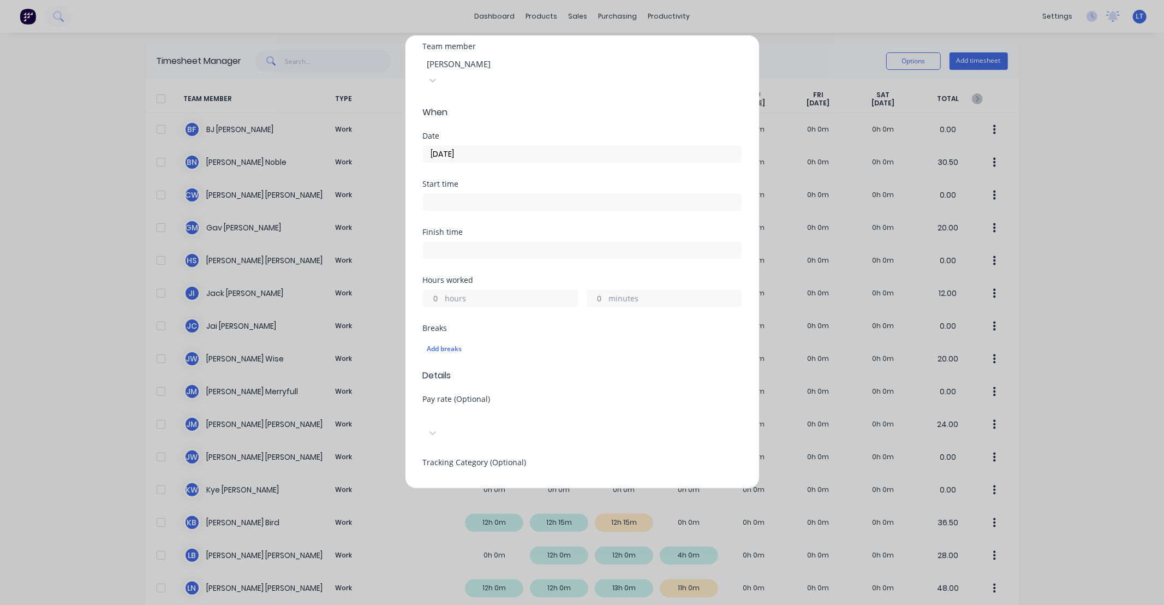
scroll to position [162, 0]
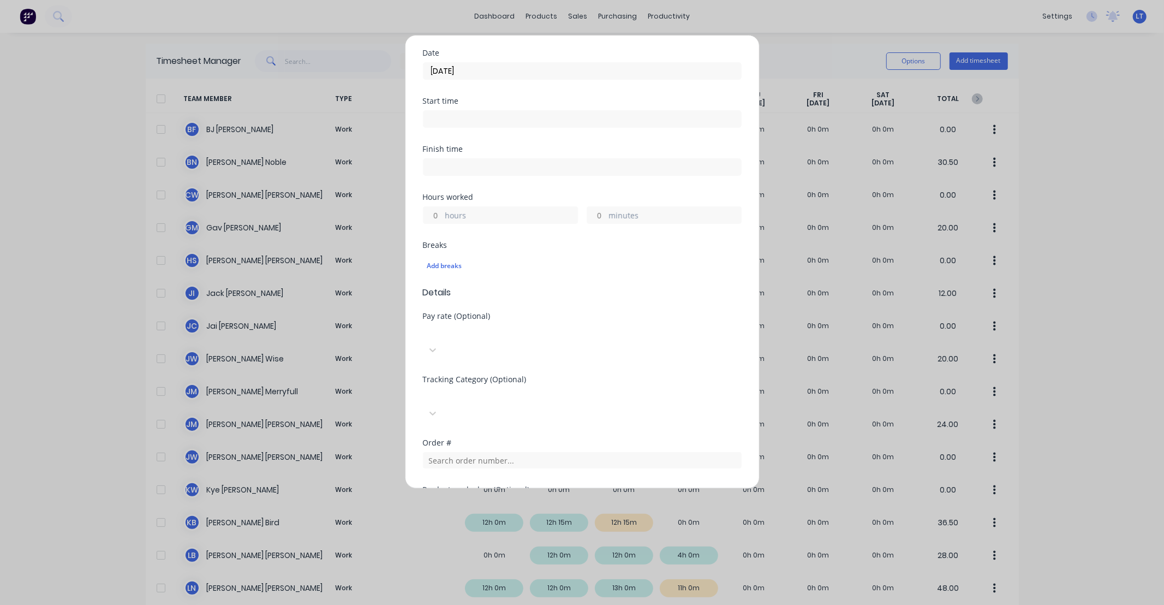
click at [440, 207] on input "hours" at bounding box center [433, 215] width 19 height 16
type input "2"
click at [513, 193] on div "Hours worked" at bounding box center [582, 197] width 319 height 8
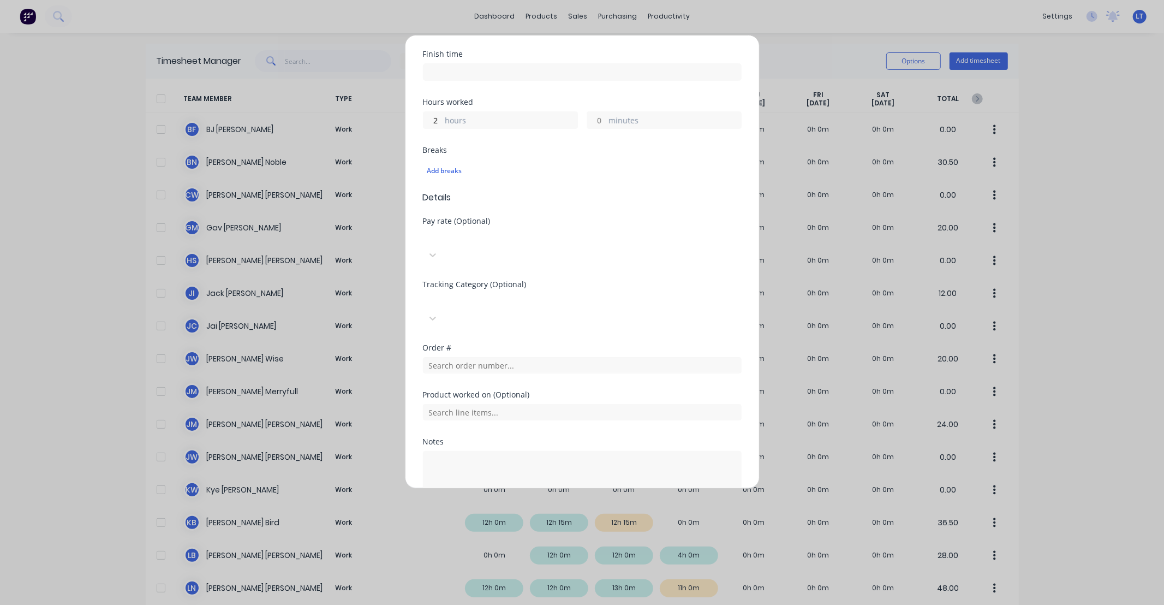
scroll to position [278, 0]
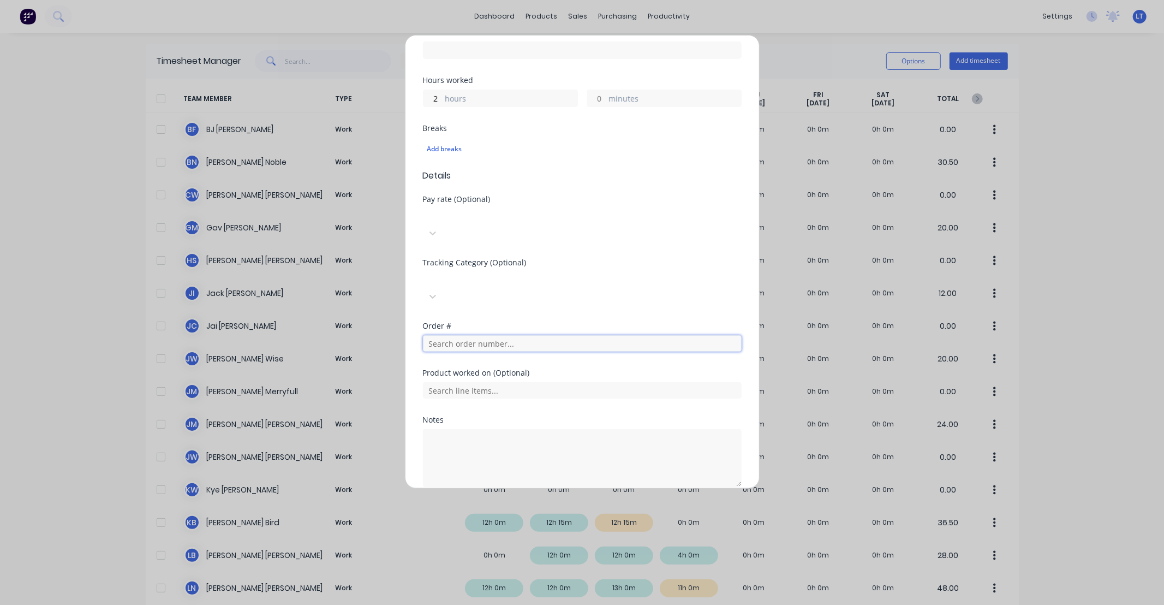
click at [484, 335] on input "text" at bounding box center [582, 343] width 319 height 16
type input "1121"
click at [481, 366] on span "Order # 1121" at bounding box center [582, 371] width 301 height 10
click at [492, 478] on textarea at bounding box center [582, 505] width 319 height 58
paste textarea "Design"
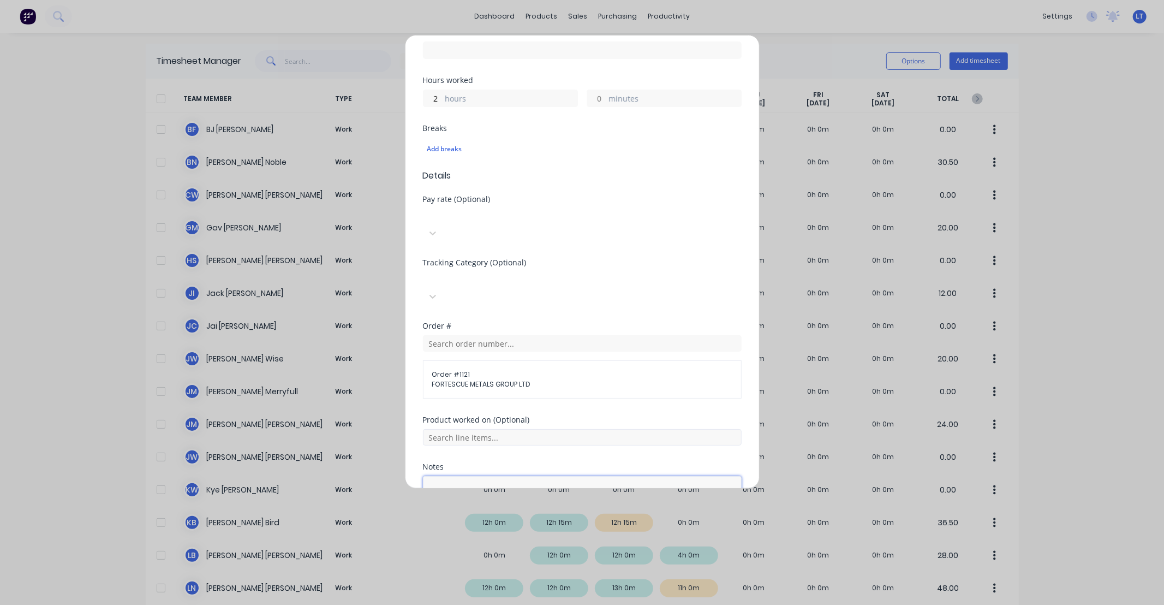
type textarea "Design"
click at [486, 429] on input "text" at bounding box center [582, 437] width 319 height 16
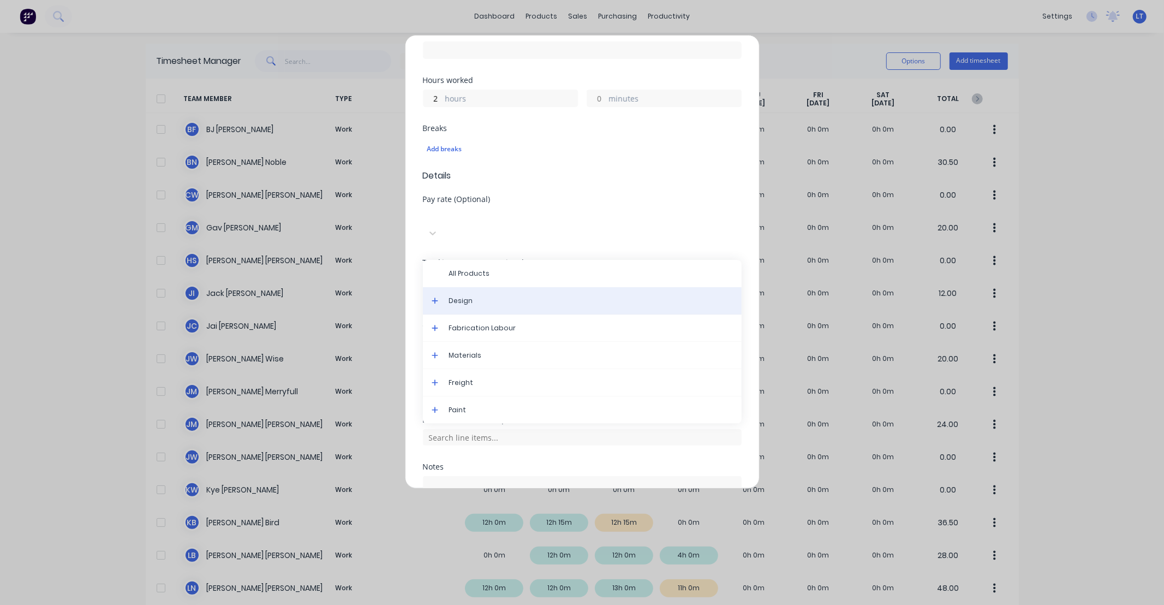
click at [473, 287] on div "Design" at bounding box center [582, 300] width 319 height 27
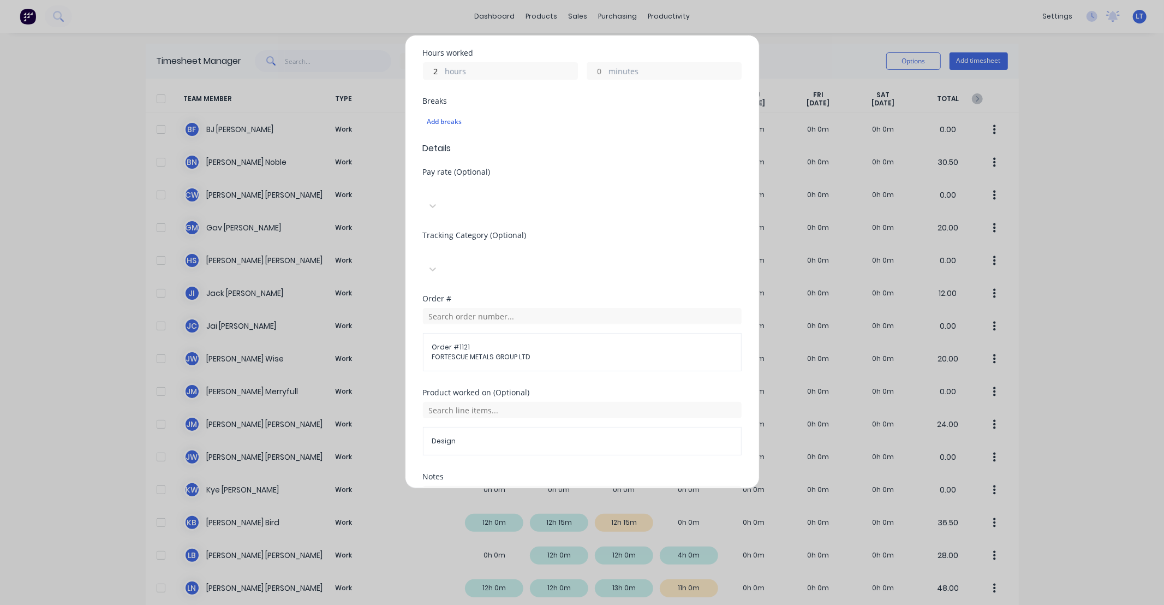
scroll to position [362, 0]
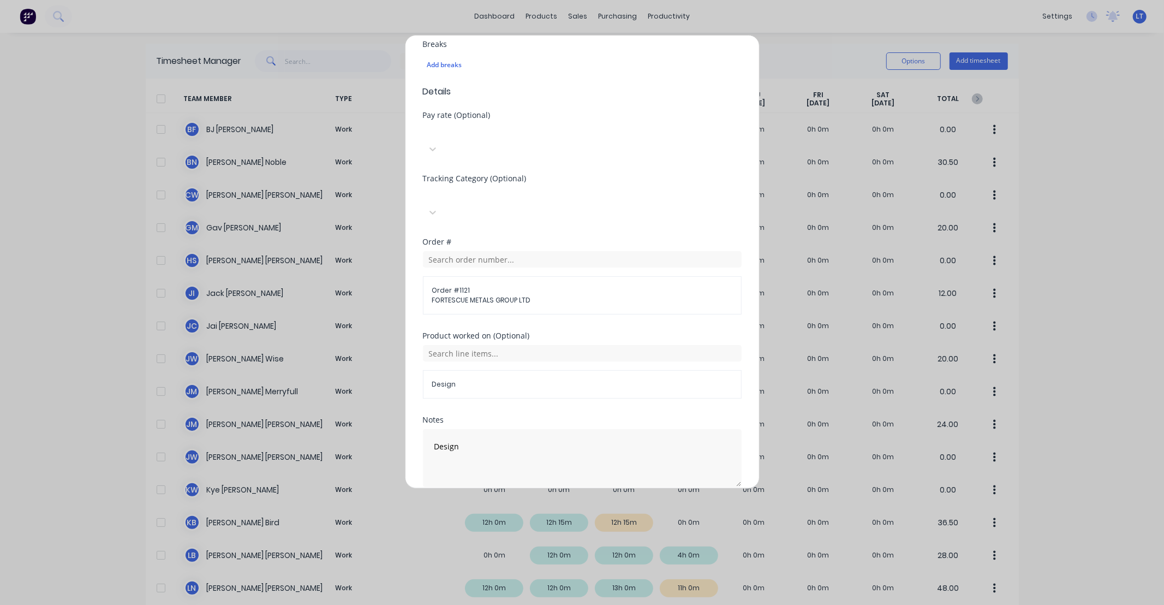
click at [571, 504] on button "Add manual time entry" at bounding box center [556, 512] width 92 height 17
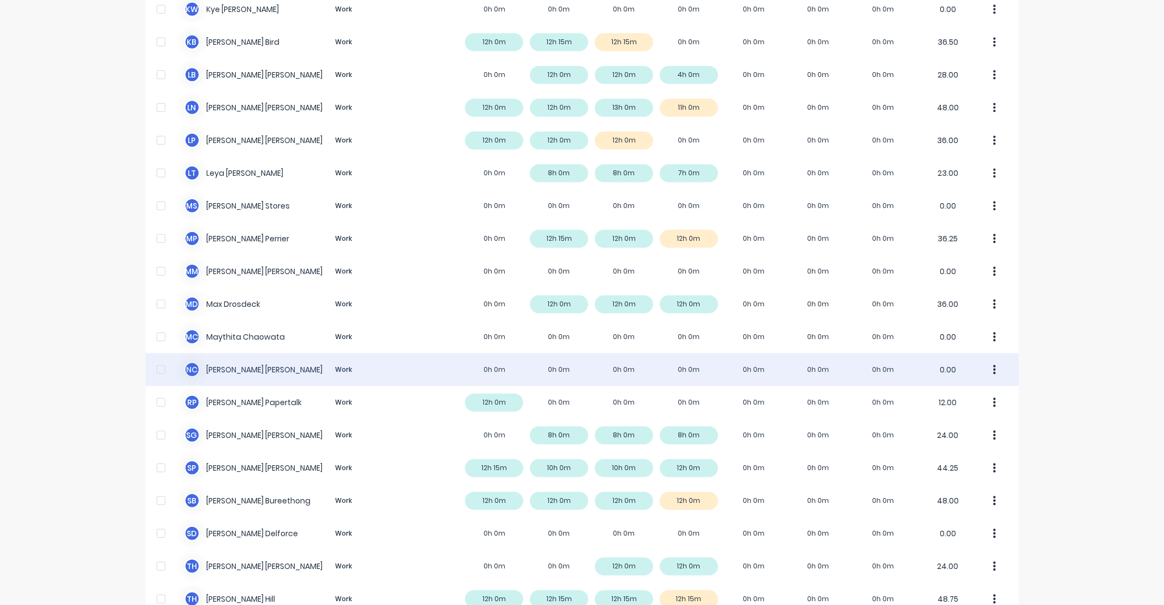
scroll to position [606, 0]
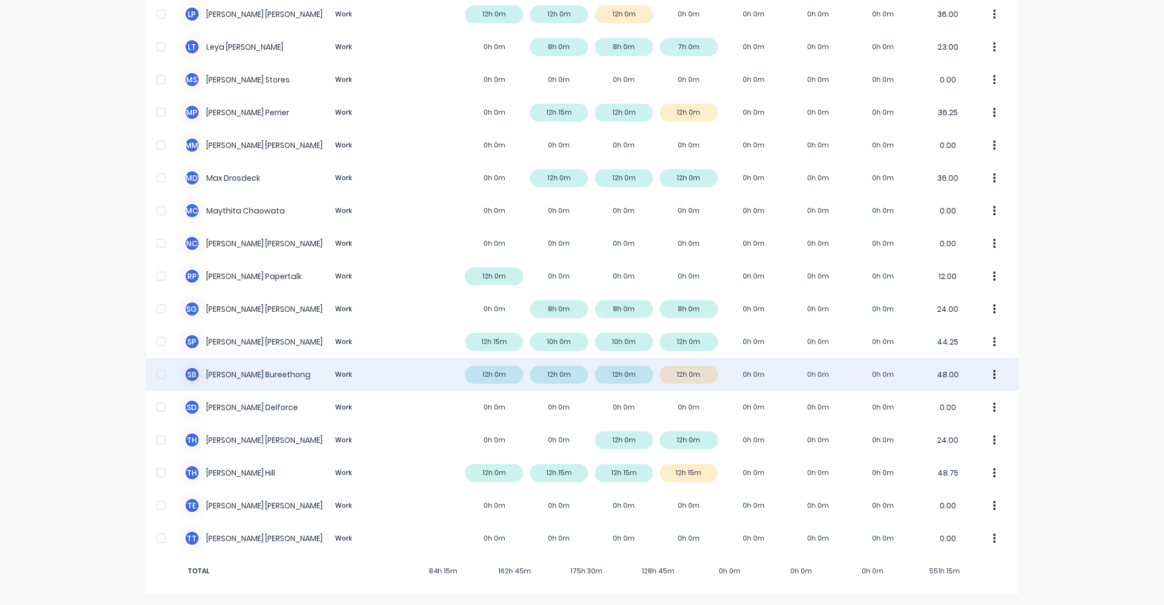
click at [993, 374] on icon "button" at bounding box center [994, 375] width 3 height 10
click at [985, 397] on div "Approve" at bounding box center [953, 405] width 84 height 16
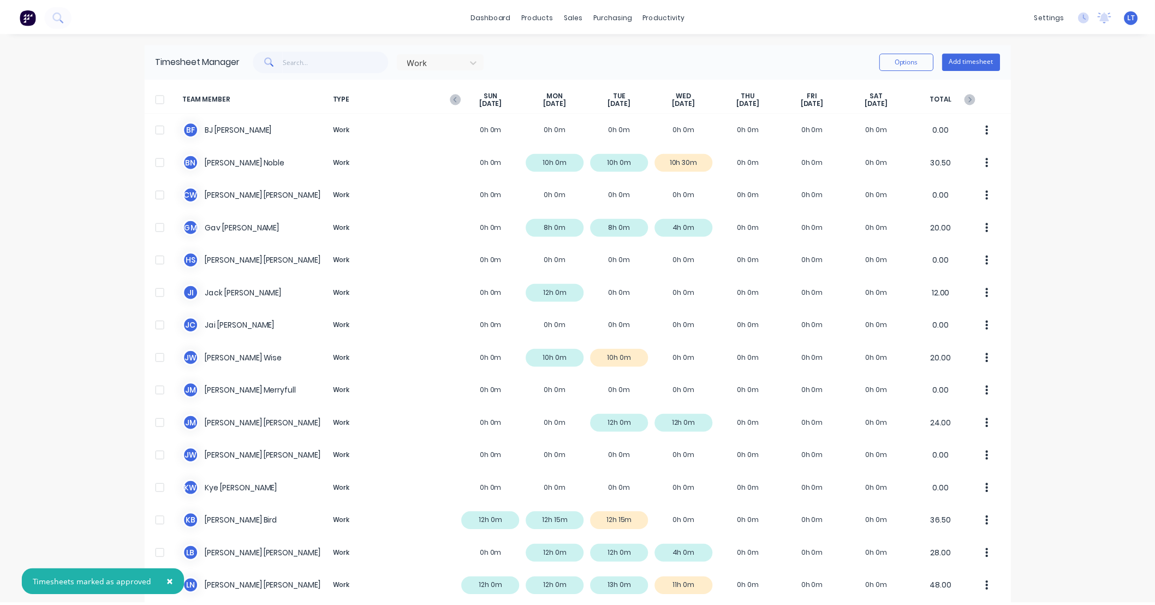
scroll to position [0, 0]
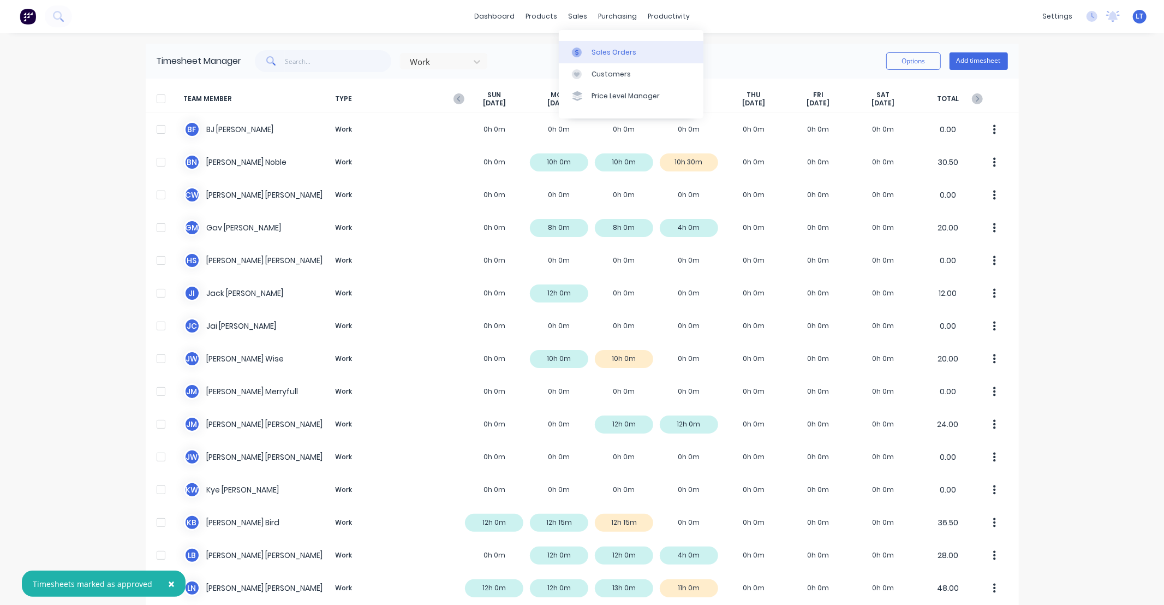
click at [594, 53] on div "Sales Orders" at bounding box center [614, 52] width 45 height 10
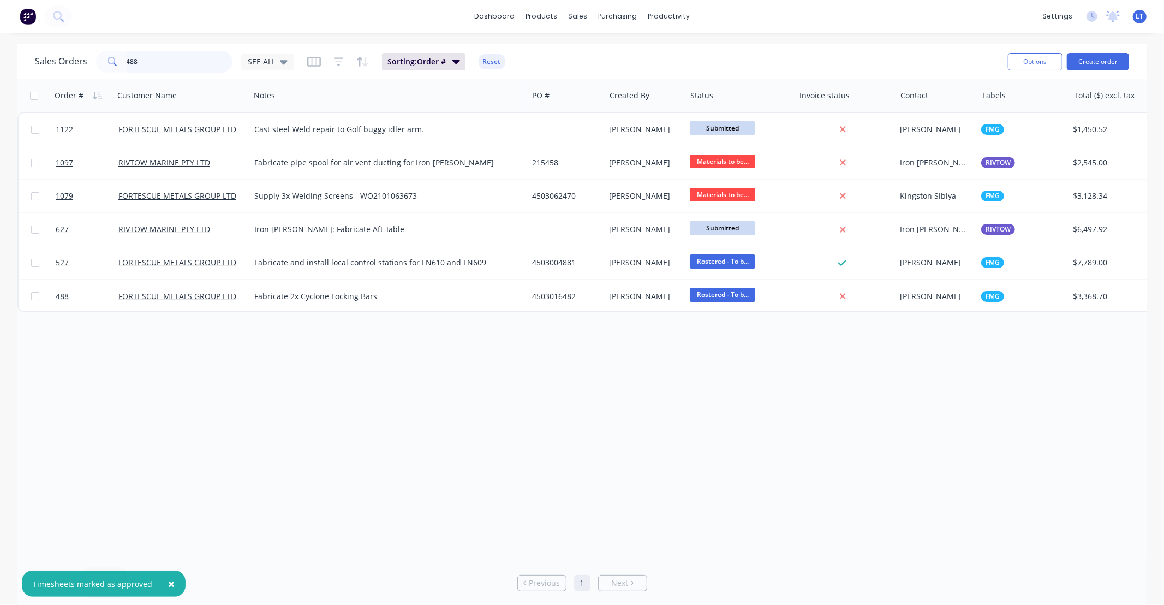
drag, startPoint x: 55, startPoint y: 53, endPoint x: 11, endPoint y: 52, distance: 43.7
click at [17, 53] on div "Sales Orders 488 SEE ALL Sorting: Order # Reset Options Create order" at bounding box center [581, 61] width 1129 height 35
type input "tray"
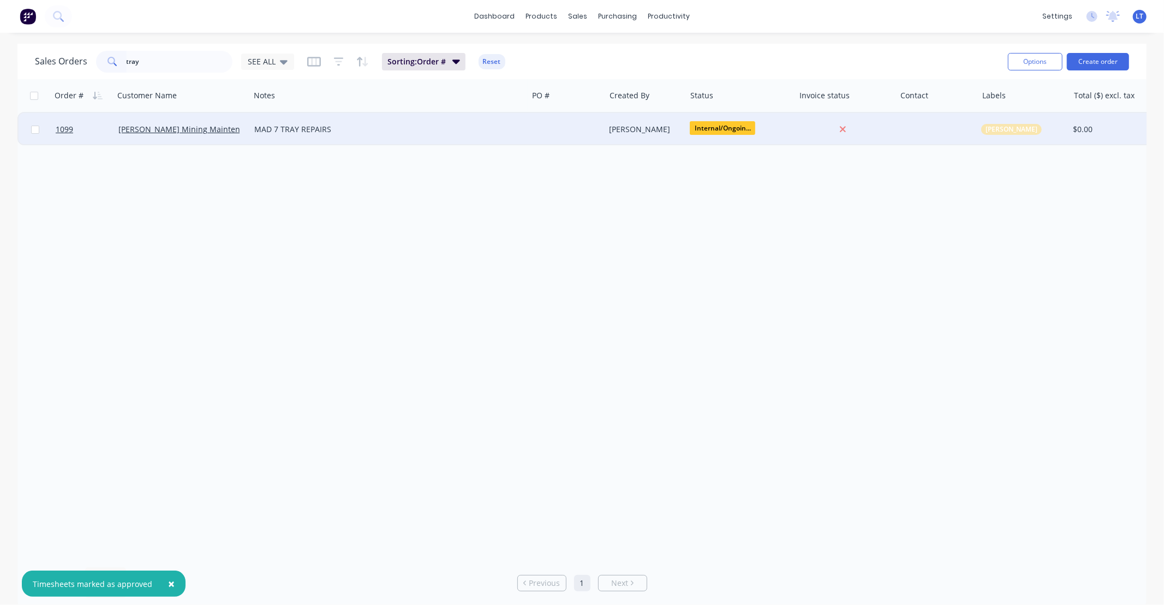
click at [616, 132] on div "[PERSON_NAME]" at bounding box center [644, 129] width 68 height 11
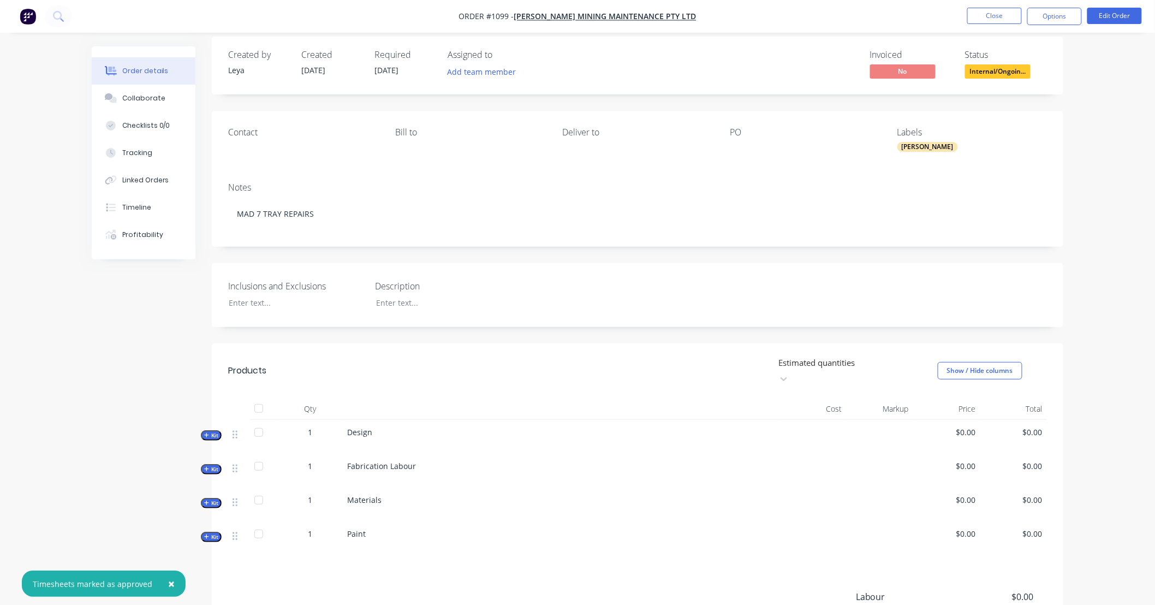
scroll to position [20, 0]
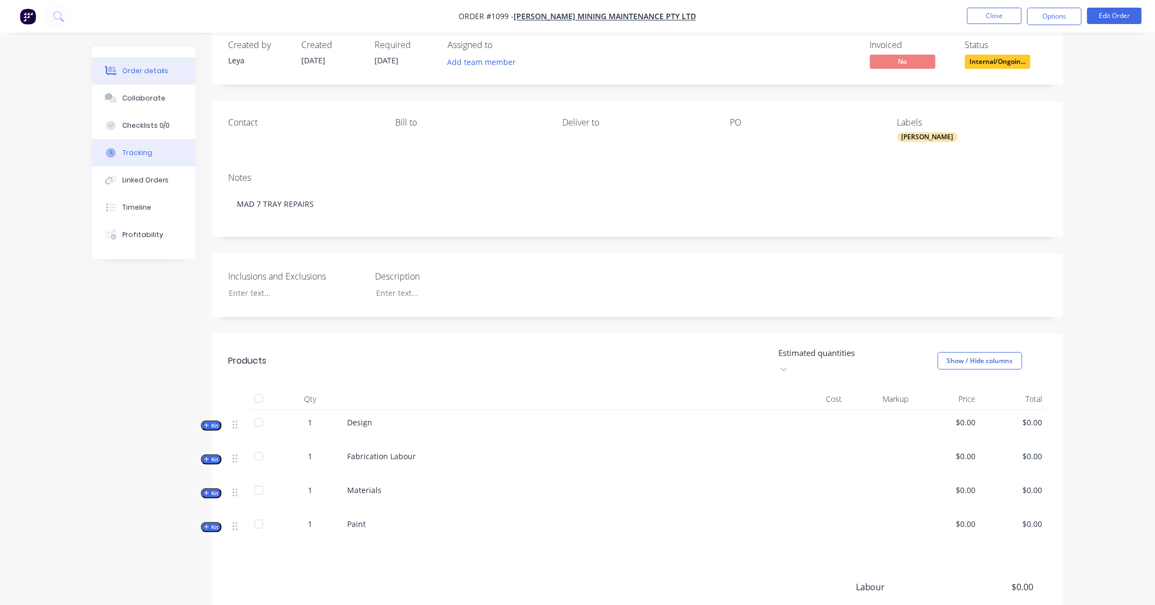
click at [149, 164] on button "Tracking" at bounding box center [144, 152] width 104 height 27
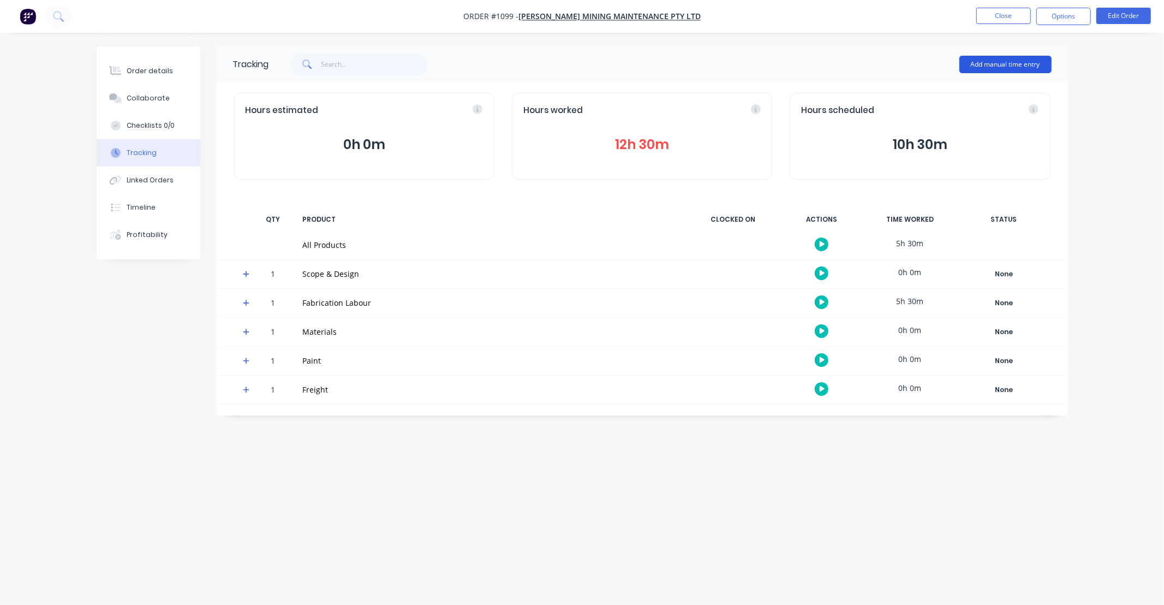
click at [1028, 68] on button "Add manual time entry" at bounding box center [1006, 64] width 92 height 17
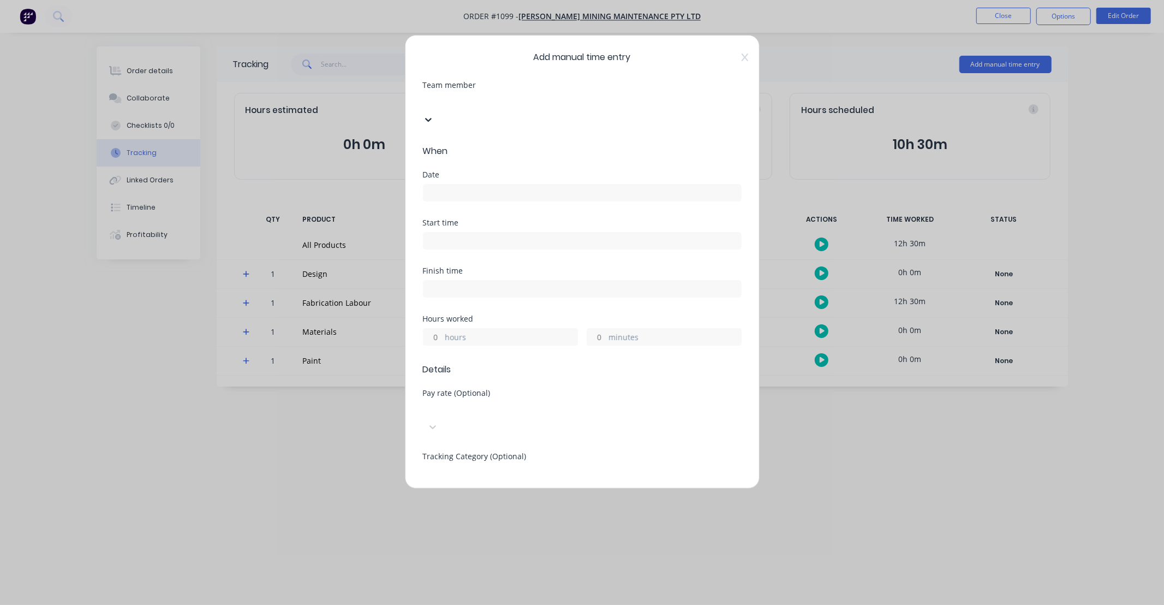
click at [465, 108] on div at bounding box center [504, 101] width 157 height 14
type input "lan"
click at [471, 184] on input at bounding box center [583, 192] width 318 height 16
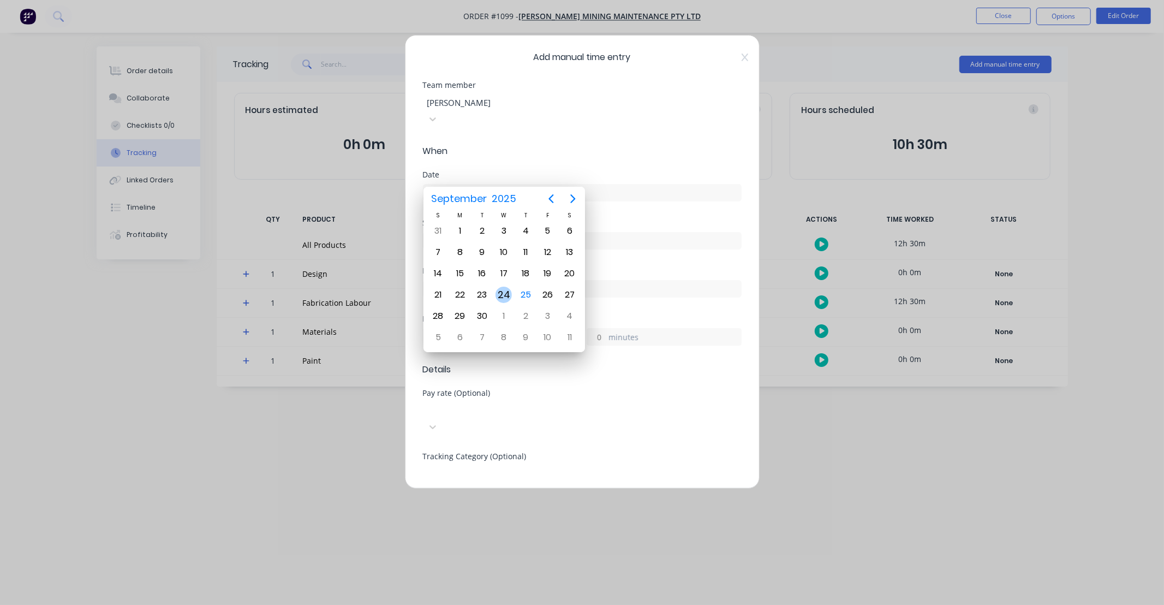
click at [505, 287] on div "24" at bounding box center [504, 295] width 16 height 16
type input "[DATE]"
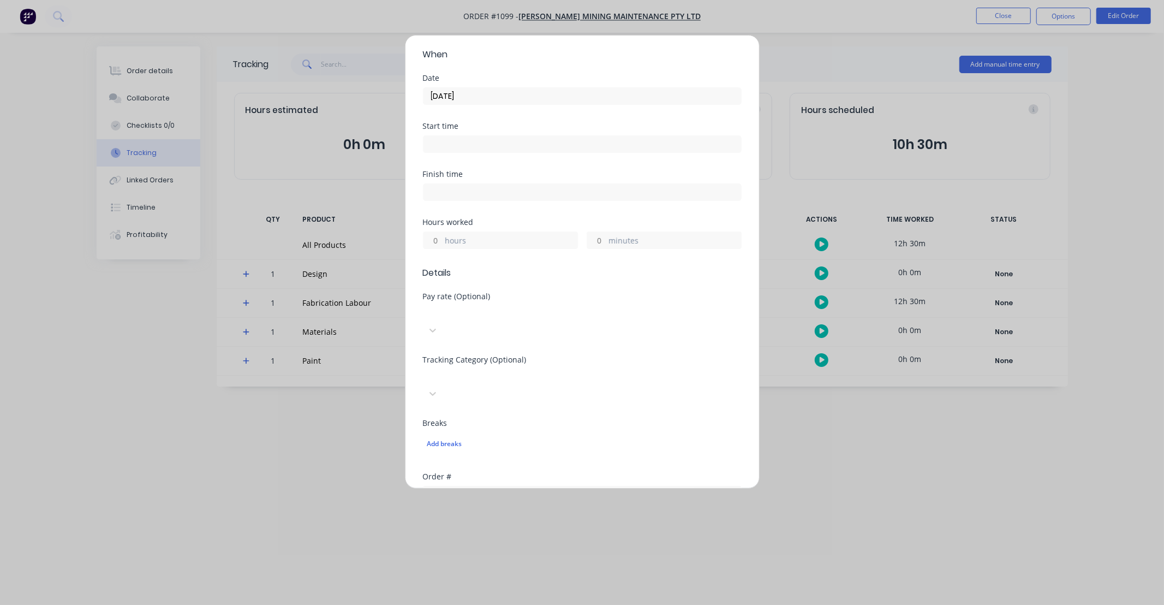
scroll to position [101, 0]
click at [429, 228] on input "hours" at bounding box center [433, 236] width 19 height 16
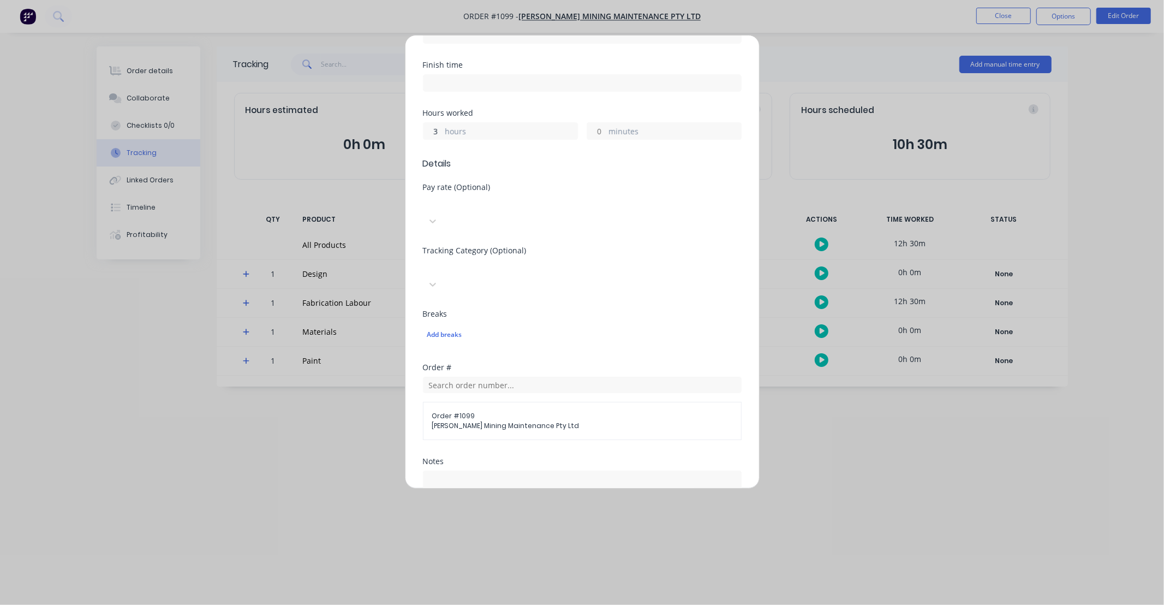
scroll to position [242, 0]
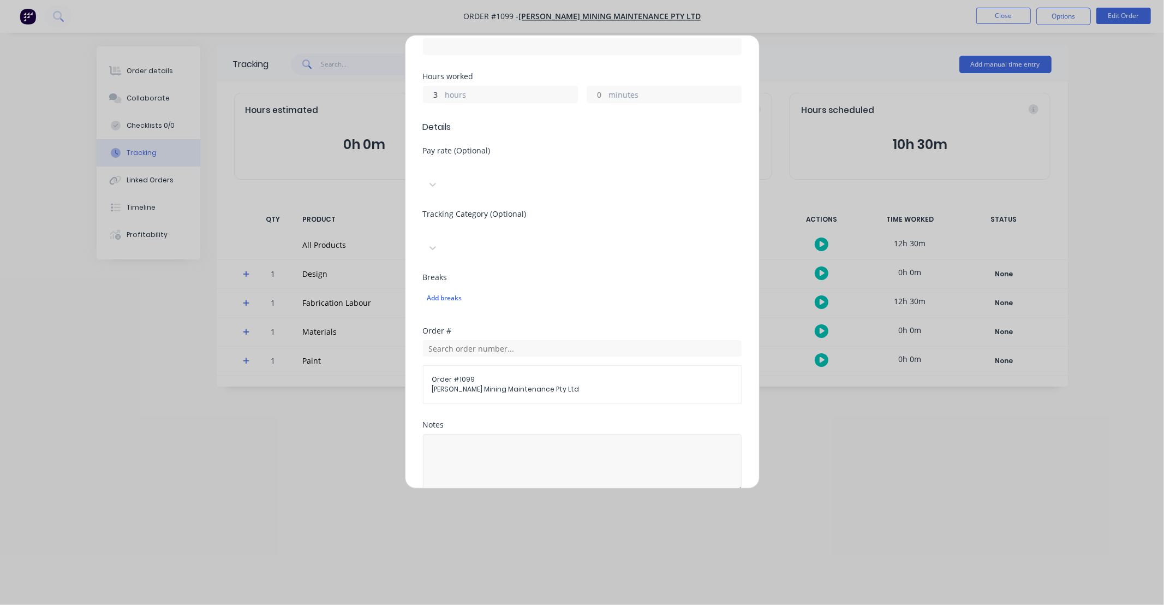
type input "3"
click at [574, 434] on textarea at bounding box center [582, 463] width 319 height 58
type textarea "[DATE] tray with [PERSON_NAME]"
click at [613, 366] on div "Order # Order # 1099 [PERSON_NAME] Mining Maintenance Pty Ltd" at bounding box center [582, 374] width 319 height 94
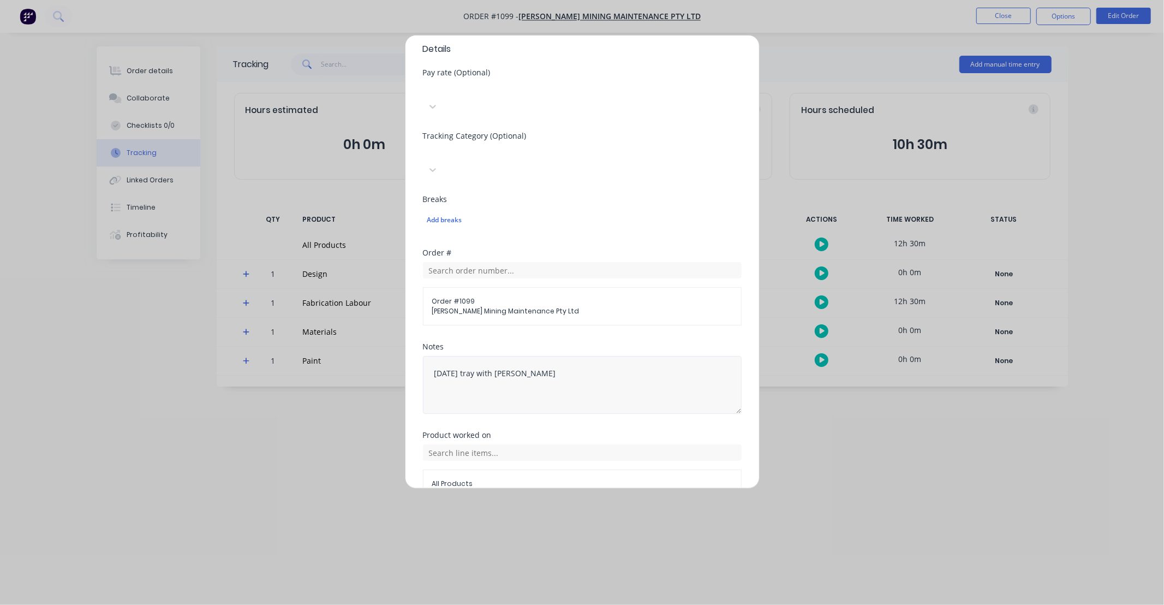
scroll to position [331, 0]
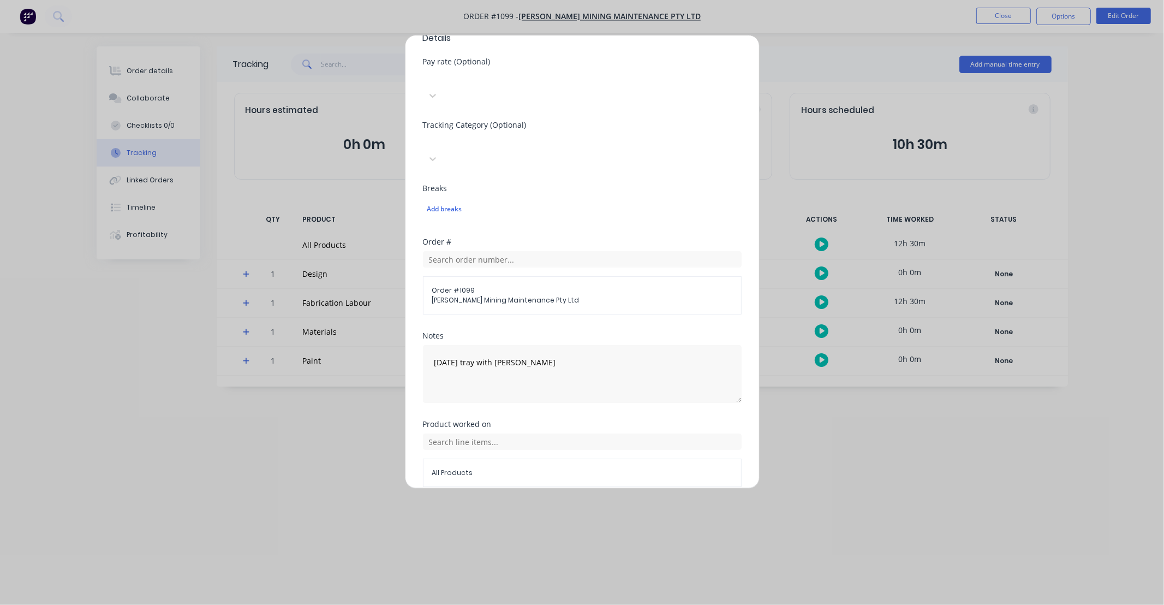
click at [506, 433] on div "All Products" at bounding box center [582, 459] width 319 height 53
click at [530, 433] on input "text" at bounding box center [582, 441] width 319 height 16
click at [503, 346] on div "Fabrication Labour" at bounding box center [582, 359] width 319 height 27
click at [555, 504] on button "Add manual time entry" at bounding box center [556, 512] width 92 height 17
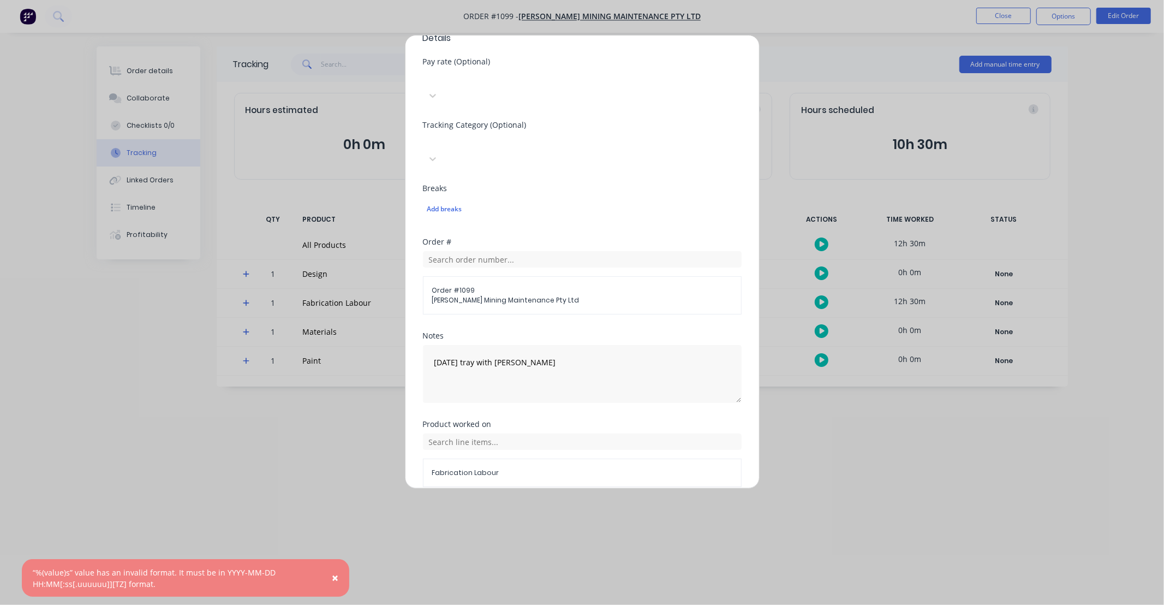
click at [641, 504] on button "Cancel" at bounding box center [633, 512] width 44 height 17
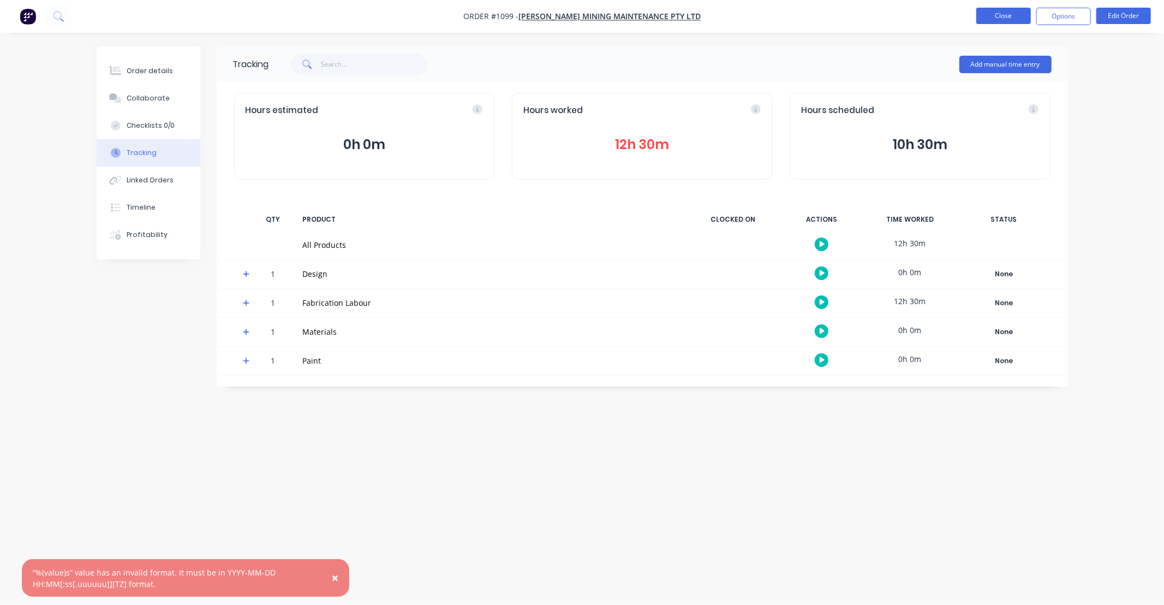
click at [990, 15] on button "Close" at bounding box center [1003, 16] width 55 height 16
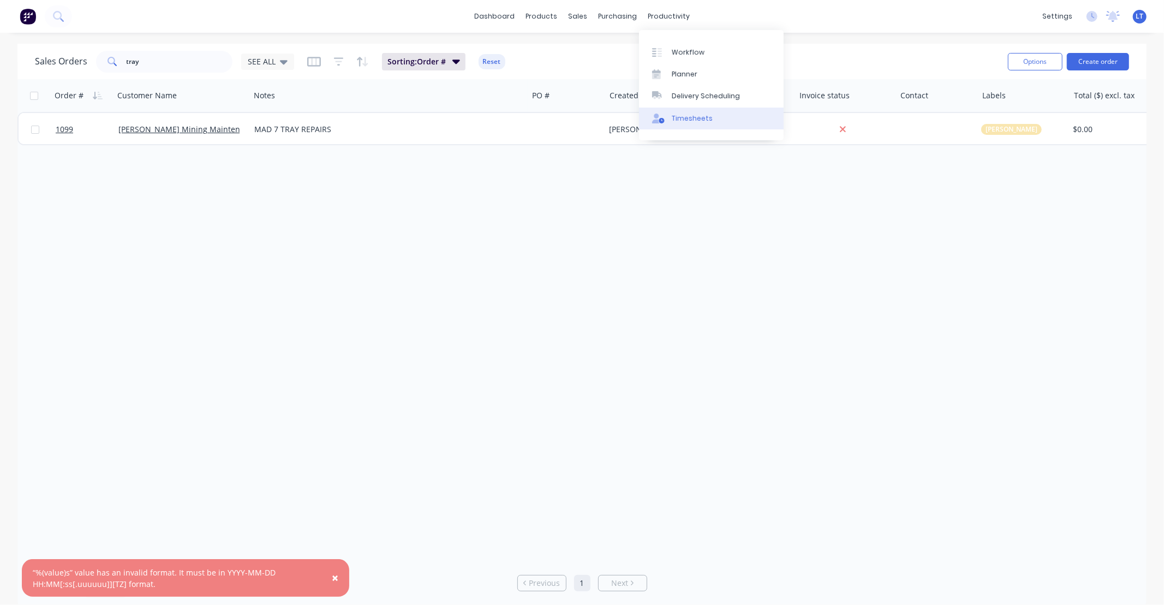
click at [688, 121] on div "Timesheets" at bounding box center [692, 119] width 41 height 10
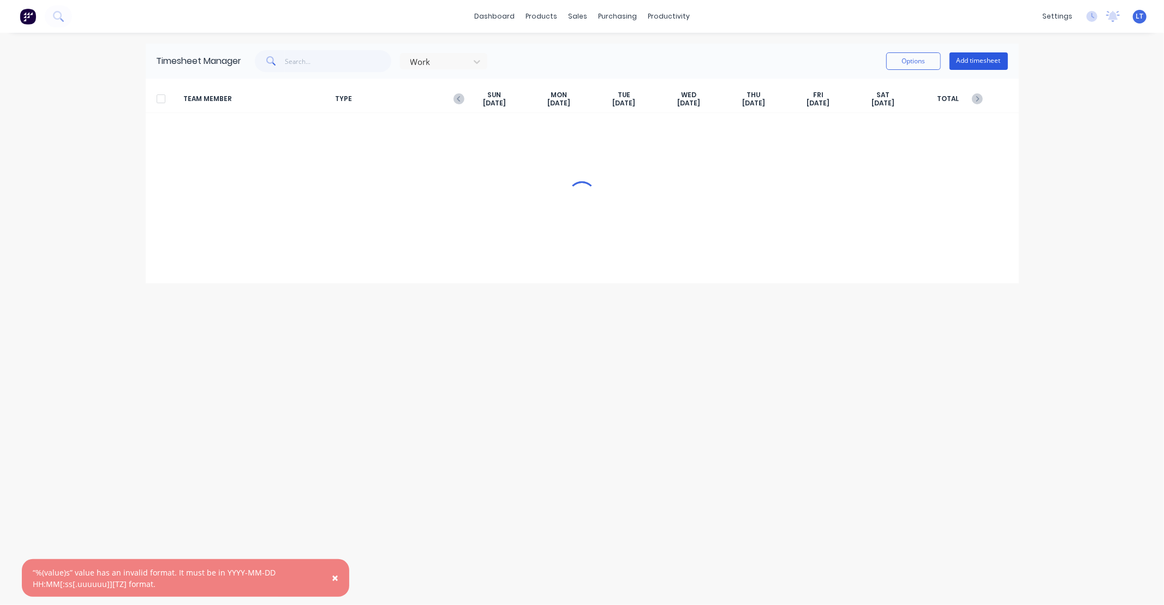
click at [970, 55] on button "Add timesheet" at bounding box center [979, 60] width 58 height 17
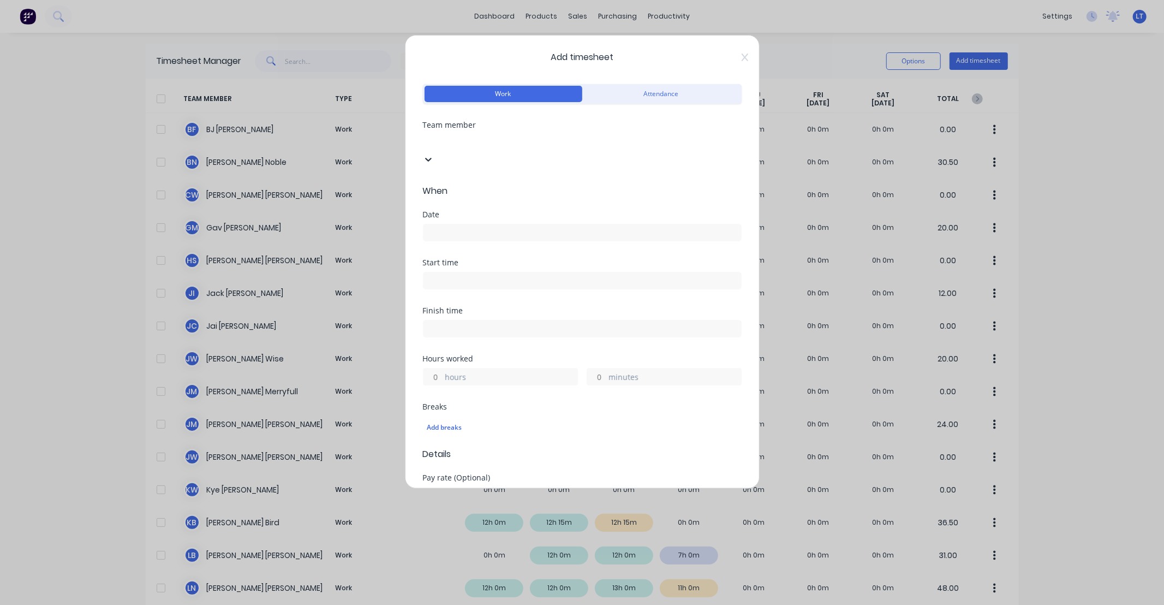
click at [506, 146] on div at bounding box center [504, 141] width 157 height 14
type input "[PERSON_NAME]"
click at [500, 604] on div "[PERSON_NAME]" at bounding box center [582, 610] width 1164 height 11
click at [502, 224] on input at bounding box center [583, 232] width 318 height 16
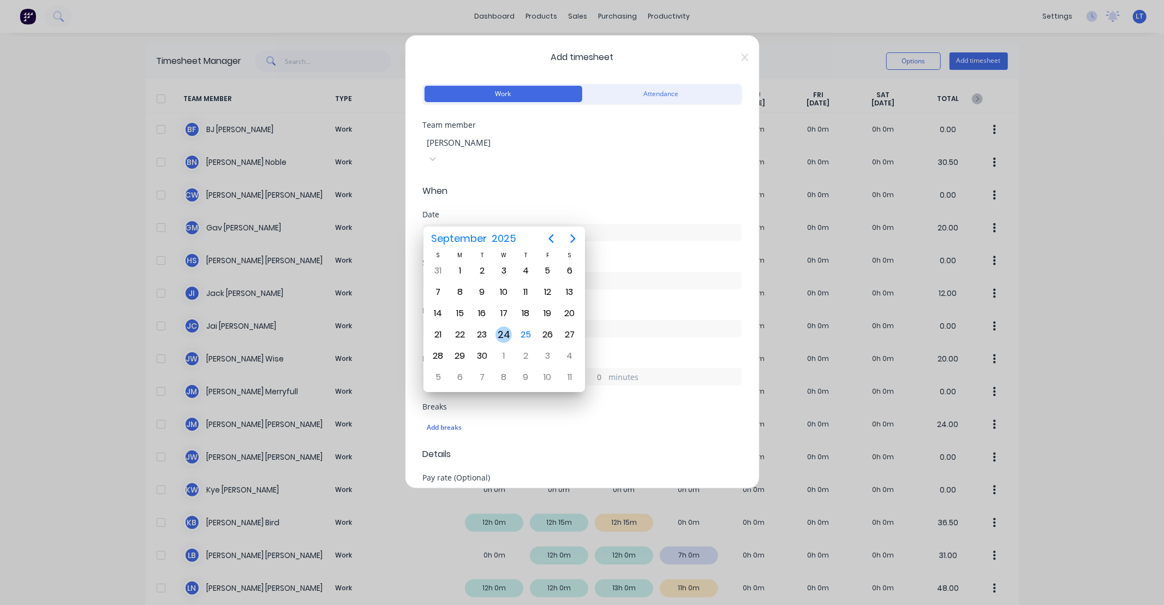
click at [505, 326] on div "24" at bounding box center [504, 334] width 16 height 16
type input "[DATE]"
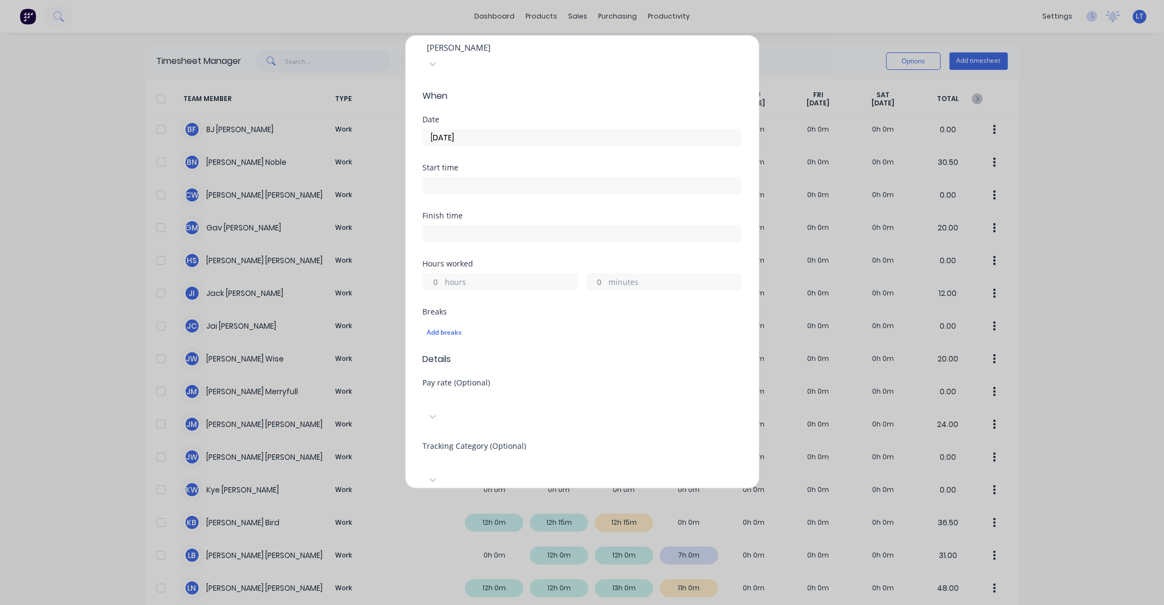
scroll to position [141, 0]
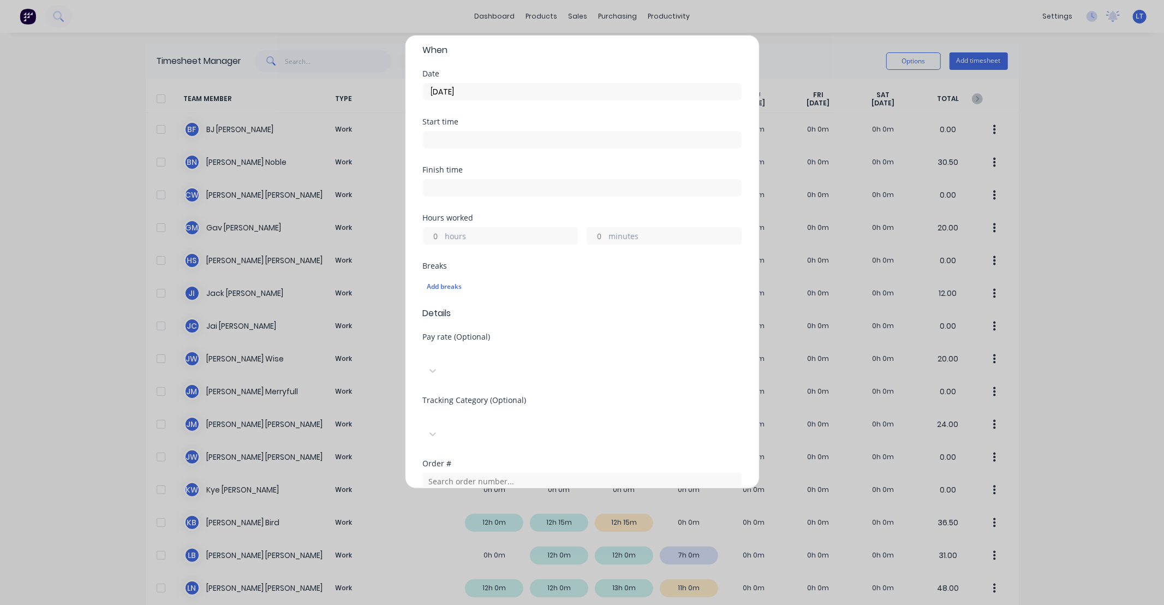
click at [437, 228] on input "hours" at bounding box center [433, 236] width 19 height 16
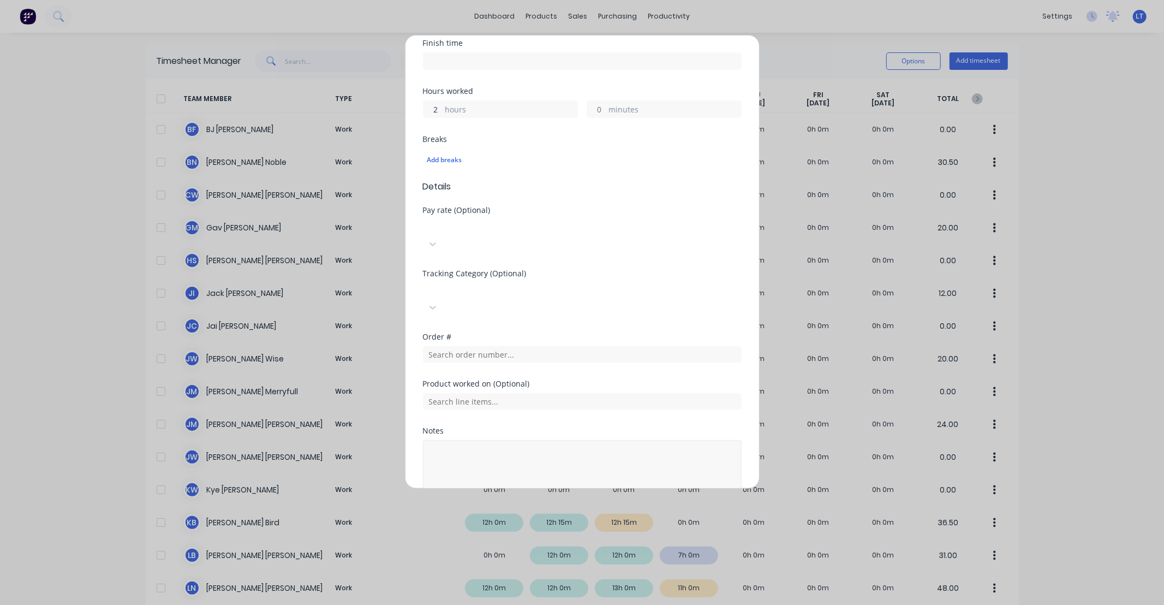
scroll to position [278, 0]
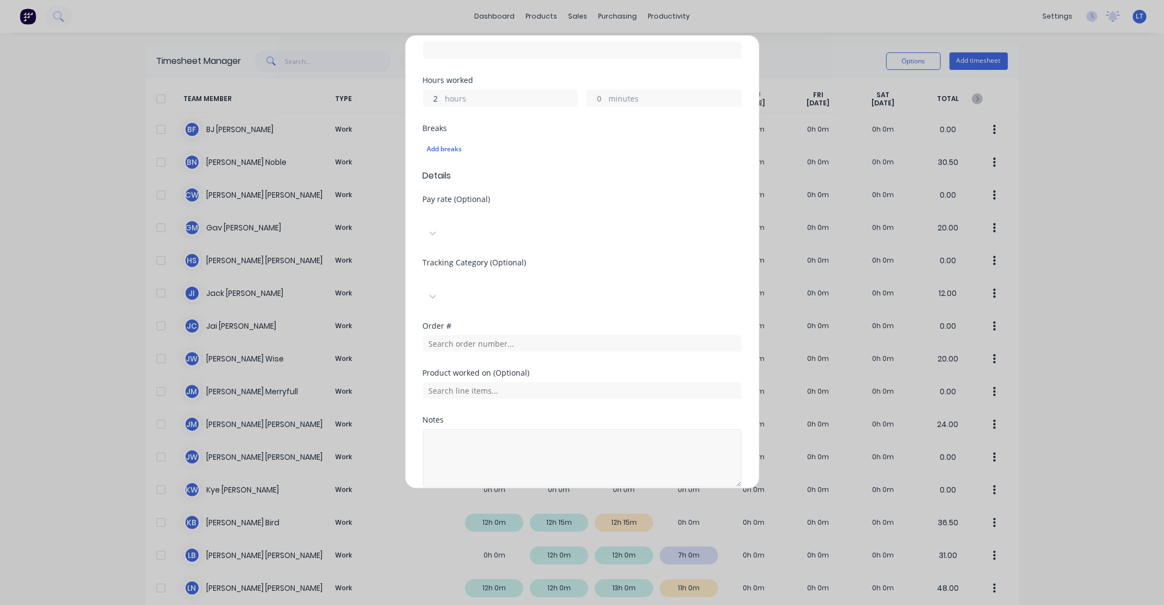
type input "2"
click at [552, 430] on textarea at bounding box center [582, 458] width 319 height 58
type textarea "Compressor filter"
drag, startPoint x: 544, startPoint y: 368, endPoint x: 548, endPoint y: 404, distance: 36.8
click at [544, 416] on div "Notes" at bounding box center [582, 420] width 319 height 8
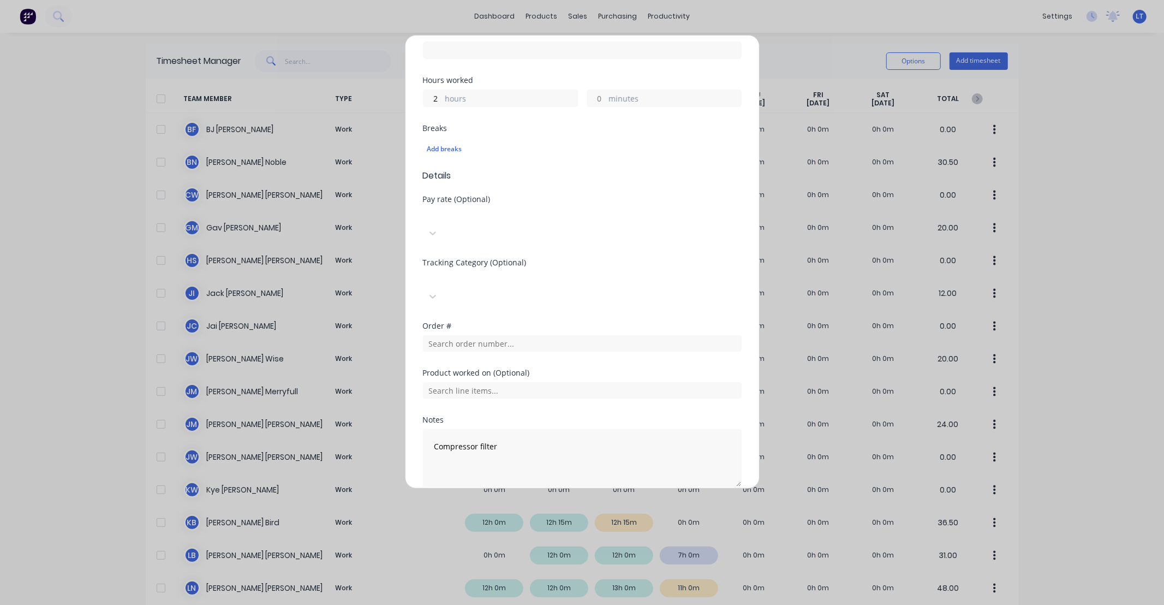
click at [555, 504] on button "Add manual time entry" at bounding box center [556, 512] width 92 height 17
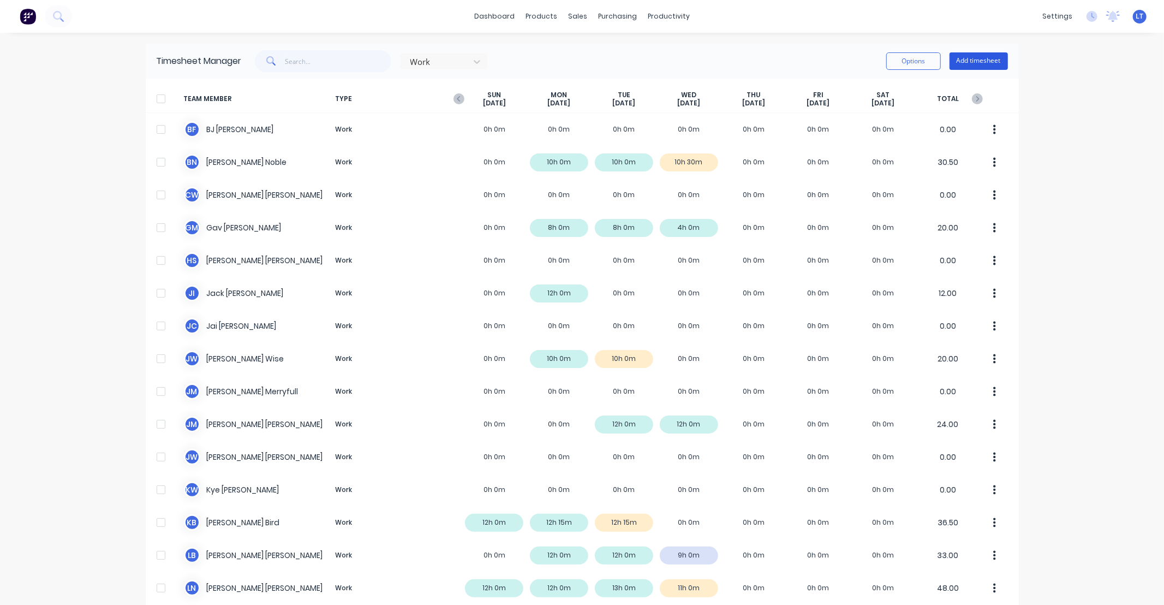
click at [974, 66] on button "Add timesheet" at bounding box center [979, 60] width 58 height 17
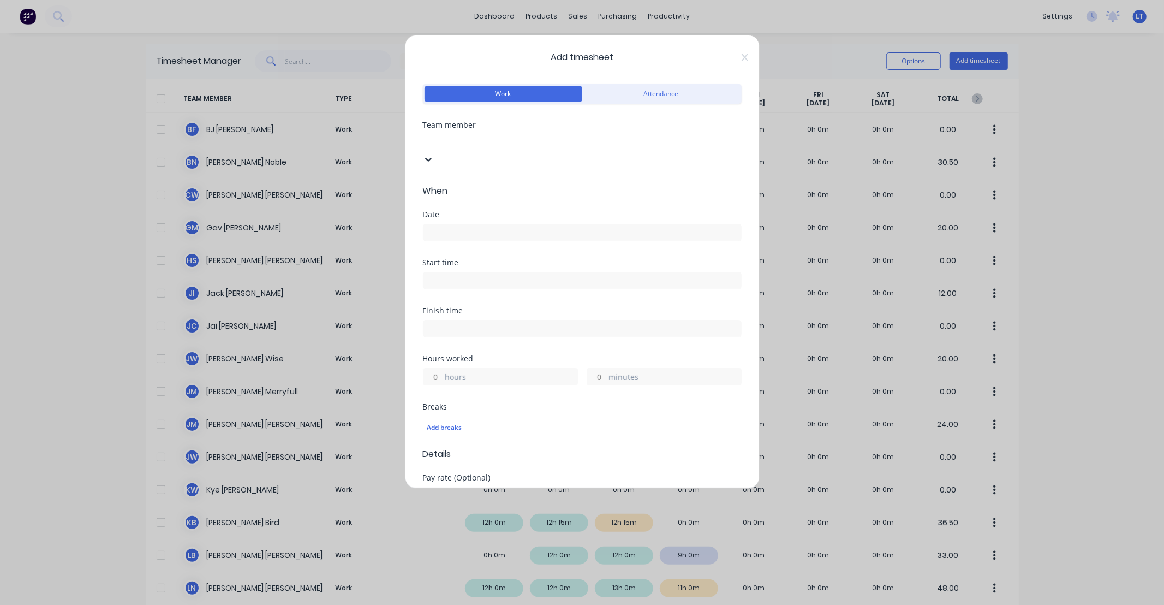
click at [461, 139] on div at bounding box center [504, 141] width 157 height 14
type input "gav"
click at [460, 604] on div "[PERSON_NAME]" at bounding box center [582, 610] width 1164 height 11
click at [456, 224] on input at bounding box center [583, 232] width 318 height 16
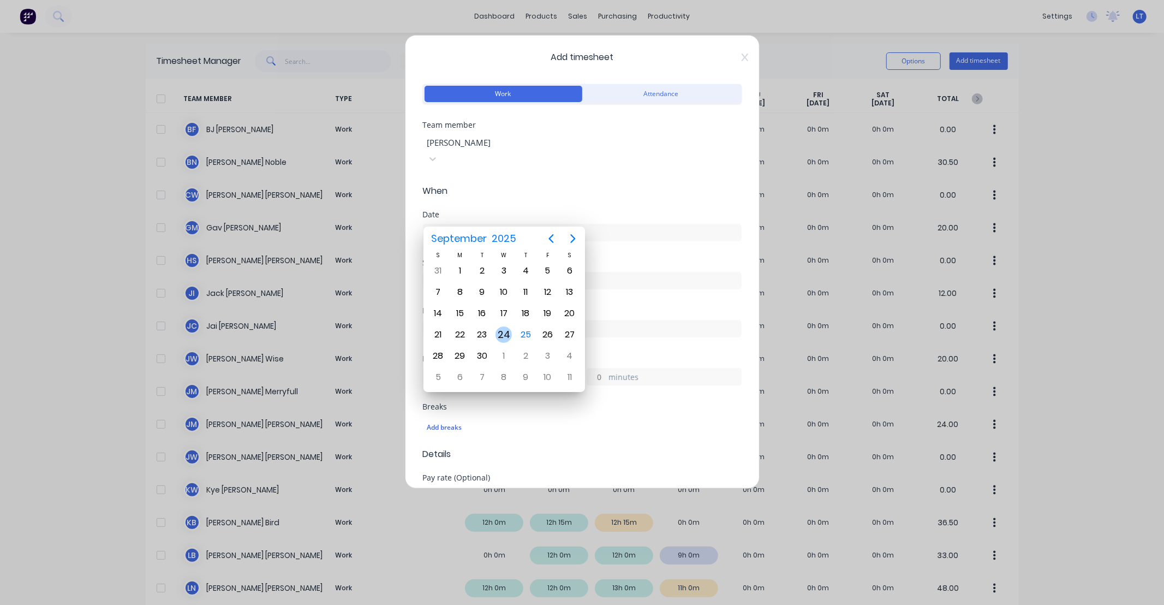
click at [504, 329] on div "24" at bounding box center [504, 334] width 16 height 16
type input "[DATE]"
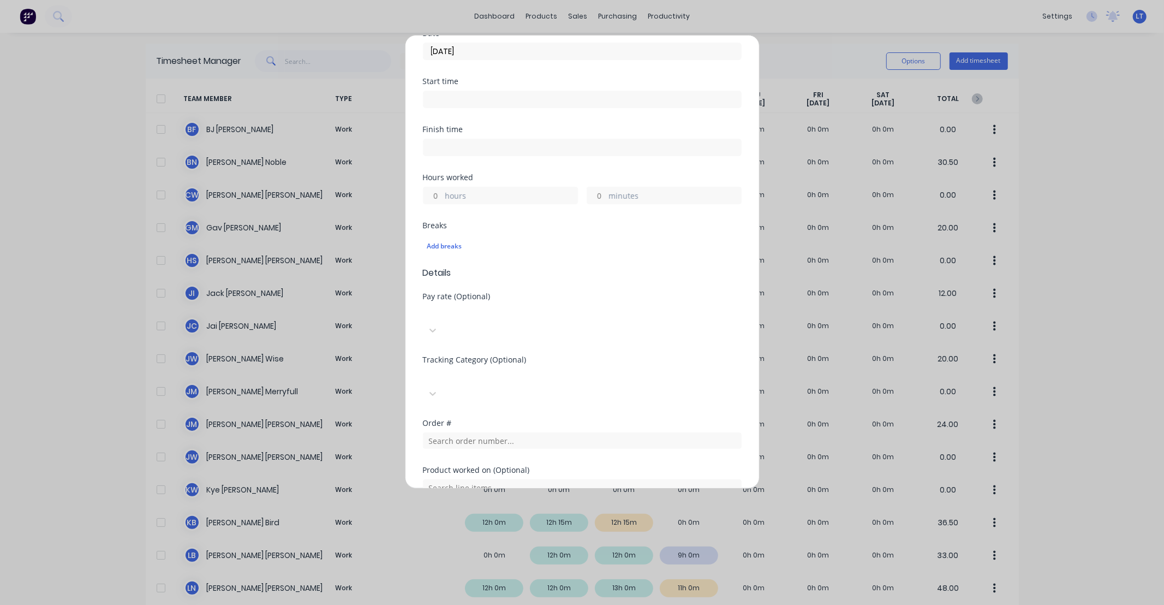
scroll to position [182, 0]
click at [433, 187] on input "hours" at bounding box center [433, 195] width 19 height 16
type input "2"
type input "30"
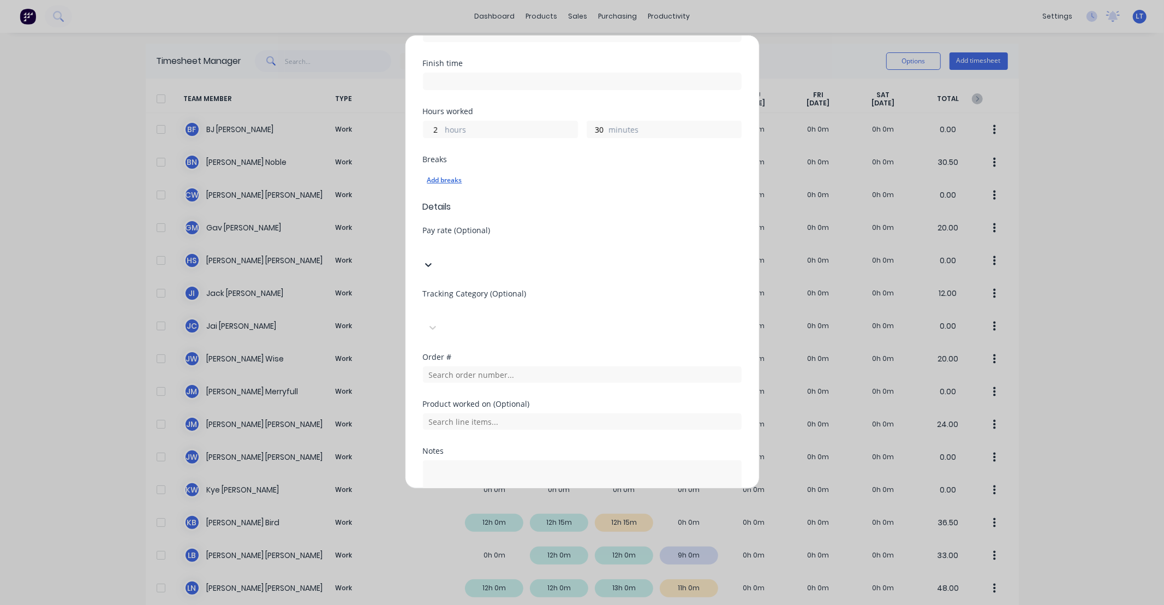
scroll to position [278, 0]
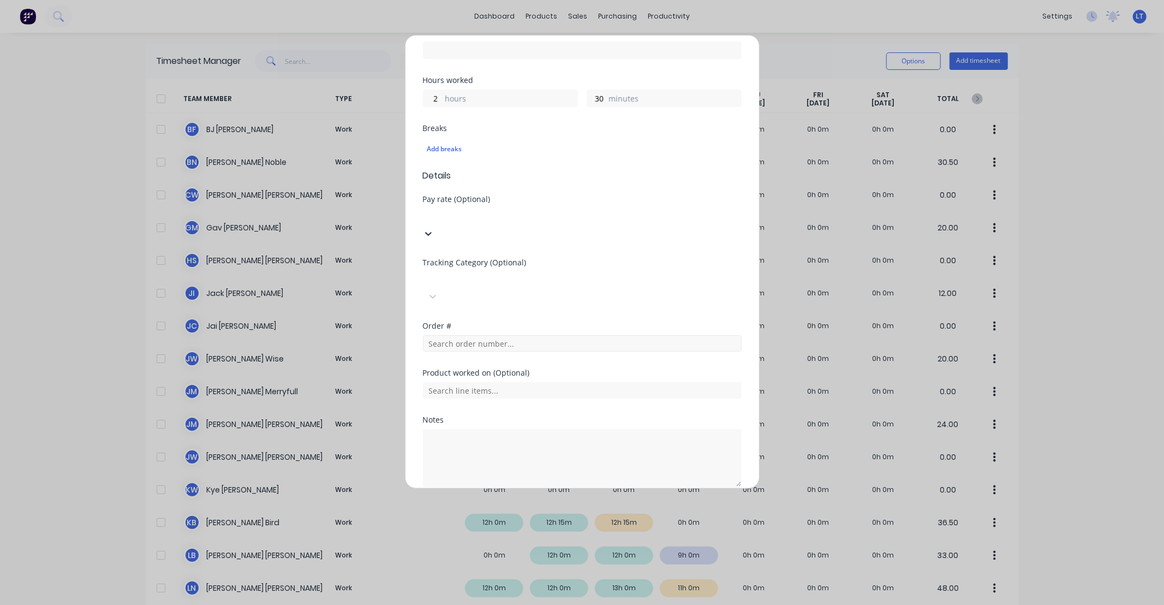
click at [514, 322] on div "Order #" at bounding box center [582, 336] width 319 height 29
click at [520, 335] on input "text" at bounding box center [582, 343] width 319 height 16
drag, startPoint x: 525, startPoint y: 291, endPoint x: 483, endPoint y: 290, distance: 41.5
click at [483, 335] on input "text" at bounding box center [582, 343] width 319 height 16
drag, startPoint x: 515, startPoint y: 291, endPoint x: 483, endPoint y: 293, distance: 32.2
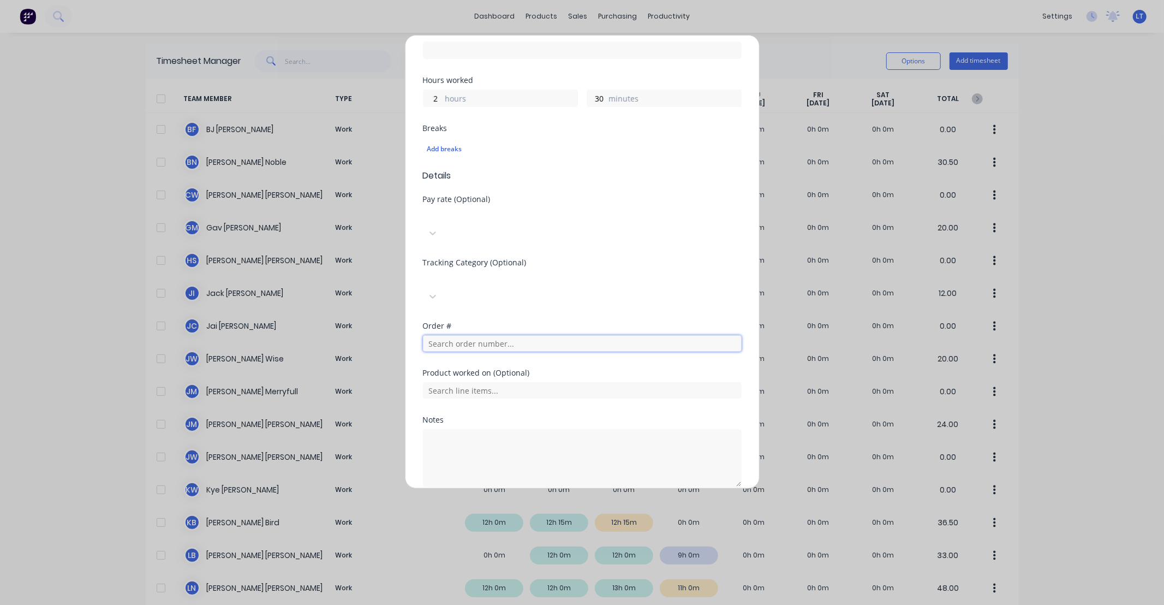
click at [483, 335] on input "text" at bounding box center [582, 343] width 319 height 16
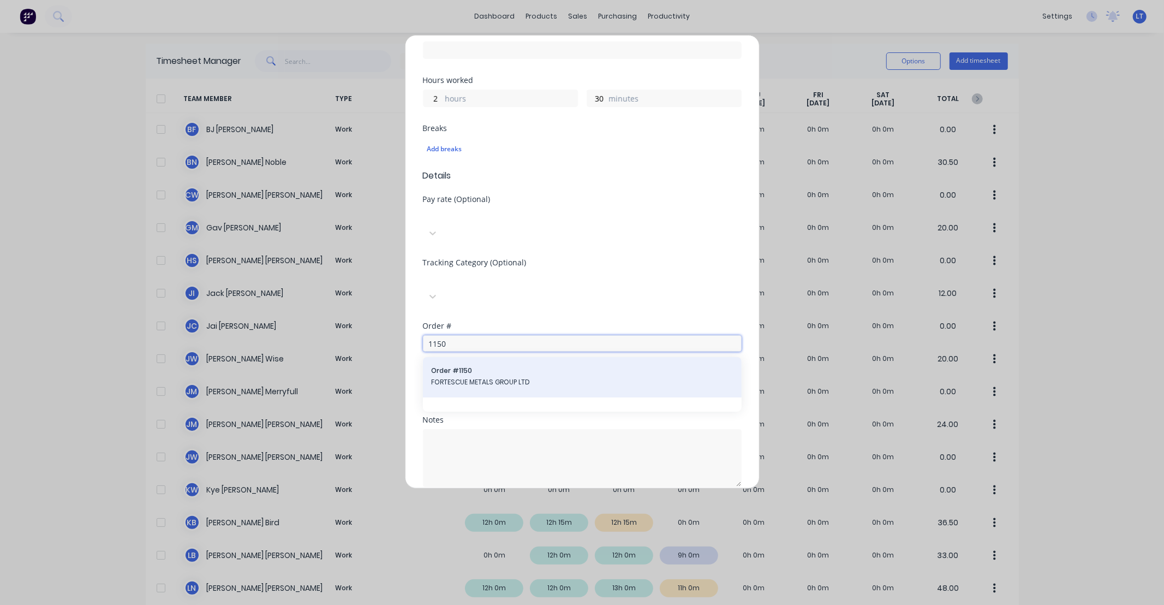
type input "1150"
click at [501, 366] on span "Order # 1150" at bounding box center [582, 371] width 301 height 10
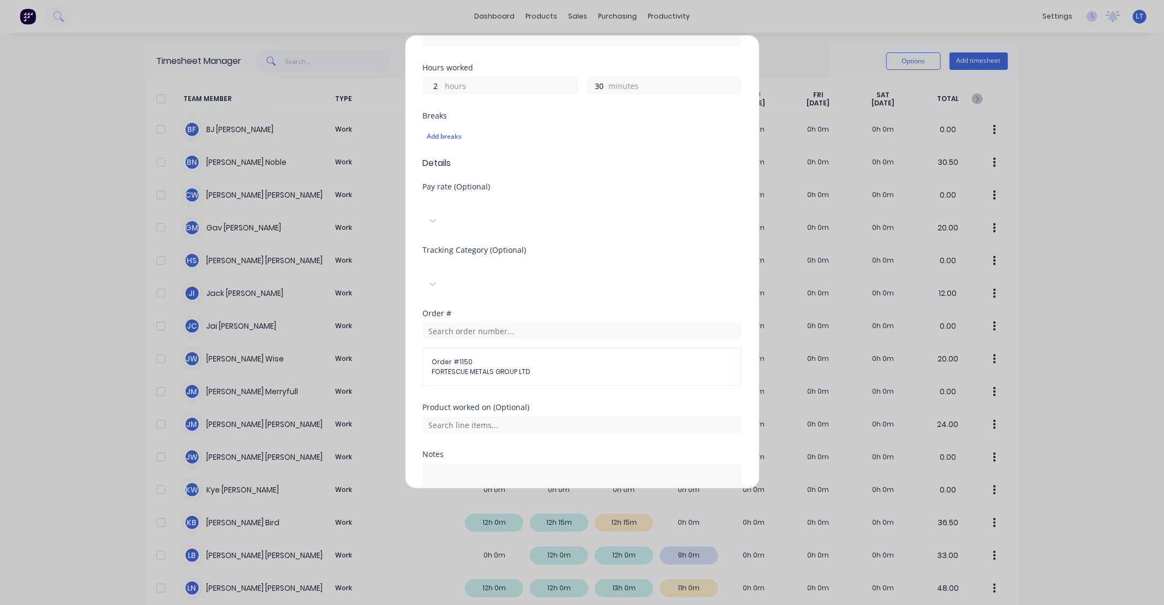
scroll to position [325, 0]
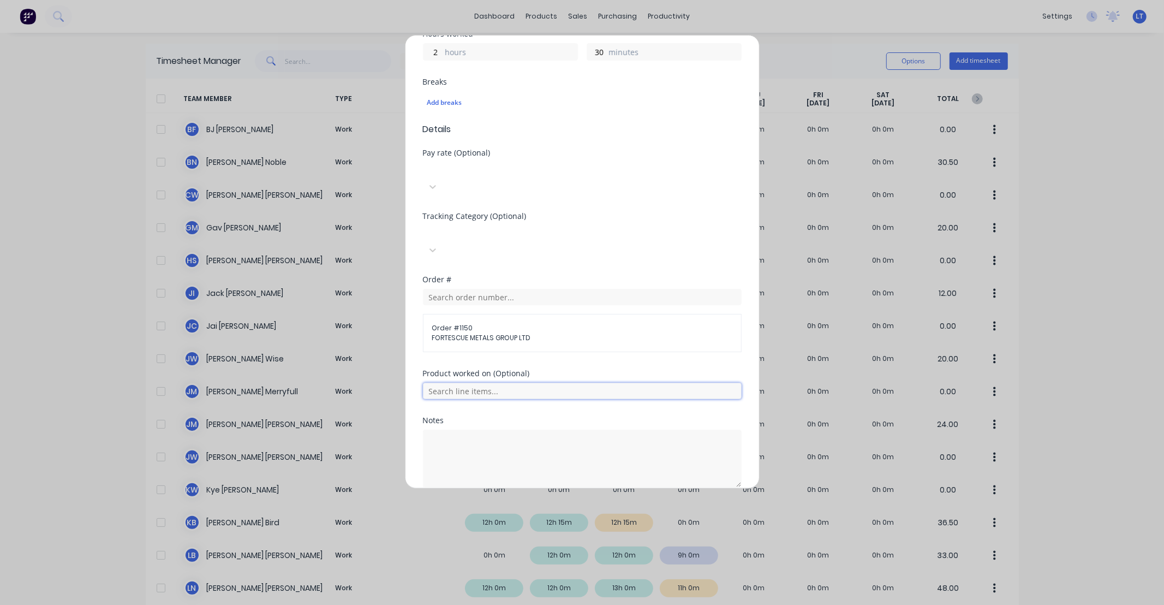
click at [580, 383] on input "text" at bounding box center [582, 391] width 319 height 16
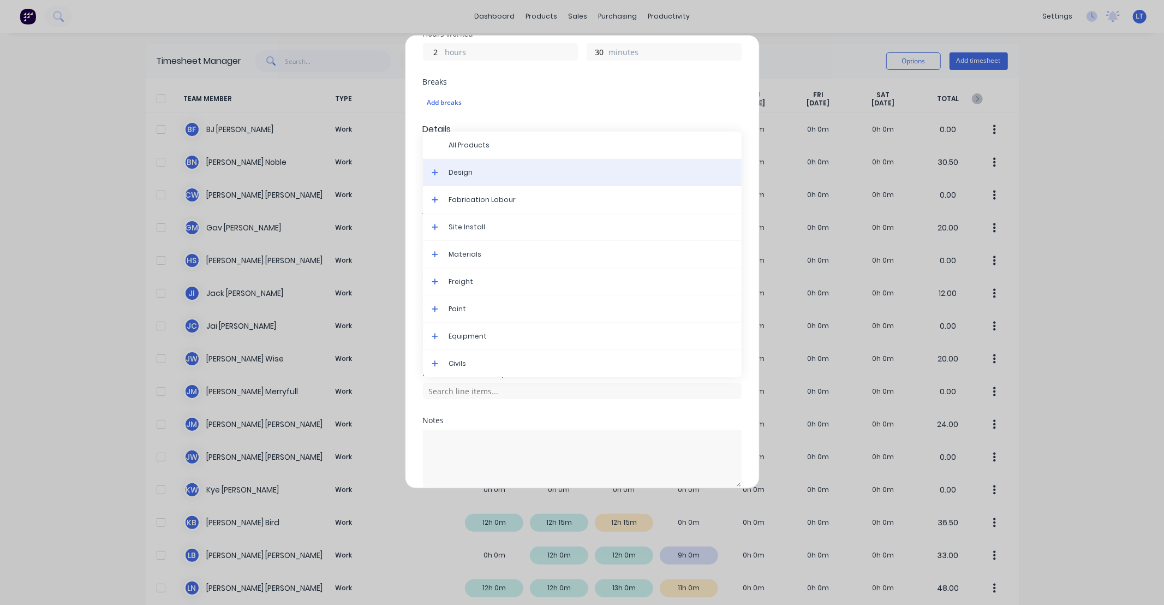
click at [481, 168] on span "Design" at bounding box center [591, 173] width 284 height 10
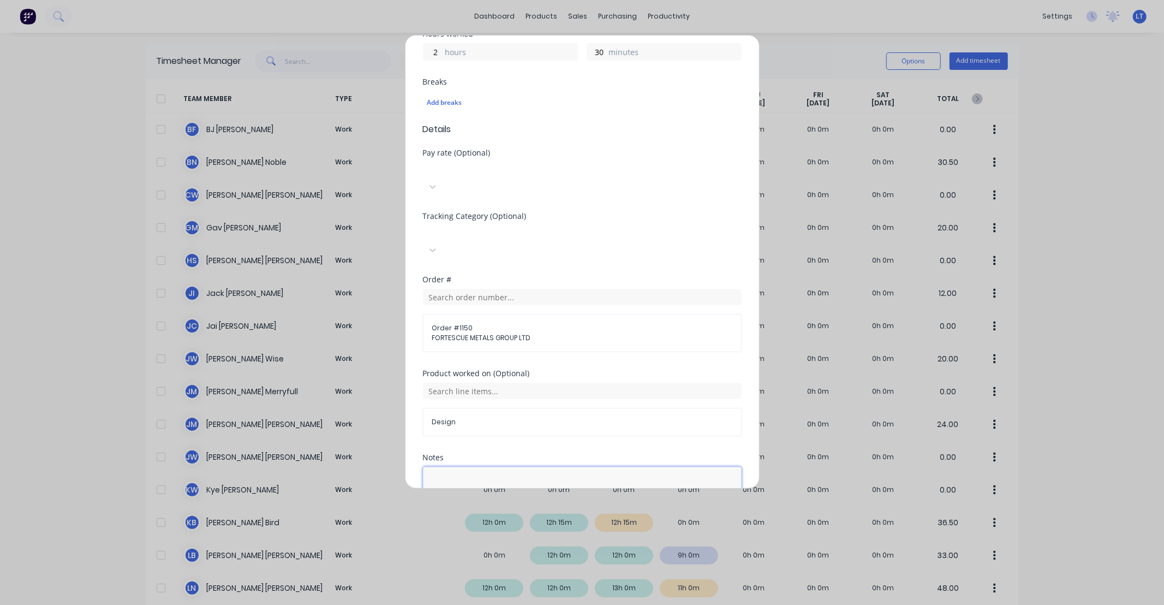
click at [581, 467] on textarea at bounding box center [582, 496] width 319 height 58
type textarea "Scope FMG SR463 staircase fab"
click at [589, 454] on div "Notes" at bounding box center [582, 458] width 319 height 8
drag, startPoint x: 568, startPoint y: 406, endPoint x: 506, endPoint y: 402, distance: 61.2
click at [506, 402] on div "Product worked on (Optional) Design" at bounding box center [582, 412] width 319 height 84
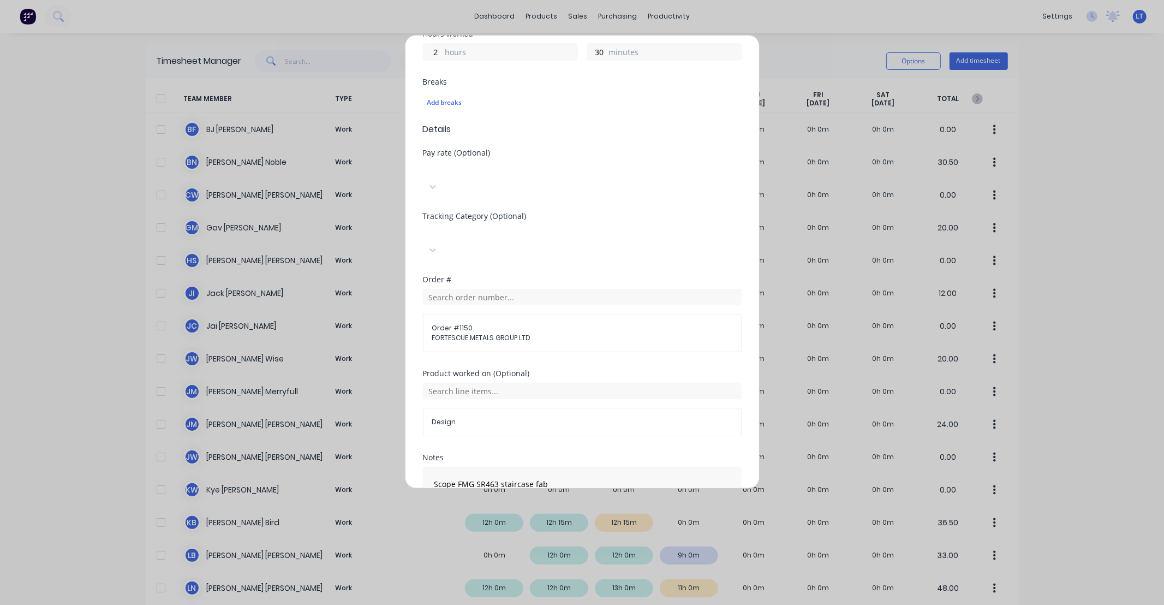
click at [502, 402] on div "Product worked on (Optional) Design" at bounding box center [582, 412] width 319 height 84
click at [526, 397] on div "Product worked on (Optional) Design" at bounding box center [582, 412] width 319 height 84
click at [511, 397] on div "Product worked on (Optional) Design" at bounding box center [582, 412] width 319 height 84
click at [502, 397] on div "Product worked on (Optional) Design" at bounding box center [582, 412] width 319 height 84
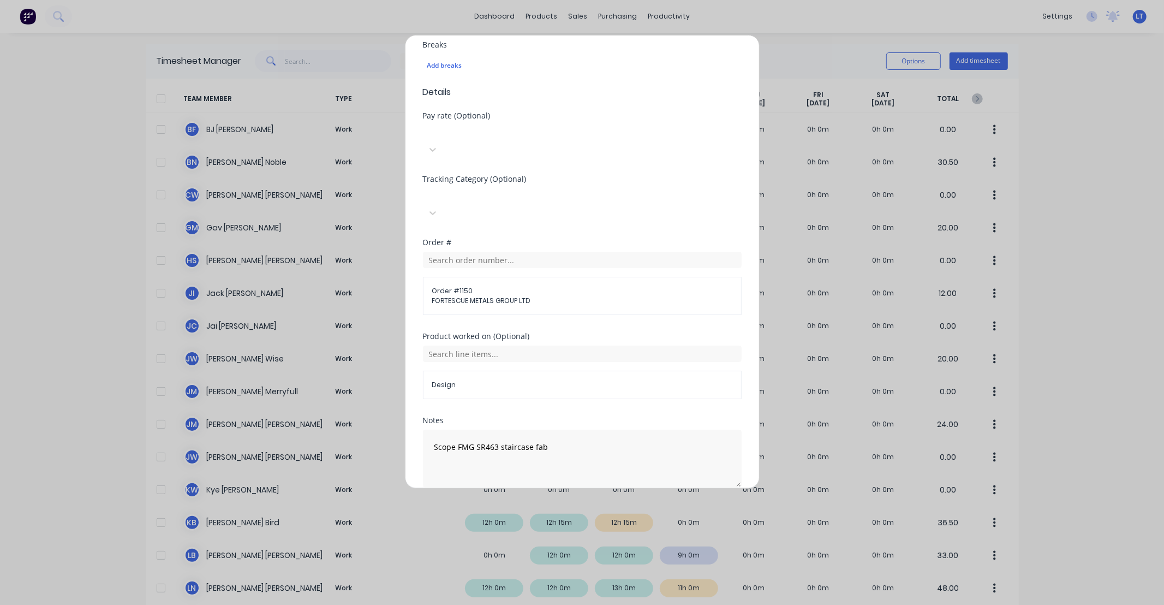
scroll to position [362, 0]
click at [557, 504] on button "Add manual time entry" at bounding box center [556, 512] width 92 height 17
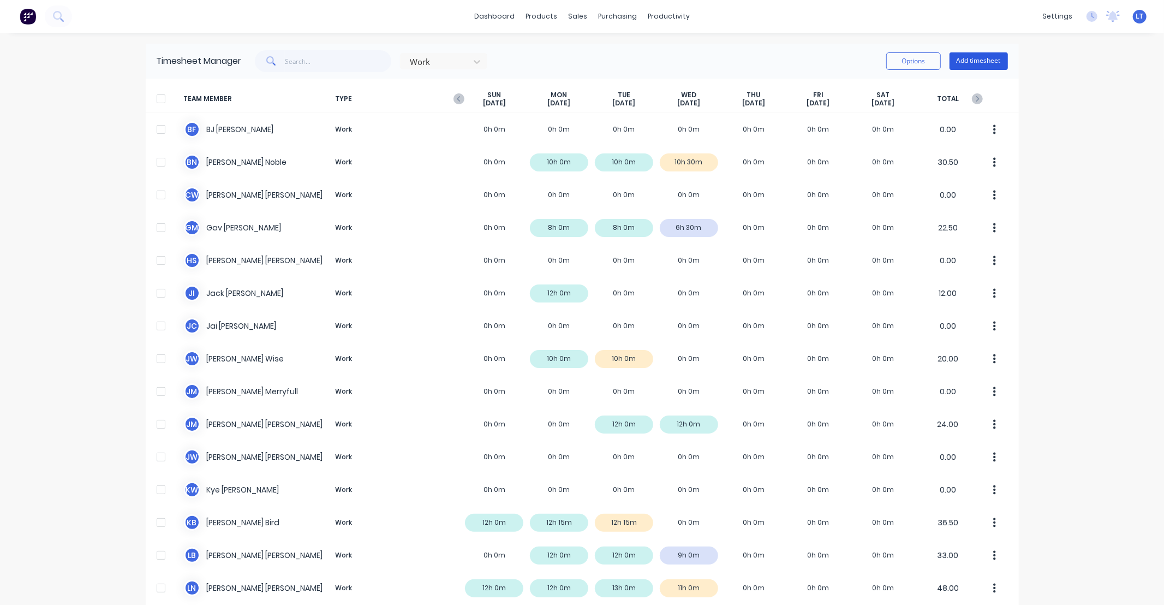
click at [967, 61] on button "Add timesheet" at bounding box center [979, 60] width 58 height 17
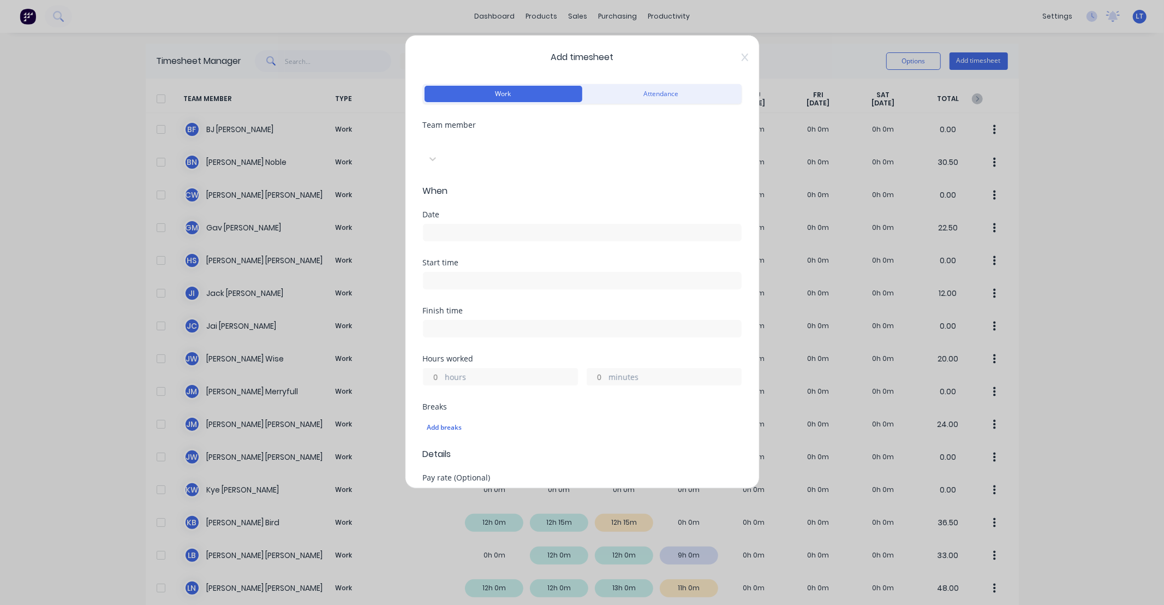
click at [517, 145] on div at bounding box center [504, 141] width 157 height 14
type input "gav"
click at [494, 604] on div "[PERSON_NAME]" at bounding box center [582, 610] width 1164 height 11
click at [487, 224] on input at bounding box center [583, 232] width 318 height 16
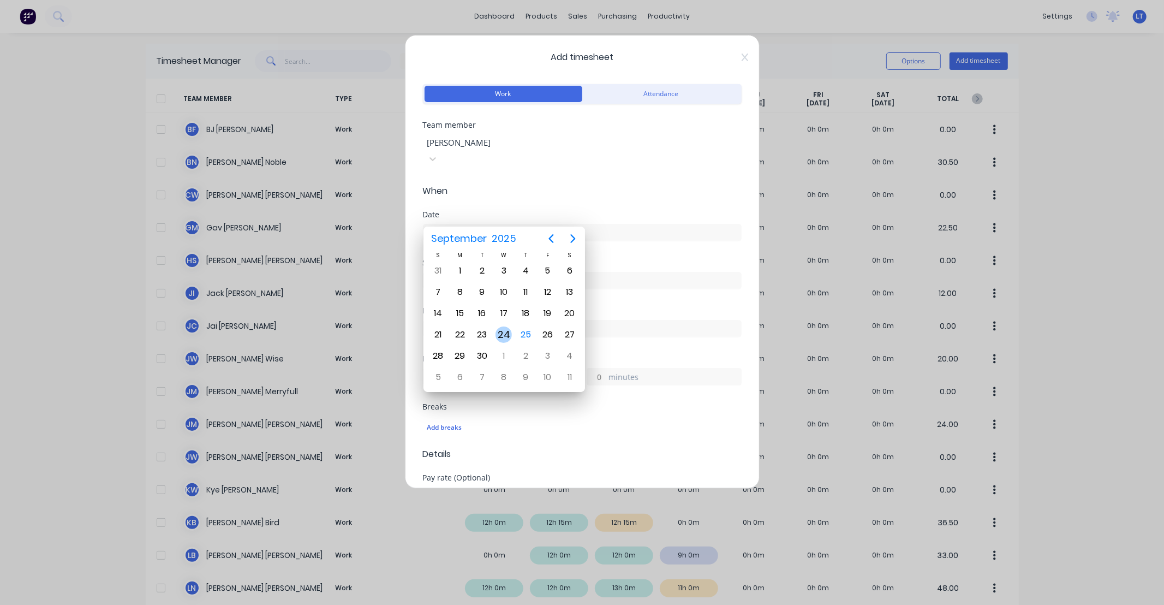
click at [503, 330] on div "24" at bounding box center [504, 334] width 16 height 16
type input "[DATE]"
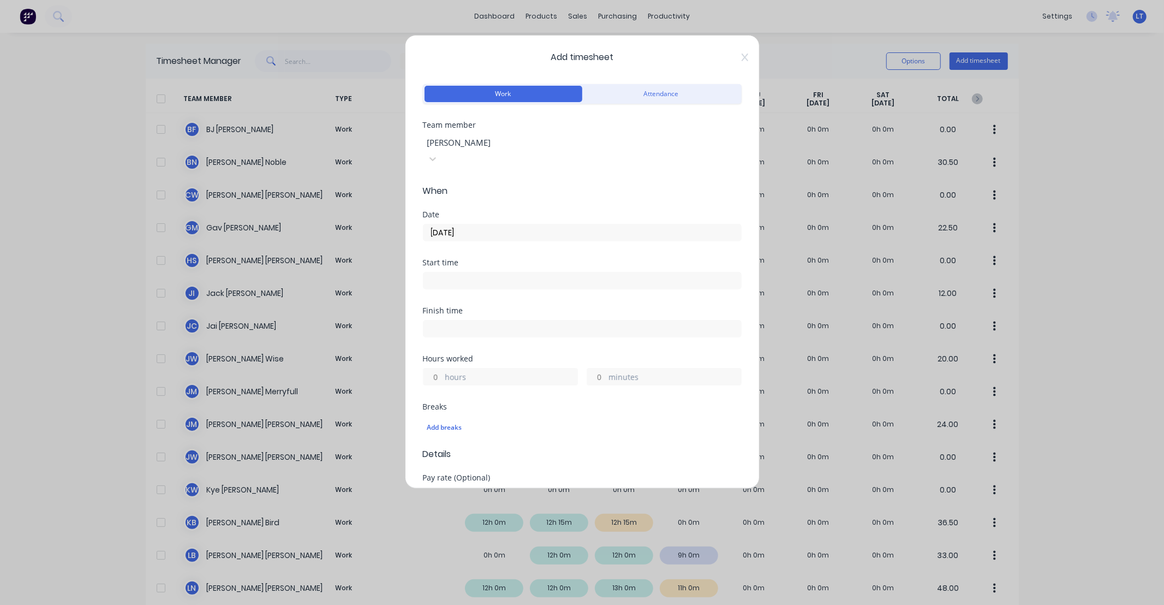
click at [437, 368] on input "hours" at bounding box center [433, 376] width 19 height 16
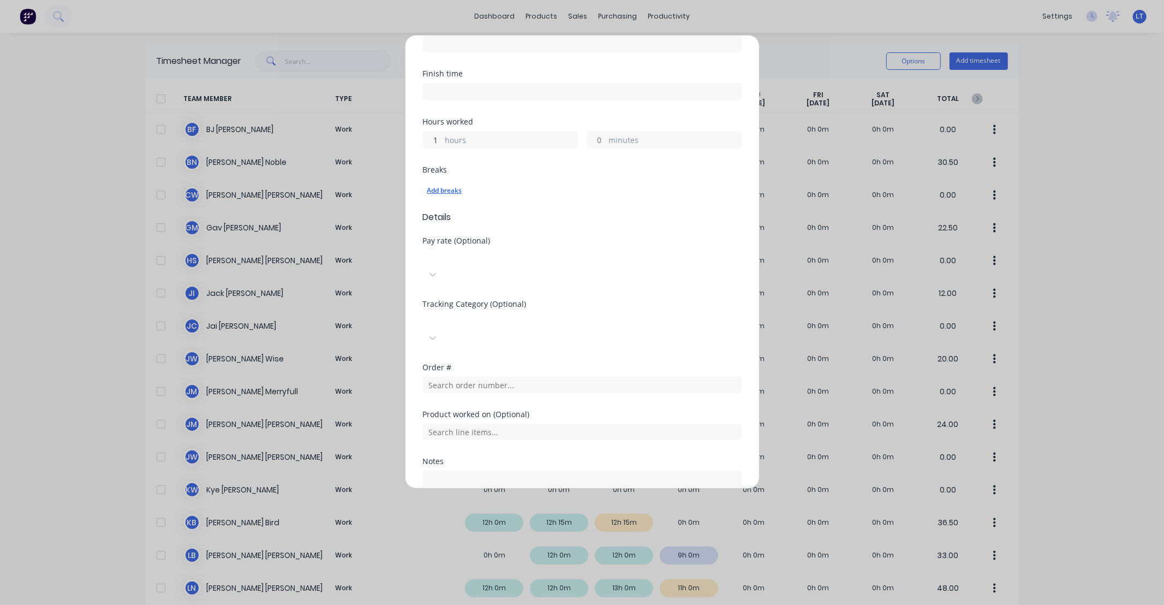
scroll to position [242, 0]
type input "1"
drag, startPoint x: 538, startPoint y: 165, endPoint x: 500, endPoint y: 139, distance: 45.9
drag, startPoint x: 500, startPoint y: 139, endPoint x: 477, endPoint y: 139, distance: 23.5
click at [477, 139] on div "Hours worked 1 hours minutes" at bounding box center [582, 136] width 319 height 48
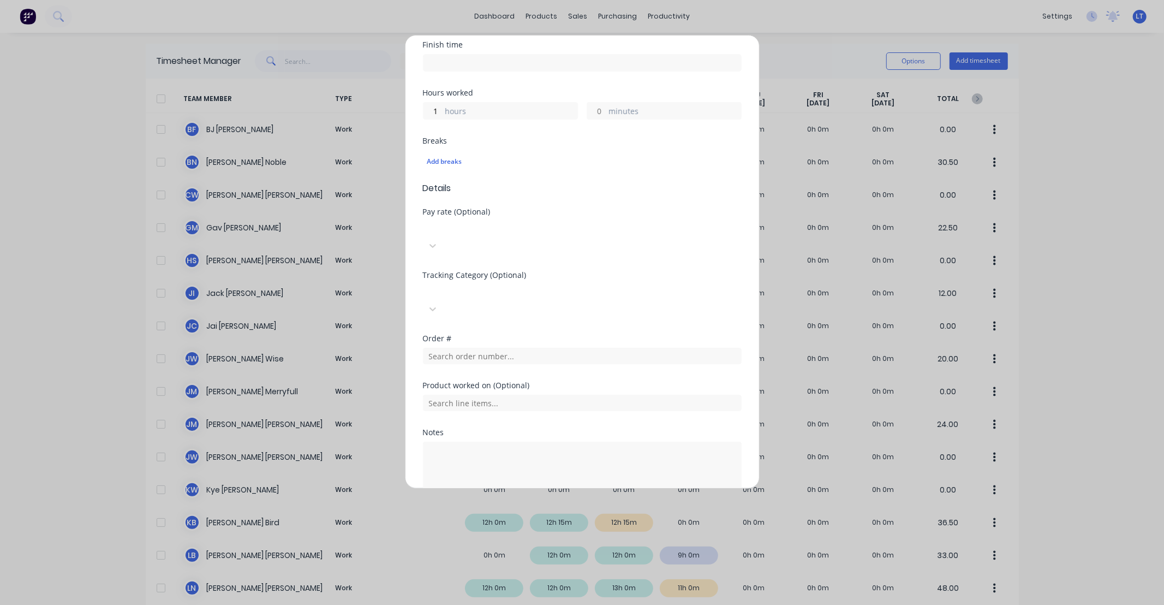
scroll to position [258, 0]
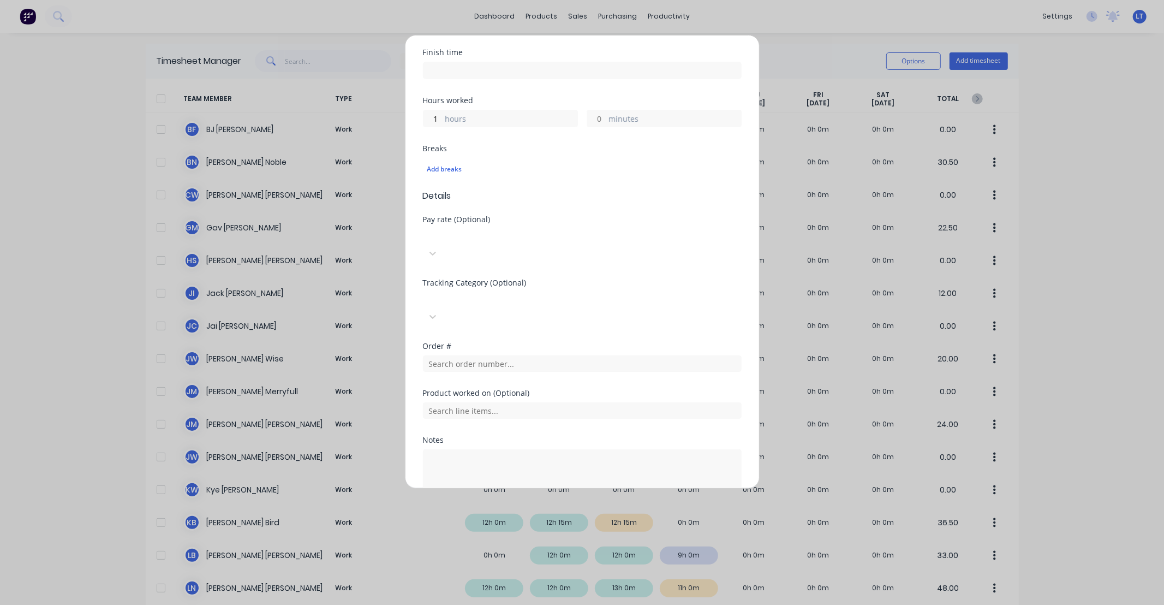
click at [568, 279] on div "Tracking Category (Optional)" at bounding box center [582, 283] width 319 height 8
click at [553, 279] on div "Tracking Category (Optional)" at bounding box center [582, 283] width 319 height 8
drag, startPoint x: 552, startPoint y: 250, endPoint x: 547, endPoint y: 249, distance: 5.5
click at [545, 279] on div "Tracking Category (Optional)" at bounding box center [582, 283] width 319 height 8
drag, startPoint x: 562, startPoint y: 241, endPoint x: 538, endPoint y: 241, distance: 24.6
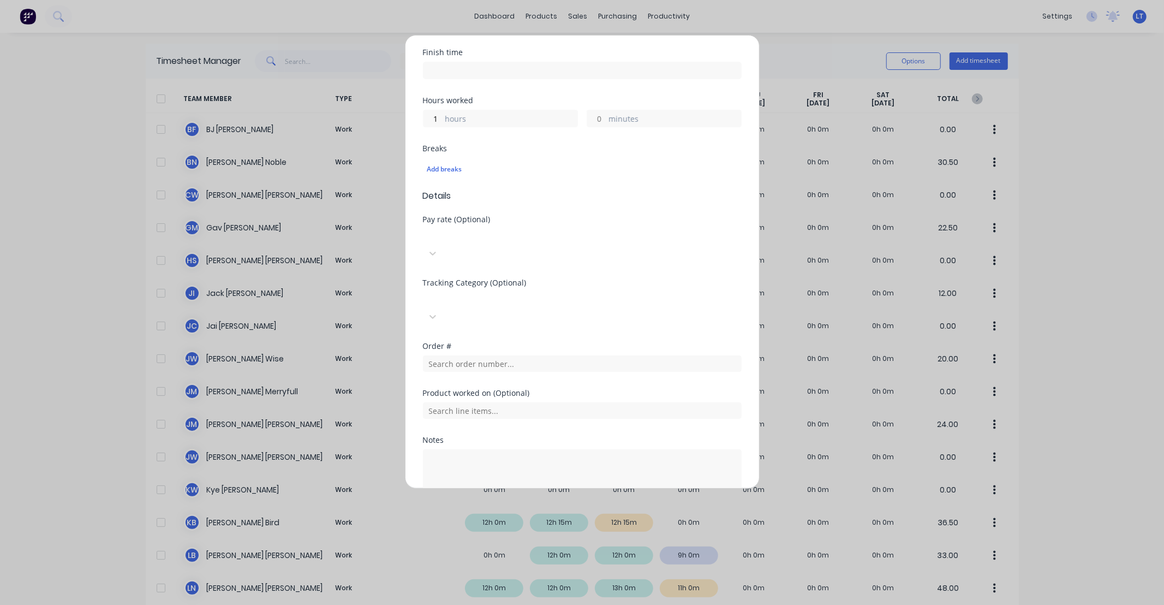
click at [538, 241] on div "Pay rate (Optional) Select pay rate" at bounding box center [582, 247] width 319 height 63
drag, startPoint x: 519, startPoint y: 243, endPoint x: 506, endPoint y: 243, distance: 12.6
click at [506, 243] on div "Pay rate (Optional) Select pay rate" at bounding box center [582, 247] width 319 height 63
click at [493, 355] on input "text" at bounding box center [582, 363] width 319 height 16
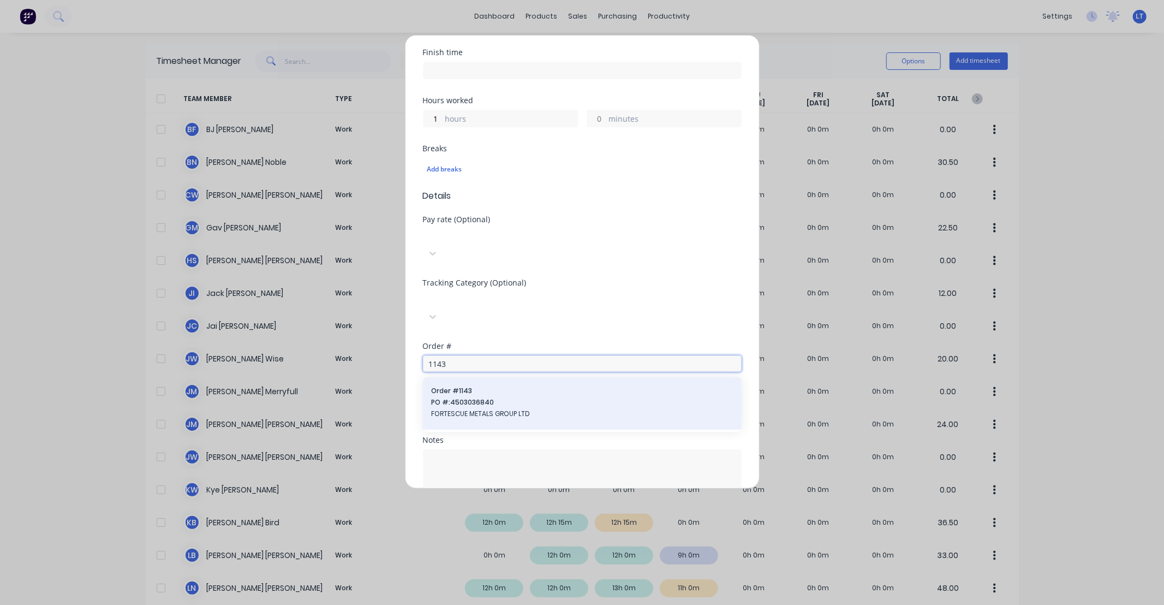
type input "1143"
click at [508, 397] on span "PO #: 4503036840" at bounding box center [582, 402] width 301 height 10
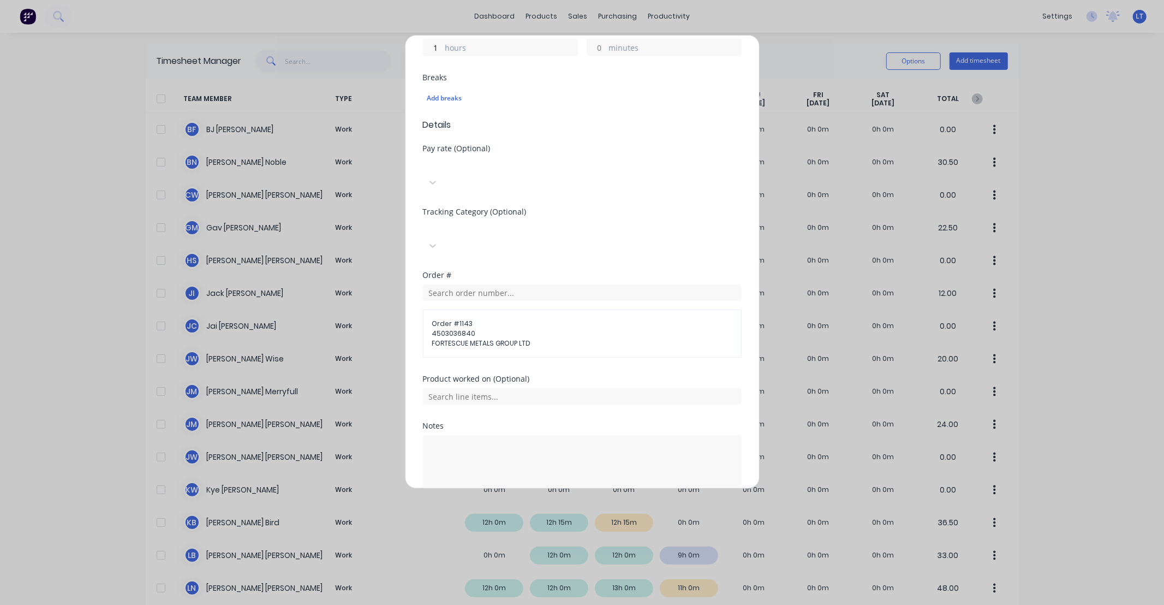
scroll to position [335, 0]
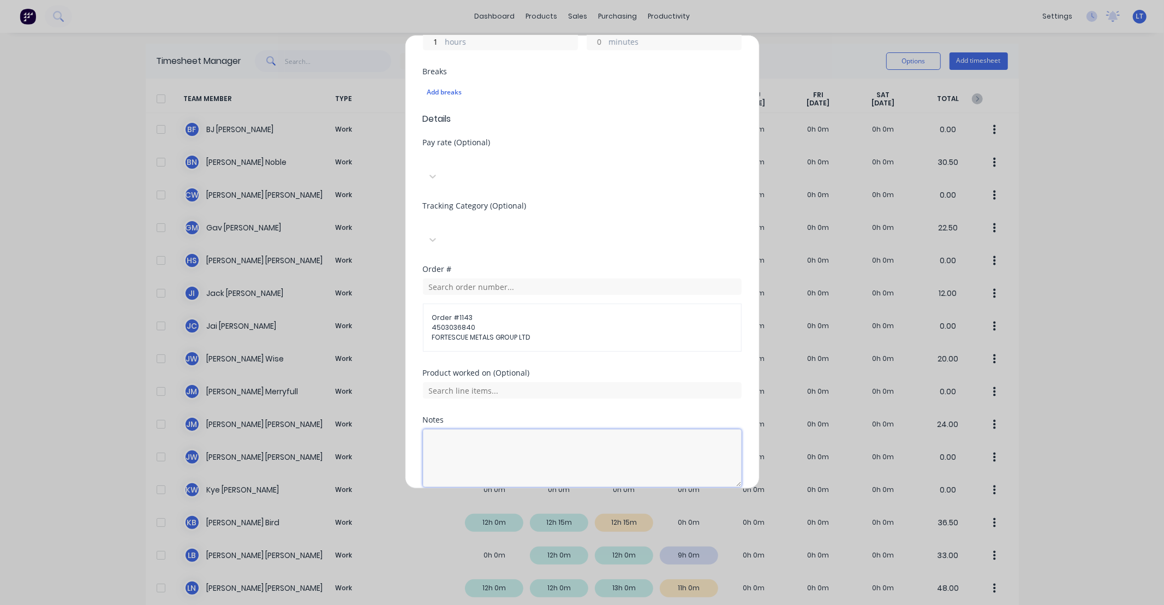
click at [563, 429] on textarea at bounding box center [582, 458] width 319 height 58
type textarea "Bend up flashing"
click at [568, 369] on div "Product worked on (Optional)" at bounding box center [582, 392] width 319 height 47
drag, startPoint x: 563, startPoint y: 366, endPoint x: 524, endPoint y: 368, distance: 38.8
click at [524, 416] on div "Notes" at bounding box center [582, 420] width 319 height 8
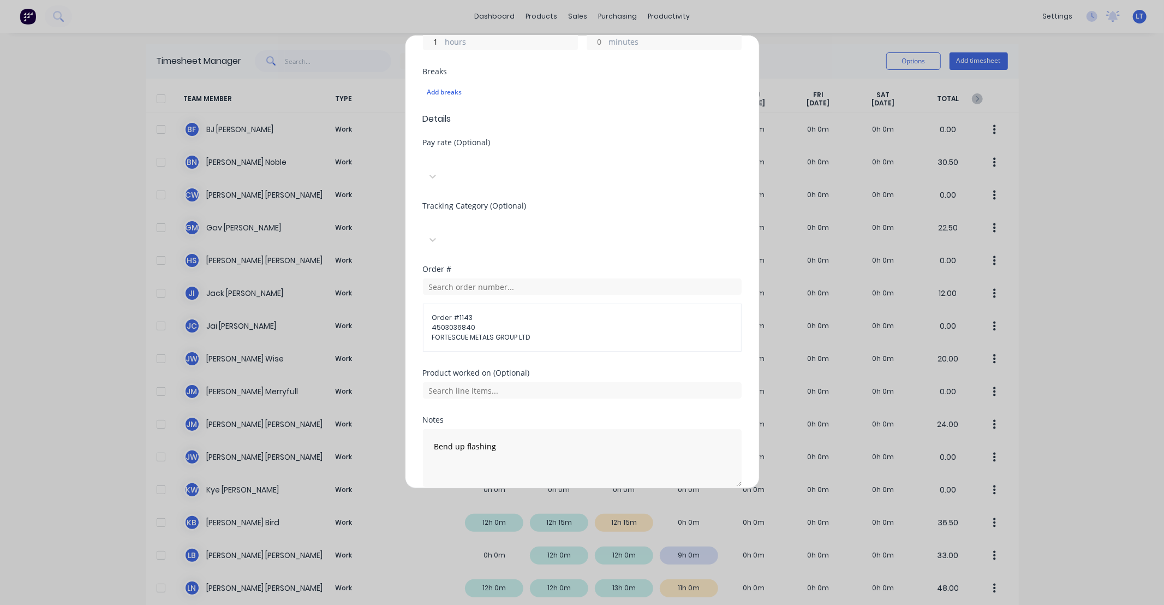
click at [557, 504] on button "Add manual time entry" at bounding box center [556, 512] width 92 height 17
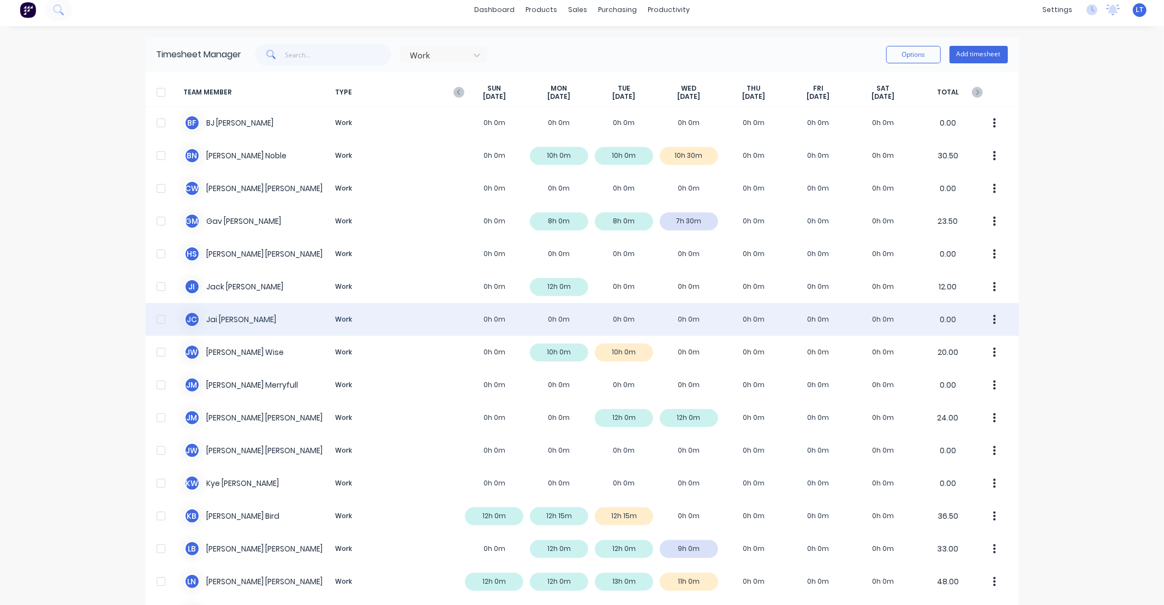
scroll to position [0, 0]
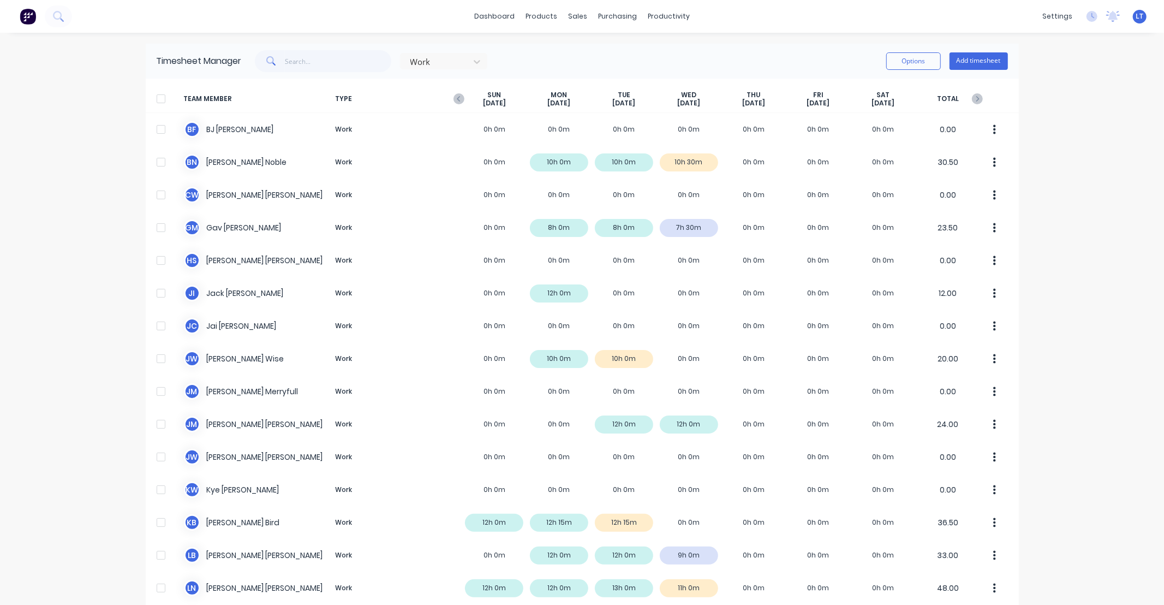
click at [156, 97] on div at bounding box center [161, 99] width 22 height 22
click at [904, 64] on button "Options" at bounding box center [913, 60] width 55 height 17
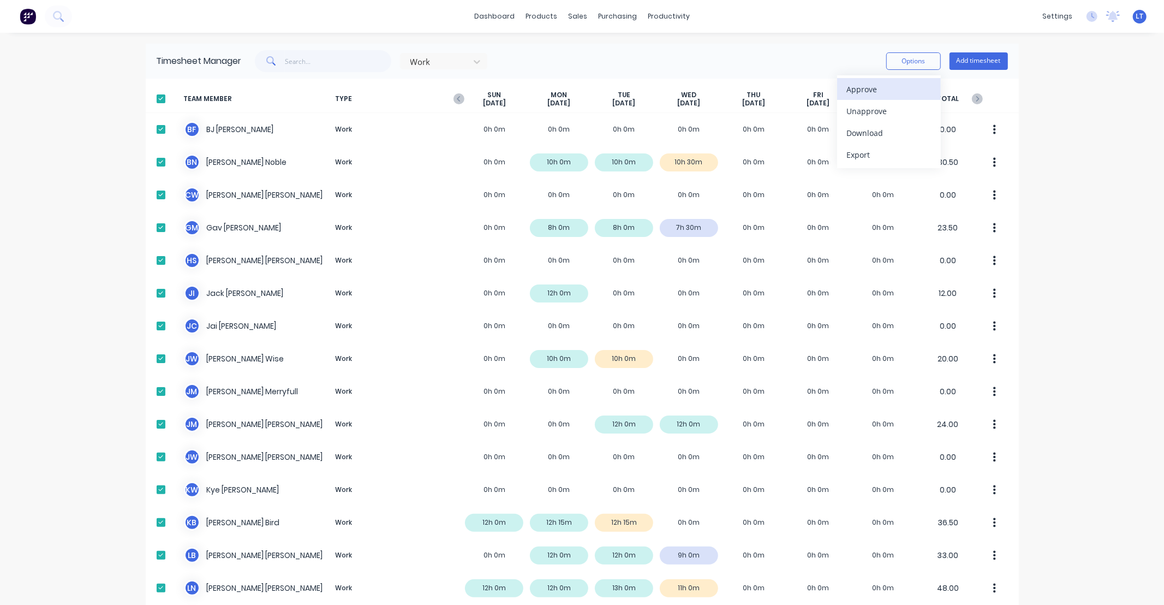
click at [909, 80] on button "Approve" at bounding box center [889, 89] width 104 height 22
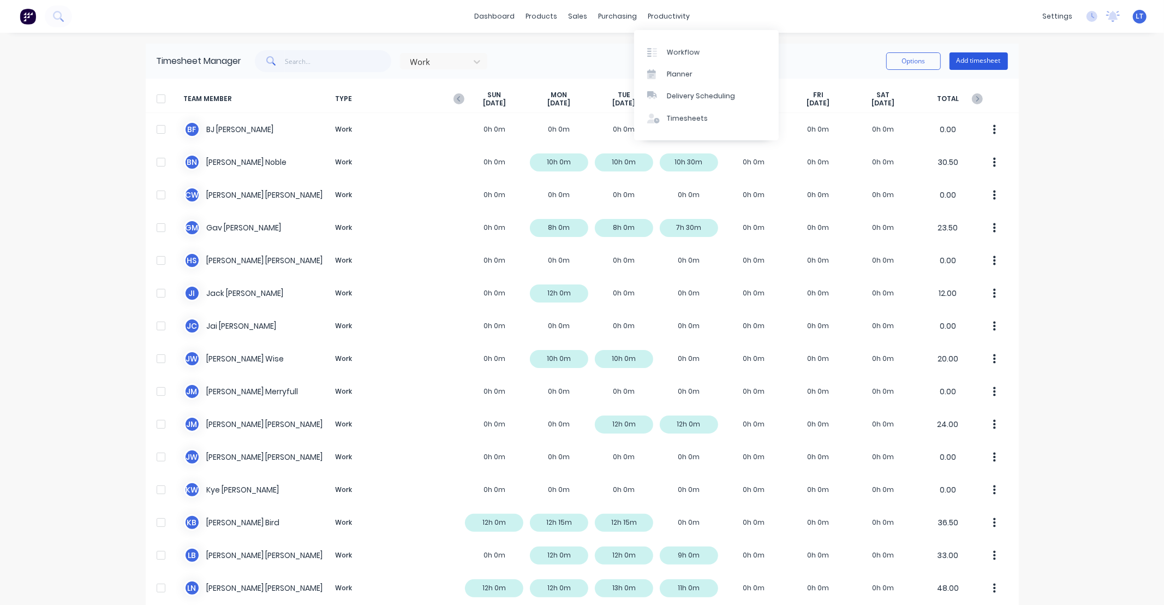
click at [961, 60] on button "Add timesheet" at bounding box center [979, 60] width 58 height 17
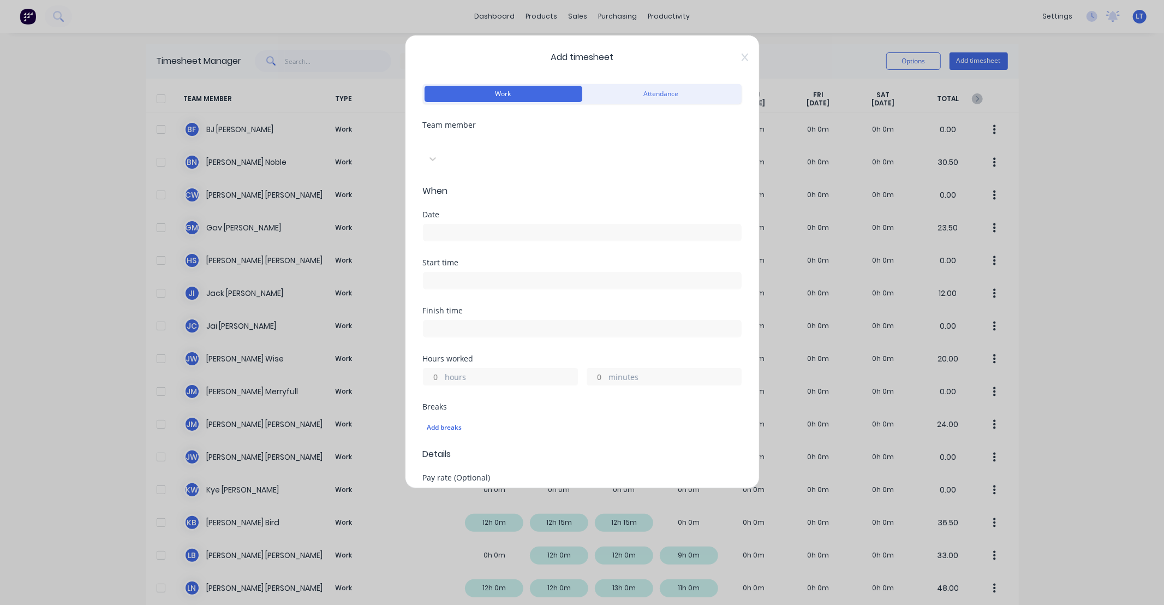
click at [472, 145] on div at bounding box center [504, 141] width 157 height 14
type input "may"
click at [485, 146] on div at bounding box center [504, 143] width 157 height 14
type input "may"
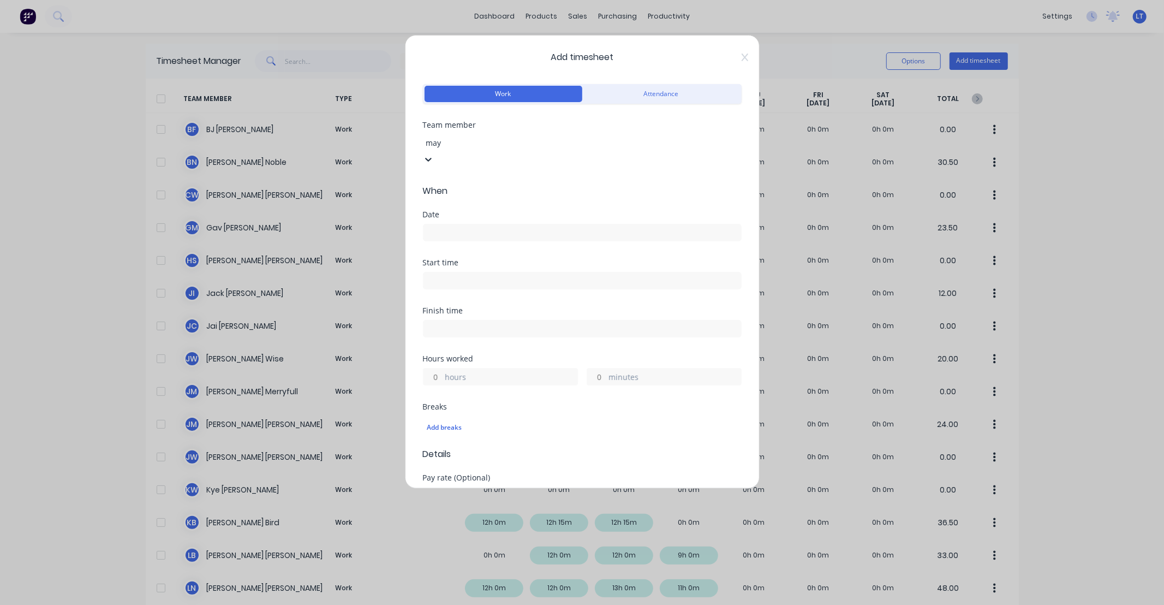
drag, startPoint x: 489, startPoint y: 177, endPoint x: 490, endPoint y: 182, distance: 5.6
drag, startPoint x: 495, startPoint y: 149, endPoint x: 499, endPoint y: 166, distance: 18.0
click at [496, 148] on div at bounding box center [504, 143] width 157 height 14
type input "may"
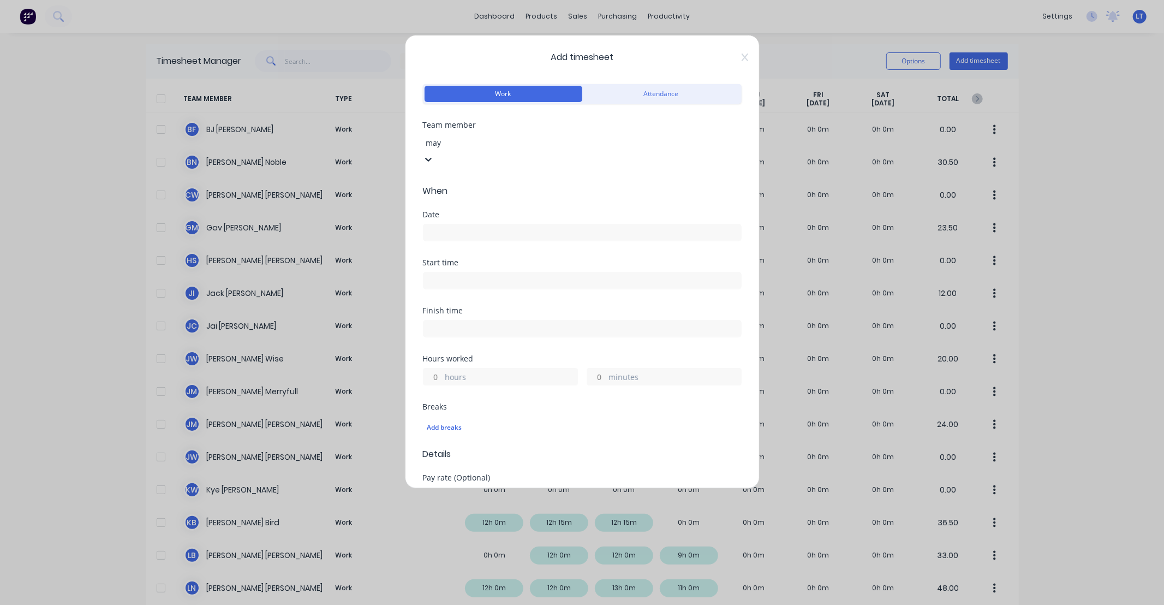
click at [495, 604] on div "Maythita Chaowata" at bounding box center [582, 610] width 1164 height 11
click at [473, 224] on input at bounding box center [583, 232] width 318 height 16
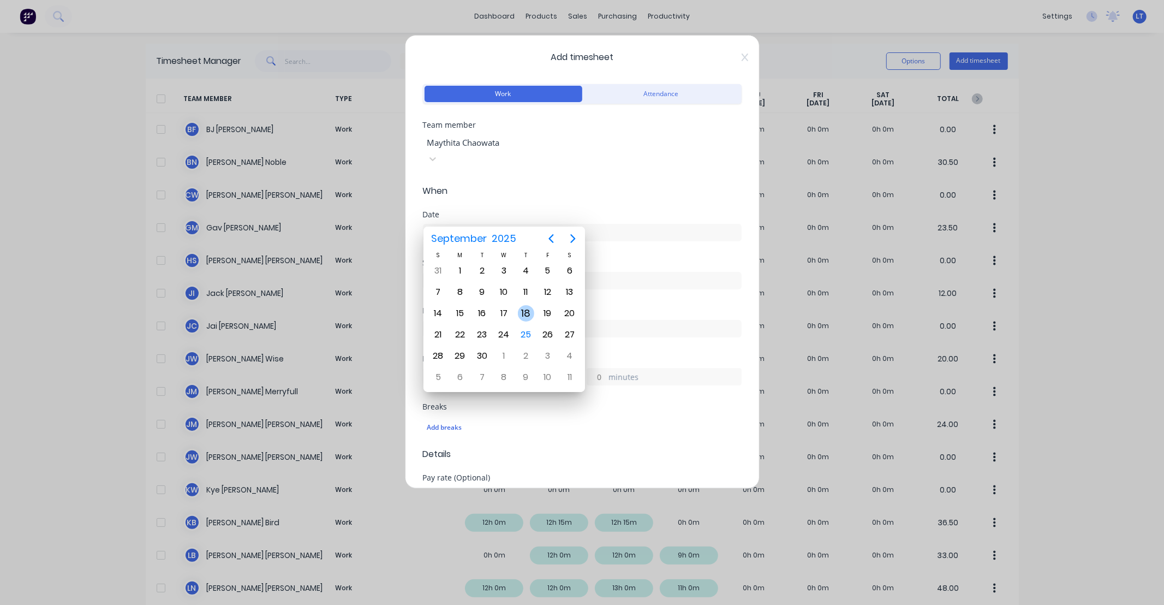
click at [523, 312] on div "18" at bounding box center [526, 313] width 16 height 16
type input "[DATE]"
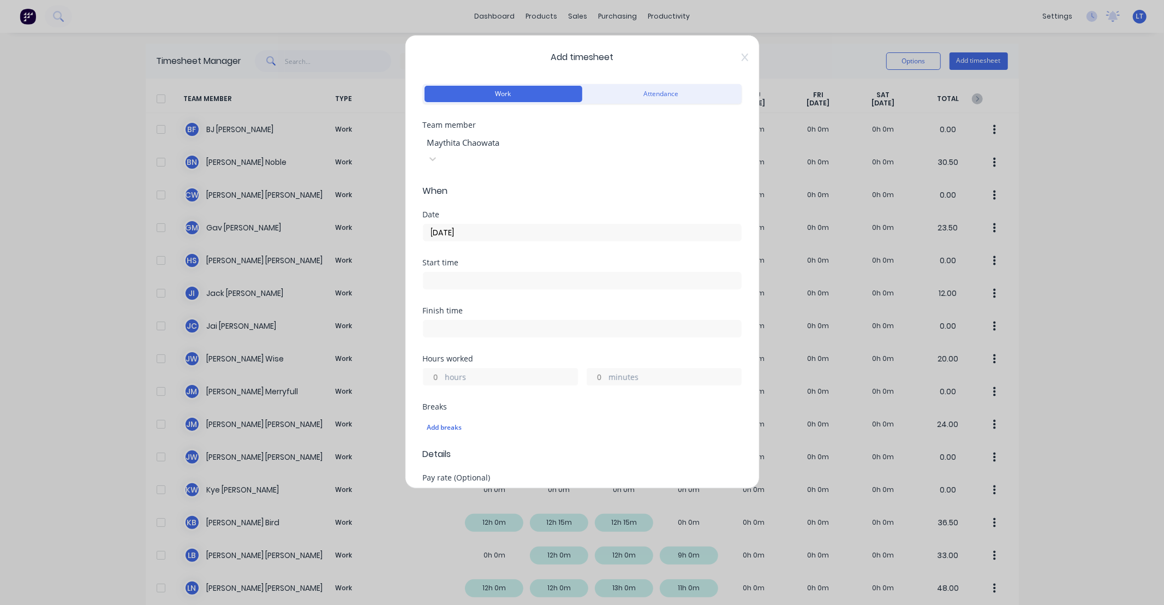
click at [438, 368] on input "hours" at bounding box center [433, 376] width 19 height 16
type input "8"
click at [499, 336] on div "Finish time" at bounding box center [582, 331] width 319 height 48
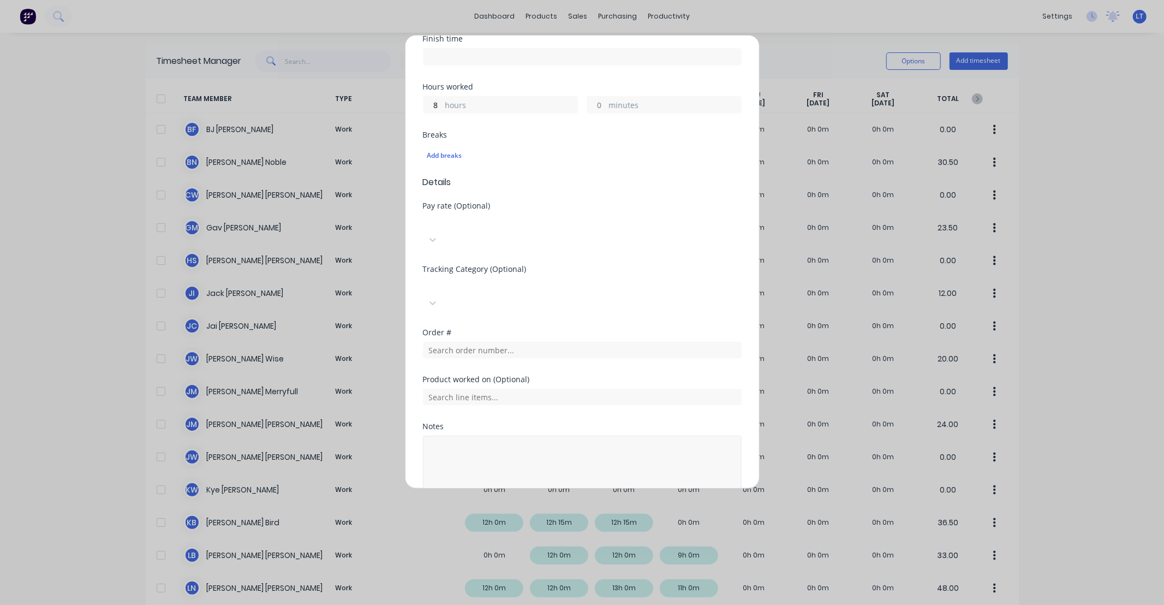
scroll to position [278, 0]
click at [543, 504] on button "Add manual time entry" at bounding box center [556, 512] width 92 height 17
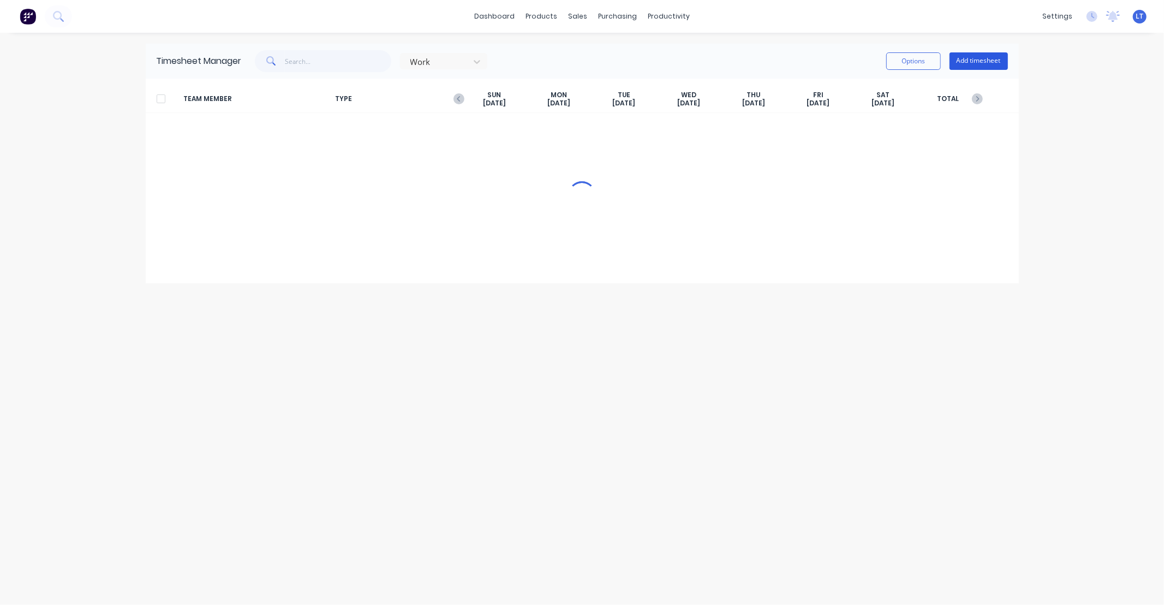
click at [967, 62] on button "Add timesheet" at bounding box center [979, 60] width 58 height 17
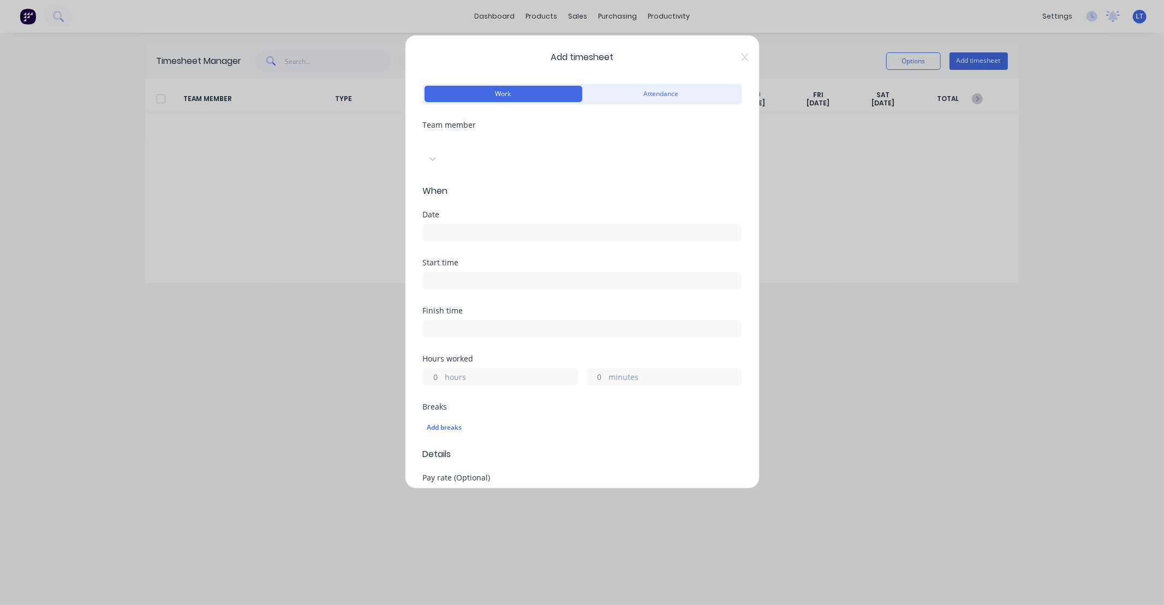
click at [484, 140] on div at bounding box center [504, 141] width 157 height 14
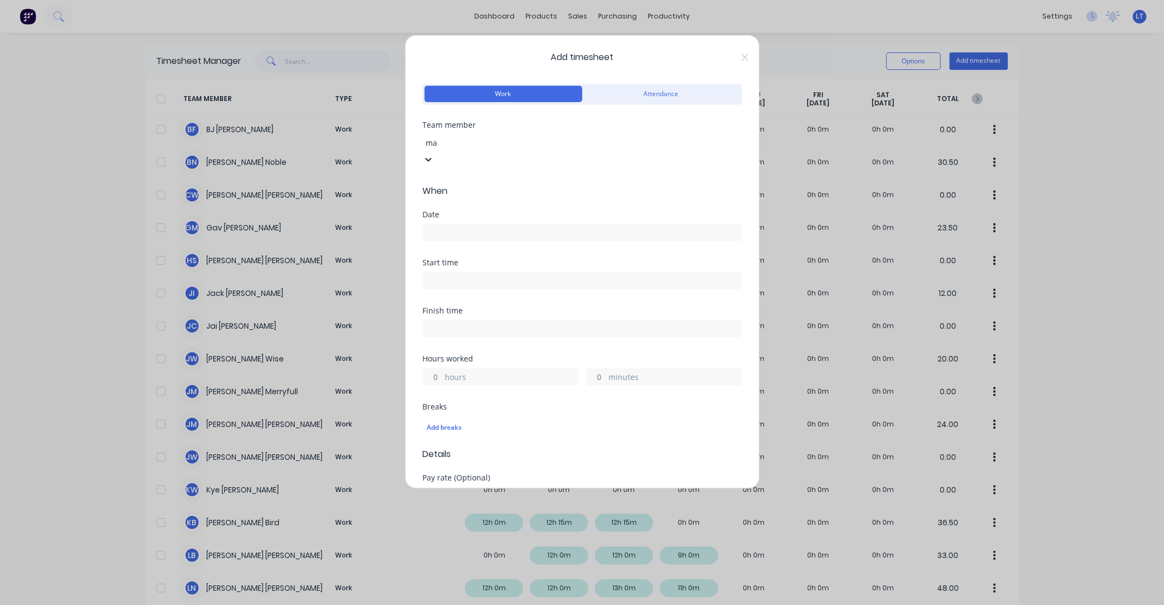
type input "may"
click at [484, 604] on div "Maythita Chaowata" at bounding box center [582, 610] width 1164 height 11
click at [486, 211] on div "Date" at bounding box center [582, 215] width 319 height 8
click at [491, 221] on div at bounding box center [582, 231] width 319 height 20
click at [493, 224] on input at bounding box center [583, 232] width 318 height 16
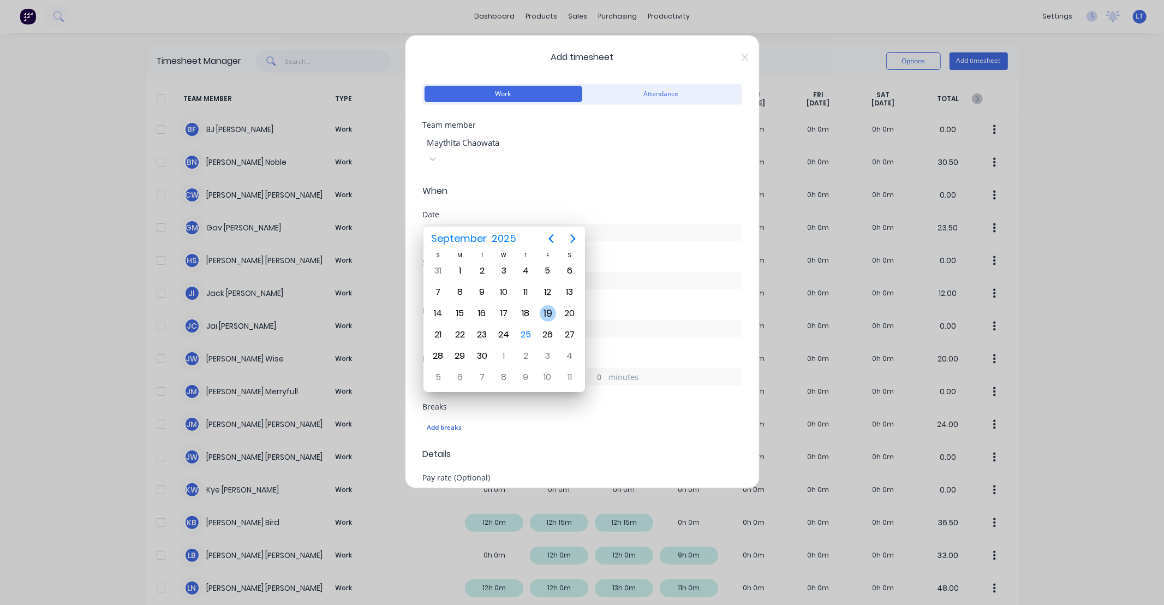
click at [550, 311] on div "19" at bounding box center [548, 313] width 16 height 16
type input "[DATE]"
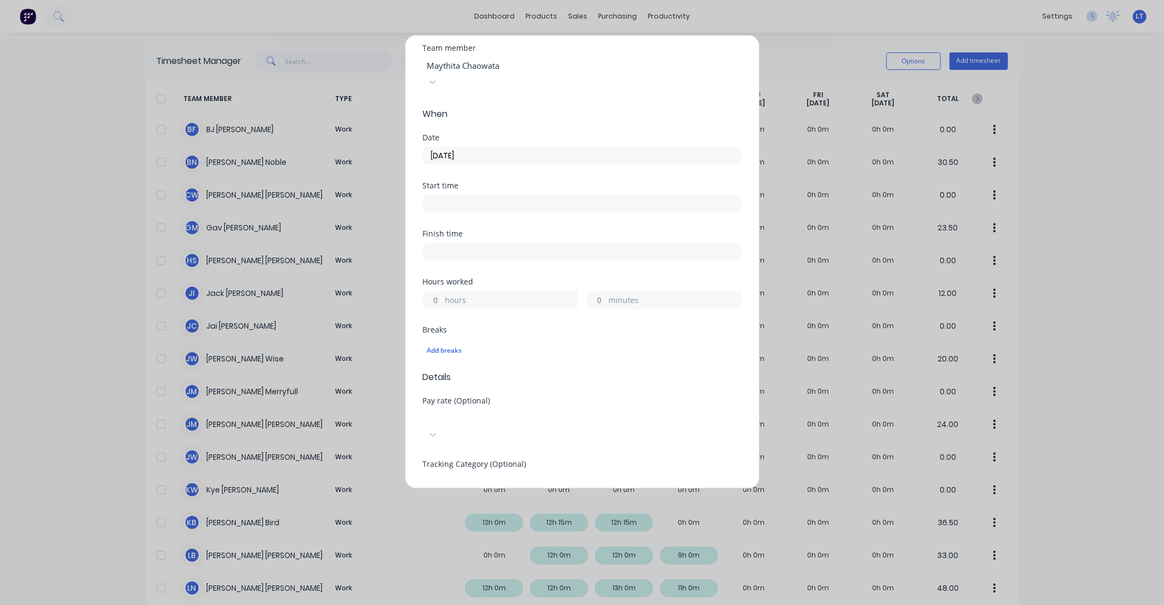
scroll to position [101, 0]
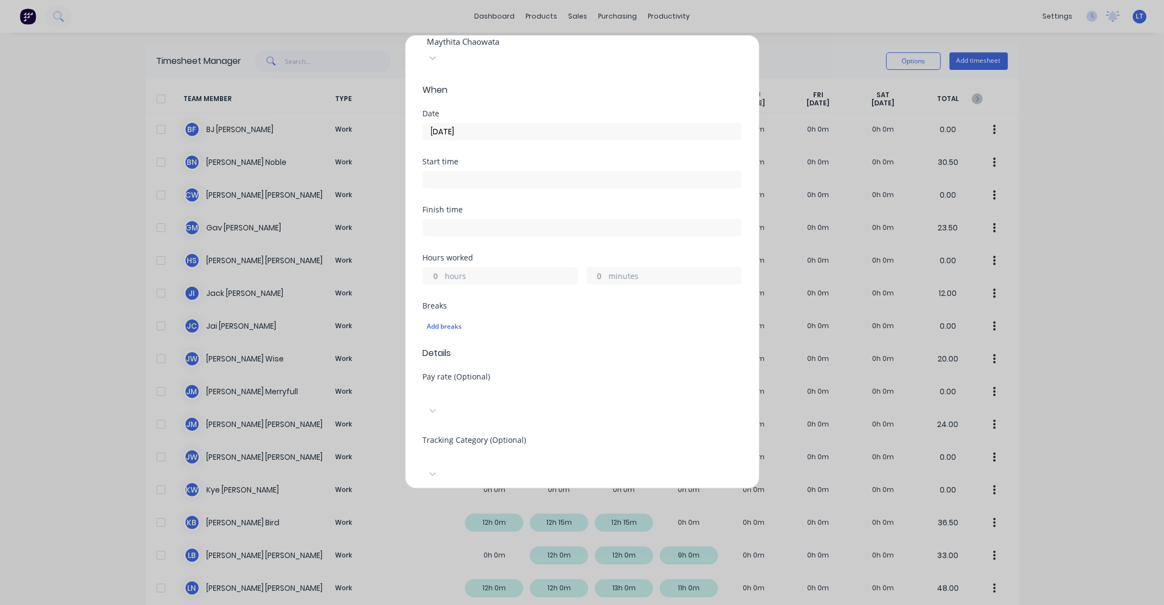
click at [439, 267] on input "hours" at bounding box center [433, 275] width 19 height 16
type input "8"
click at [576, 254] on div "Hours worked" at bounding box center [582, 258] width 319 height 8
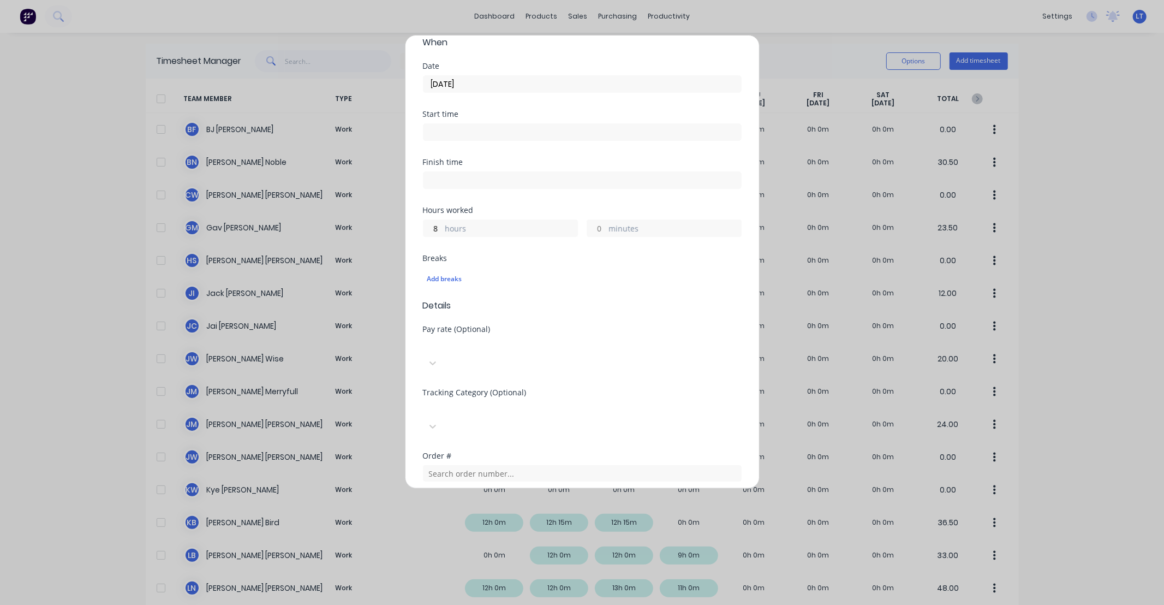
scroll to position [278, 0]
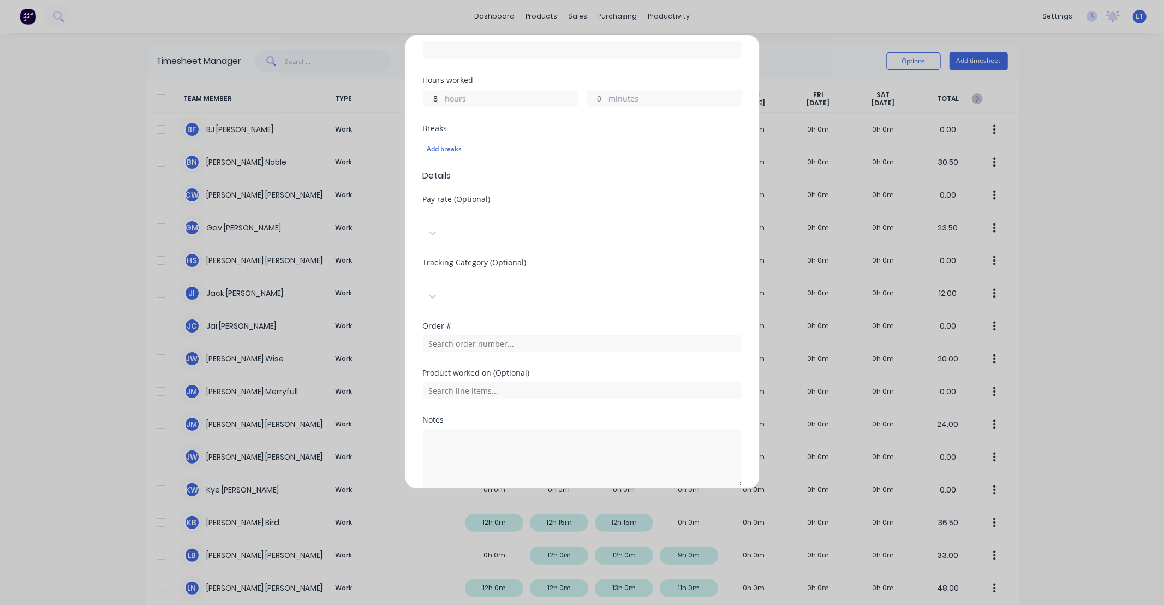
click at [556, 504] on button "Add manual time entry" at bounding box center [556, 512] width 92 height 17
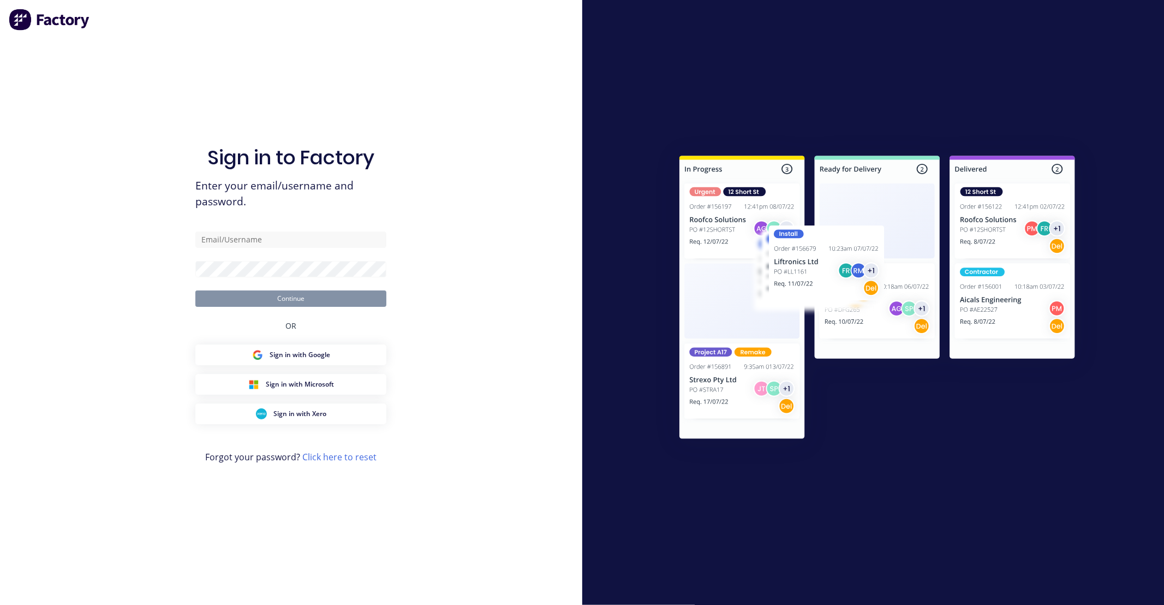
type input "[EMAIL_ADDRESS][PERSON_NAME][DOMAIN_NAME]"
click at [330, 301] on button "Continue" at bounding box center [290, 298] width 191 height 16
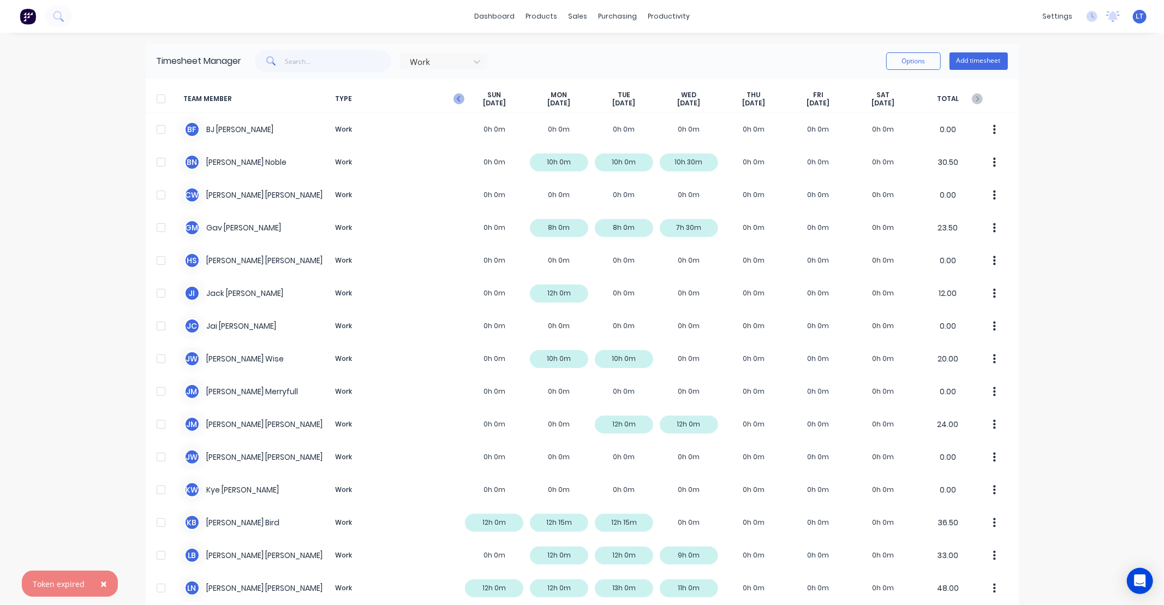
click at [455, 98] on icon "button" at bounding box center [459, 98] width 11 height 11
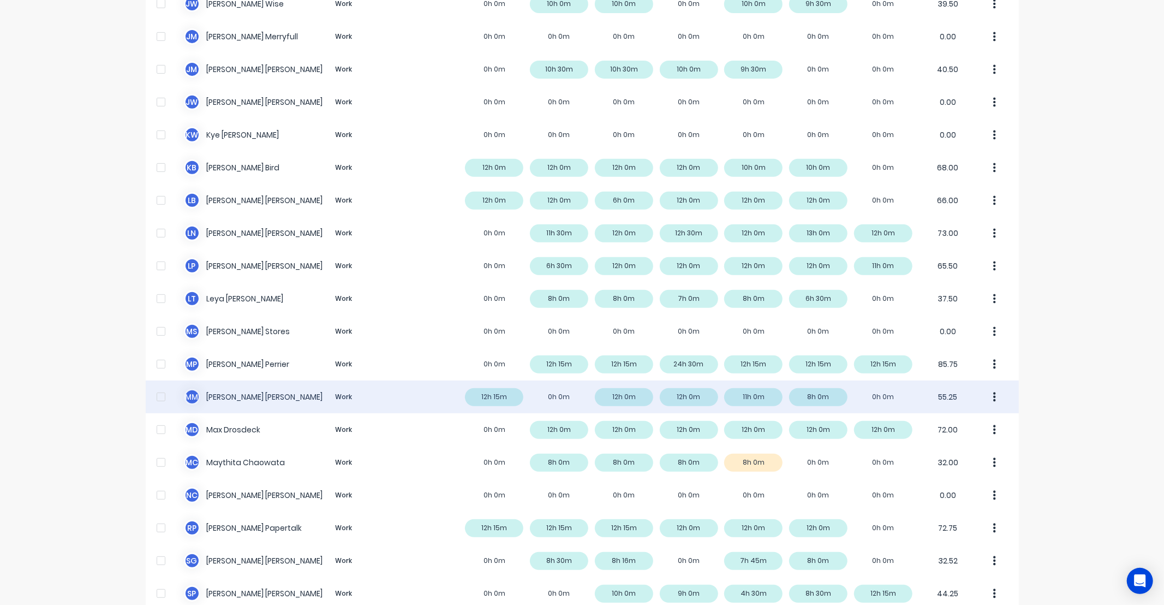
scroll to position [384, 0]
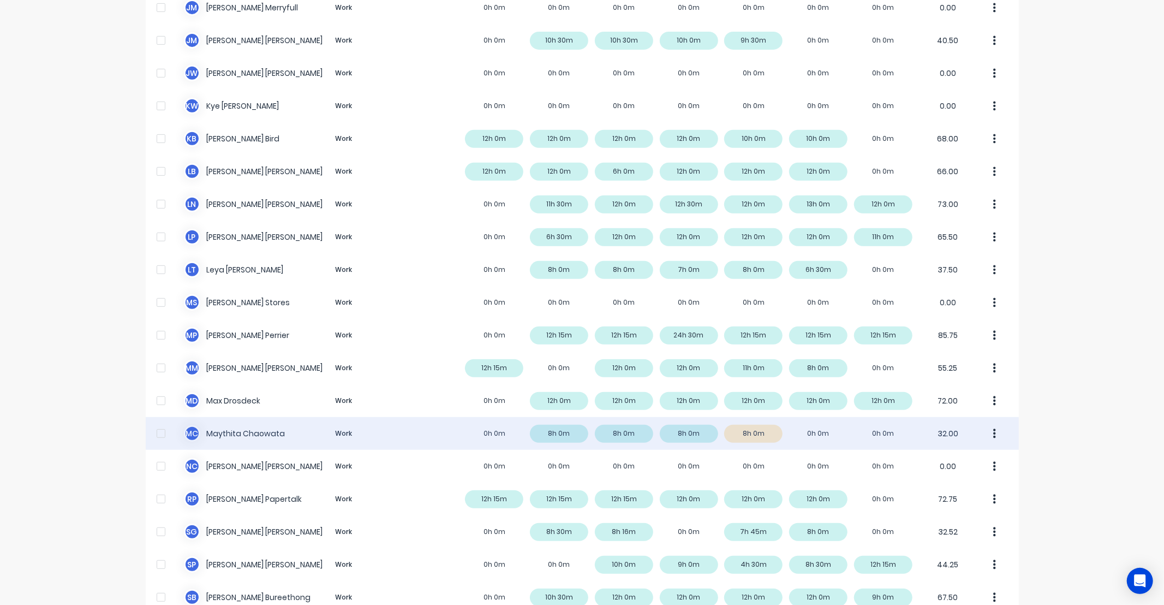
click at [271, 439] on div "M C Maythita Chaowata Work 0h 0m 8h 0m 8h 0m 8h 0m 8h 0m 0h 0m 0h 0m 32.00" at bounding box center [582, 433] width 873 height 33
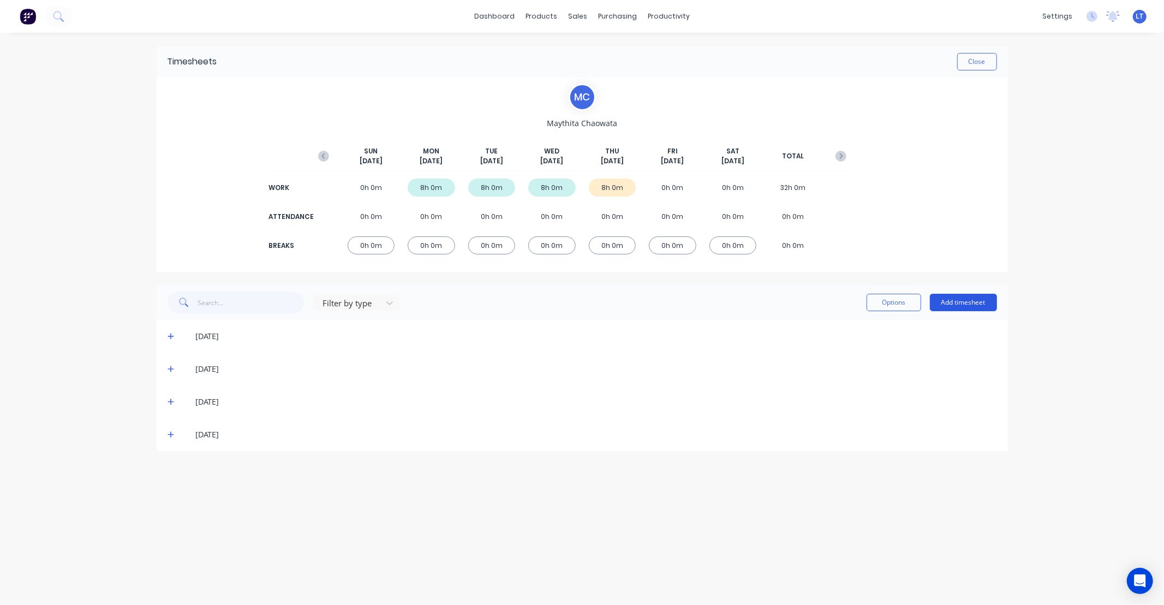
click at [957, 305] on button "Add timesheet" at bounding box center [963, 302] width 67 height 17
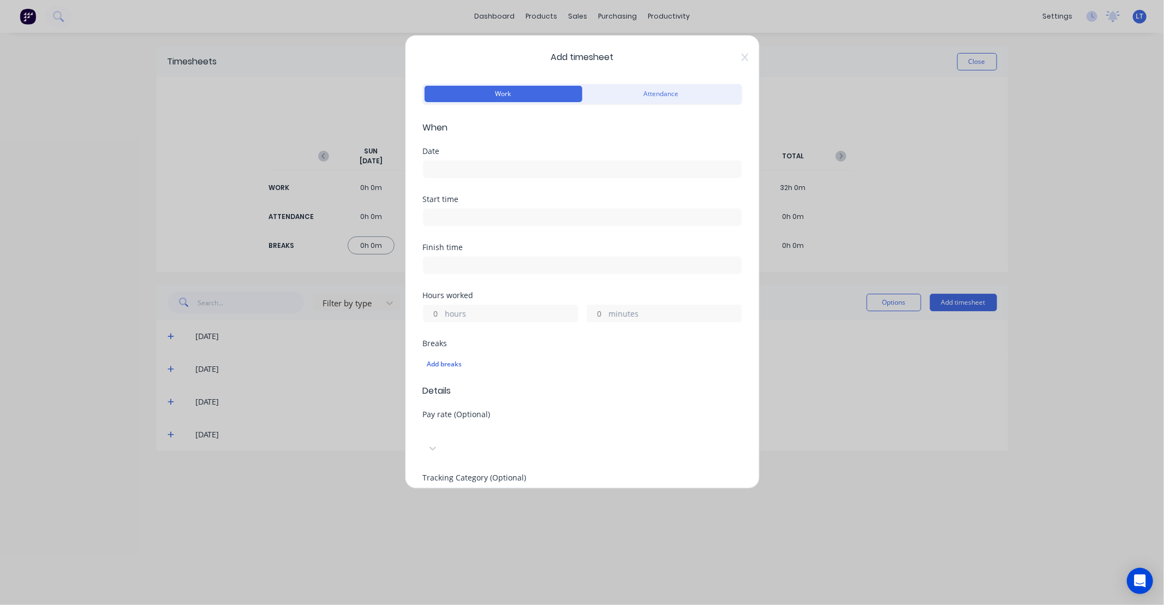
click at [474, 170] on input at bounding box center [583, 169] width 318 height 16
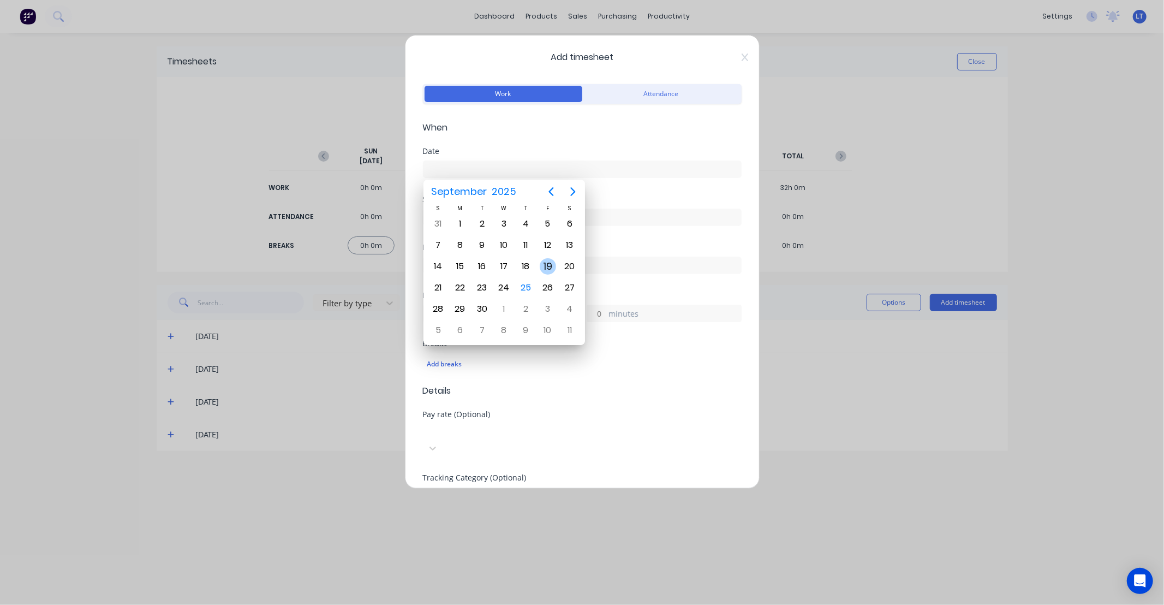
click at [546, 259] on div "19" at bounding box center [548, 266] width 16 height 16
type input "[DATE]"
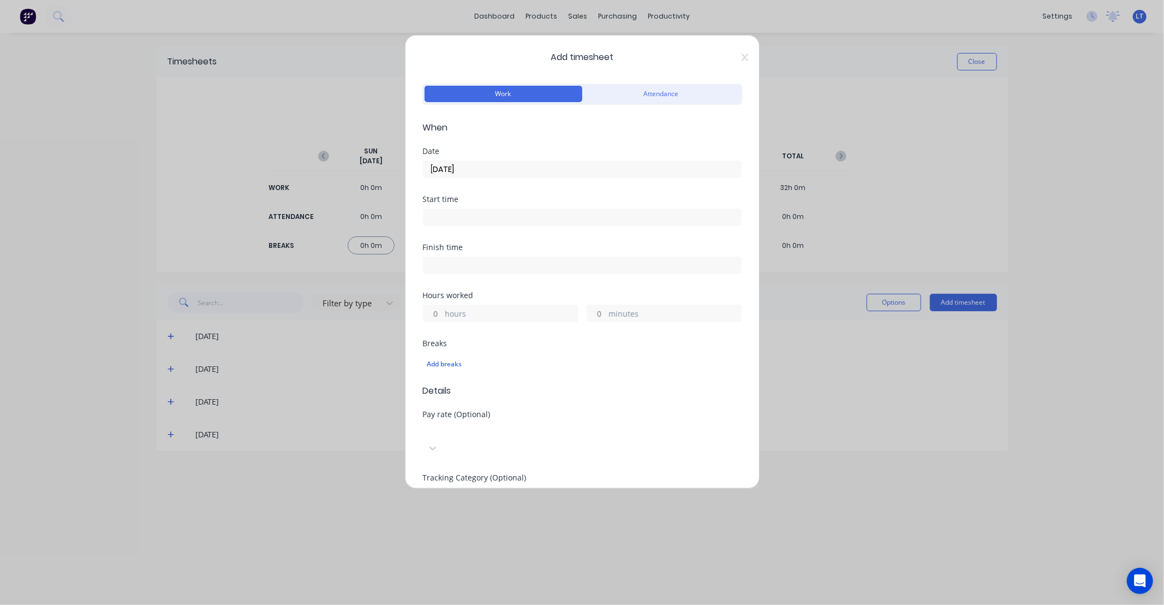
click at [440, 309] on input "hours" at bounding box center [433, 313] width 19 height 16
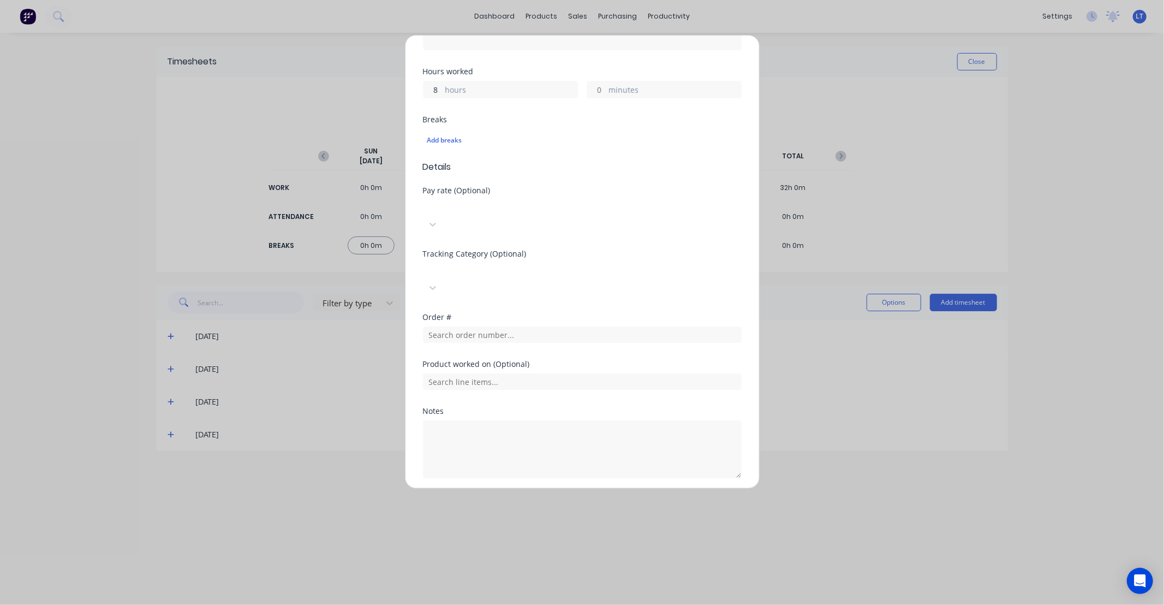
scroll to position [231, 0]
type input "8"
click at [531, 488] on button "Add manual time entry" at bounding box center [556, 496] width 92 height 17
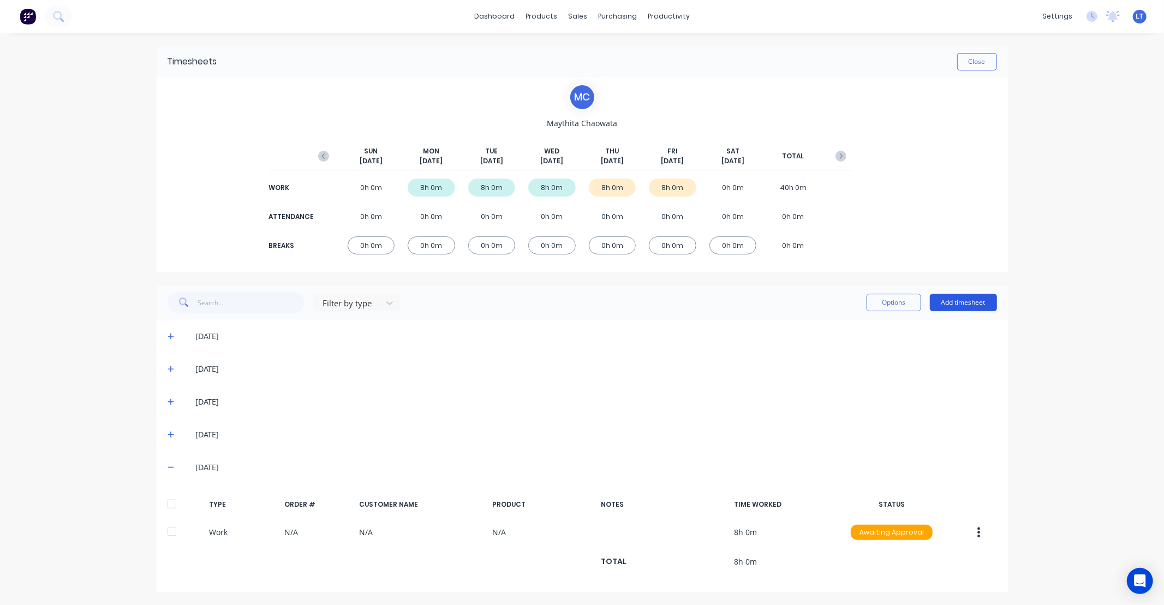
click at [959, 302] on button "Add timesheet" at bounding box center [963, 302] width 67 height 17
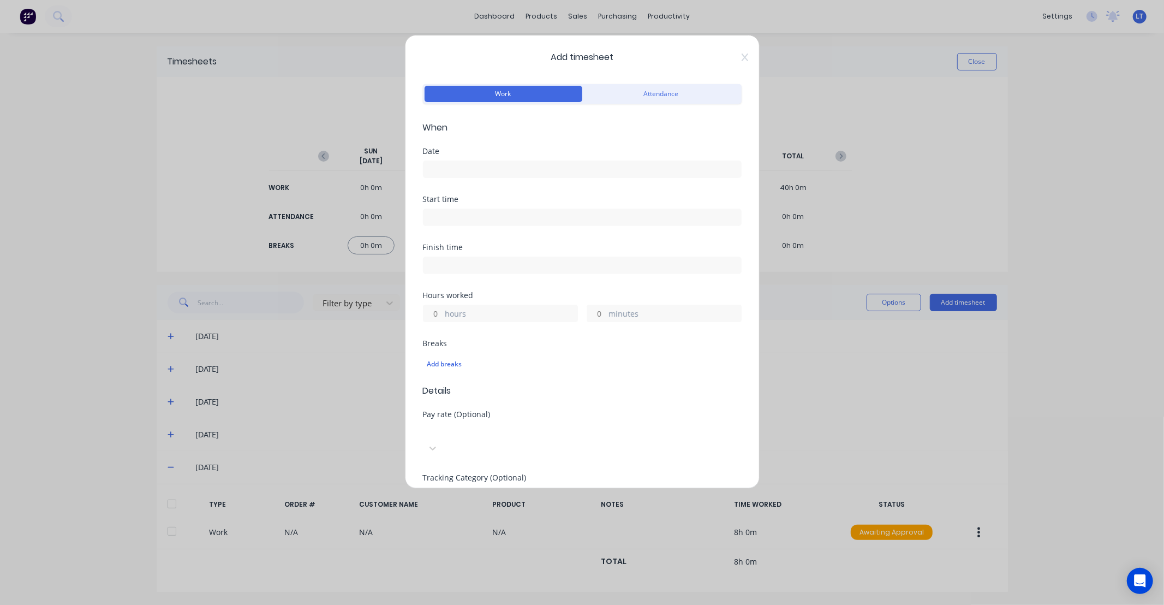
click at [445, 168] on input at bounding box center [583, 169] width 318 height 16
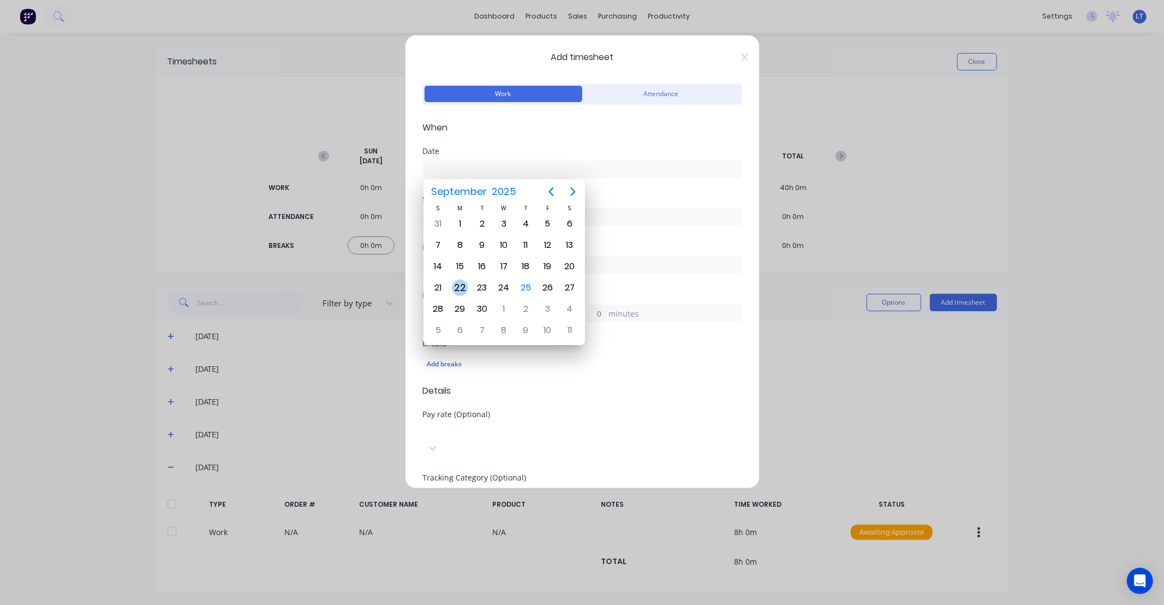
click at [460, 285] on div "22" at bounding box center [460, 287] width 16 height 16
type input "[DATE]"
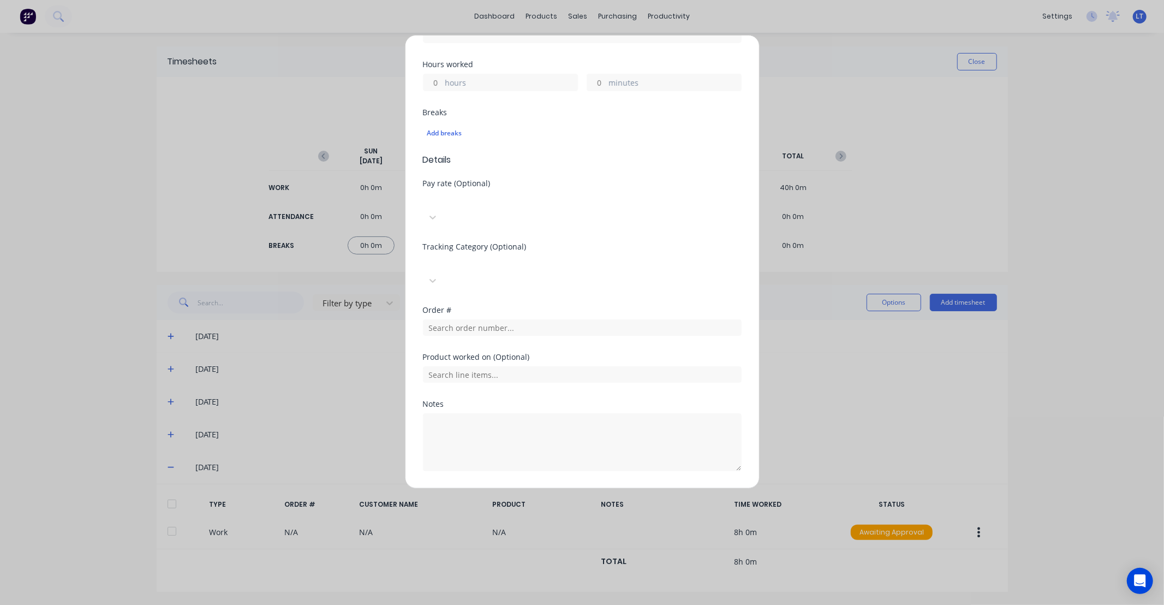
click at [435, 79] on input "hours" at bounding box center [433, 82] width 19 height 16
type input "8"
click at [570, 488] on button "Add manual time entry" at bounding box center [556, 496] width 92 height 17
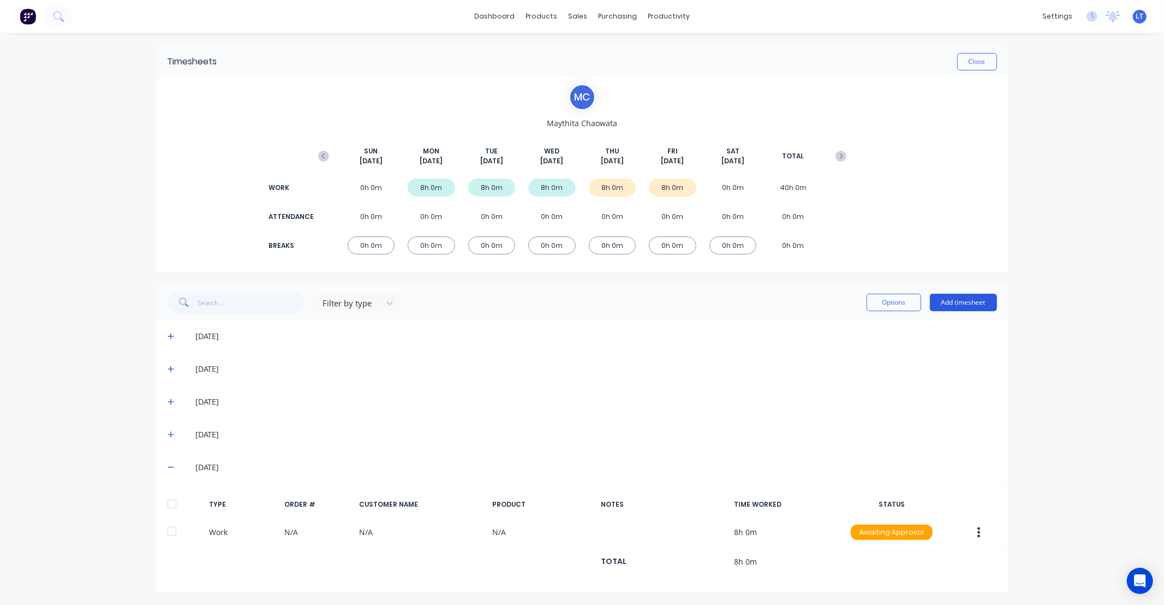
click at [967, 302] on button "Add timesheet" at bounding box center [963, 302] width 67 height 17
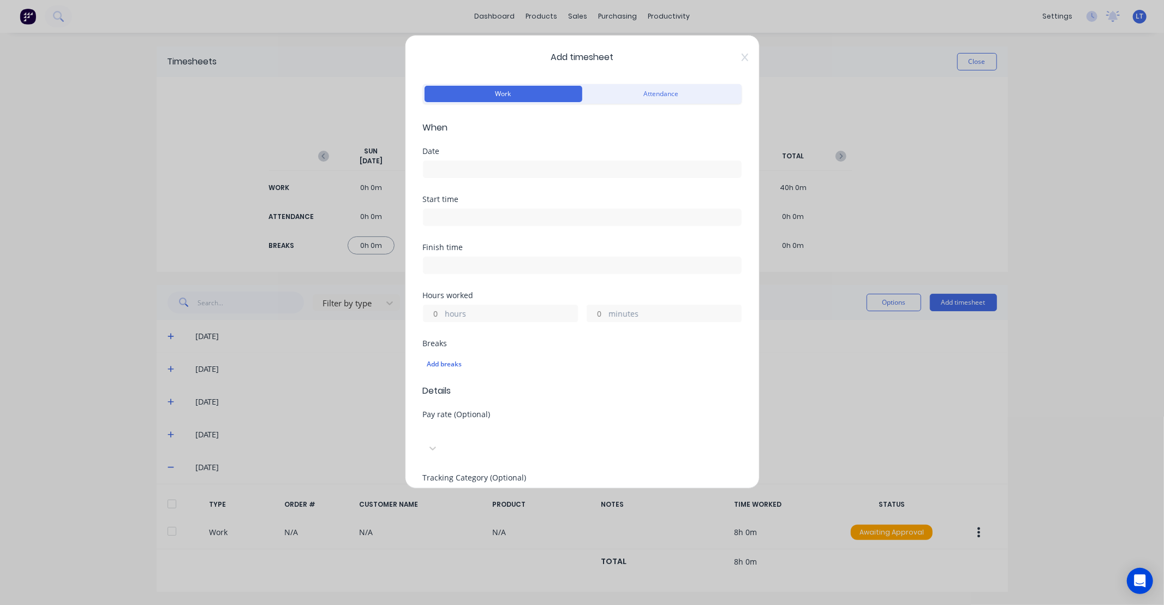
click at [487, 172] on input at bounding box center [583, 169] width 318 height 16
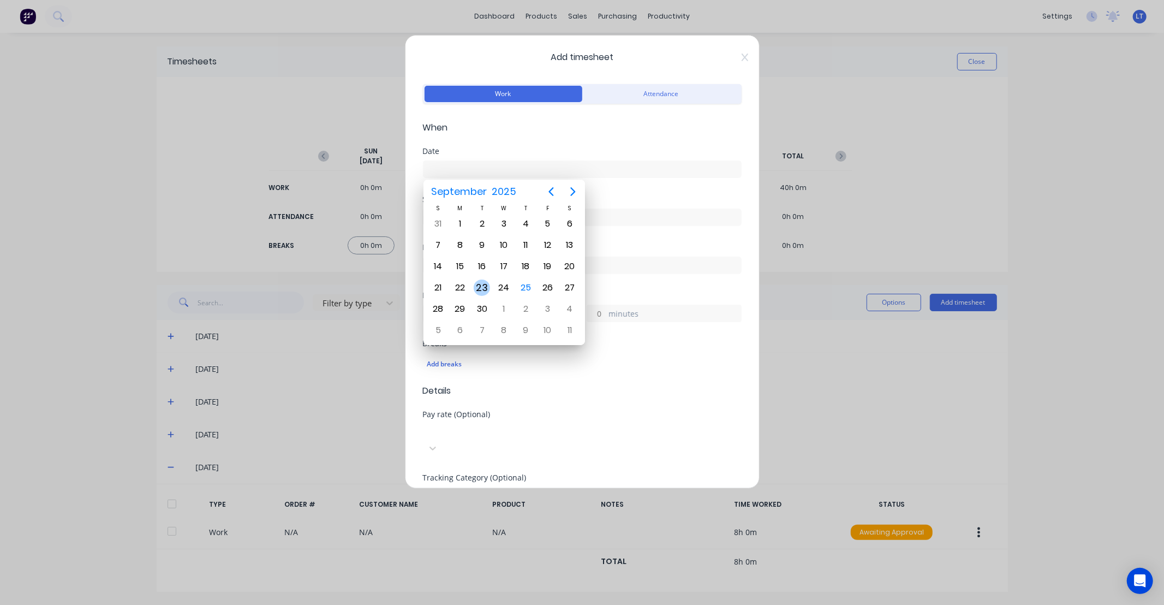
click at [486, 284] on div "23" at bounding box center [482, 287] width 16 height 16
type input "[DATE]"
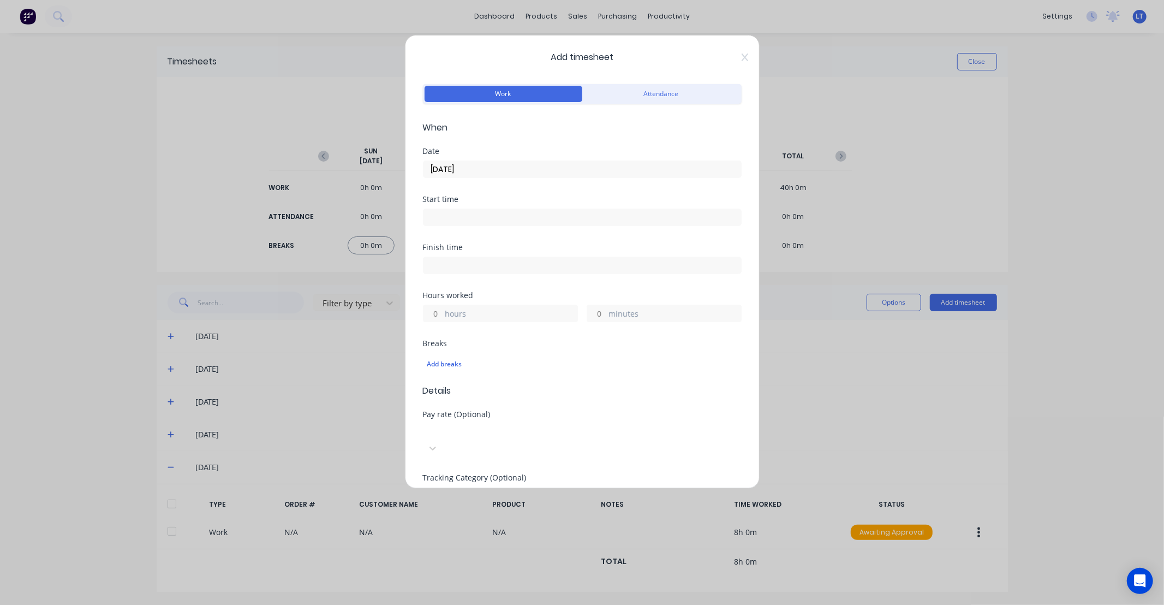
drag, startPoint x: 434, startPoint y: 312, endPoint x: 441, endPoint y: 315, distance: 7.8
click at [434, 312] on input "hours" at bounding box center [433, 313] width 19 height 16
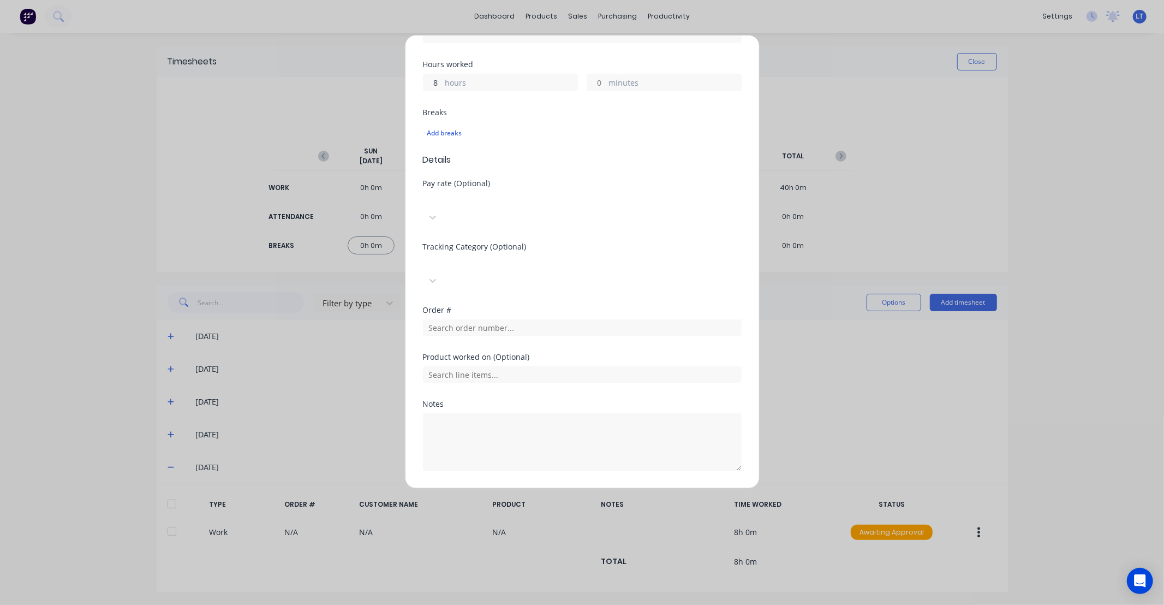
type input "8"
click at [510, 488] on button "Add manual time entry" at bounding box center [556, 496] width 92 height 17
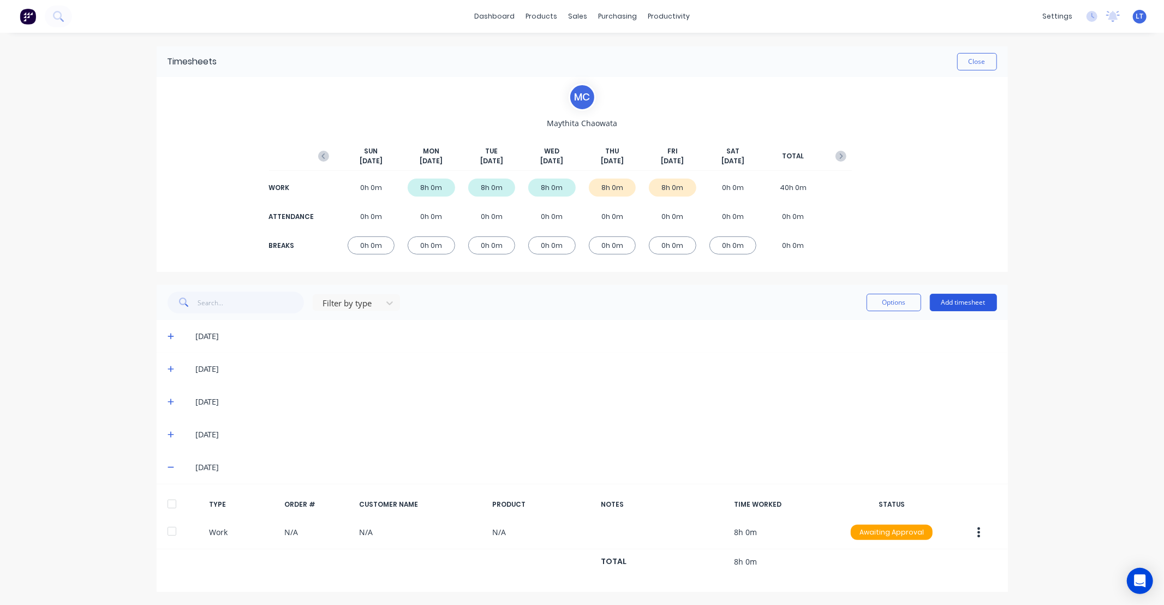
click at [950, 304] on button "Add timesheet" at bounding box center [963, 302] width 67 height 17
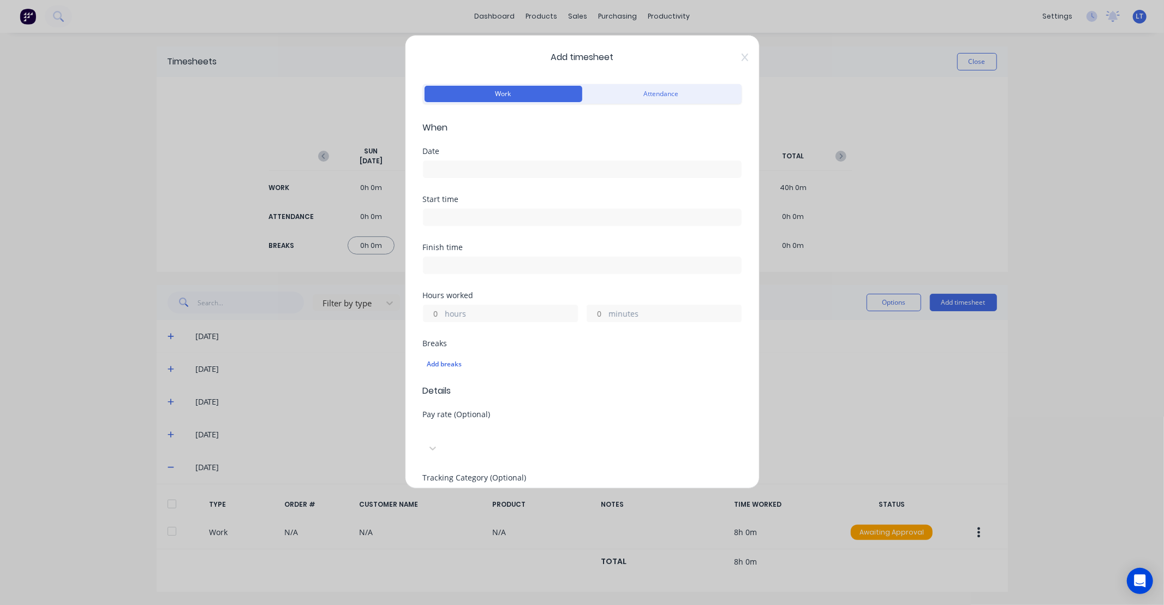
click at [482, 171] on input at bounding box center [583, 169] width 318 height 16
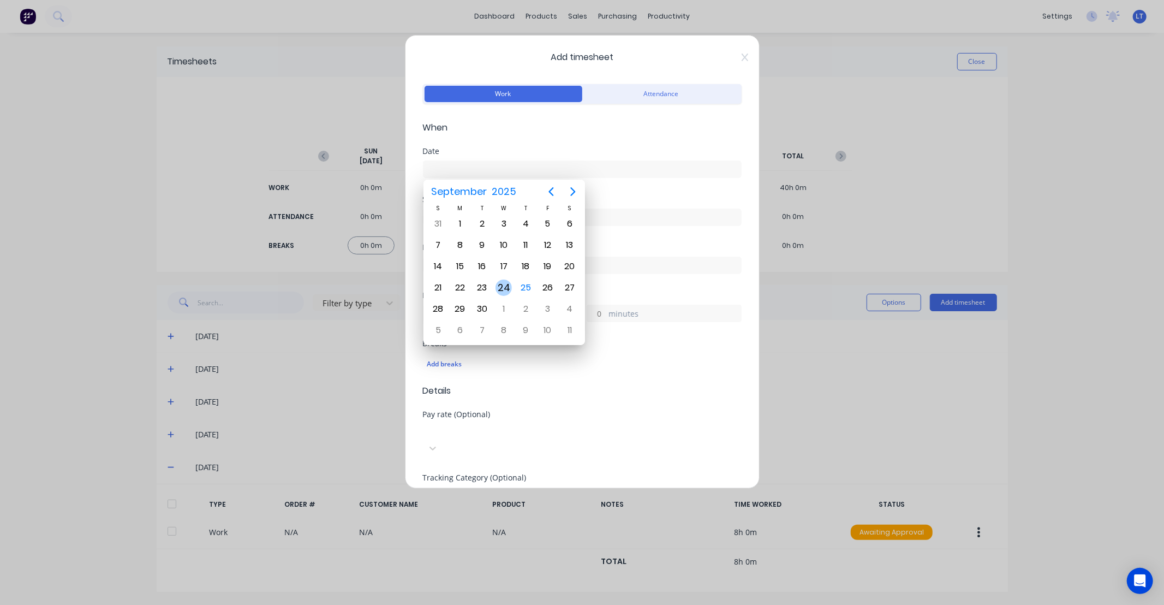
click at [510, 285] on div "24" at bounding box center [504, 287] width 16 height 16
type input "[DATE]"
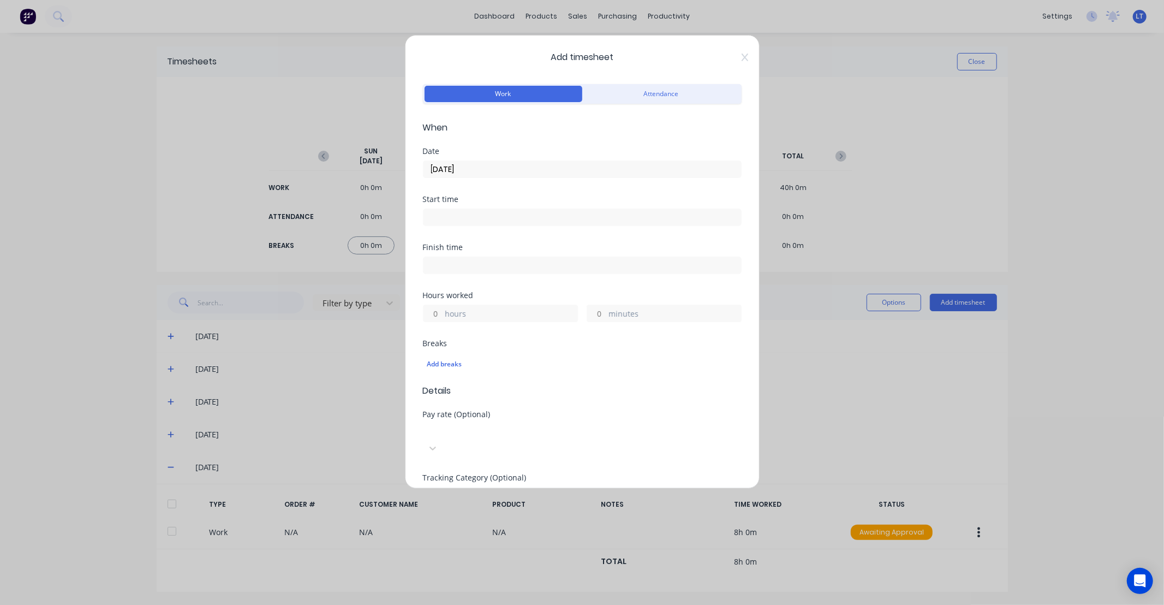
click at [432, 309] on input "hours" at bounding box center [433, 313] width 19 height 16
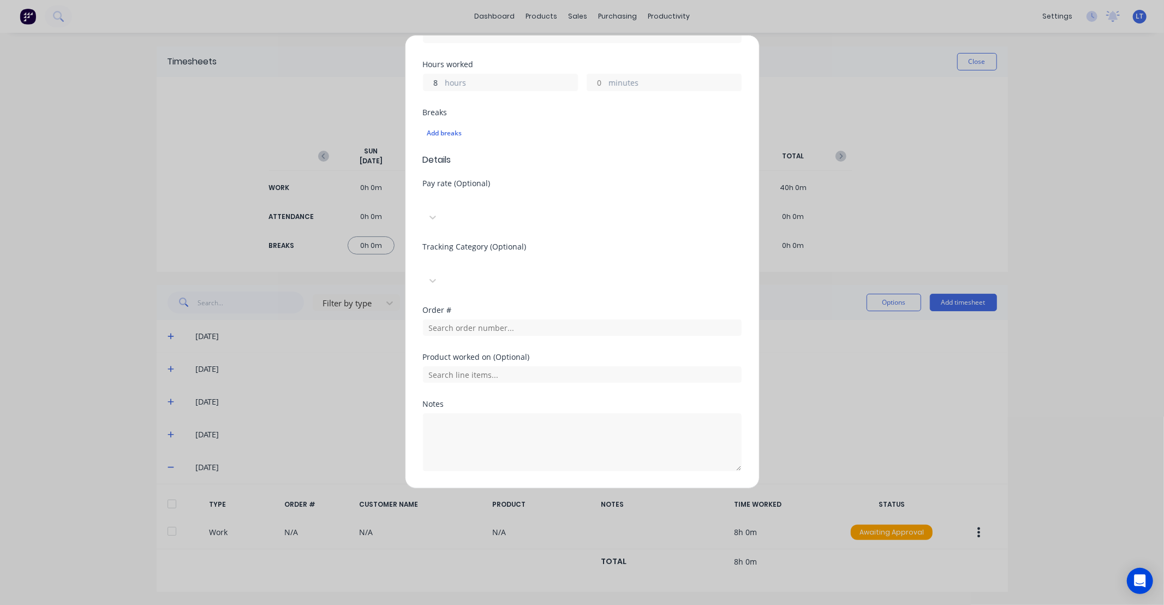
type input "8"
click at [550, 488] on button "Add manual time entry" at bounding box center [556, 496] width 92 height 17
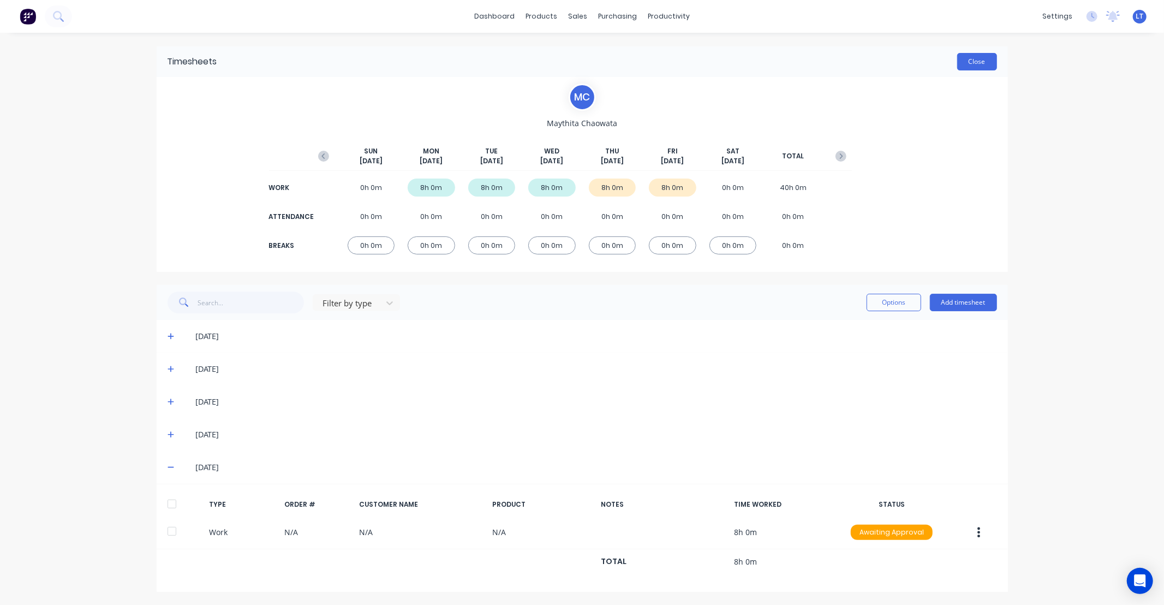
click at [961, 61] on button "Close" at bounding box center [977, 61] width 40 height 17
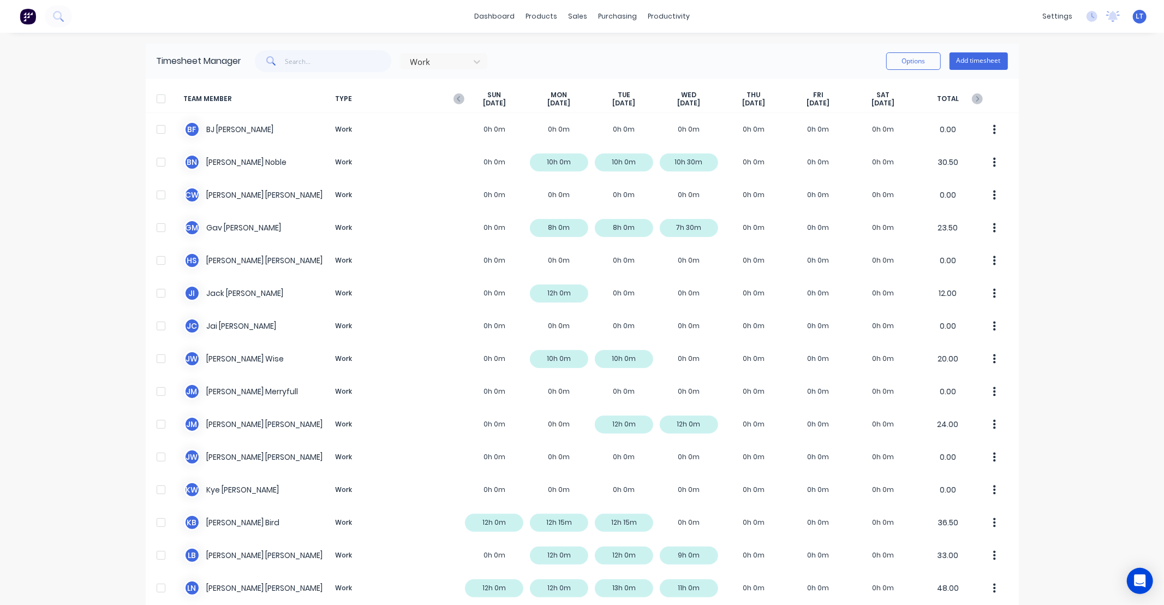
click at [964, 70] on div "Options Add timesheet" at bounding box center [947, 61] width 122 height 22
click at [964, 63] on button "Add timesheet" at bounding box center [979, 60] width 58 height 17
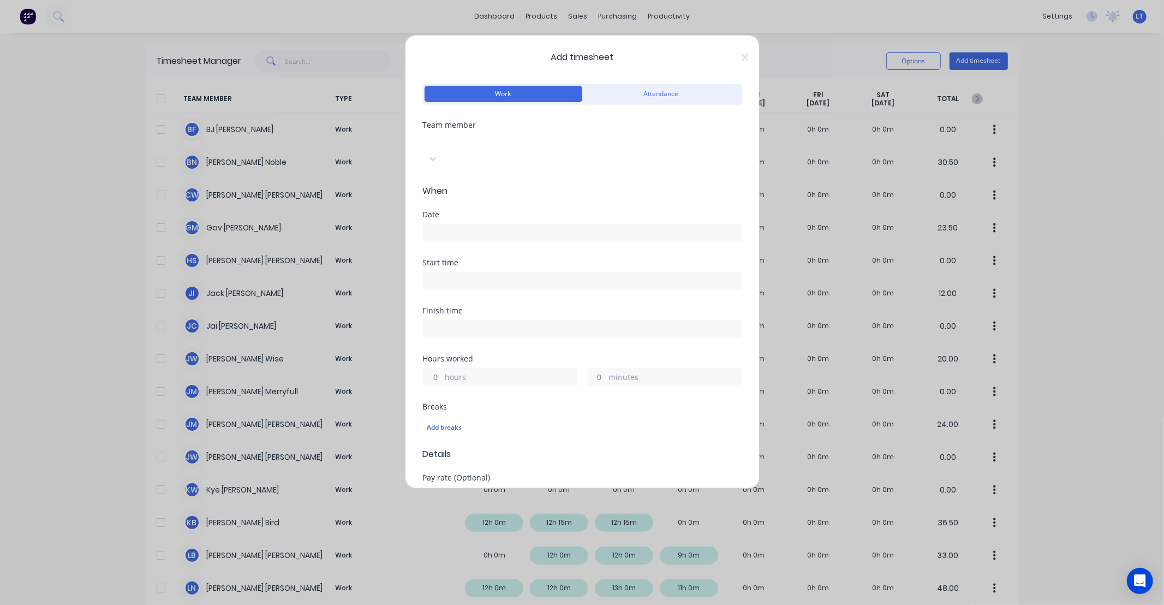
click at [473, 140] on div at bounding box center [504, 141] width 157 height 14
type input "[PERSON_NAME]"
click at [468, 604] on div "[PERSON_NAME]" at bounding box center [582, 610] width 1164 height 11
click at [473, 224] on input at bounding box center [583, 232] width 318 height 16
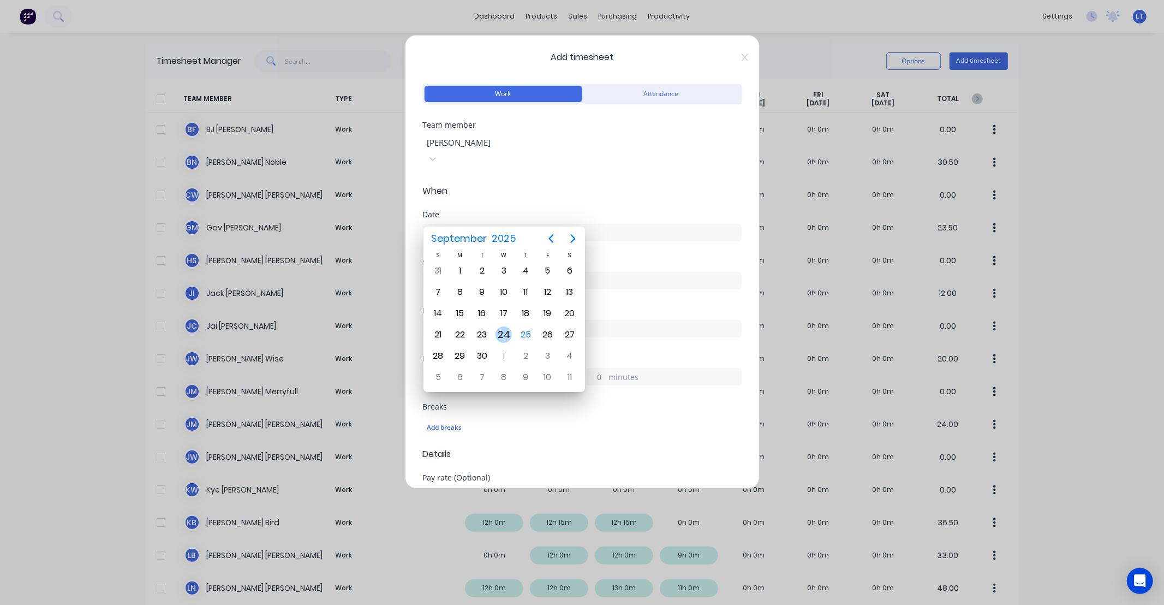
click at [505, 331] on div "24" at bounding box center [504, 334] width 16 height 16
type input "[DATE]"
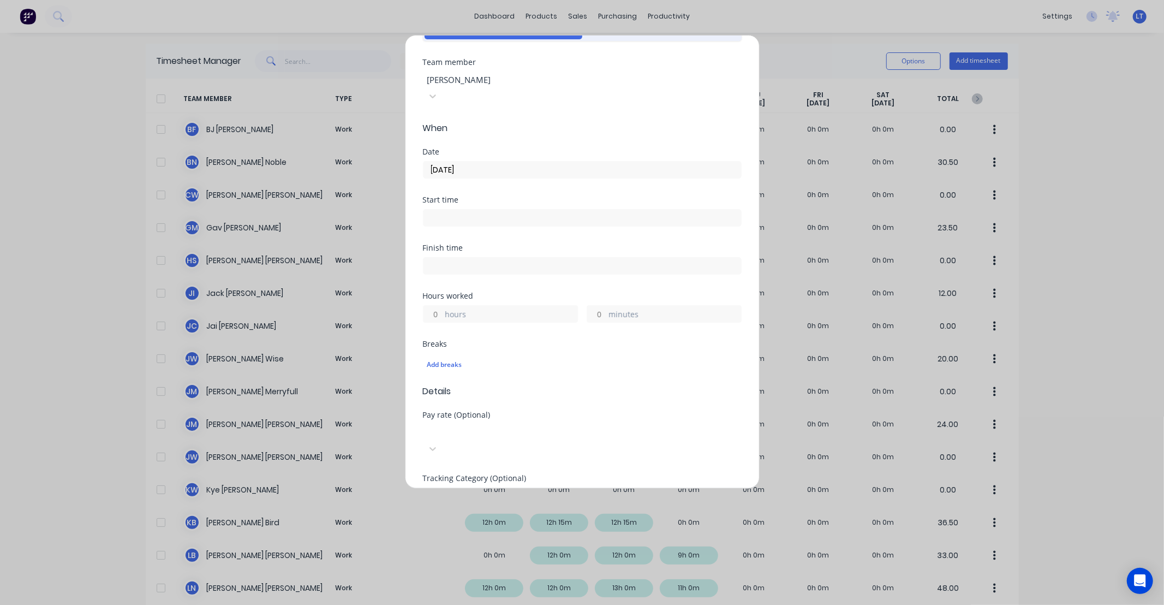
scroll to position [101, 0]
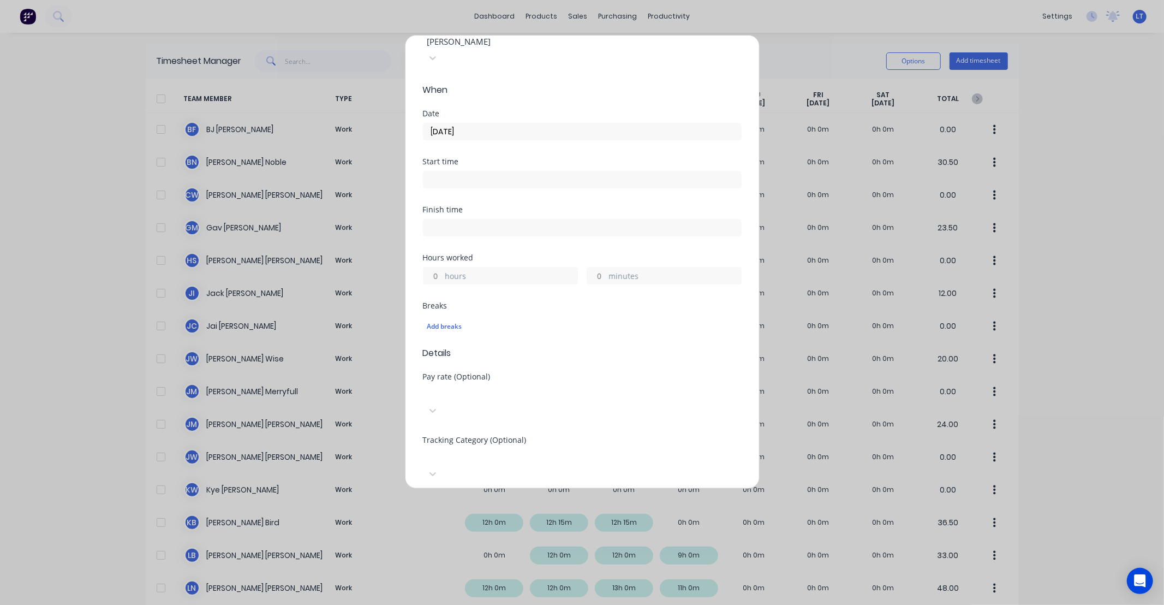
click at [438, 267] on input "hours" at bounding box center [433, 275] width 19 height 16
type input "6"
click at [508, 236] on div "Finish time" at bounding box center [582, 230] width 319 height 48
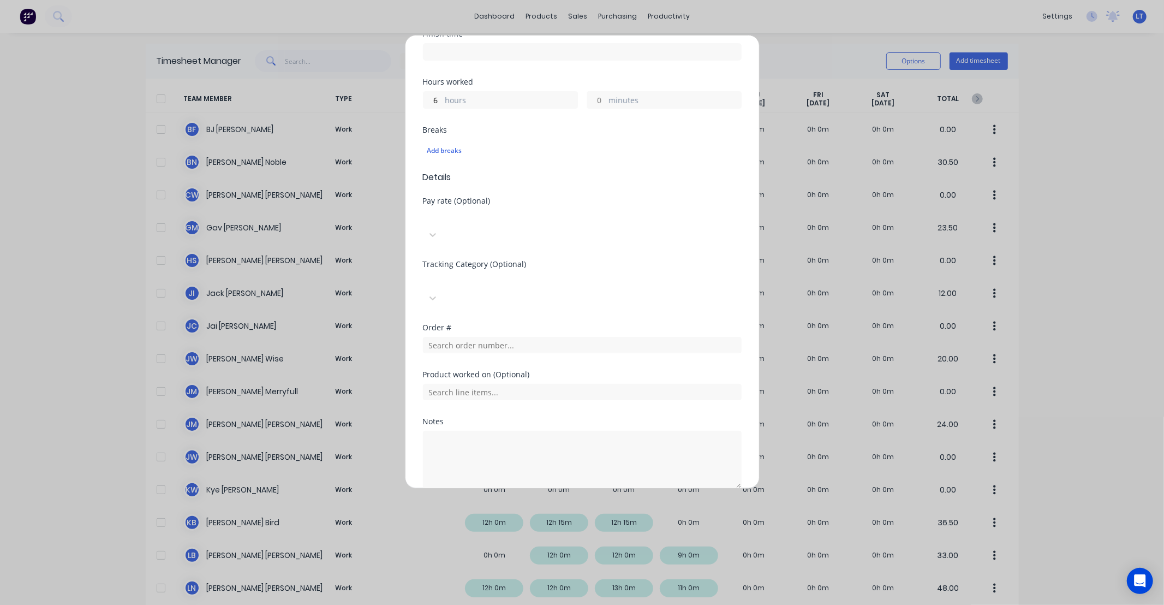
scroll to position [278, 0]
click at [548, 429] on textarea at bounding box center [582, 458] width 319 height 58
type textarea "Fire warden training"
click at [541, 369] on div "Product worked on (Optional)" at bounding box center [582, 392] width 319 height 47
click at [561, 504] on button "Add manual time entry" at bounding box center [556, 512] width 92 height 17
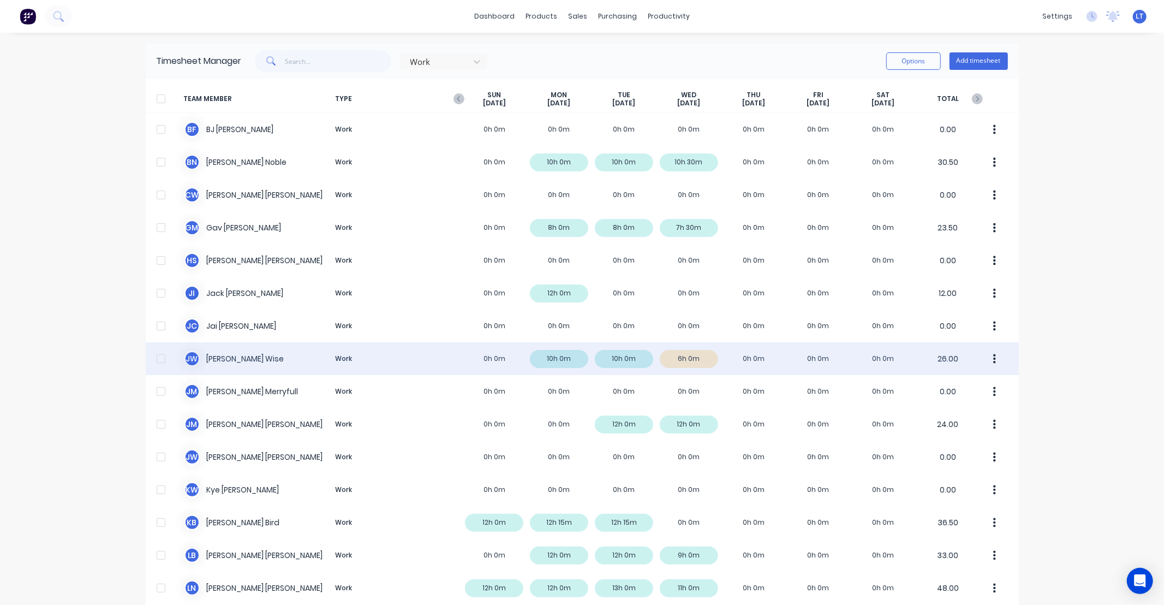
click at [984, 353] on button "button" at bounding box center [995, 359] width 23 height 22
click at [967, 388] on div "Approve" at bounding box center [953, 389] width 84 height 16
click at [157, 96] on div at bounding box center [161, 99] width 22 height 22
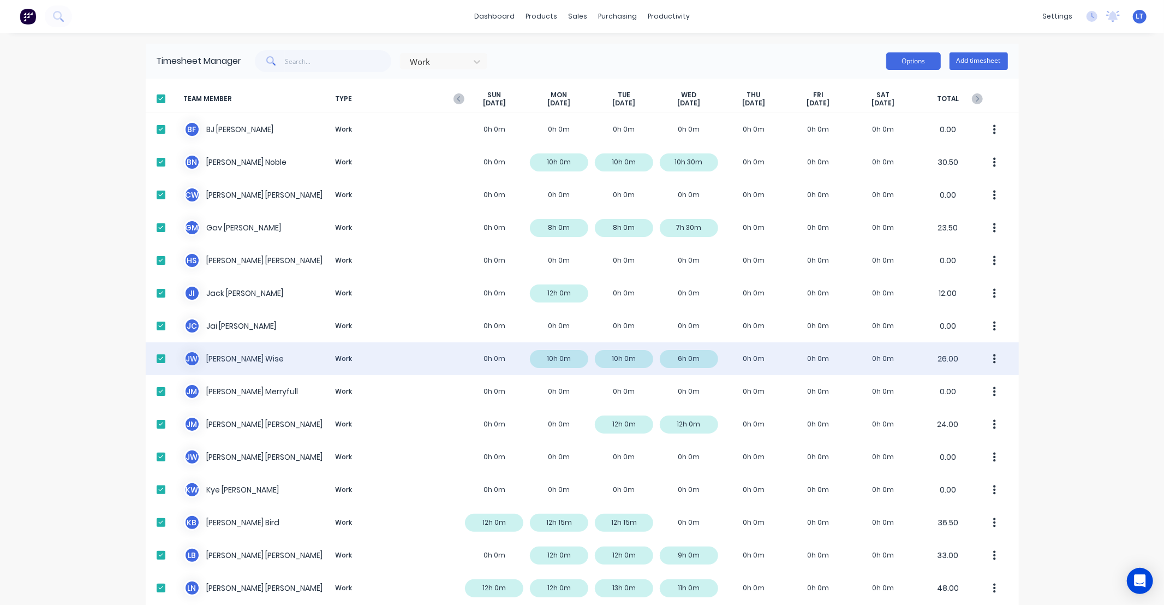
click at [892, 66] on button "Options" at bounding box center [913, 60] width 55 height 17
click at [889, 93] on div "Approve" at bounding box center [889, 89] width 84 height 16
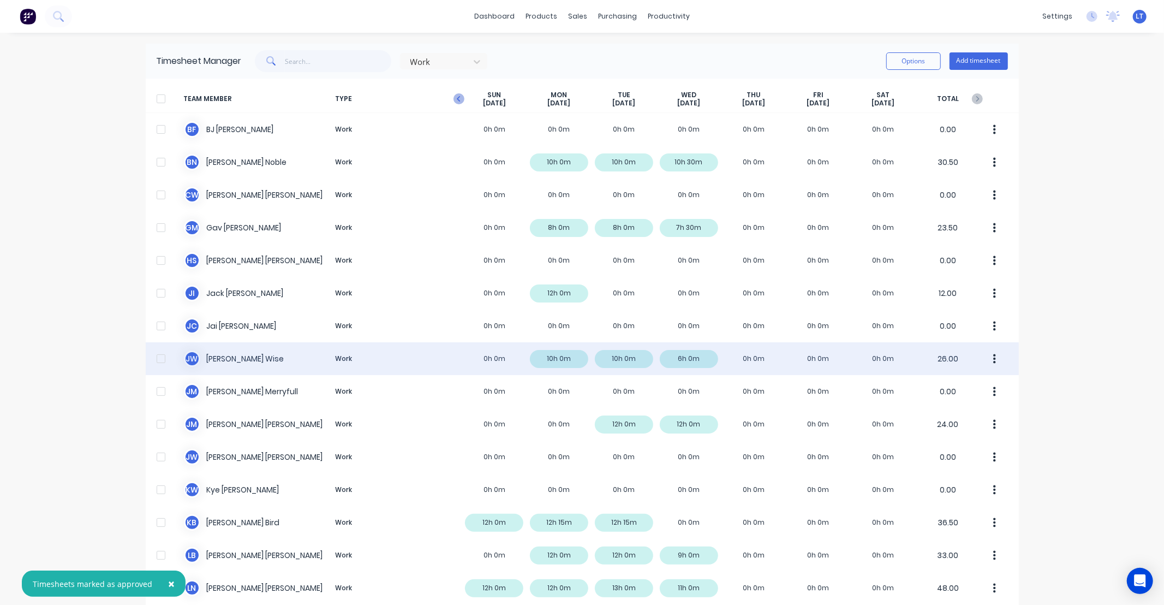
click at [455, 98] on icon "button" at bounding box center [459, 98] width 11 height 11
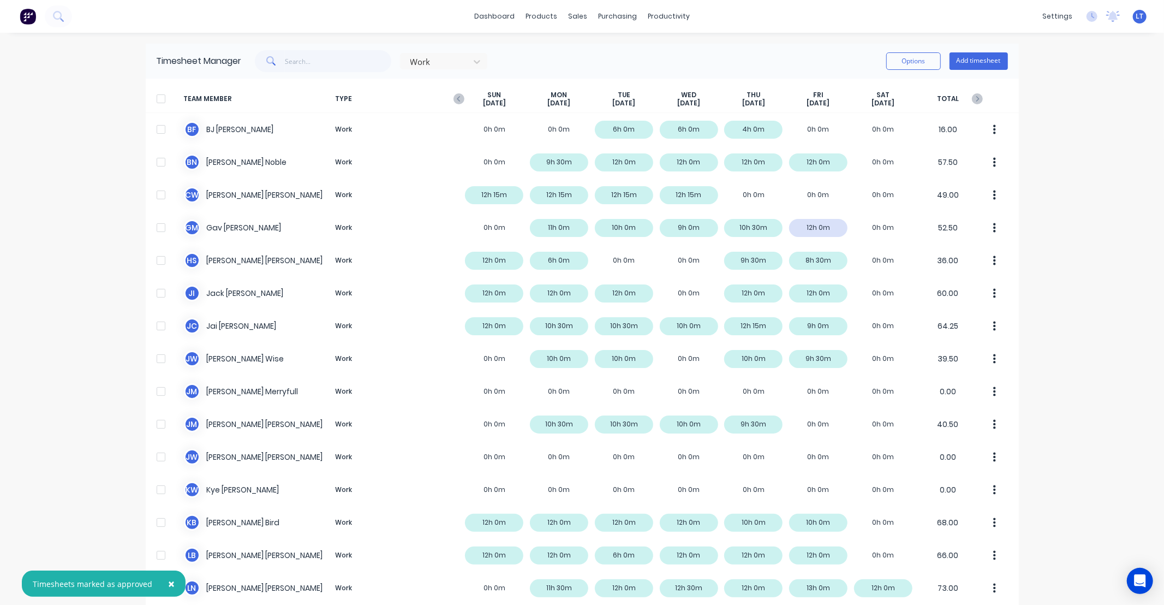
click at [160, 99] on div at bounding box center [161, 99] width 22 height 22
click at [890, 67] on button "Options" at bounding box center [913, 60] width 55 height 17
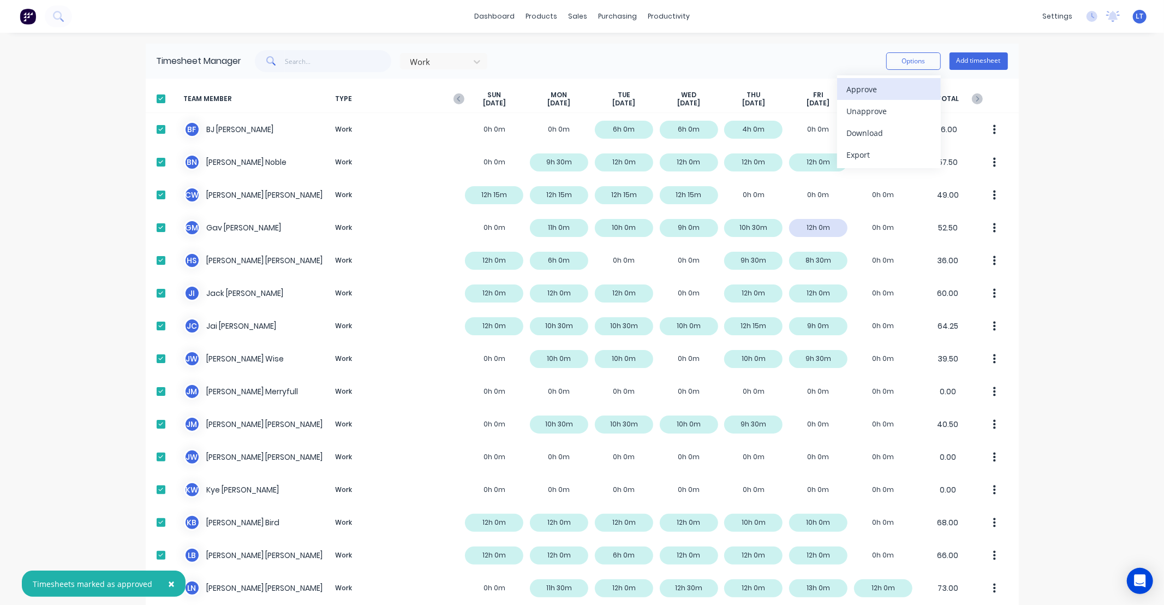
click at [891, 84] on div "Approve" at bounding box center [889, 89] width 84 height 16
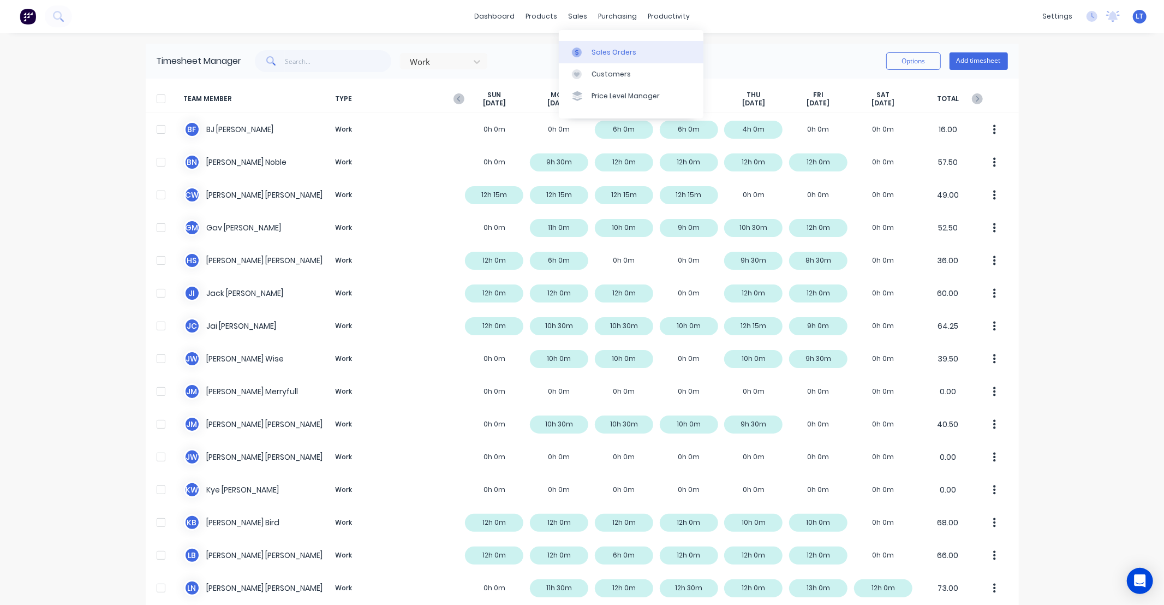
click at [585, 47] on div at bounding box center [580, 52] width 16 height 10
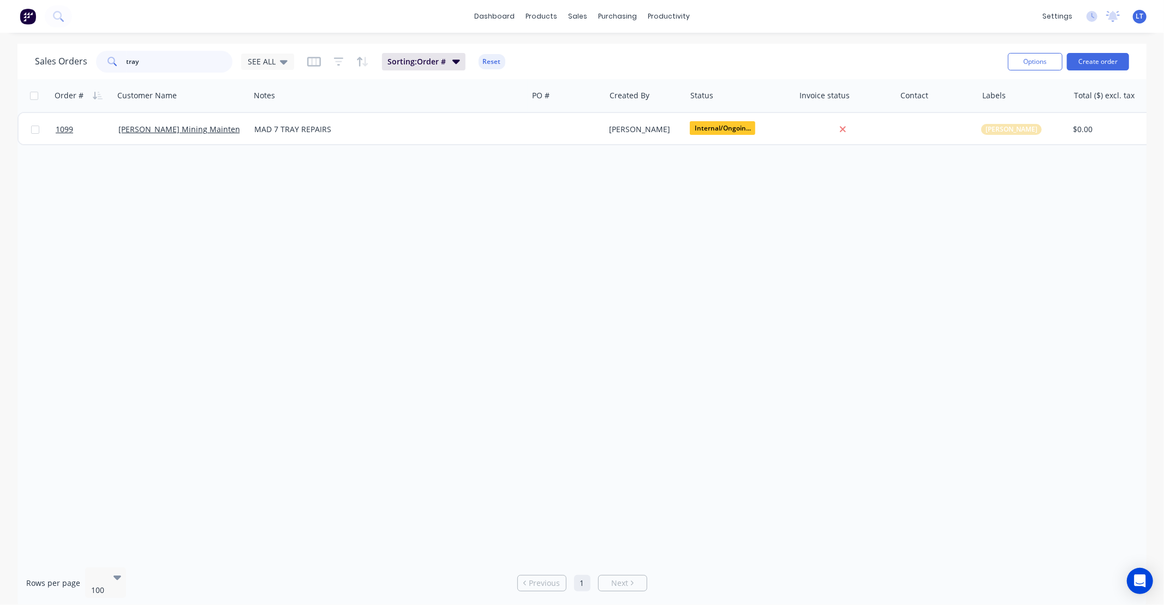
drag, startPoint x: 178, startPoint y: 61, endPoint x: 1, endPoint y: 55, distance: 178.0
click at [0, 56] on div "Sales Orders tray SEE ALL Sorting: Order # Reset Options Create order Order # C…" at bounding box center [582, 326] width 1164 height 564
type input "greatland"
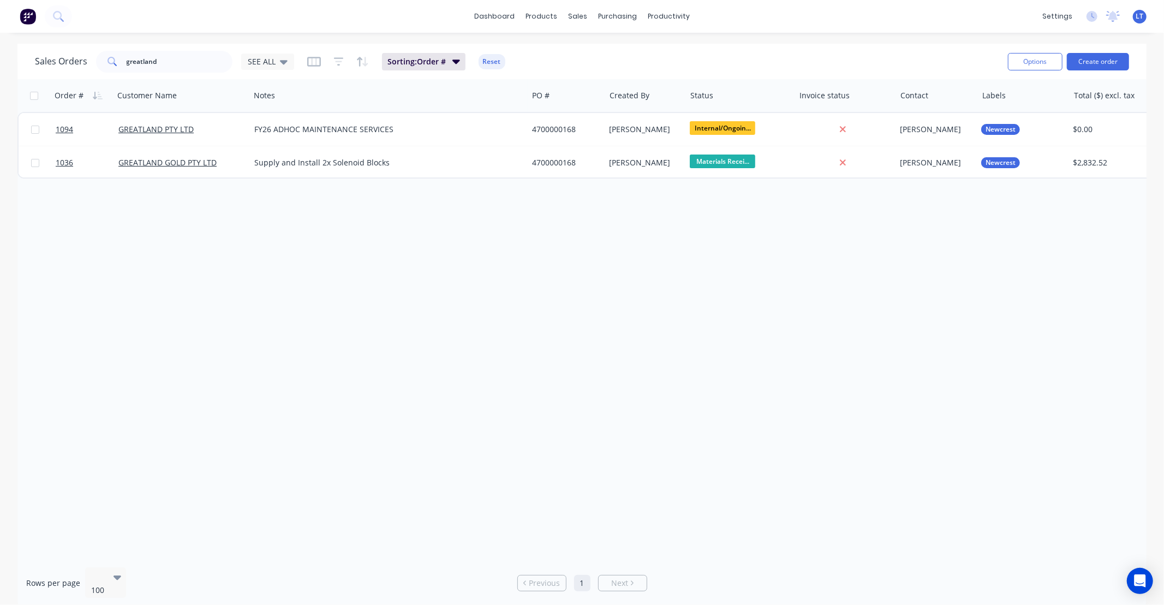
drag, startPoint x: 516, startPoint y: 271, endPoint x: 432, endPoint y: 255, distance: 85.4
click at [432, 255] on div "Order # Customer Name Notes PO # Created By Status Invoice status Contact Label…" at bounding box center [581, 318] width 1129 height 479
drag, startPoint x: 574, startPoint y: 264, endPoint x: 521, endPoint y: 254, distance: 54.5
click at [522, 254] on div "Order # Customer Name Notes PO # Created By Status Invoice status Contact Label…" at bounding box center [581, 318] width 1129 height 479
click at [463, 258] on div "Order # Customer Name Notes PO # Created By Status Invoice status Contact Label…" at bounding box center [581, 318] width 1129 height 479
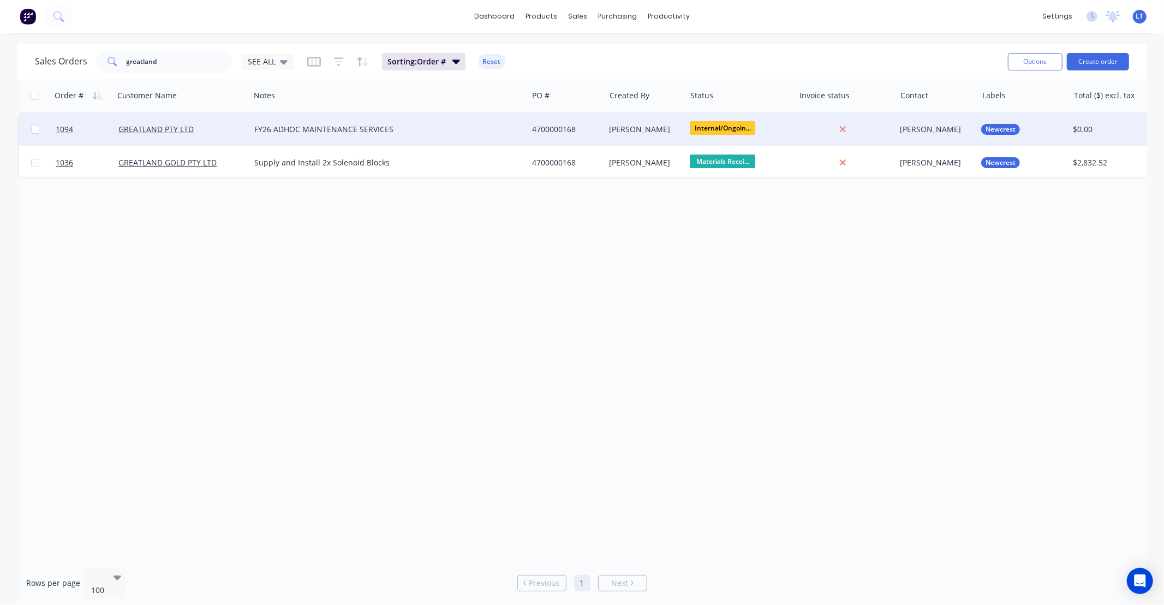
click at [486, 132] on div "FY26 ADHOC MAINTENANCE SERVICES" at bounding box center [381, 129] width 255 height 11
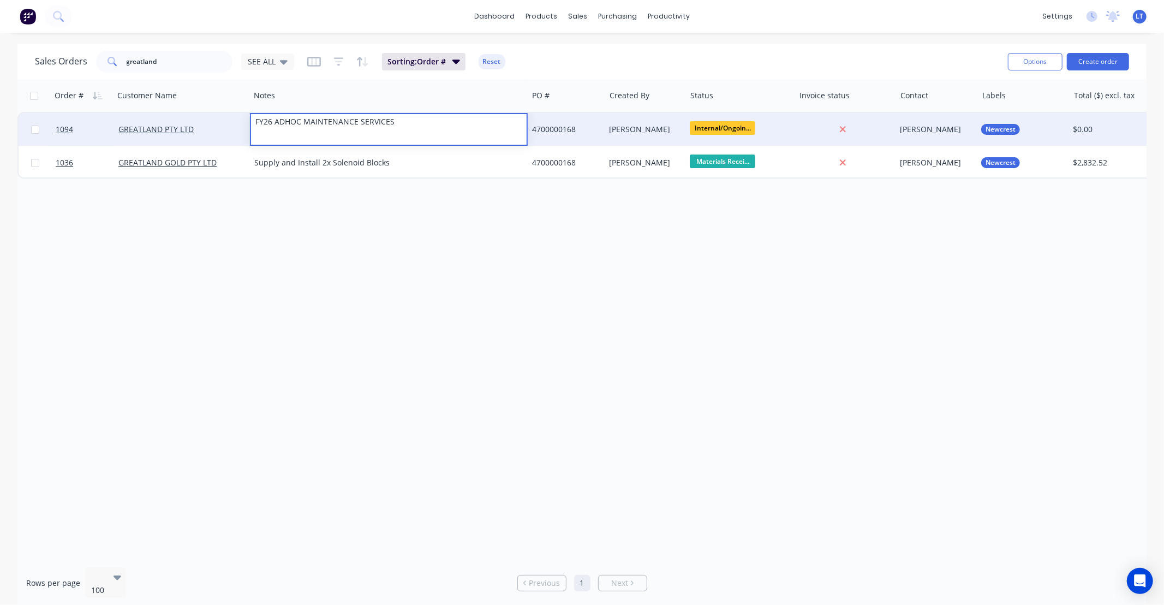
click at [646, 129] on div "[PERSON_NAME]" at bounding box center [644, 129] width 68 height 11
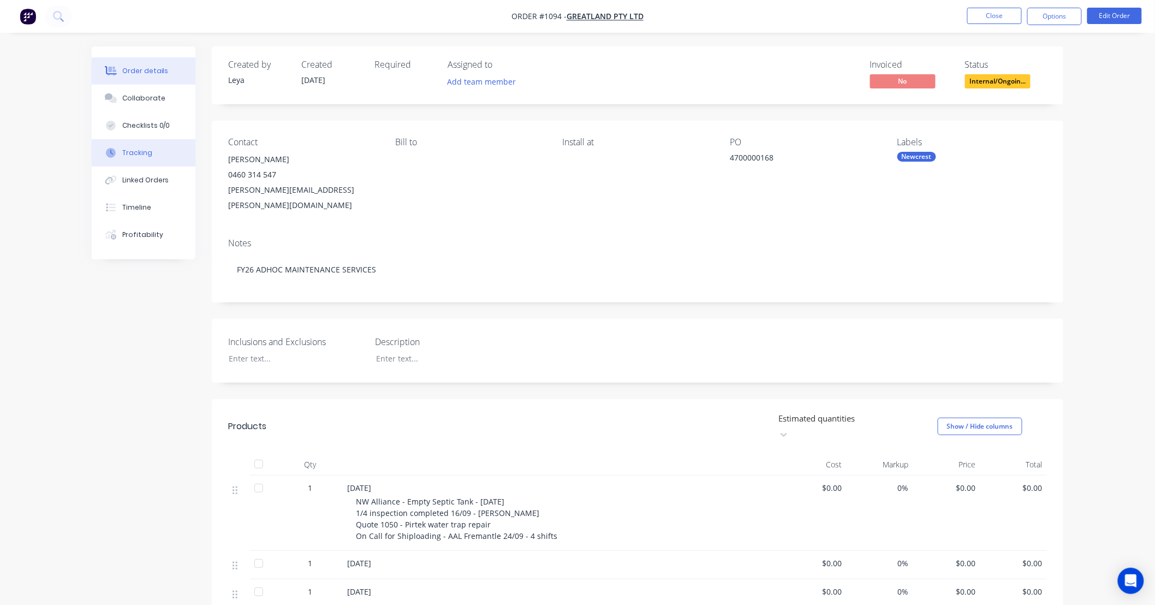
click at [152, 152] on button "Tracking" at bounding box center [144, 152] width 104 height 27
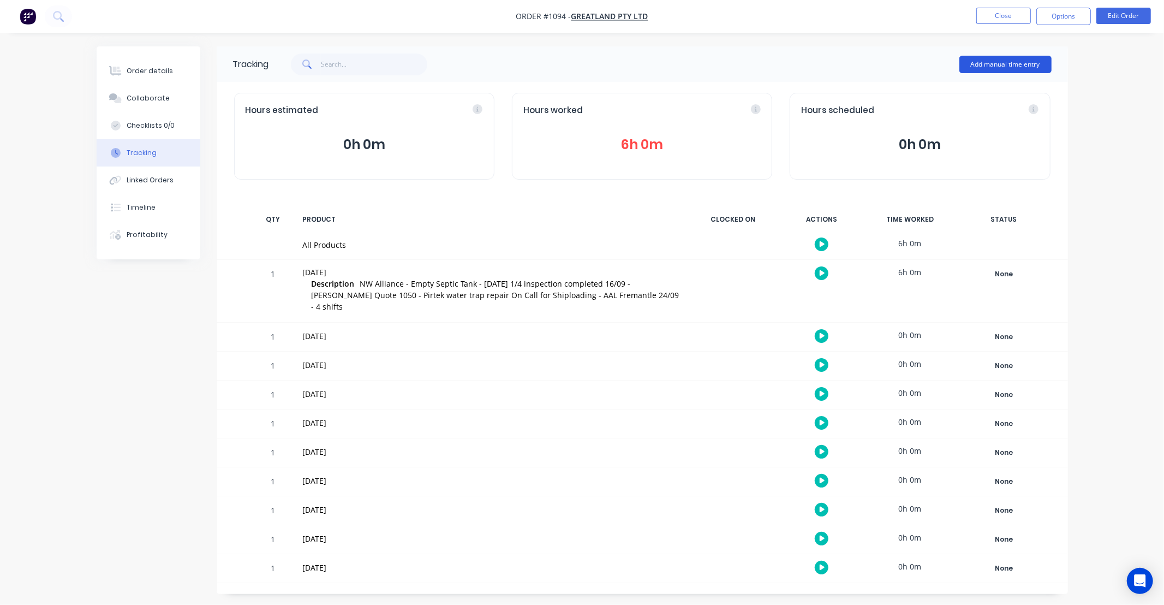
click at [995, 65] on button "Add manual time entry" at bounding box center [1006, 64] width 92 height 17
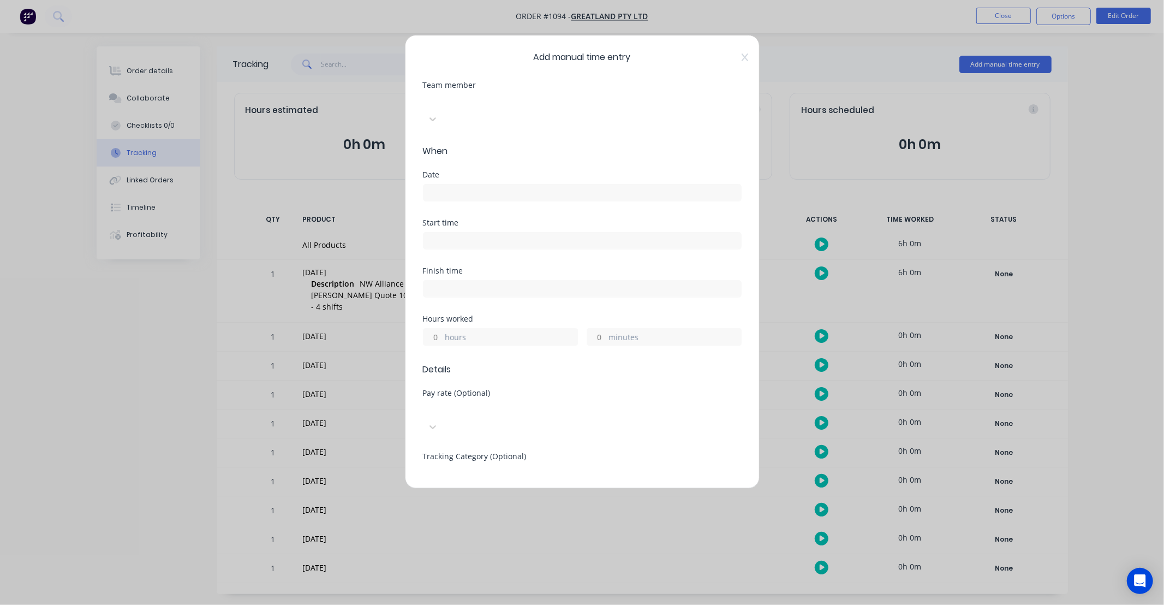
click at [470, 105] on div at bounding box center [504, 101] width 157 height 14
type input "max"
click at [472, 604] on div "[PERSON_NAME]" at bounding box center [582, 610] width 1164 height 11
click at [484, 184] on input at bounding box center [583, 192] width 318 height 16
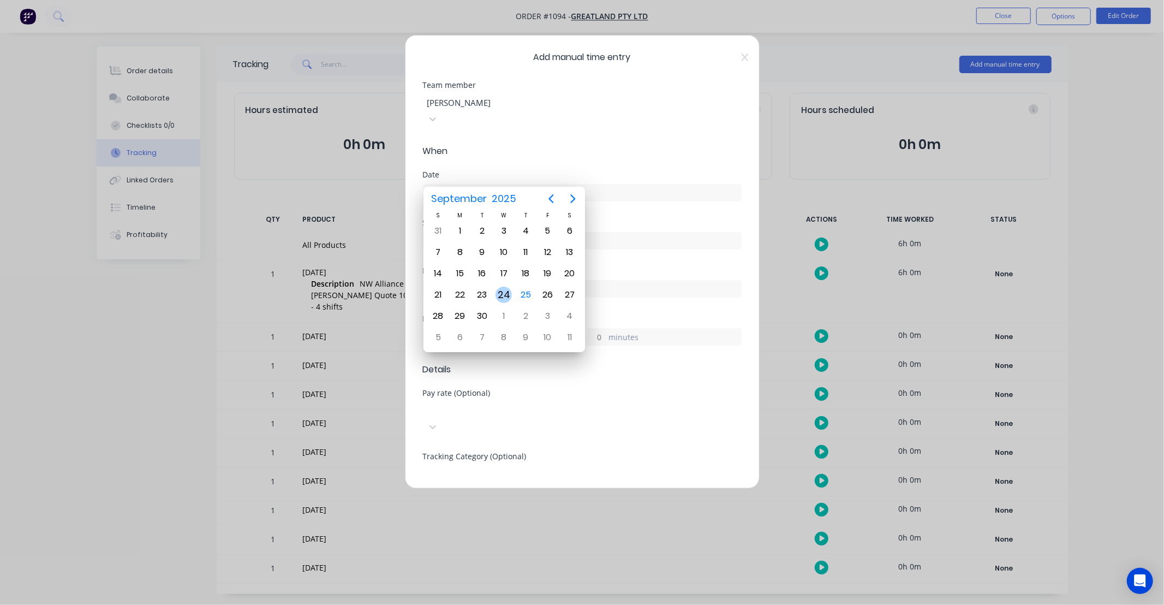
click at [502, 291] on div "24" at bounding box center [504, 295] width 16 height 16
type input "[DATE]"
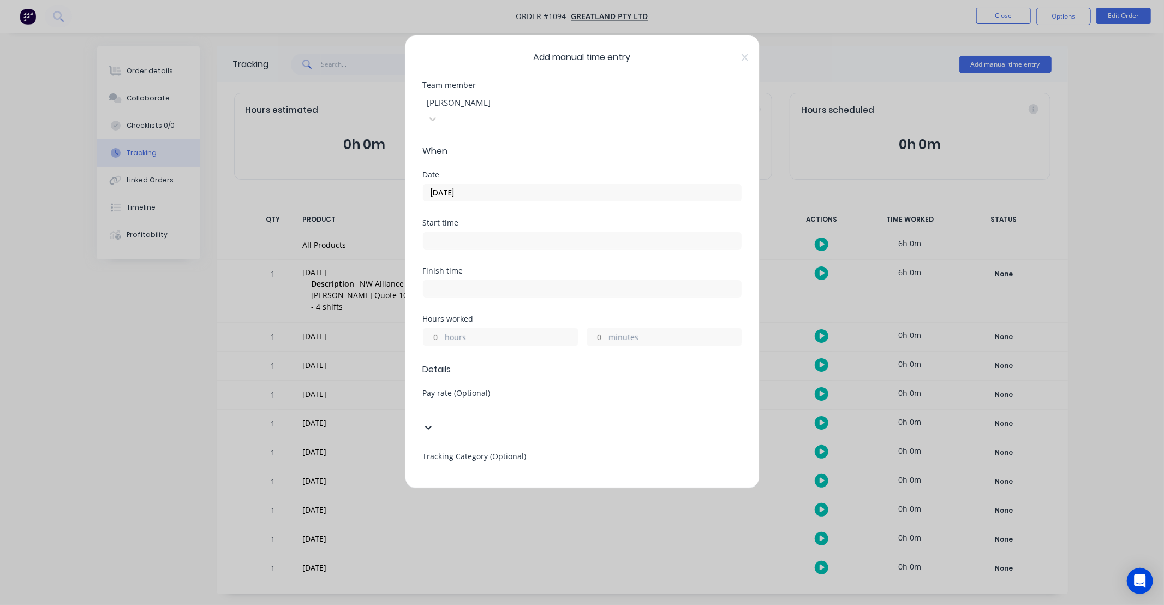
click at [479, 402] on div at bounding box center [504, 409] width 157 height 14
type input "ns"
click at [484, 604] on div "NS Hours Worked" at bounding box center [582, 610] width 1164 height 11
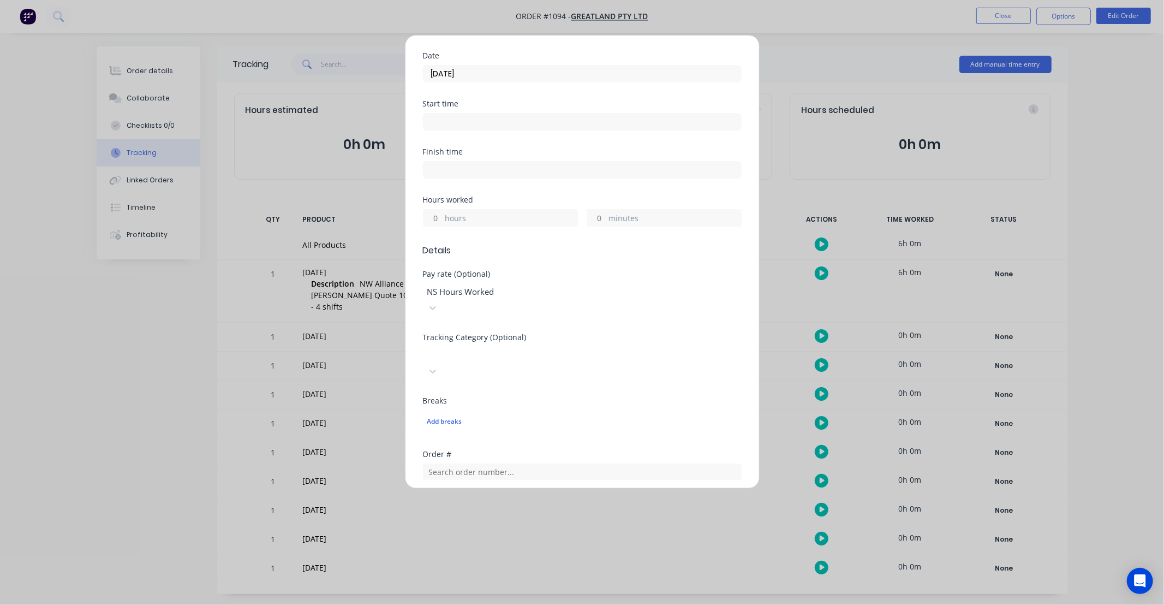
scroll to position [121, 0]
click at [435, 207] on input "hours" at bounding box center [433, 215] width 19 height 16
type input "4"
drag, startPoint x: 514, startPoint y: 182, endPoint x: 505, endPoint y: 180, distance: 9.0
click at [505, 194] on div "Hours worked" at bounding box center [582, 198] width 319 height 8
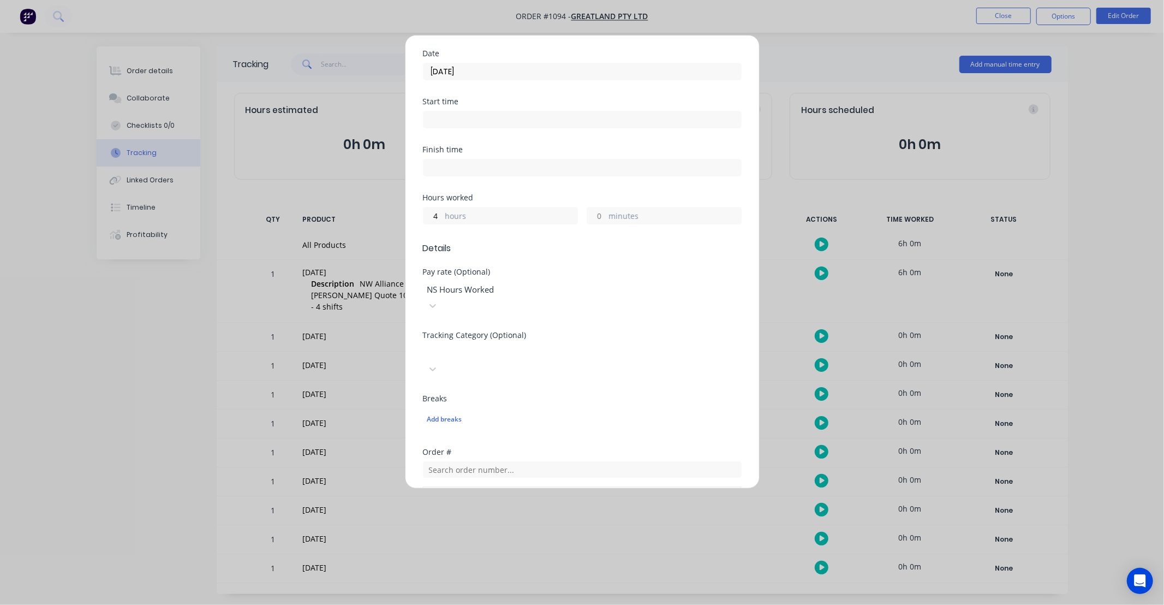
click at [574, 194] on div "Hours worked" at bounding box center [582, 198] width 319 height 8
drag, startPoint x: 572, startPoint y: 181, endPoint x: 533, endPoint y: 175, distance: 39.1
click at [533, 175] on div "Finish time" at bounding box center [582, 170] width 319 height 48
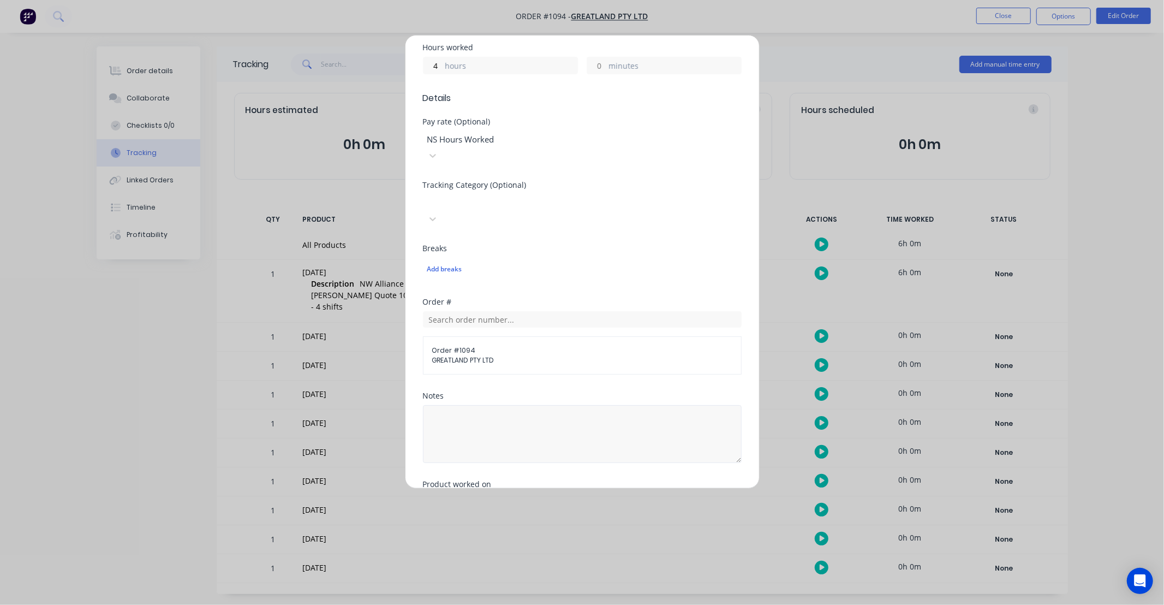
scroll to position [283, 0]
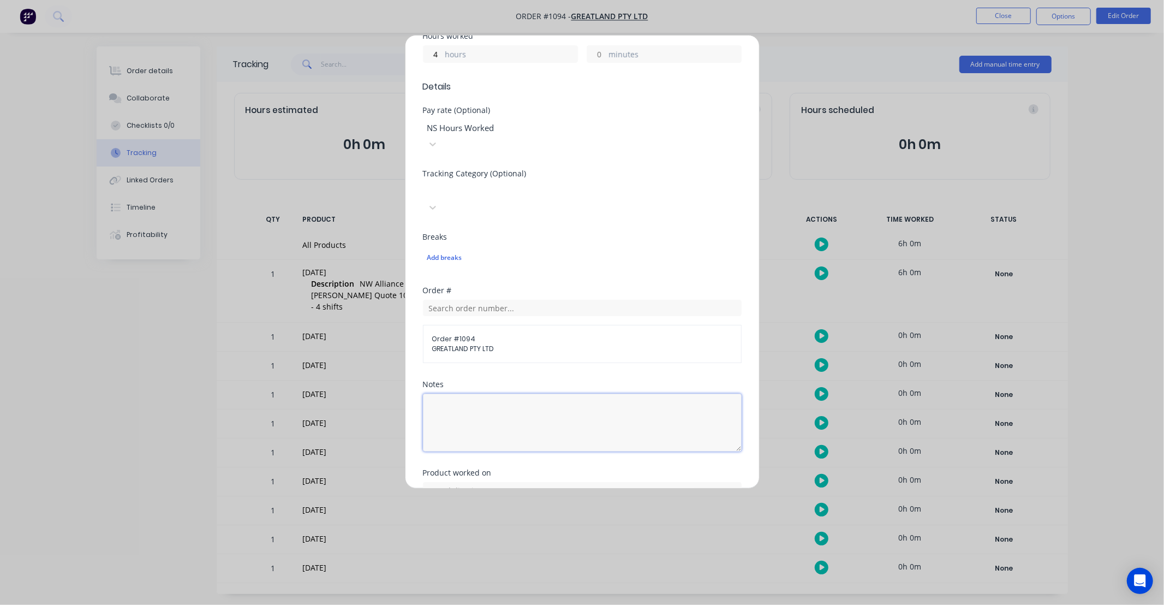
click at [546, 394] on textarea at bounding box center [582, 423] width 319 height 58
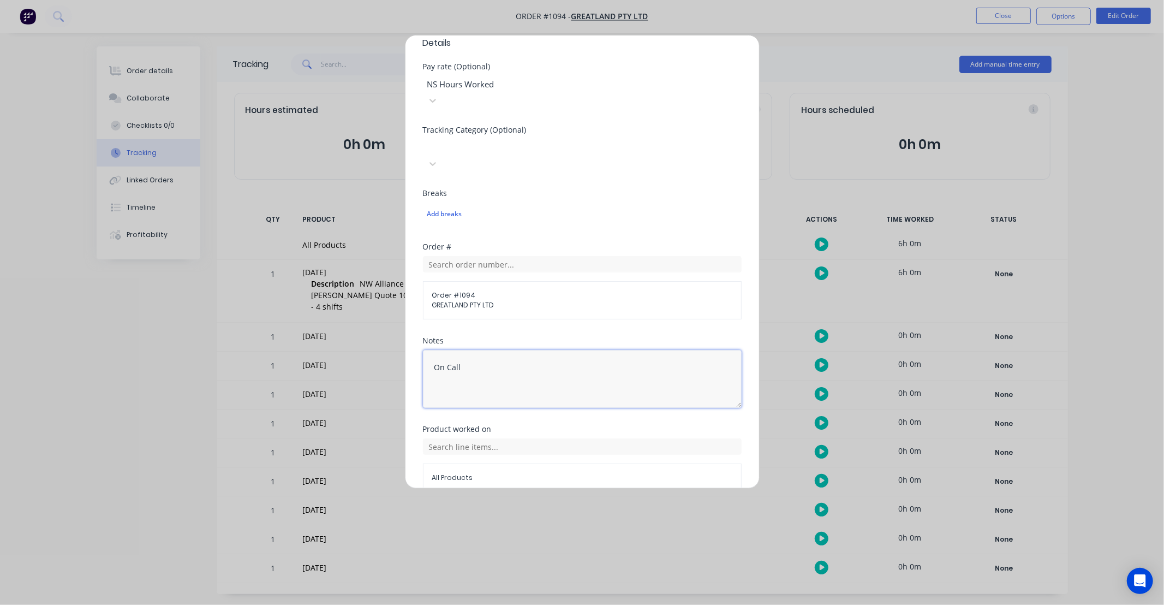
scroll to position [331, 0]
click at [530, 433] on input "text" at bounding box center [582, 441] width 319 height 16
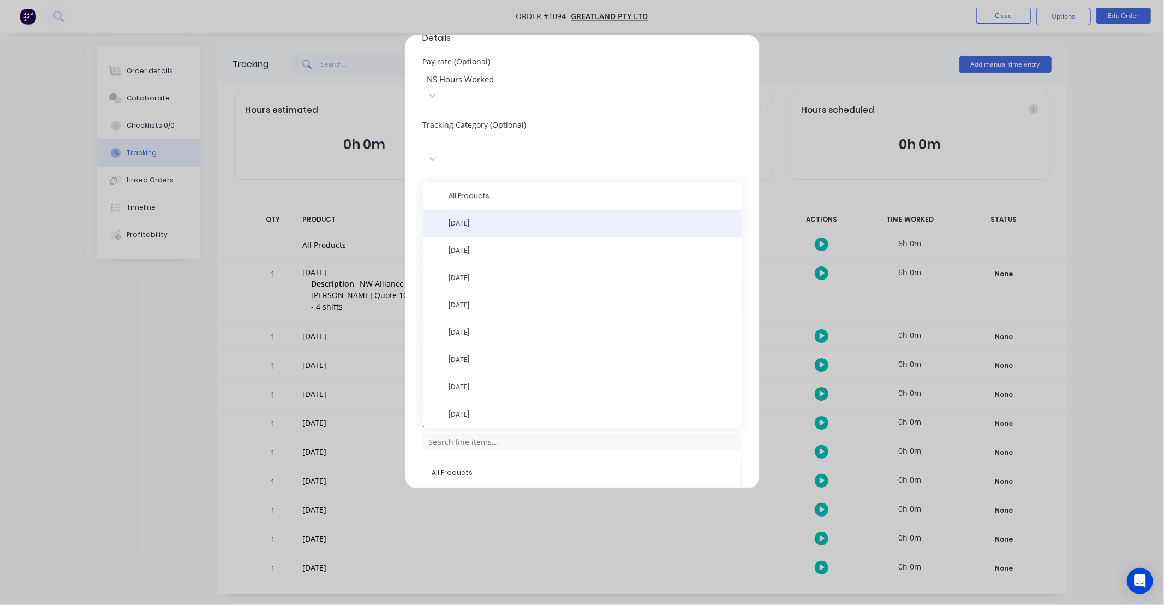
click at [482, 218] on span "[DATE]" at bounding box center [591, 223] width 284 height 10
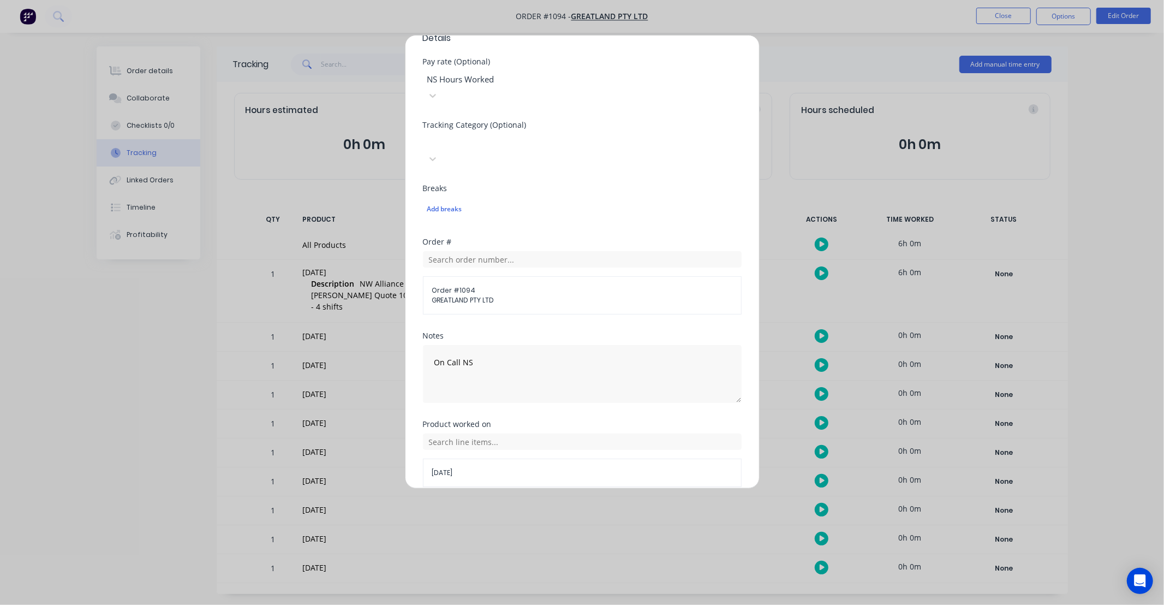
click at [541, 504] on button "Add manual time entry" at bounding box center [556, 512] width 92 height 17
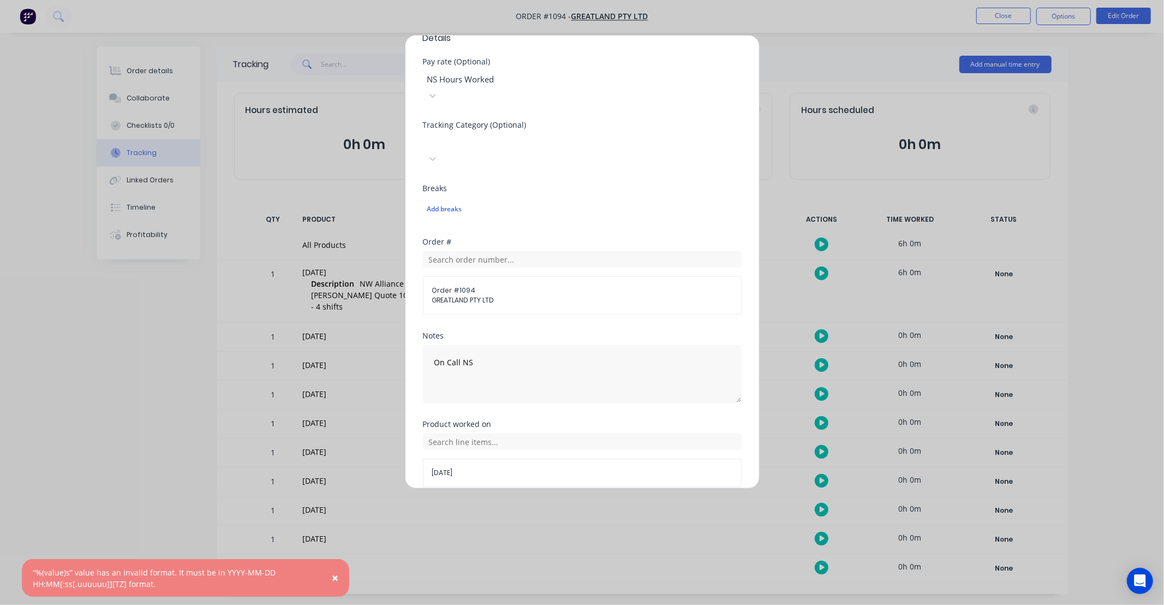
click at [618, 504] on button "Cancel" at bounding box center [633, 512] width 44 height 17
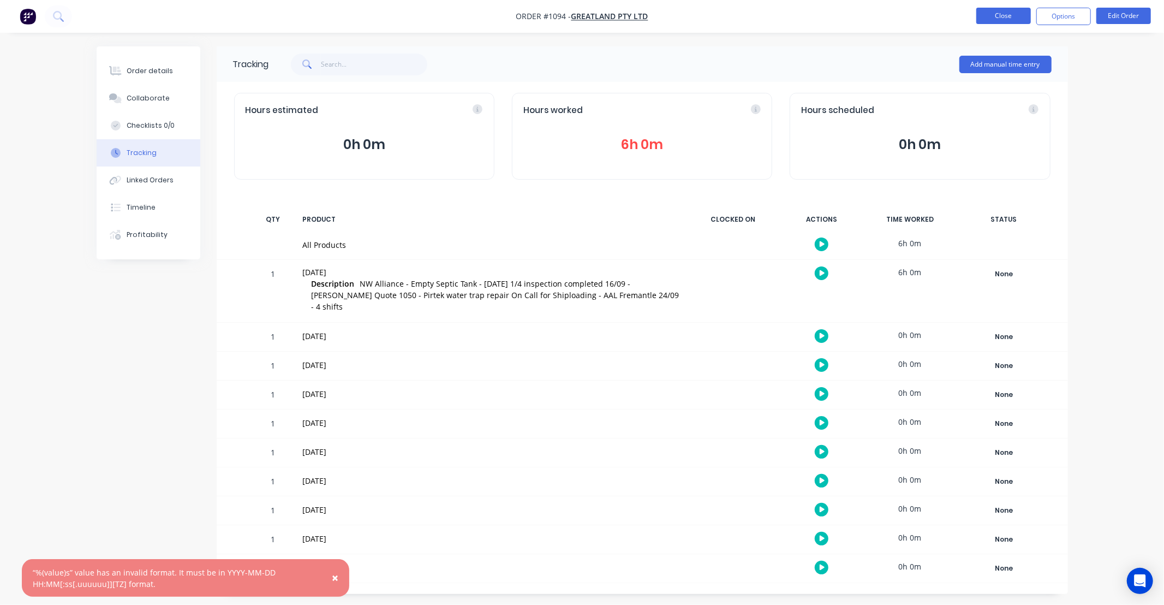
click at [1002, 18] on button "Close" at bounding box center [1003, 16] width 55 height 16
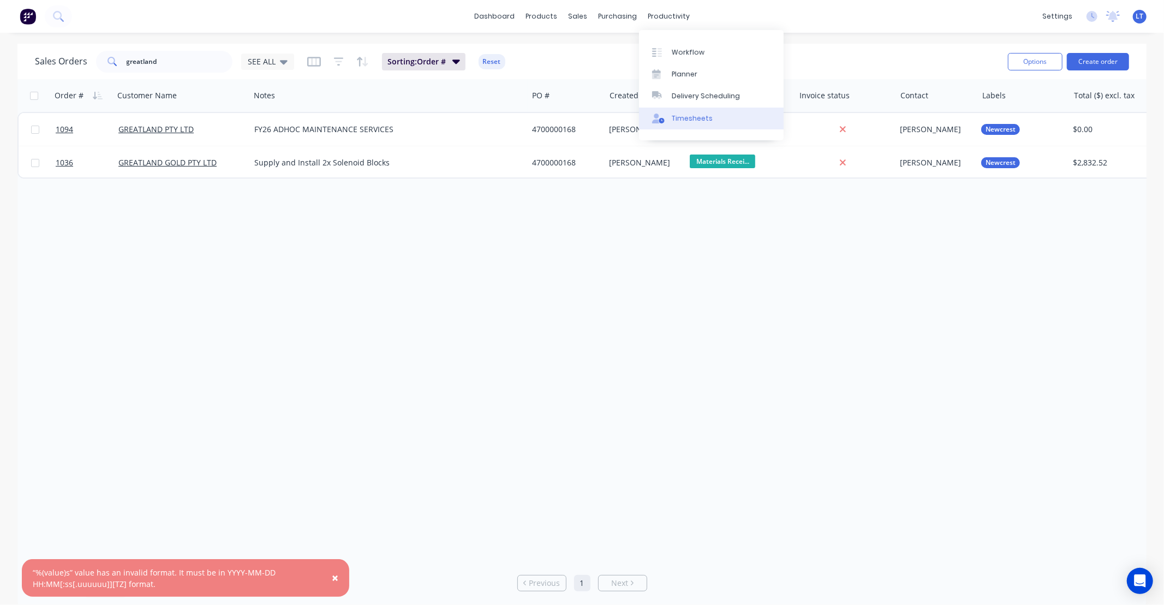
click at [699, 118] on div "Timesheets" at bounding box center [692, 119] width 41 height 10
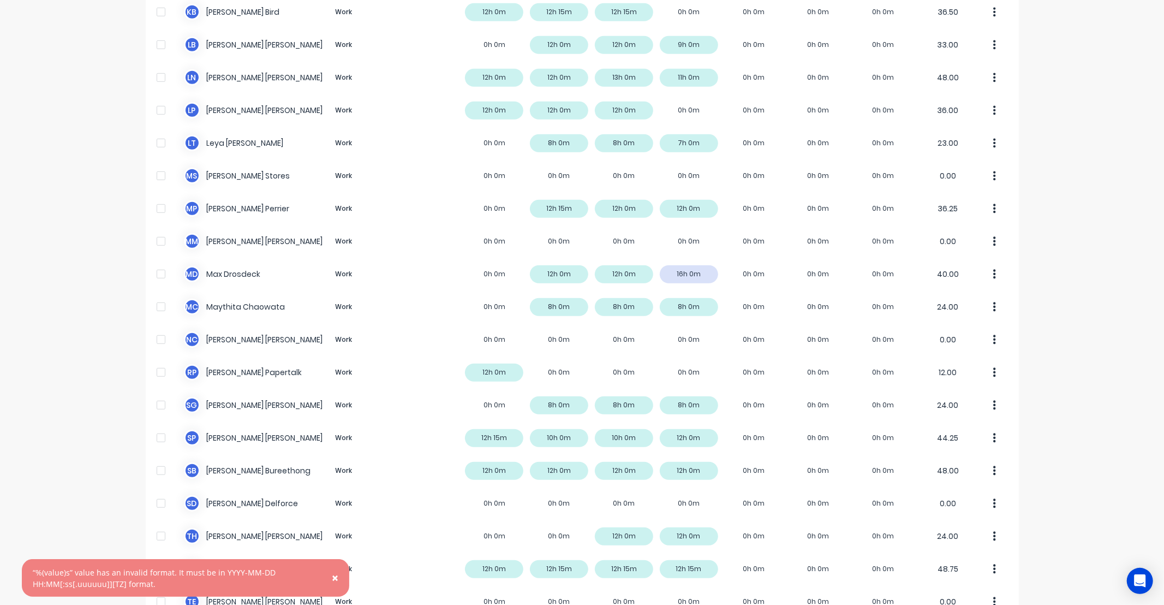
scroll to position [606, 0]
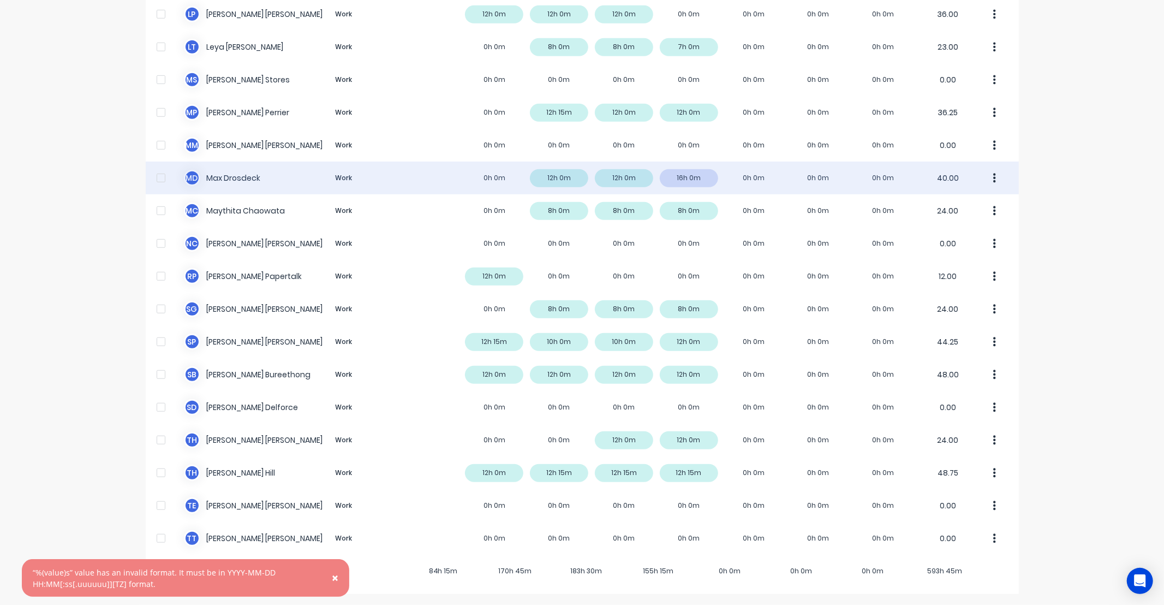
click at [985, 180] on button "button" at bounding box center [995, 178] width 23 height 22
click at [984, 205] on div "Approve" at bounding box center [953, 208] width 84 height 16
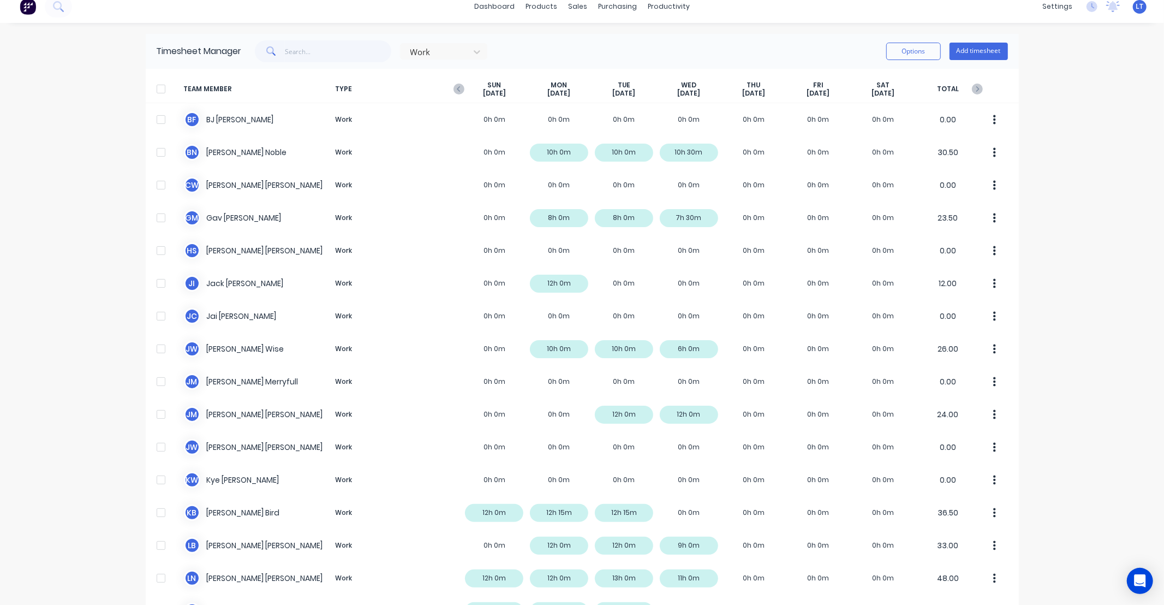
scroll to position [0, 0]
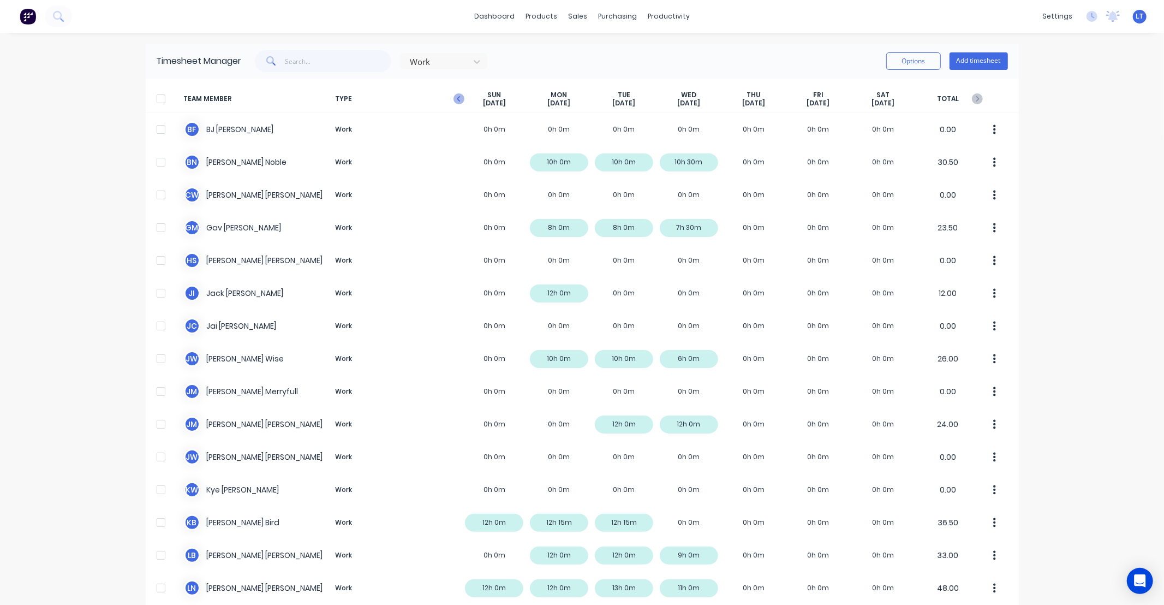
click at [454, 97] on icon "button" at bounding box center [459, 98] width 11 height 11
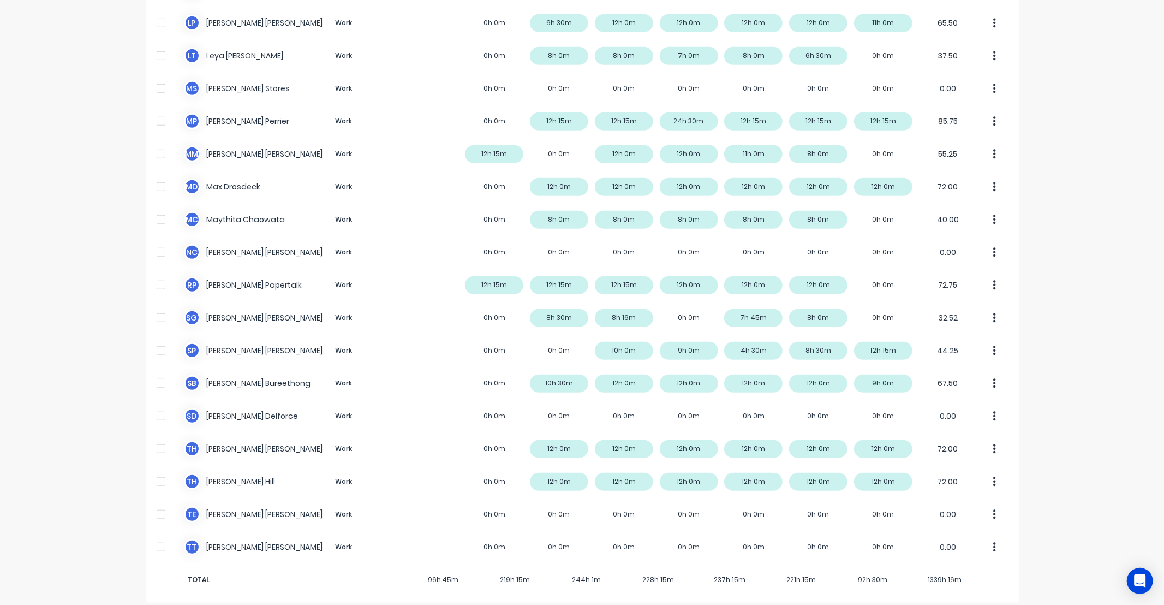
scroll to position [606, 0]
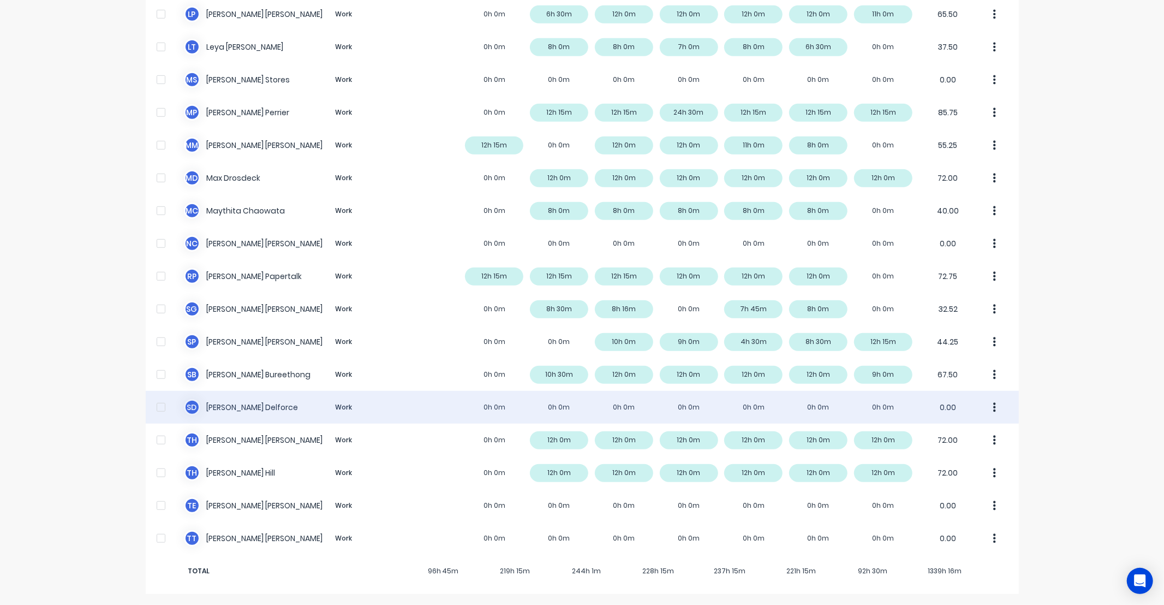
click at [993, 408] on icon "button" at bounding box center [994, 408] width 3 height 12
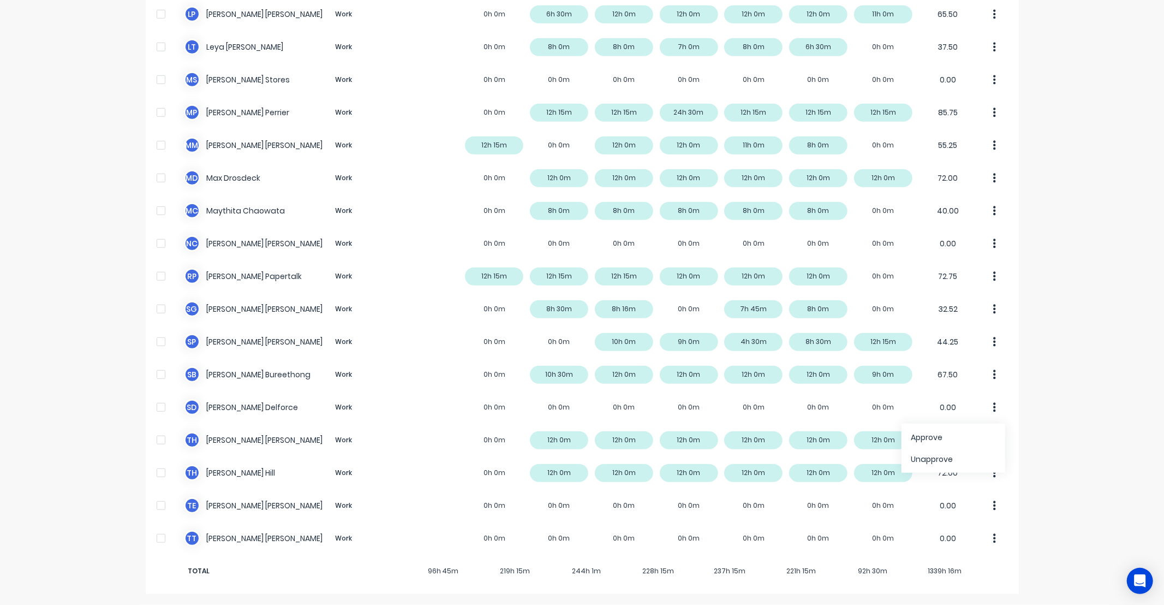
click at [1034, 419] on div "dashboard products sales purchasing productivity dashboard products Product Cat…" at bounding box center [582, 302] width 1164 height 605
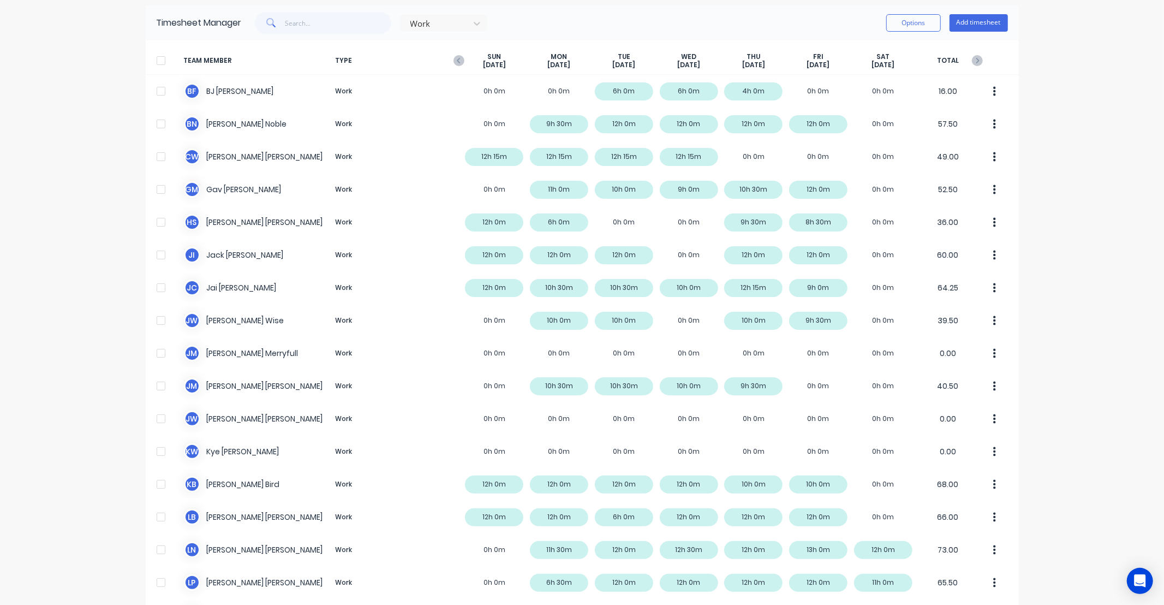
scroll to position [0, 0]
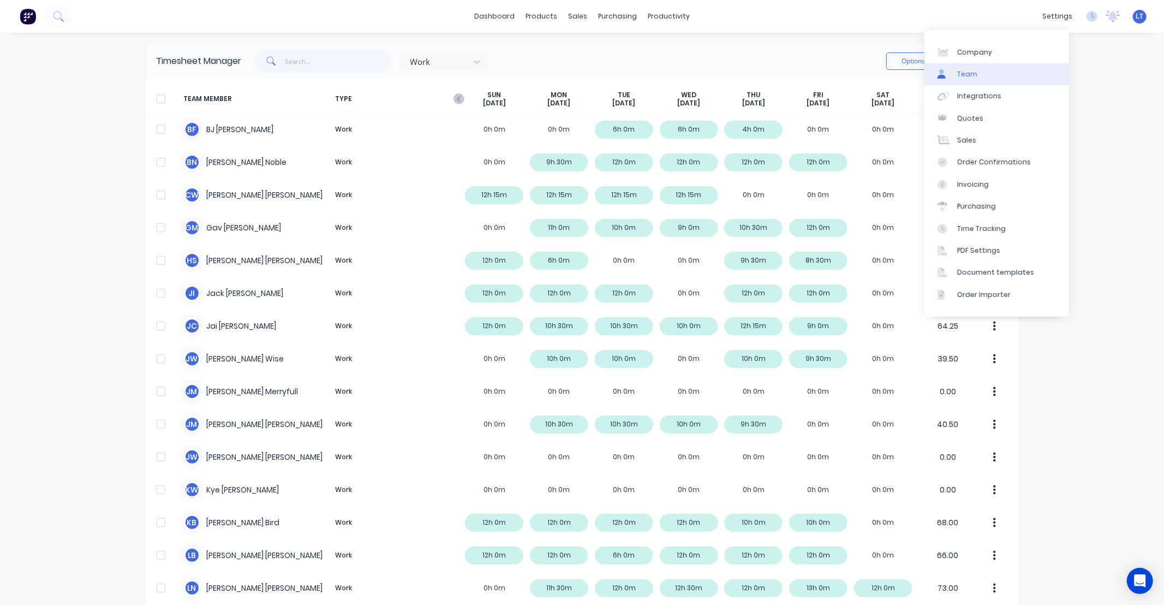
click at [1039, 69] on link "Team" at bounding box center [997, 74] width 145 height 22
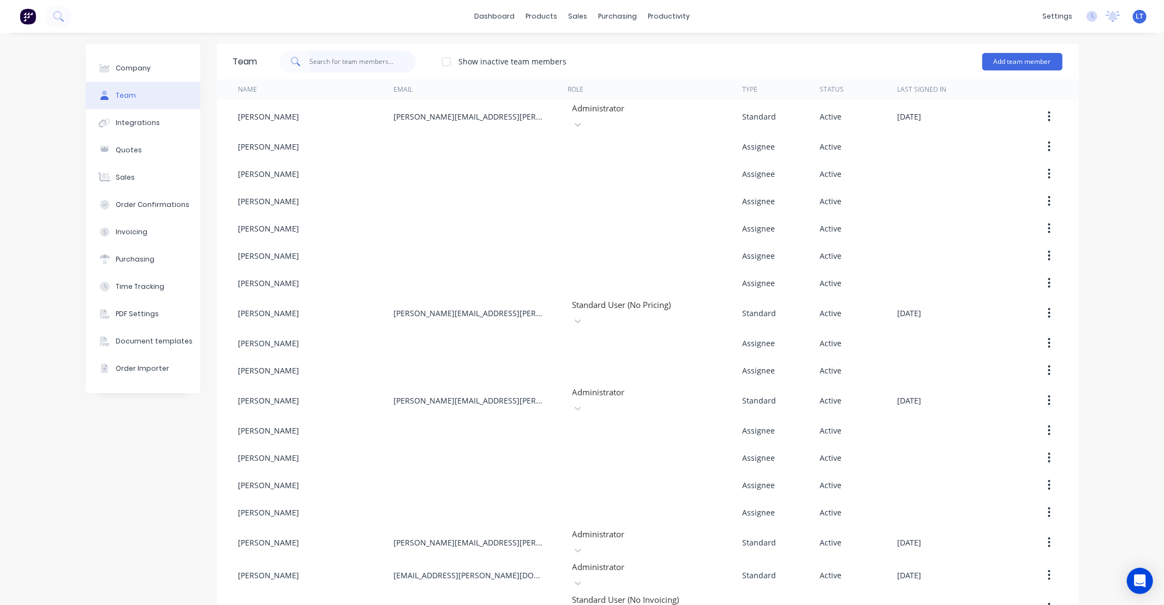
click at [352, 61] on input "text" at bounding box center [362, 62] width 106 height 22
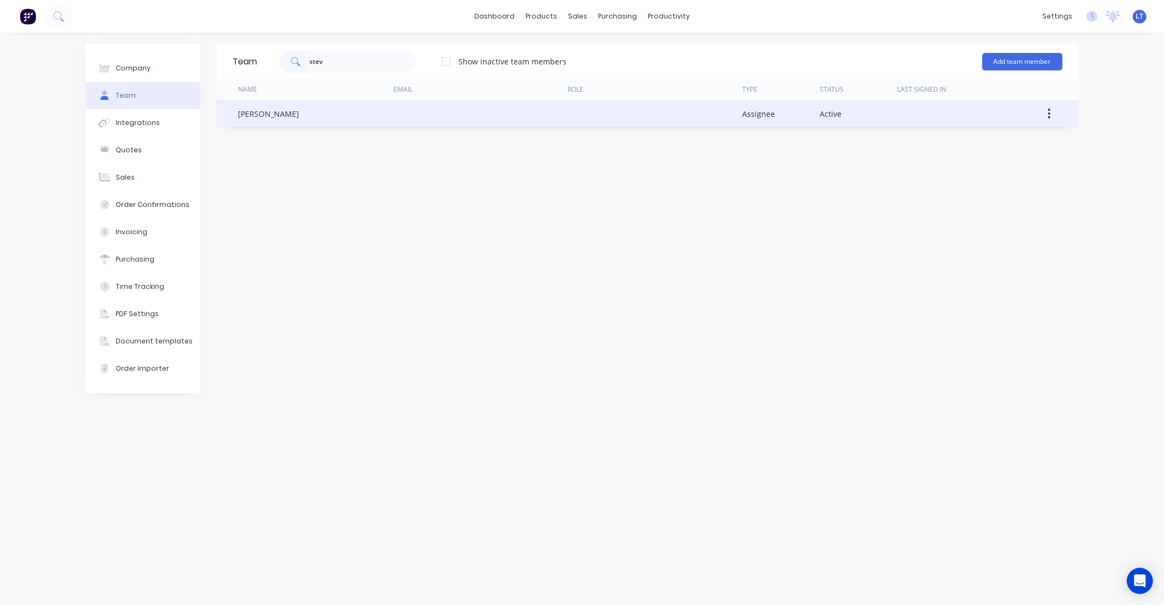
click at [1059, 111] on button "button" at bounding box center [1049, 114] width 26 height 20
click at [1009, 193] on div "Delete" at bounding box center [1011, 186] width 84 height 16
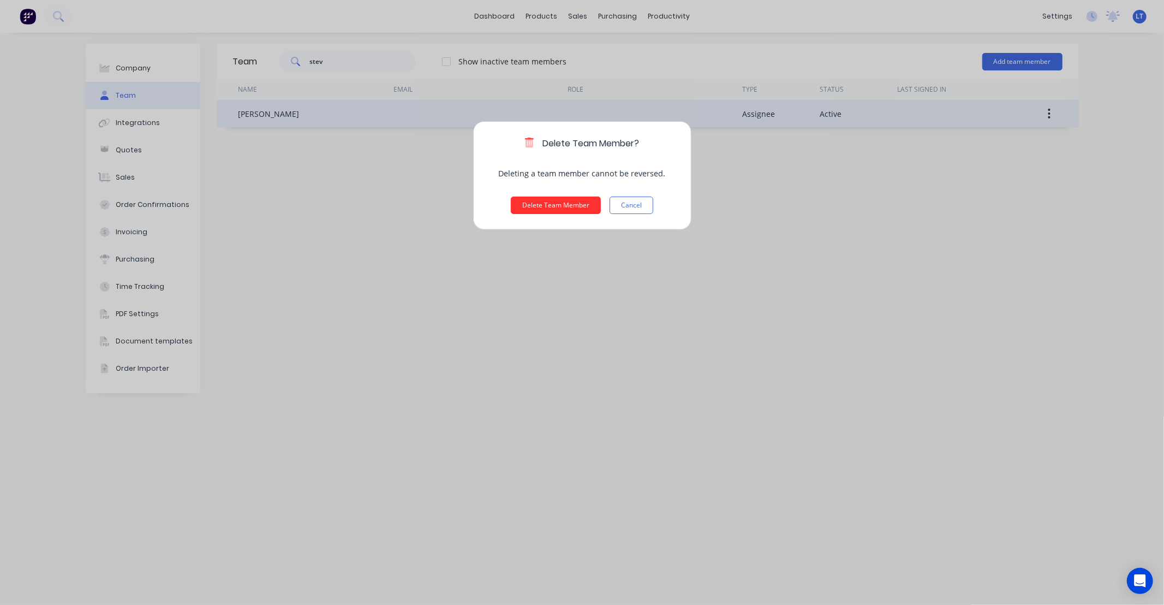
click at [570, 206] on button "Delete Team Member" at bounding box center [556, 204] width 90 height 17
click at [650, 97] on div "Delete Team Member? Deleting a team member cannot be reversed. Delete Team Memb…" at bounding box center [582, 302] width 1164 height 605
click at [844, 275] on div "Delete Team Member? Deleting a team member cannot be reversed. Delete Team Memb…" at bounding box center [582, 302] width 1164 height 605
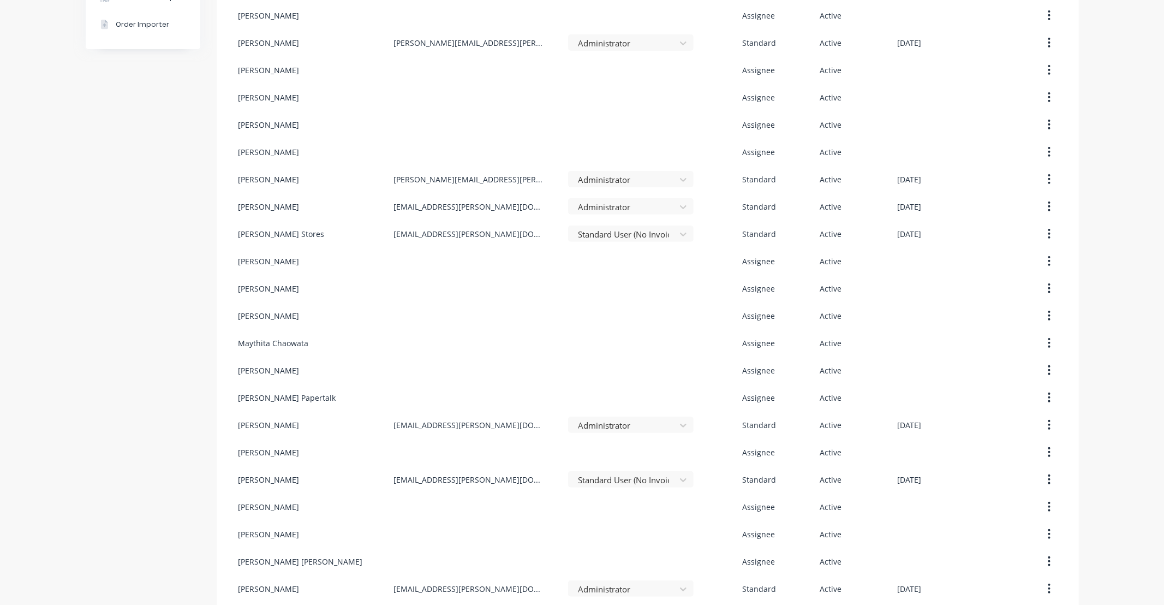
scroll to position [379, 0]
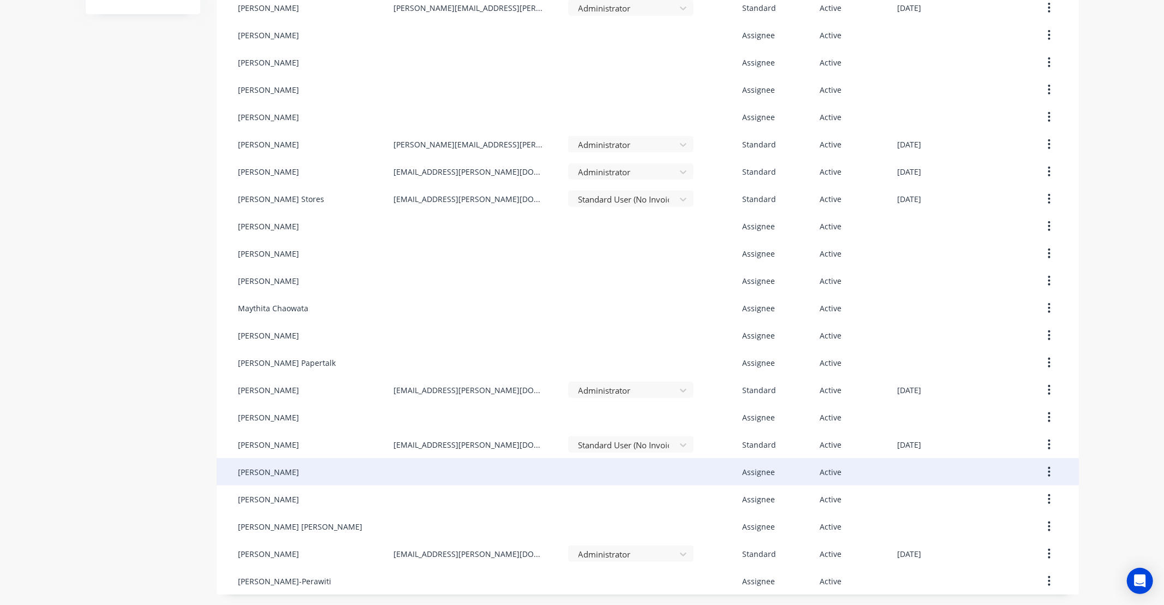
click at [1048, 470] on button "button" at bounding box center [1049, 472] width 26 height 20
click at [1006, 522] on div "Disable" at bounding box center [1011, 522] width 84 height 16
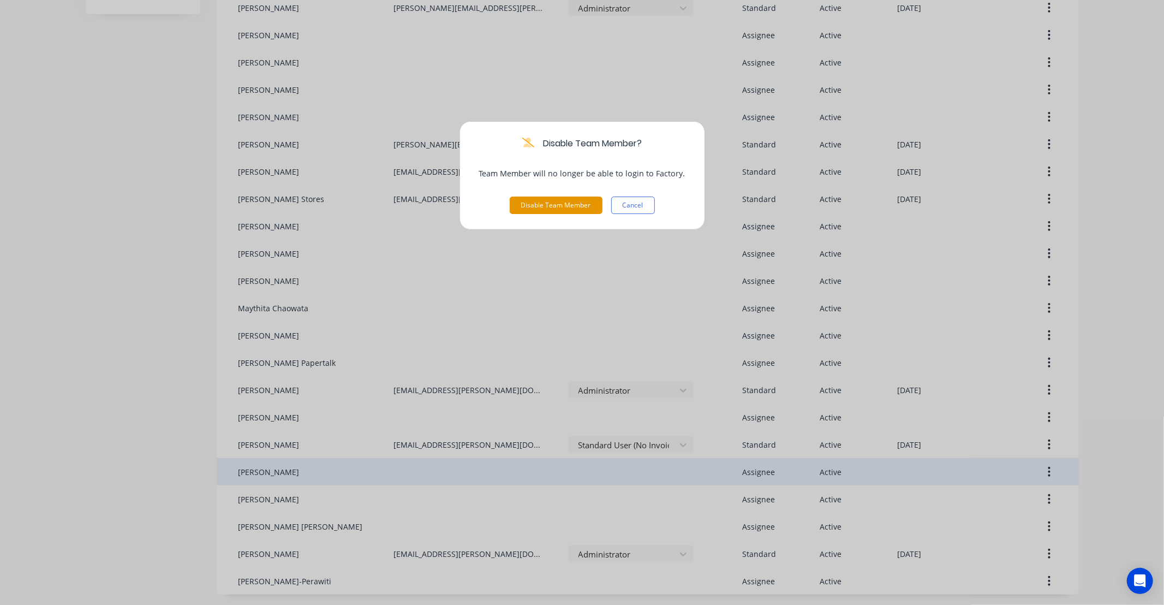
click at [569, 202] on button "Disable Team Member" at bounding box center [556, 204] width 93 height 17
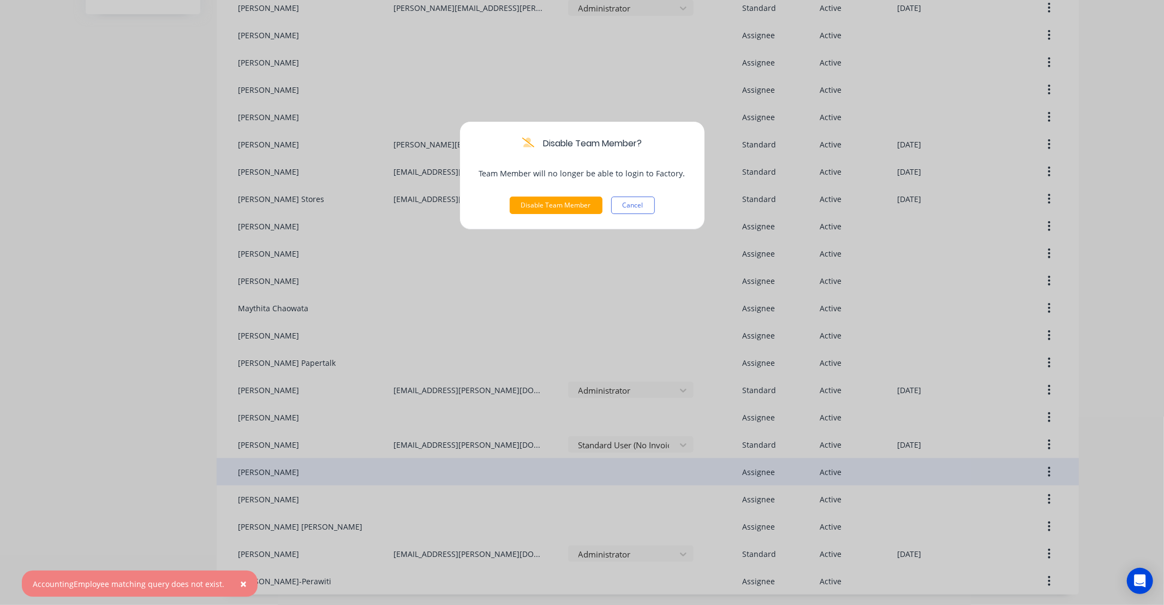
click at [240, 585] on span "×" at bounding box center [243, 583] width 7 height 15
click at [642, 205] on button "Cancel" at bounding box center [633, 204] width 44 height 17
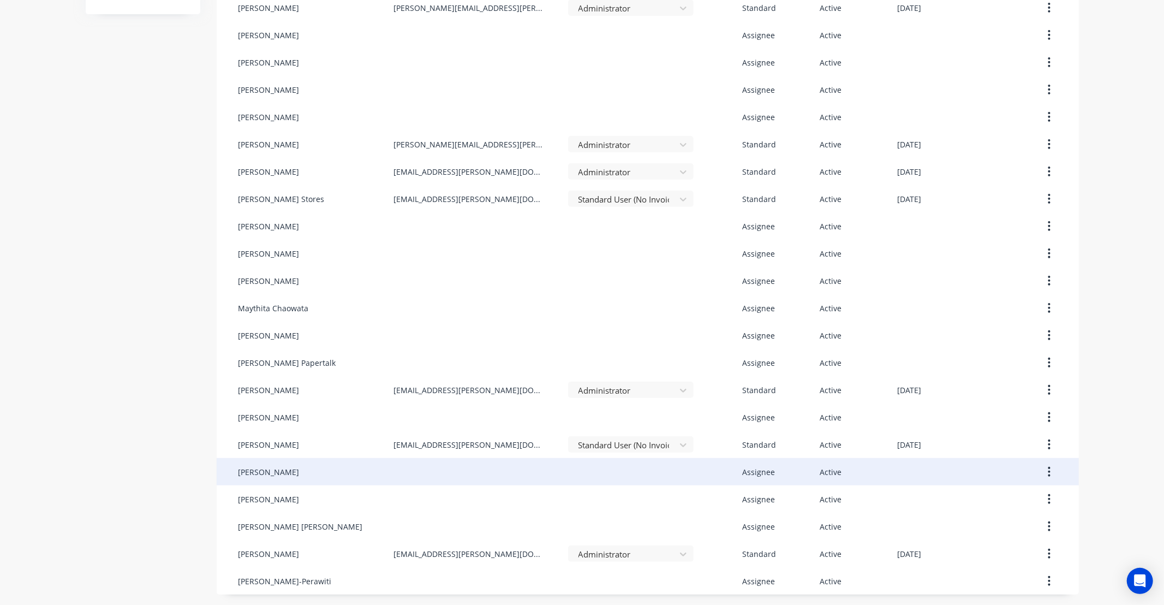
click at [1050, 471] on button "button" at bounding box center [1049, 472] width 26 height 20
click at [1028, 499] on div "Edit" at bounding box center [1011, 500] width 84 height 16
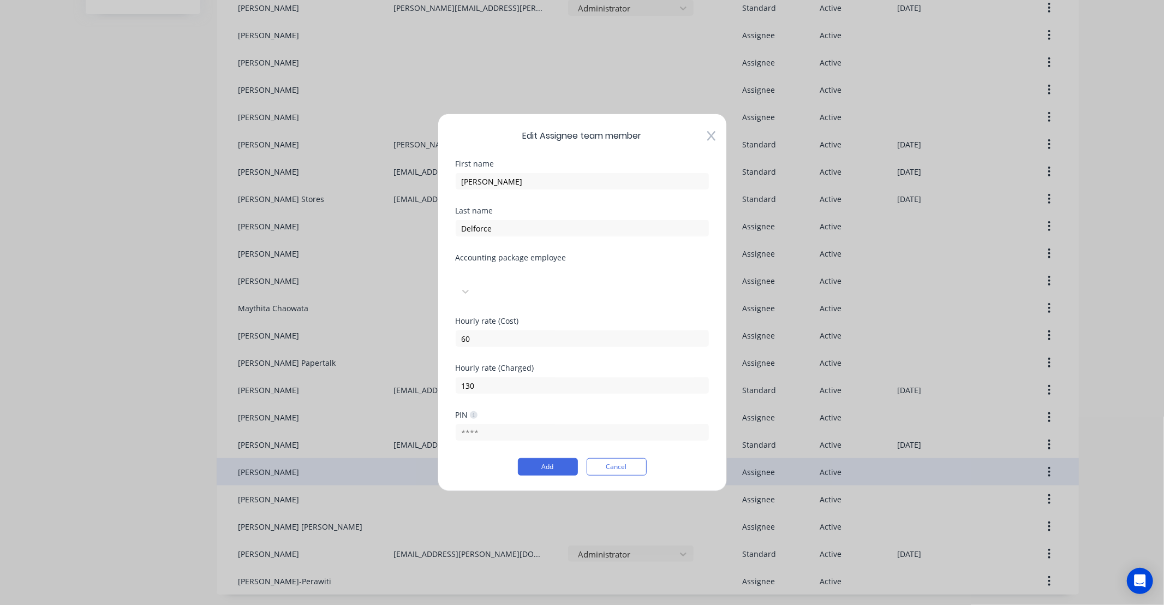
click at [573, 281] on div at bounding box center [537, 274] width 157 height 14
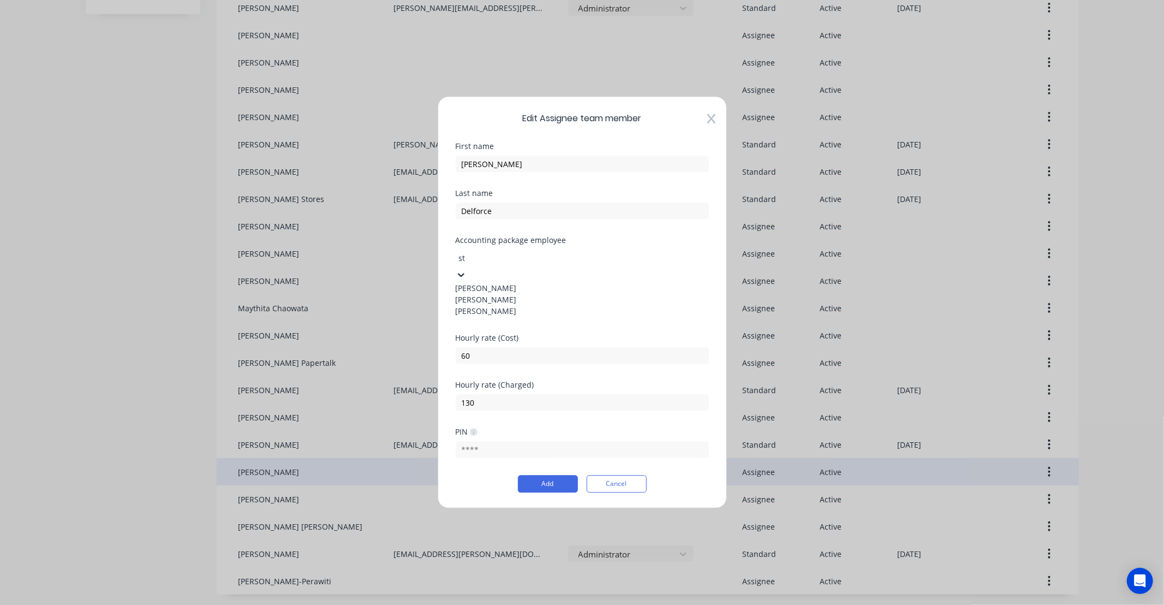
type input "s"
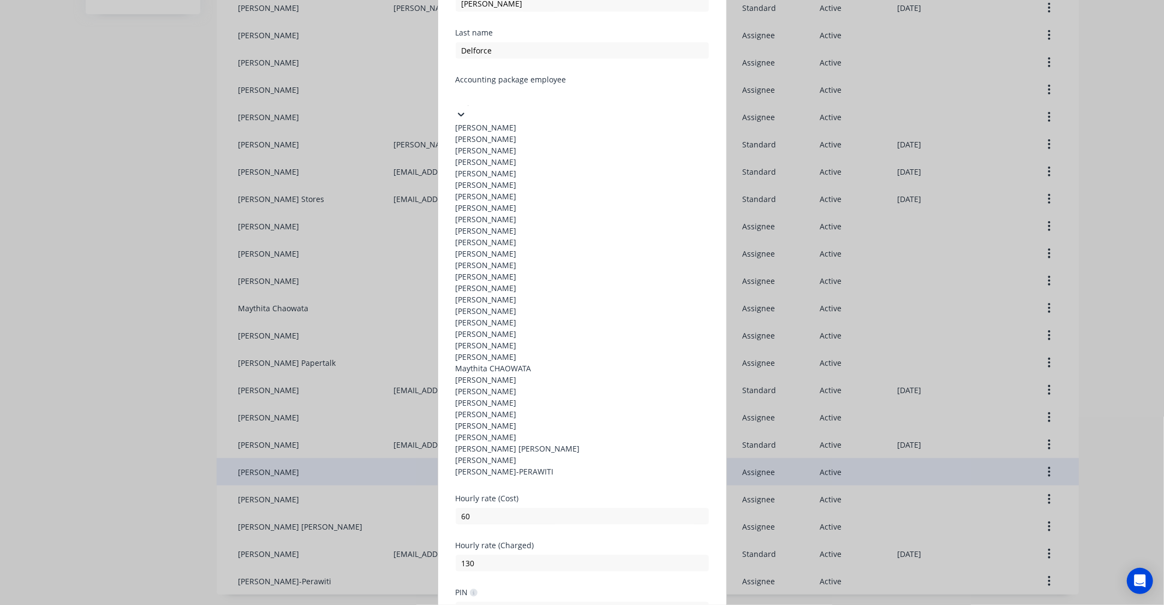
click at [585, 84] on div "Accounting package employee" at bounding box center [582, 80] width 253 height 8
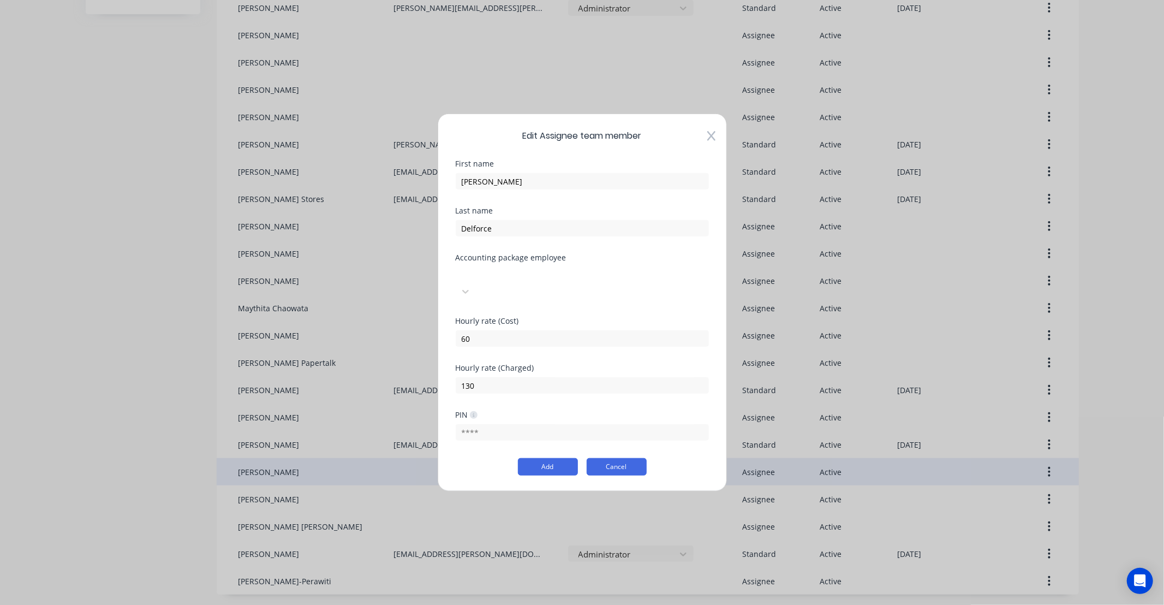
click at [617, 458] on button "Cancel" at bounding box center [617, 466] width 60 height 17
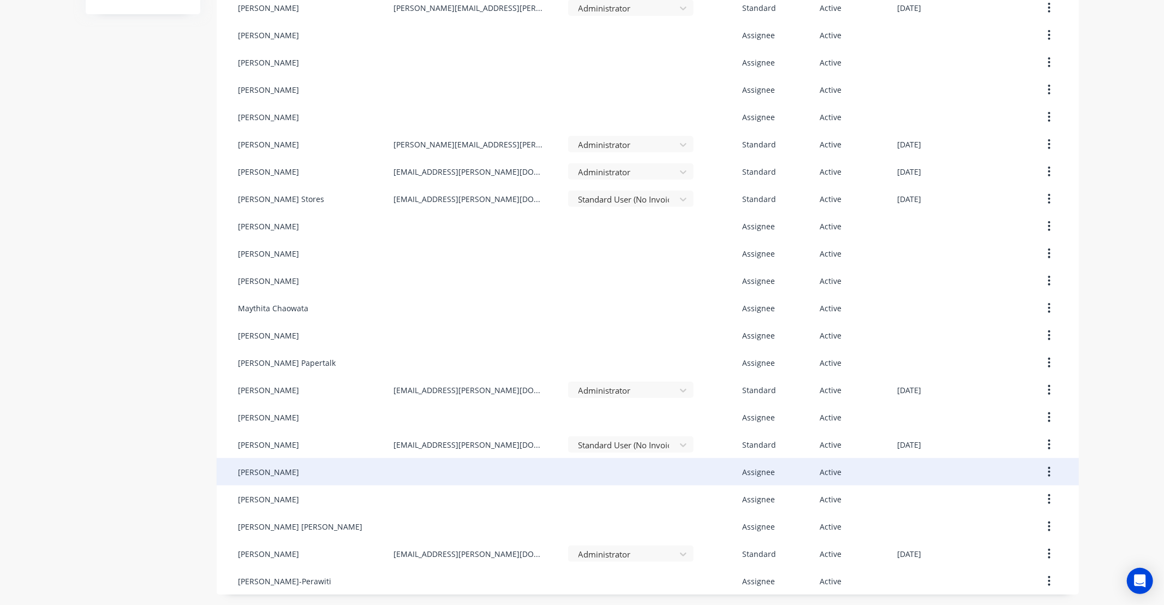
click at [1046, 466] on button "button" at bounding box center [1049, 472] width 26 height 20
click at [1010, 540] on div "Delete" at bounding box center [1011, 544] width 84 height 16
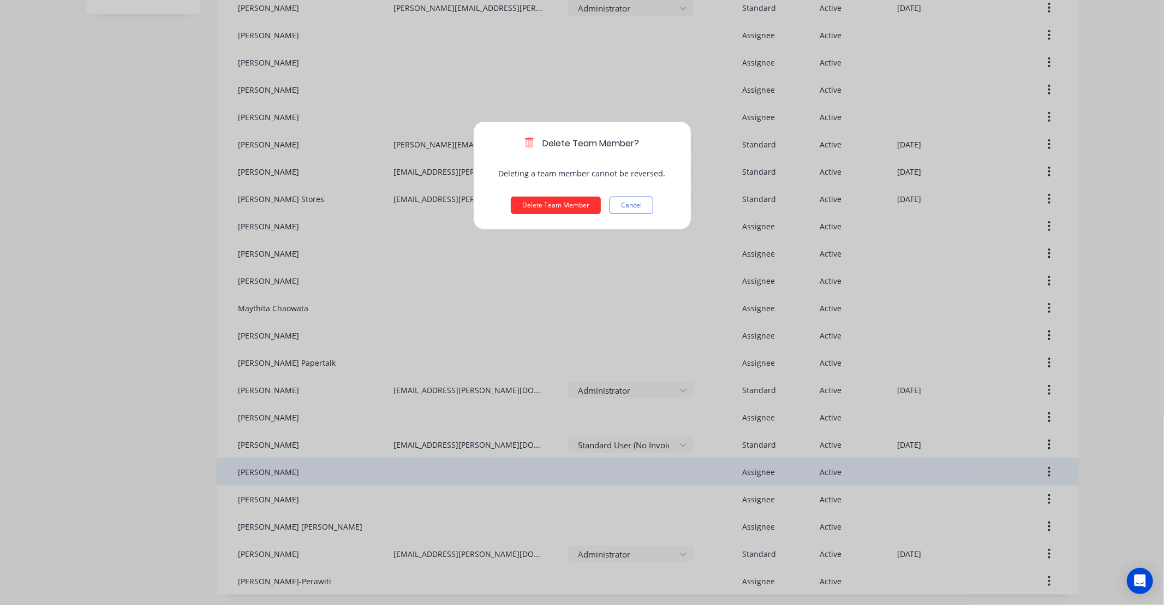
click at [568, 208] on button "Delete Team Member" at bounding box center [556, 204] width 90 height 17
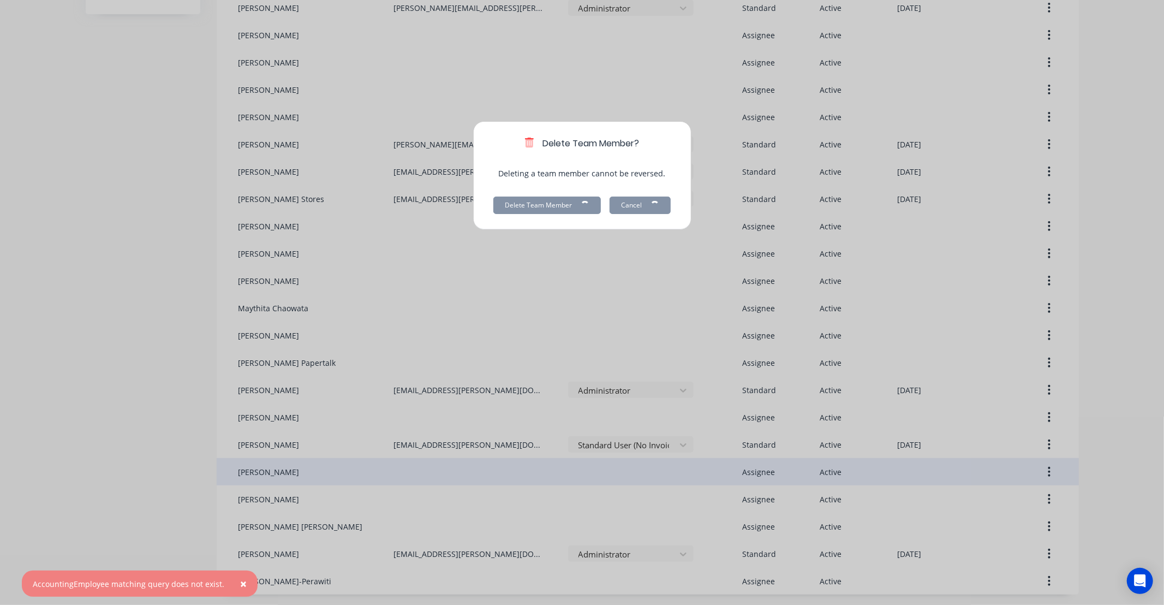
click at [240, 580] on span "×" at bounding box center [243, 583] width 7 height 15
click at [576, 328] on div "Delete Team Member? Deleting a team member cannot be reversed. Delete Team Memb…" at bounding box center [582, 302] width 1164 height 605
click at [604, 191] on div "Delete Team Member? Deleting a team member cannot be reversed. Delete Team Memb…" at bounding box center [582, 175] width 218 height 109
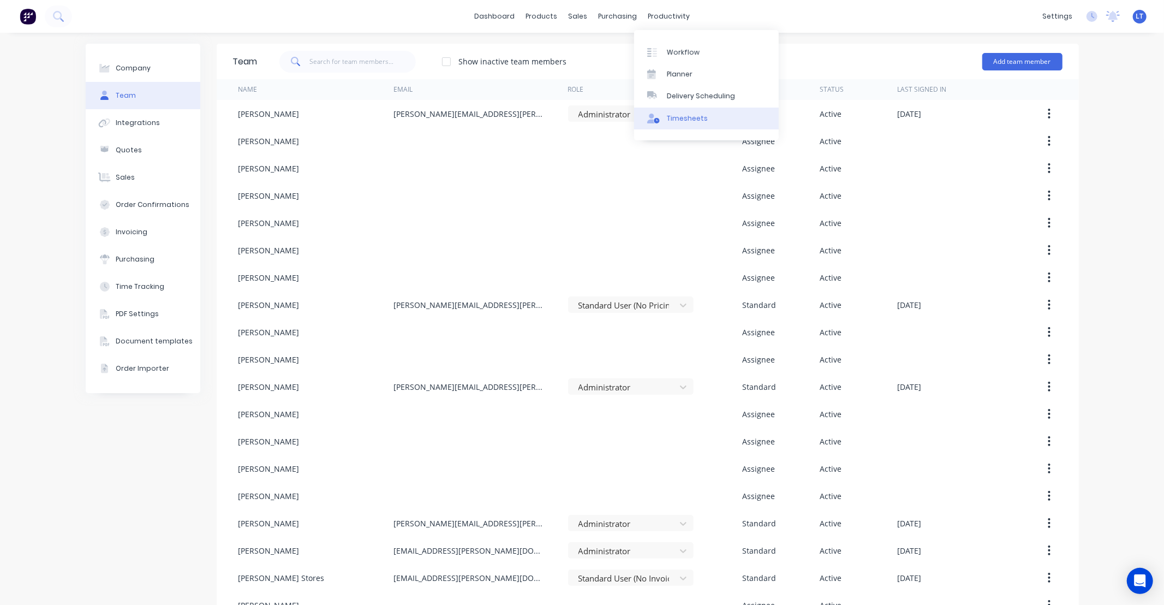
click at [679, 115] on div "Timesheets" at bounding box center [687, 119] width 41 height 10
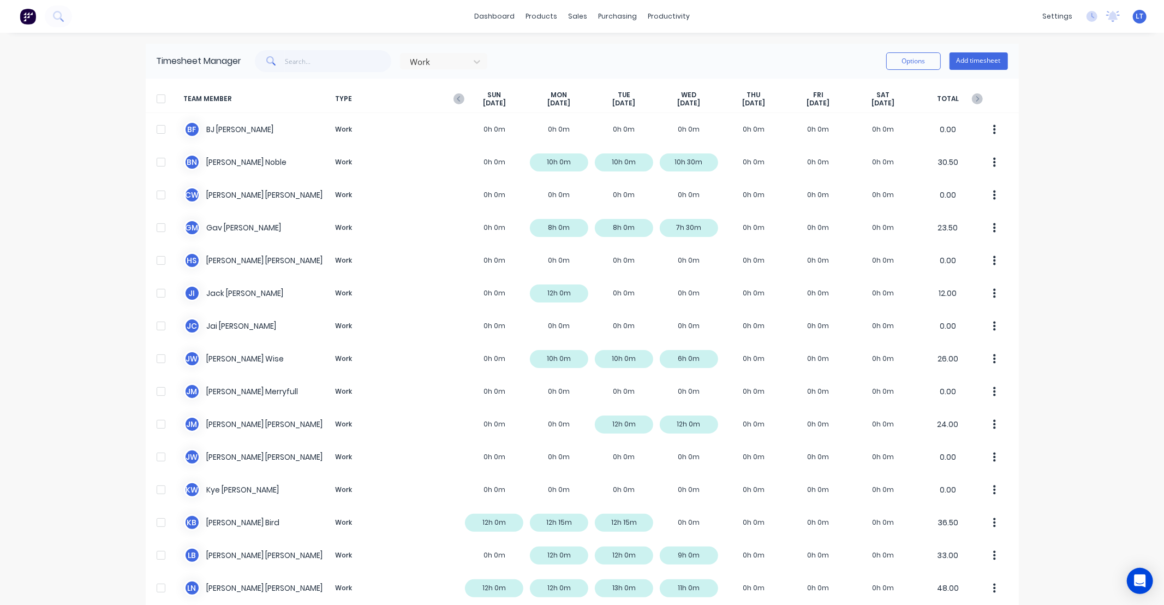
click at [159, 99] on div at bounding box center [161, 99] width 22 height 22
click at [906, 63] on button "Options" at bounding box center [913, 60] width 55 height 17
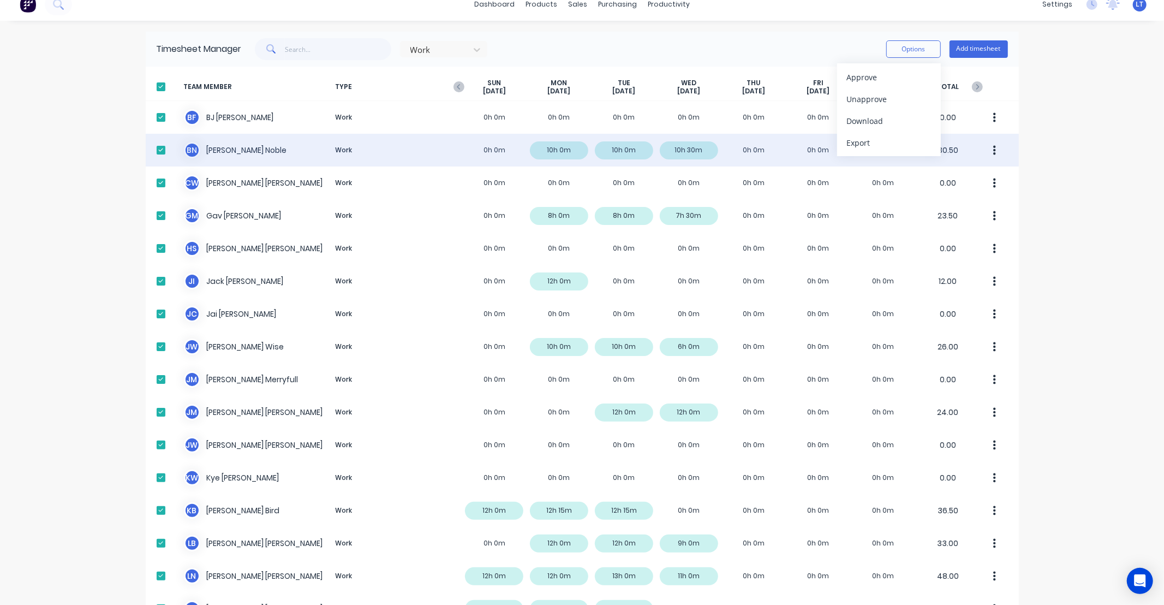
scroll to position [20, 0]
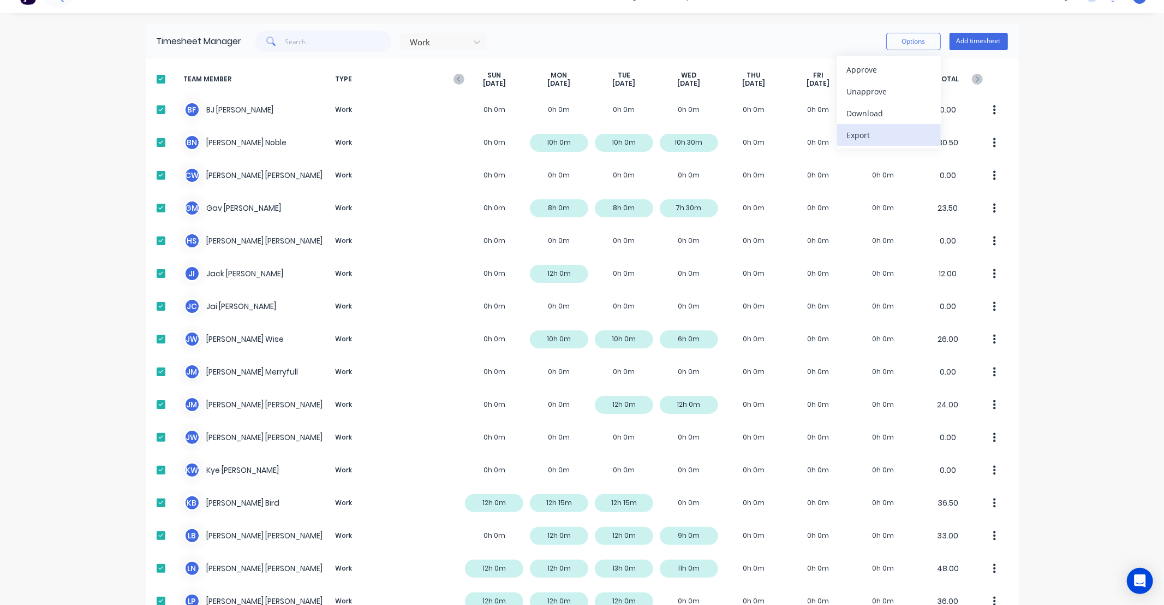
click at [866, 135] on div "Export" at bounding box center [889, 135] width 84 height 16
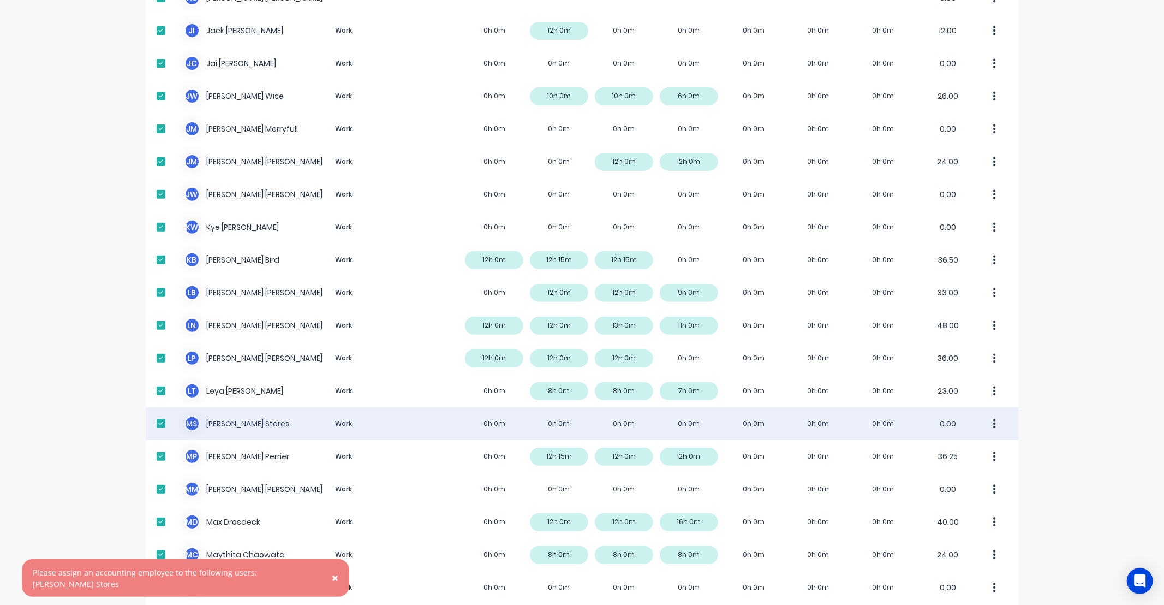
click at [157, 421] on div at bounding box center [161, 424] width 22 height 22
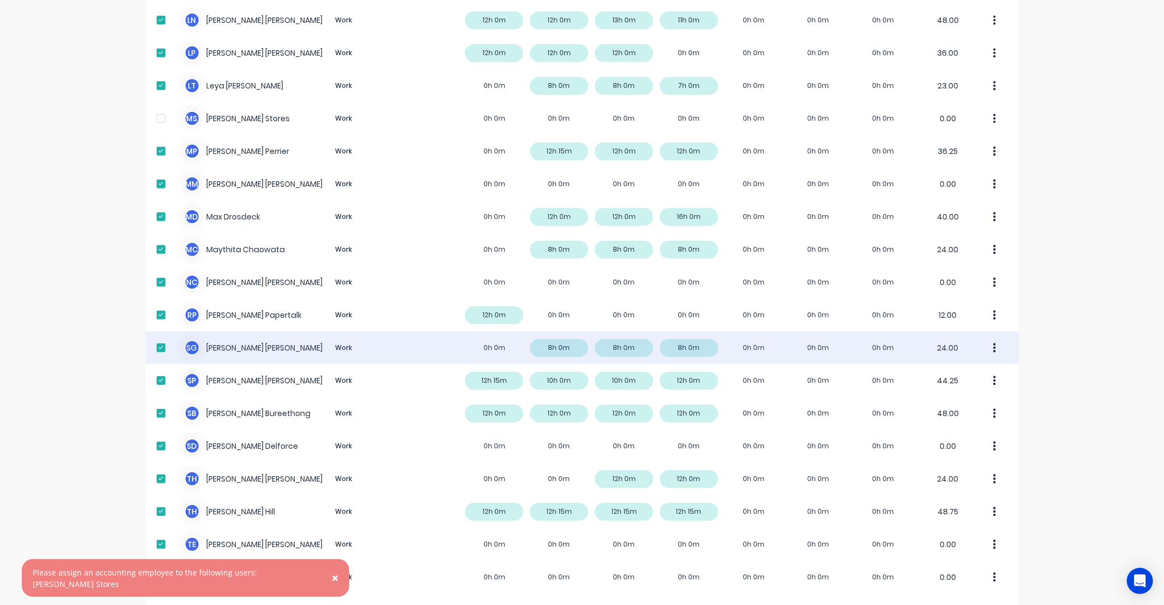
scroll to position [606, 0]
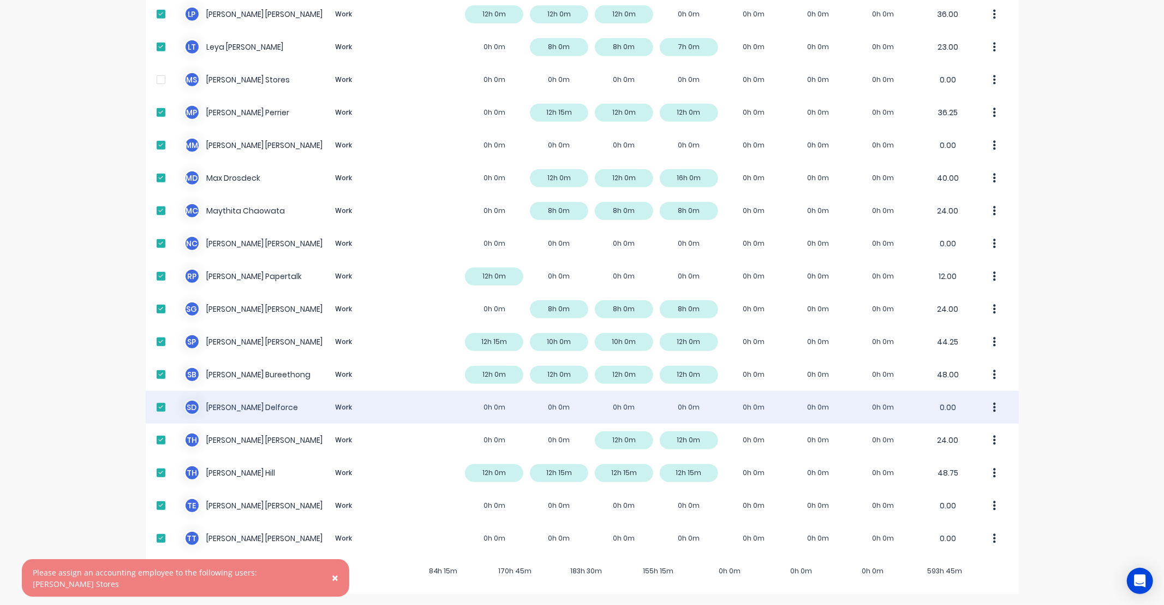
click at [156, 404] on div at bounding box center [161, 407] width 22 height 22
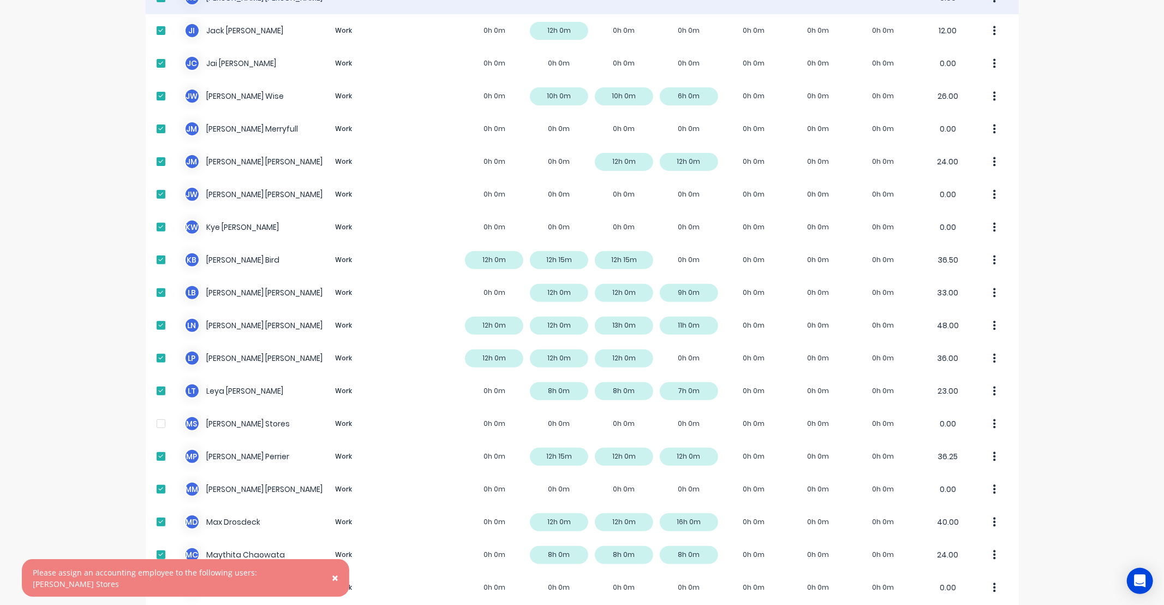
scroll to position [0, 0]
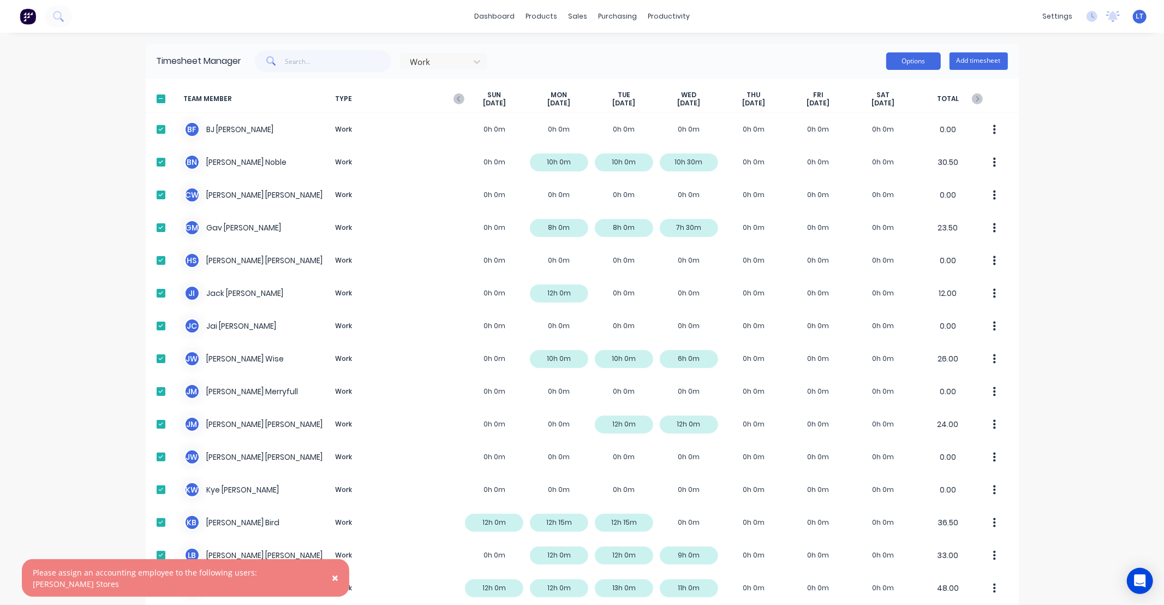
click at [901, 57] on button "Options" at bounding box center [913, 60] width 55 height 17
click at [872, 153] on div "Export" at bounding box center [889, 155] width 84 height 16
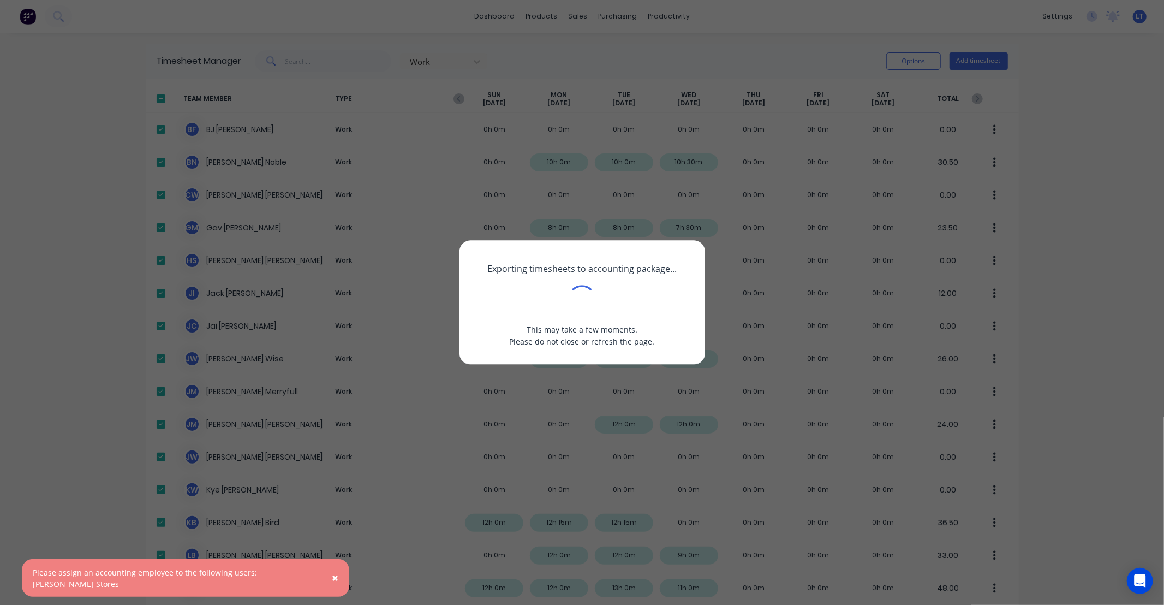
click at [327, 582] on button "×" at bounding box center [335, 578] width 28 height 26
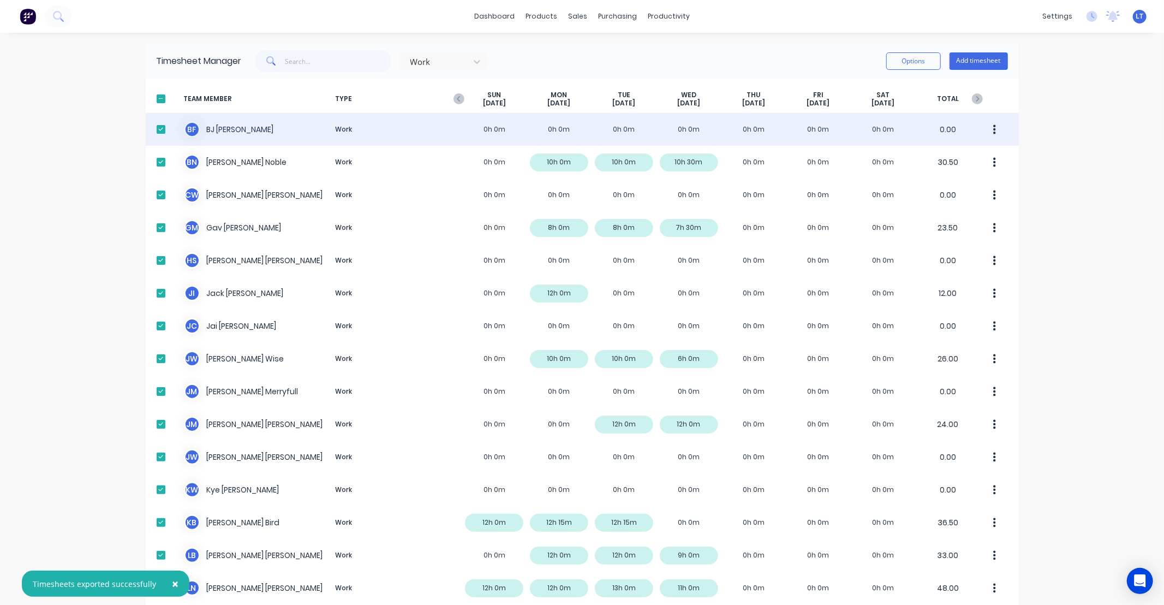
click at [154, 129] on div at bounding box center [161, 129] width 22 height 22
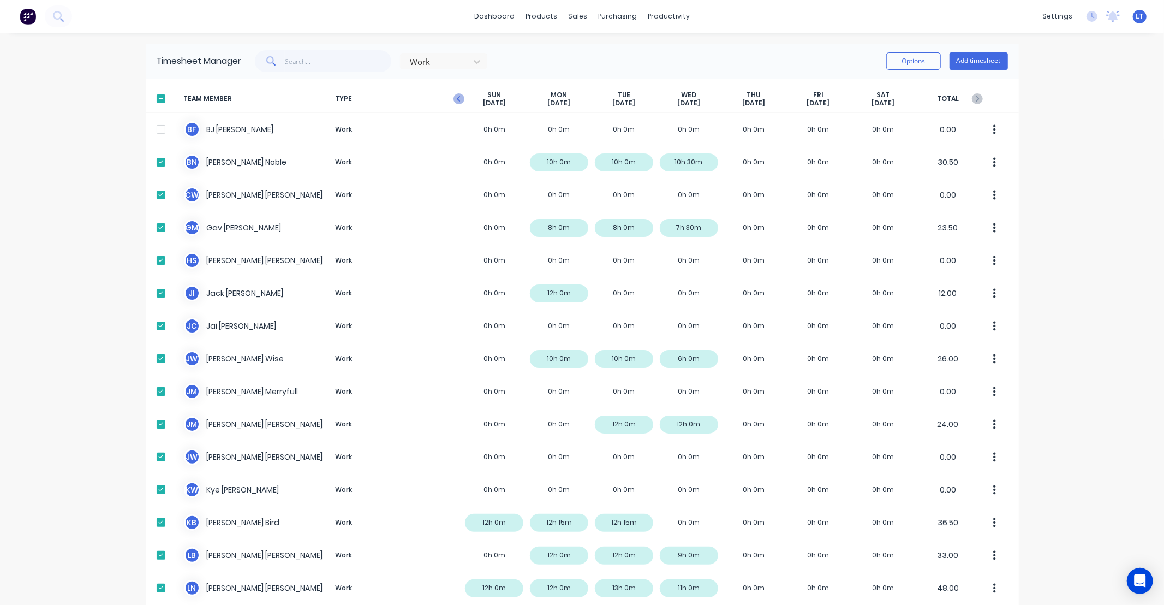
click at [456, 99] on icon "button" at bounding box center [459, 98] width 11 height 11
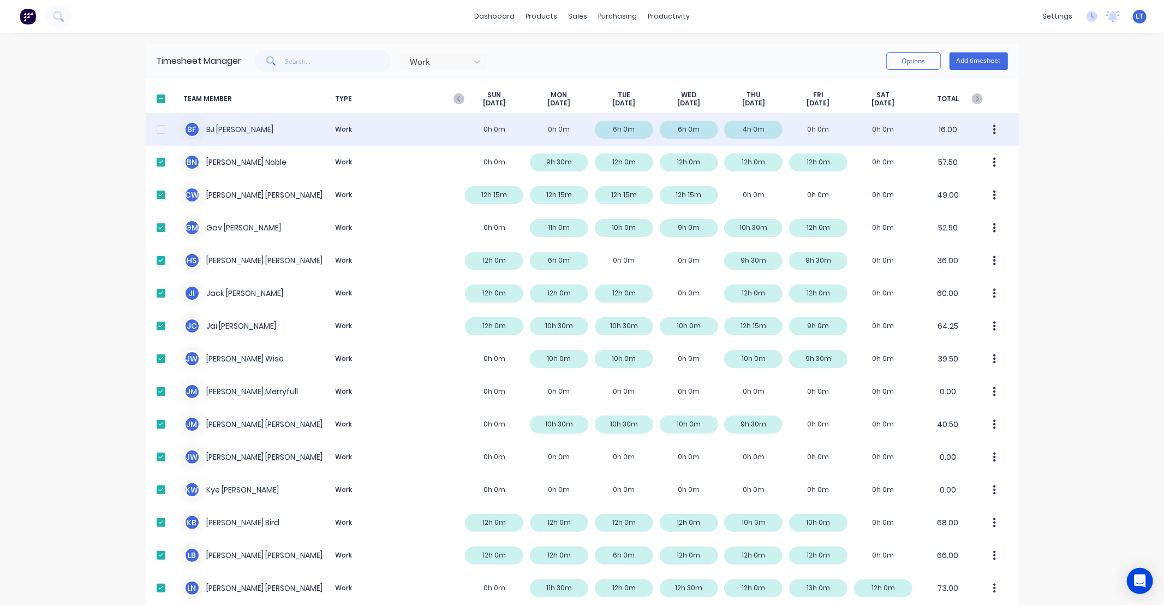
click at [221, 129] on div "B F BJ Fleck Work 0h 0m 0h 0m 6h 0m 6h 0m 4h 0m 0h 0m 0h 0m 16.00" at bounding box center [582, 129] width 873 height 33
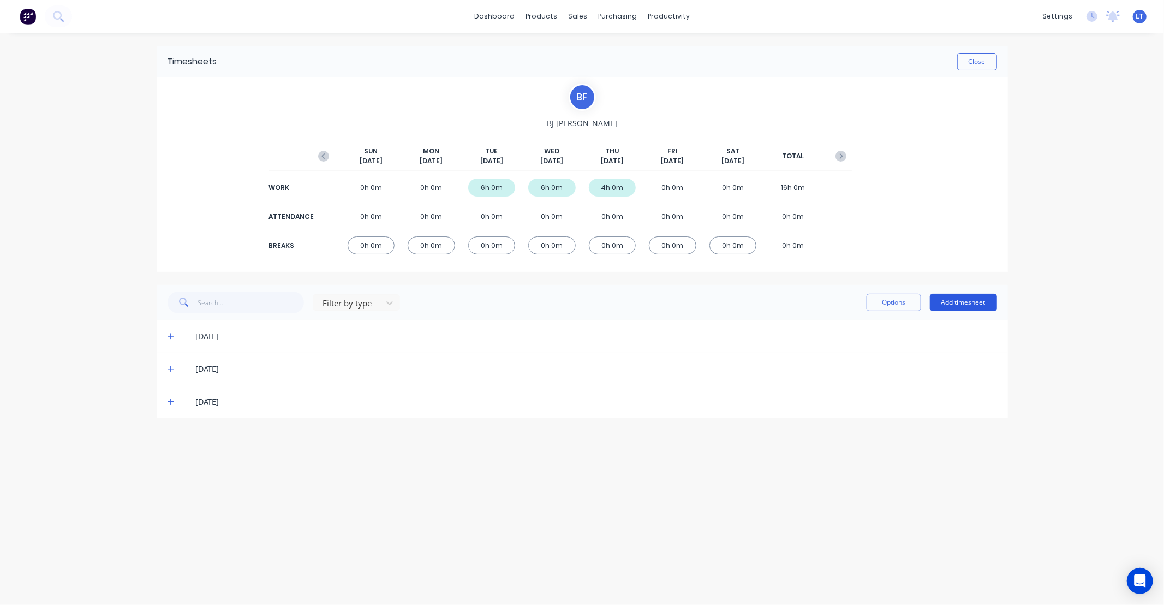
click at [968, 299] on button "Add timesheet" at bounding box center [963, 302] width 67 height 17
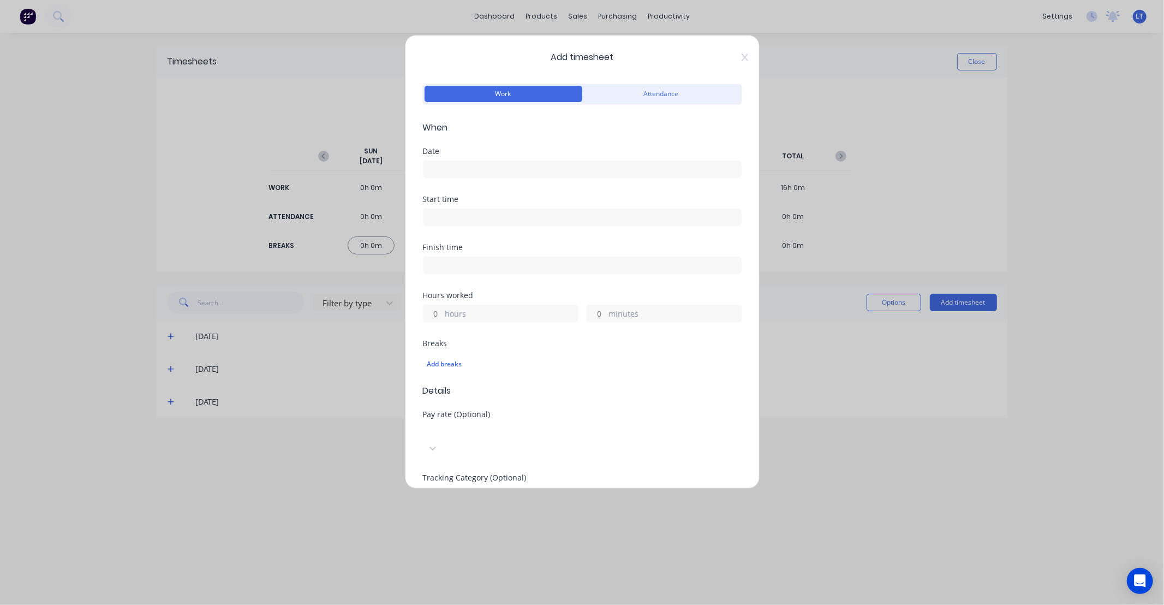
click at [517, 171] on input at bounding box center [583, 169] width 318 height 16
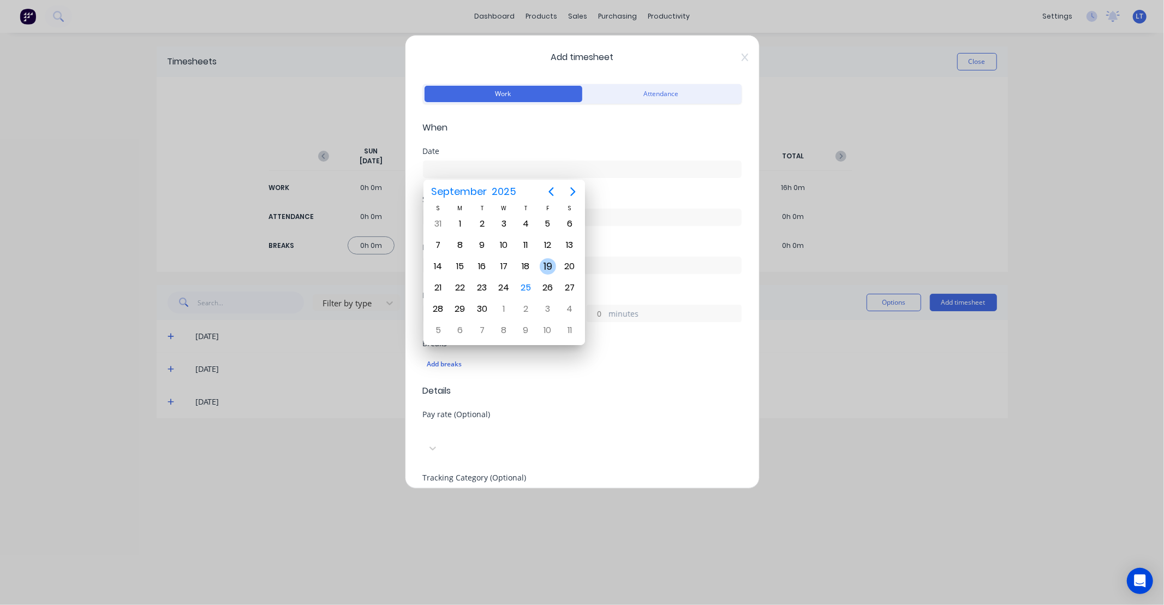
click at [546, 264] on div "19" at bounding box center [548, 266] width 16 height 16
type input "[DATE]"
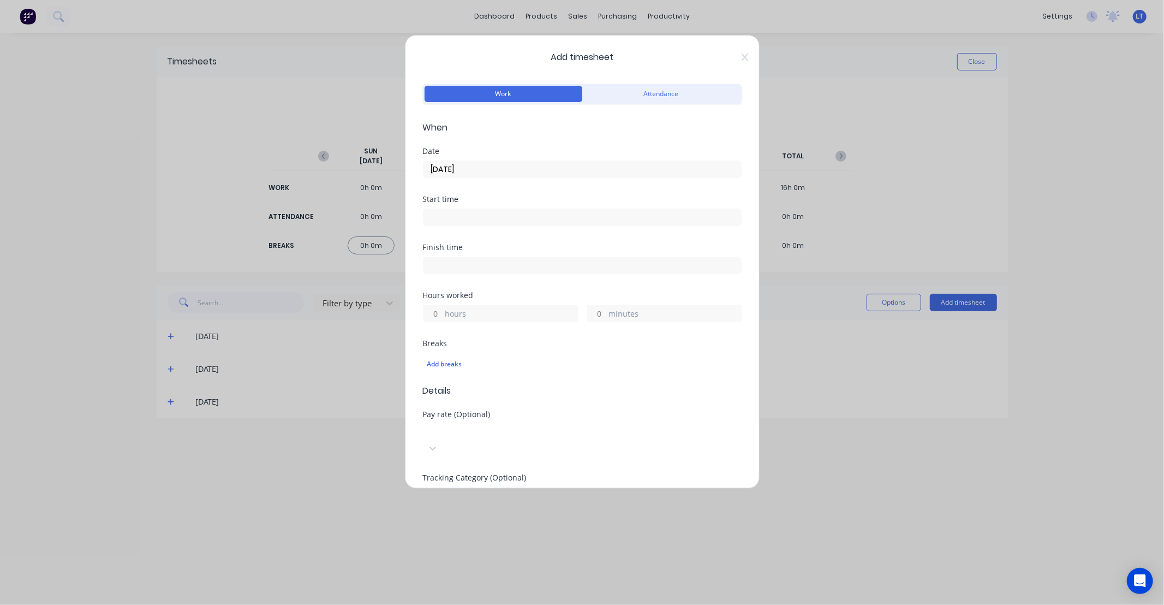
click at [433, 314] on input "hours" at bounding box center [433, 313] width 19 height 16
type input "4"
click at [473, 287] on div "Finish time" at bounding box center [582, 267] width 319 height 48
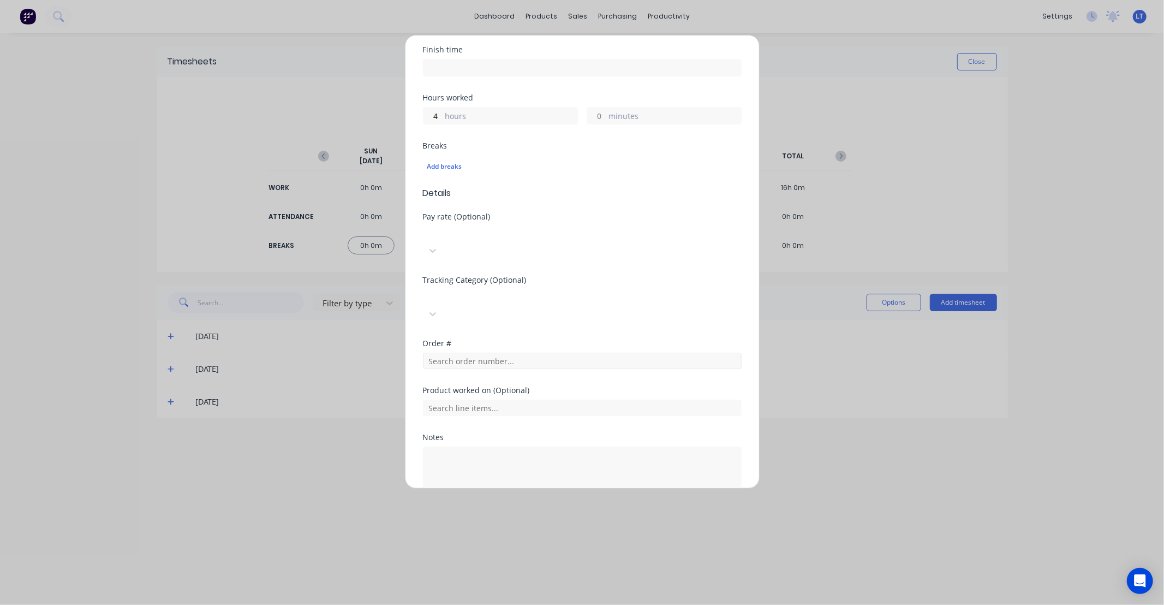
scroll to position [231, 0]
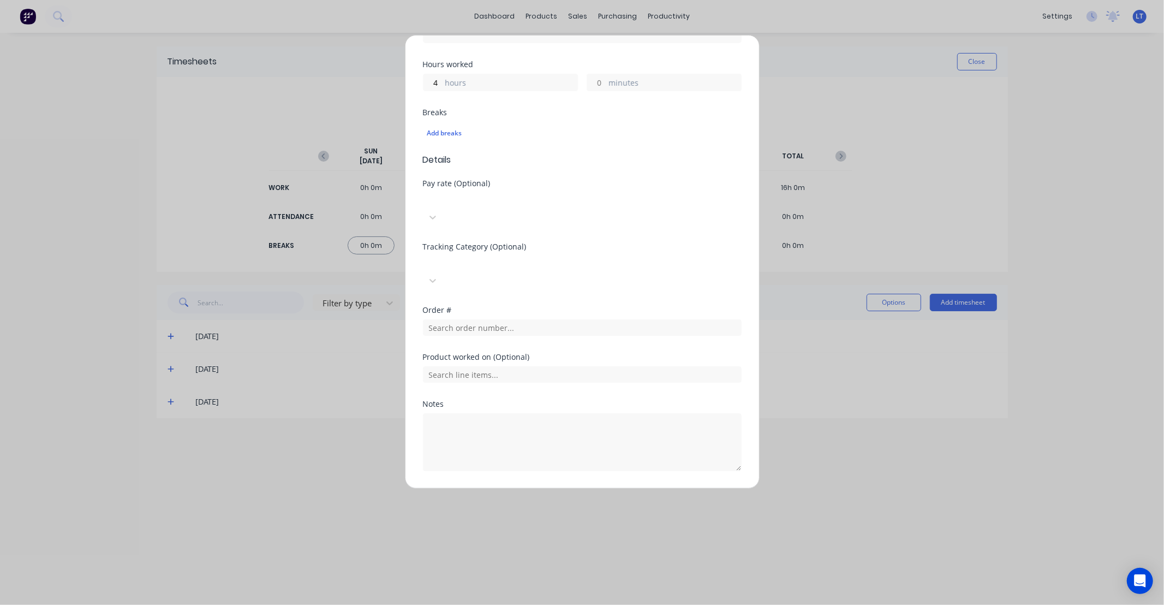
click at [584, 488] on button "Add manual time entry" at bounding box center [556, 496] width 92 height 17
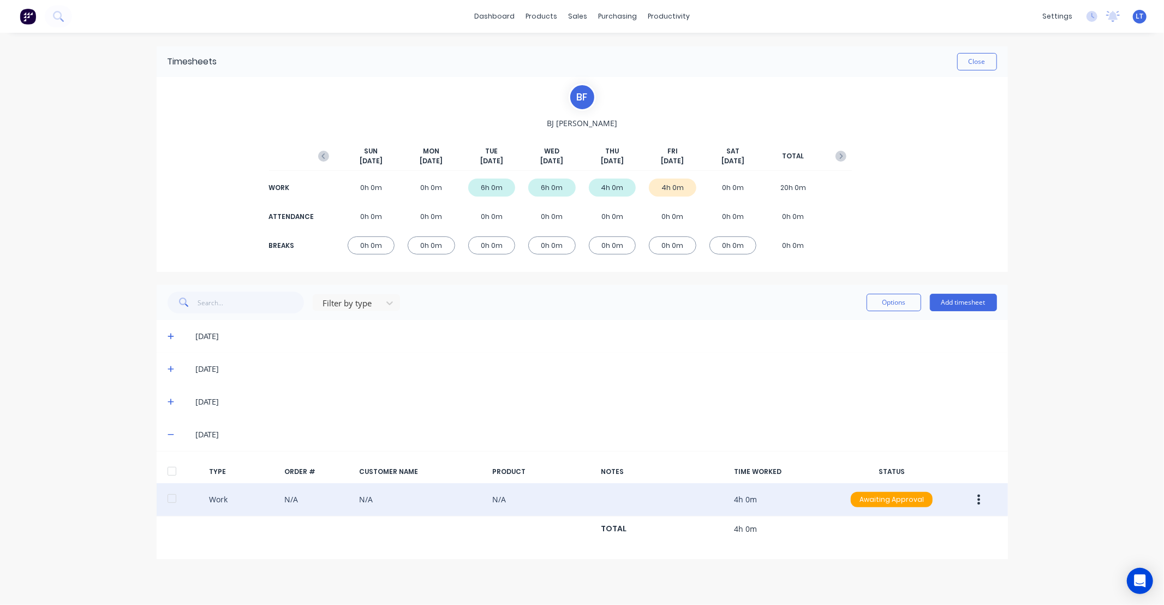
click at [988, 505] on button "button" at bounding box center [979, 500] width 26 height 20
click at [960, 504] on div "Approve" at bounding box center [940, 502] width 84 height 16
click at [970, 53] on button "Close" at bounding box center [977, 61] width 40 height 17
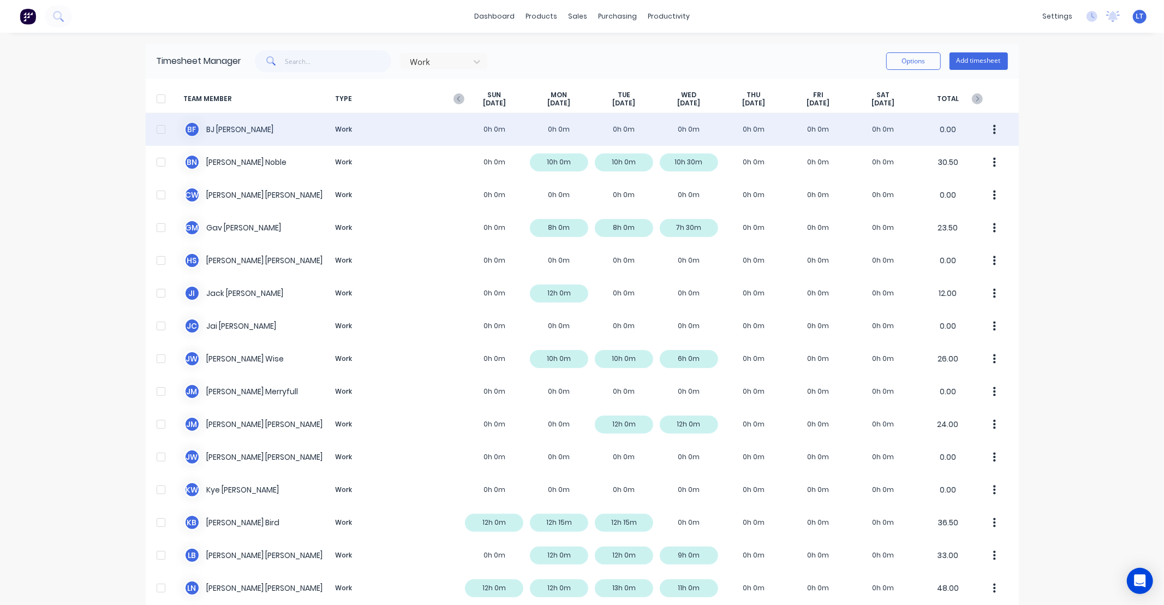
click at [158, 129] on div at bounding box center [161, 129] width 22 height 22
click at [994, 128] on button "button" at bounding box center [995, 129] width 23 height 22
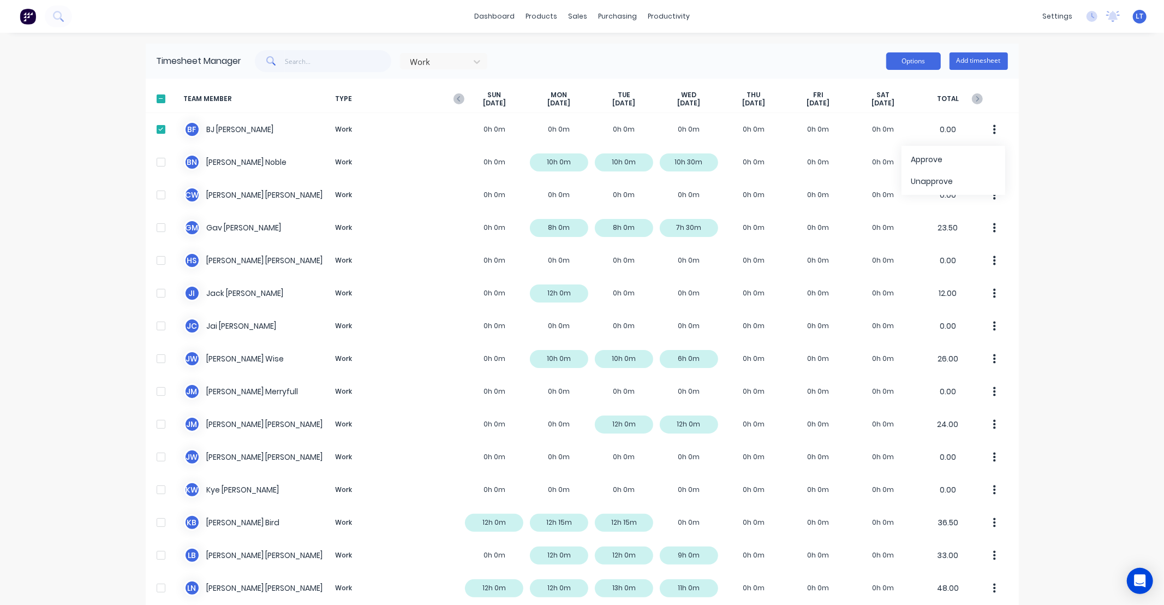
click at [896, 59] on button "Options" at bounding box center [913, 60] width 55 height 17
click at [864, 148] on div "Export" at bounding box center [889, 155] width 84 height 16
click at [454, 98] on icon "button" at bounding box center [459, 98] width 11 height 11
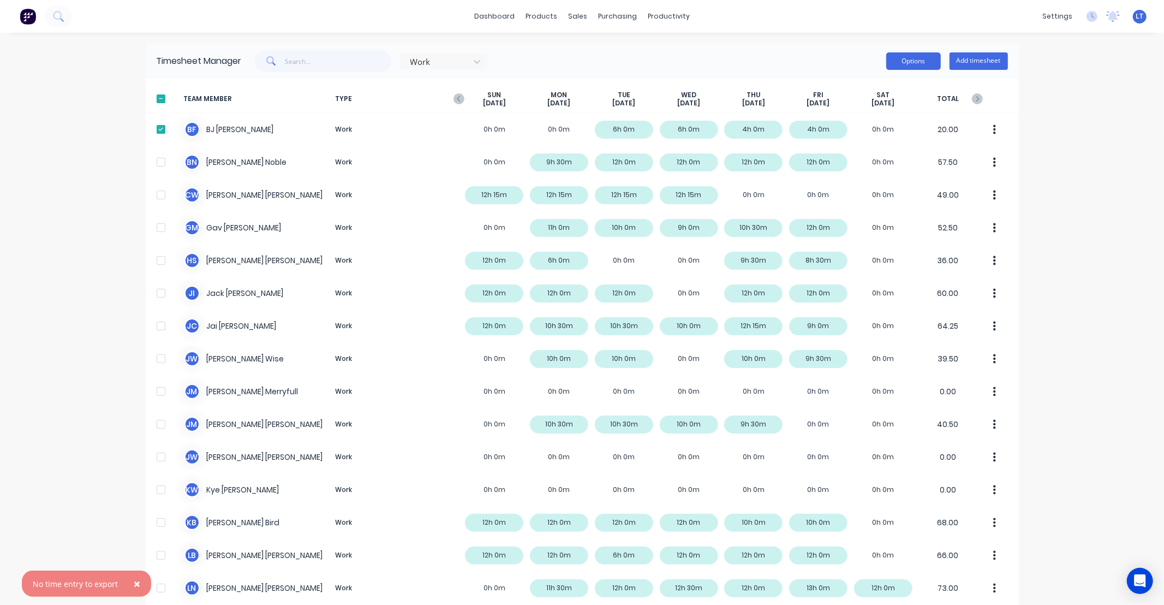
click at [910, 65] on button "Options" at bounding box center [913, 60] width 55 height 17
click at [893, 158] on div "Export" at bounding box center [889, 155] width 84 height 16
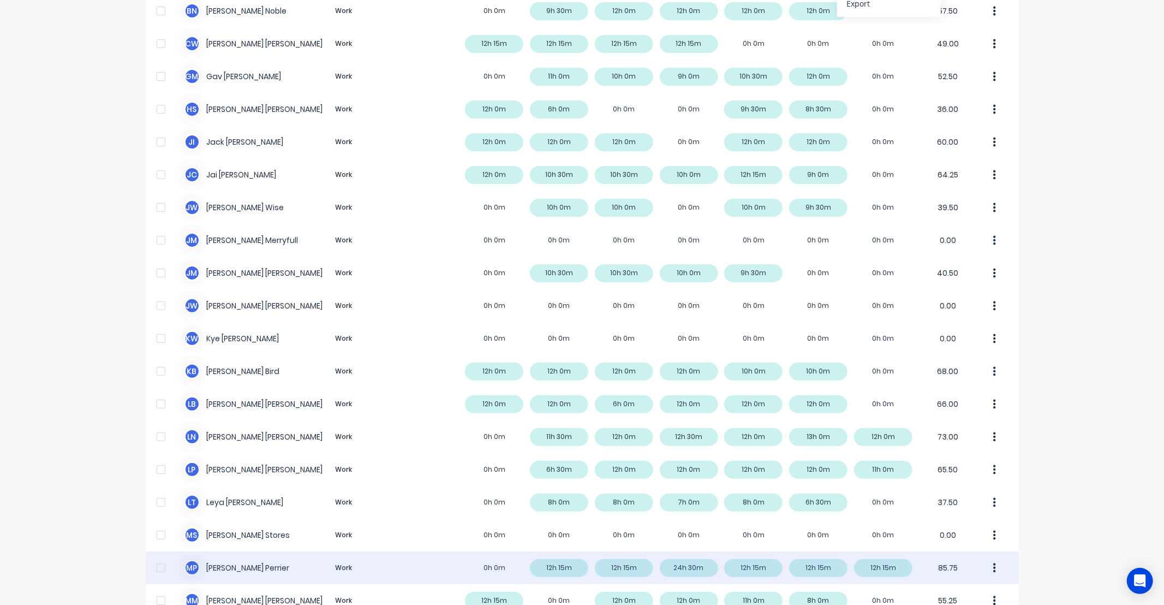
scroll to position [162, 0]
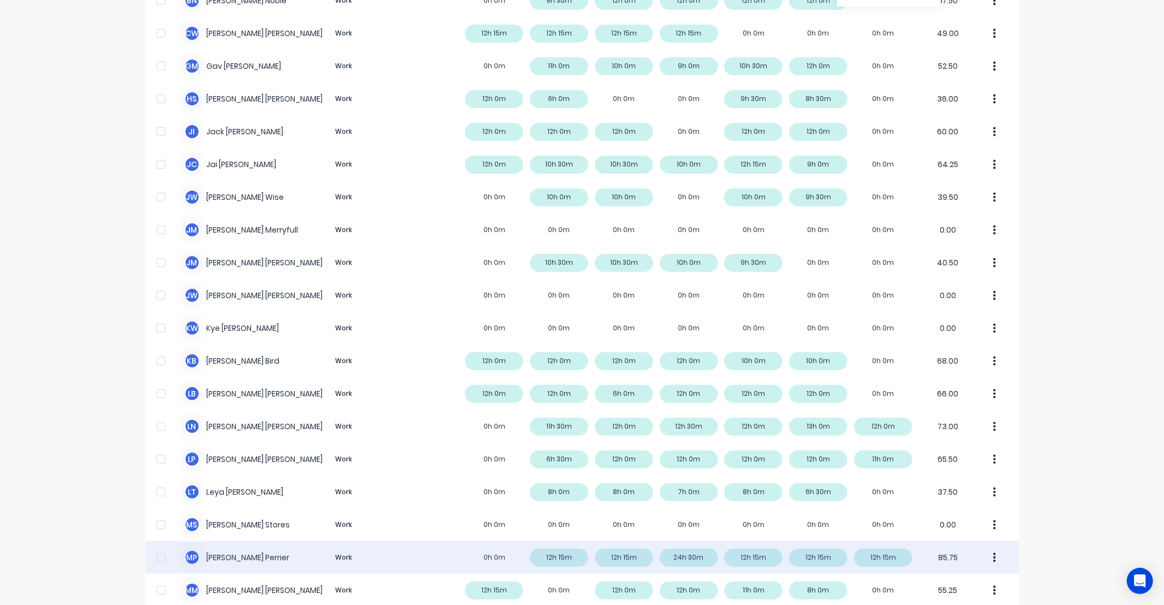
click at [691, 558] on div "M P Martin Perrier Work 0h 0m 12h 15m 12h 15m 24h 30m 12h 15m 12h 15m 12h 15m 8…" at bounding box center [582, 557] width 873 height 33
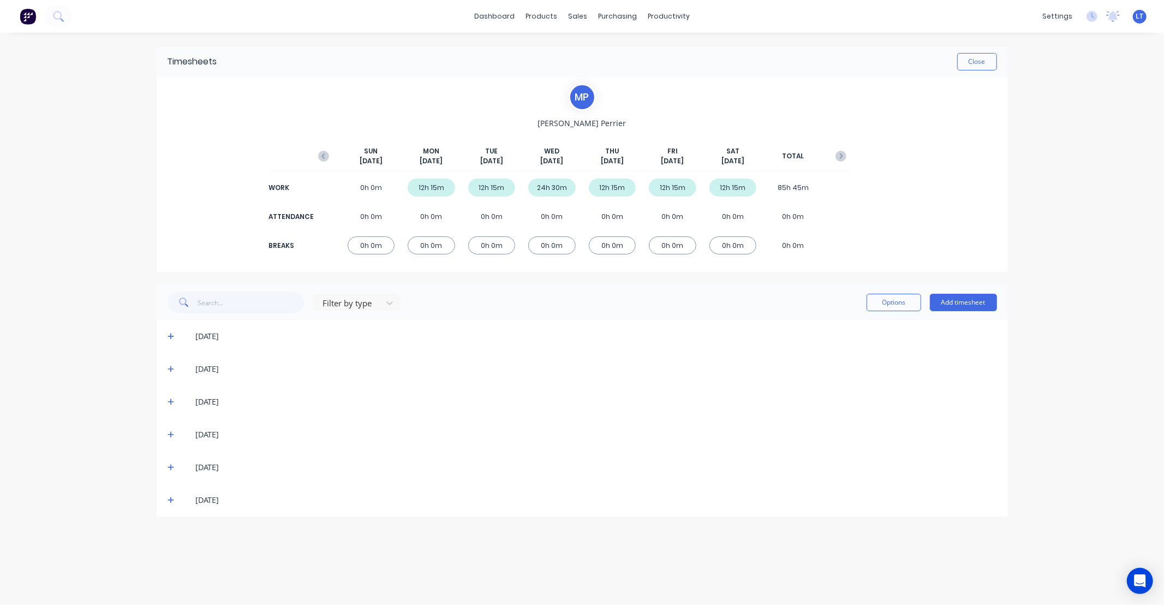
click at [176, 468] on span at bounding box center [173, 467] width 11 height 11
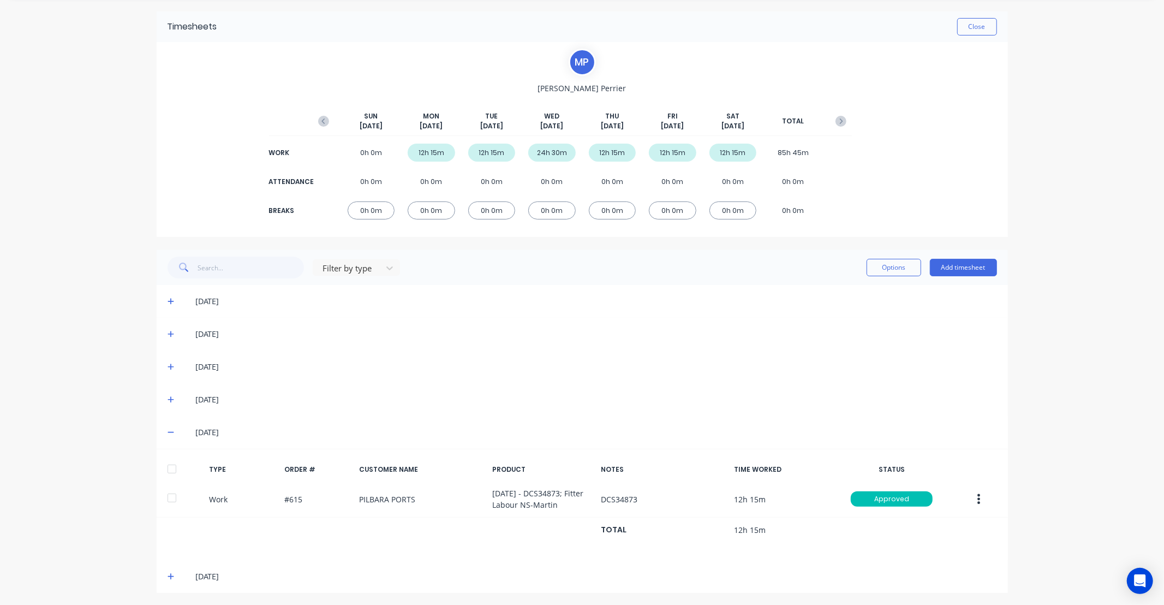
scroll to position [36, 0]
click at [168, 401] on icon at bounding box center [171, 399] width 7 height 8
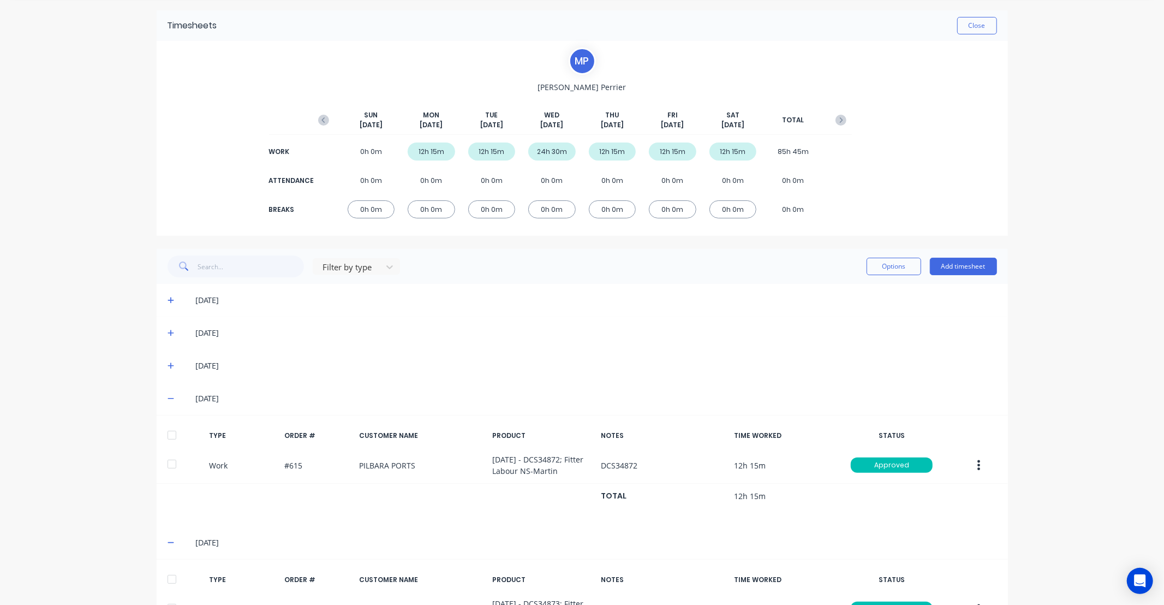
click at [168, 364] on icon at bounding box center [171, 366] width 7 height 8
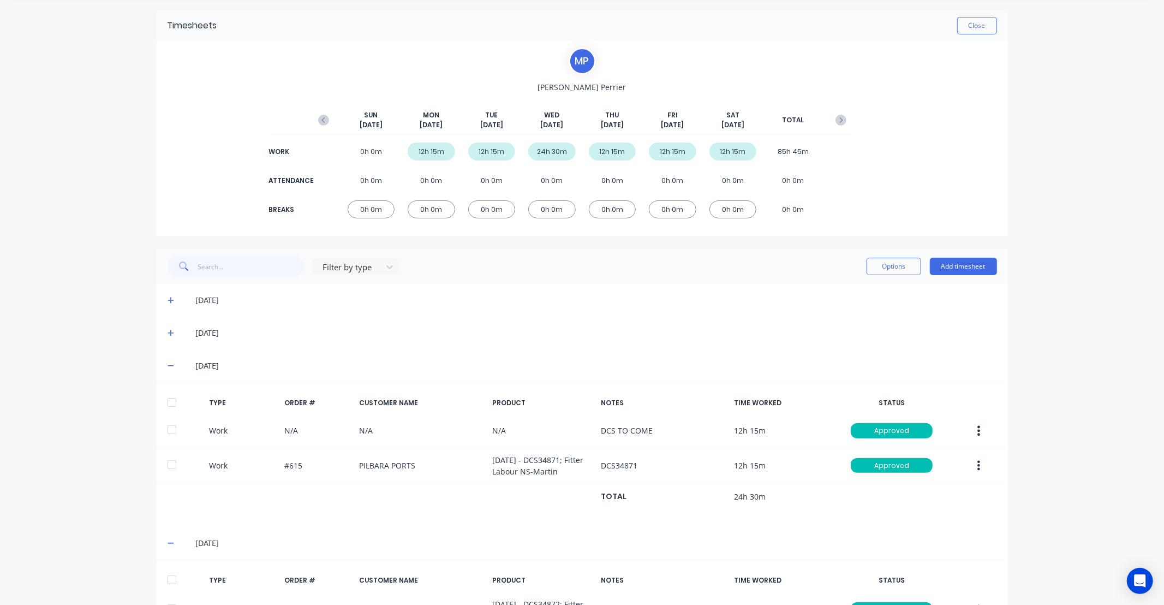
click at [169, 330] on icon at bounding box center [171, 333] width 7 height 8
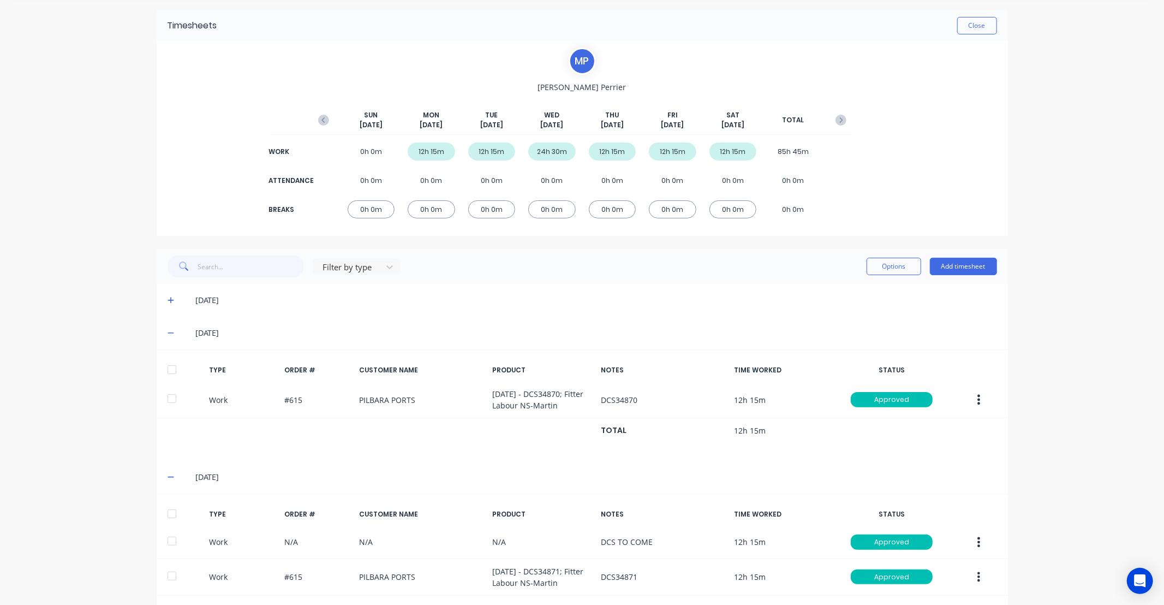
click at [169, 330] on icon at bounding box center [171, 333] width 7 height 8
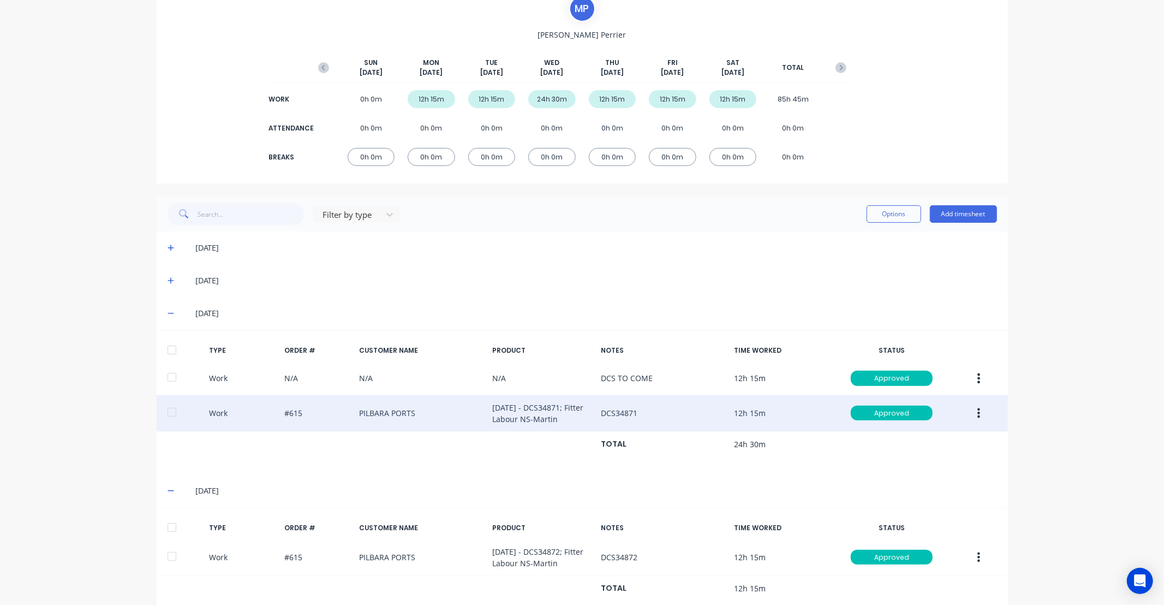
scroll to position [97, 0]
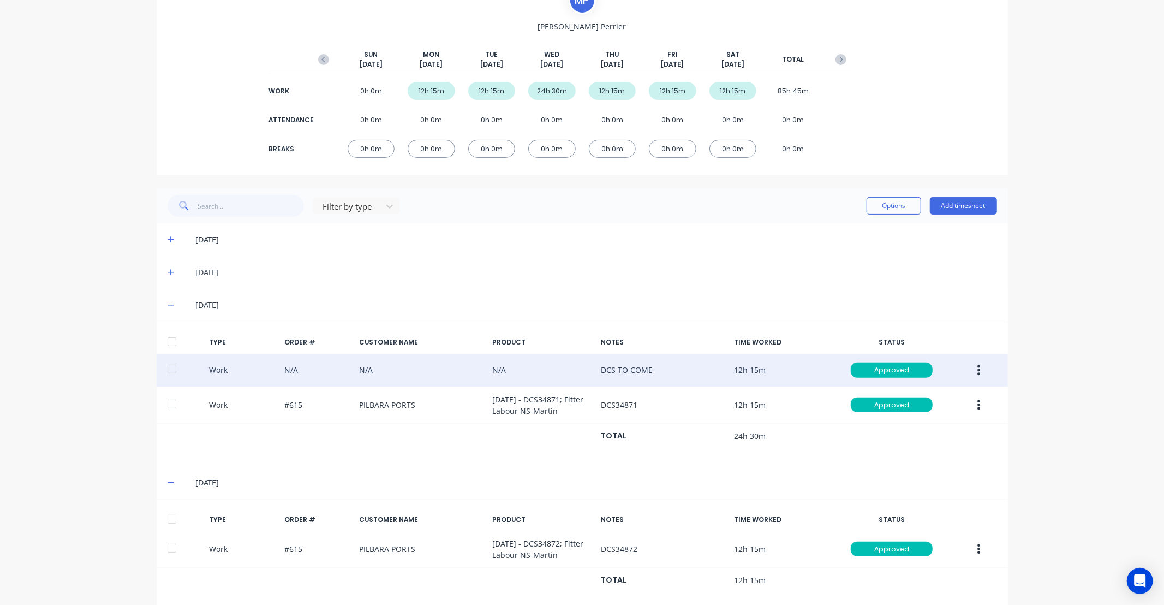
click at [977, 371] on button "button" at bounding box center [979, 370] width 26 height 20
click at [946, 418] on div "Delete" at bounding box center [940, 416] width 84 height 16
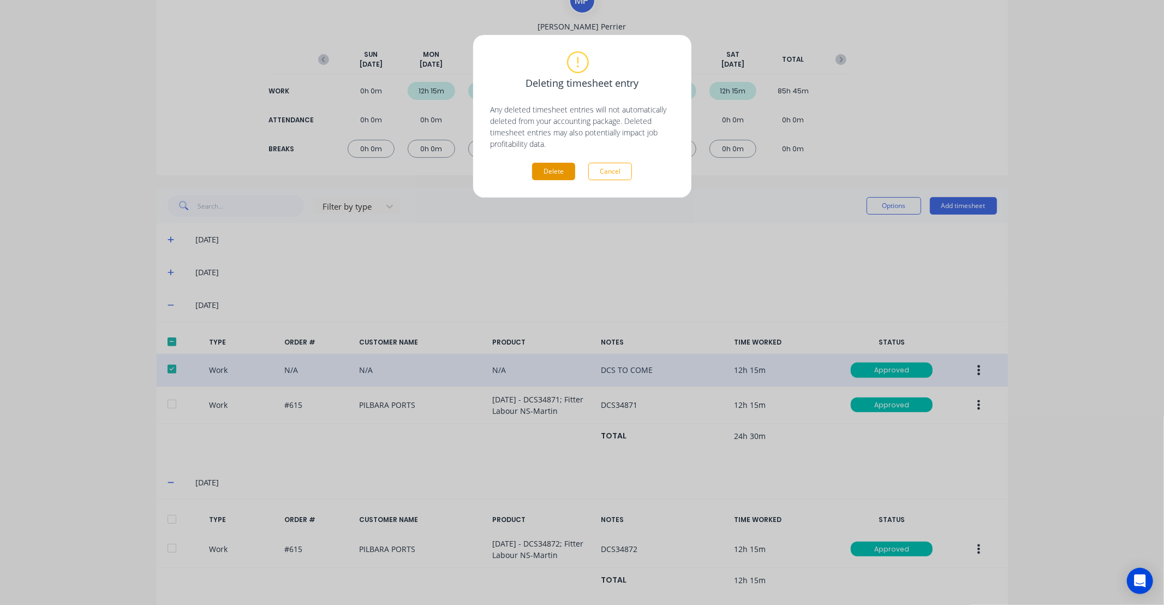
click at [554, 171] on button "Delete" at bounding box center [553, 171] width 43 height 17
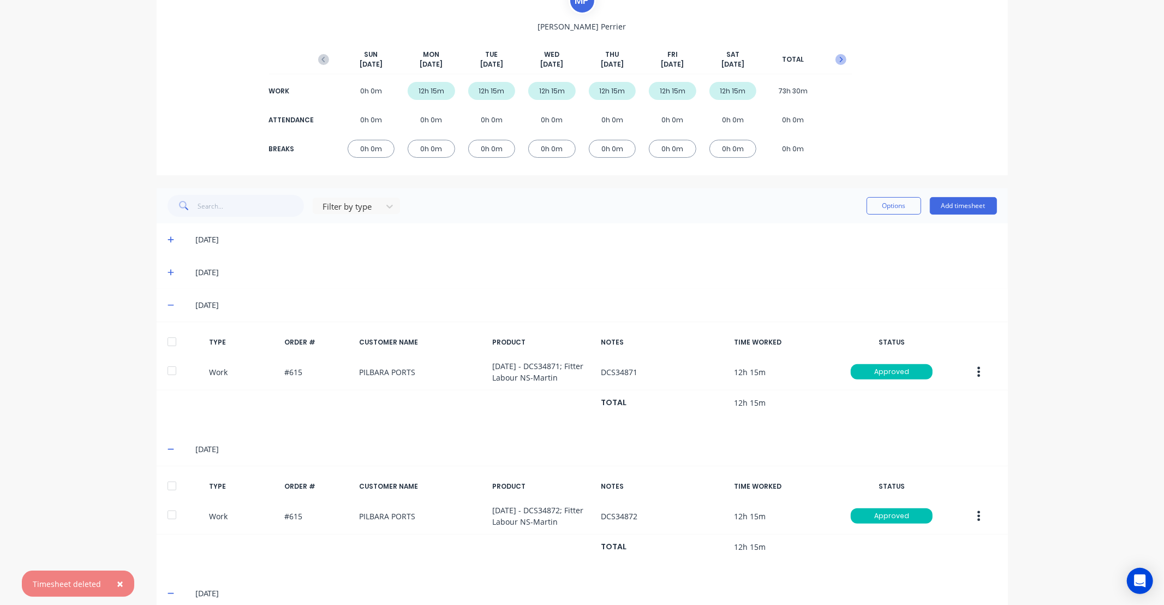
click at [839, 57] on icon "button" at bounding box center [841, 59] width 11 height 11
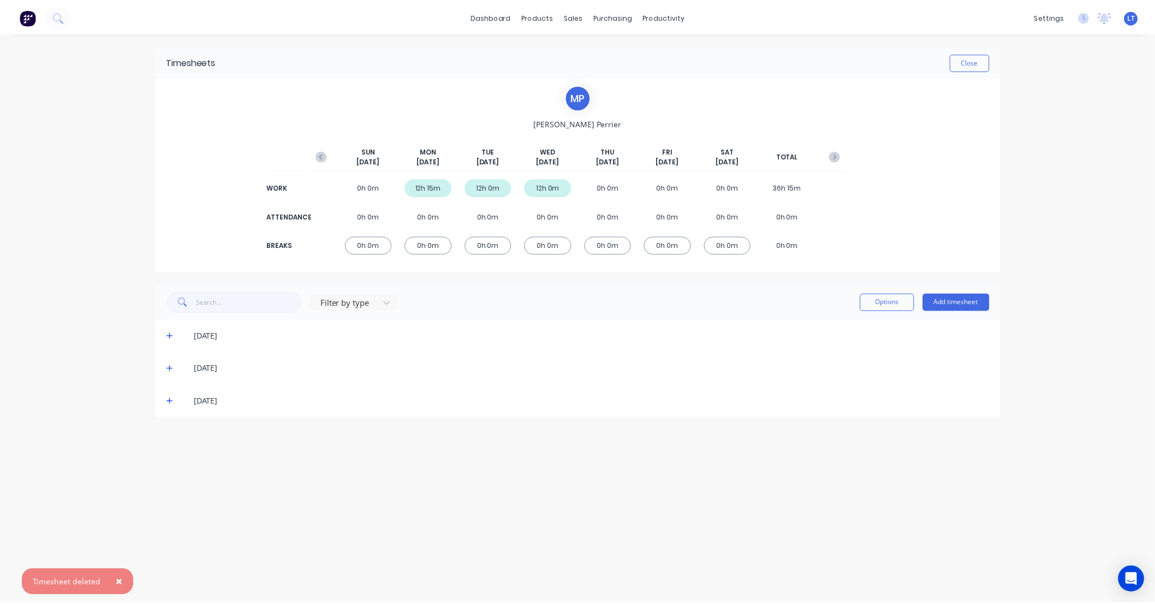
scroll to position [0, 0]
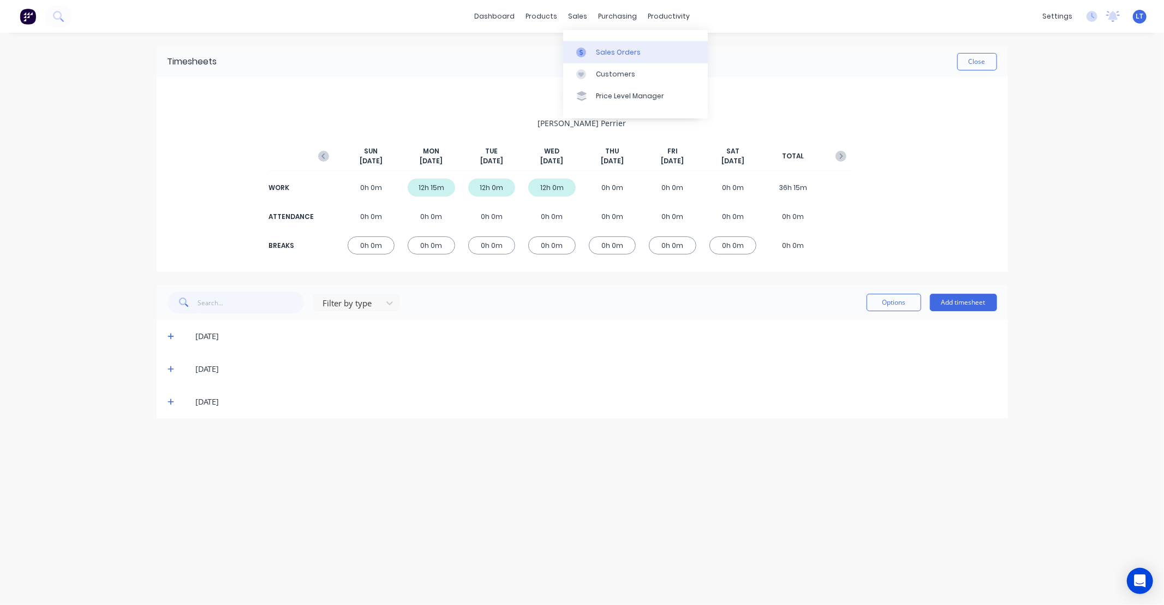
click at [593, 50] on link "Sales Orders" at bounding box center [635, 52] width 145 height 22
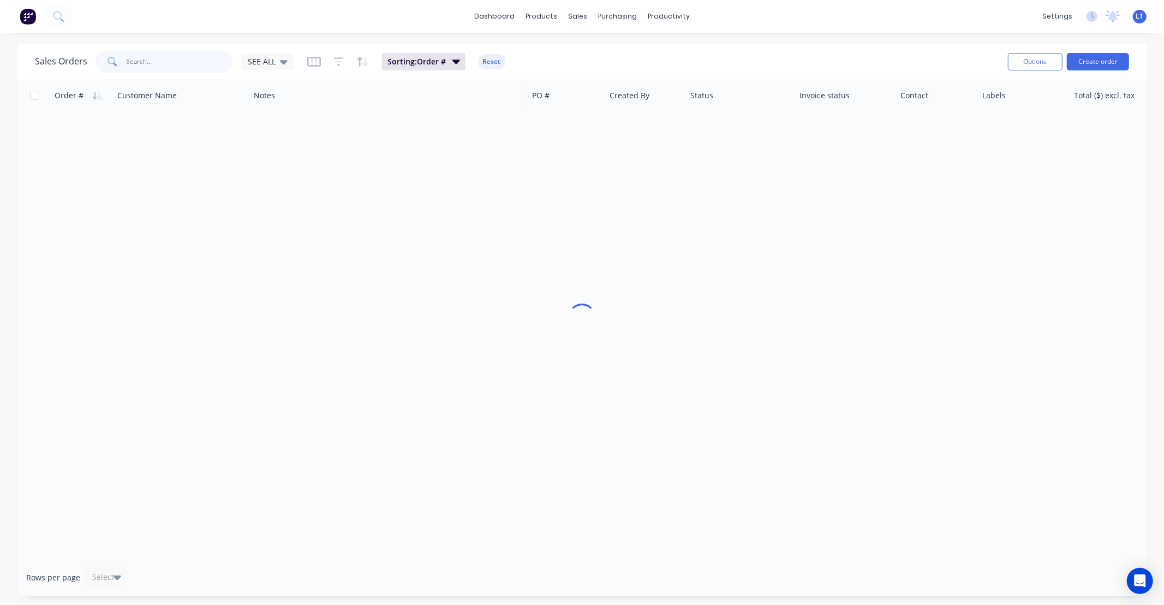
click at [199, 61] on input "text" at bounding box center [180, 62] width 106 height 22
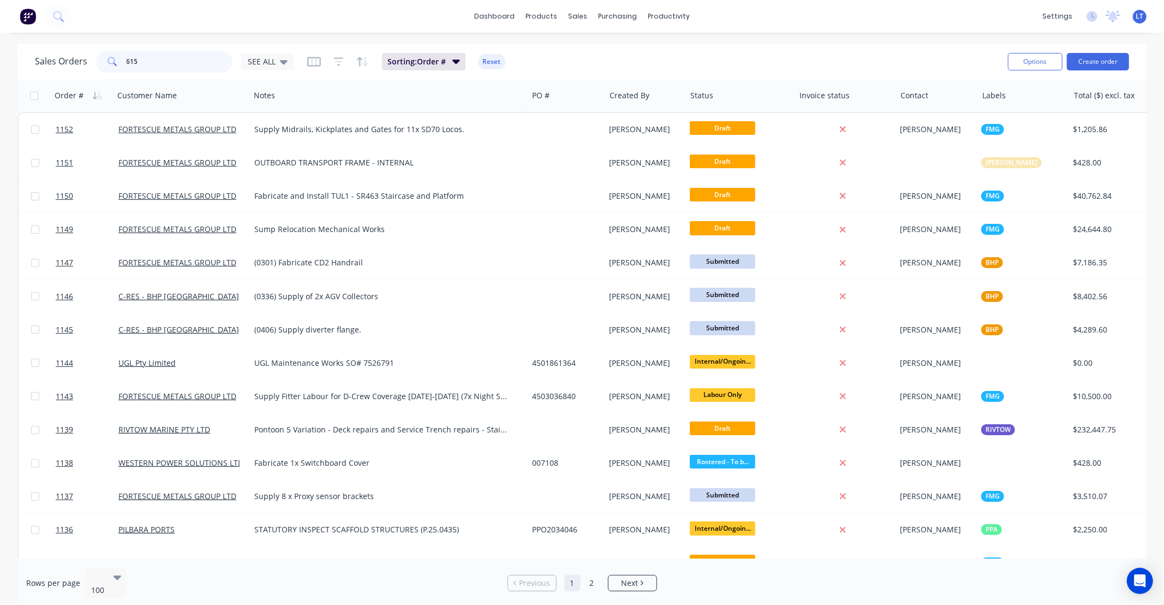
type input "615"
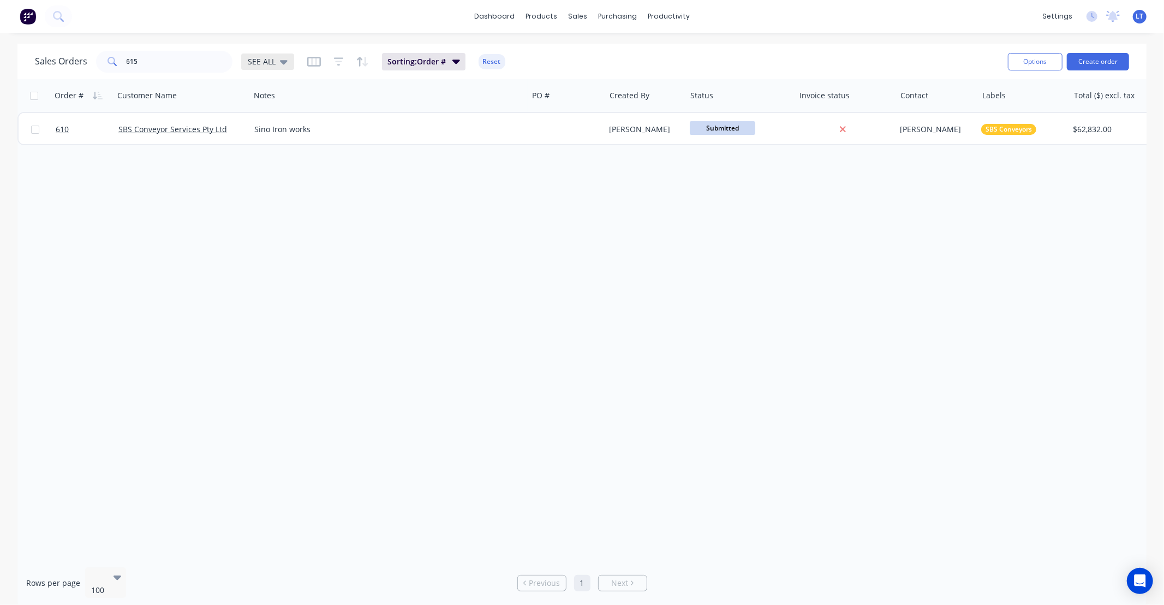
click at [280, 58] on icon at bounding box center [284, 62] width 8 height 12
click at [276, 198] on button "Archived" at bounding box center [307, 198] width 124 height 13
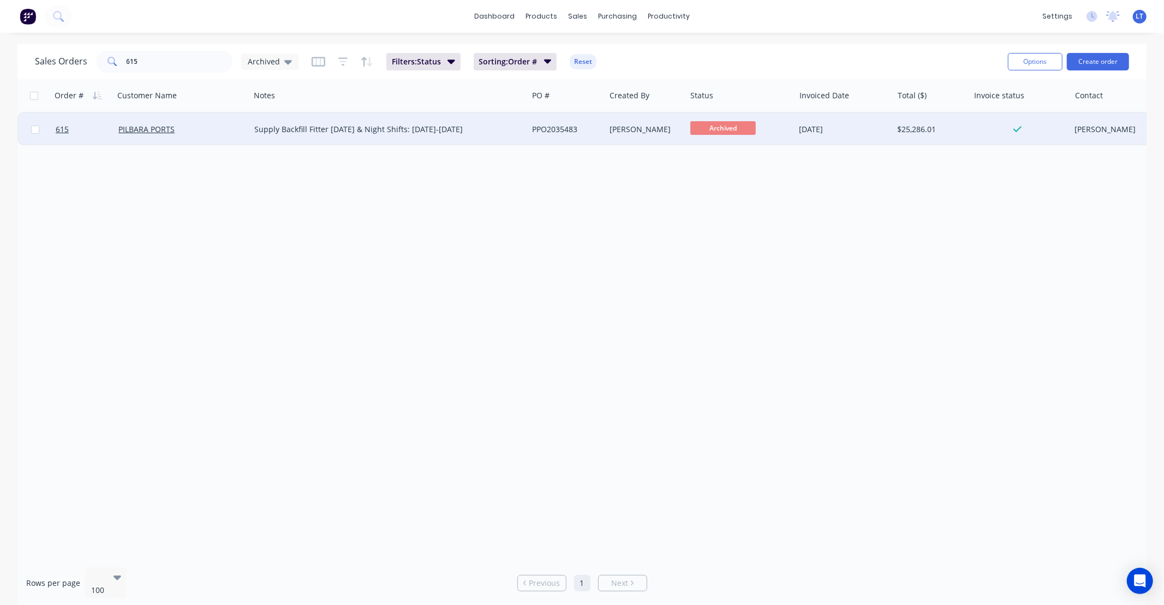
click at [623, 134] on div "[PERSON_NAME]" at bounding box center [644, 129] width 68 height 11
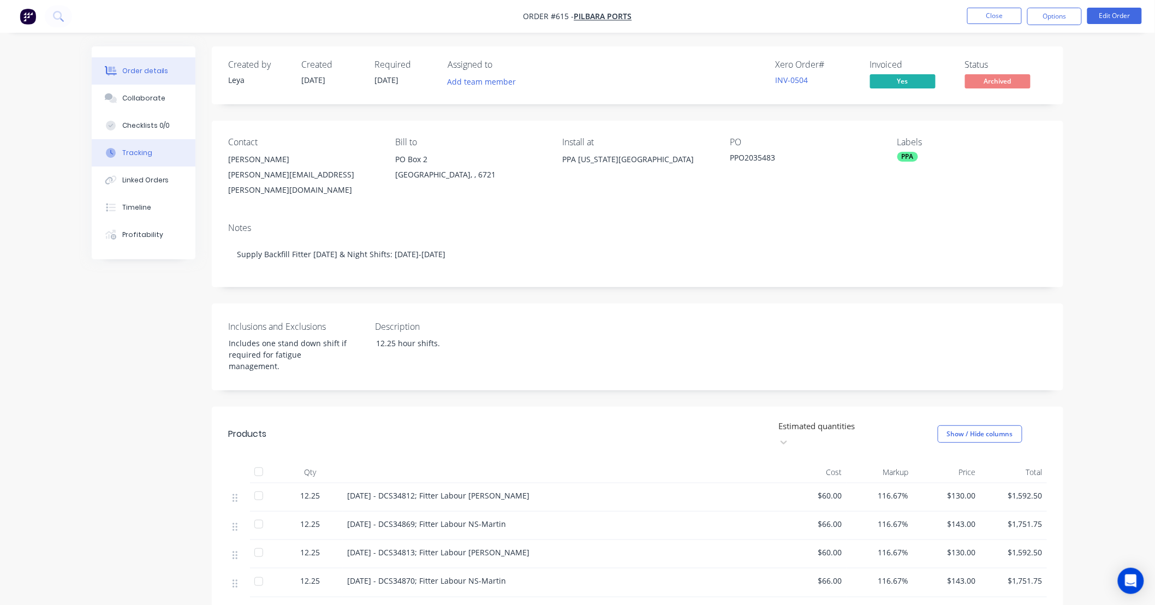
click at [137, 154] on div "Tracking" at bounding box center [137, 153] width 30 height 10
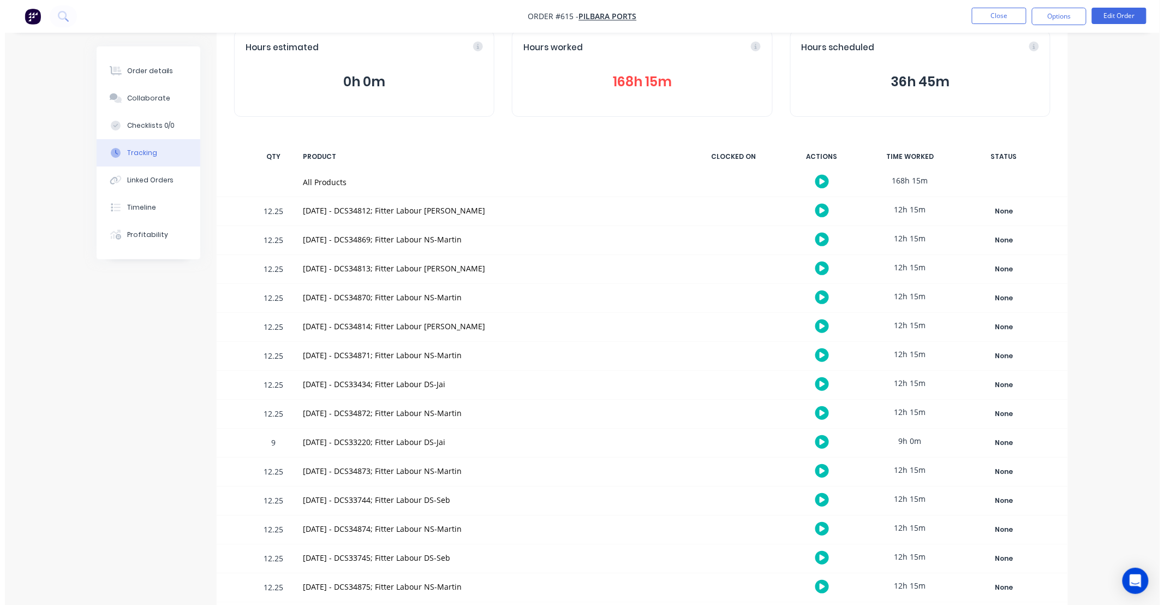
scroll to position [72, 0]
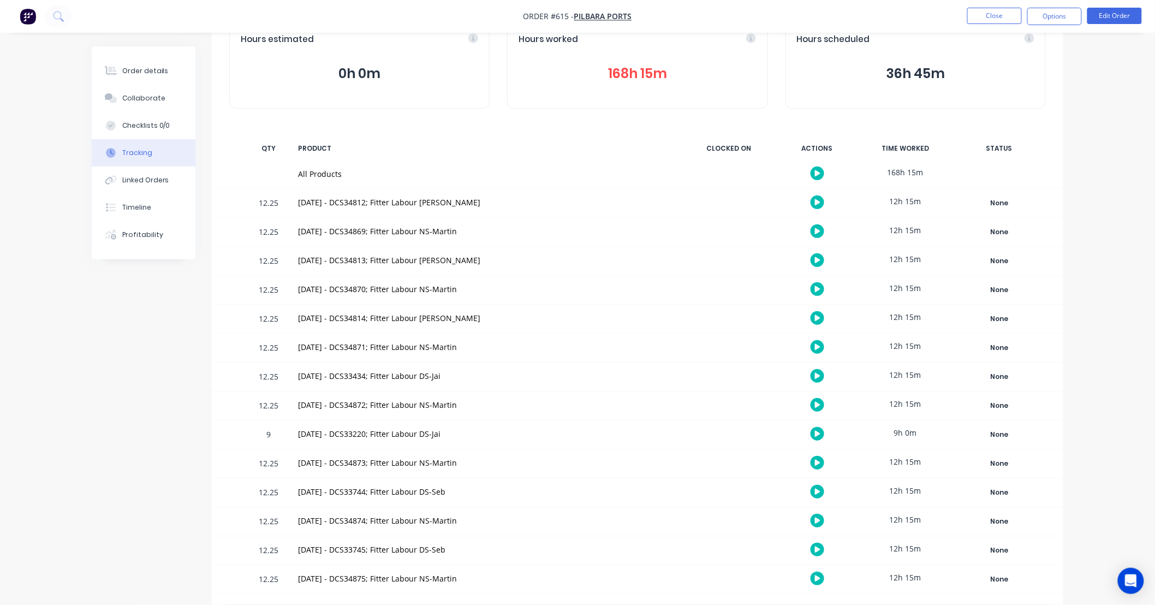
click at [896, 575] on div "12h 15m" at bounding box center [906, 577] width 82 height 25
click at [648, 76] on button "168h 15m" at bounding box center [637, 73] width 237 height 21
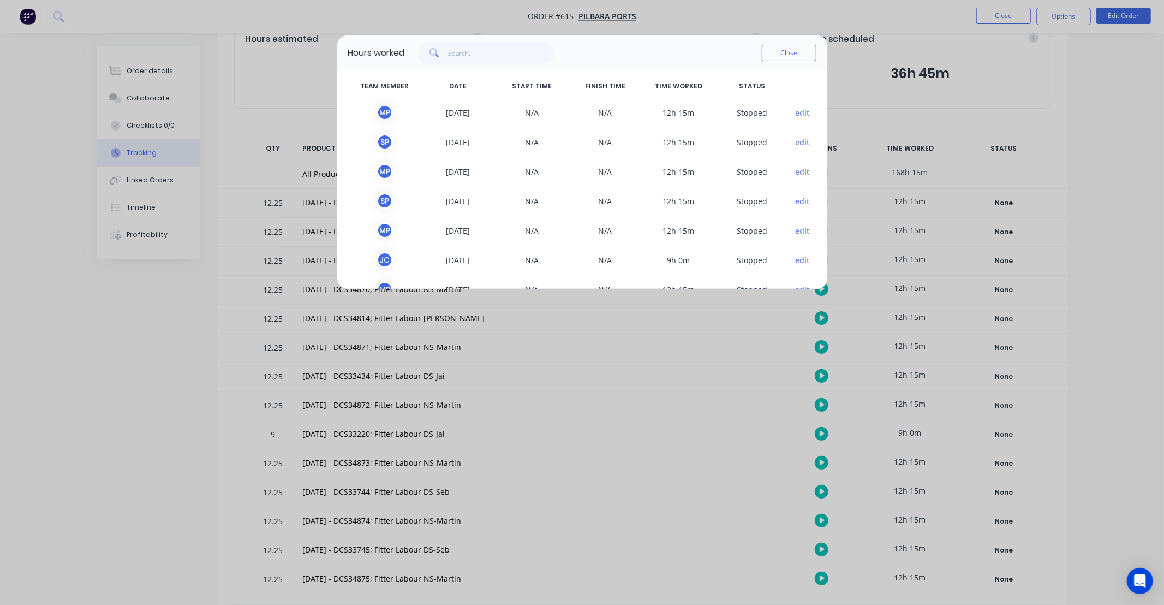
scroll to position [0, 0]
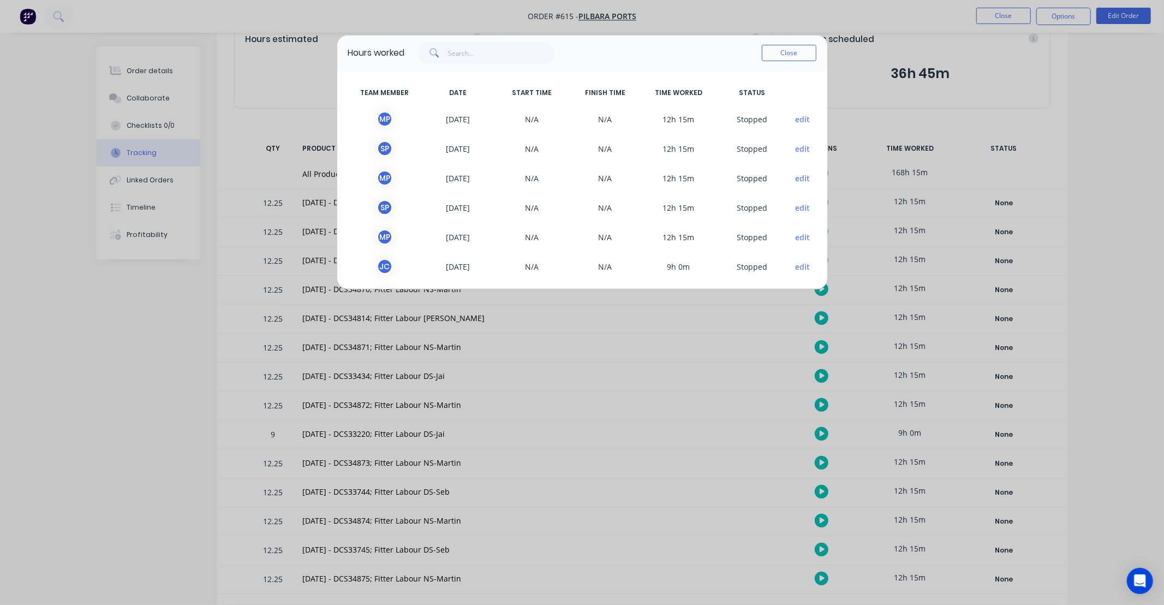
click at [795, 147] on button "edit" at bounding box center [802, 148] width 15 height 11
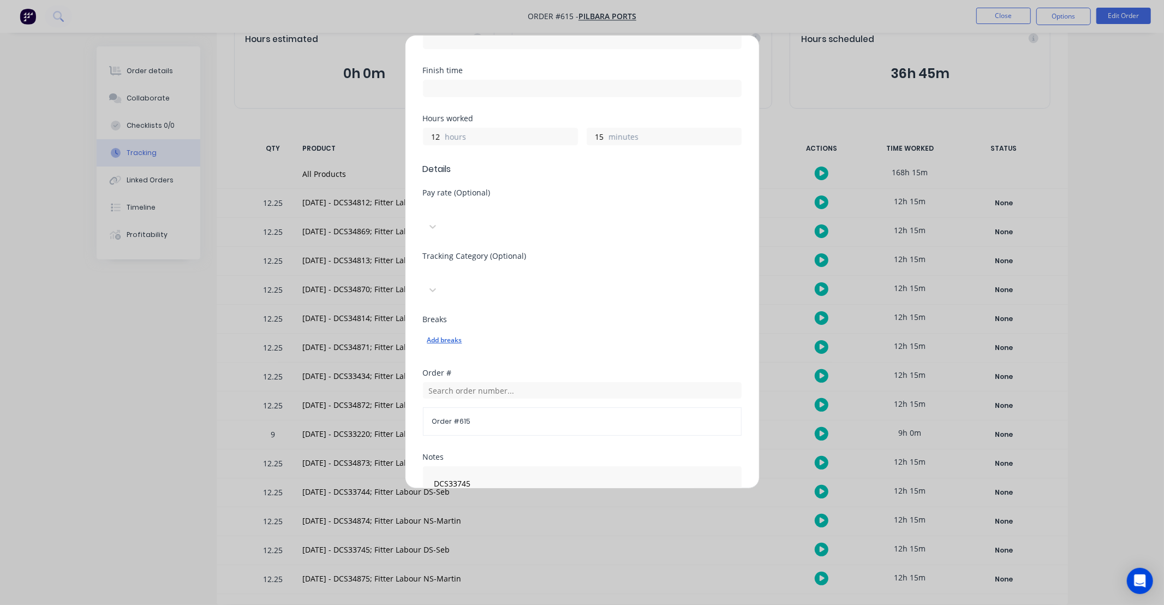
scroll to position [321, 0]
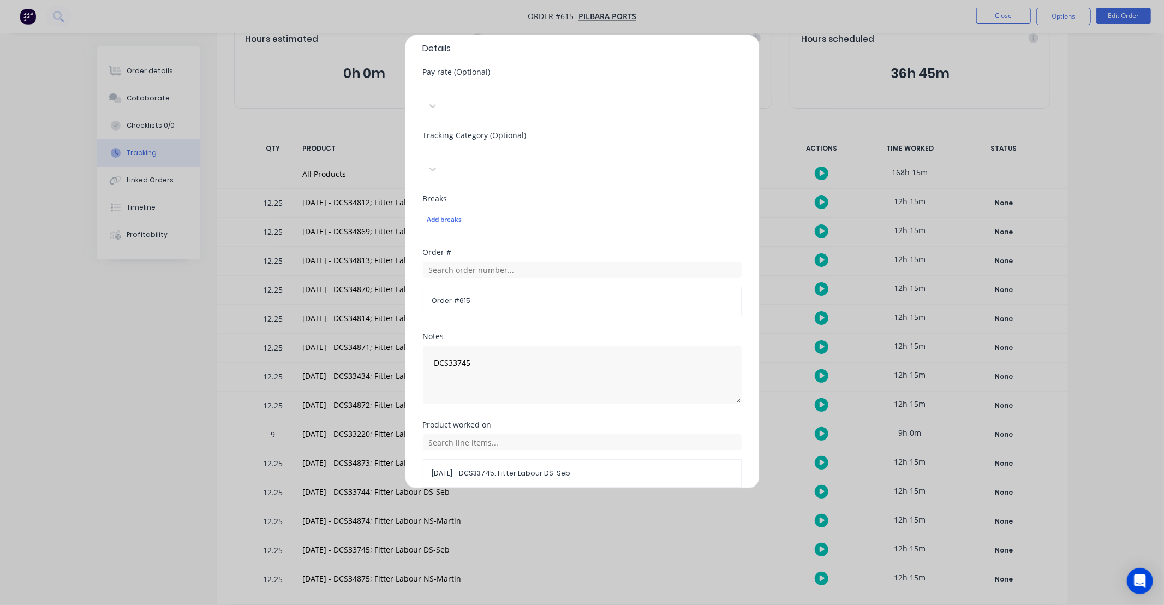
click at [639, 505] on button "Cancel" at bounding box center [617, 513] width 60 height 17
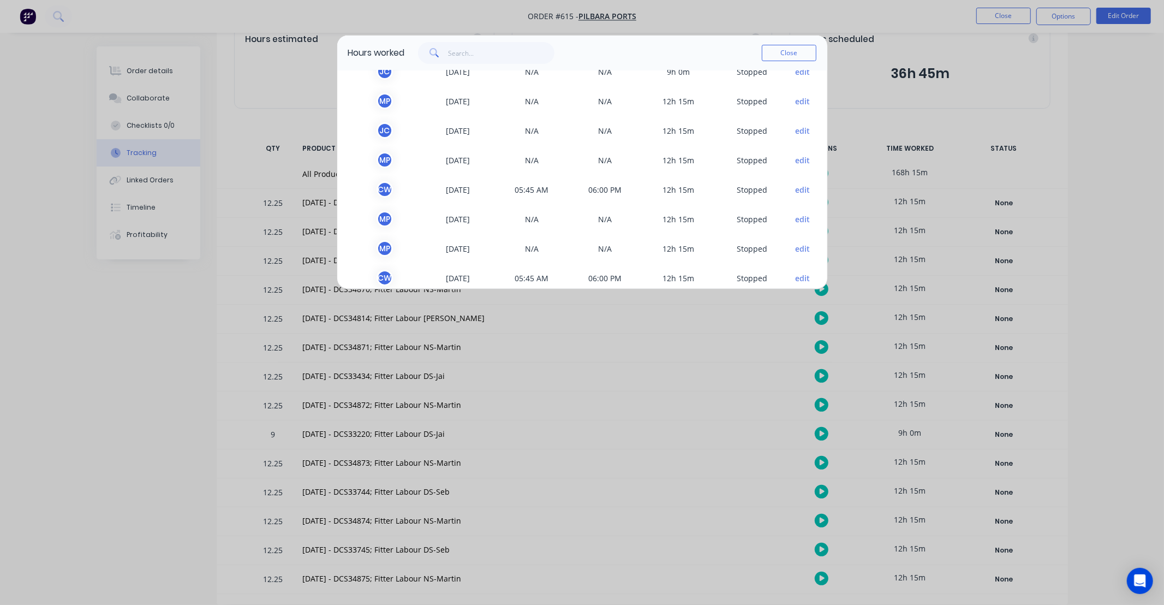
scroll to position [239, 0]
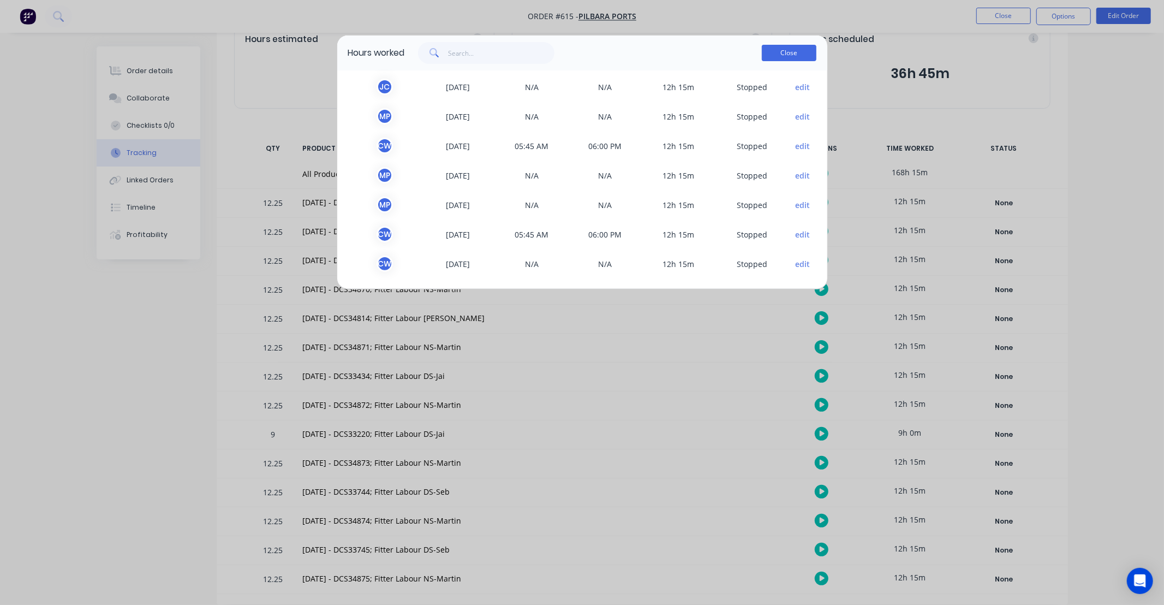
click at [778, 57] on button "Close" at bounding box center [789, 53] width 55 height 16
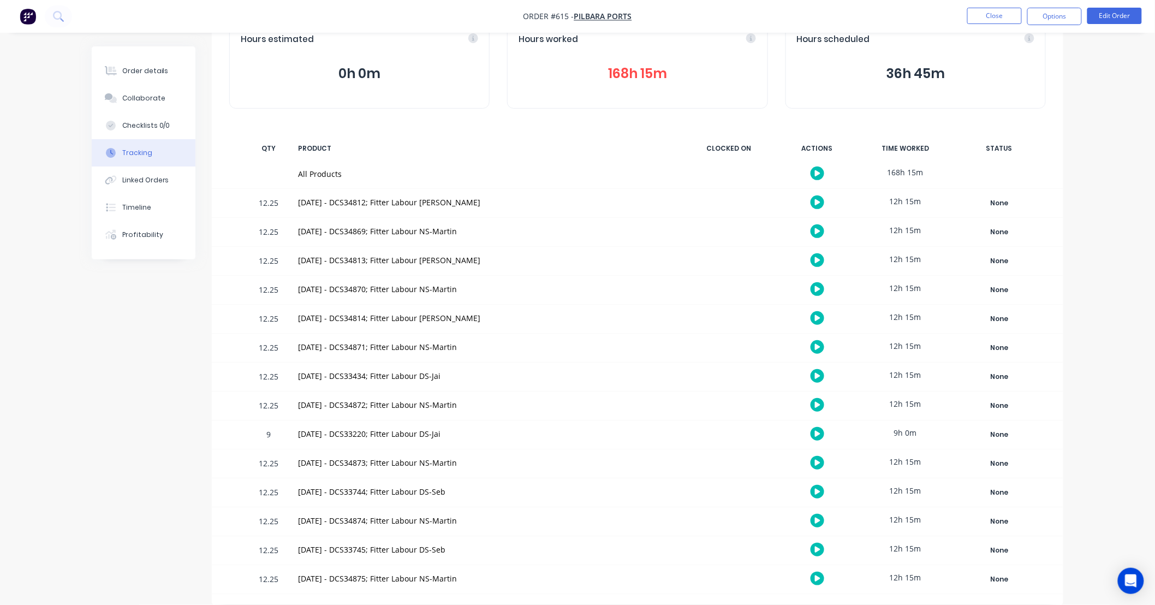
click at [909, 579] on div "12h 15m" at bounding box center [906, 577] width 82 height 25
click at [396, 576] on div "21/09/25 - DCS34875; Fitter Labour NS-Martin" at bounding box center [486, 578] width 377 height 11
click at [631, 77] on button "168h 15m" at bounding box center [637, 73] width 237 height 21
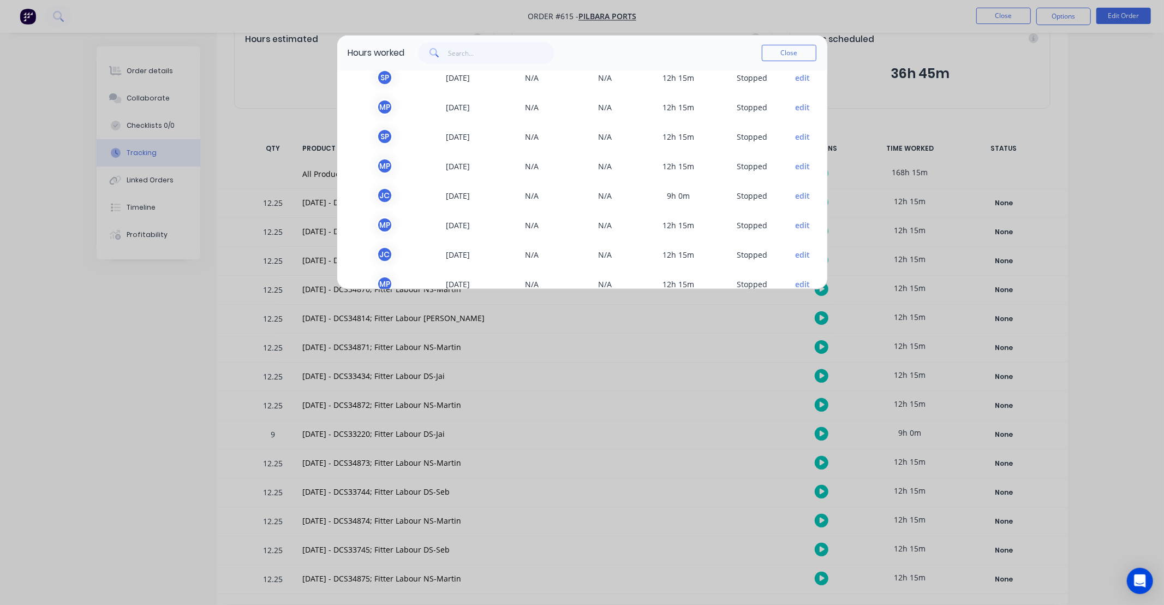
scroll to position [0, 0]
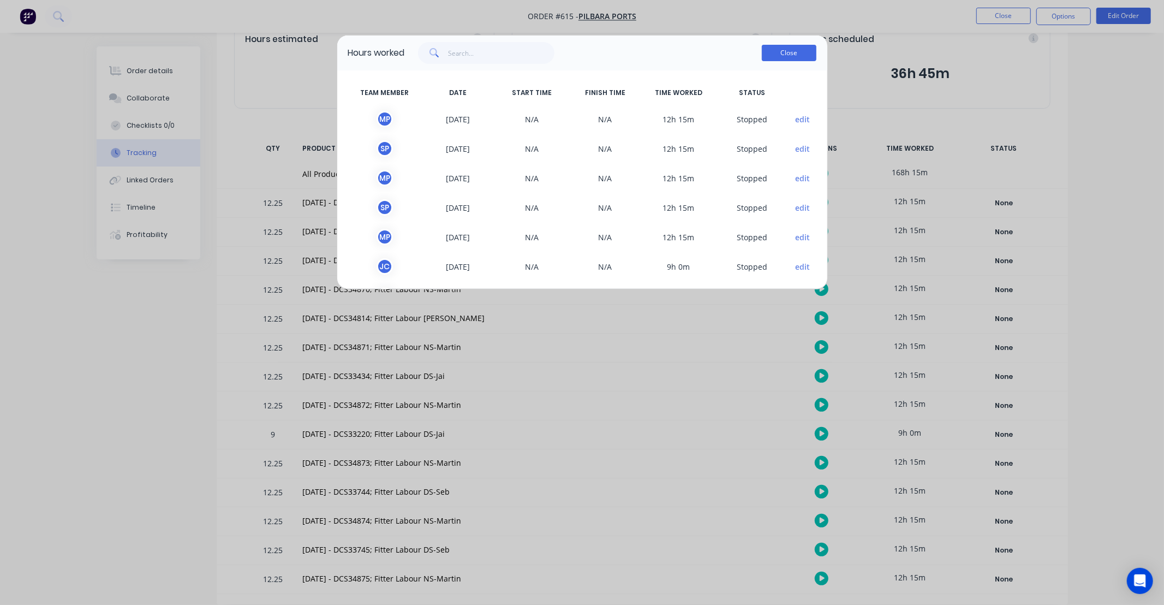
click at [779, 52] on button "Close" at bounding box center [789, 53] width 55 height 16
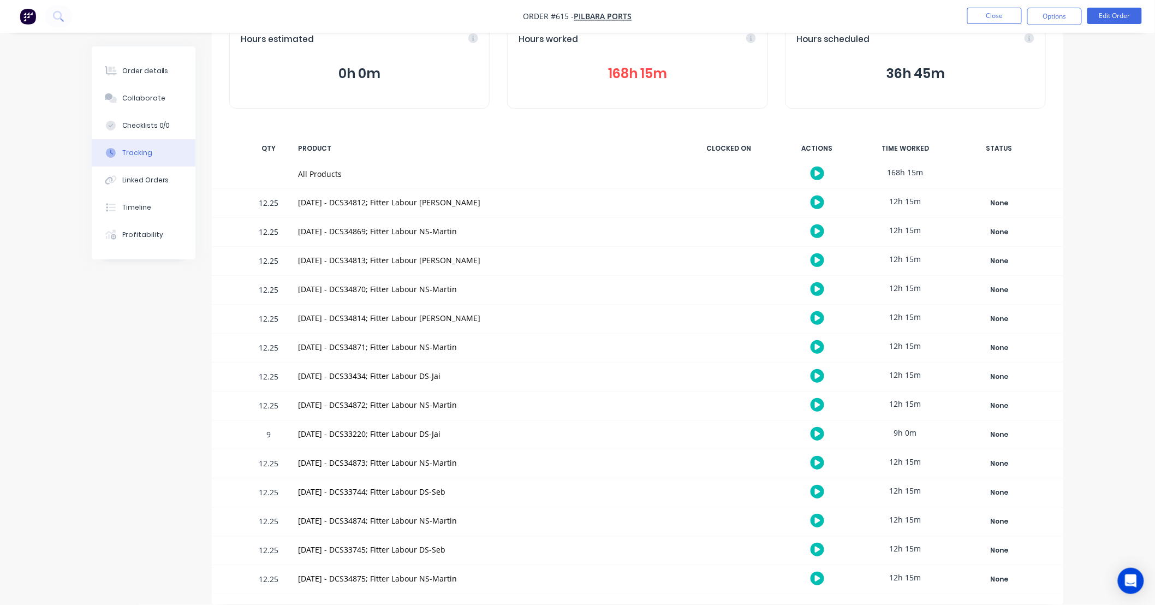
drag, startPoint x: 230, startPoint y: 143, endPoint x: 216, endPoint y: 123, distance: 25.0
click at [216, 123] on div "Tracking Add manual time entry Hours estimated 0h 0m Hours worked 168h 15m Hour…" at bounding box center [637, 289] width 851 height 629
click at [619, 67] on button "168h 15m" at bounding box center [637, 73] width 237 height 21
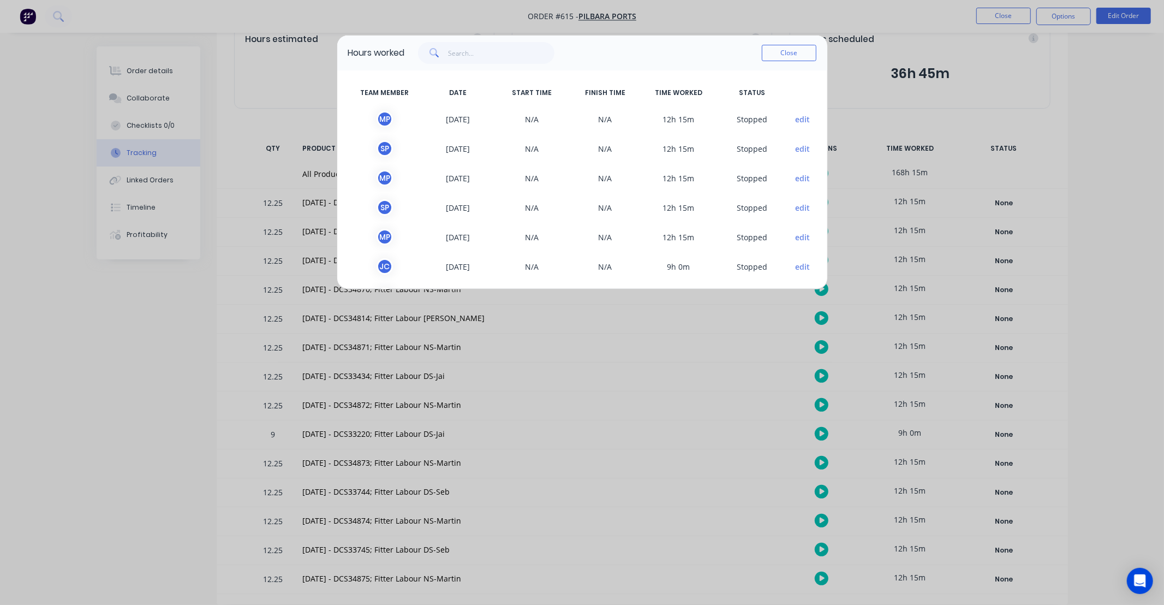
click at [795, 117] on button "edit" at bounding box center [802, 119] width 15 height 11
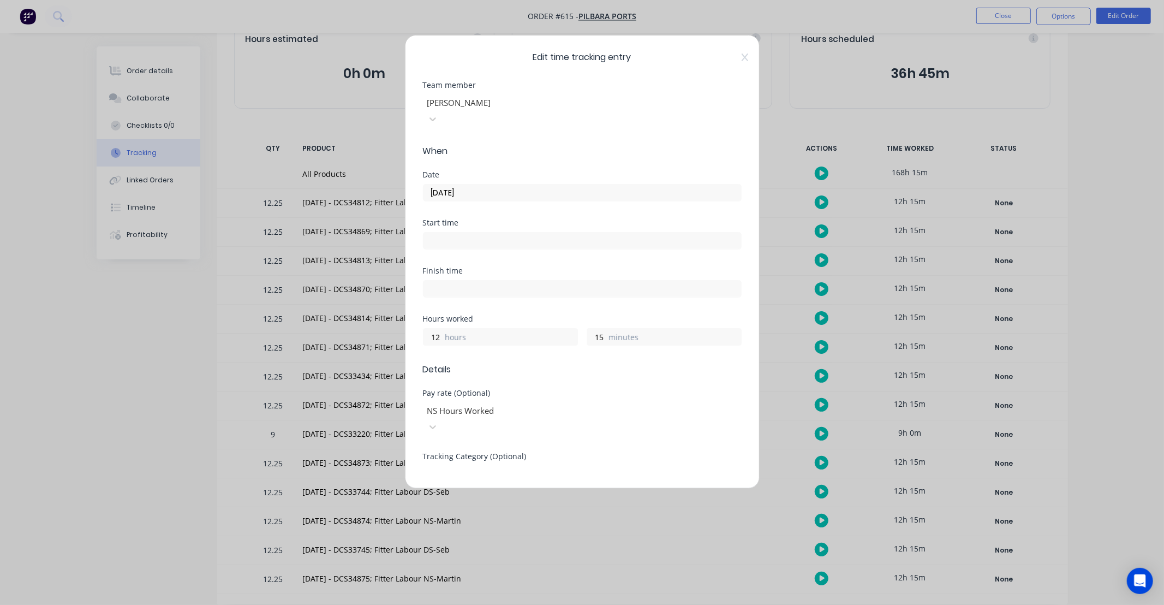
click at [511, 184] on input "[DATE]" at bounding box center [583, 192] width 318 height 16
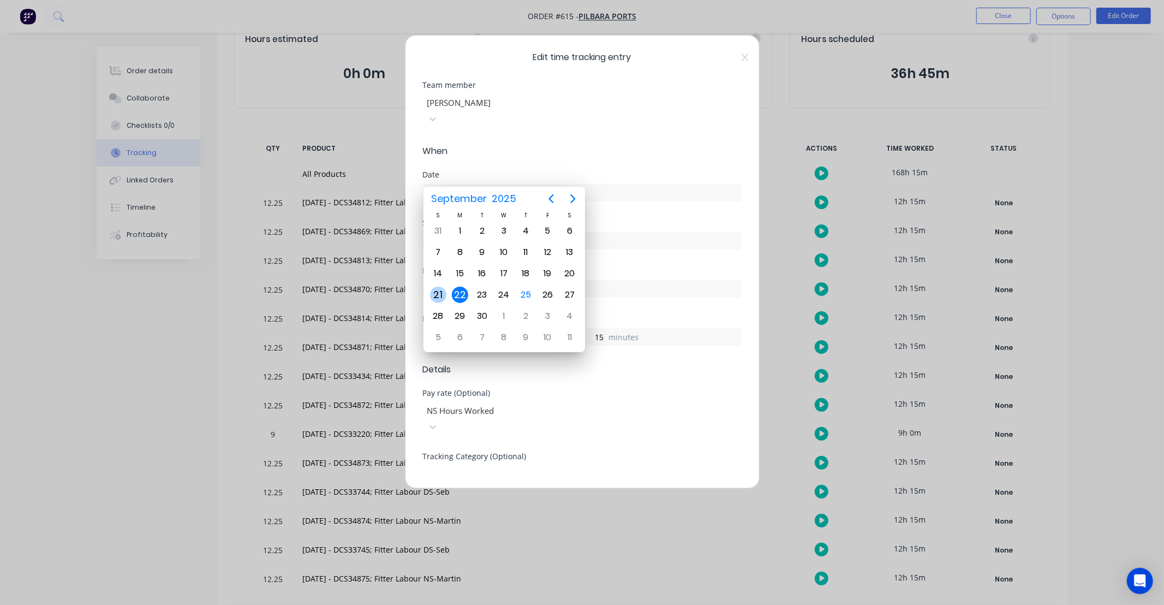
click at [438, 292] on div "21" at bounding box center [438, 295] width 16 height 16
type input "21/09/2025"
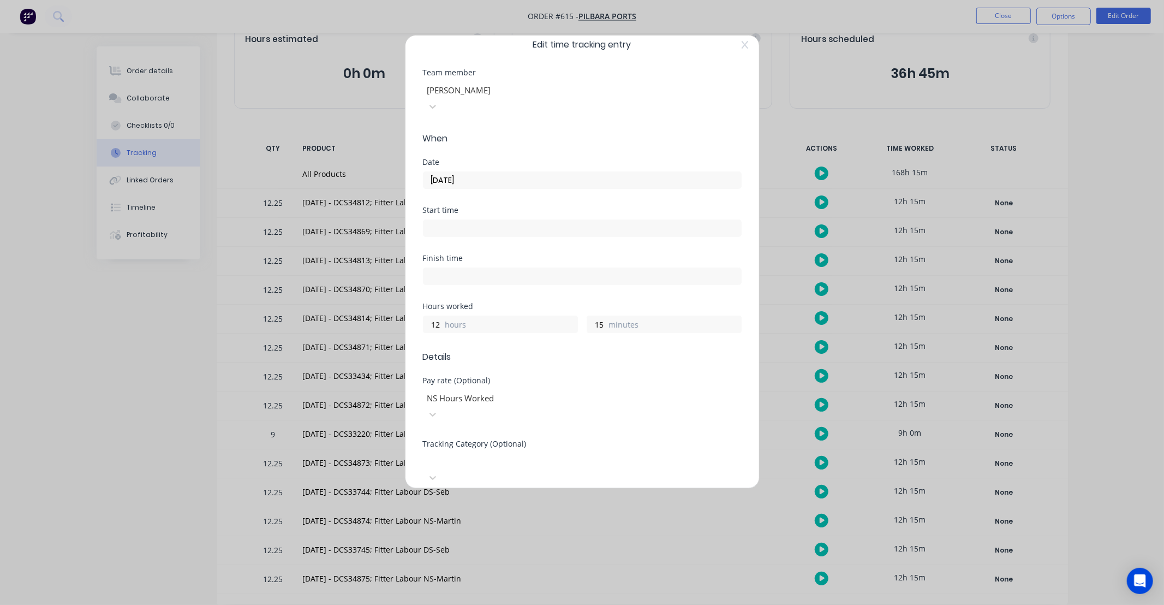
scroll to position [321, 0]
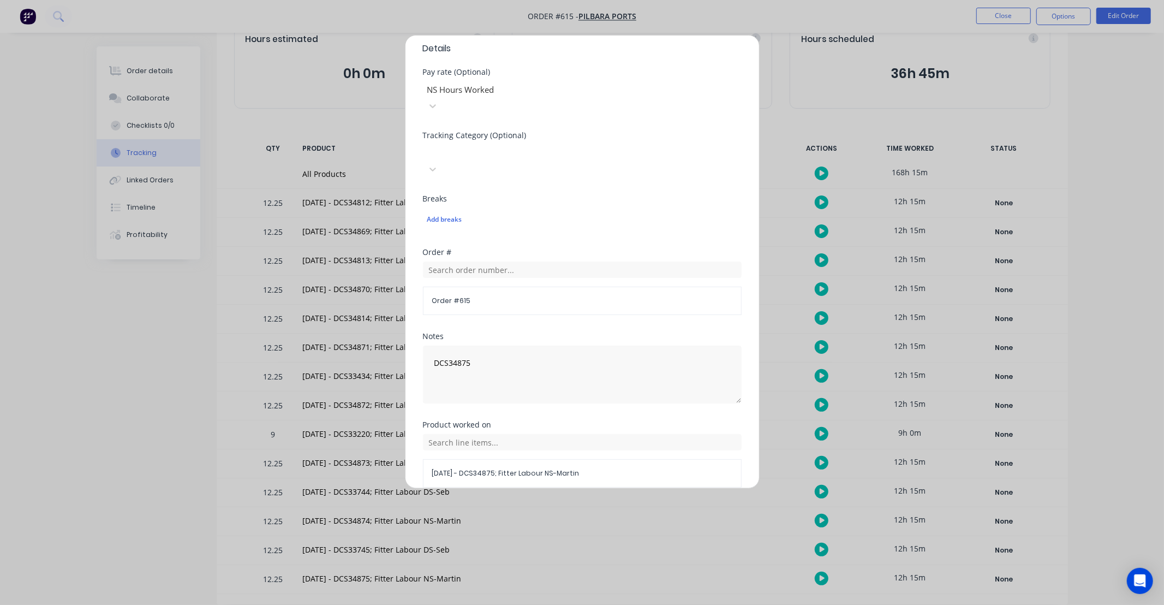
click at [546, 505] on button "Done" at bounding box center [548, 513] width 60 height 17
